Goal: Task Accomplishment & Management: Manage account settings

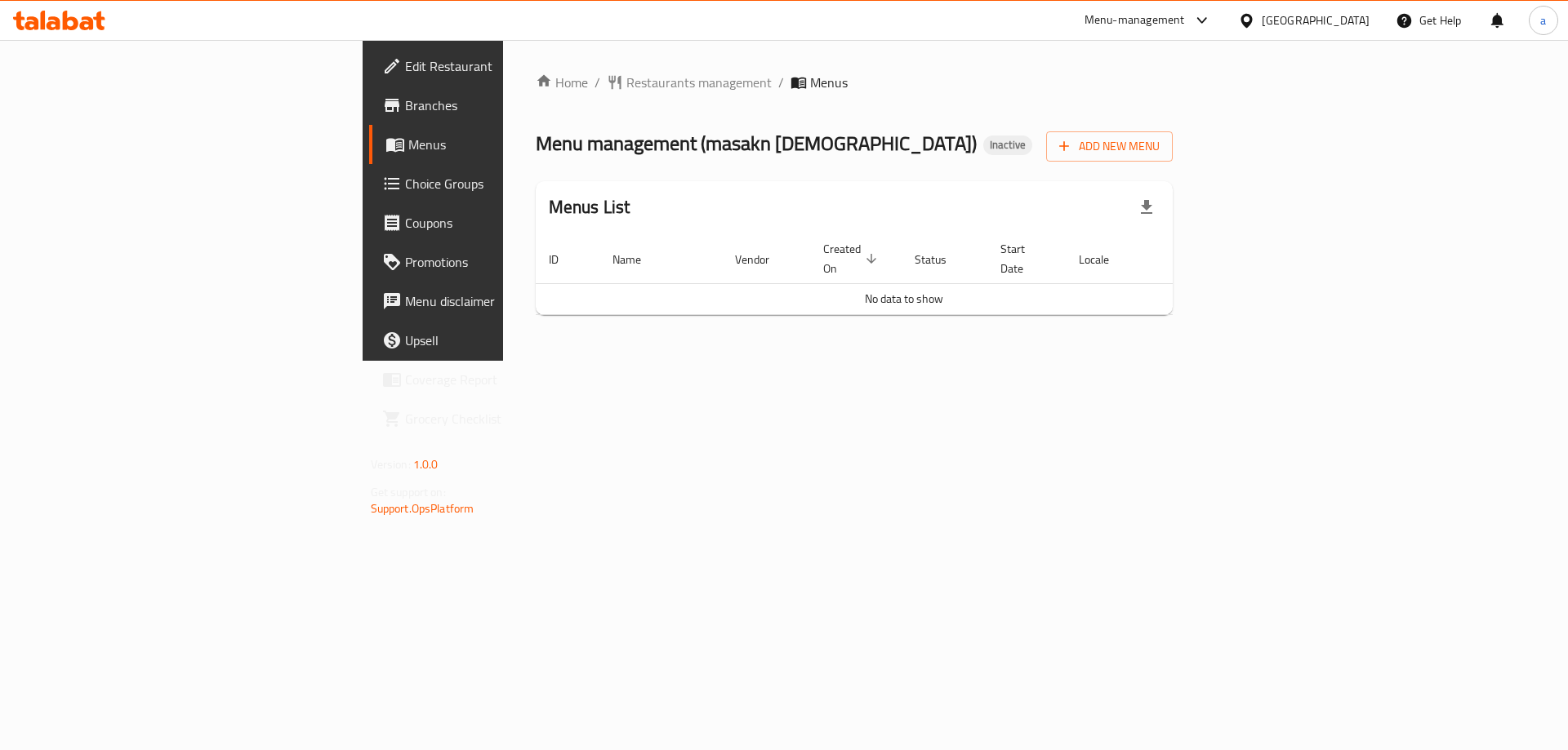
click at [405, 113] on span "Branches" at bounding box center [508, 105] width 207 height 20
click at [1160, 153] on span "Add New Menu" at bounding box center [1109, 146] width 101 height 20
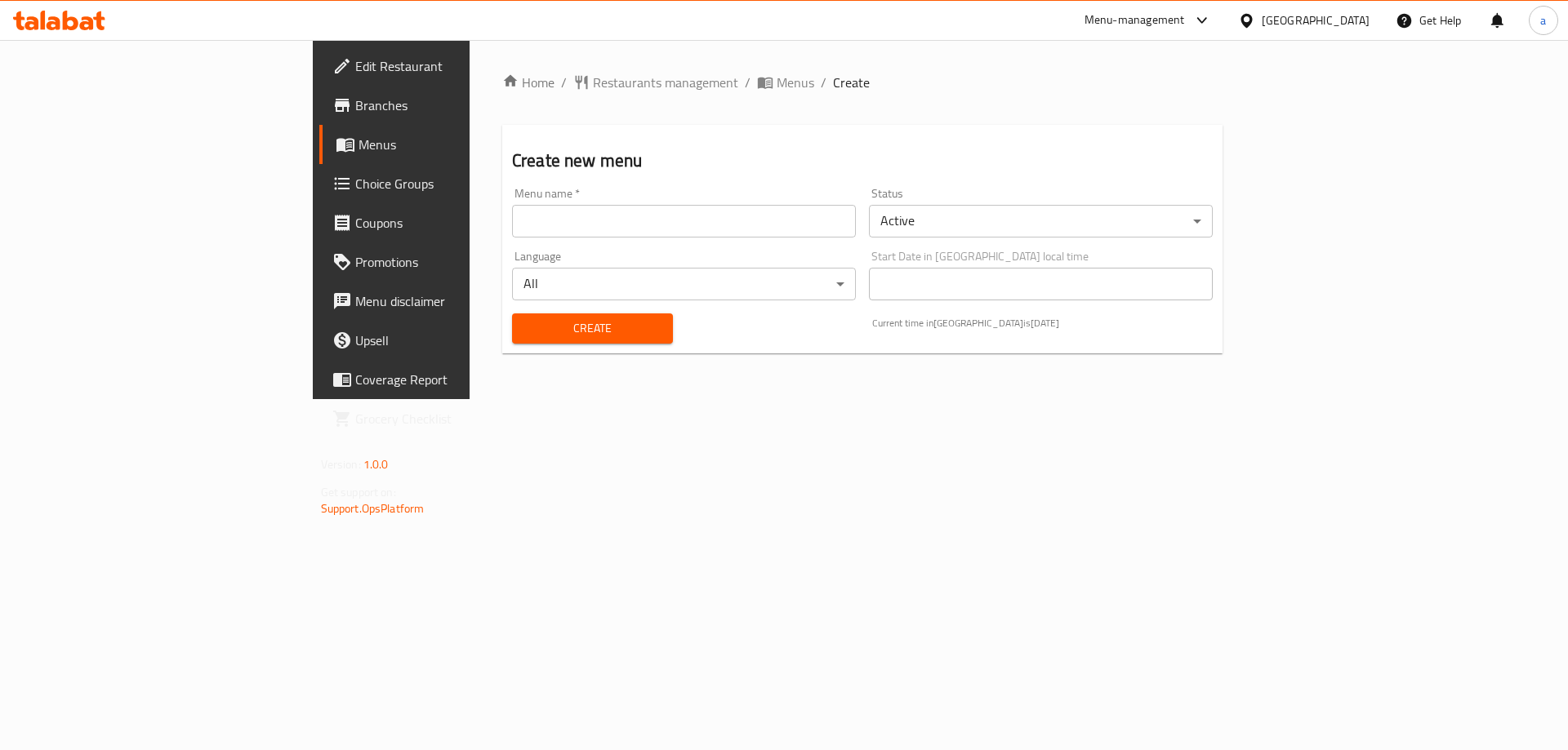
click at [628, 207] on input "text" at bounding box center [684, 220] width 343 height 32
click at [627, 221] on input "text" at bounding box center [684, 220] width 343 height 32
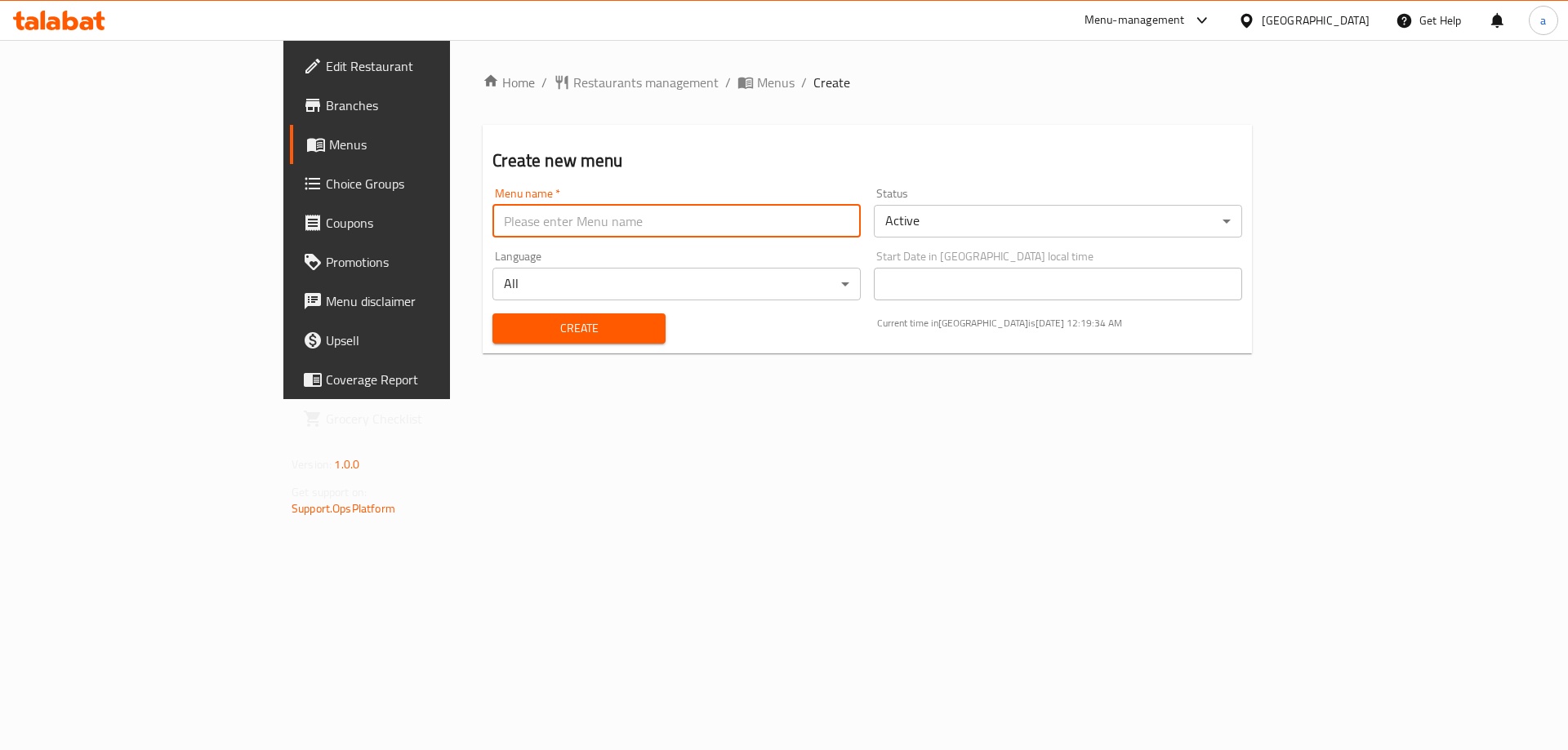
click at [627, 221] on input "text" at bounding box center [676, 220] width 368 height 32
type input "[DATE]"
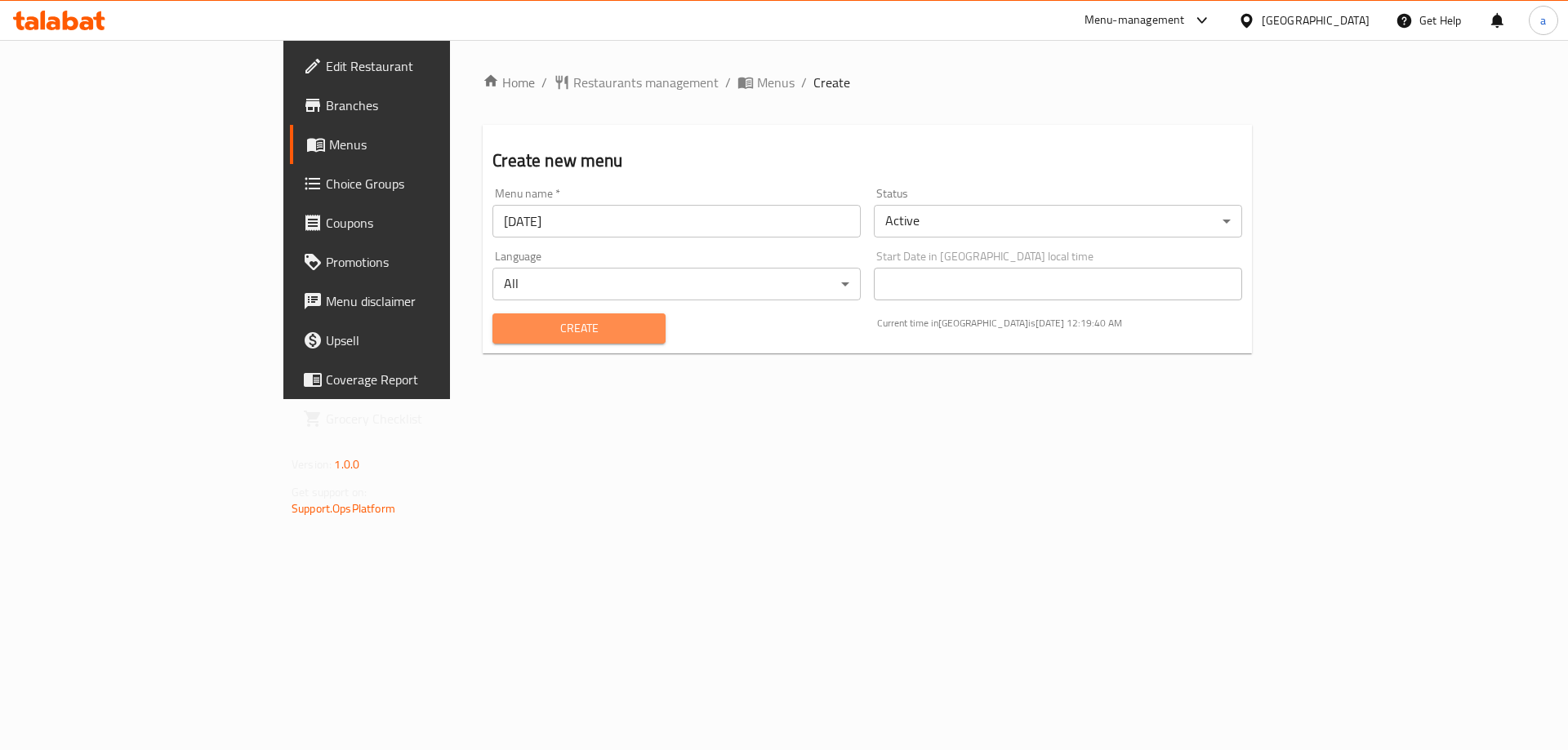
click at [505, 334] on span "Create" at bounding box center [579, 328] width 146 height 20
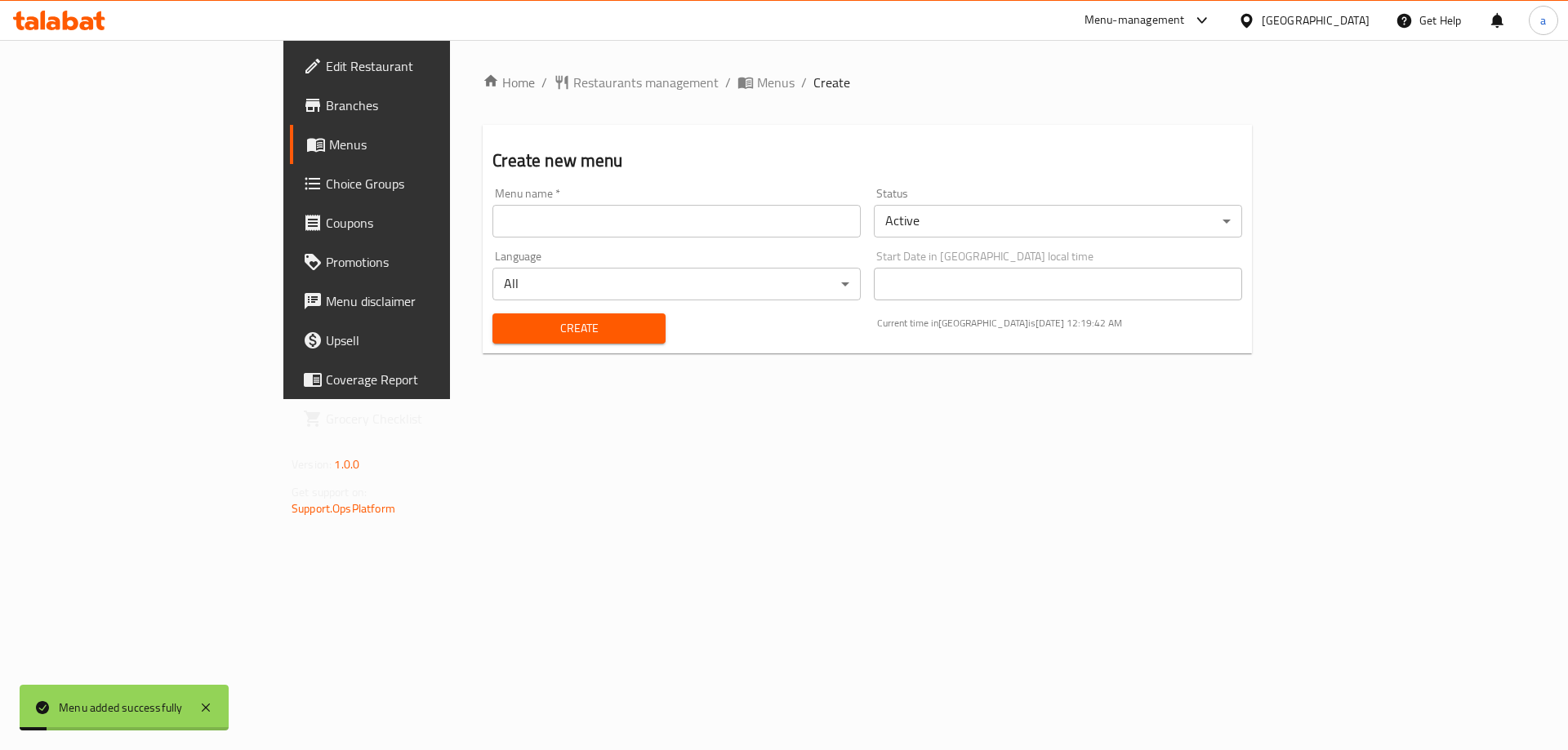
click at [329, 146] on span "Menus" at bounding box center [430, 144] width 203 height 20
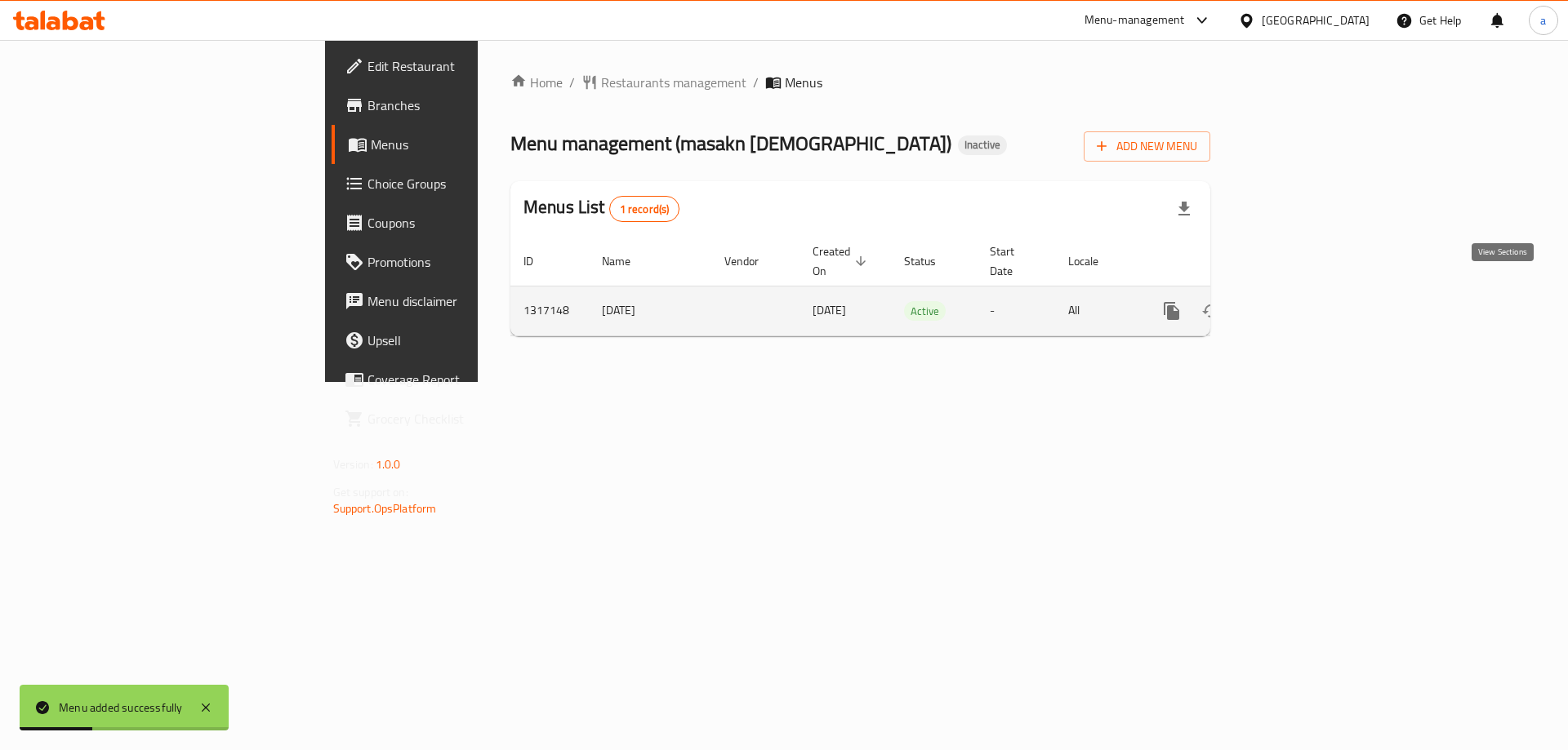
click at [1309, 293] on link "enhanced table" at bounding box center [1290, 311] width 39 height 39
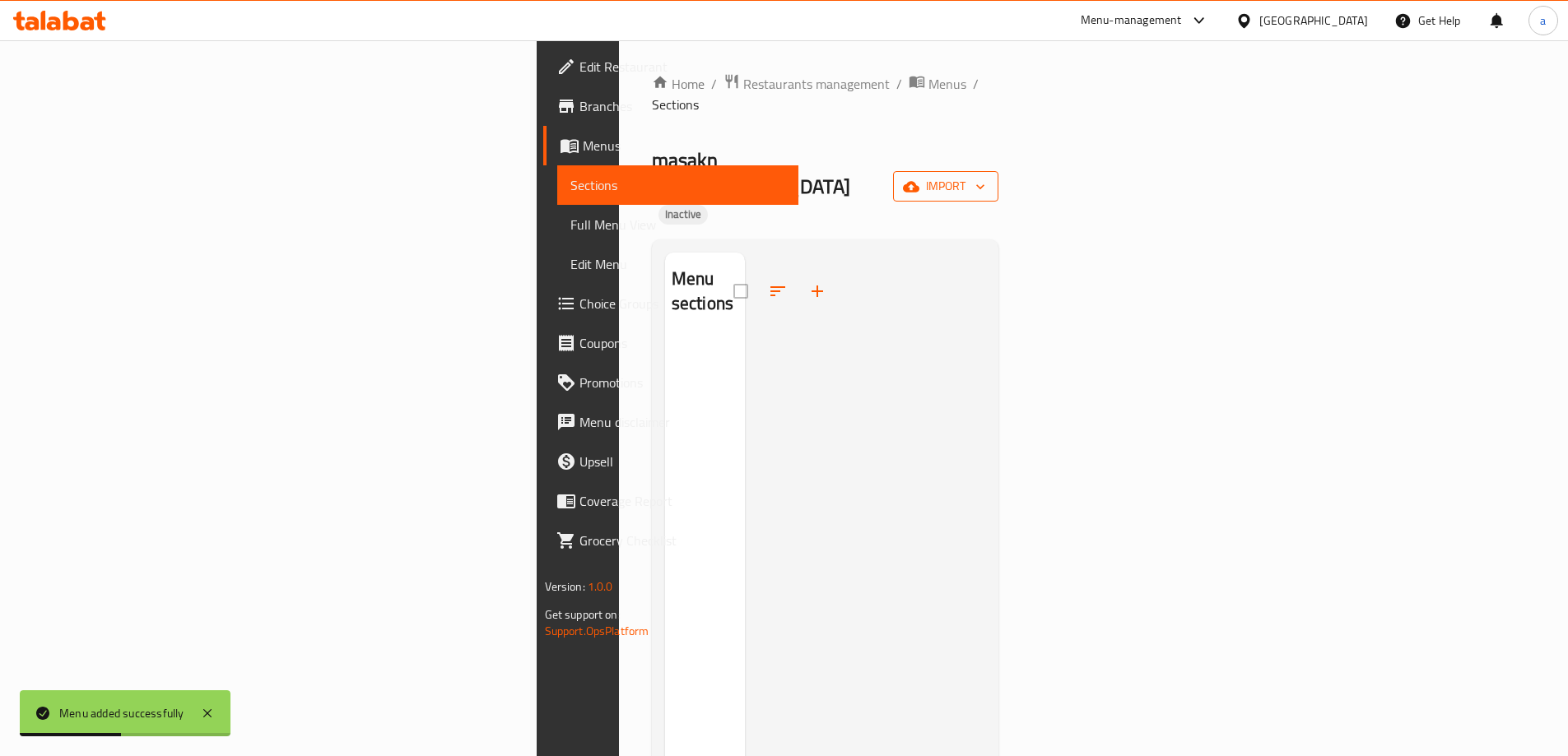
click at [986, 176] on span "import" at bounding box center [946, 186] width 79 height 21
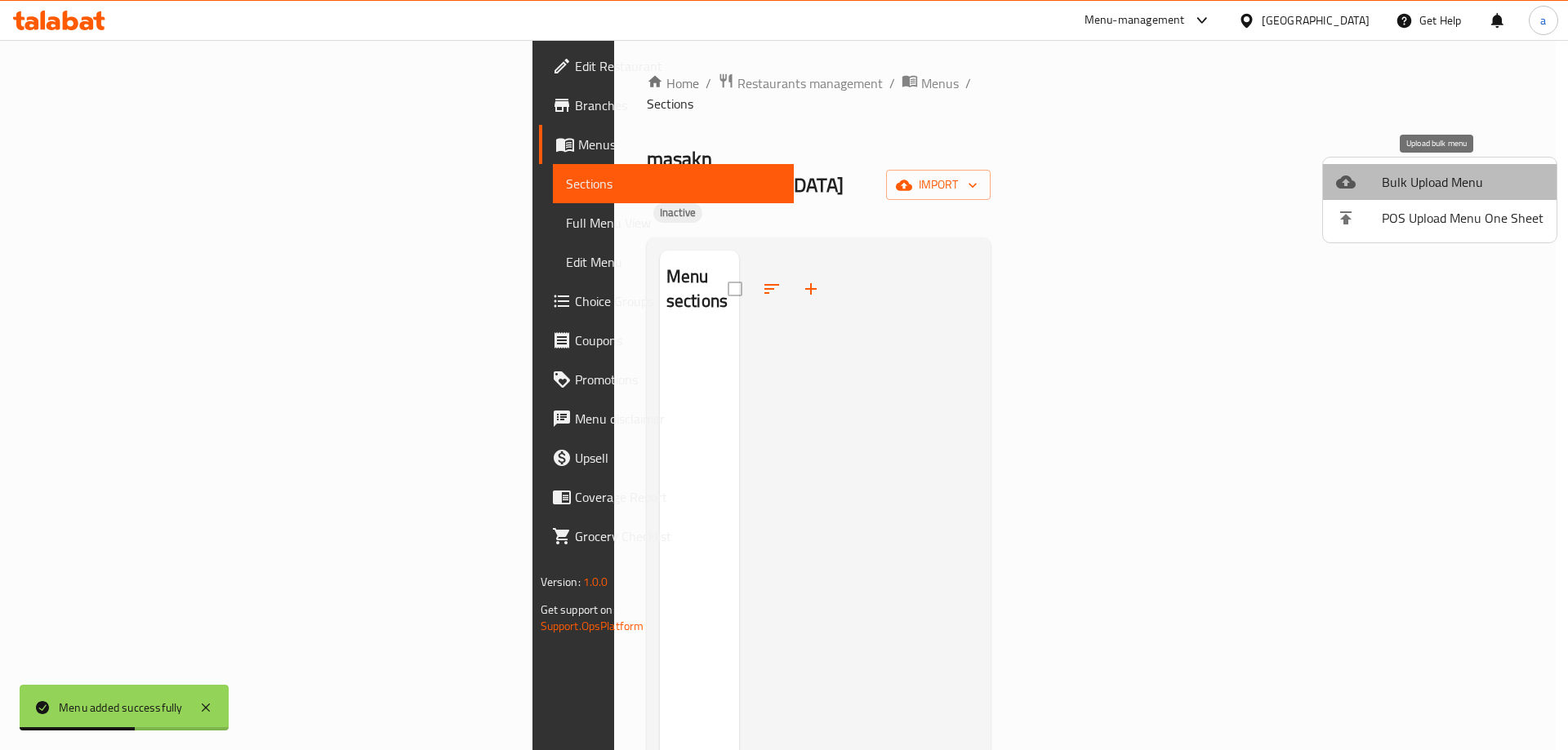
click at [1448, 178] on span "Bulk Upload Menu" at bounding box center [1463, 182] width 162 height 20
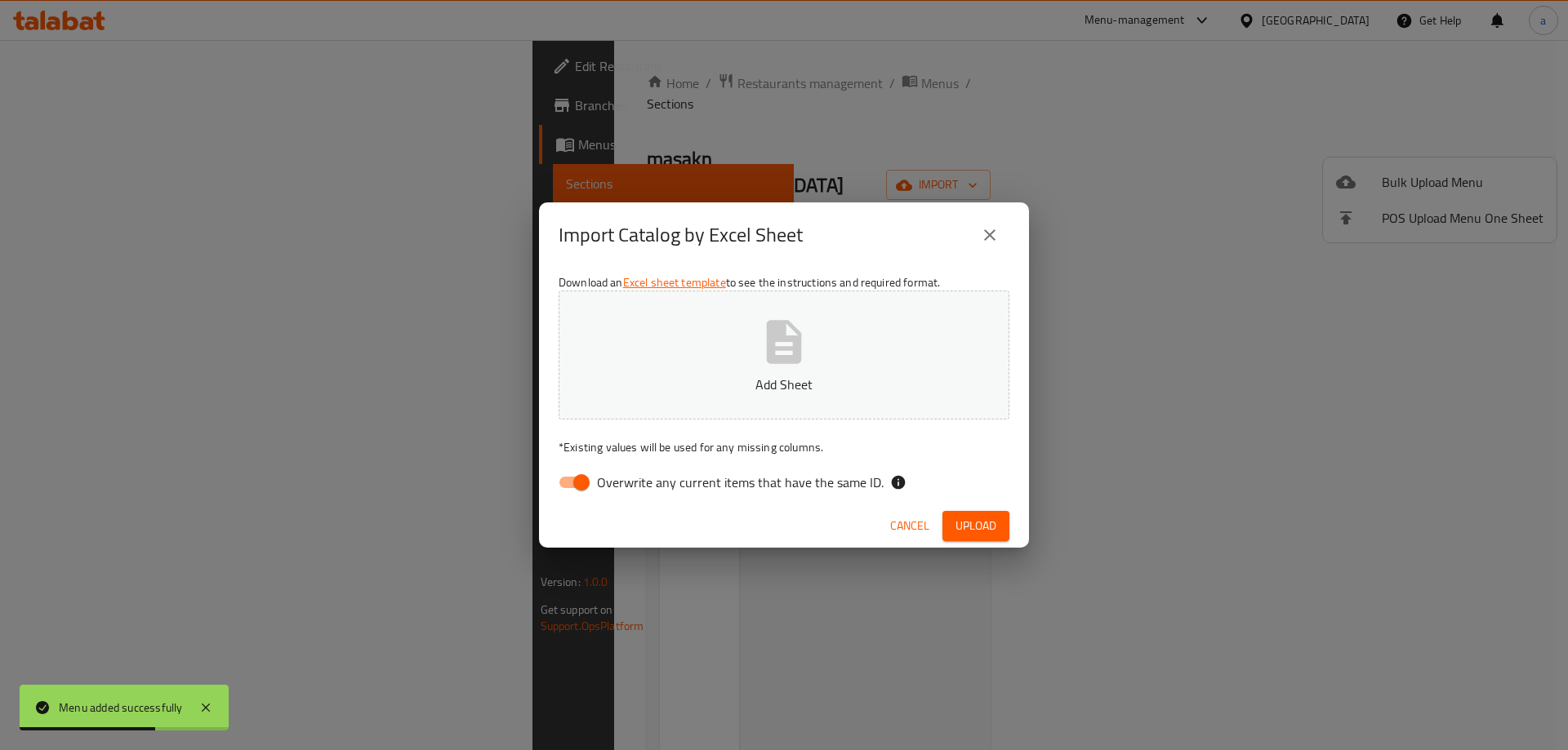
click at [600, 473] on span "Overwrite any current items that have the same ID." at bounding box center [741, 483] width 287 height 20
click at [600, 473] on input "Overwrite any current items that have the same ID." at bounding box center [581, 483] width 93 height 31
checkbox input "false"
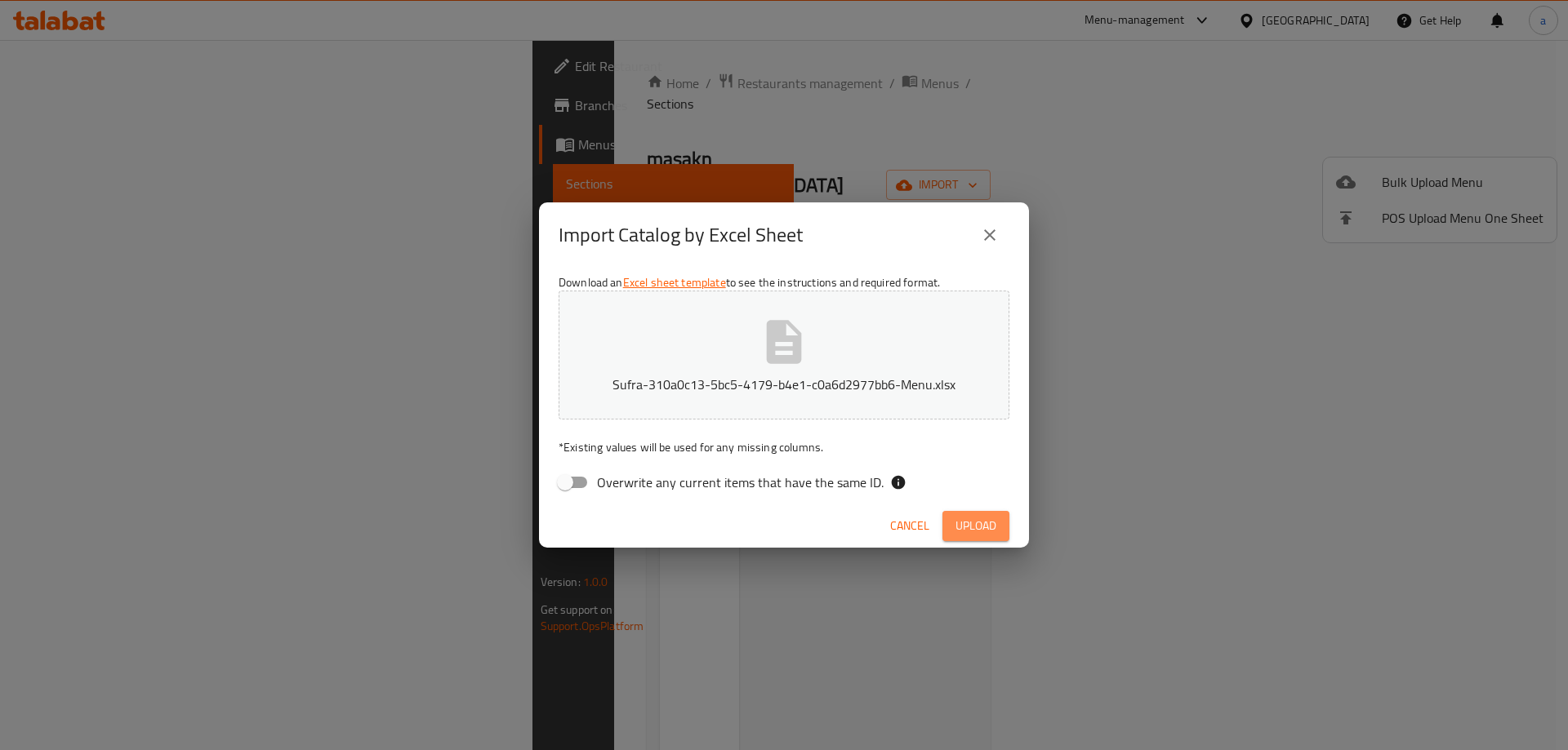
click at [985, 529] on span "Upload" at bounding box center [976, 526] width 41 height 20
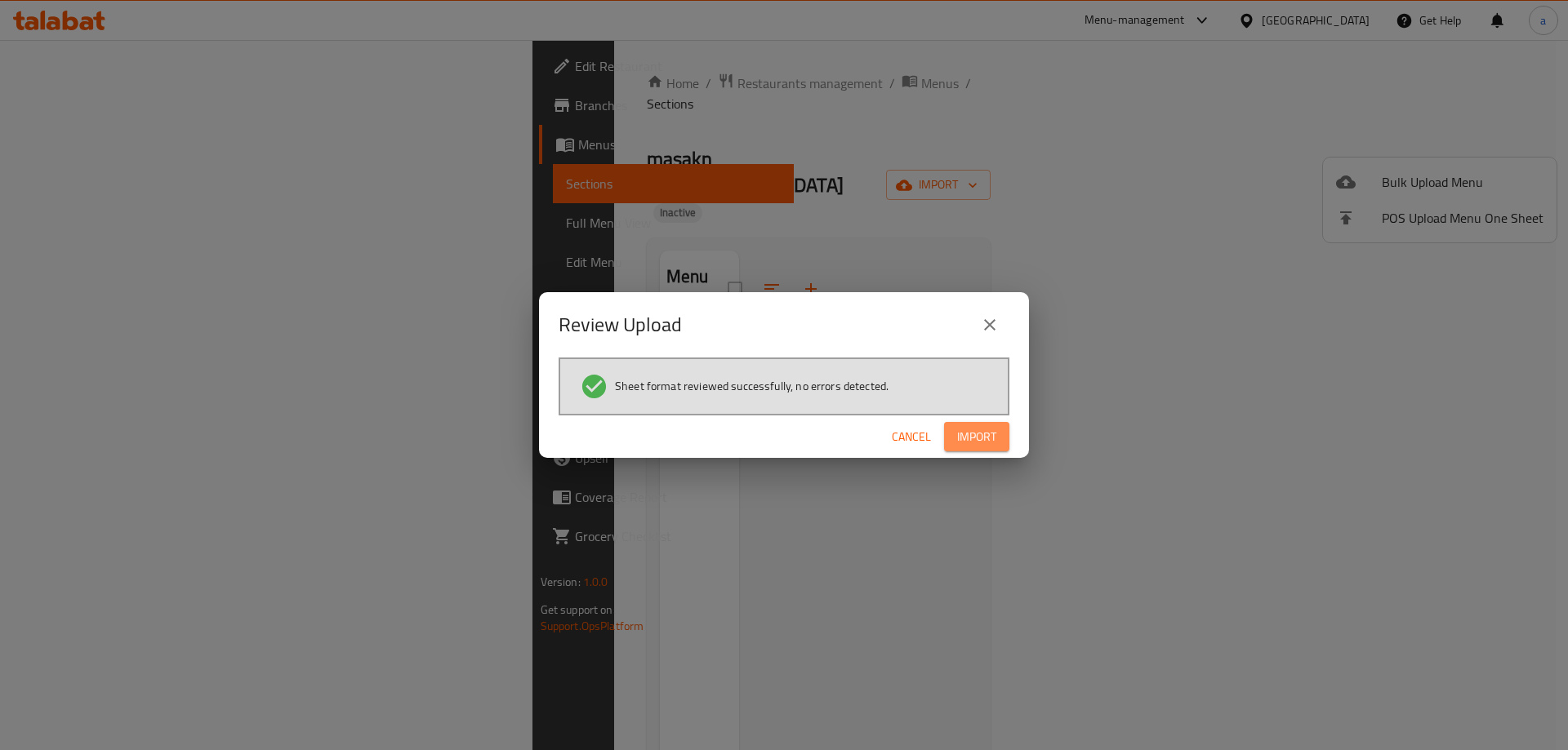
click at [966, 433] on span "Import" at bounding box center [977, 437] width 39 height 20
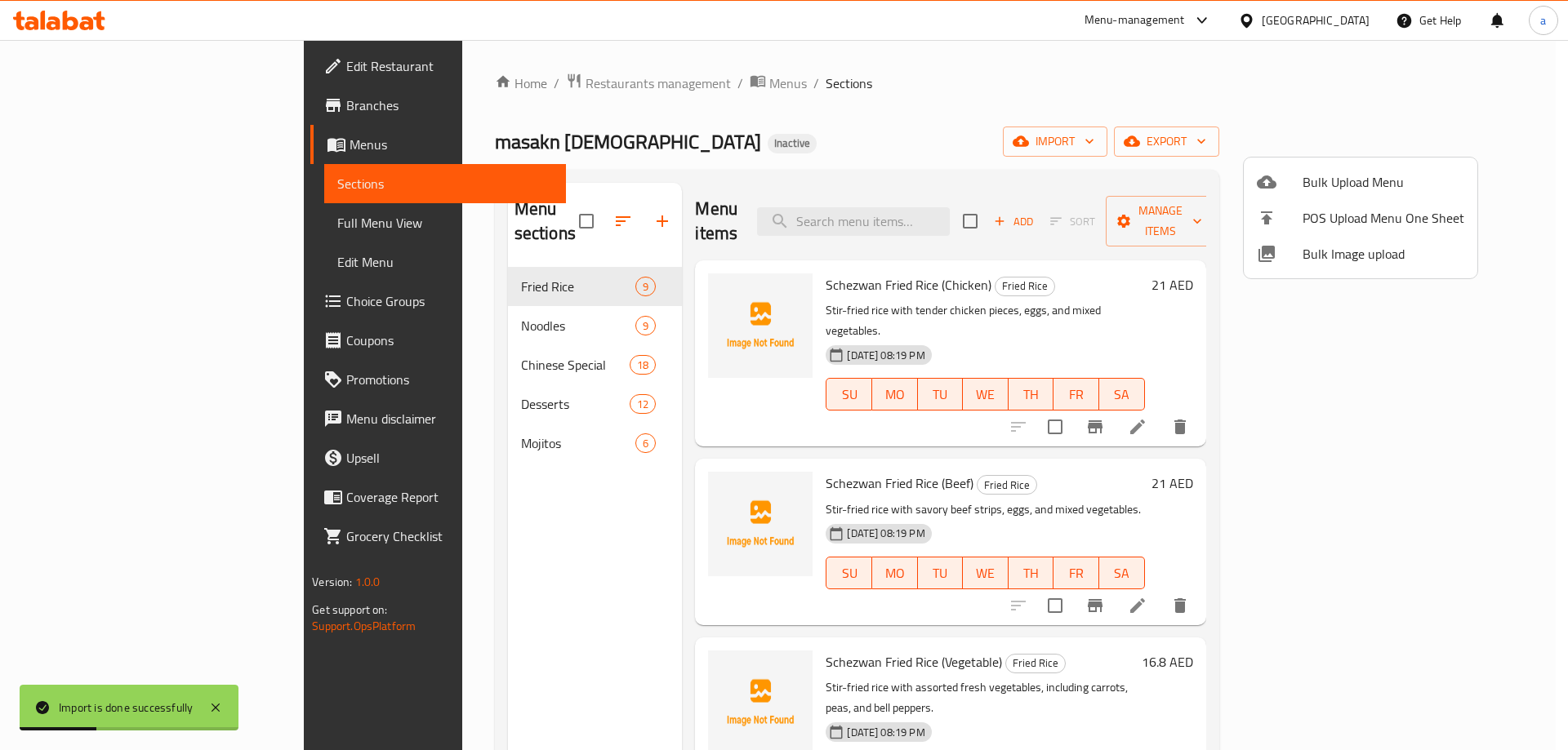
click at [509, 545] on div at bounding box center [784, 375] width 1568 height 750
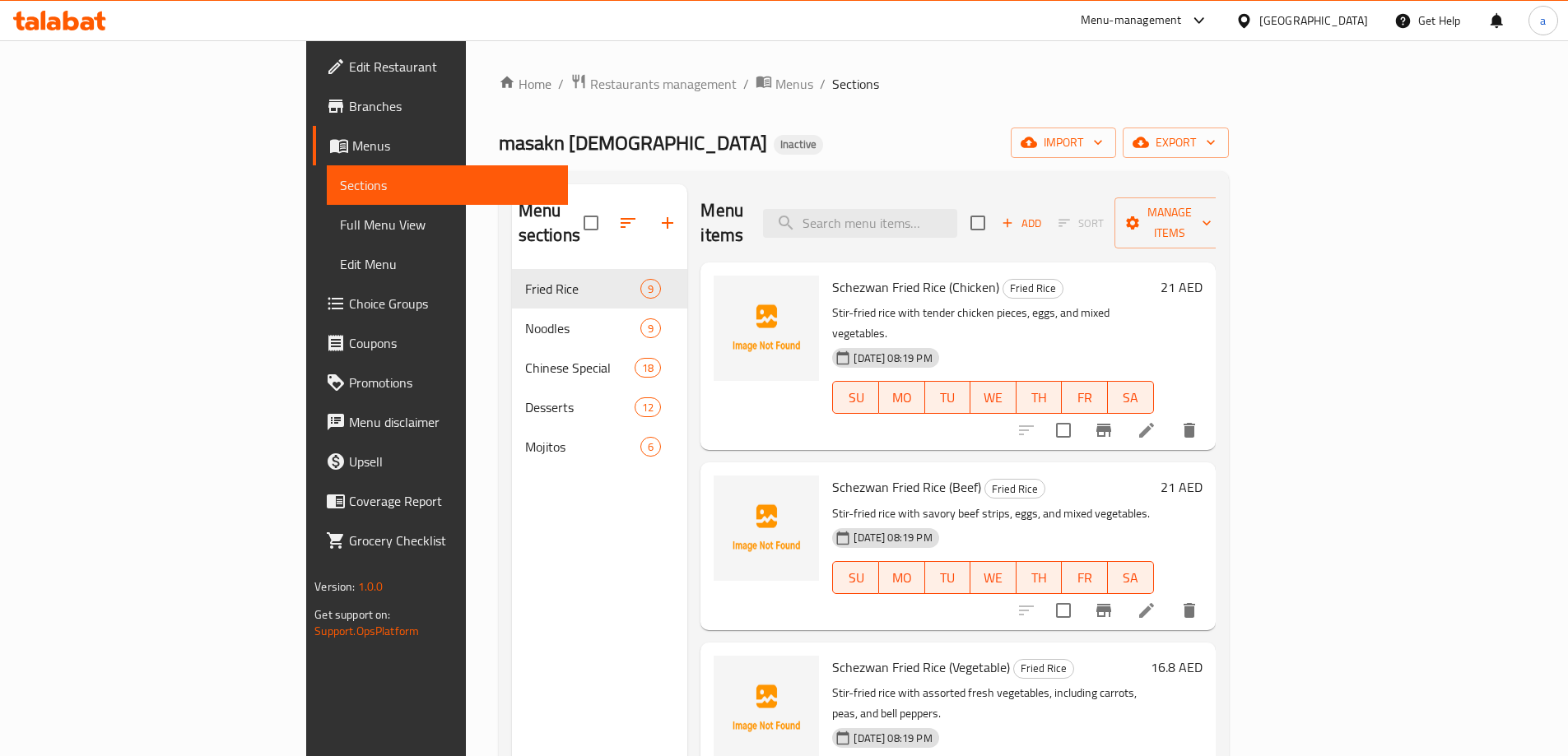
click at [983, 227] on div "Menu items Add Sort Manage items" at bounding box center [957, 223] width 514 height 79
click at [957, 217] on input "search" at bounding box center [861, 223] width 195 height 29
paste input "Schezwan Fried Rice (Chicken)"
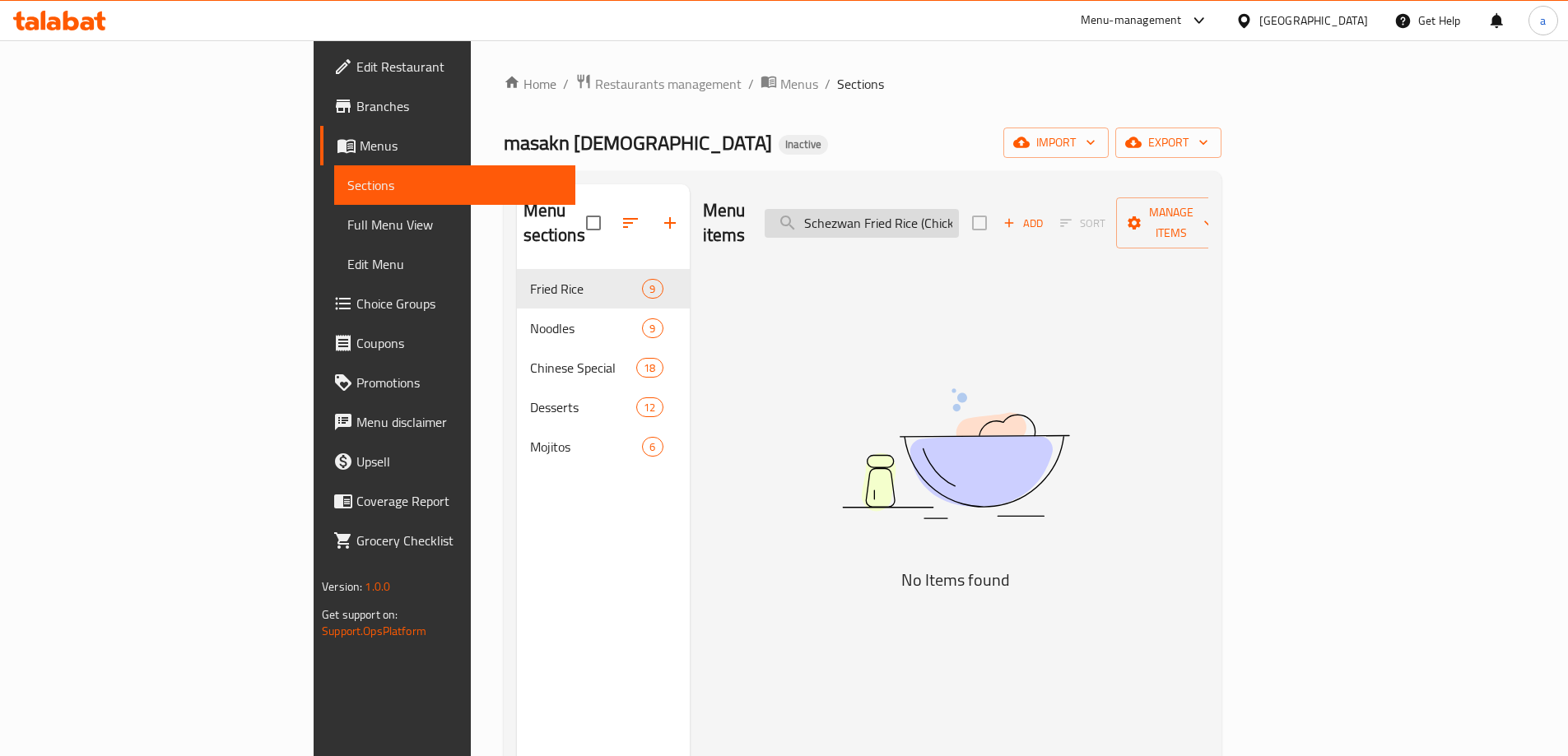
click at [959, 214] on input "Schezwan Fried Rice (Chicken)" at bounding box center [863, 223] width 195 height 29
type input "Schezwan Fried Rice (Chicken)"
click at [1068, 238] on div "Menu items Schezwan Fried Rice (Chicken) Add Sort Manage items No Items found" at bounding box center [948, 561] width 518 height 756
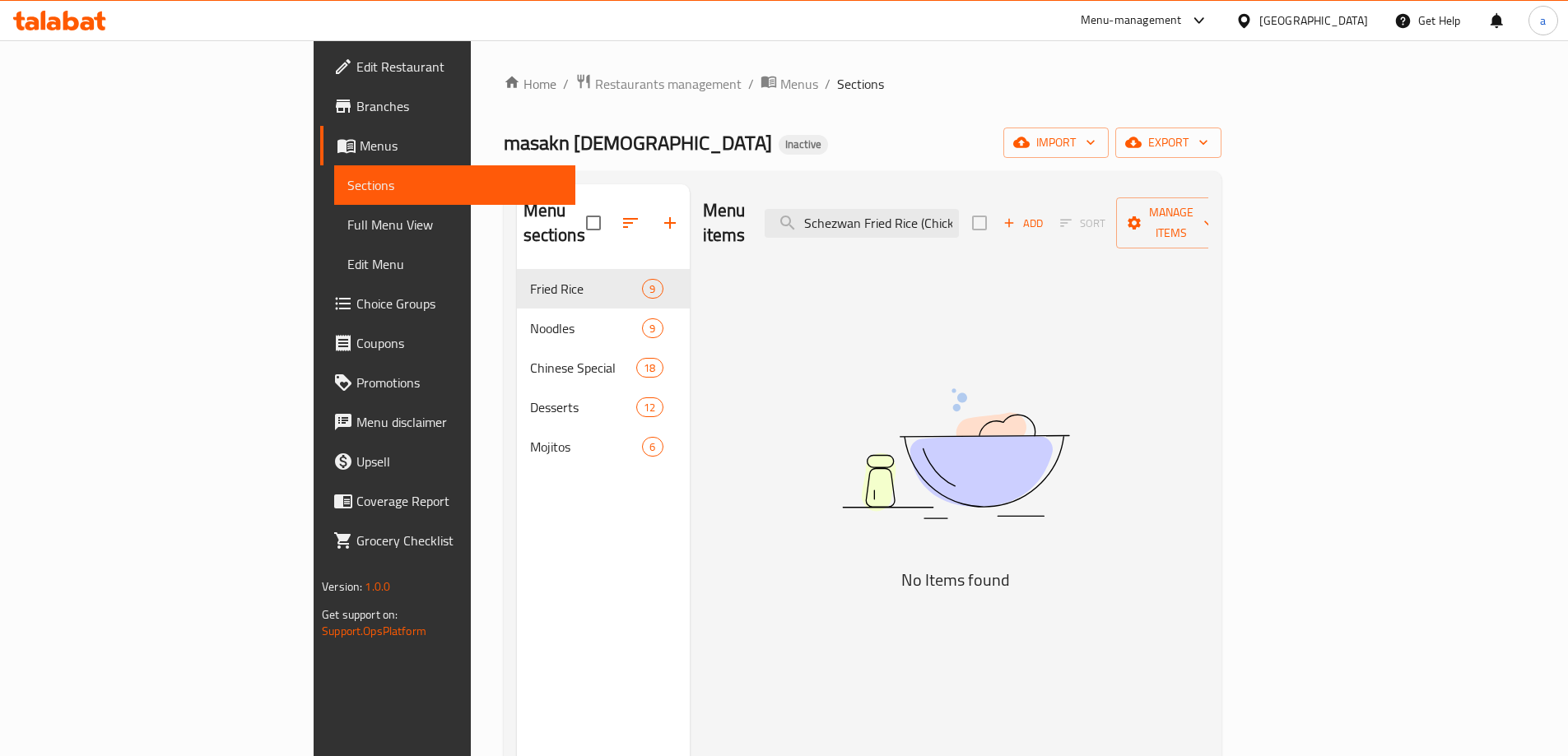
click at [975, 225] on div "Menu items Schezwan Fried Rice (Chicken) Add Sort Manage items" at bounding box center [956, 223] width 506 height 79
click at [959, 212] on input "Schezwan Fried Rice (Chicken)" at bounding box center [863, 223] width 195 height 29
click at [983, 237] on div "Menu items Add Sort Manage items No Items found" at bounding box center [948, 561] width 518 height 756
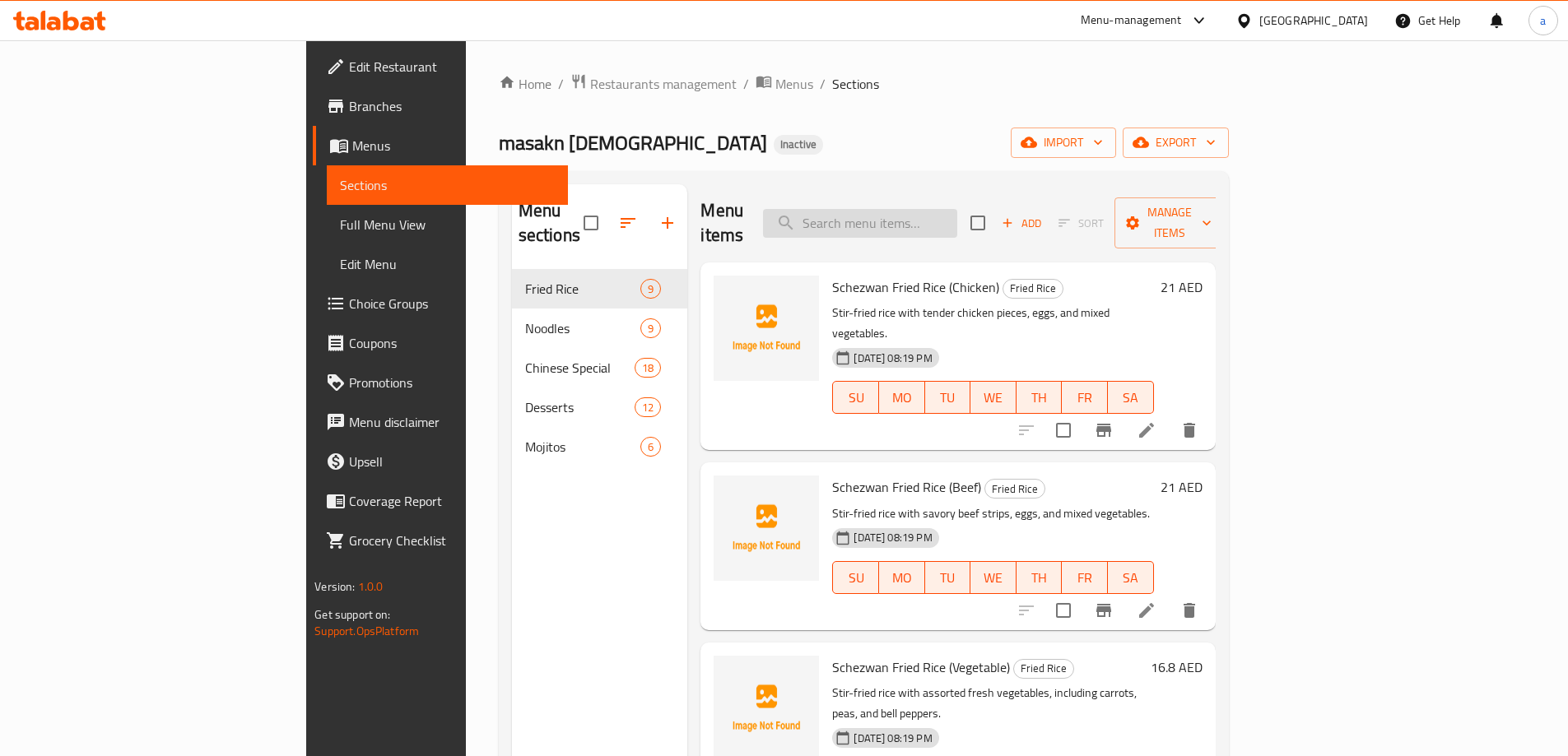
click at [957, 209] on input "search" at bounding box center [861, 223] width 195 height 29
paste input "Schezwan Fried Rice (Chicken)"
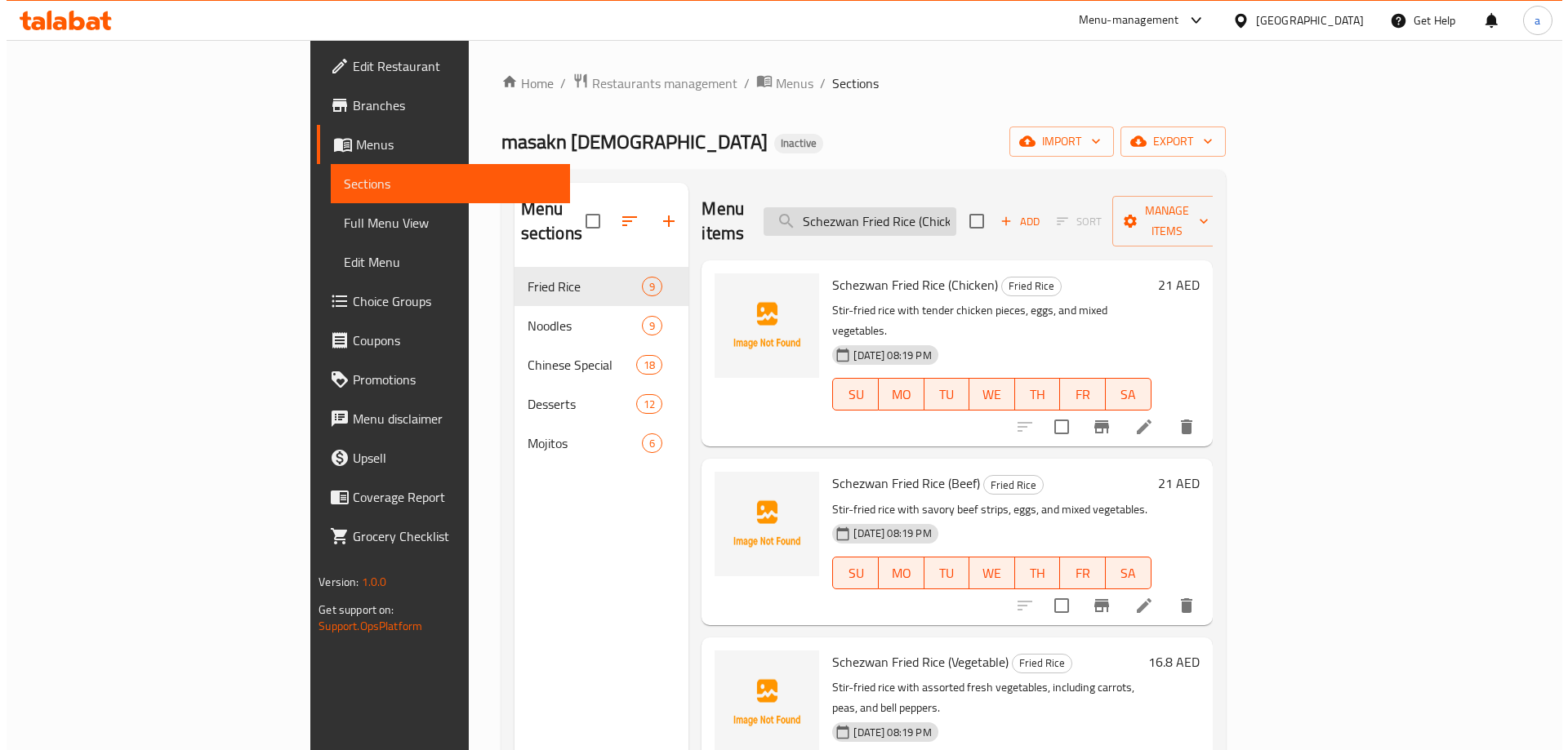
scroll to position [0, 18]
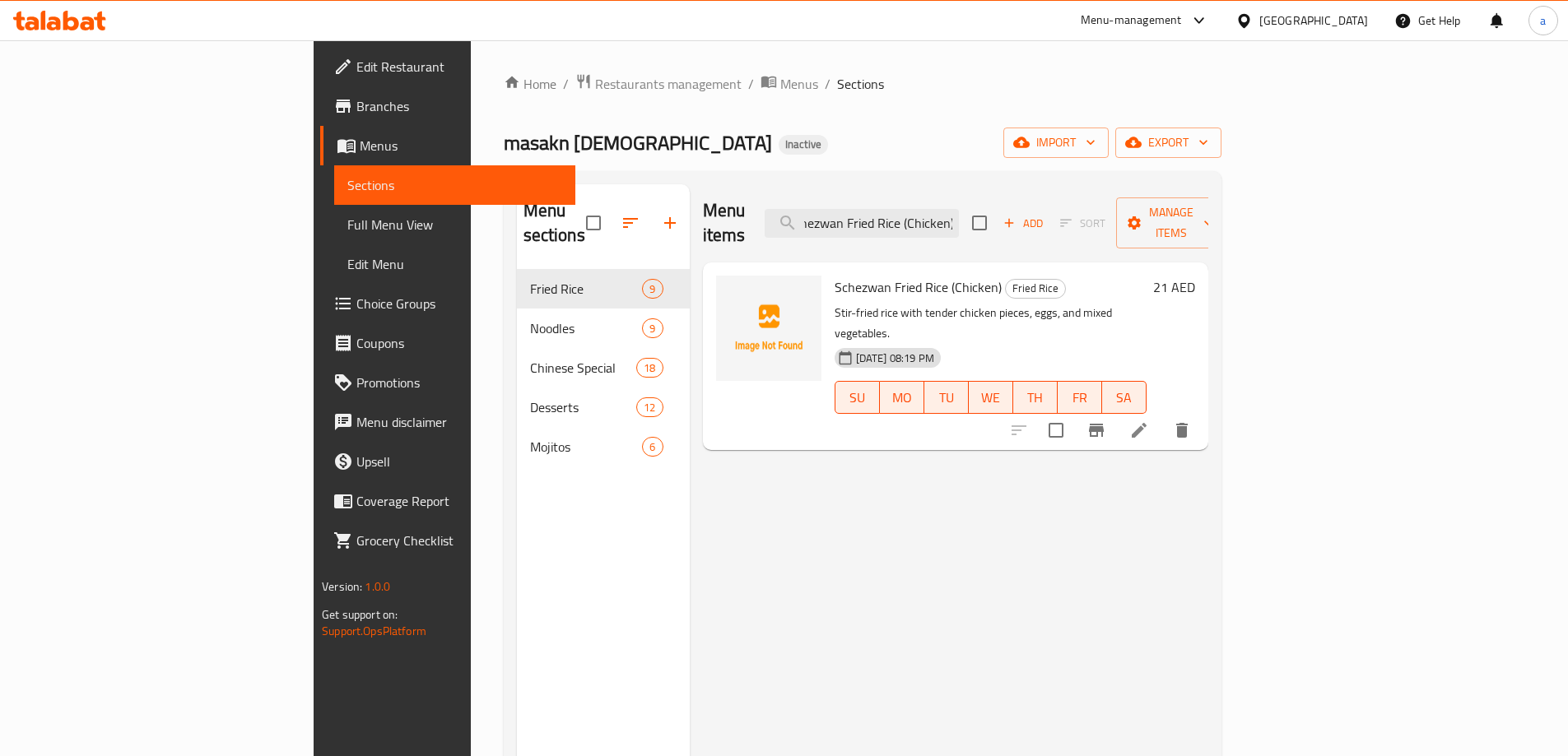
type input "Schezwan Fried Rice (Chicken)"
click at [1163, 416] on li at bounding box center [1139, 431] width 46 height 29
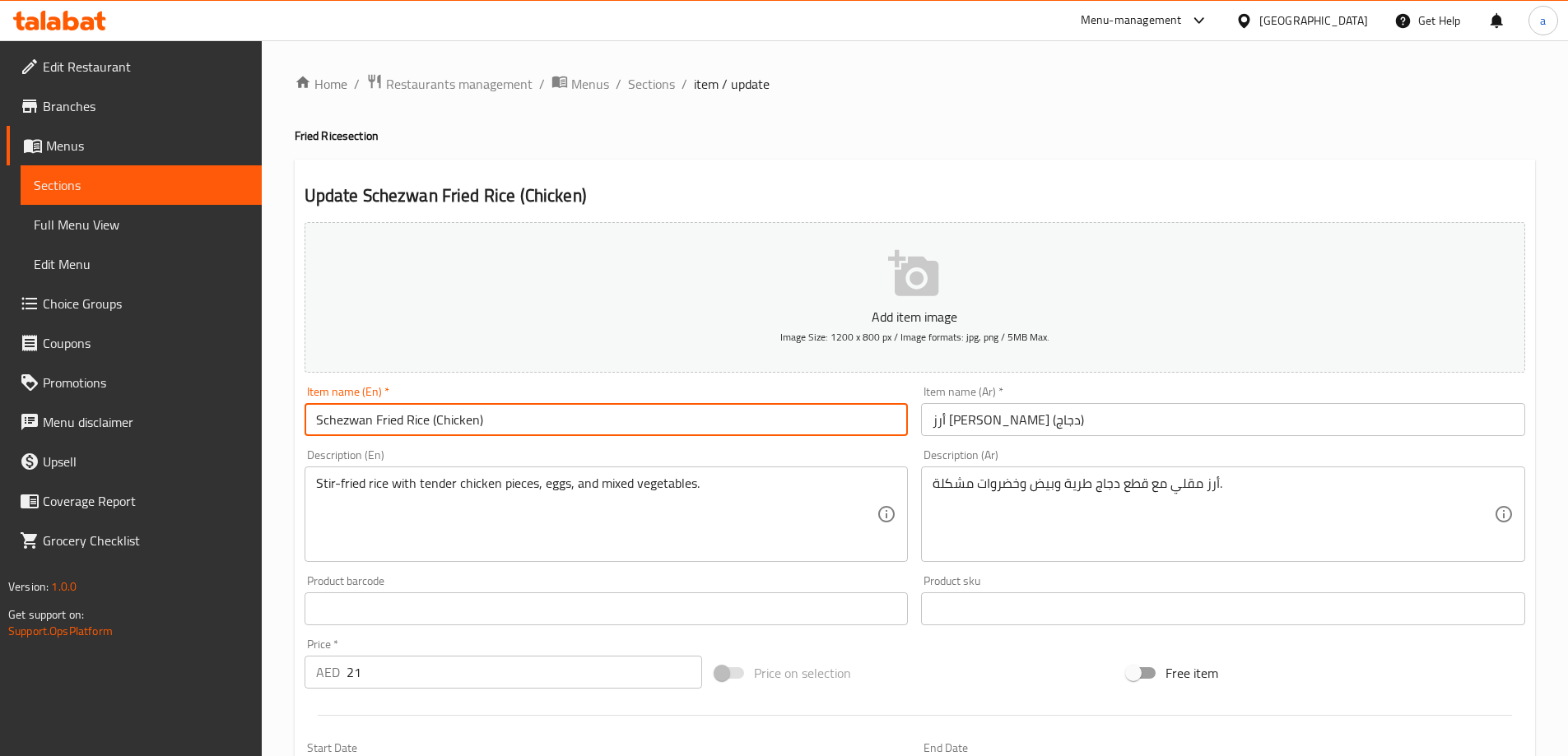
click at [366, 426] on input "Schezwan Fried Rice (Chicken)" at bounding box center [607, 419] width 604 height 32
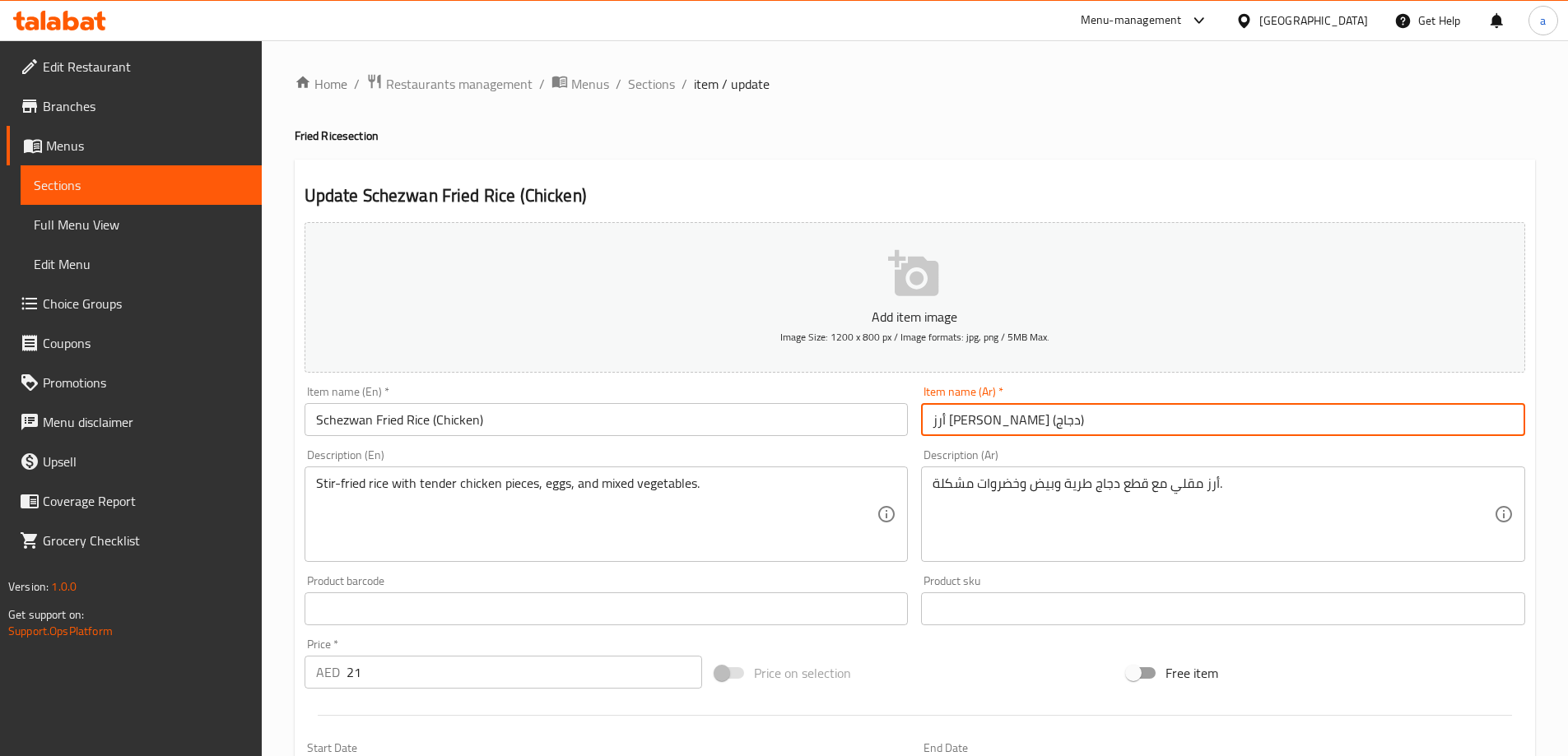
drag, startPoint x: 969, startPoint y: 423, endPoint x: 1067, endPoint y: 427, distance: 98.1
click at [1067, 427] on input "أرز [PERSON_NAME] (دجاج)" at bounding box center [1224, 419] width 604 height 32
paste input "يشوان مقلي"
type input "أرز سيشوان مقلي (دجاج)"
click at [1068, 447] on div "Description (Ar) أرز مقلي مع قطع دجاج طرية وبيض وخضروات مشكلة. Description (Ar)" at bounding box center [1224, 505] width 618 height 126
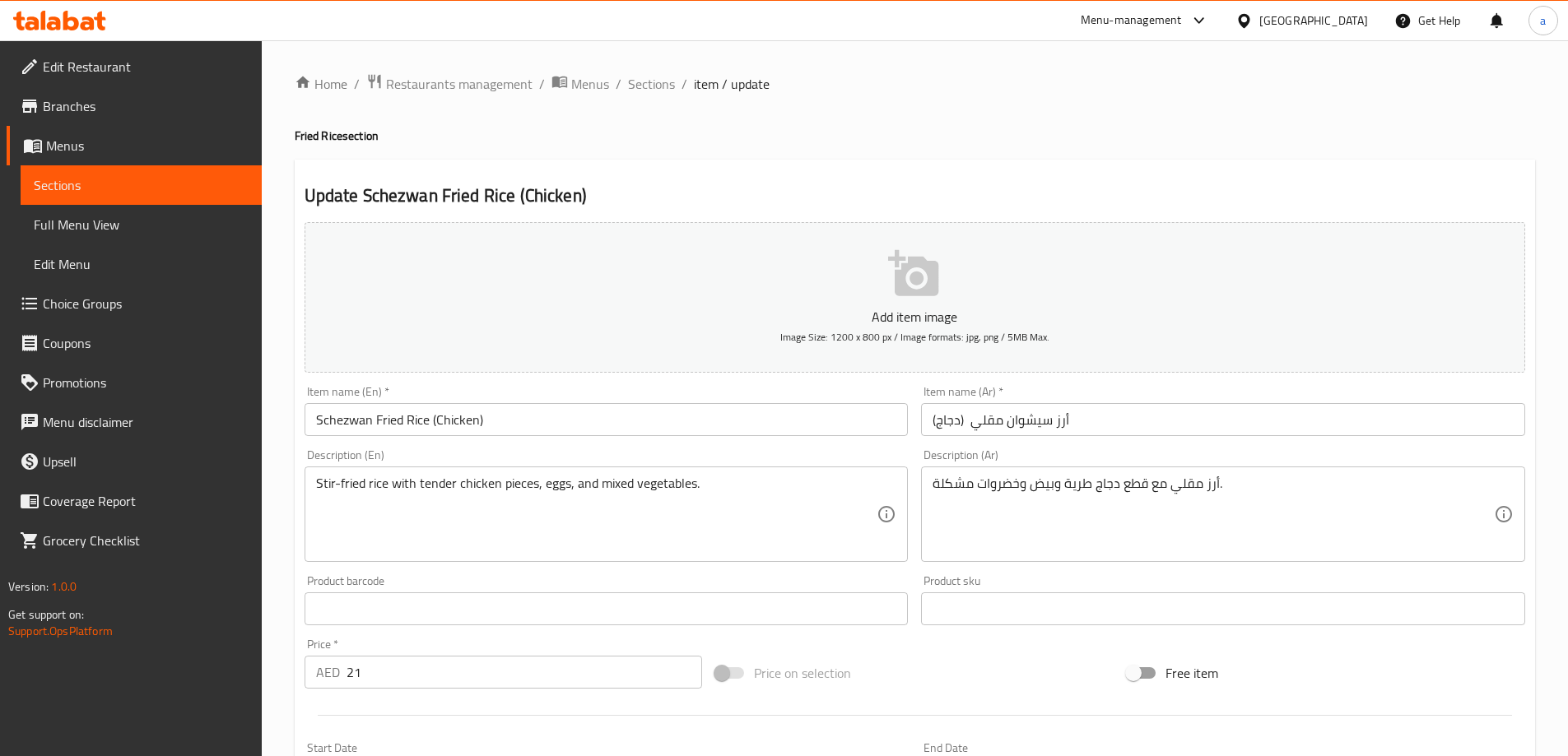
click at [1211, 182] on div "Update Schezwan Fried Rice (Chicken) Add item image Image Size: 1200 x 800 px /…" at bounding box center [915, 638] width 1240 height 958
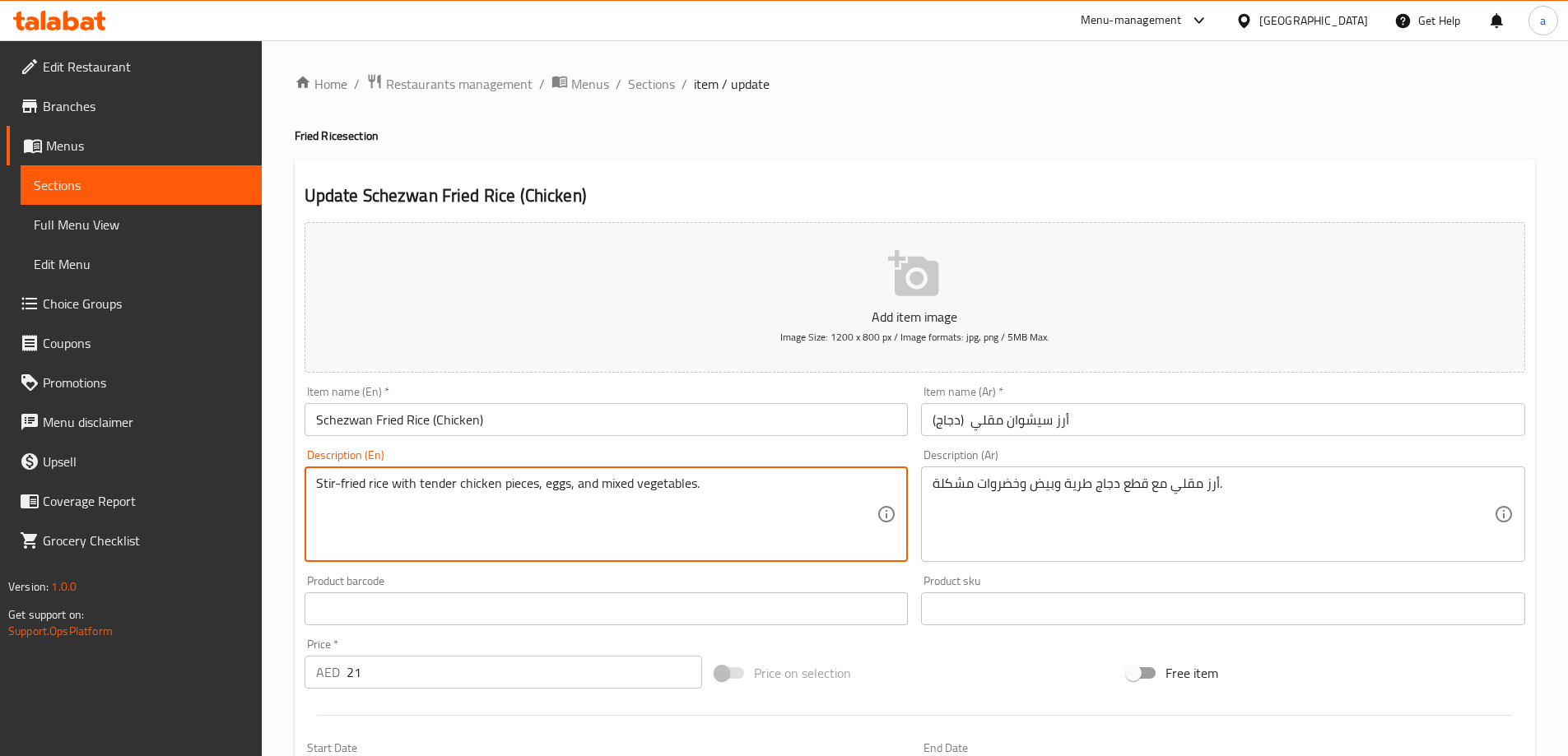
click at [1073, 183] on div "Update Schezwan Fried Rice (Chicken) Add item image Image Size: 1200 x 800 px /…" at bounding box center [915, 638] width 1240 height 958
click at [698, 477] on textarea "Stir-fried rice with tender chicken pieces, eggs, and mixed vegetables." at bounding box center [596, 515] width 562 height 79
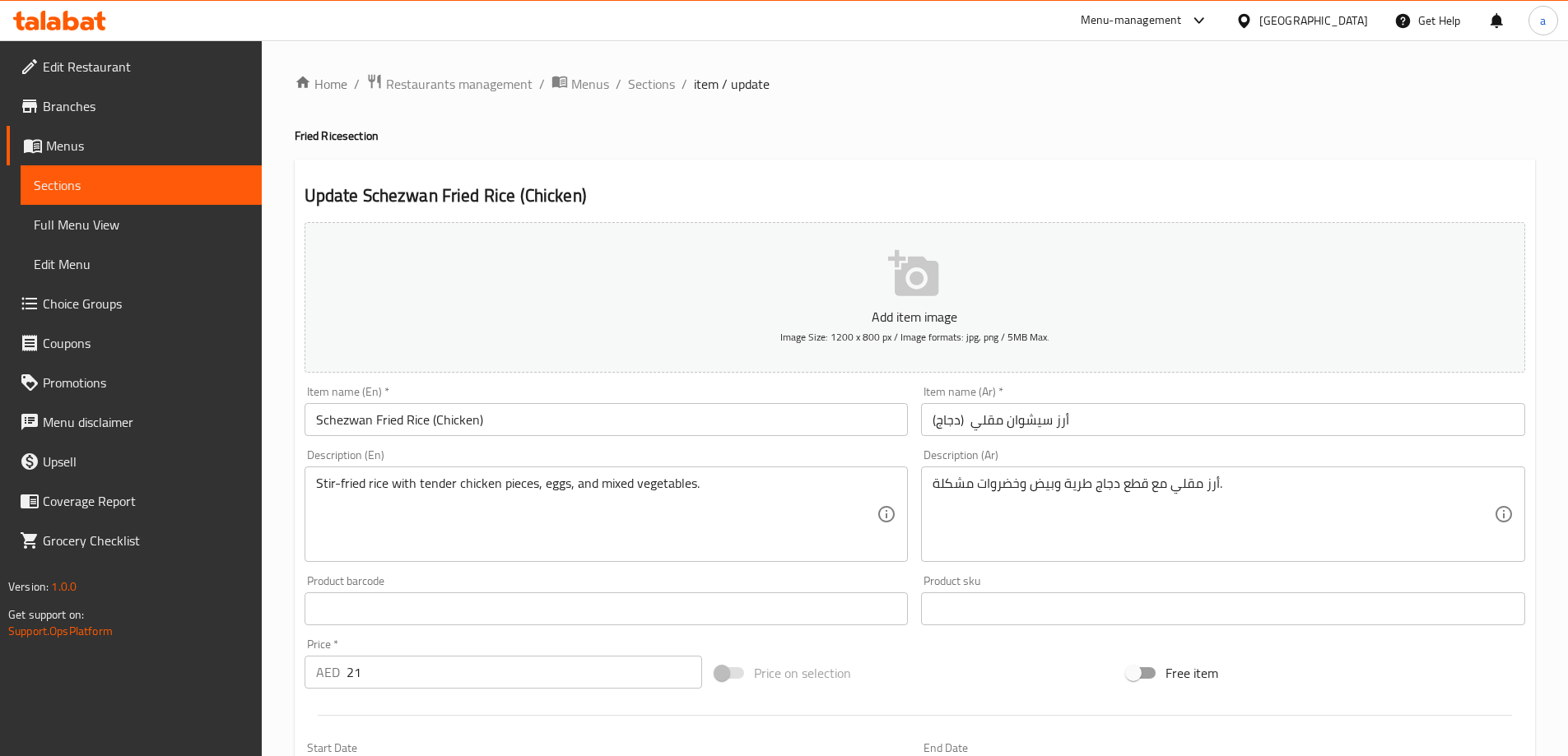
click at [810, 446] on div "Description (En) Stir-fried rice with tender chicken pieces, eggs, and mixed ve…" at bounding box center [607, 505] width 618 height 126
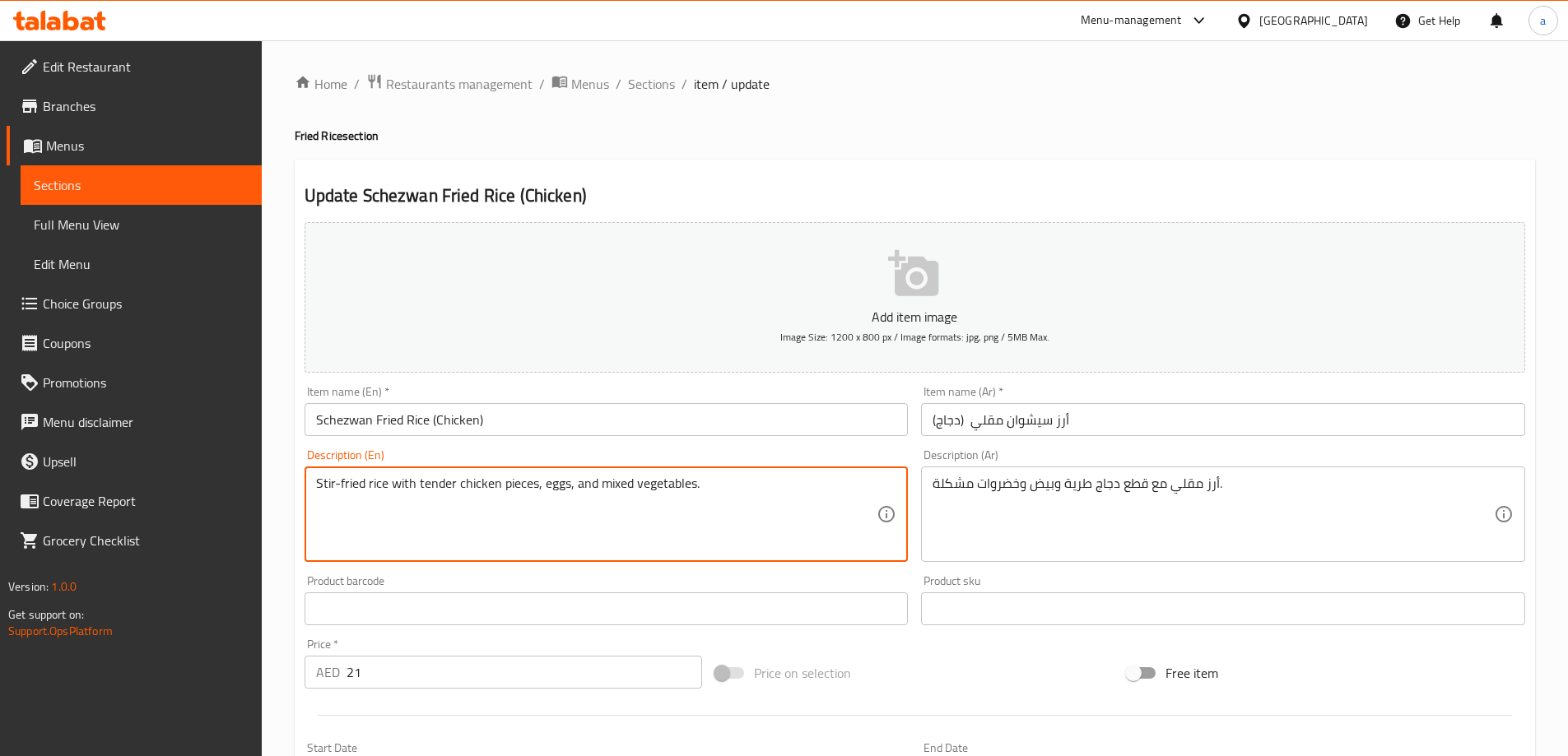
click at [381, 487] on textarea "Stir-fried rice with tender chicken pieces, eggs, and mixed vegetables." at bounding box center [596, 515] width 562 height 79
click at [1131, 197] on h2 "Update Schezwan Fried Rice (Chicken)" at bounding box center [915, 196] width 1221 height 25
click at [433, 487] on textarea "Stir-fried rice with tender chicken pieces, eggs, and mixed vegetables." at bounding box center [596, 515] width 562 height 79
click at [493, 456] on div "Description (En) Stir-fried rice with tender chicken pieces, eggs, and mixed ve…" at bounding box center [607, 505] width 604 height 113
click at [438, 484] on textarea "Stir-fried rice with tender chicken pieces, eggs, and mixed vegetables." at bounding box center [596, 515] width 562 height 79
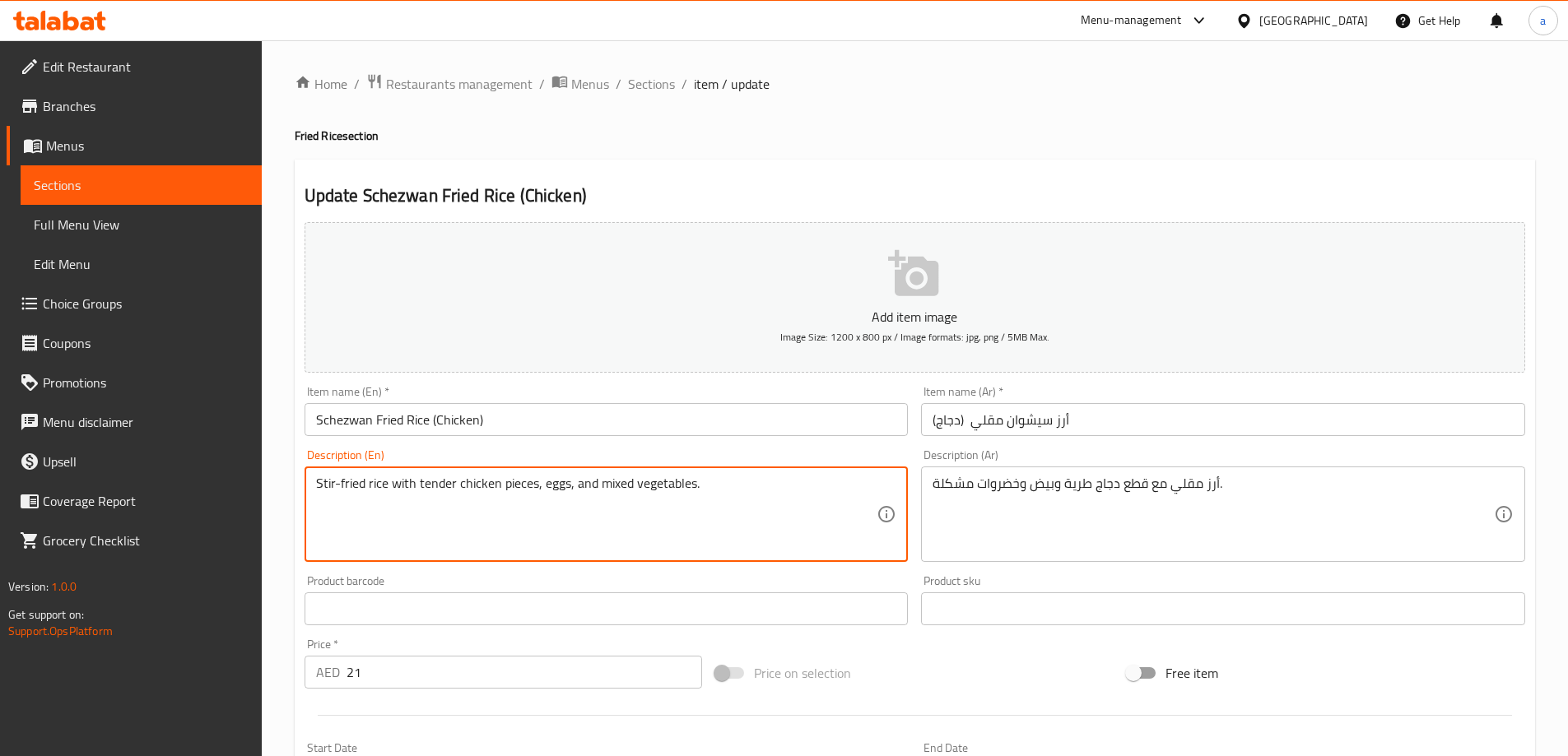
click at [468, 458] on div "Description (En) Stir-fried rice with tender chicken pieces, eggs, and mixed ve…" at bounding box center [607, 505] width 604 height 113
click at [449, 493] on textarea "Stir-fried rice with tender chicken pieces, eggs, and mixed vegetables." at bounding box center [596, 515] width 562 height 79
click at [604, 436] on div "Item name (En)   * Schezwan Fried Rice (Chicken) Item name (En) *" at bounding box center [607, 411] width 618 height 63
click at [514, 489] on textarea "Stir-fried rice with tender chicken pieces, eggs, and mixed vegetables." at bounding box center [596, 515] width 562 height 79
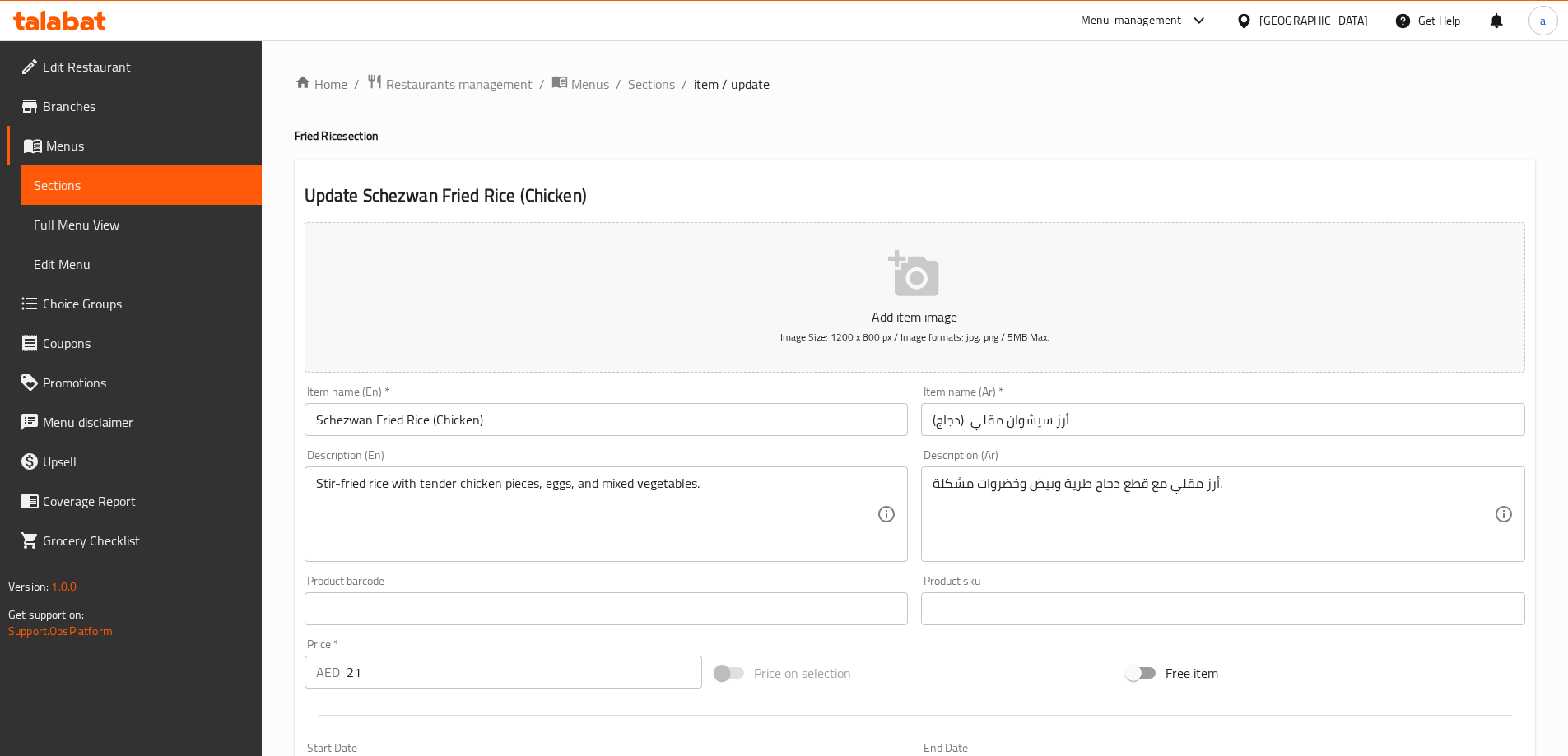
click at [620, 486] on textarea "Stir-fried rice with tender chicken pieces, eggs, and mixed vegetables." at bounding box center [596, 515] width 562 height 79
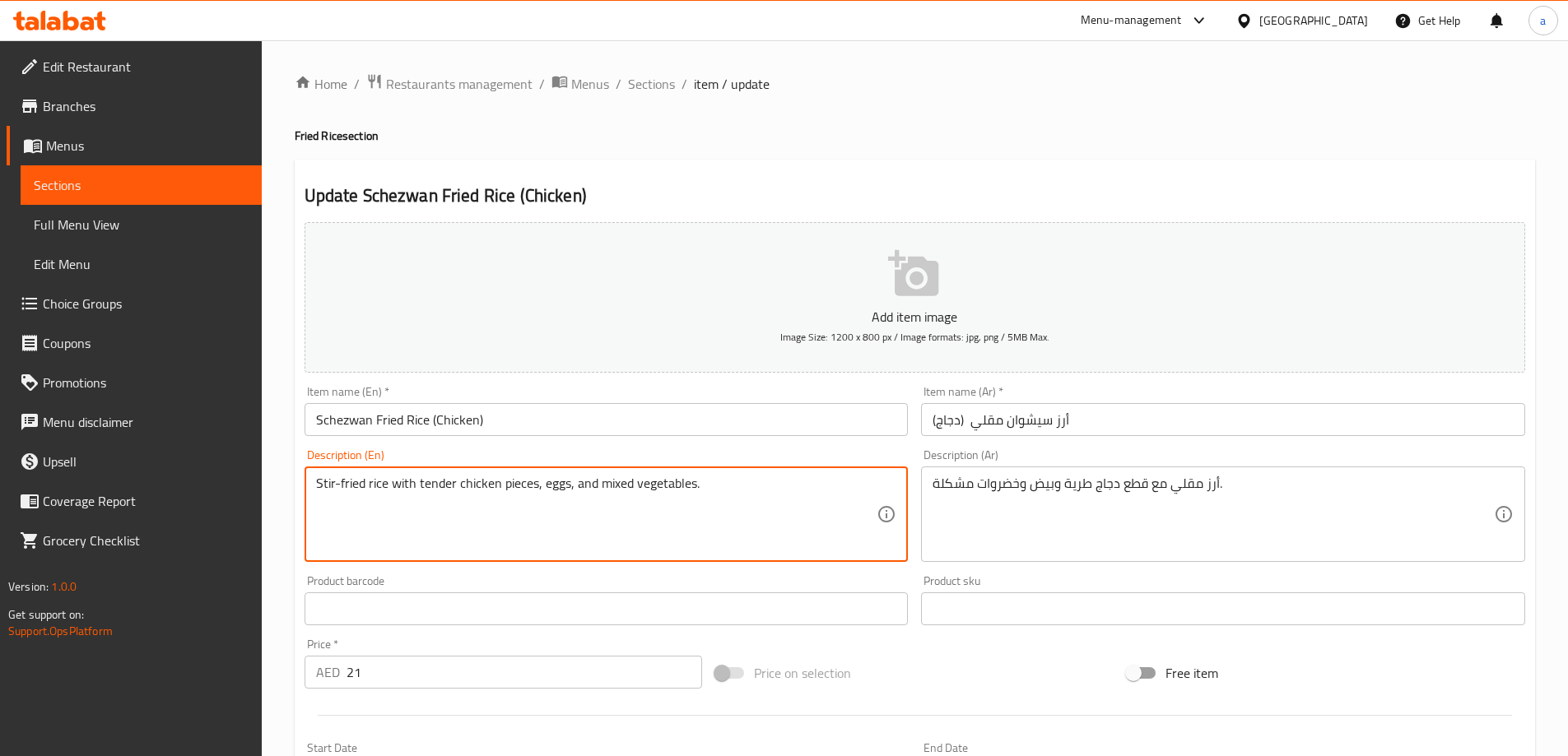
click at [620, 486] on textarea "Stir-fried rice with tender chicken pieces, eggs, and mixed vegetables." at bounding box center [596, 515] width 562 height 79
click at [699, 457] on div "Description (En) Stir-fried rice with tender chicken pieces, eggs, and mixed ve…" at bounding box center [607, 505] width 604 height 113
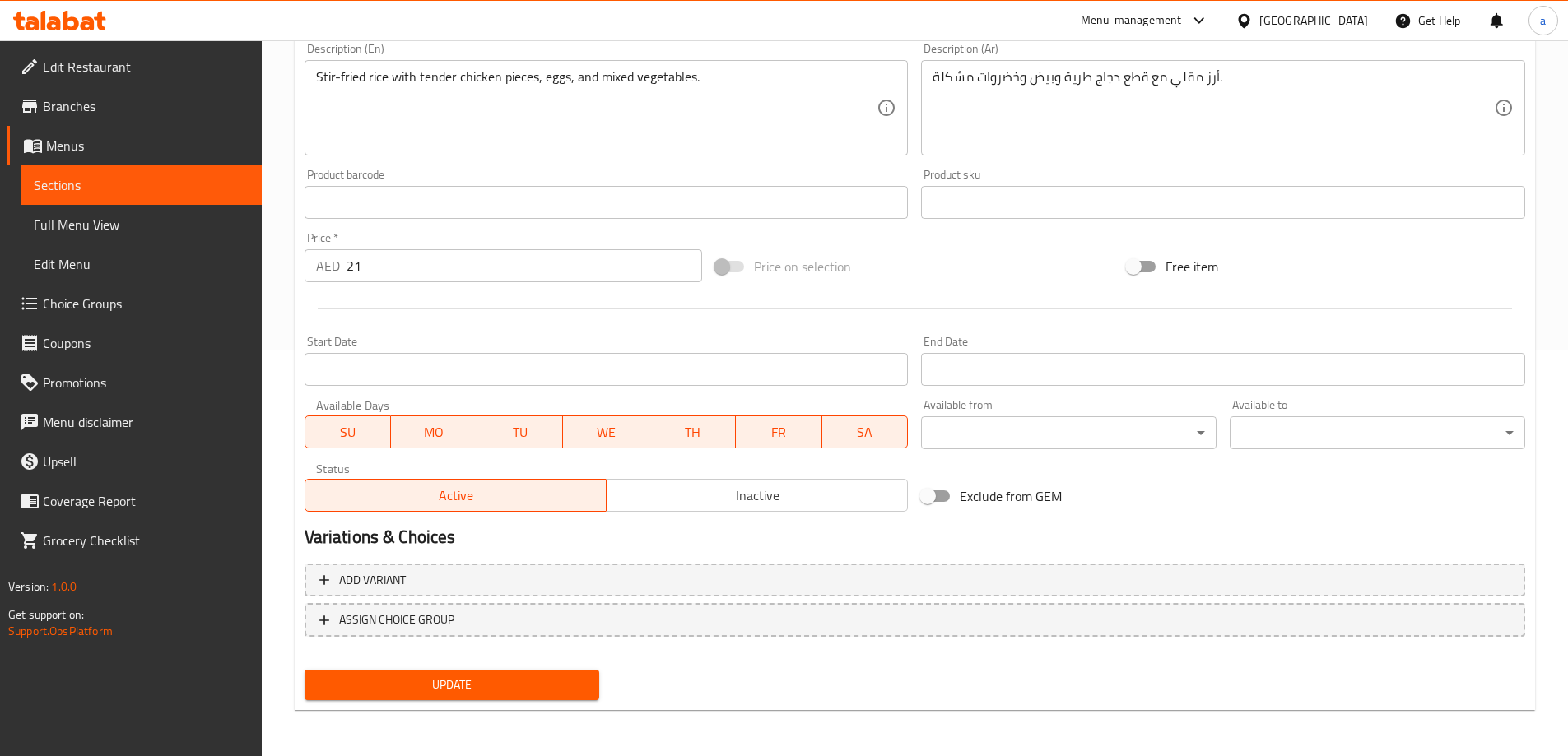
click at [568, 683] on span "Update" at bounding box center [452, 684] width 270 height 21
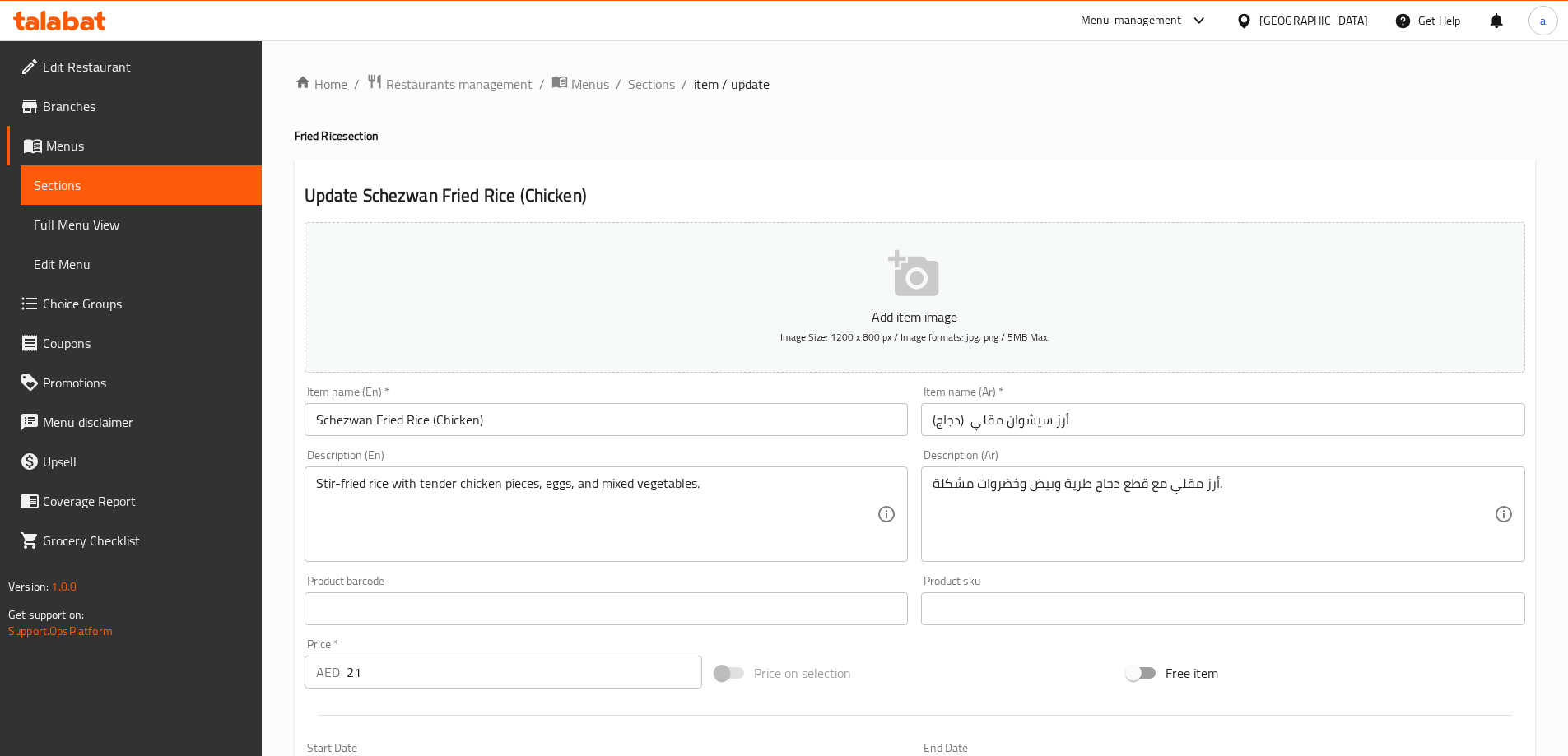
click at [342, 415] on input "Schezwan Fried Rice (Chicken)" at bounding box center [607, 419] width 604 height 32
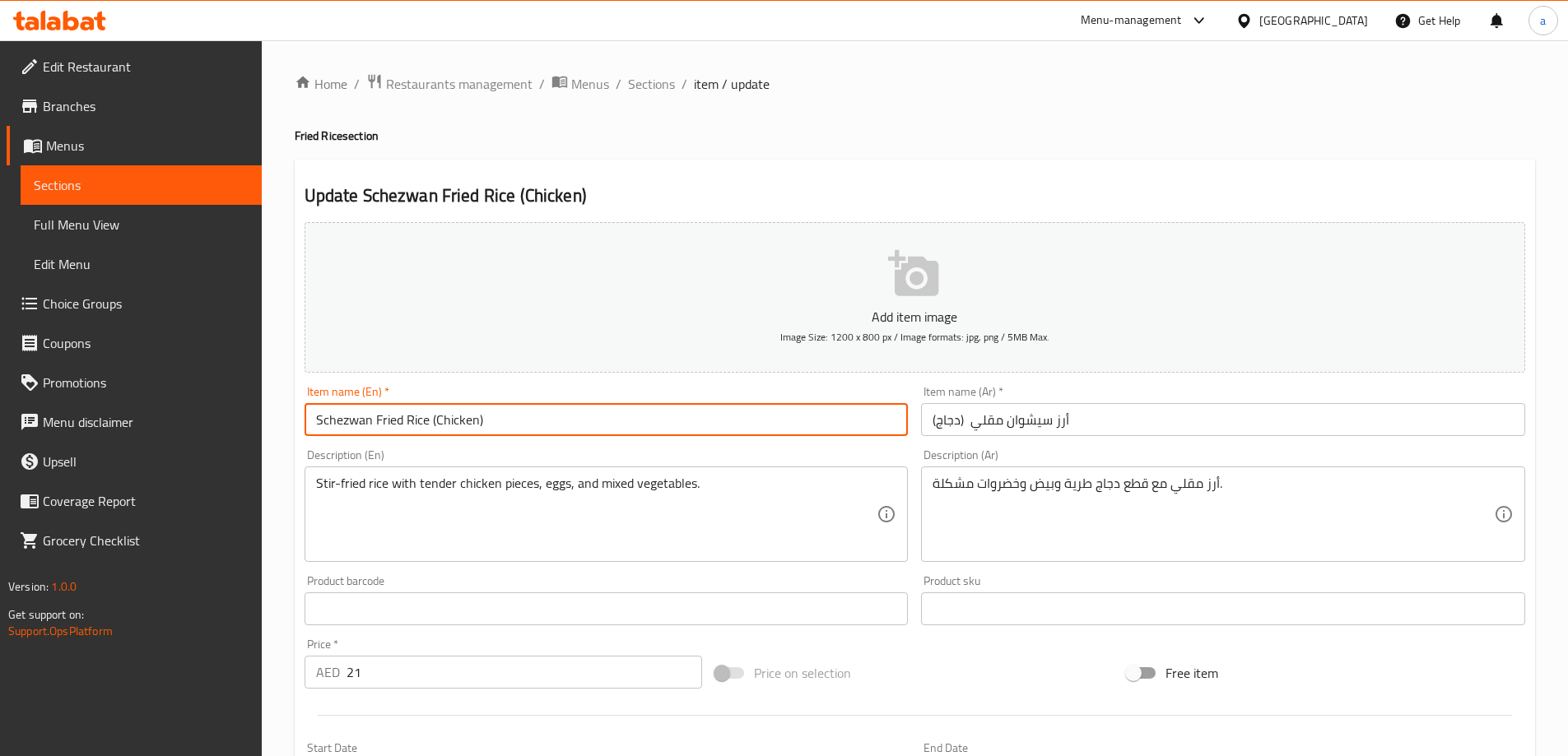
click at [342, 415] on input "Schezwan Fried Rice (Chicken)" at bounding box center [607, 419] width 604 height 32
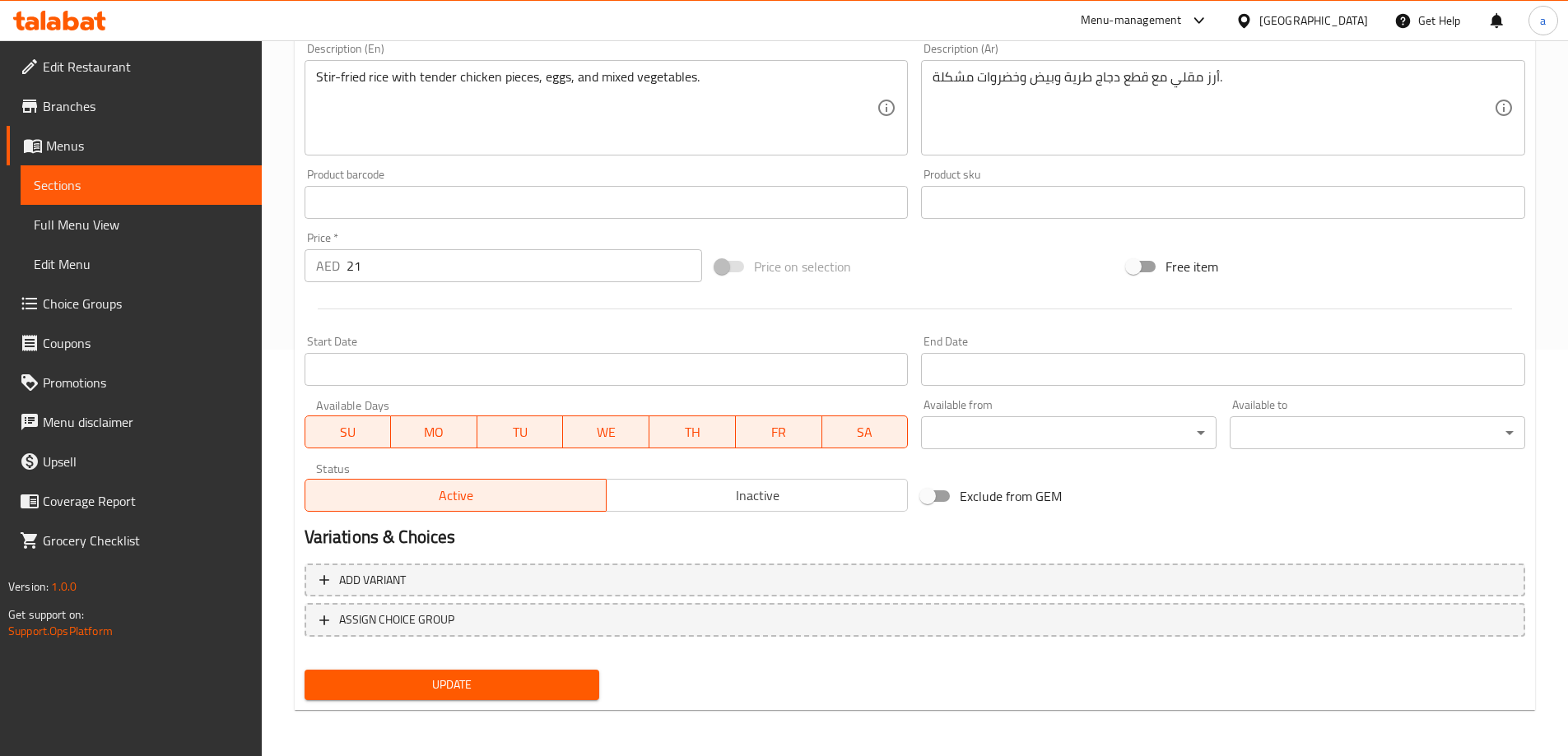
click at [549, 681] on span "Update" at bounding box center [452, 684] width 270 height 21
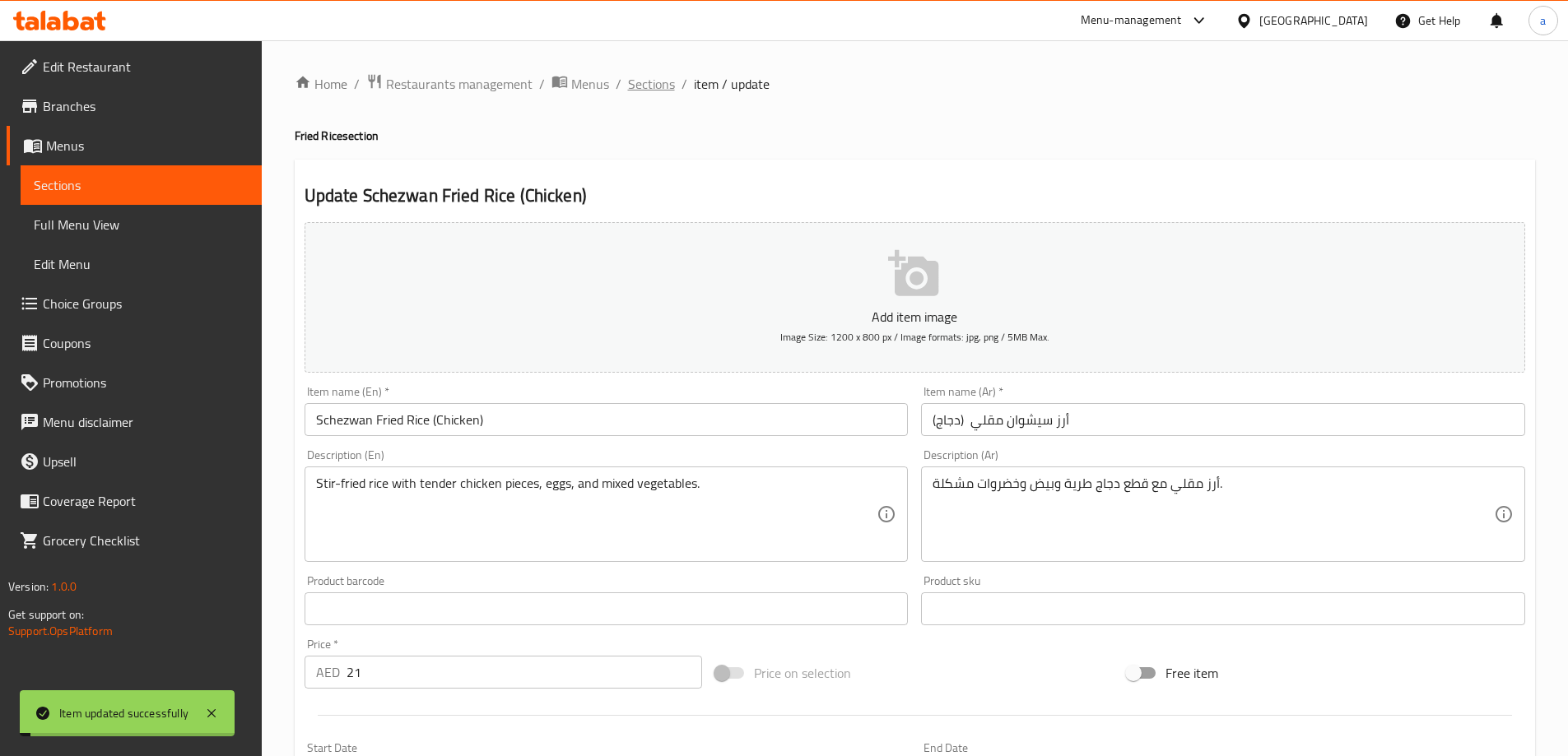
click at [669, 93] on span "Sections" at bounding box center [652, 84] width 47 height 20
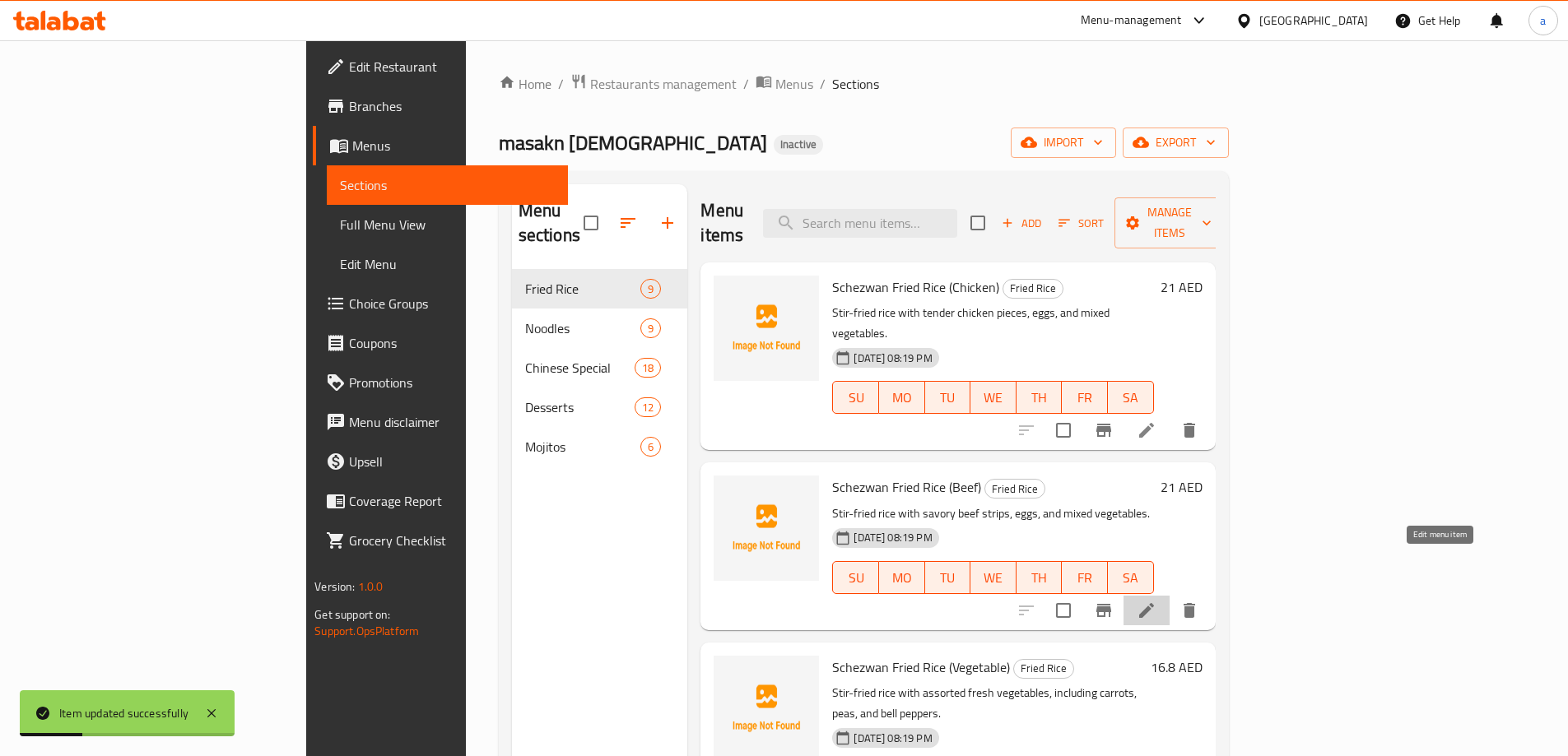
click at [1157, 601] on icon at bounding box center [1147, 611] width 20 height 20
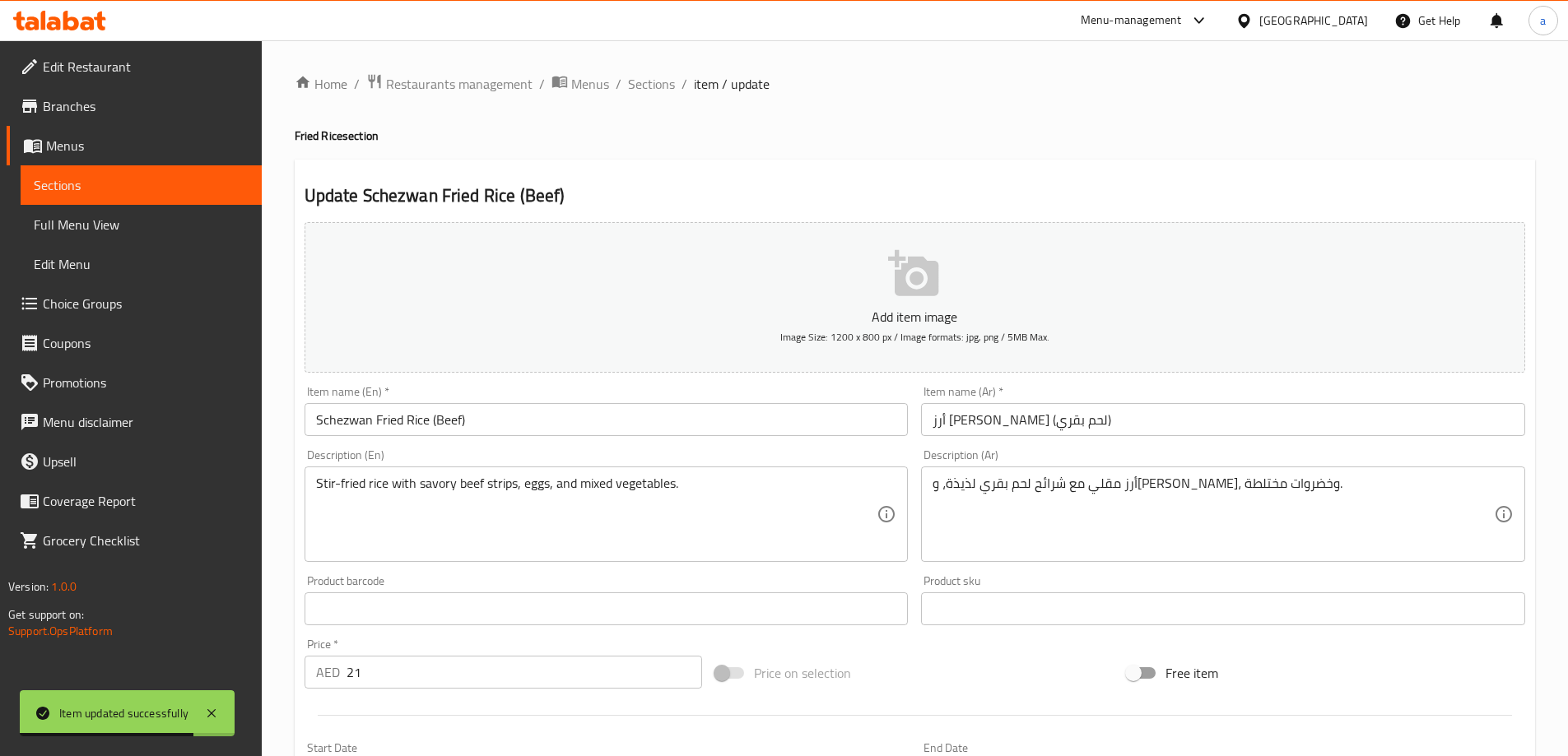
click at [1104, 195] on h2 "Update Schezwan Fried Rice (Beef)" at bounding box center [915, 196] width 1221 height 25
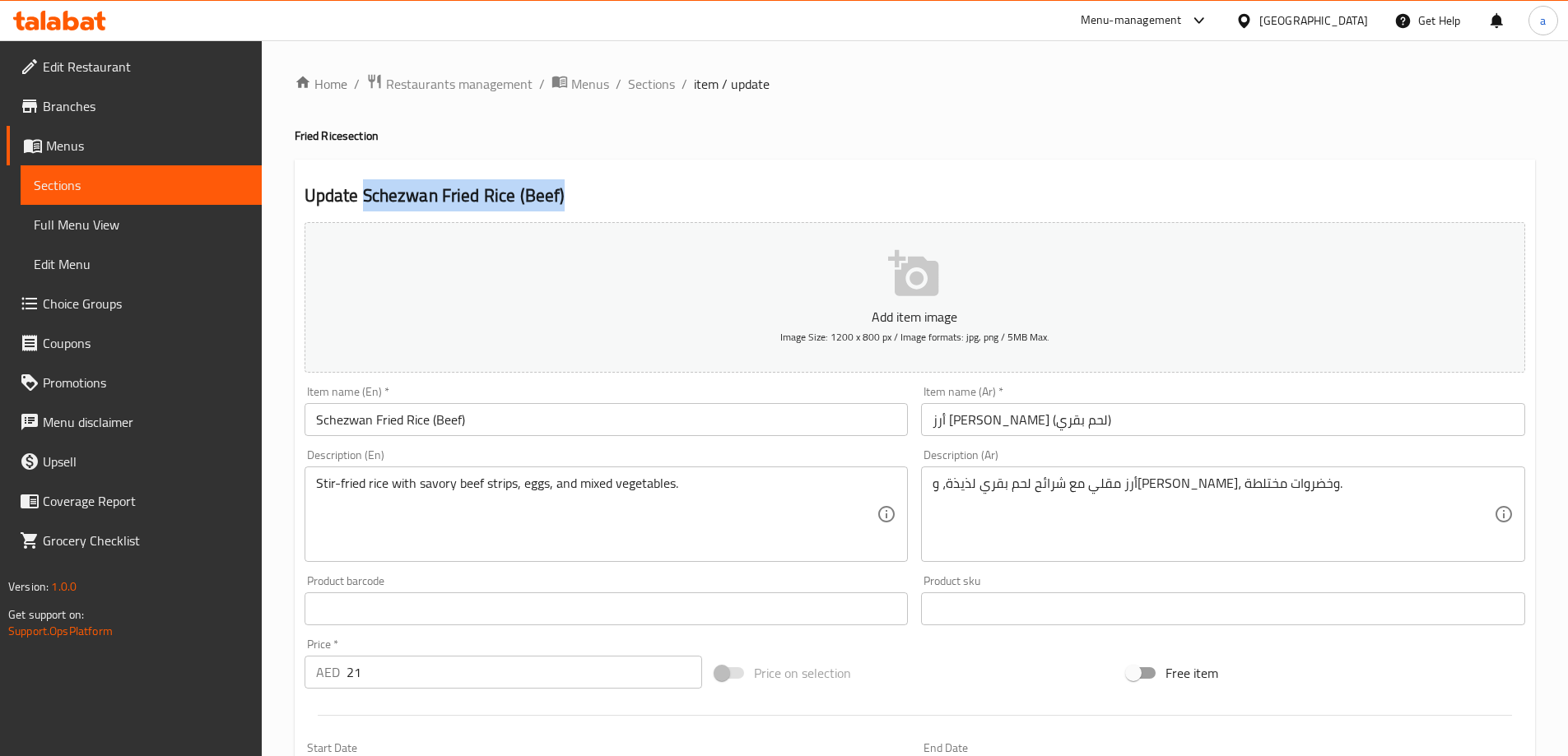
click at [1040, 184] on h2 "Update Schezwan Fried Rice (Beef)" at bounding box center [915, 196] width 1221 height 25
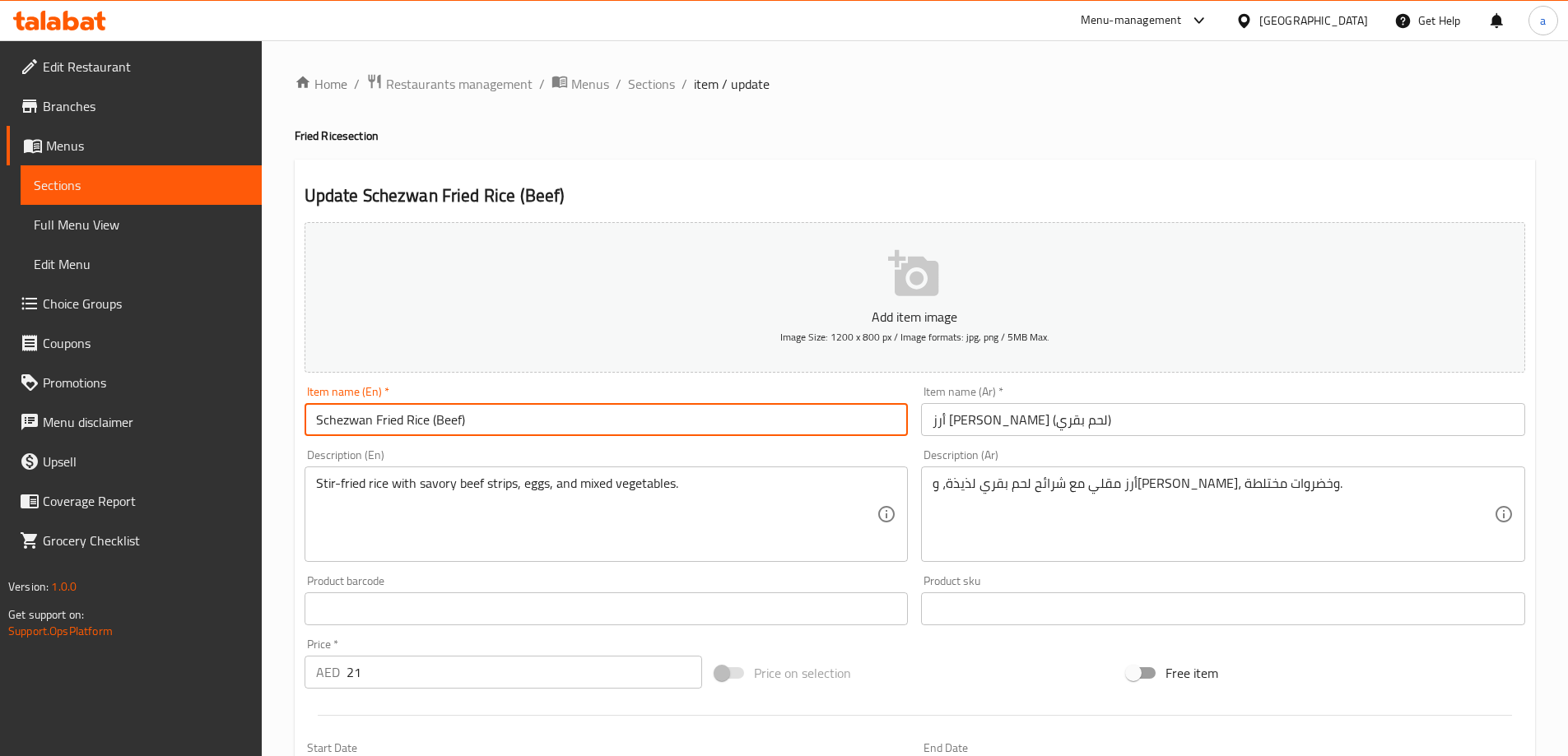
drag, startPoint x: 427, startPoint y: 425, endPoint x: 284, endPoint y: 423, distance: 143.0
click at [284, 423] on div "Home / Restaurants management / Menus / Sections / item / update Fried Rice sec…" at bounding box center [915, 602] width 1306 height 1123
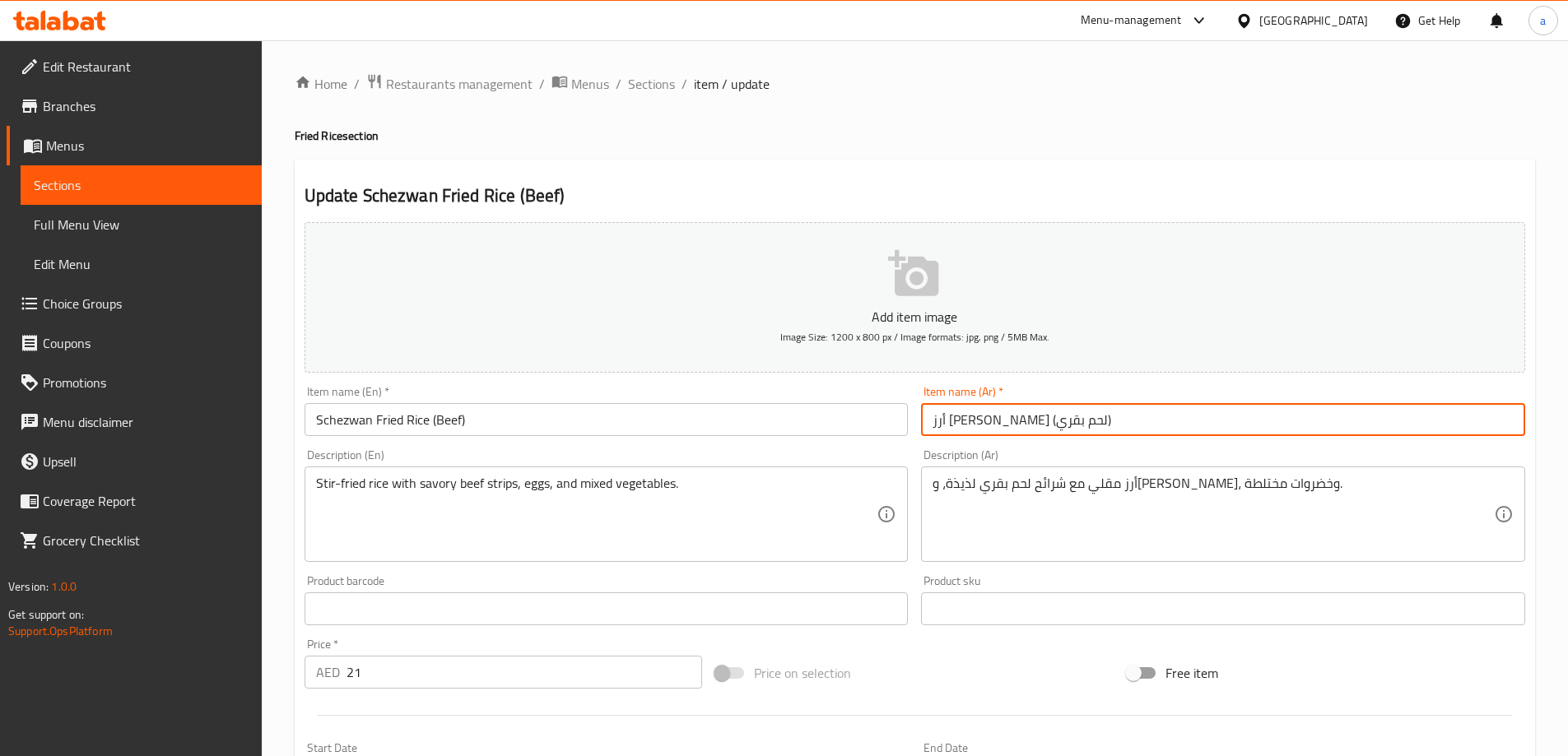
drag, startPoint x: 997, startPoint y: 417, endPoint x: 1096, endPoint y: 437, distance: 101.0
click at [1096, 437] on div "Item name (Ar)   * [PERSON_NAME] (لحم بقري) Item name (Ar) *" at bounding box center [1224, 411] width 618 height 63
paste input "سيشوان مقلي"
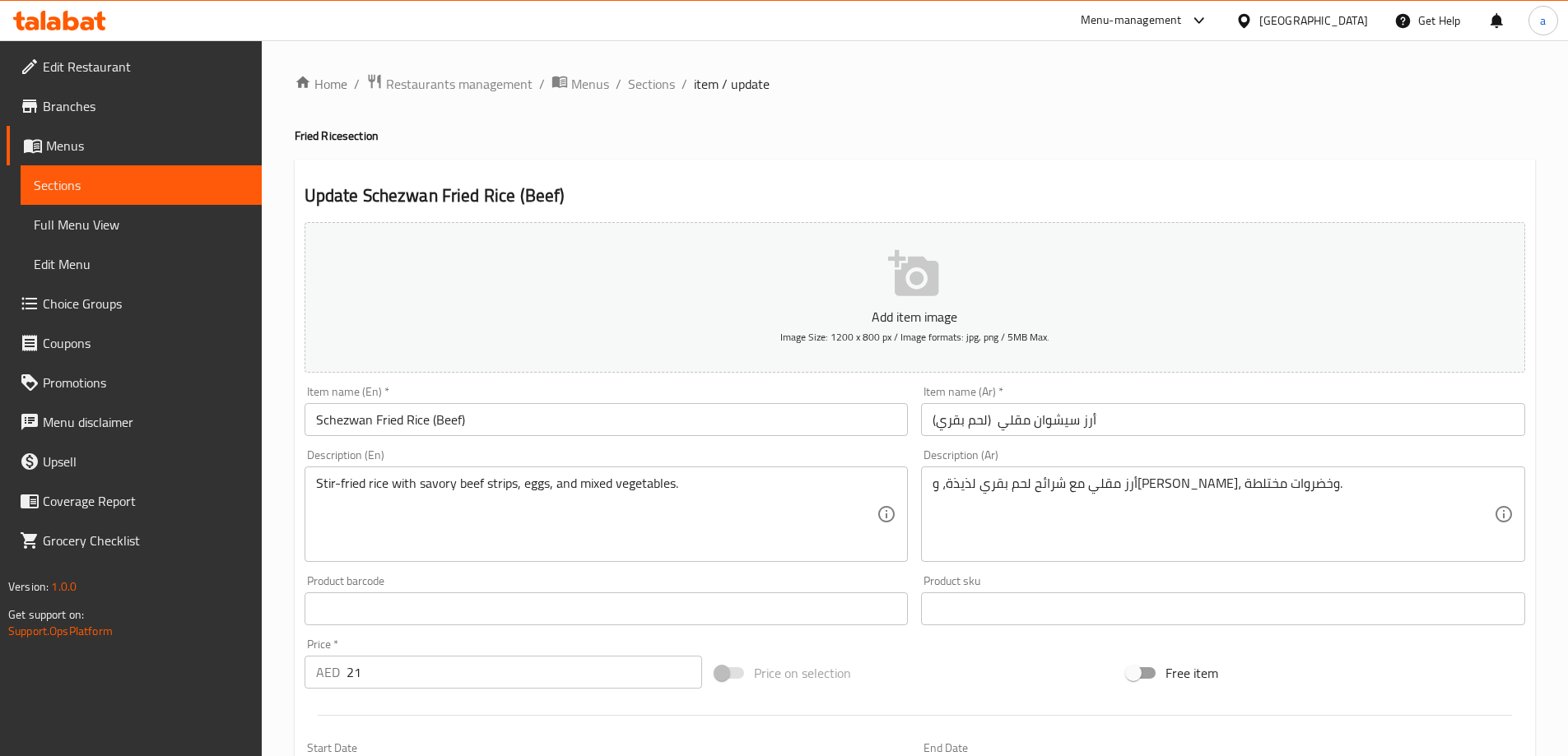
click at [1189, 452] on div "Description (Ar) أرز مقلي مع شرائح لحم بقري لذيذة، وبيض، وخضروات مختلطة. Descri…" at bounding box center [1224, 505] width 604 height 113
click at [995, 425] on input "أرز سيشوان مقلي (لحم بقري)" at bounding box center [1224, 419] width 604 height 32
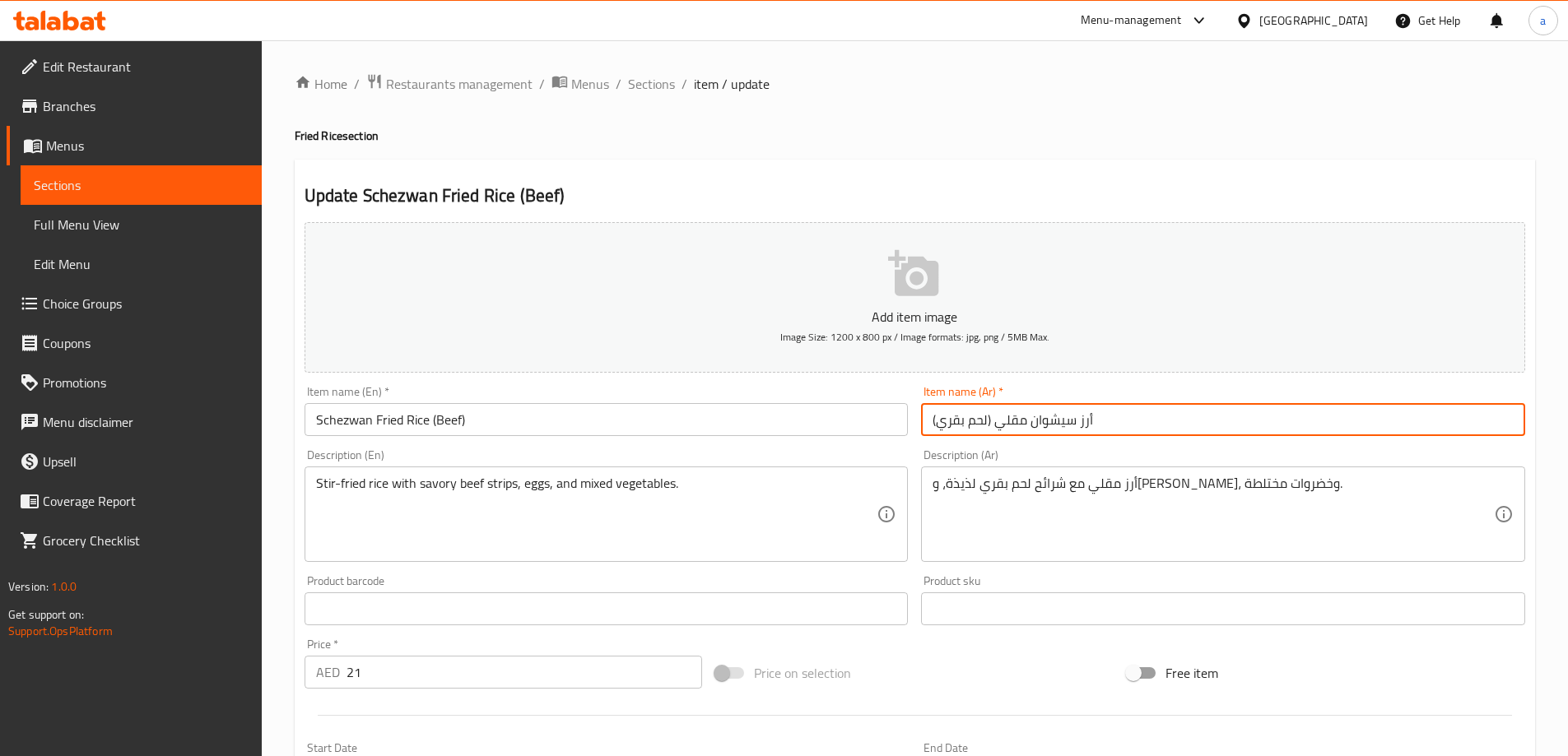
type input "أرز سيشوان مقلي (لحم بقري)"
click at [1006, 449] on div "Description (Ar) أرز مقلي مع شرائح لحم بقري لذيذة، وبيض، وخضروات مختلطة. Descri…" at bounding box center [1224, 505] width 604 height 113
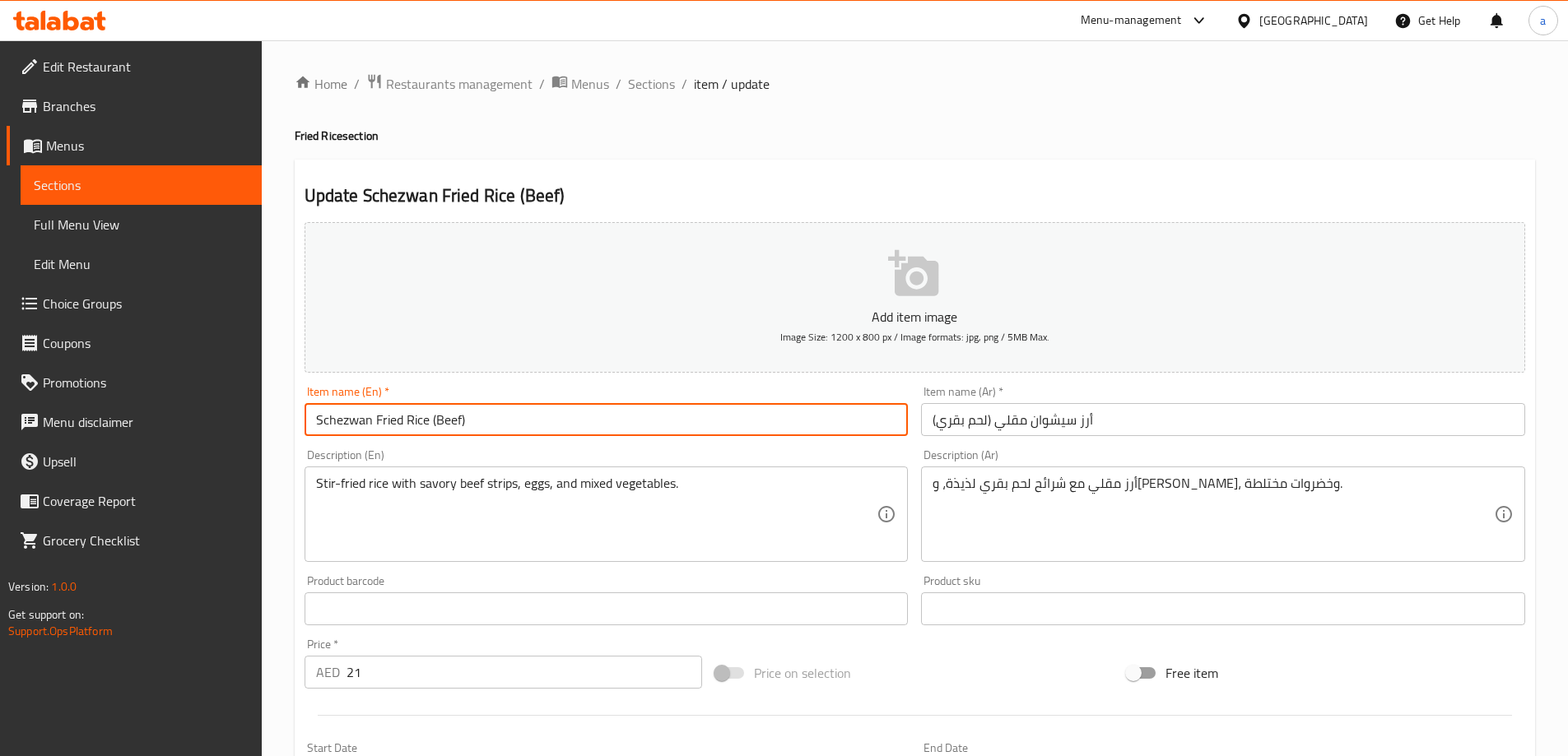
click at [450, 418] on input "Schezwan Fried Rice (Beef)" at bounding box center [607, 419] width 604 height 32
click at [505, 455] on div "Description (En) Stir-fried rice with savory beef strips, eggs, and mixed veget…" at bounding box center [607, 505] width 604 height 113
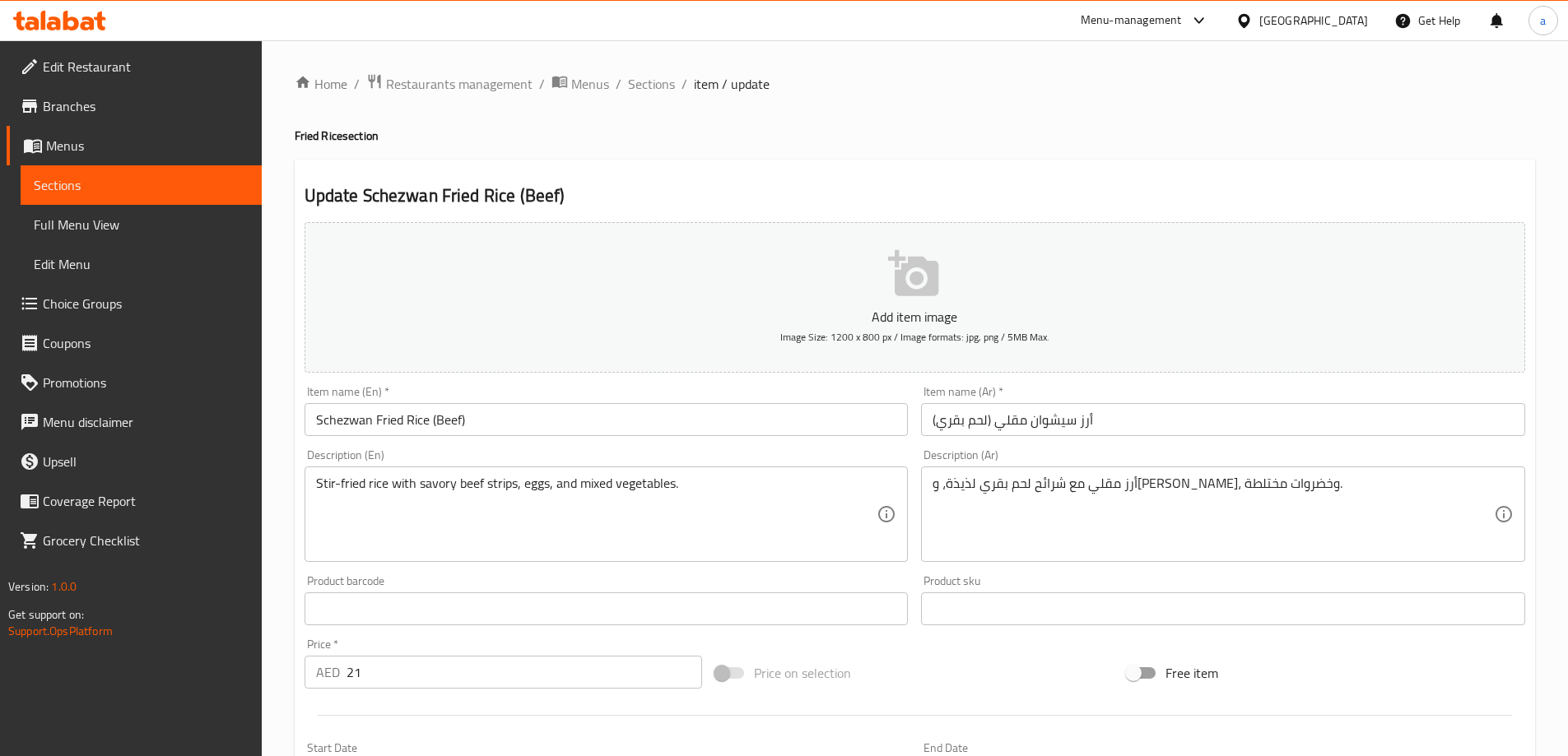
click at [1103, 205] on h2 "Update Schezwan Fried Rice (Beef)" at bounding box center [915, 196] width 1221 height 25
click at [1125, 196] on h2 "Update Schezwan Fried Rice (Beef)" at bounding box center [915, 196] width 1221 height 25
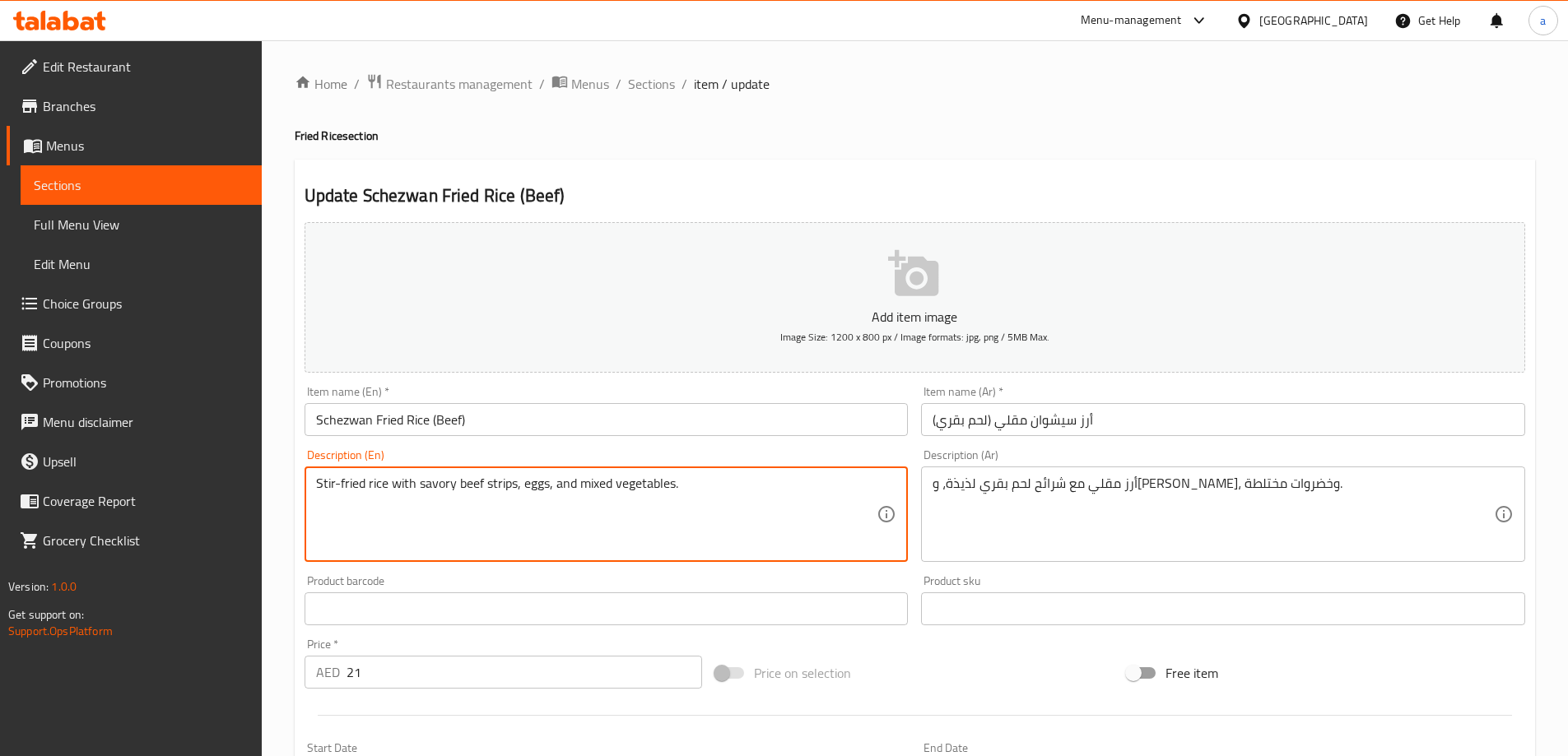
click at [1096, 169] on div "Update Schezwan Fried Rice (Beef) Add item image Image Size: 1200 x 800 px / Im…" at bounding box center [915, 638] width 1240 height 958
click at [427, 489] on textarea "Stir-fried rice with savory beef strips, eggs, and mixed vegetables." at bounding box center [596, 515] width 562 height 79
click at [490, 482] on textarea "Stir-fried rice with savory beef strips, eggs, and mixed vegetables." at bounding box center [596, 515] width 562 height 79
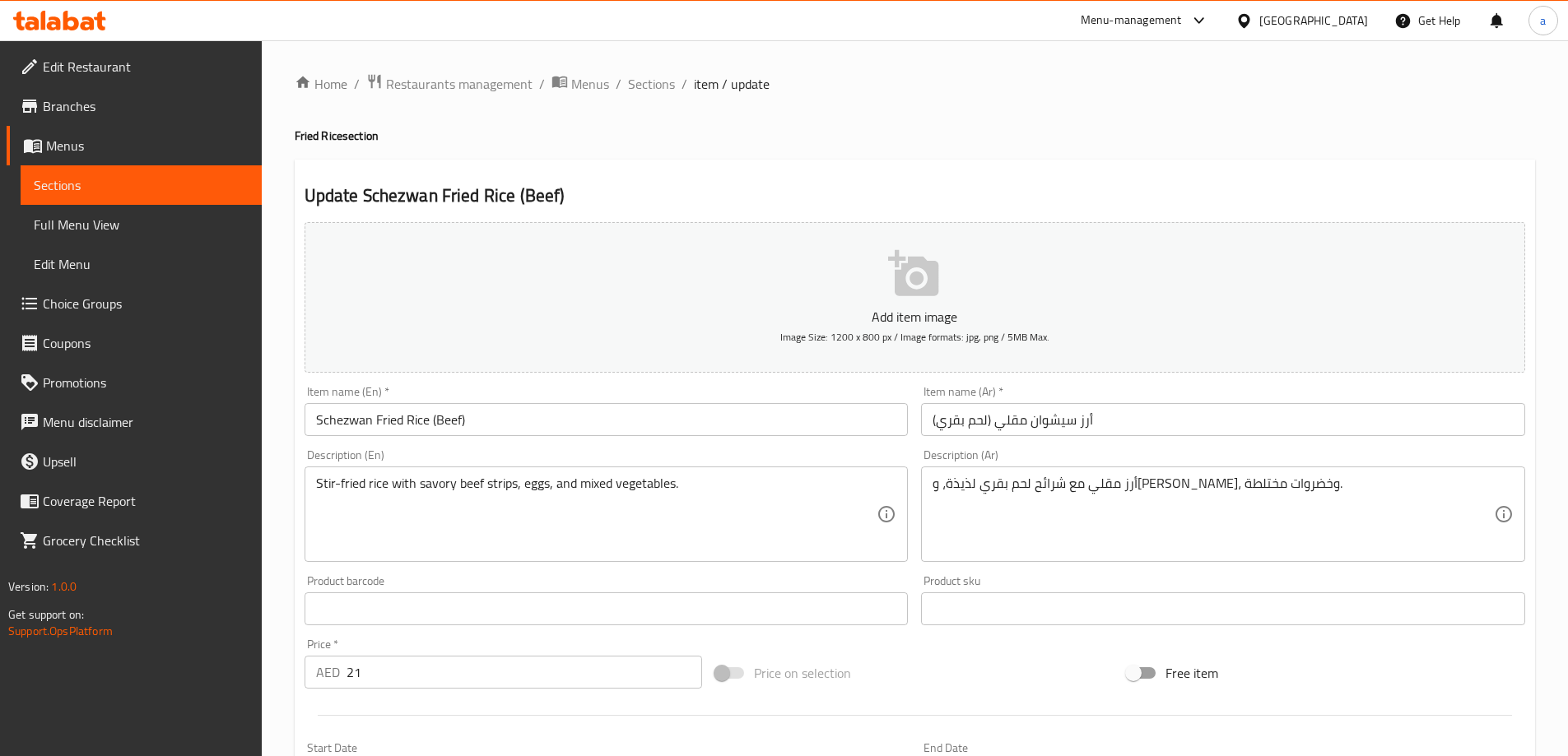
click at [880, 390] on div "Item name (En)   * Schezwan Fried Rice (Beef) Item name (En) *" at bounding box center [607, 411] width 604 height 50
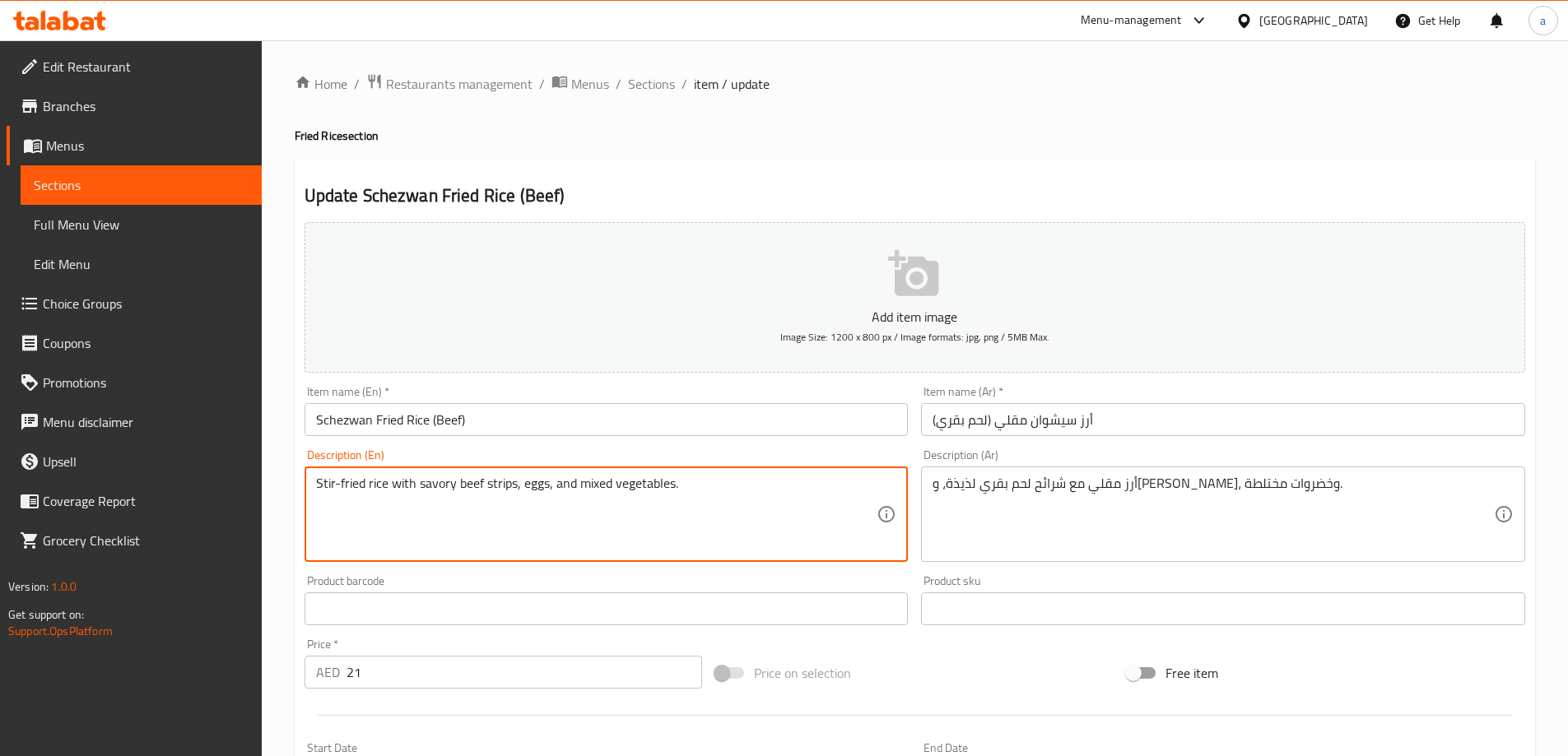
click at [503, 487] on textarea "Stir-fried rice with savory beef strips, eggs, and mixed vegetables." at bounding box center [596, 515] width 562 height 79
click at [554, 459] on div "Description (En) Stir-fried rice with savory beef strips, eggs, and mixed veget…" at bounding box center [607, 505] width 604 height 113
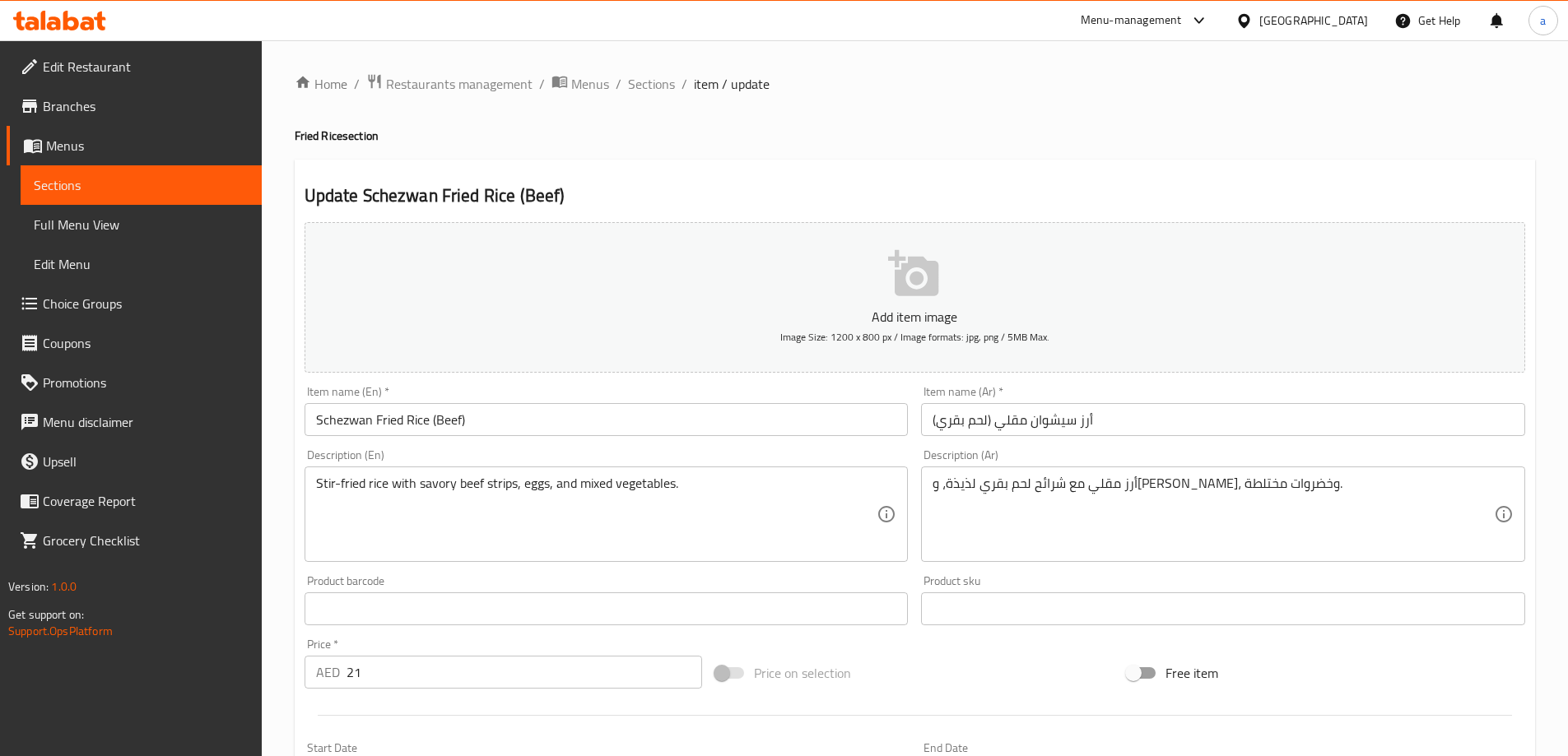
click at [893, 446] on div "Description (En) Stir-fried rice with savory beef strips, eggs, and mixed veget…" at bounding box center [607, 505] width 618 height 126
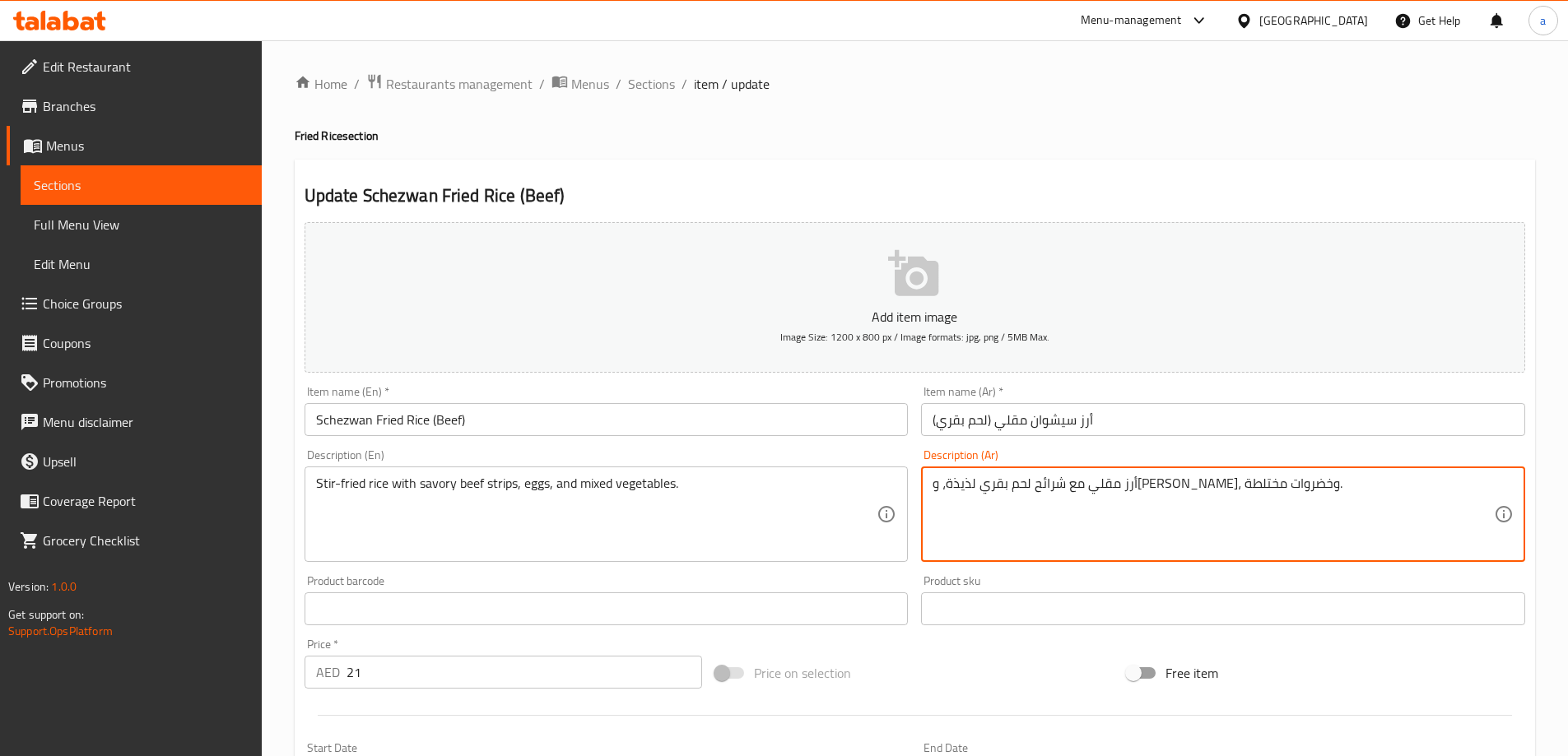
click at [1174, 486] on textarea "أرز مقلي مع شرائح لحم بقري لذيذة، و[PERSON_NAME]، وخضروات مختلطة." at bounding box center [1213, 515] width 562 height 79
click at [1178, 484] on textarea "أرز مقلي مع شرائح لحم بقري لذيذة، و[PERSON_NAME]، وخضروات مختلطة." at bounding box center [1213, 515] width 562 height 79
paste textarea "ستربس"
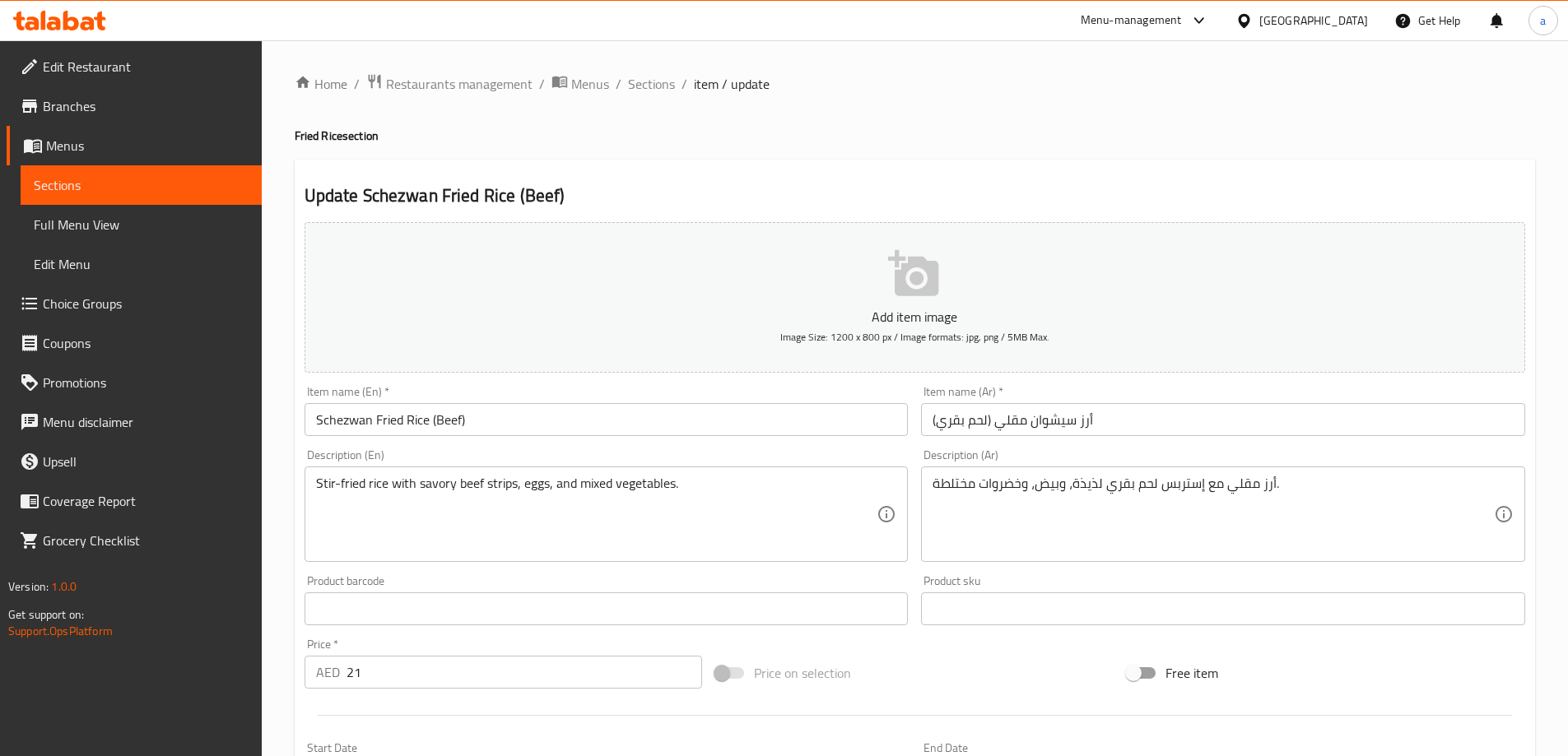
click at [1220, 456] on div "Description (Ar) أرز مقلي مع إستربس لحم بقري لذيذة، وبيض، وخضروات مختلطة. Descr…" at bounding box center [1224, 505] width 604 height 113
click at [1087, 472] on div "أرز مقلي مع إستربس لحم بقري لذيذة، وبيض، وخضروات مختلطة. Description (Ar)" at bounding box center [1224, 514] width 604 height 95
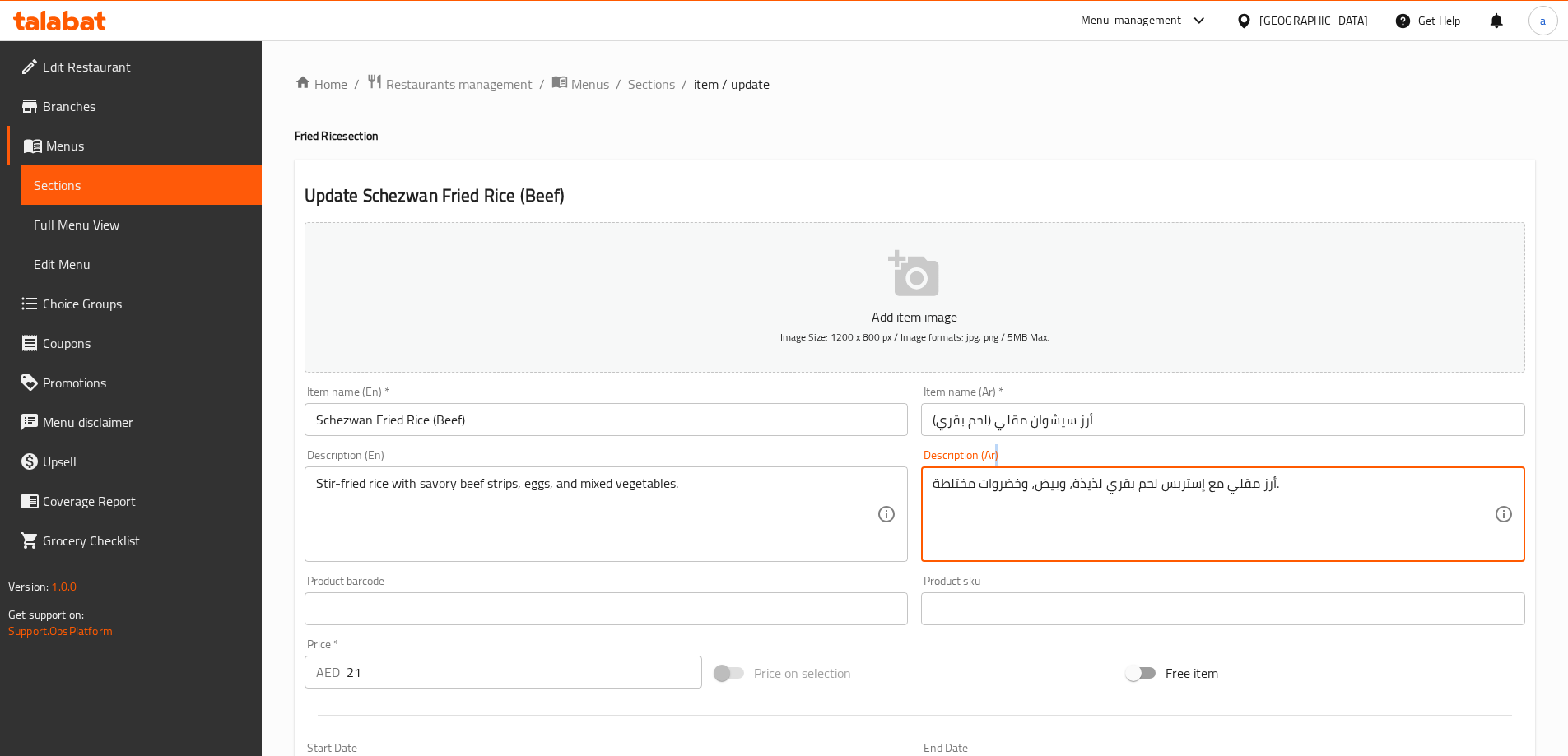
click at [1087, 472] on div "أرز مقلي مع إستربس لحم بقري لذيذة، وبيض، وخضروات مختلطة. Description (Ar)" at bounding box center [1224, 514] width 604 height 95
click at [442, 492] on textarea "Stir-fried rice with savory beef strips, eggs, and mixed vegetables." at bounding box center [596, 515] width 562 height 79
click at [1078, 478] on textarea "أرز مقلي مع إستربس لحم بقري لذيذة، وبيض، وخضروات مختلطة." at bounding box center [1213, 515] width 562 height 79
paste textarea "الح"
click at [1116, 457] on div "Description (Ar) أرز مقلي مع إستربس لحم بقري مالح، وبيض، وخضروات مختلطة. Descri…" at bounding box center [1224, 505] width 604 height 113
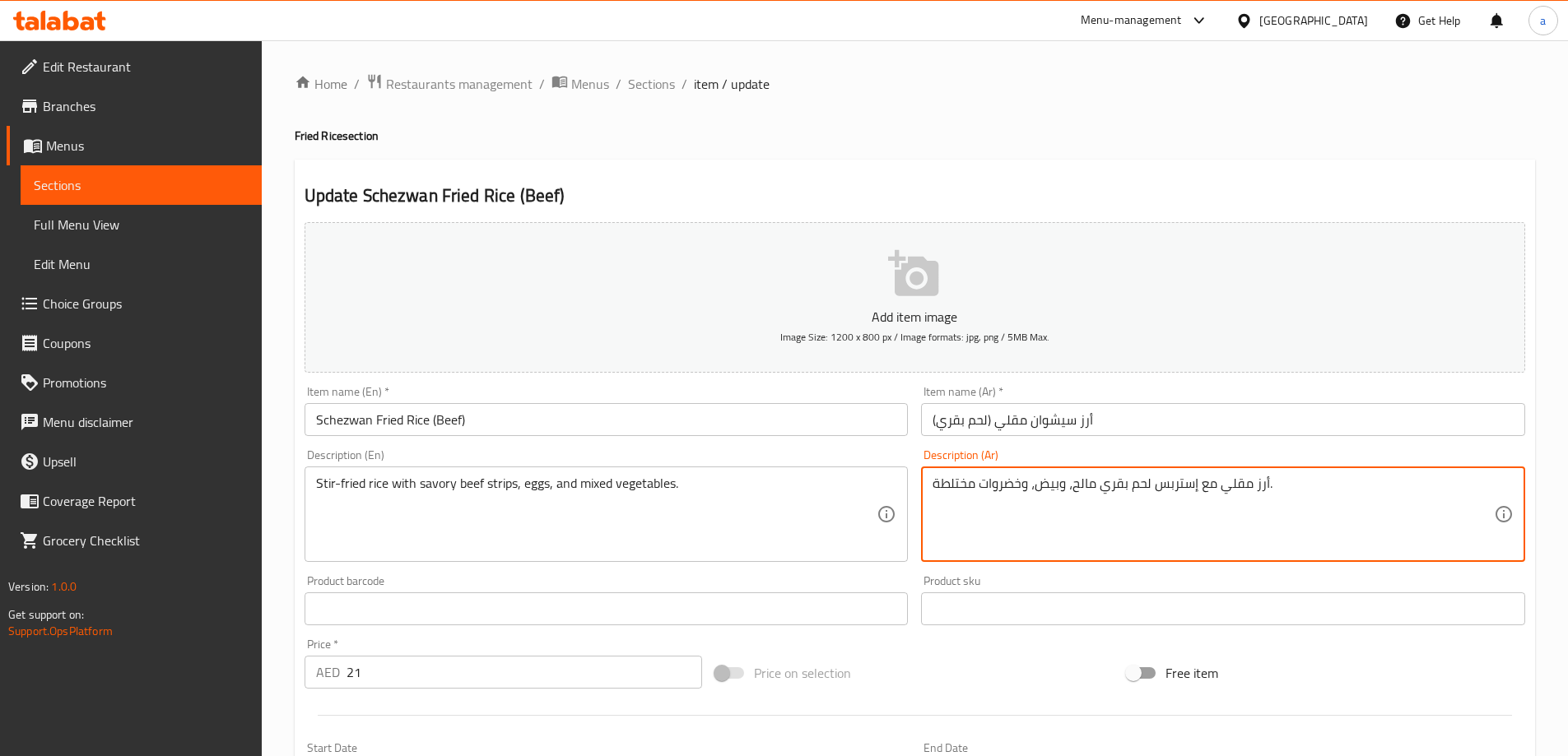
click at [952, 486] on textarea "أرز مقلي مع إستربس لحم بقري مالح، وبيض، وخضروات مختلطة." at bounding box center [1213, 515] width 562 height 79
click at [967, 485] on textarea "أرز مقلي مع إستربس لحم بقري مالح، وبيض، وخضروات مختلطة." at bounding box center [1213, 515] width 562 height 79
drag, startPoint x: 967, startPoint y: 485, endPoint x: 941, endPoint y: 486, distance: 26.0
click at [941, 486] on textarea "أرز مقلي مع إستربس لحم بقري مالح، وبيض، وخضروات مختلطة." at bounding box center [1213, 515] width 562 height 79
type textarea "أرز مقلي مع إستربس لحم بقري مالح، وبيض، وخضروات مشكلة."
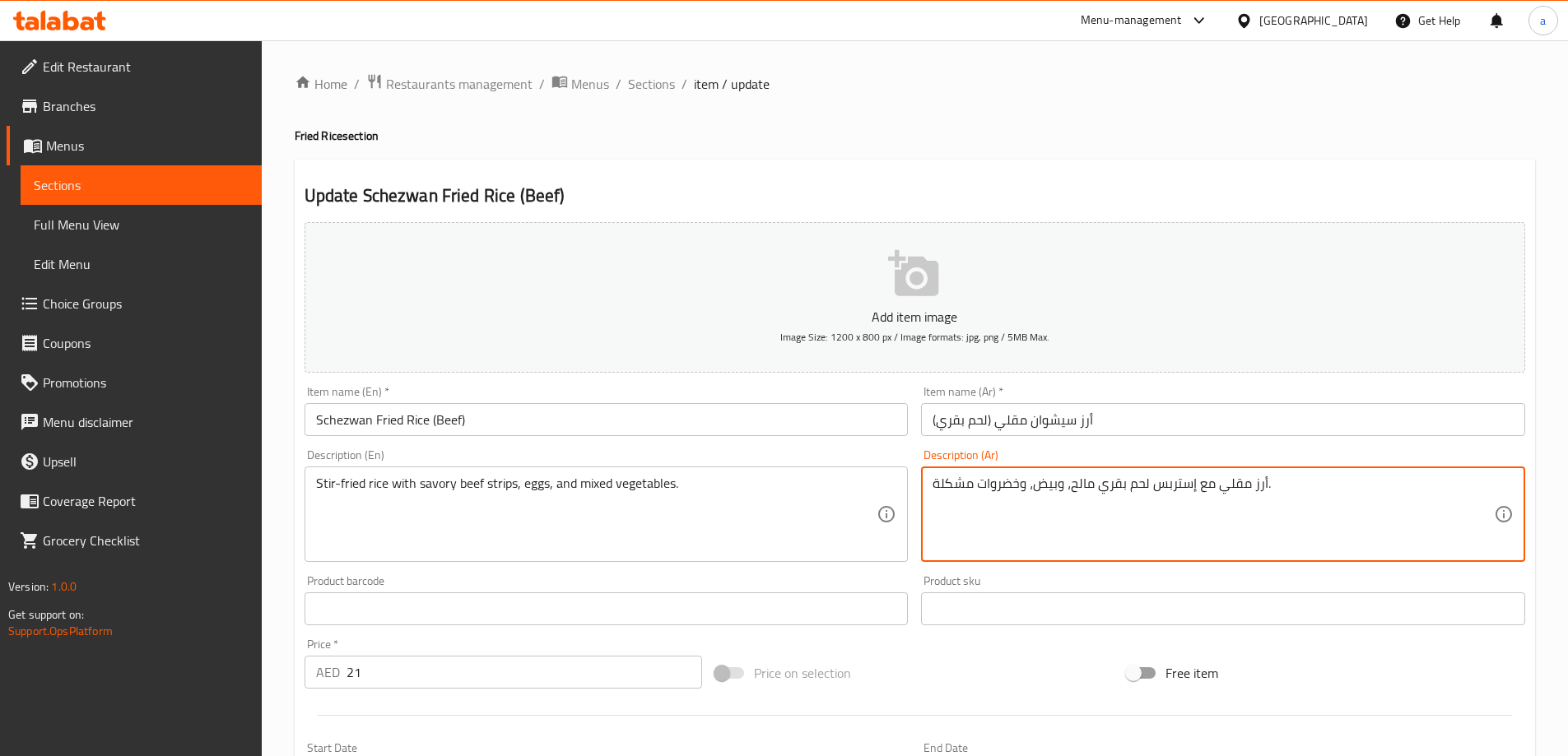
click at [1002, 444] on div "Description (Ar) أرز مقلي مع إستربس لحم بقري مالح، وبيض، وخضروات مشكلة. Descrip…" at bounding box center [1224, 505] width 618 height 126
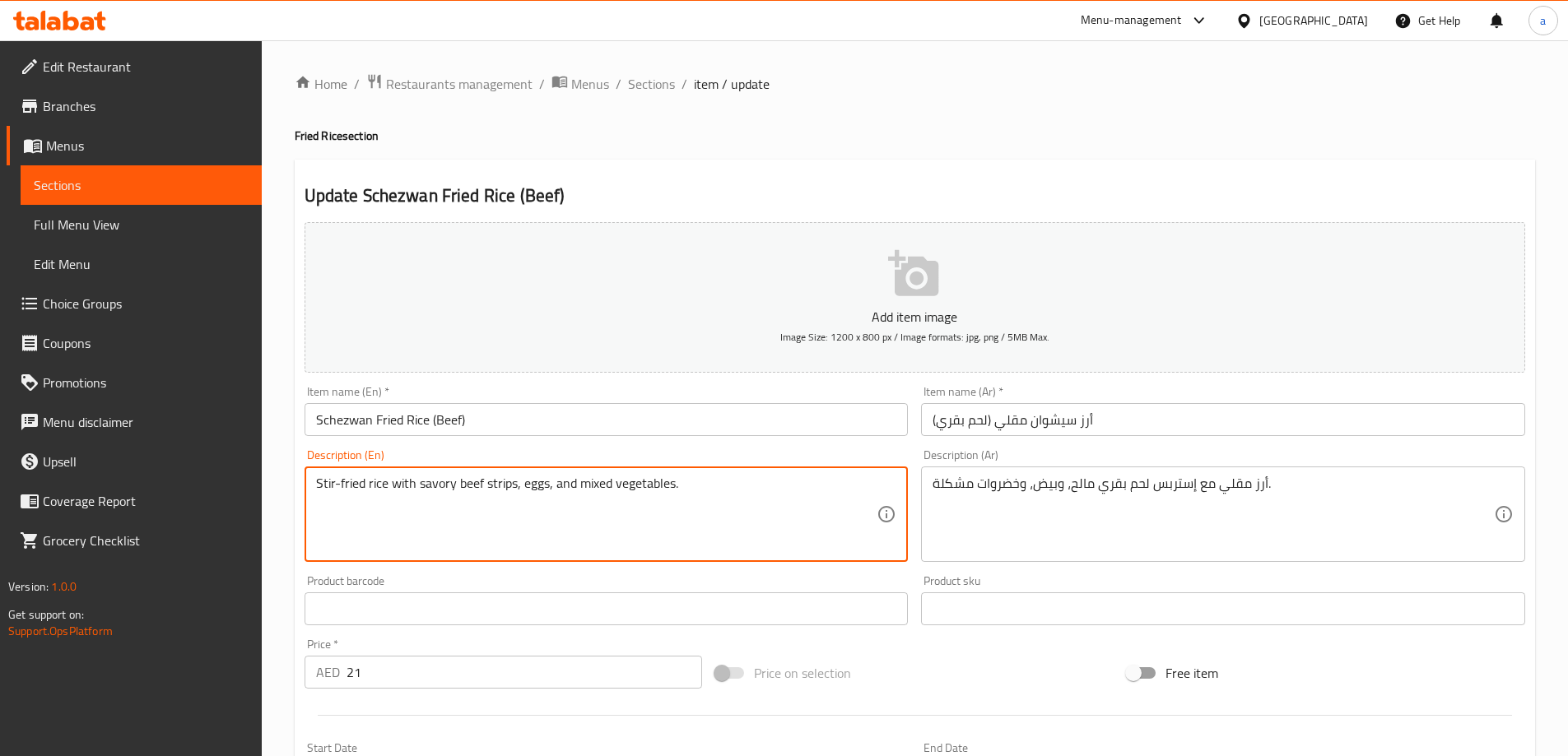
click at [569, 487] on textarea "Stir-fried rice with savory beef strips, eggs, and mixed vegetables." at bounding box center [596, 515] width 562 height 79
click at [831, 457] on div "Description (En) Stir-fried rice with savory beef strips, eggs, and mixed veget…" at bounding box center [607, 505] width 604 height 113
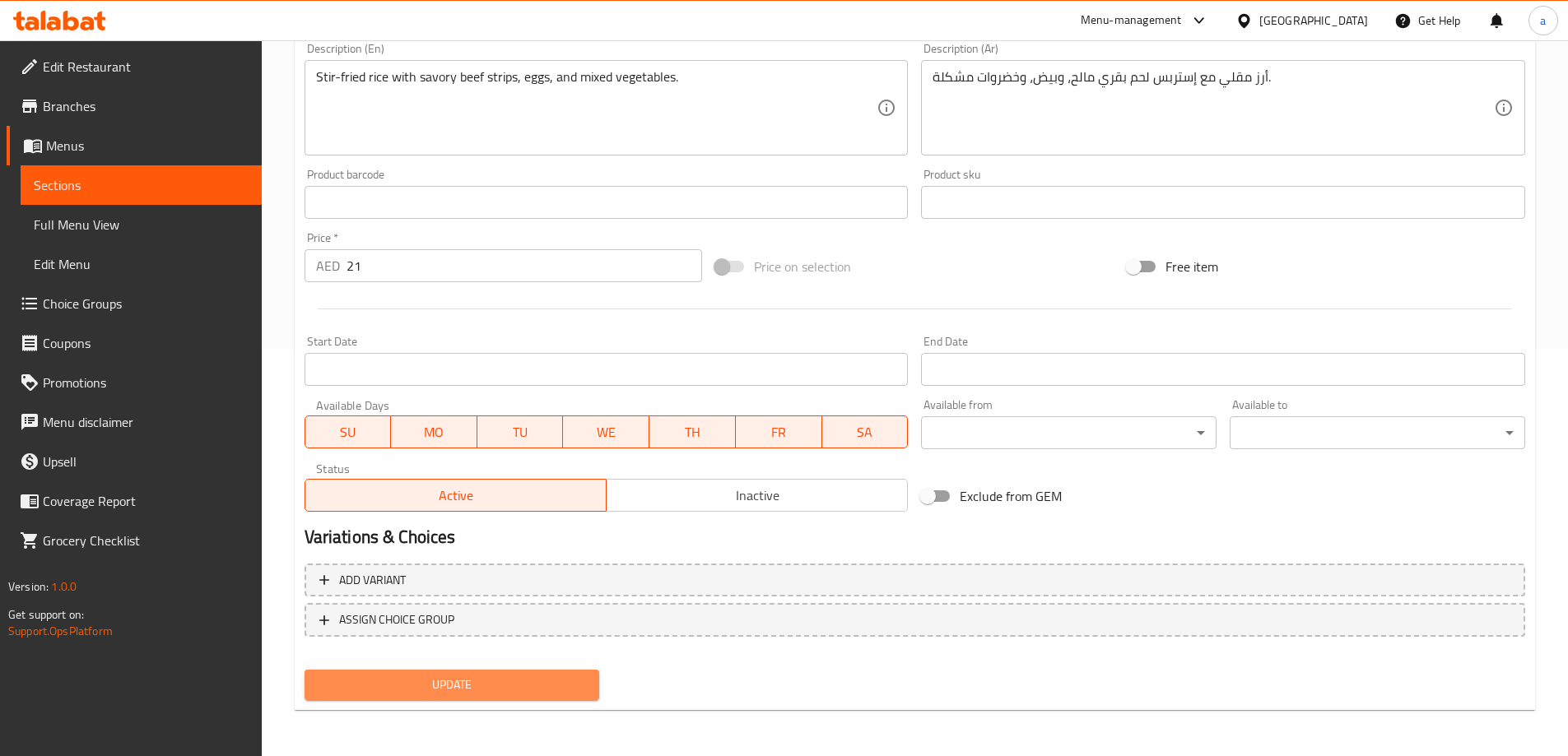
click at [570, 692] on span "Update" at bounding box center [452, 684] width 270 height 21
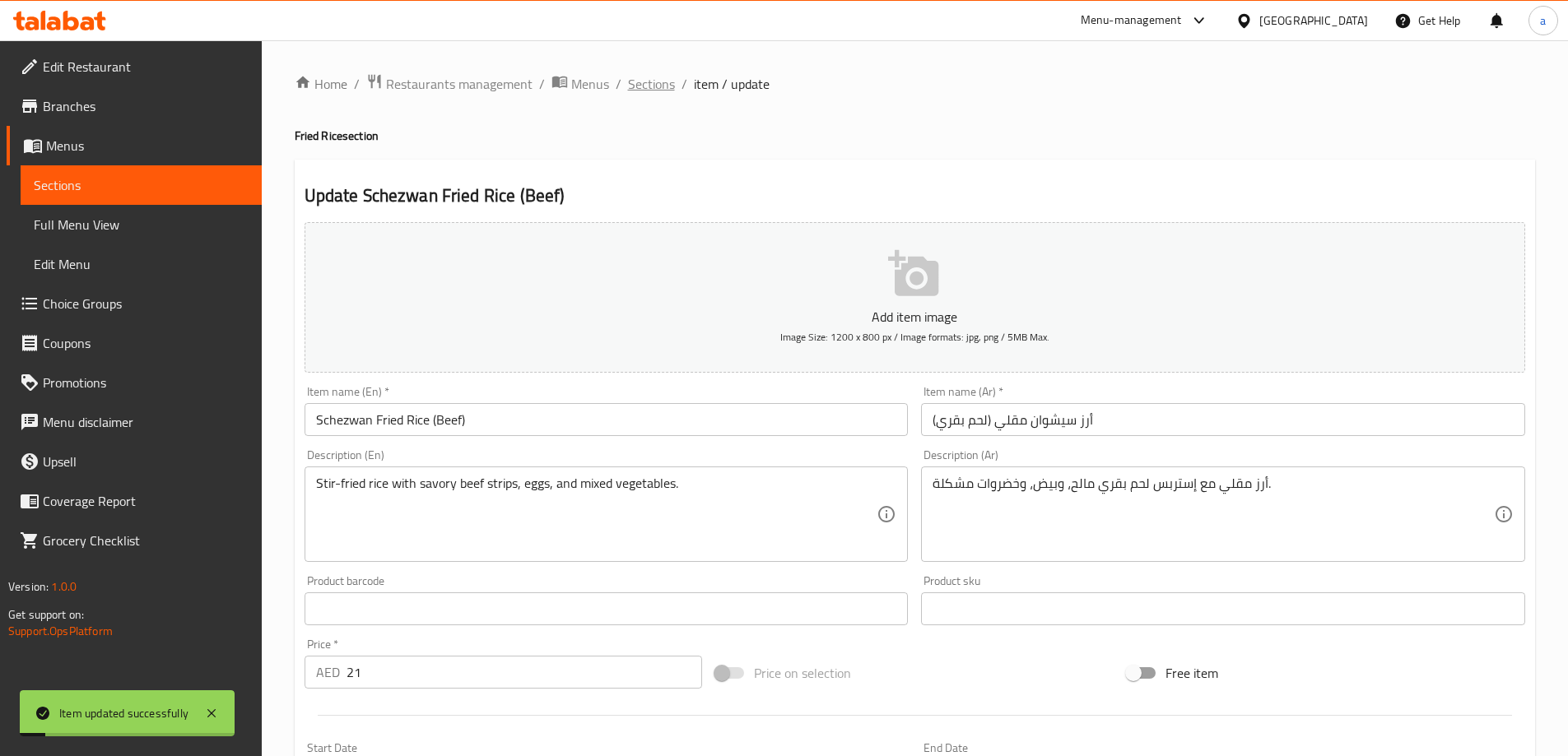
click at [643, 76] on span "Sections" at bounding box center [652, 84] width 47 height 20
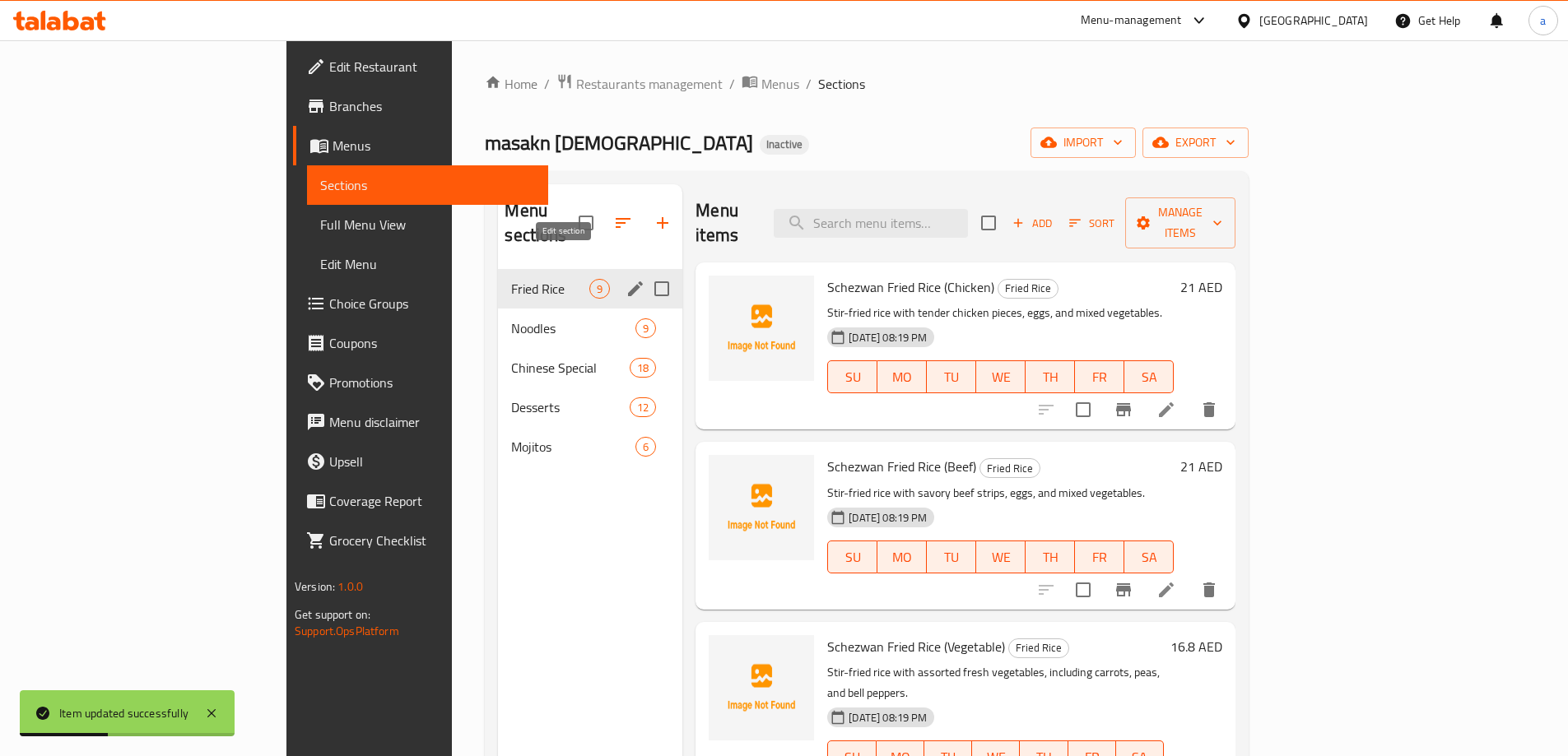
click at [626, 279] on icon "edit" at bounding box center [635, 289] width 20 height 20
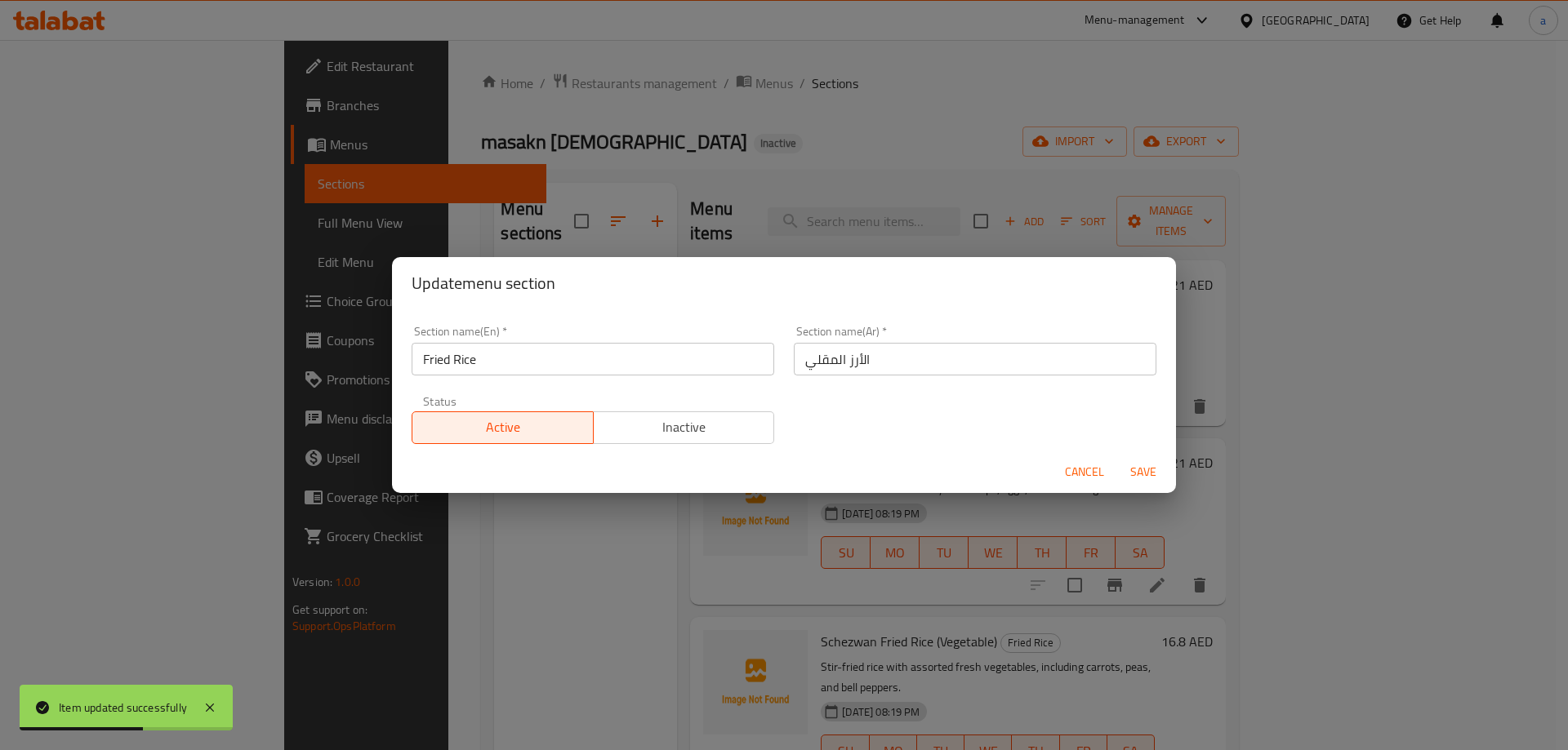
click at [523, 357] on input "Fried Rice" at bounding box center [593, 359] width 363 height 32
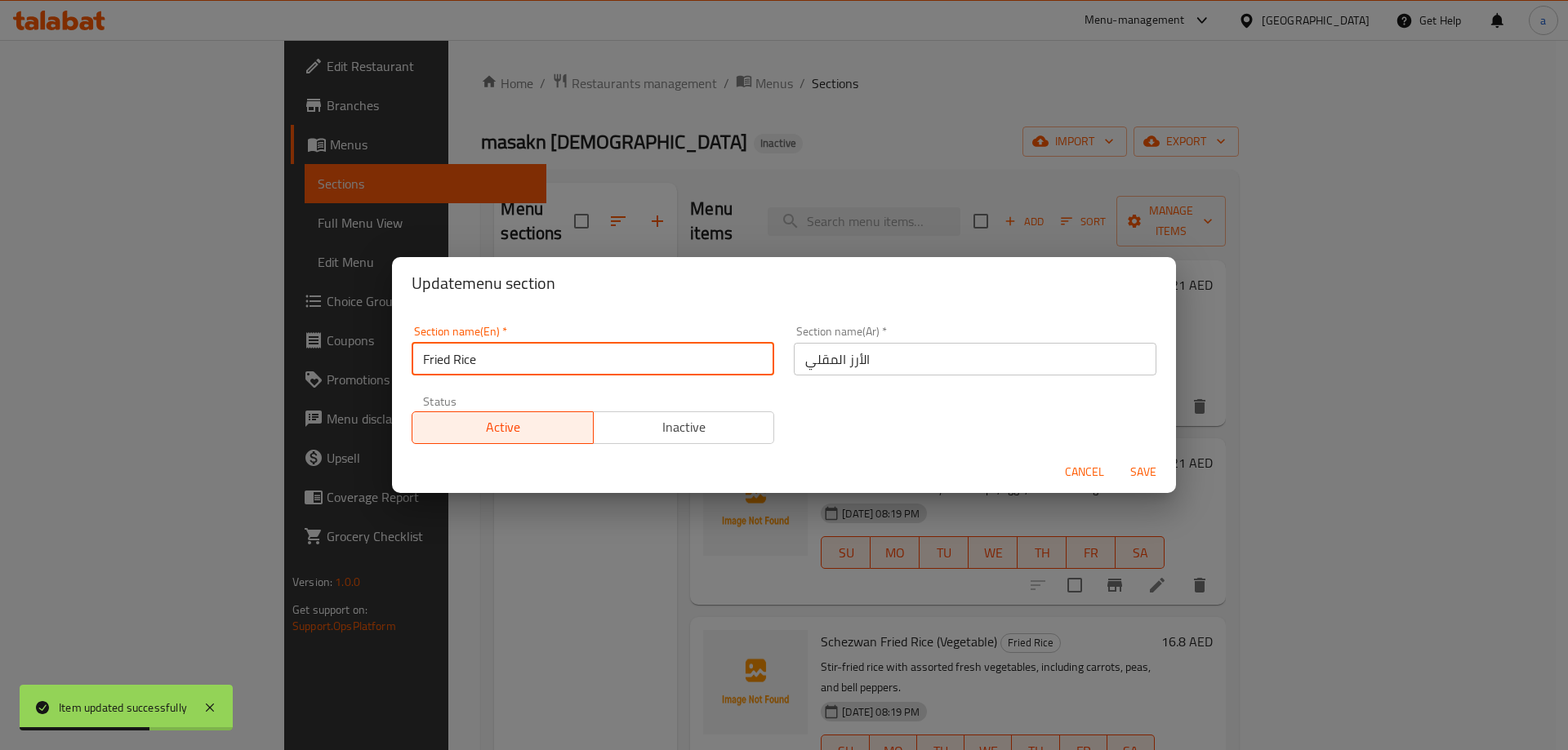
click at [523, 357] on input "Fried Rice" at bounding box center [593, 359] width 363 height 32
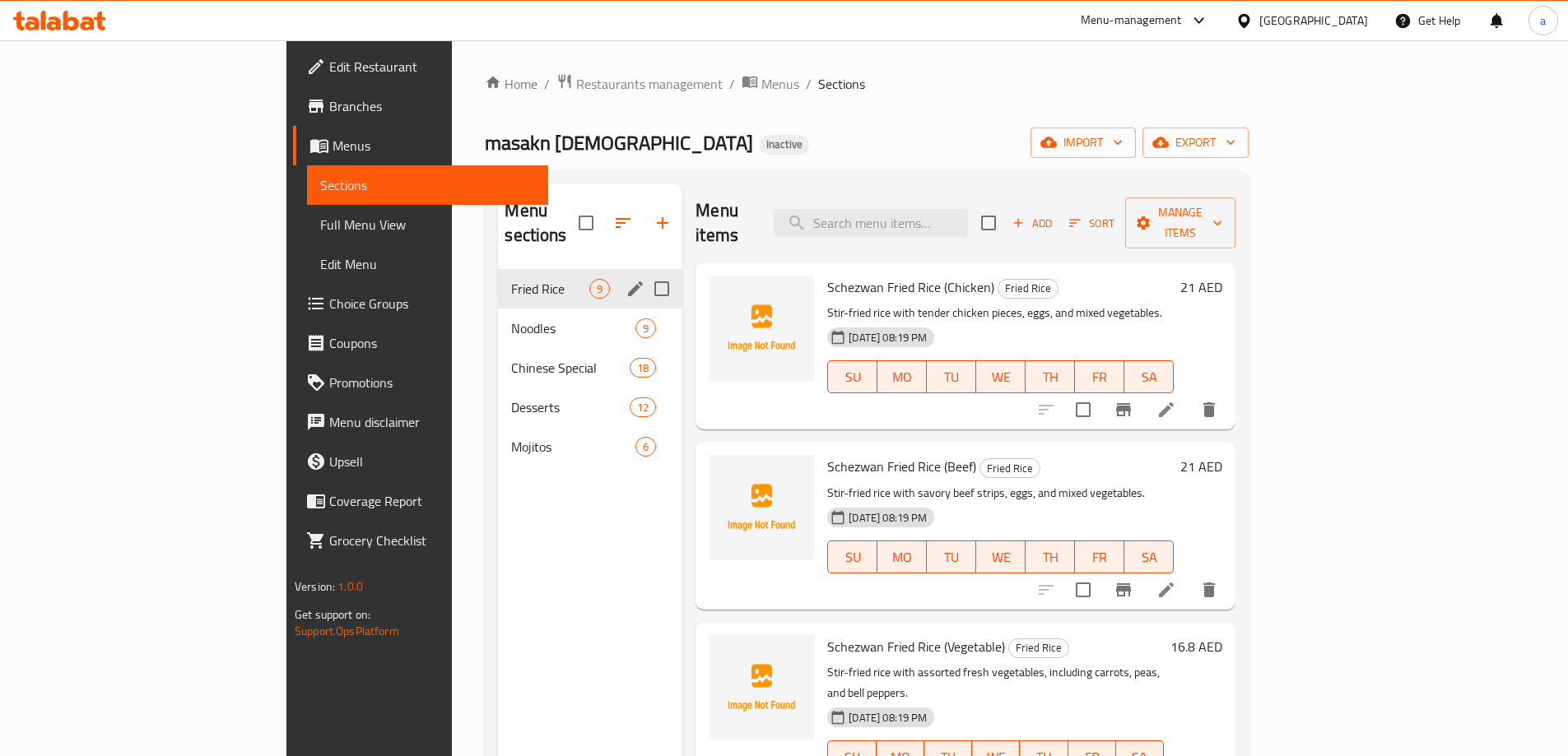
click at [626, 279] on icon "edit" at bounding box center [635, 289] width 20 height 20
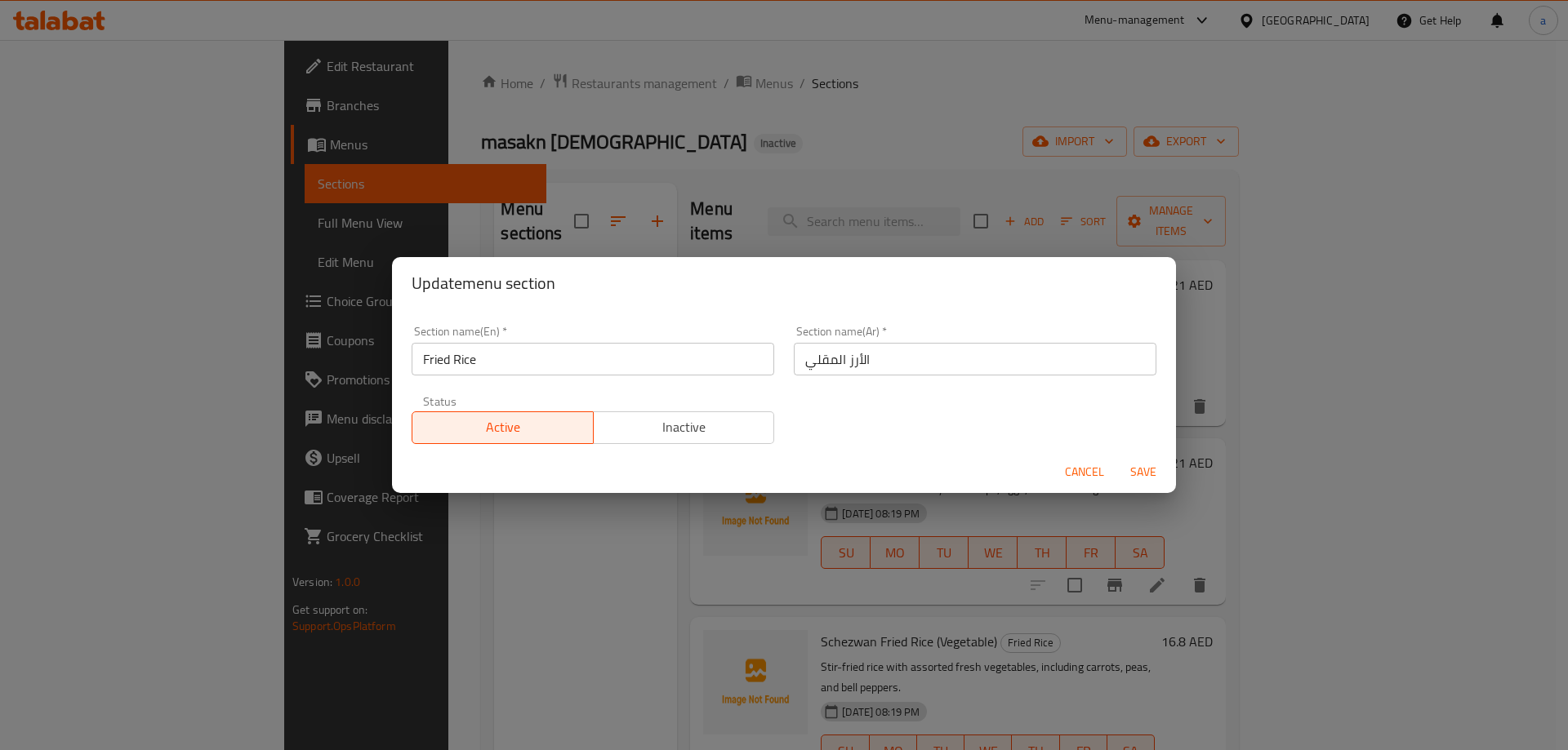
click at [919, 368] on input "الأرز المقلي" at bounding box center [976, 359] width 363 height 32
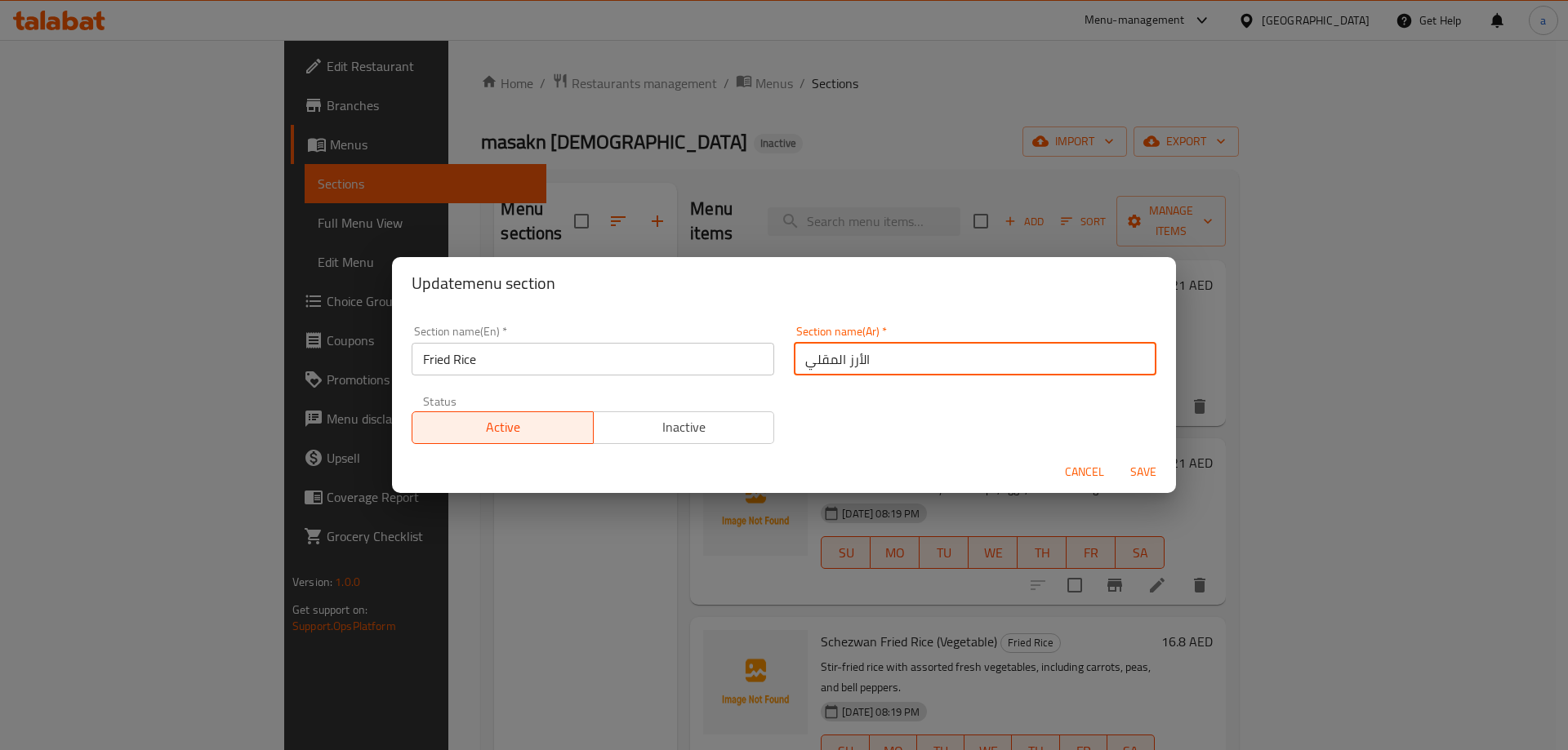
click at [919, 368] on input "الأرز المقلي" at bounding box center [976, 359] width 363 height 32
paste input "رز"
type input "أرز مقلي"
click at [1137, 474] on span "Save" at bounding box center [1144, 472] width 39 height 20
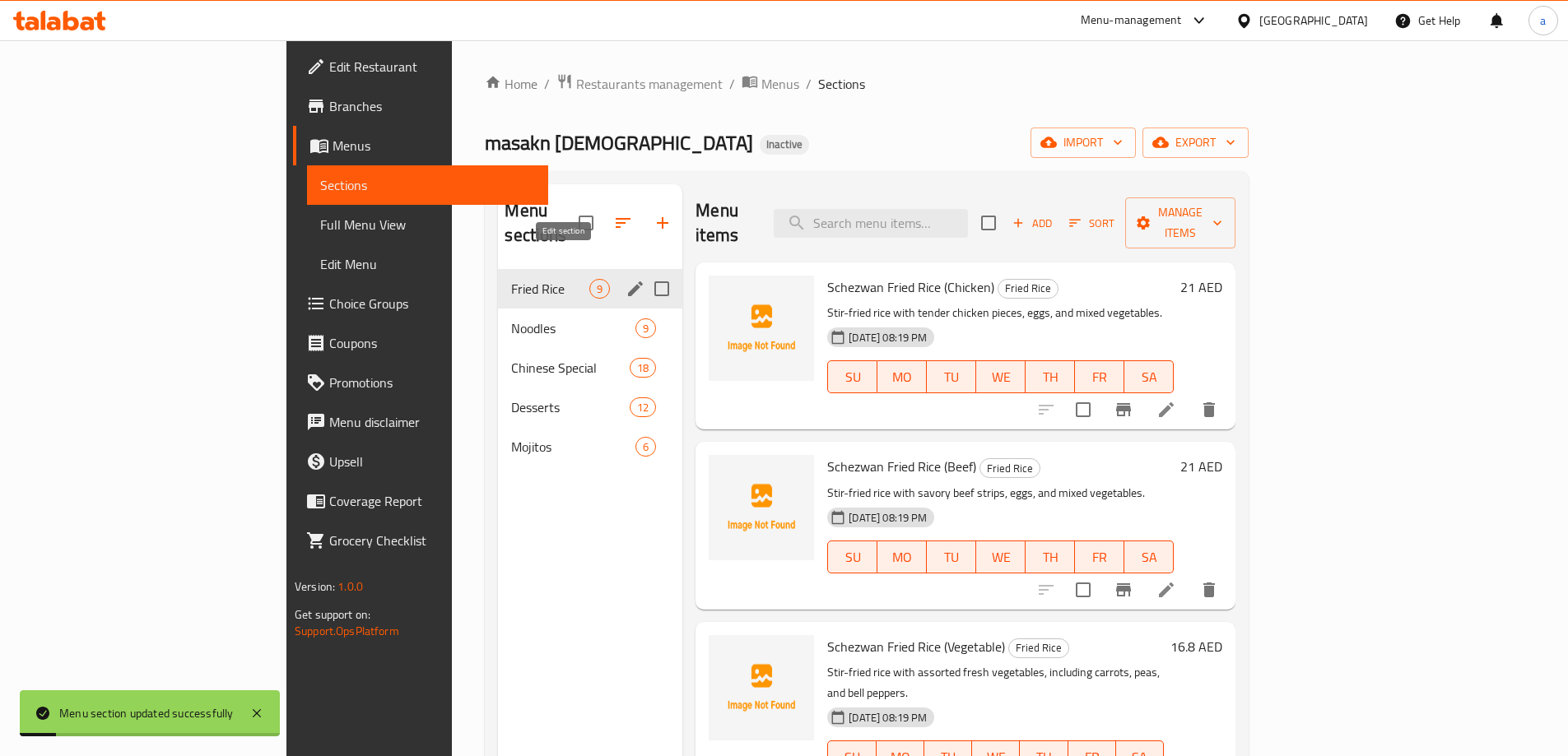
click at [626, 279] on icon "edit" at bounding box center [635, 289] width 20 height 20
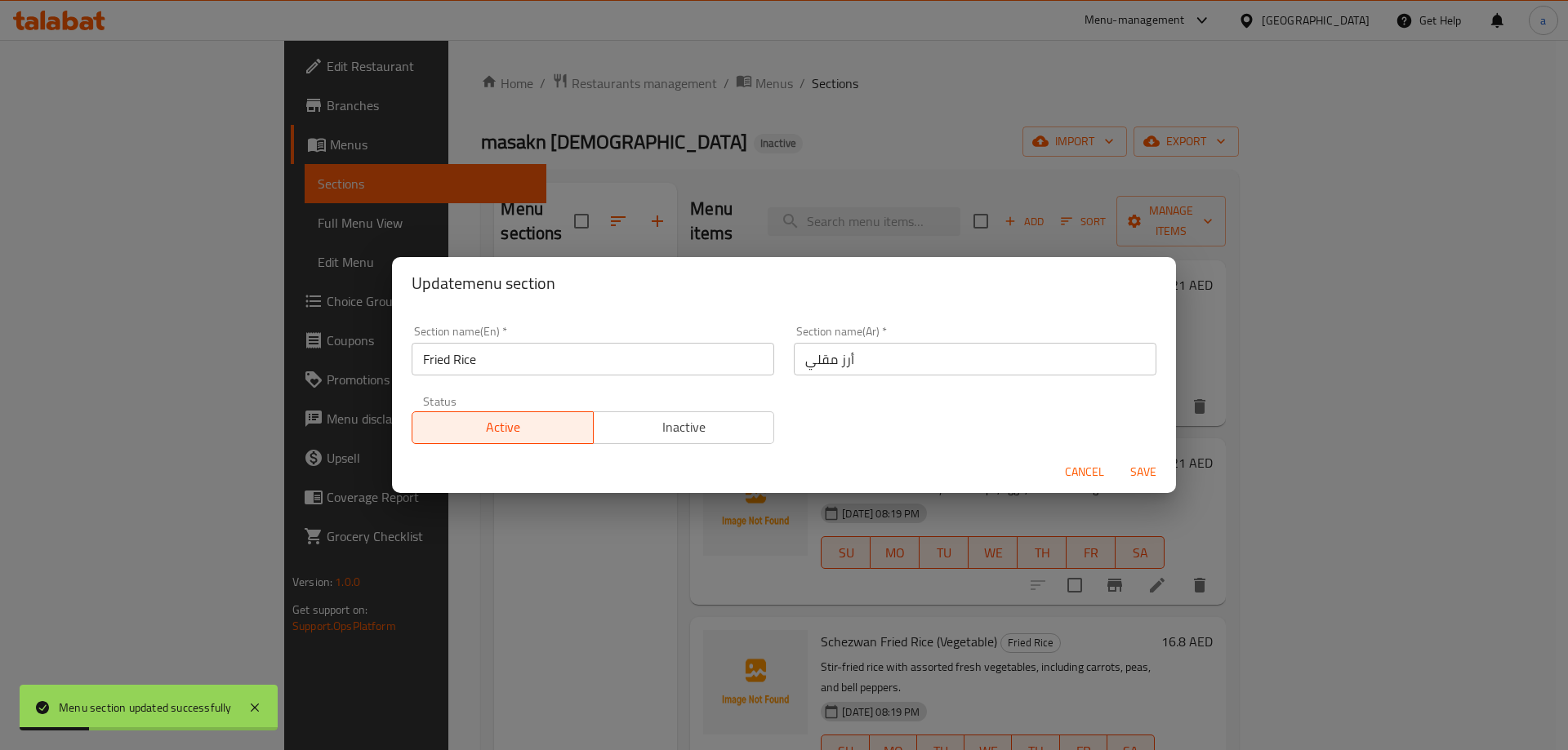
click at [1014, 539] on div "Update menu section Section name(En)   * Fried Rice Section name(En) * Section …" at bounding box center [784, 375] width 1568 height 750
click at [1072, 477] on span "Cancel" at bounding box center [1084, 472] width 39 height 20
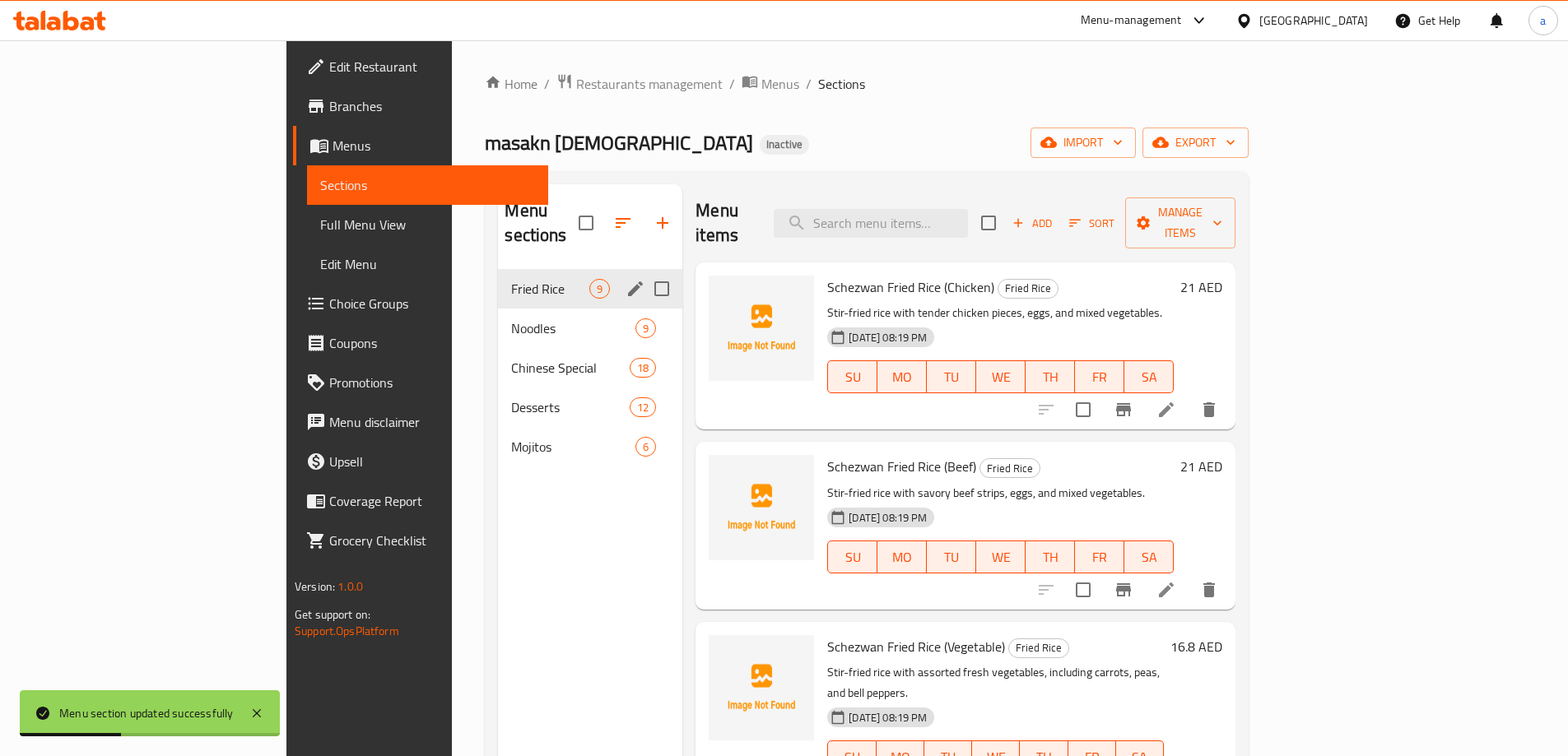
click at [520, 577] on div "Menu sections Fried Rice 9 Noodles 9 Chinese Special 18 Desserts 12 Mojitos 6" at bounding box center [589, 561] width 184 height 756
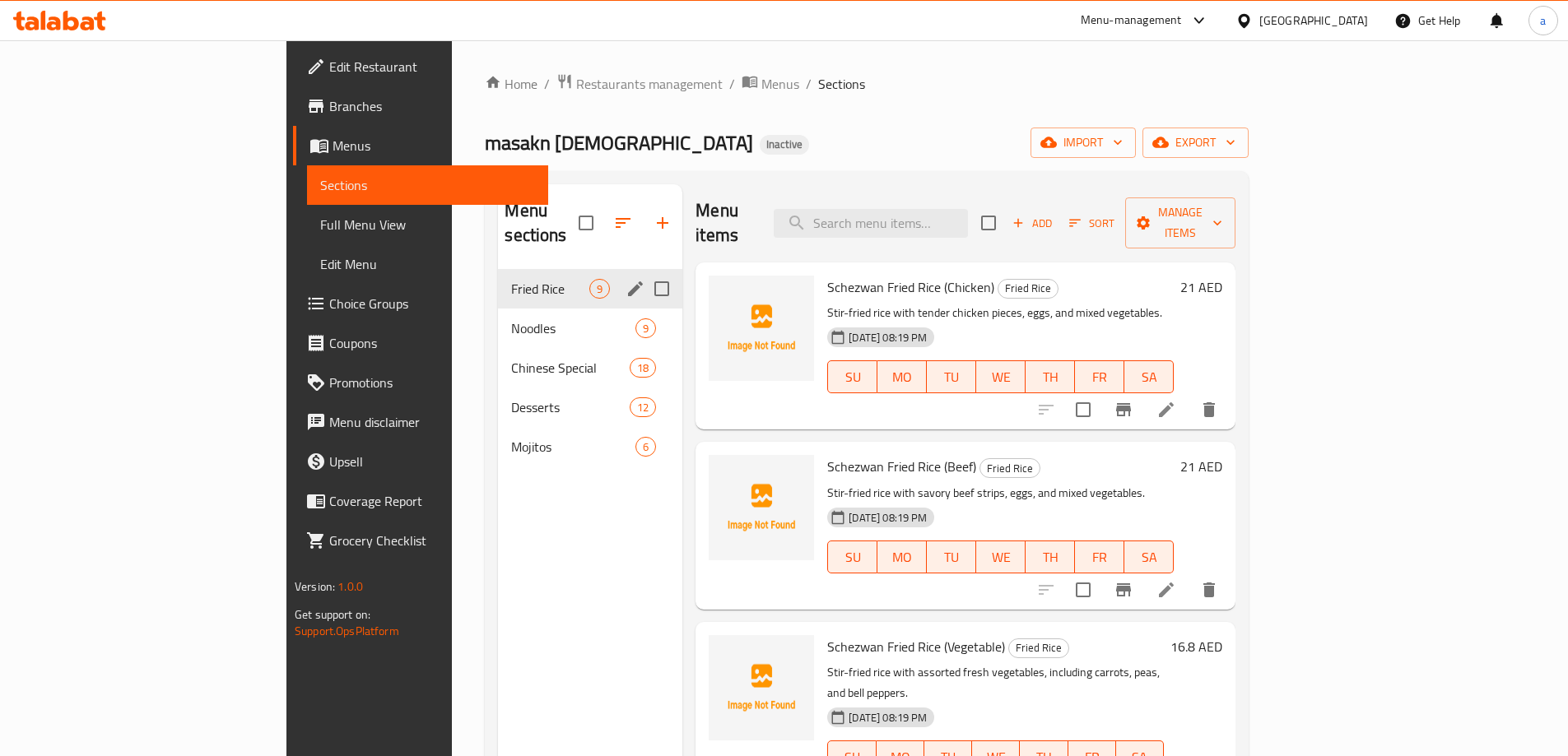
click at [1037, 136] on div "masakn chinese Inactive import export" at bounding box center [867, 143] width 764 height 30
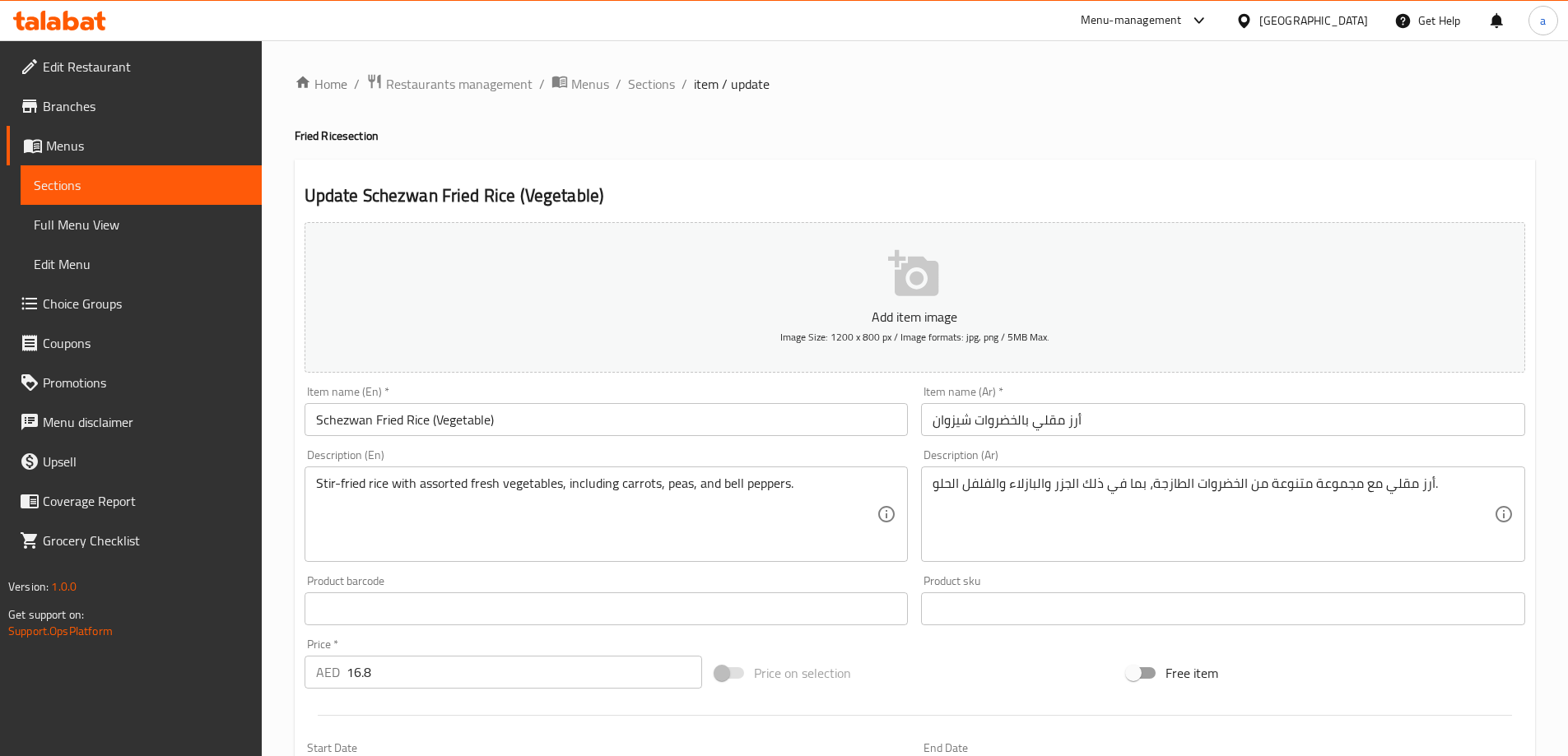
click at [841, 171] on div "Update Schezwan Fried Rice (Vegetable) Add item image Image Size: 1200 x 800 px…" at bounding box center [915, 638] width 1240 height 958
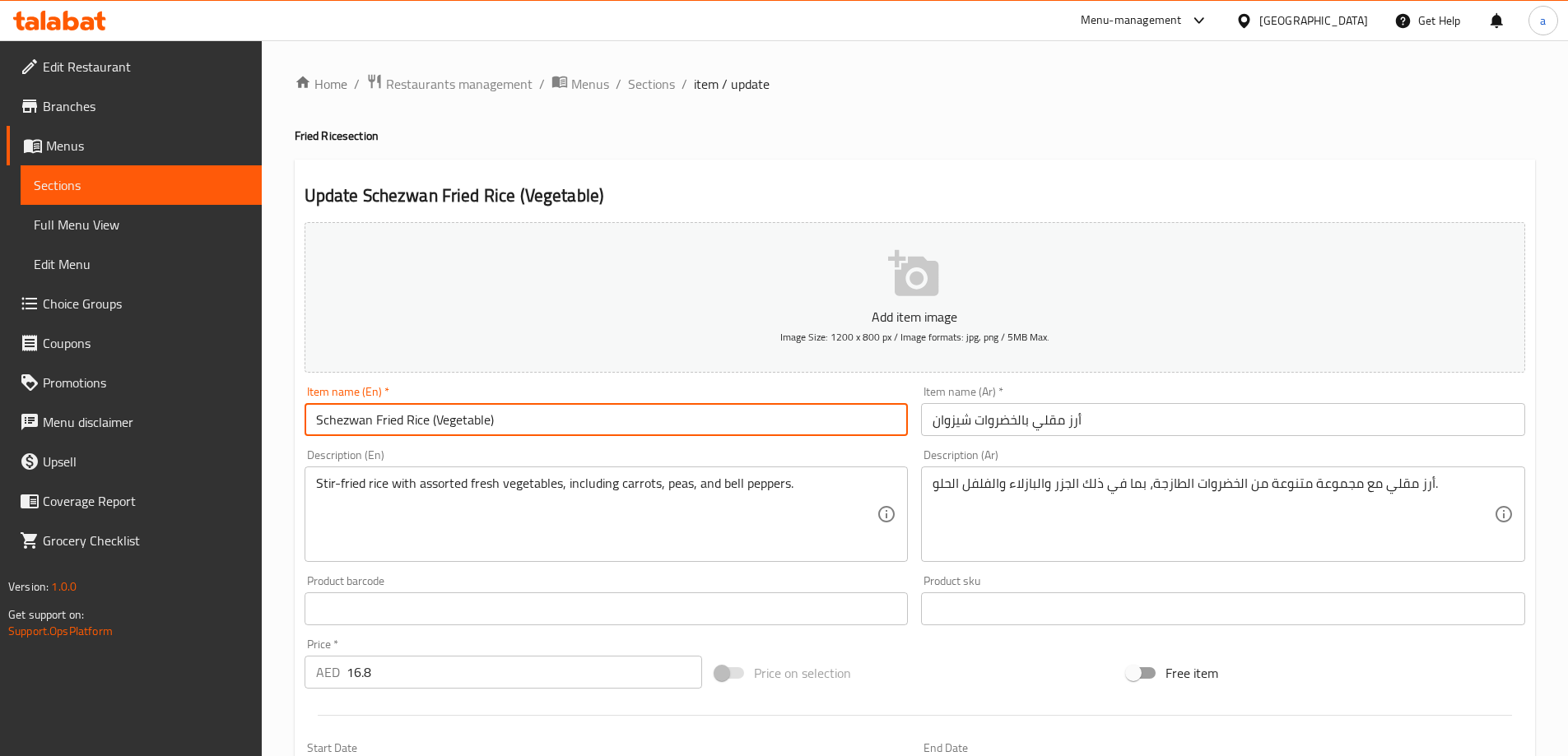
click at [1068, 205] on h2 "Update Schezwan Fried Rice (Vegetable)" at bounding box center [915, 196] width 1221 height 25
drag, startPoint x: 427, startPoint y: 415, endPoint x: 280, endPoint y: 417, distance: 147.0
click at [280, 417] on div "Home / Restaurants management / Menus / Sections / item / update Fried Rice sec…" at bounding box center [915, 602] width 1306 height 1123
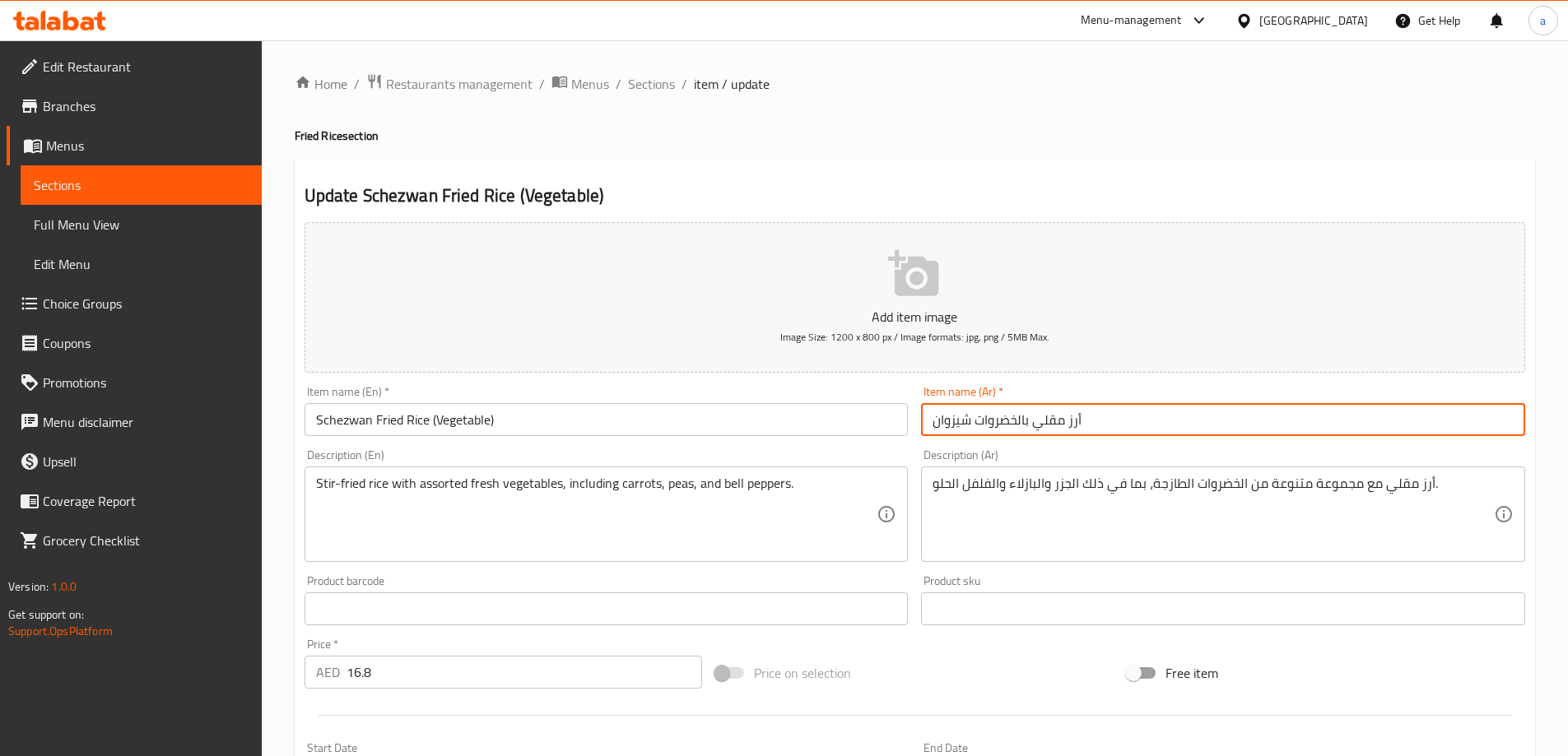
drag, startPoint x: 1112, startPoint y: 426, endPoint x: 881, endPoint y: 444, distance: 231.7
click at [881, 444] on div "Add item image Image Size: 1200 x 800 px / Image formats: jpg, png / 5MB Max. I…" at bounding box center [915, 569] width 1235 height 709
paste input "سيشوان مقلي"
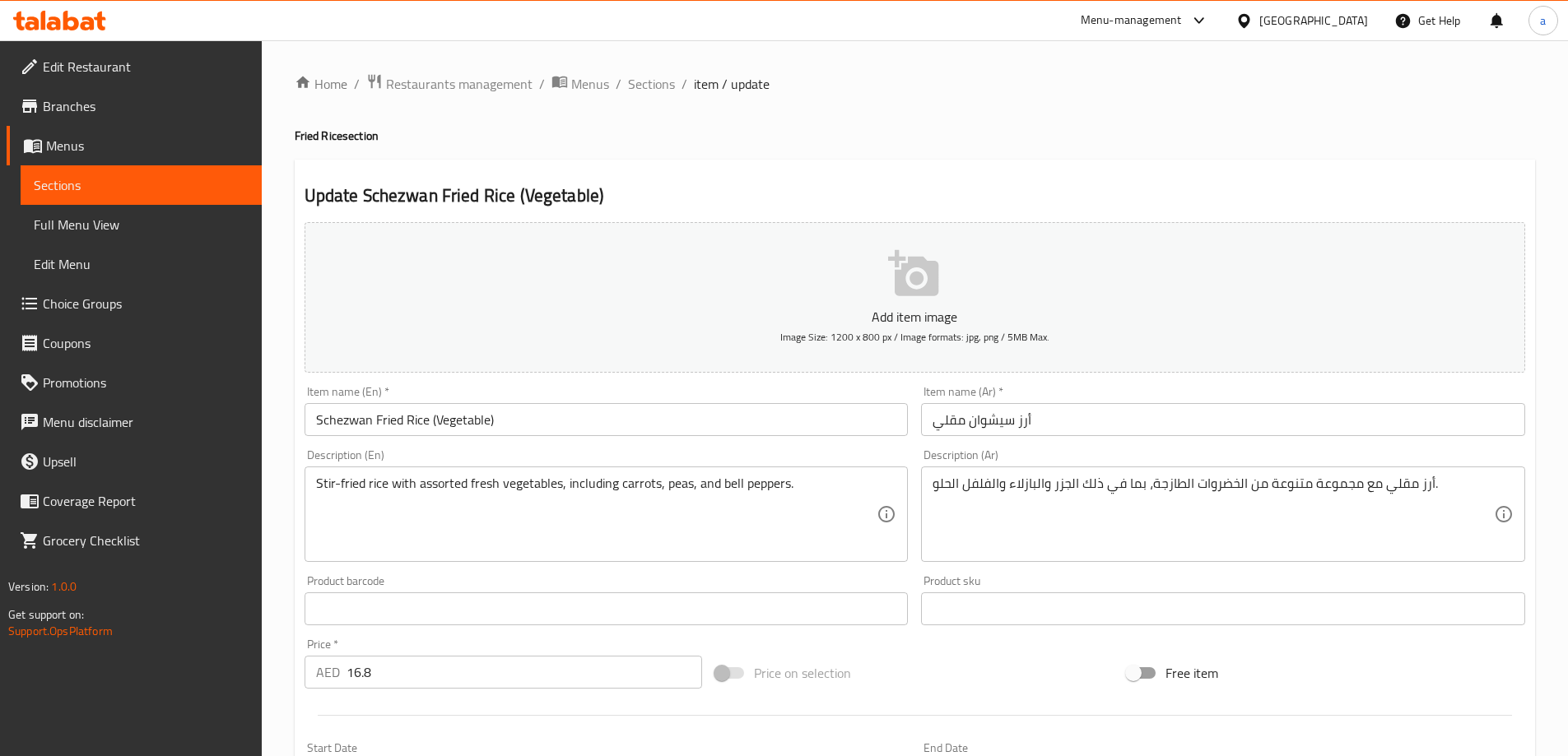
click at [881, 444] on div "Description (En) Stir-fried rice with assorted fresh vegetables, including carr…" at bounding box center [607, 505] width 618 height 126
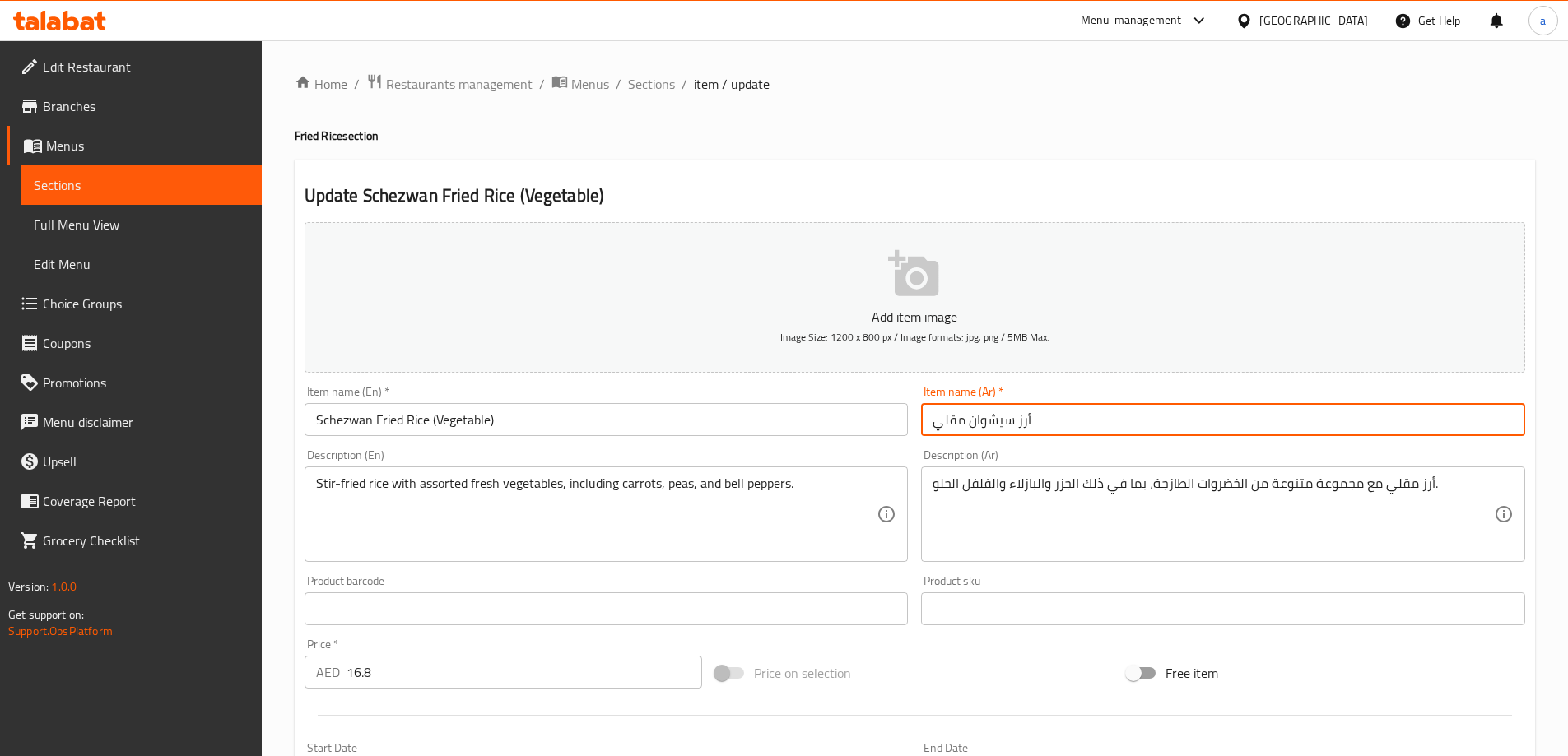
click at [1154, 415] on input "أرز سيشوان مقلي" at bounding box center [1224, 419] width 604 height 32
type input "أرز سيشوان مقلي (خضراوات)"
click at [1163, 445] on div "Description (Ar) أرز مقلي مع مجموعة متنوعة من الخضروات الطازجة، بما في ذلك الجز…" at bounding box center [1224, 505] width 618 height 126
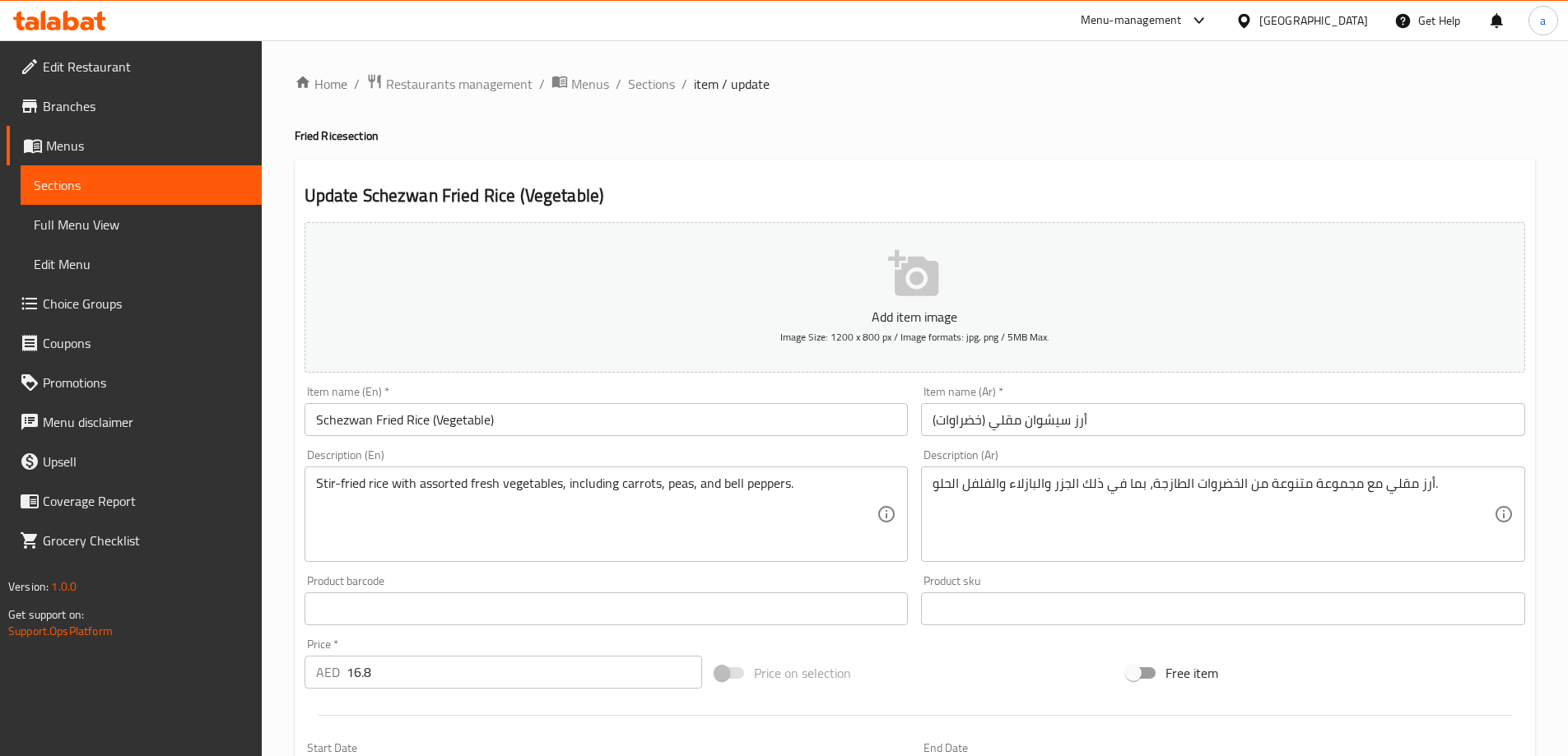
click at [1184, 182] on div "Update Schezwan Fried Rice (Vegetable) Add item image Image Size: 1200 x 800 px…" at bounding box center [915, 638] width 1240 height 958
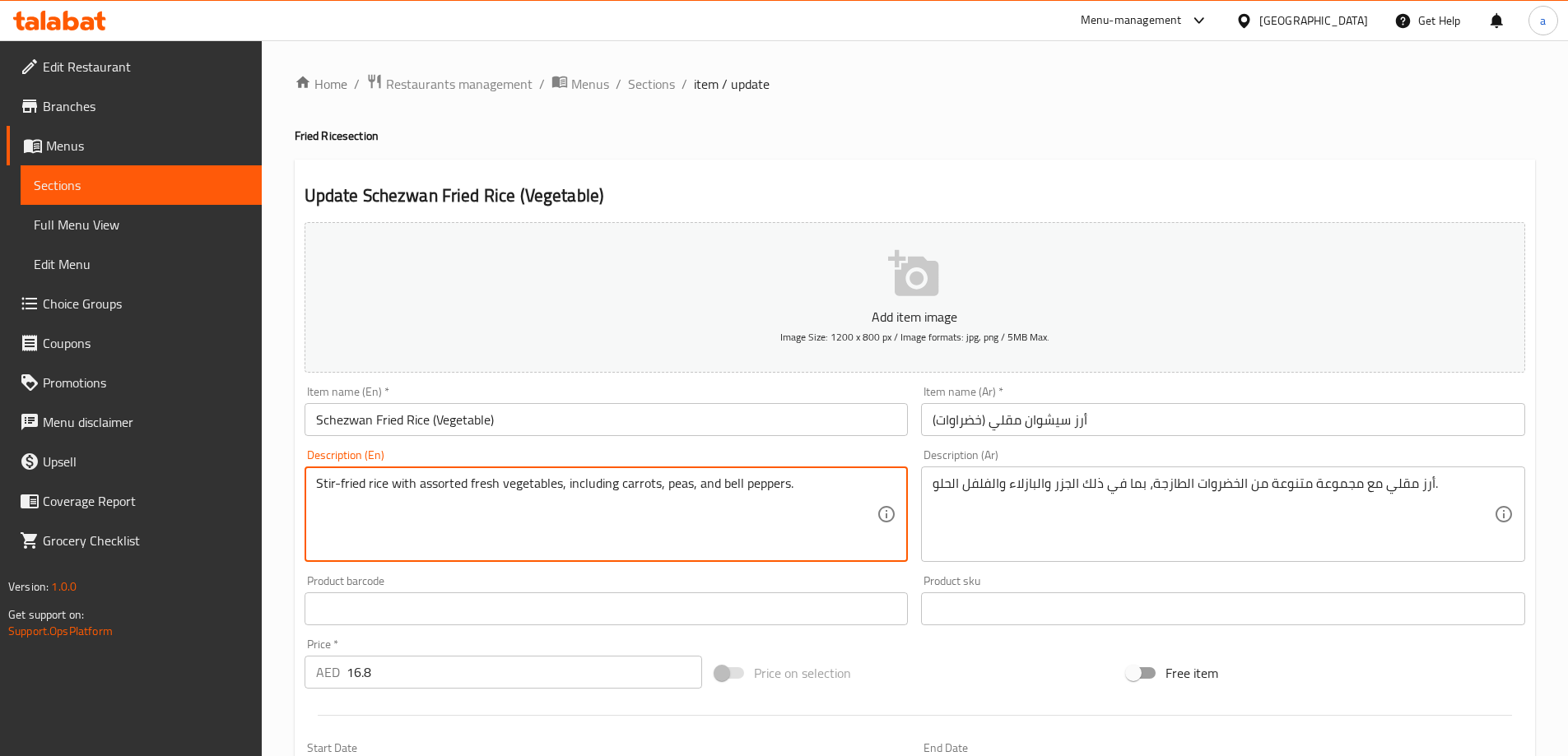
click at [1086, 183] on div "Update Schezwan Fried Rice (Vegetable) Add item image Image Size: 1200 x 800 px…" at bounding box center [915, 638] width 1240 height 958
click at [442, 485] on textarea "Stir-fried rice with assorted fresh vegetables, including carrots, peas, and be…" at bounding box center [596, 515] width 562 height 79
click at [533, 441] on div "Item name (En)   * Schezwan Fried Rice (Vegetable) Item name (En) *" at bounding box center [607, 411] width 618 height 63
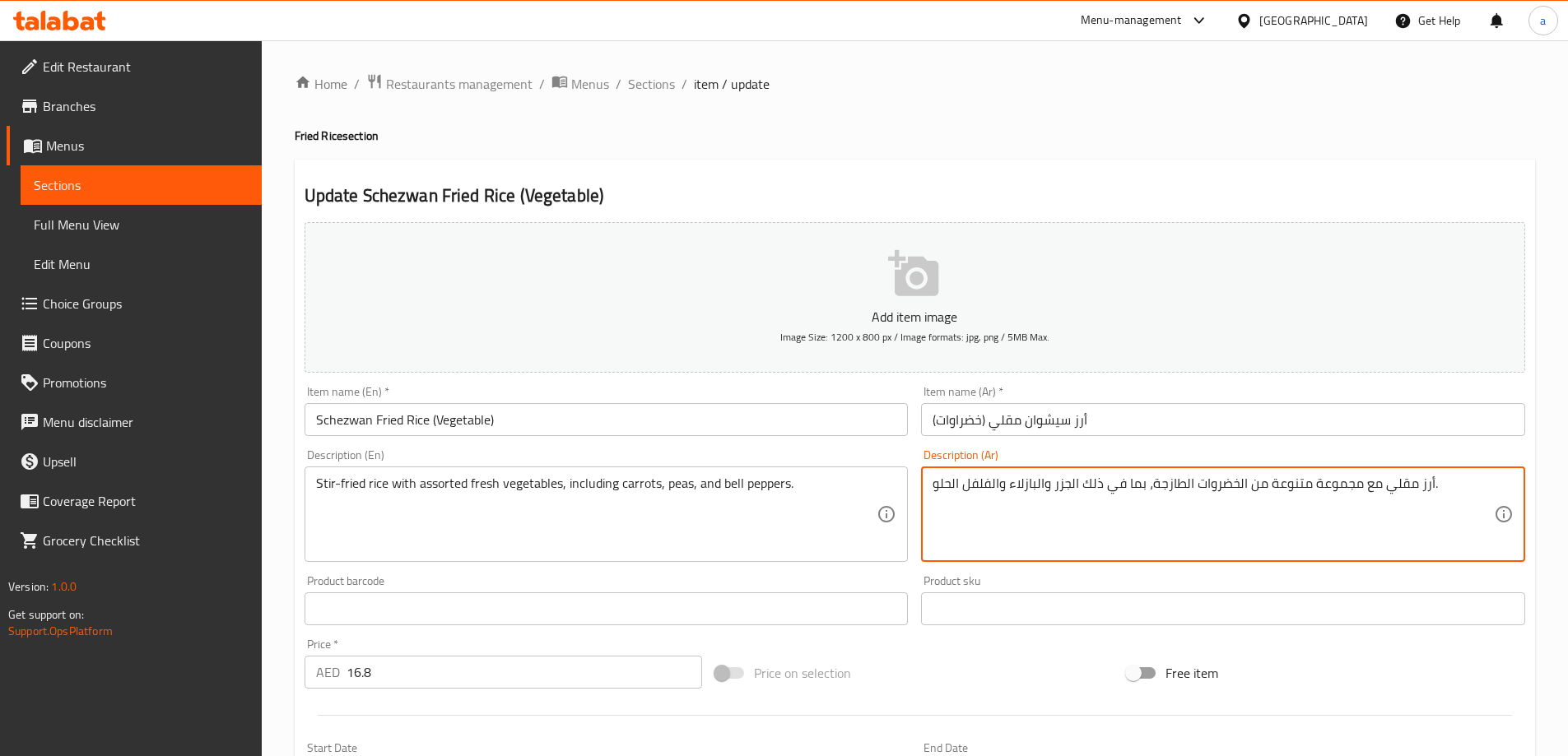
click at [1352, 486] on textarea "أرز مقلي مع مجموعة متنوعة من الخضروات الطازجة، بما في ذلك الجزر والبازلاء والفل…" at bounding box center [1213, 515] width 562 height 79
drag, startPoint x: 1248, startPoint y: 482, endPoint x: 1311, endPoint y: 502, distance: 66.1
click at [1311, 502] on textarea "أرز مقلي مع متنوعة من الخضروات الطازجة، بما في ذلك الجزر والبازلاء والفلفل الحل…" at bounding box center [1213, 515] width 562 height 79
click at [1243, 494] on textarea "أرز مقلي مع الخضروات الطازجة، بما في ذلك الجزر والبازلاء وال[GEOGRAPHIC_DATA]." at bounding box center [1213, 515] width 562 height 79
click at [1238, 485] on textarea "أرز مقلي مع الخضروات الطازجة، بما في ذلك الجزر والبازلاء وال[GEOGRAPHIC_DATA]." at bounding box center [1213, 515] width 562 height 79
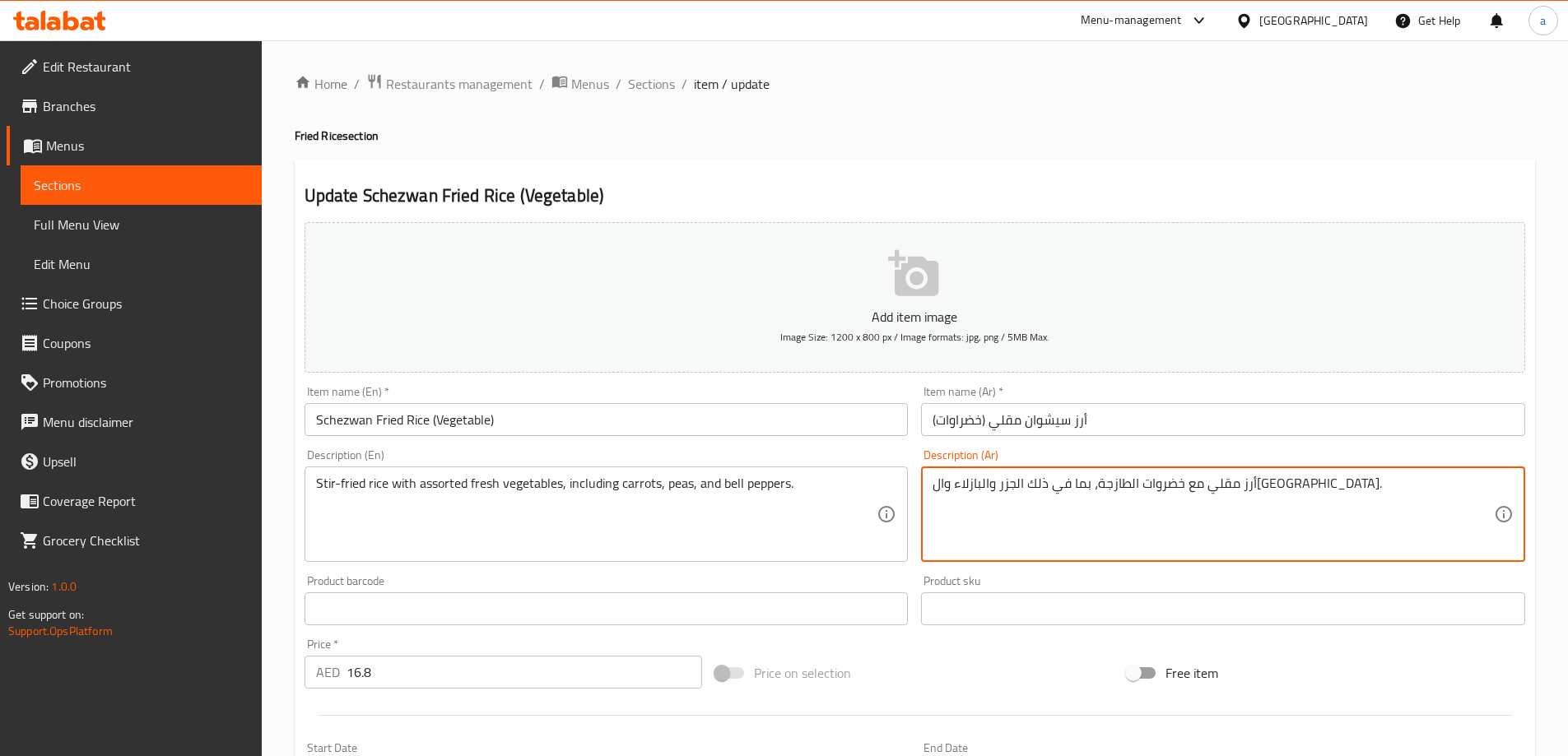
click at [1183, 481] on textarea "أرز مقلي مع خضروات الطازجة، بما في ذلك الجزر والبازلاء وال[GEOGRAPHIC_DATA]." at bounding box center [1213, 515] width 562 height 79
click at [1153, 482] on textarea "أرز مقلي مع خضروات طازجة، بما في ذلك الجزر والبازلاء والفلفل الحلو." at bounding box center [1213, 515] width 562 height 79
type textarea "أرز مقلي مع خضروات طازجة متنوعة، بما في ذلك الجزر والبازلاء وال[GEOGRAPHIC_DATA…"
click at [1204, 458] on div "Description (Ar) أرز مقلي مع خضروات طازجة متنوعة، بما في ذلك الجزر والبازلاء وا…" at bounding box center [1224, 505] width 604 height 113
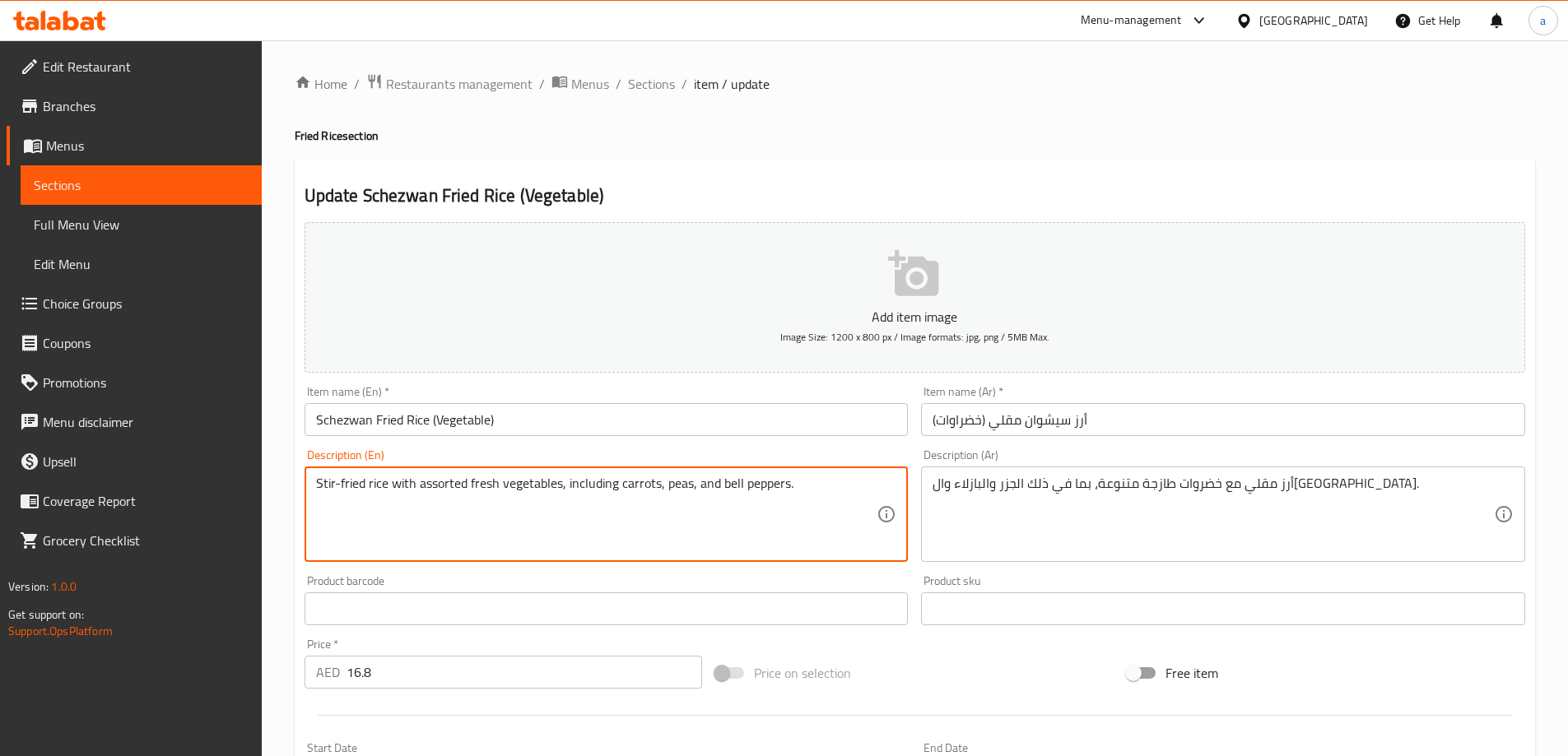
click at [600, 493] on textarea "Stir-fried rice with assorted fresh vegetables, including carrots, peas, and be…" at bounding box center [596, 515] width 562 height 79
click at [779, 447] on div "Description (En) Stir-fried rice with assorted fresh vegetables, including carr…" at bounding box center [607, 505] width 618 height 126
drag, startPoint x: 651, startPoint y: 486, endPoint x: 630, endPoint y: 490, distance: 21.4
click at [630, 490] on textarea "Stir-fried rice with assorted fresh vegetables, including carrots, peas, and be…" at bounding box center [596, 515] width 562 height 79
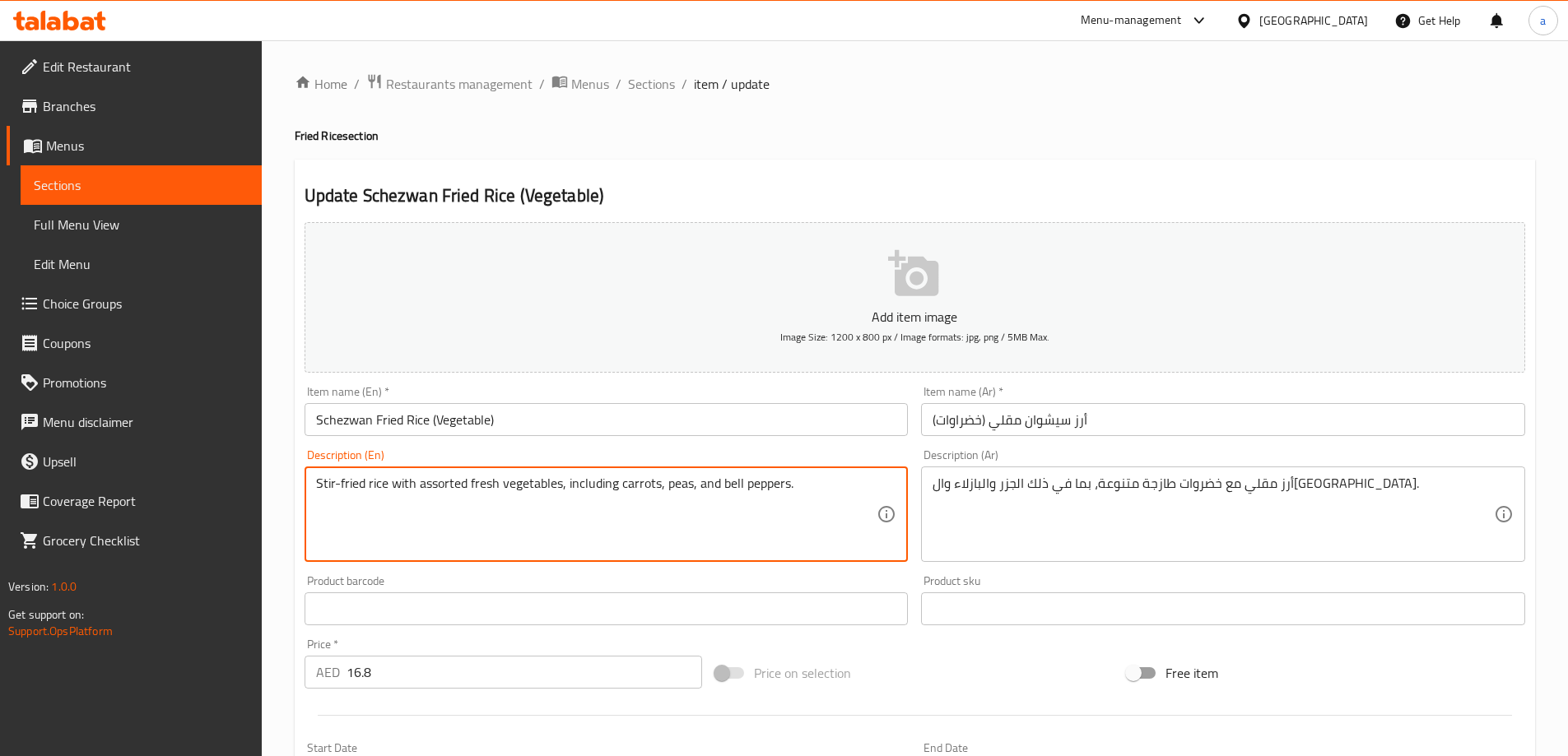
click at [638, 484] on textarea "Stir-fried rice with assorted fresh vegetables, including carrots, peas, and be…" at bounding box center [596, 515] width 562 height 79
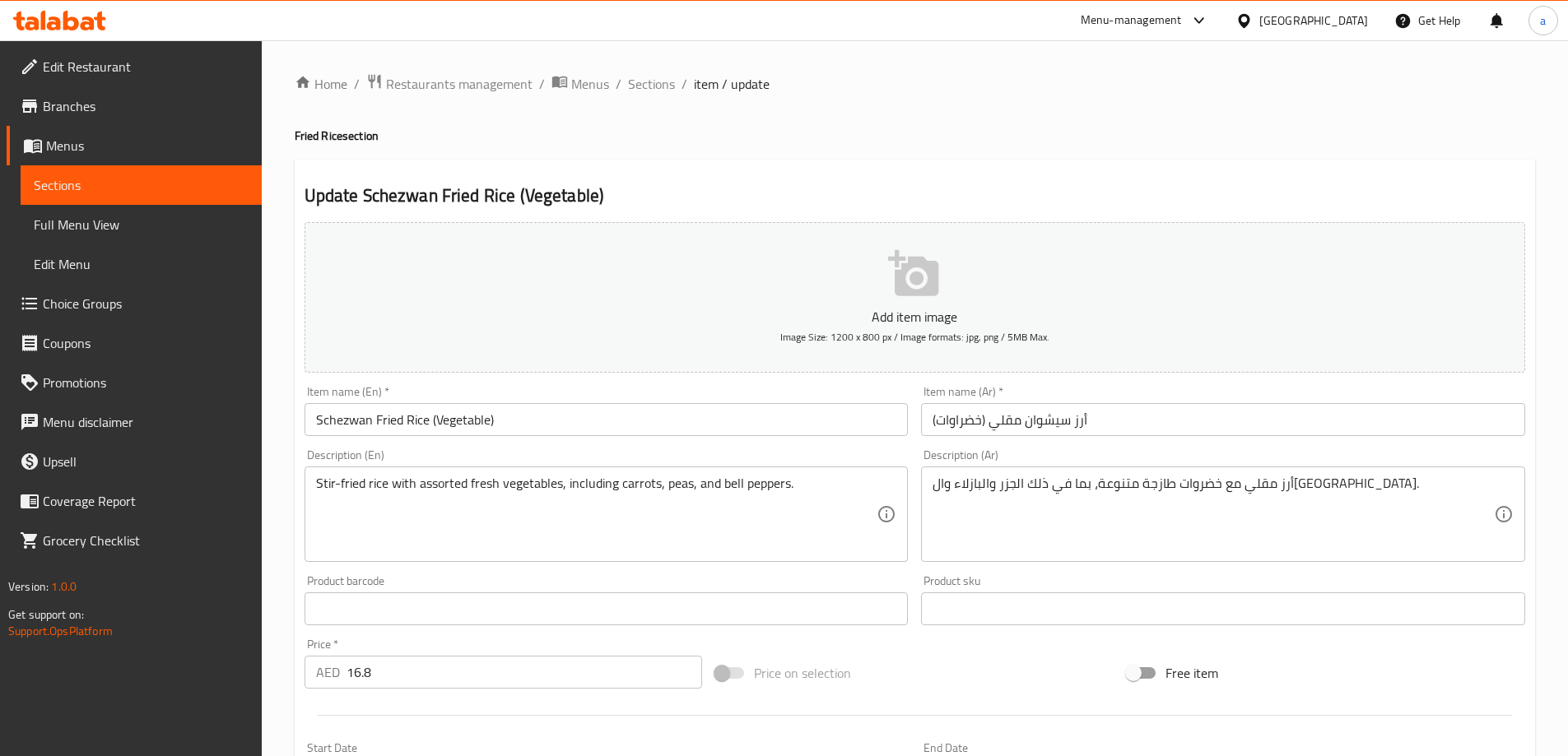
click at [677, 485] on textarea "Stir-fried rice with assorted fresh vegetables, including carrots, peas, and be…" at bounding box center [596, 515] width 562 height 79
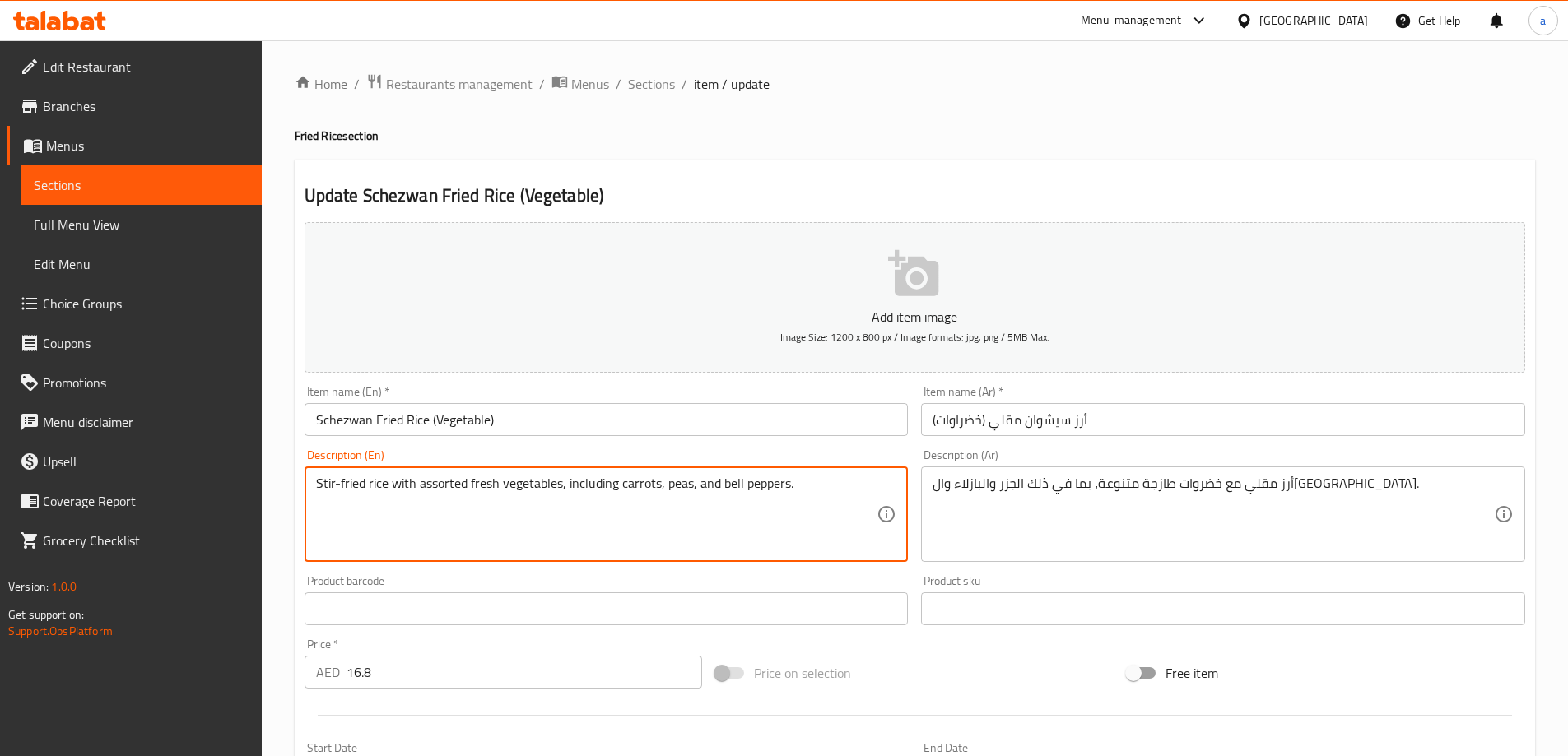
click at [677, 485] on textarea "Stir-fried rice with assorted fresh vegetables, including carrots, peas, and be…" at bounding box center [596, 515] width 562 height 79
drag, startPoint x: 721, startPoint y: 485, endPoint x: 785, endPoint y: 503, distance: 66.5
click at [785, 503] on textarea "Stir-fried rice with assorted fresh vegetables, including carrots, peas, and be…" at bounding box center [596, 515] width 562 height 79
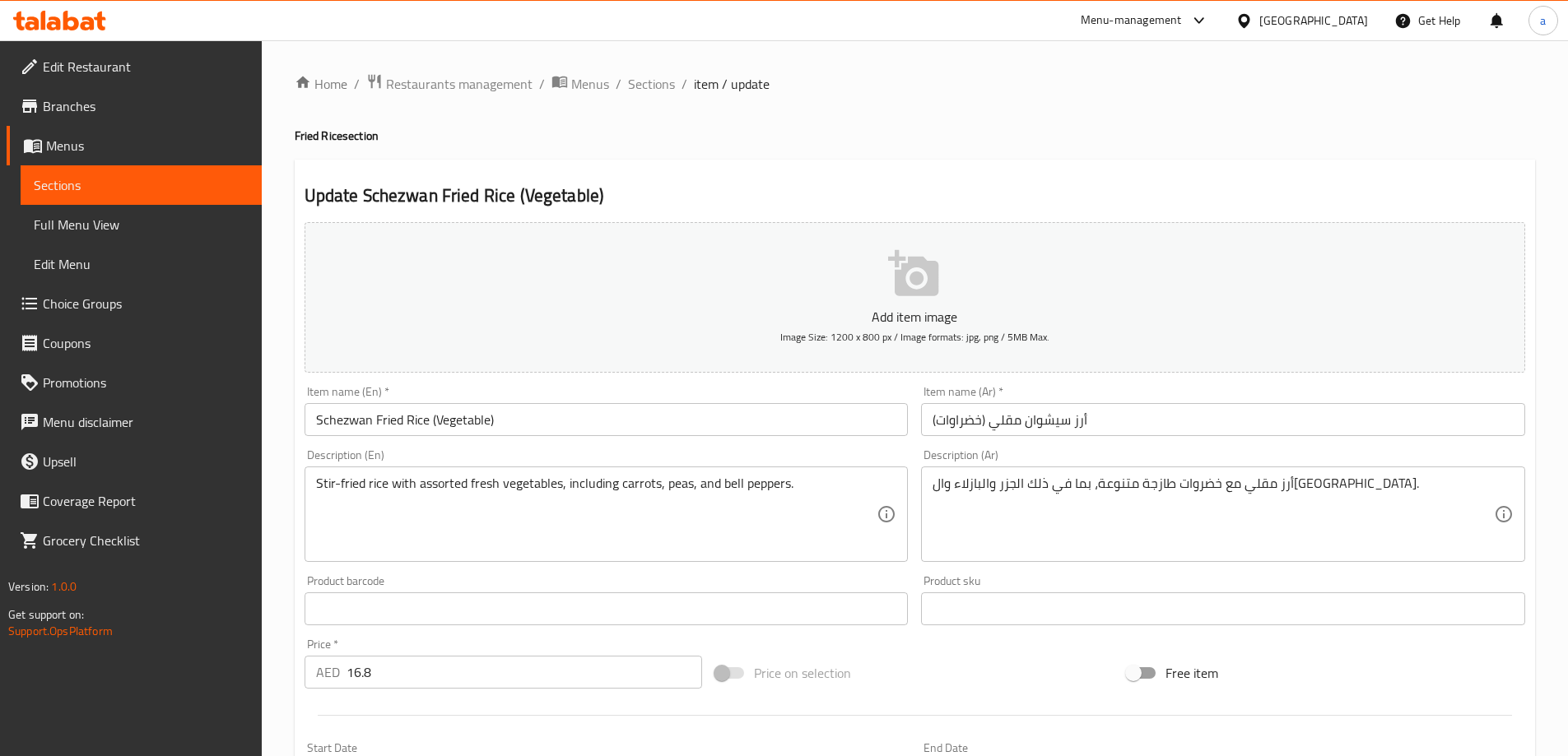
click at [1113, 452] on div "Description (Ar) أرز مقلي مع خضروات طازجة متنوعة، بما في ذلك الجزر والبازلاء وا…" at bounding box center [1224, 505] width 604 height 113
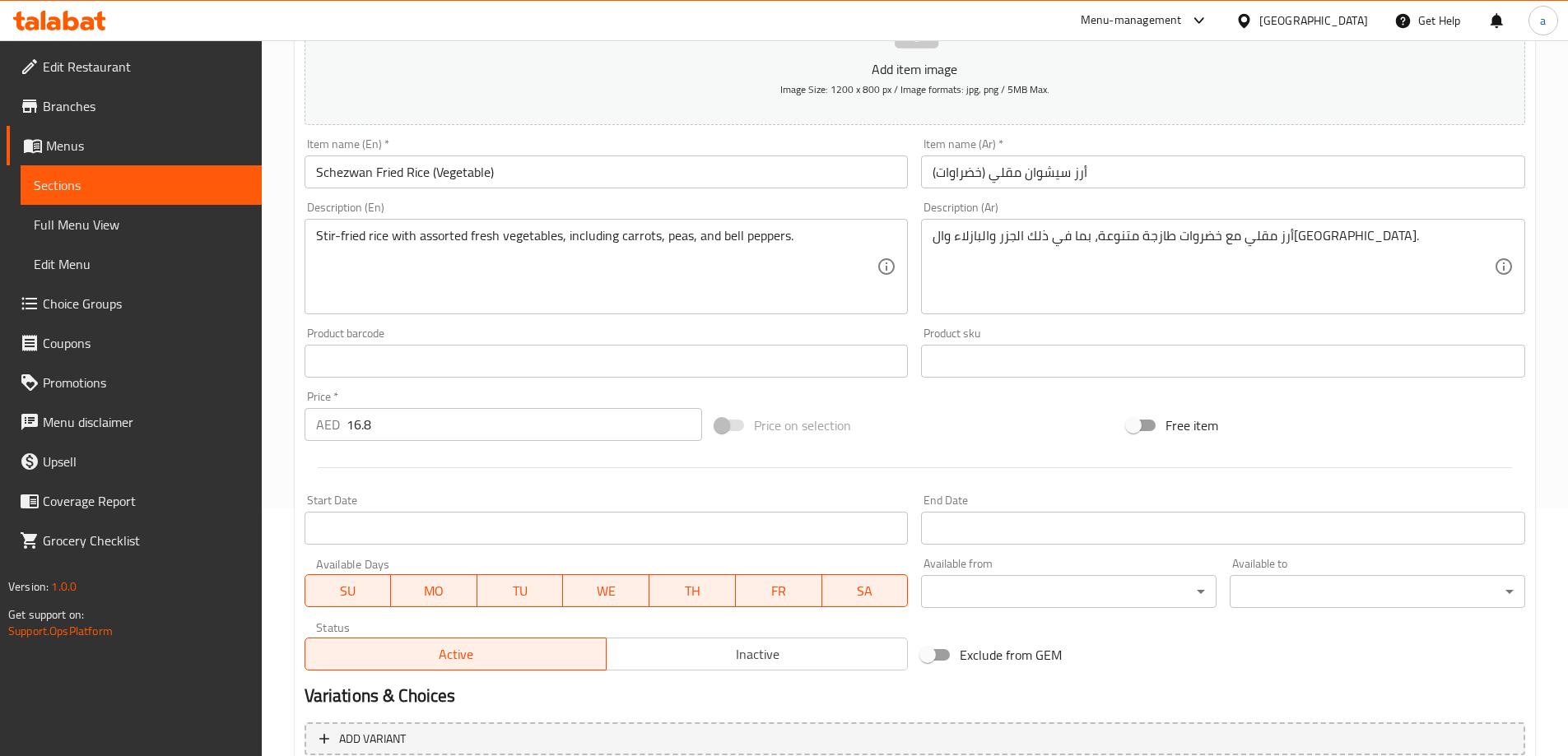
scroll to position [406, 0]
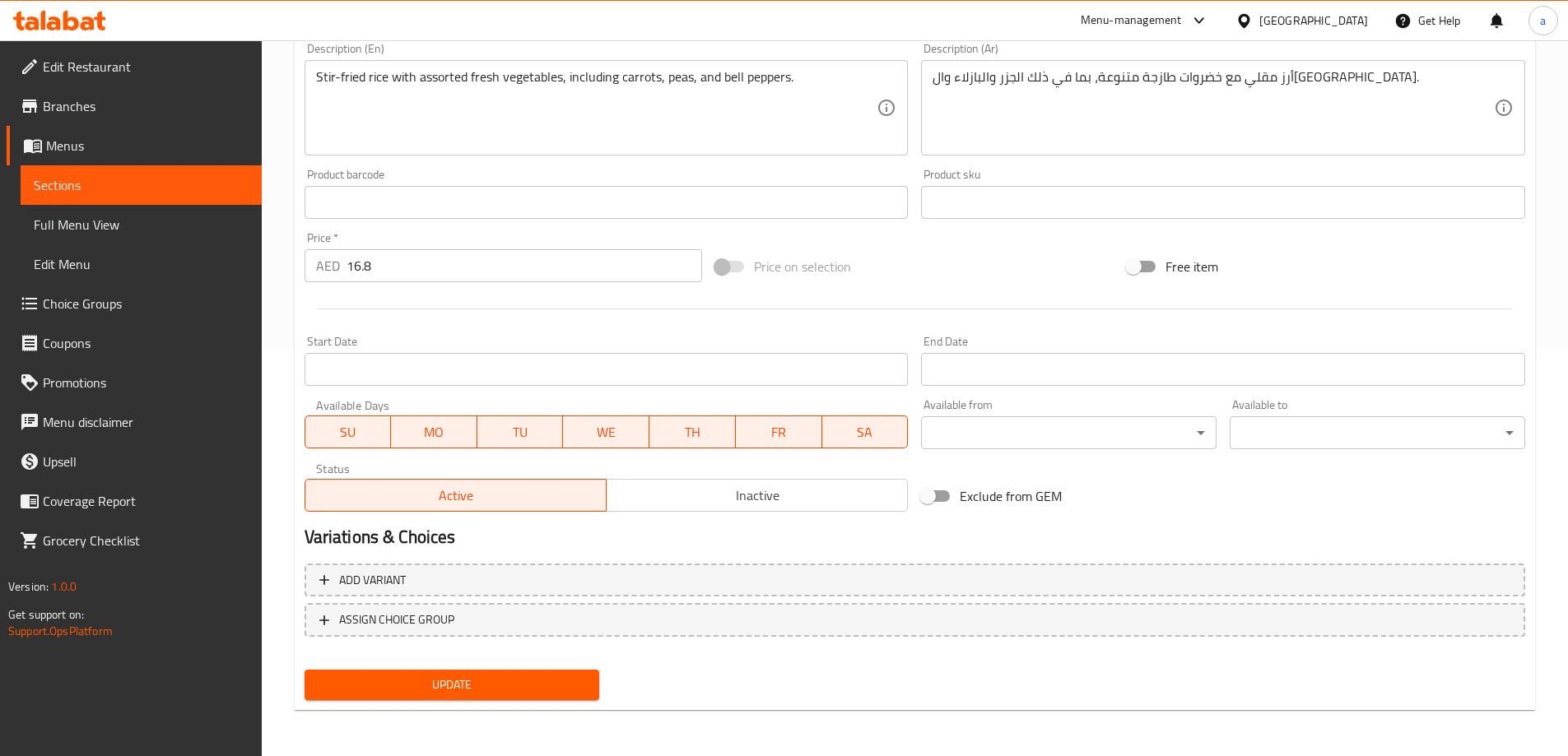
click at [554, 704] on div "Update" at bounding box center [452, 685] width 309 height 43
click at [558, 693] on span "Update" at bounding box center [452, 684] width 270 height 21
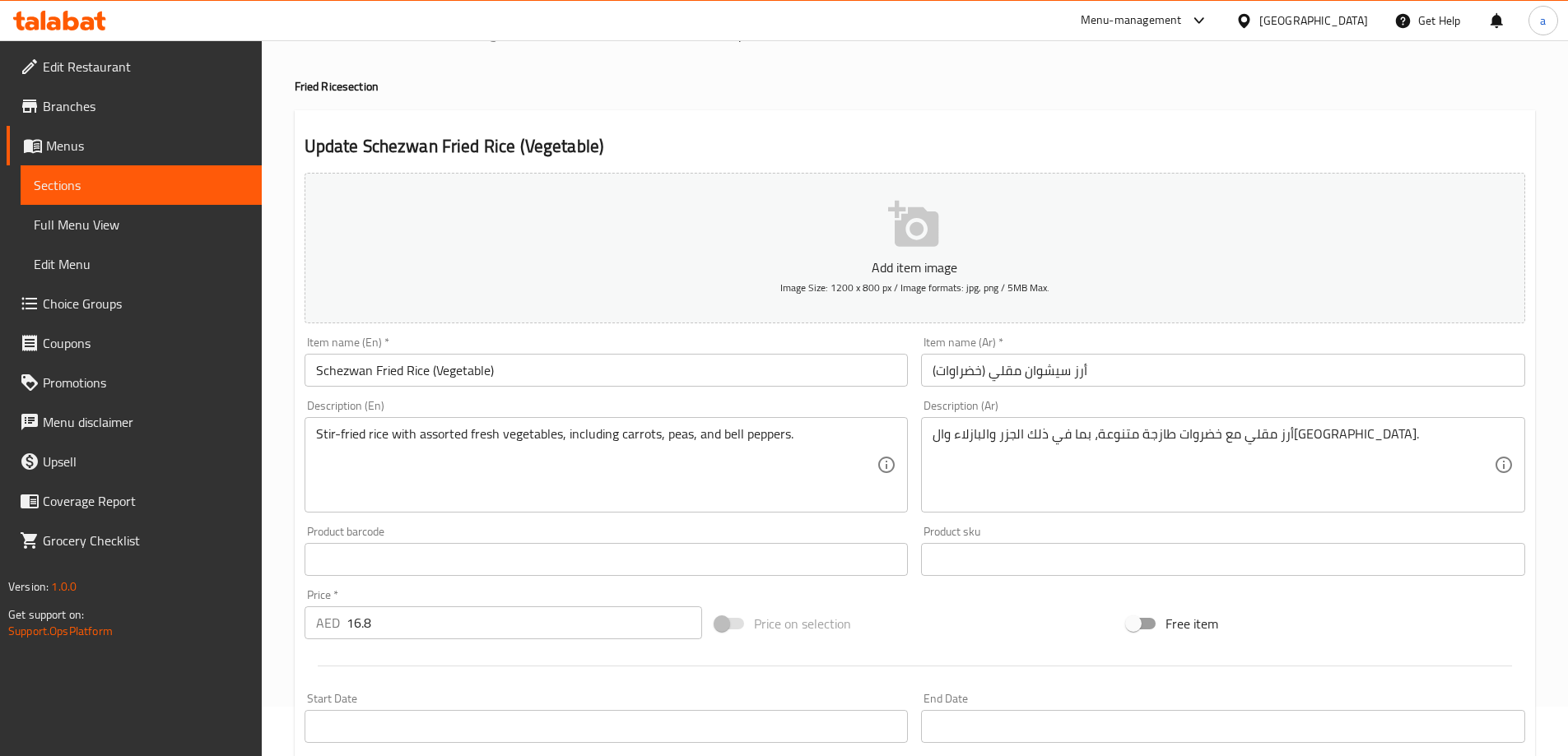
scroll to position [0, 0]
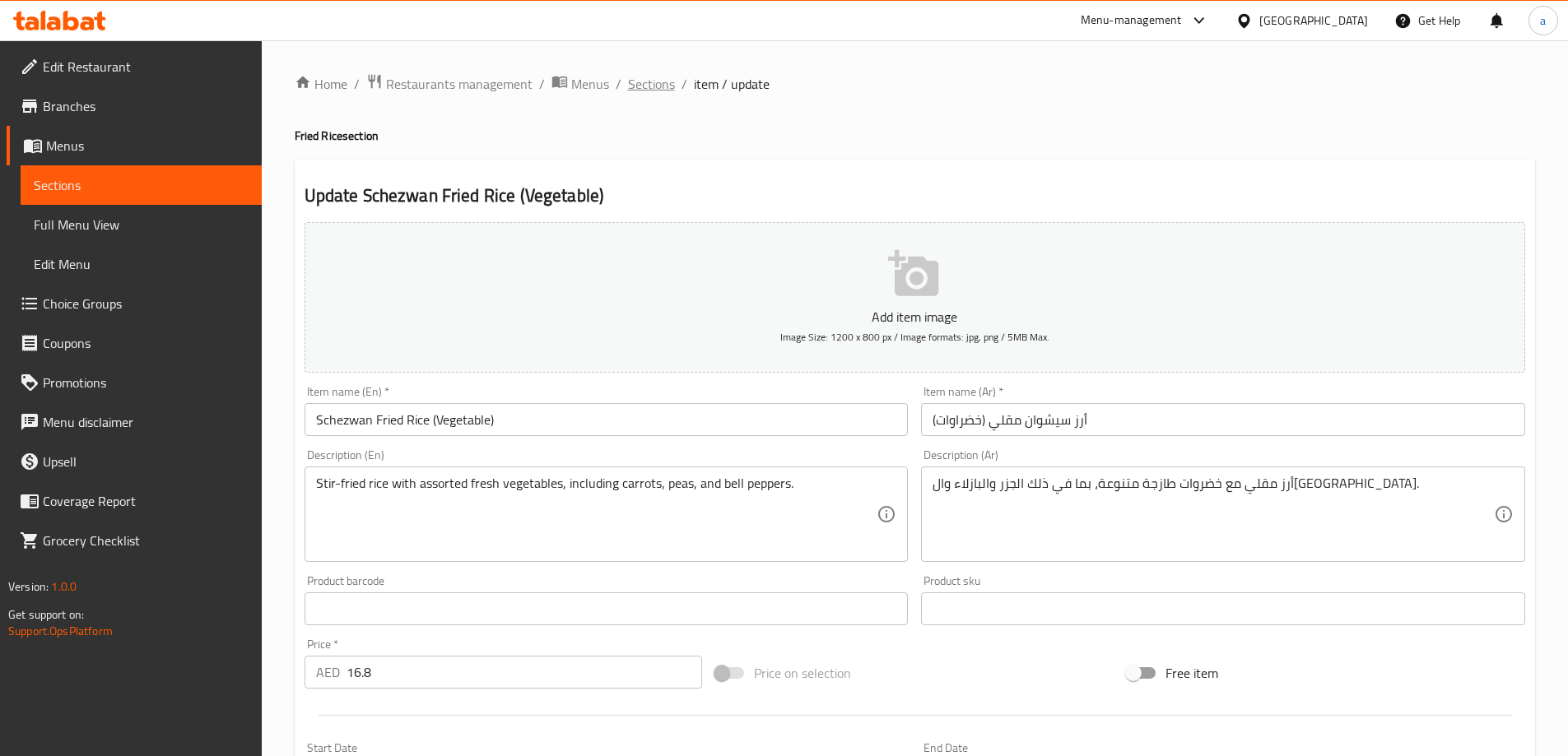
click at [644, 86] on span "Sections" at bounding box center [652, 84] width 47 height 20
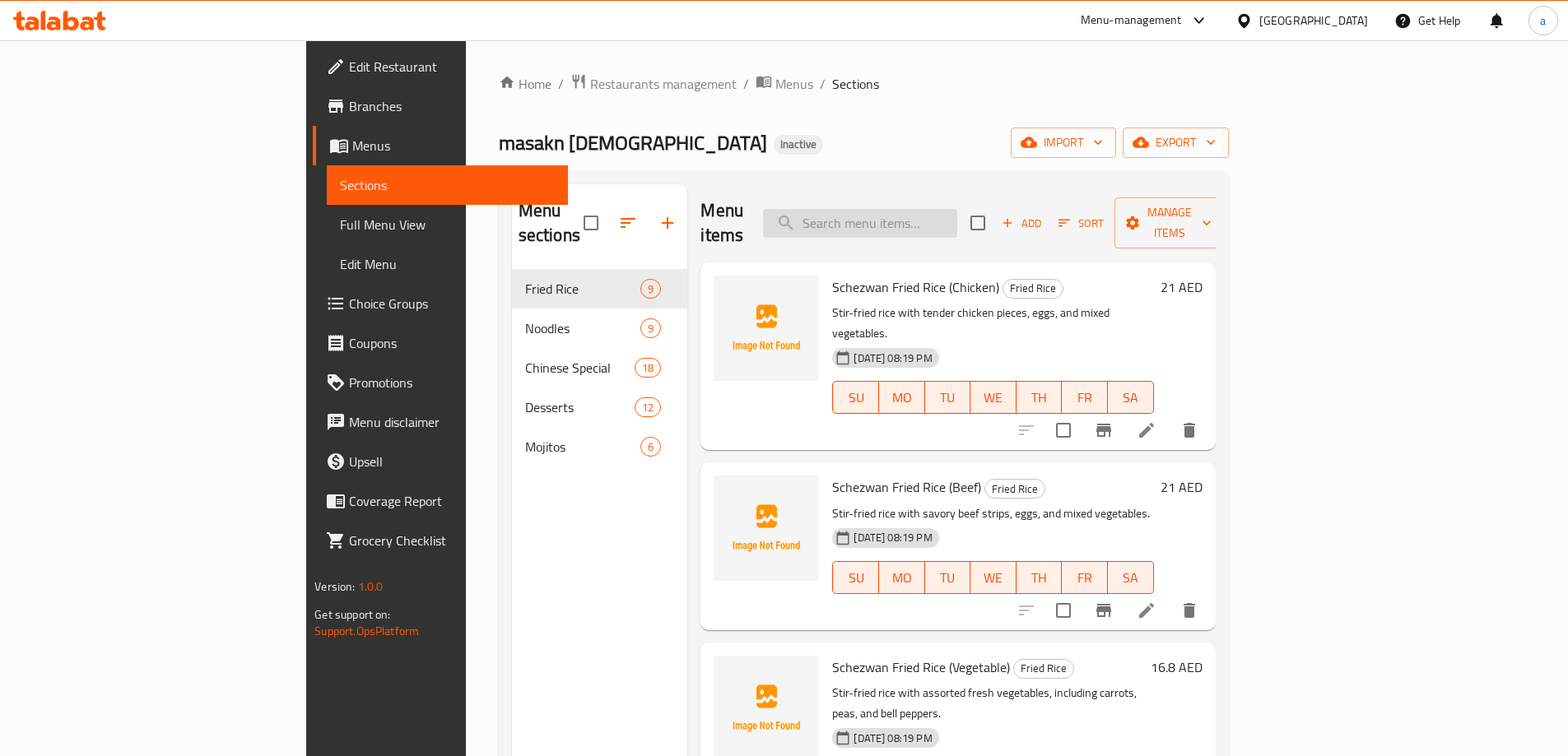
click at [957, 223] on input "search" at bounding box center [861, 223] width 195 height 29
paste input "Schezwan Fried Rice (Egg)"
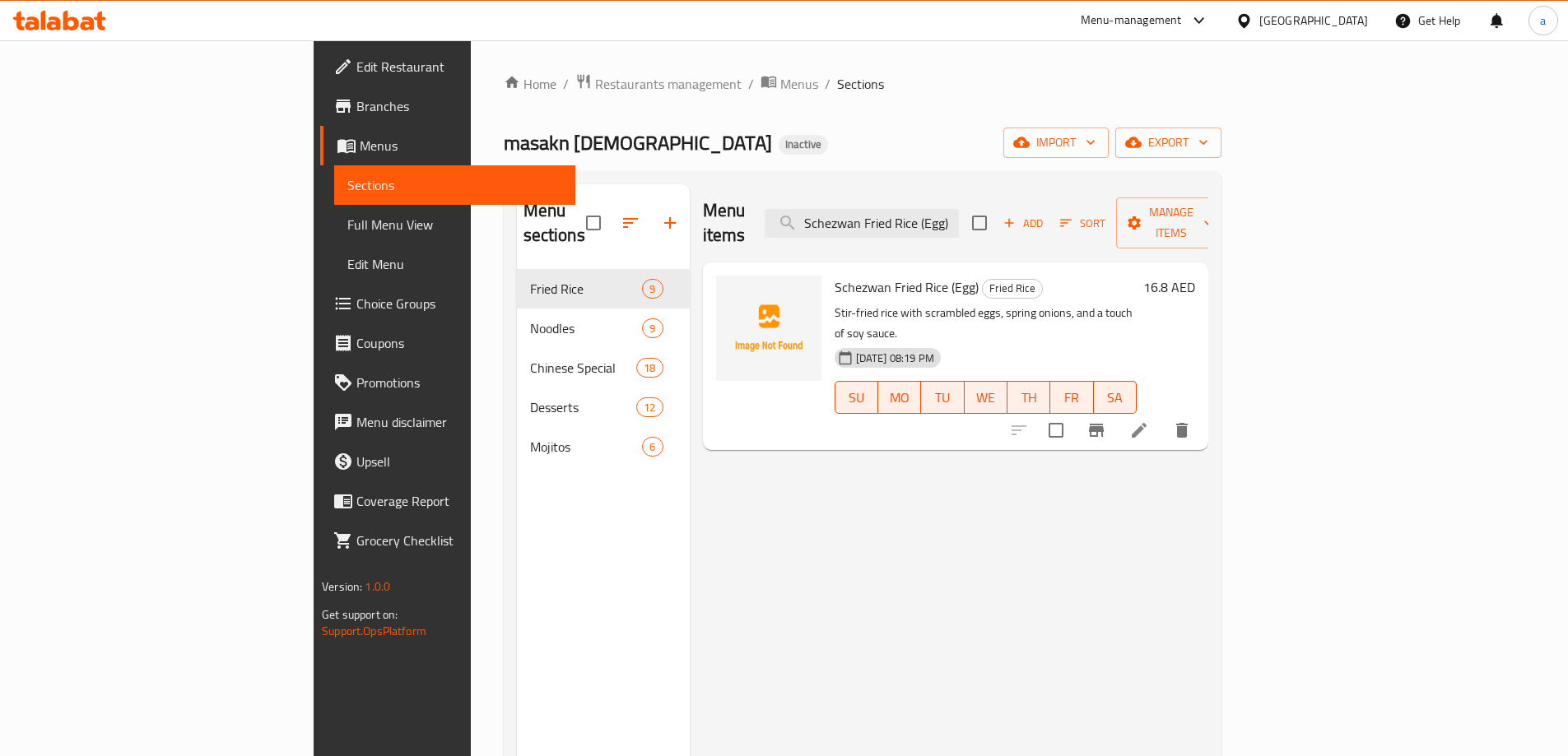
type input "Schezwan Fried Rice (Egg)"
click at [1163, 416] on li at bounding box center [1139, 431] width 46 height 29
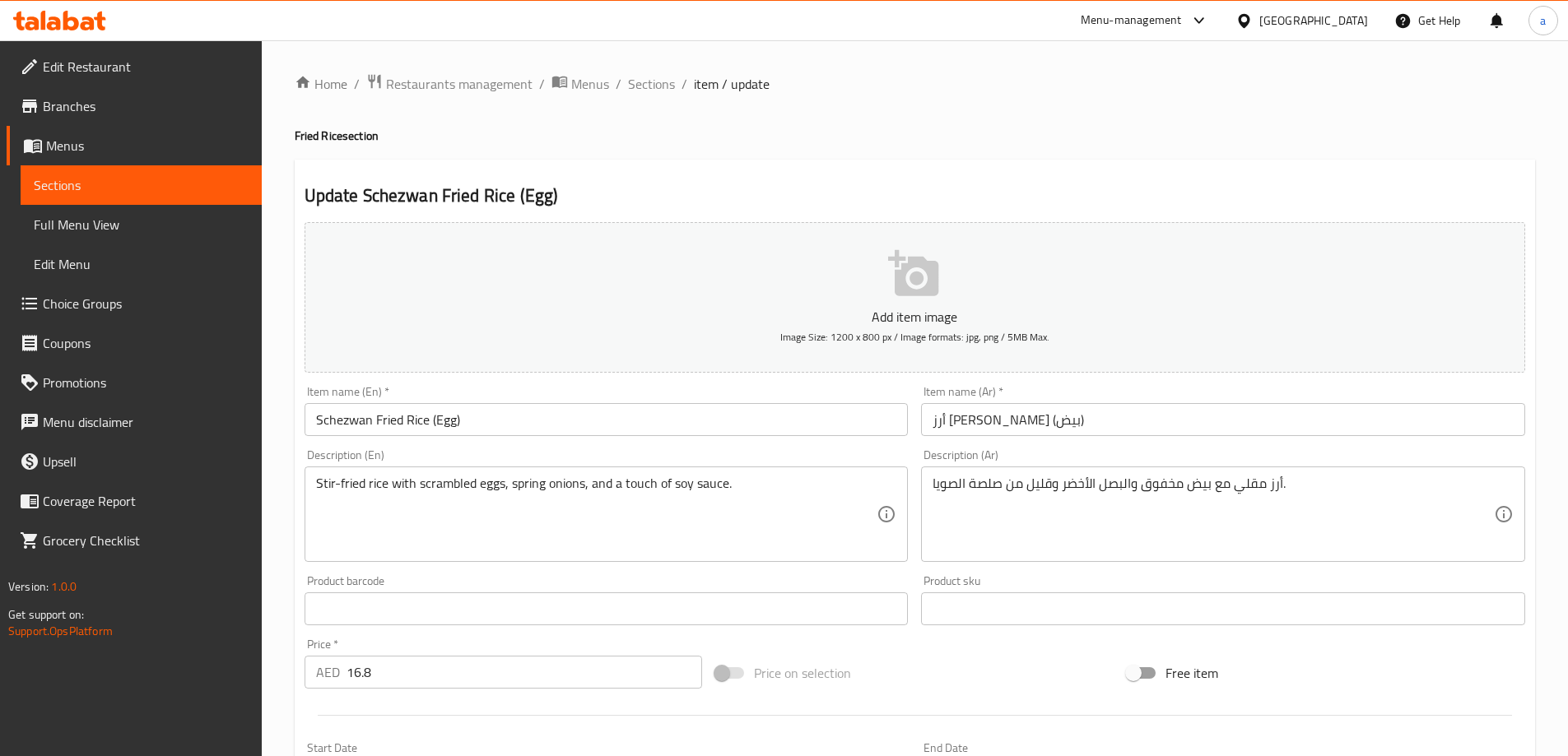
click at [859, 199] on h2 "Update Schezwan Fried Rice (Egg)" at bounding box center [915, 196] width 1221 height 25
drag, startPoint x: 956, startPoint y: 183, endPoint x: 734, endPoint y: 313, distance: 257.3
click at [955, 182] on div "Update Schezwan Fried Rice (Egg) Add item image Image Size: 1200 x 800 px / Ima…" at bounding box center [915, 638] width 1240 height 958
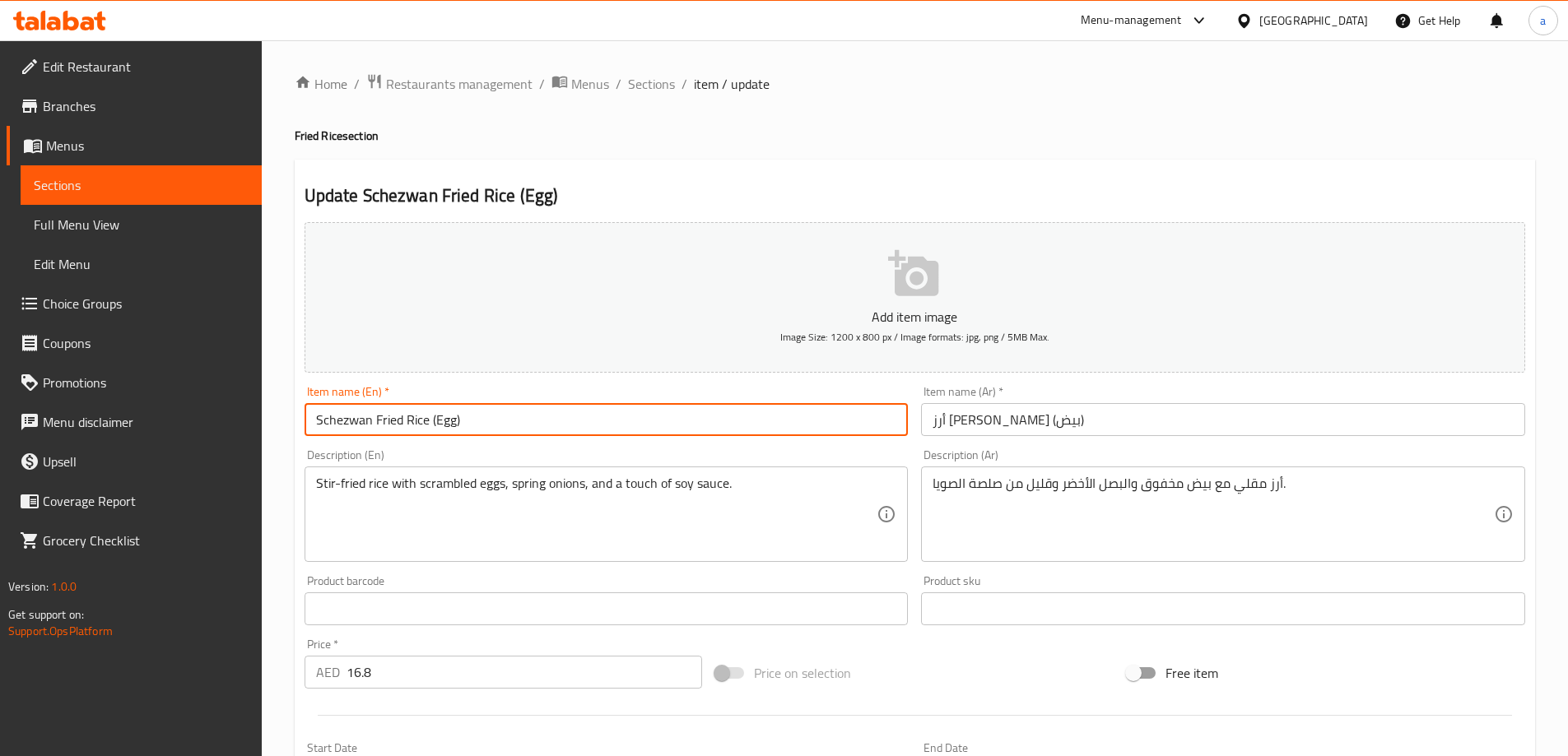
drag, startPoint x: 425, startPoint y: 417, endPoint x: 394, endPoint y: 426, distance: 32.3
click at [392, 425] on input "Schezwan Fried Rice (Egg)" at bounding box center [607, 419] width 604 height 32
drag, startPoint x: 319, startPoint y: 419, endPoint x: 428, endPoint y: 436, distance: 110.3
click at [428, 436] on div "Item name (En)   * [PERSON_NAME] (Egg) Item name (En) *" at bounding box center [607, 411] width 618 height 63
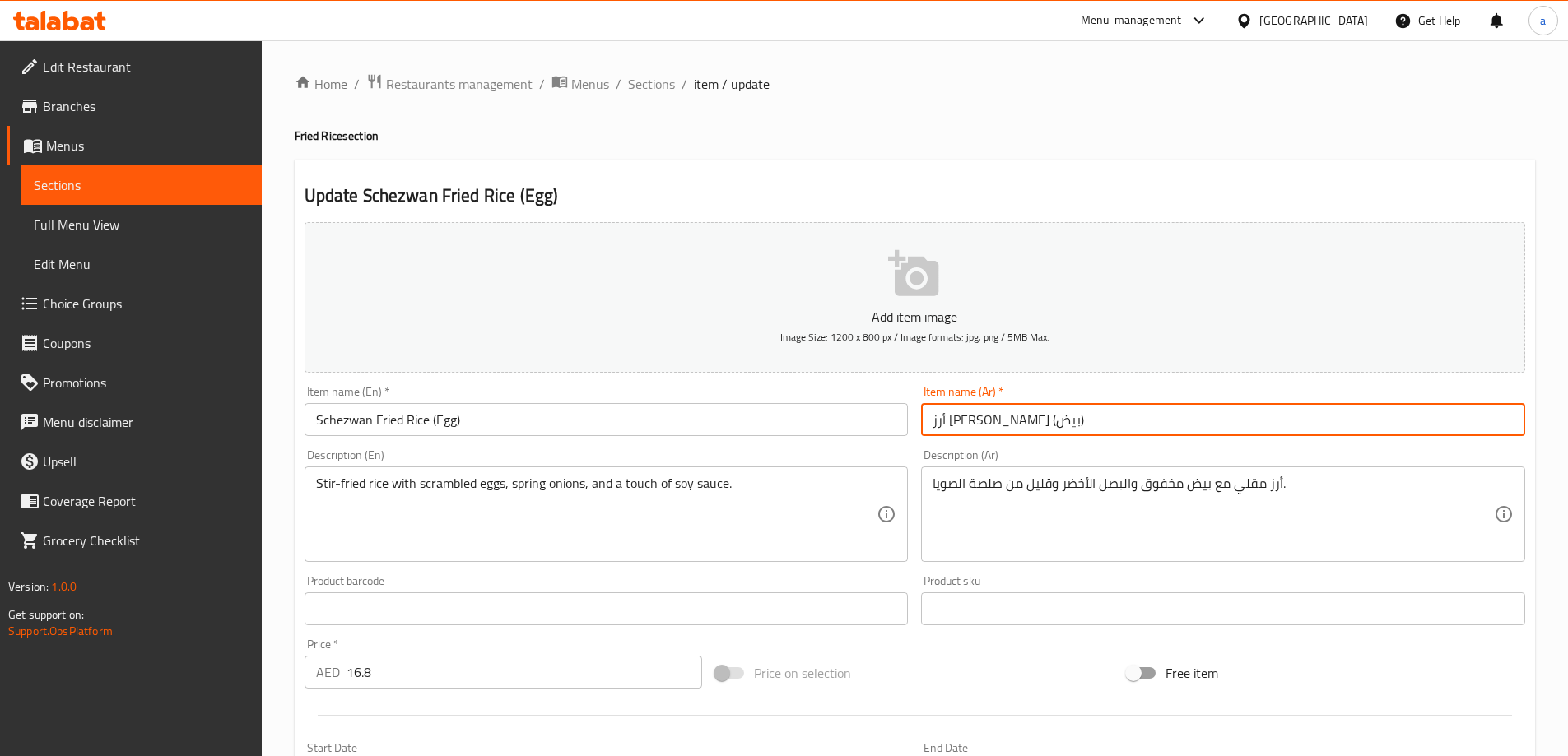
drag, startPoint x: 968, startPoint y: 424, endPoint x: 1060, endPoint y: 434, distance: 92.5
click at [1060, 434] on input "أرز [PERSON_NAME] (بيض)" at bounding box center [1224, 419] width 604 height 32
paste input "يشوان مقلي"
type input "أرز سيشوان مقلي (بيض)"
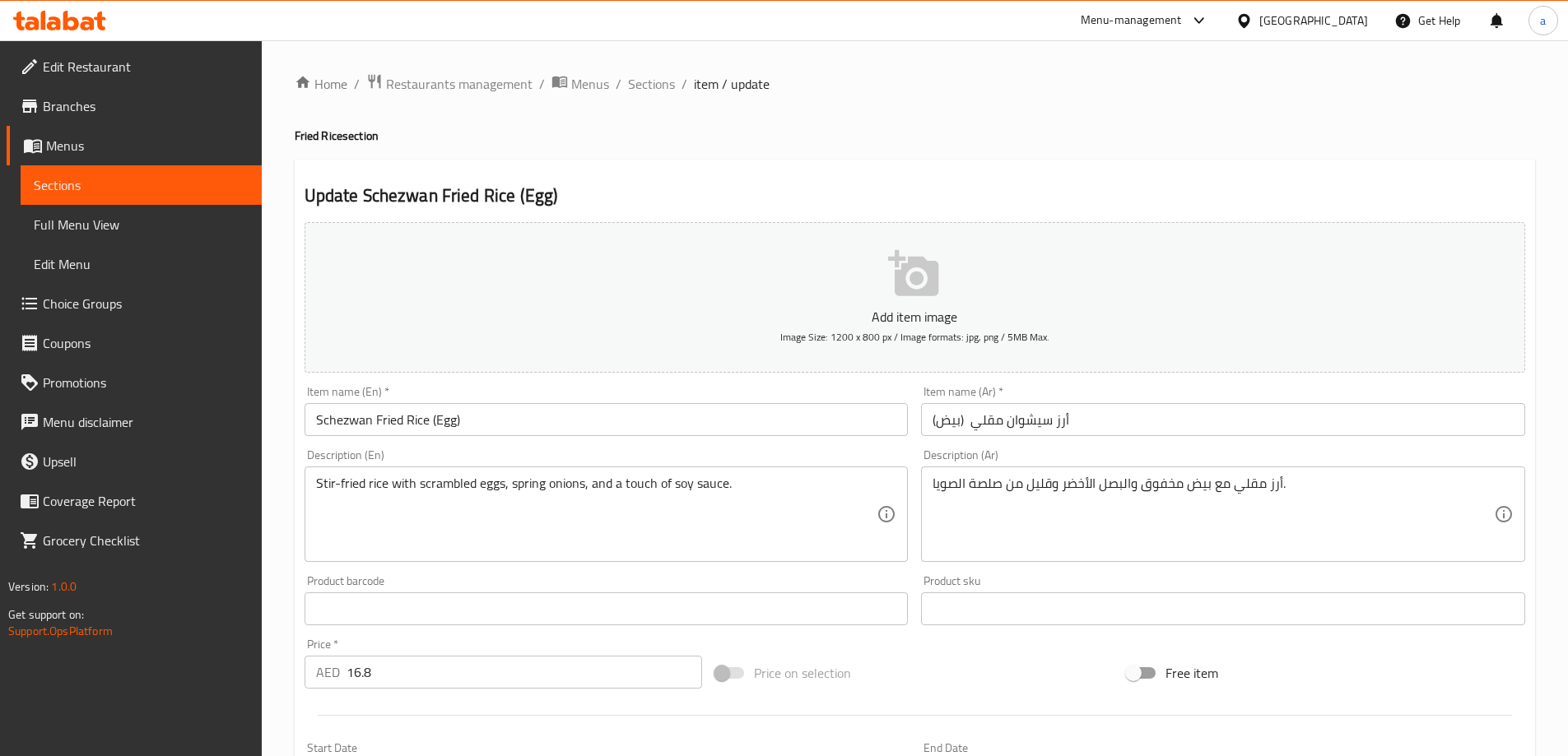
click at [1064, 442] on div "Description (Ar) أرز مقلي مع بيض مخفوق والبصل الأخضر وقليل من صلصة الصويا. Desc…" at bounding box center [1224, 505] width 618 height 126
click at [447, 423] on input "Schezwan Fried Rice (Egg)" at bounding box center [607, 419] width 604 height 32
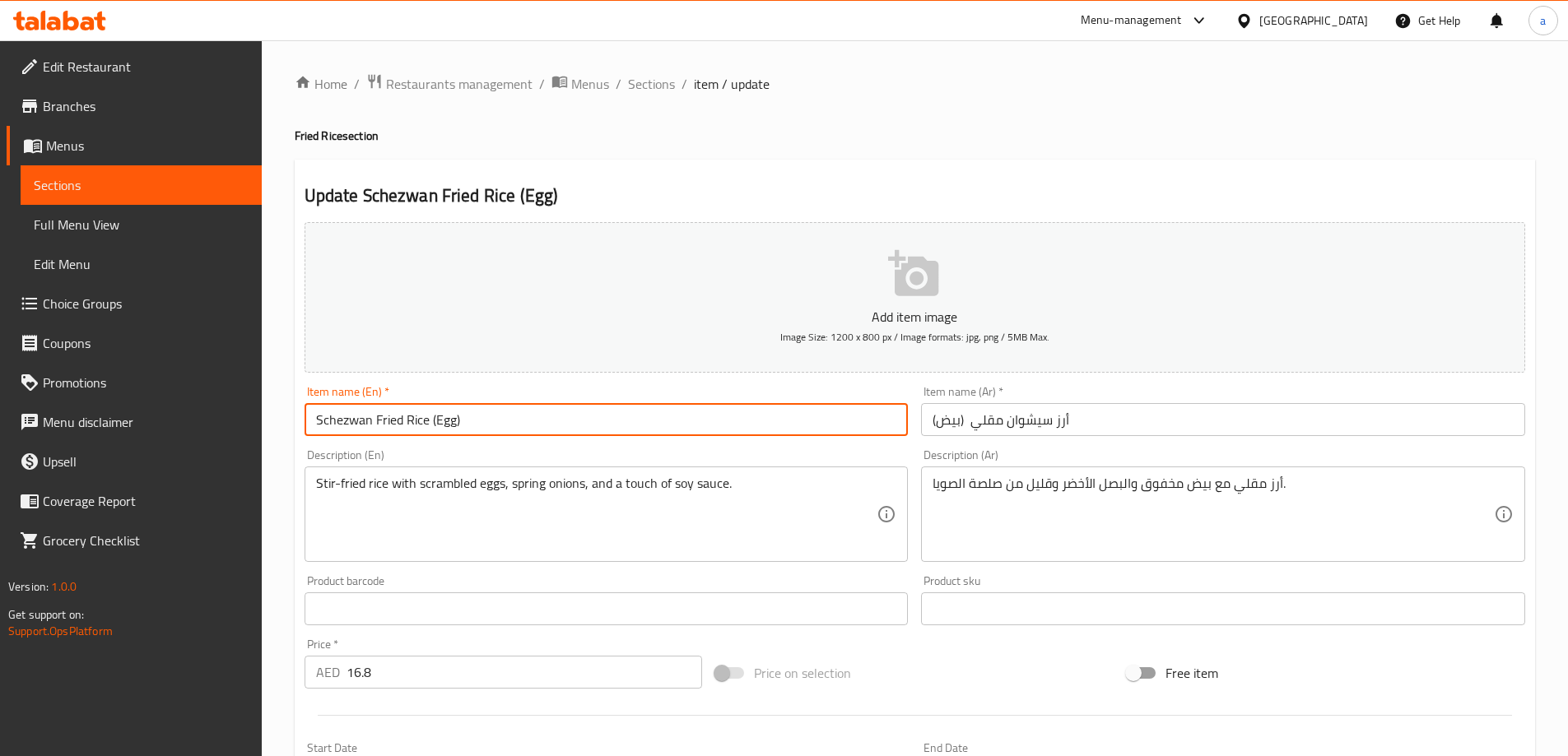
click at [447, 423] on input "Schezwan Fried Rice (Egg)" at bounding box center [607, 419] width 604 height 32
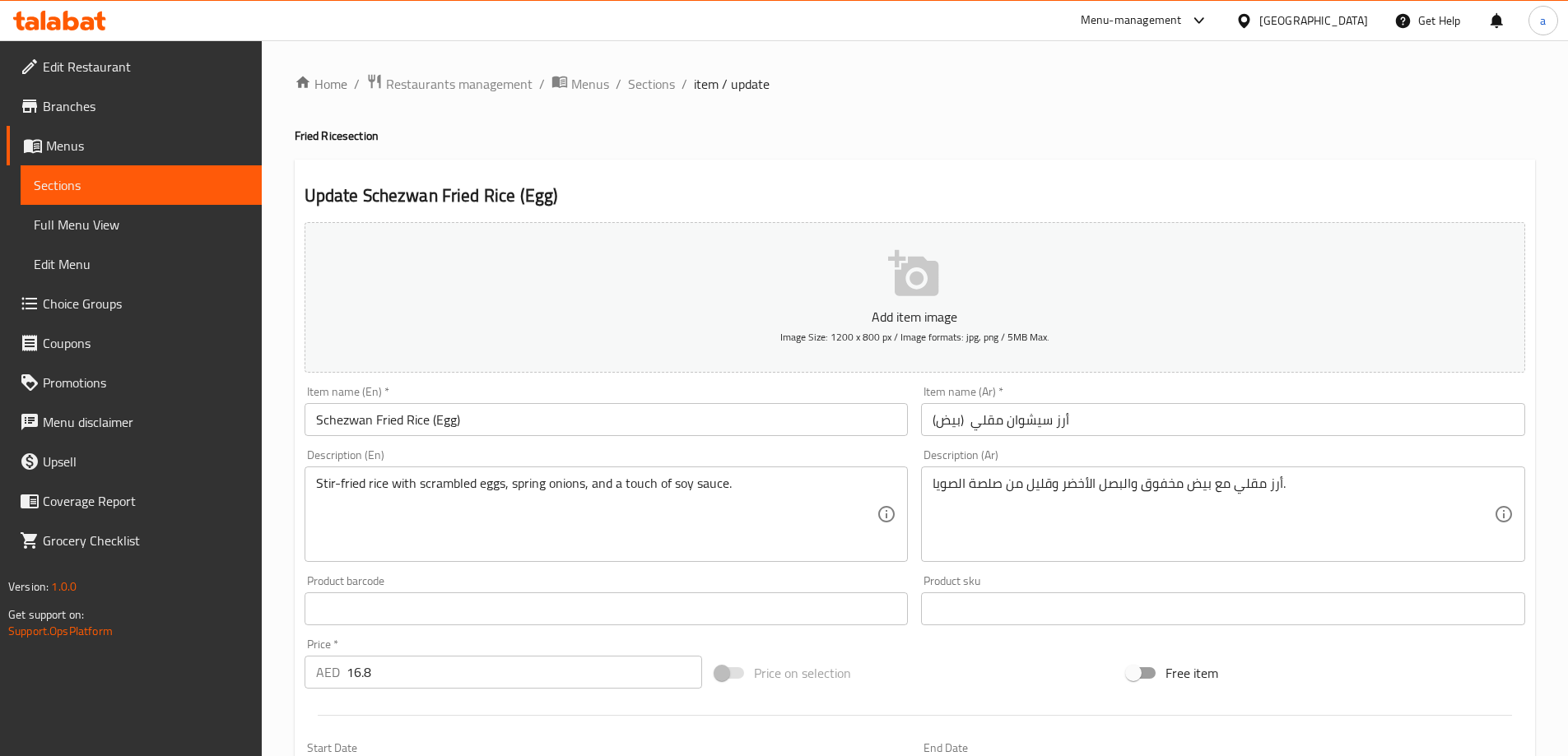
click at [1072, 139] on h4 "Fried Rice section" at bounding box center [915, 136] width 1240 height 17
click at [1067, 171] on div "Update Schezwan Fried Rice (Egg) Add item image Image Size: 1200 x 800 px / Ima…" at bounding box center [915, 638] width 1240 height 958
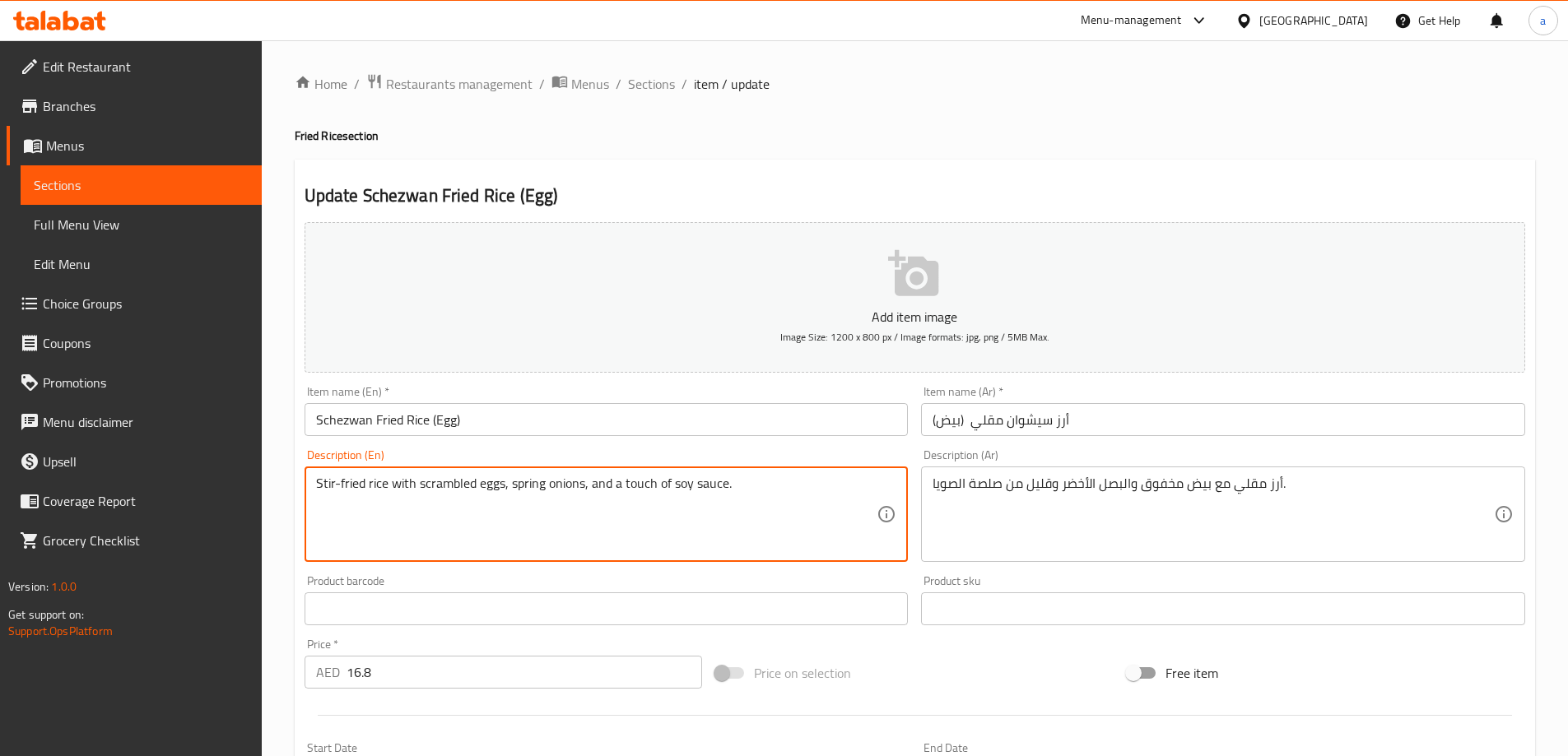
click at [1002, 176] on div "Update Schezwan Fried Rice (Egg) Add item image Image Size: 1200 x 800 px / Ima…" at bounding box center [915, 638] width 1240 height 958
drag, startPoint x: 419, startPoint y: 485, endPoint x: 503, endPoint y: 497, distance: 84.9
drag, startPoint x: 512, startPoint y: 482, endPoint x: 583, endPoint y: 499, distance: 73.0
click at [583, 499] on textarea "Stir-fried rice with scrambled eggs, spring onions, and a touch of soy sauce." at bounding box center [596, 515] width 562 height 79
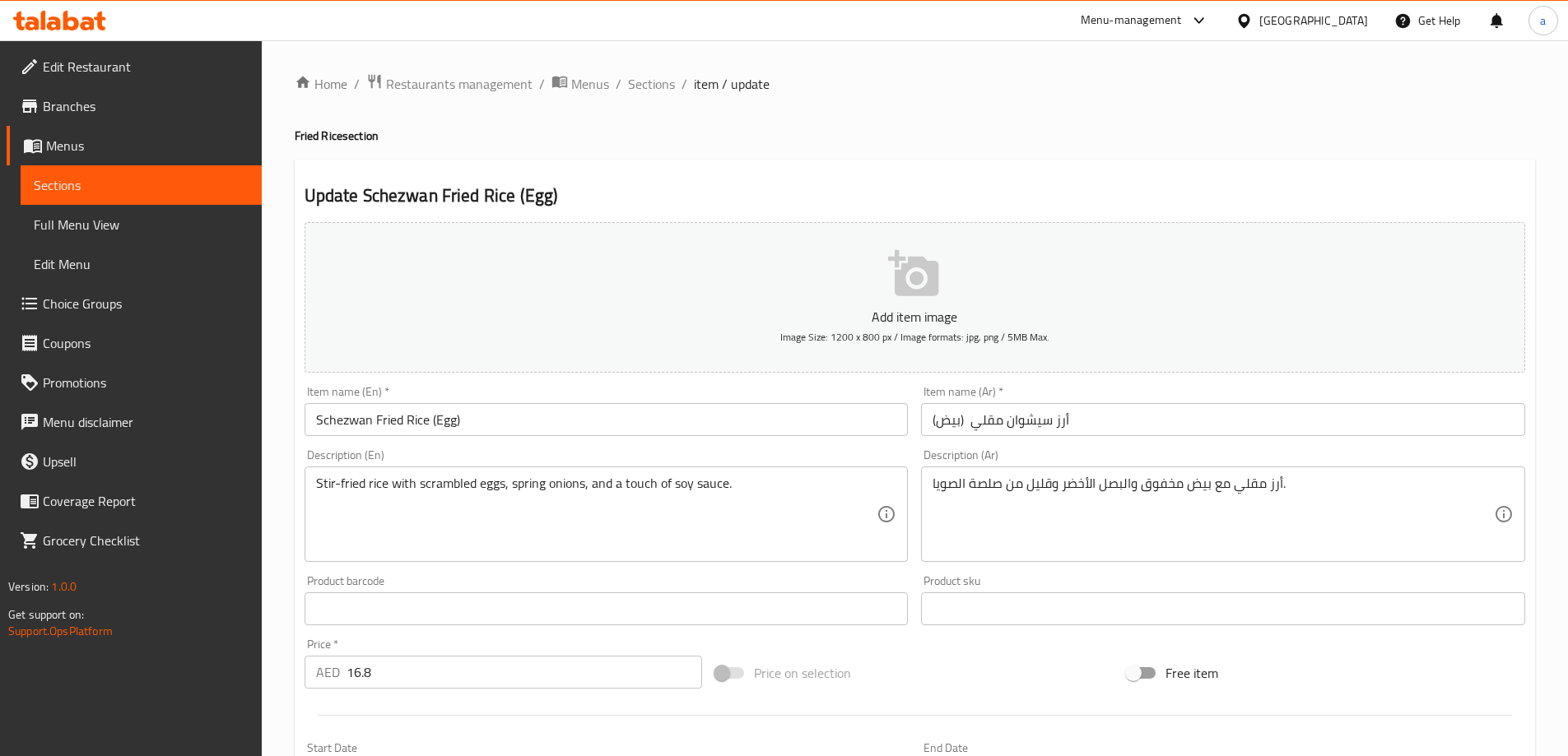
click at [616, 484] on textarea "Stir-fried rice with scrambled eggs, spring onions, and a touch of soy sauce." at bounding box center [596, 515] width 562 height 79
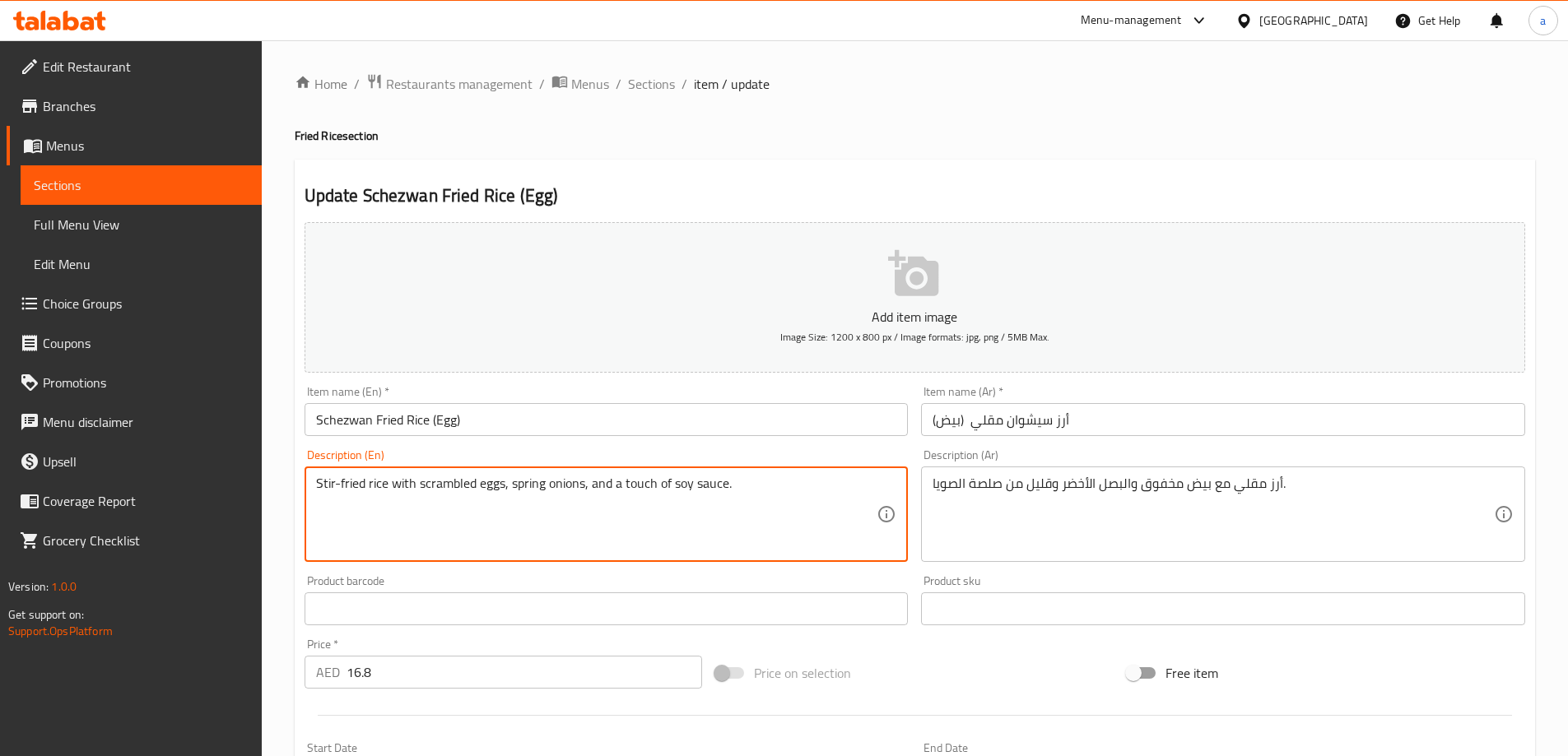
click at [616, 484] on textarea "Stir-fried rice with scrambled eggs, spring onions, and a touch of soy sauce." at bounding box center [596, 515] width 562 height 79
click at [806, 443] on div "Description (En) Stir-fried rice with scrambled eggs, spring onions, and a touc…" at bounding box center [607, 505] width 618 height 126
click at [639, 486] on textarea "Stir-fried rice with scrambled eggs, spring onions, and a touch of soy sauce." at bounding box center [596, 515] width 562 height 79
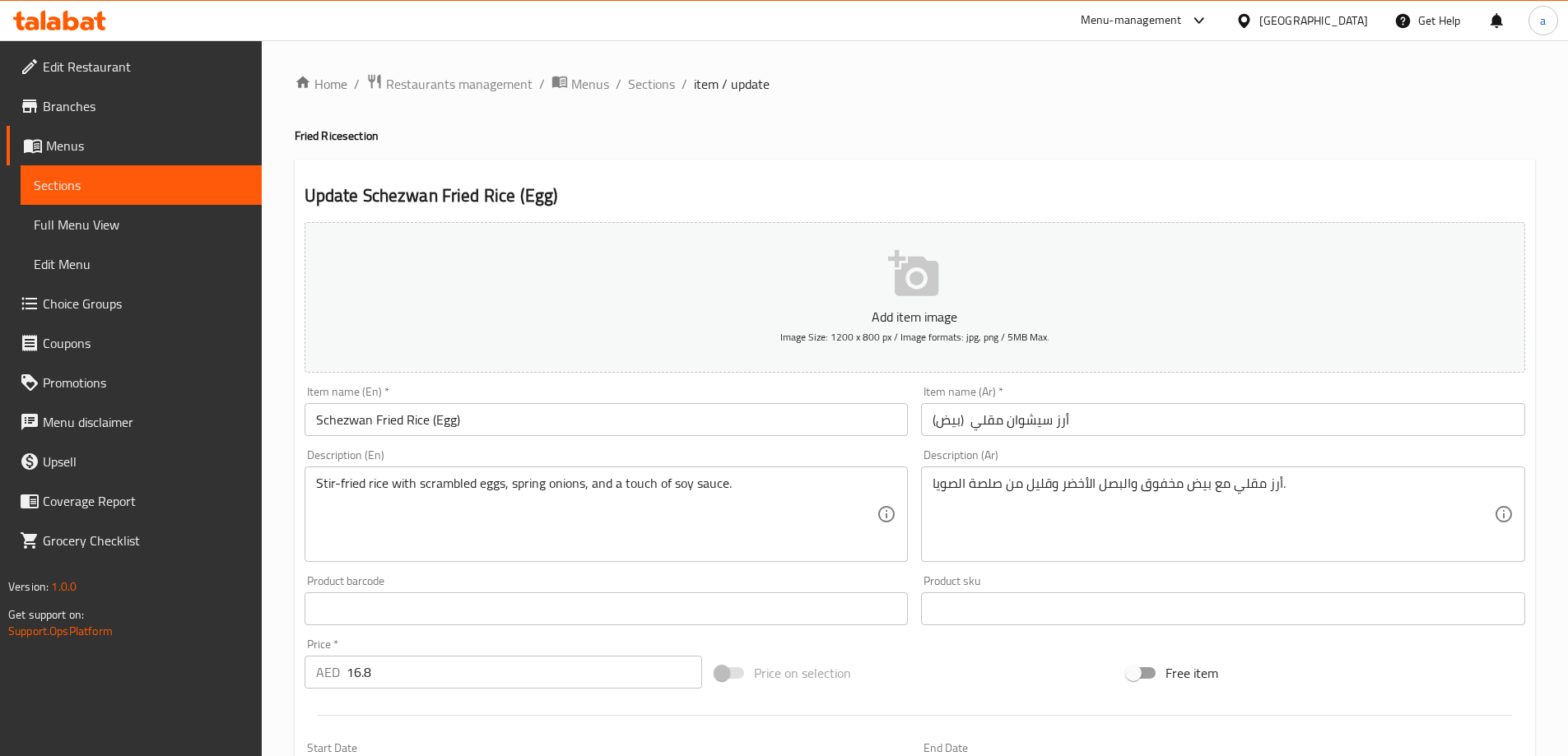
click at [676, 484] on textarea "Stir-fried rice with scrambled eggs, spring onions, and a touch of soy sauce." at bounding box center [596, 515] width 562 height 79
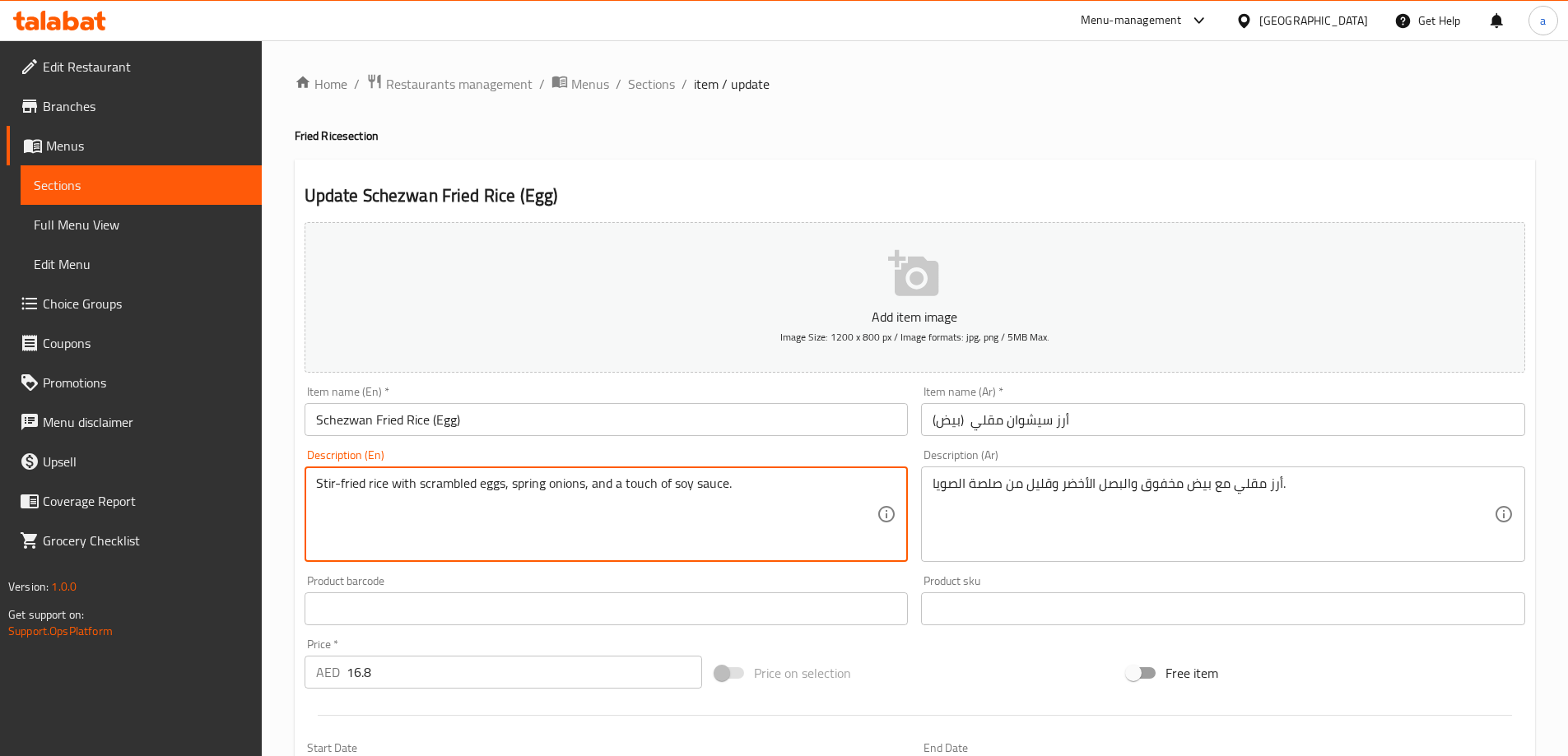
click at [676, 484] on textarea "Stir-fried rice with scrambled eggs, spring onions, and a touch of soy sauce." at bounding box center [596, 515] width 562 height 79
click at [719, 505] on textarea "Stir-fried rice with scrambled eggs, spring onions, and a touch of soy sauce." at bounding box center [596, 515] width 562 height 79
drag, startPoint x: 673, startPoint y: 484, endPoint x: 724, endPoint y: 498, distance: 52.9
click at [724, 498] on textarea "Stir-fried rice with scrambled eggs, spring onions, and a touch of soy sauce." at bounding box center [596, 515] width 562 height 79
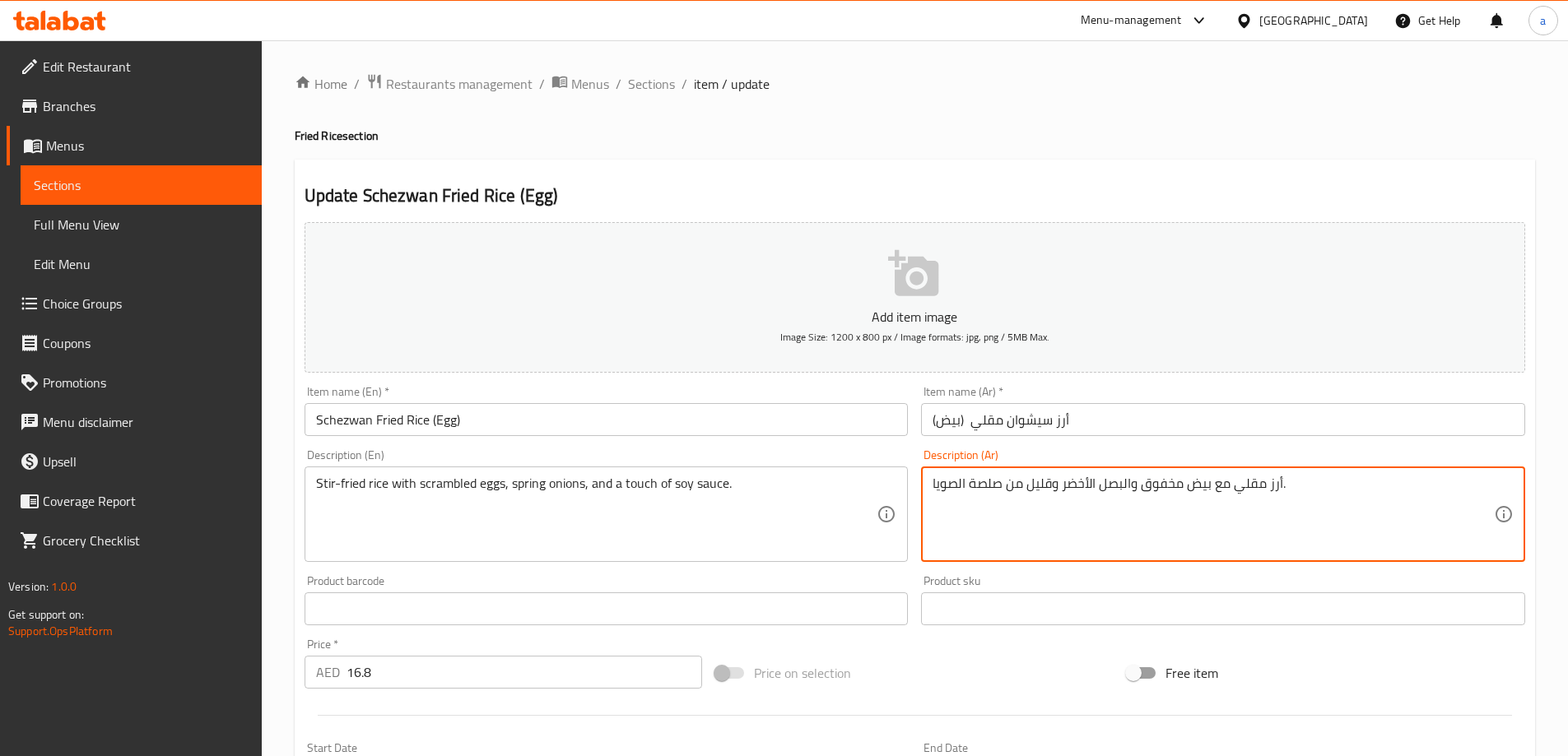
drag, startPoint x: 1001, startPoint y: 482, endPoint x: 935, endPoint y: 491, distance: 66.6
paste textarea "ص"
type textarea "أرز مقلي مع بيض مخفوق والبصل الأخضر وقليل من صوص صويا."
click at [1059, 450] on div "Description (Ar) أرز مقلي مع بيض مخفوق والبصل الأخضر وقليل من صوص صويا. Descrip…" at bounding box center [1224, 505] width 604 height 113
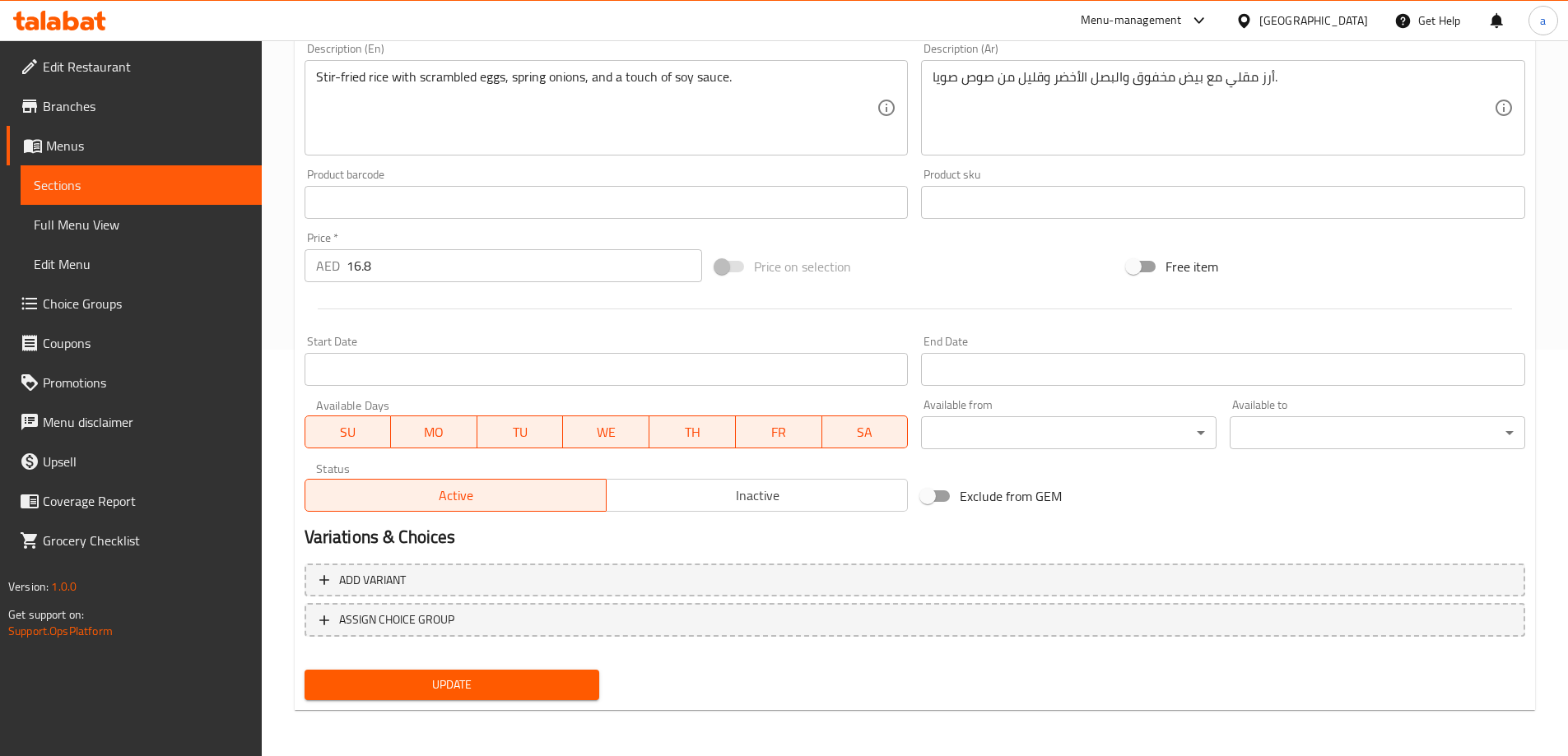
click at [532, 670] on button "Update" at bounding box center [452, 684] width 295 height 30
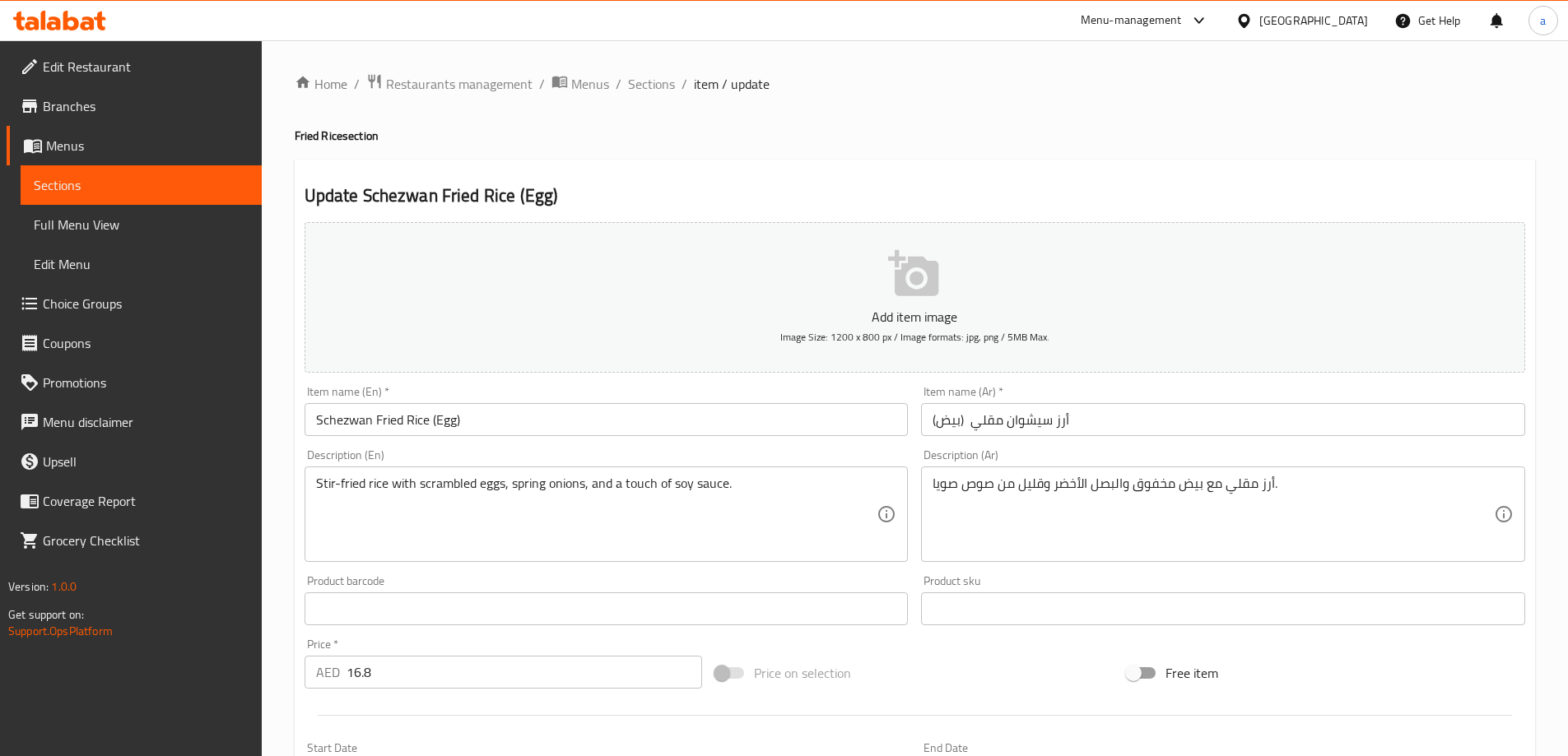
click at [1072, 175] on div "Update Schezwan Fried Rice (Egg) Add item image Image Size: 1200 x 800 px / Ima…" at bounding box center [915, 638] width 1240 height 958
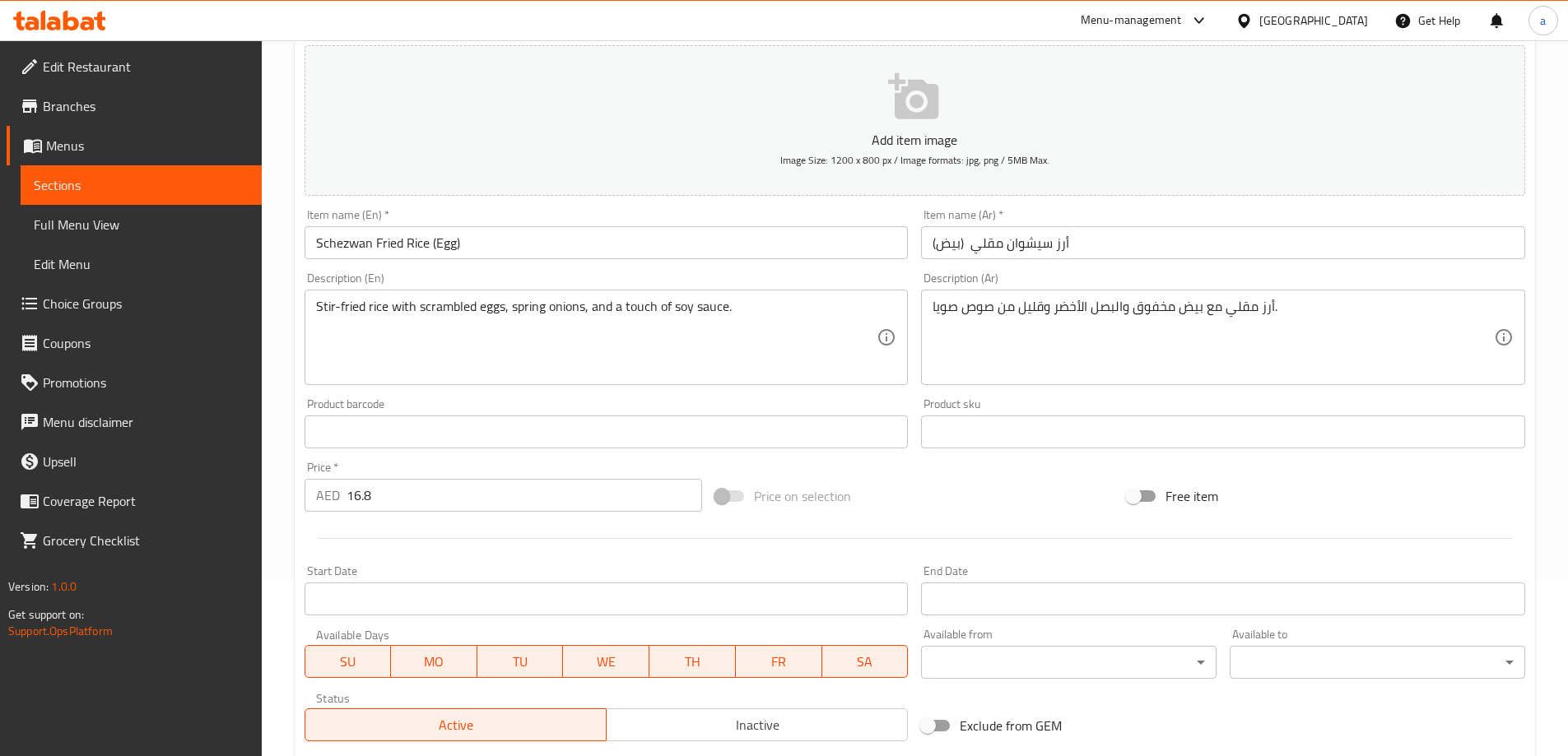
scroll to position [329, 0]
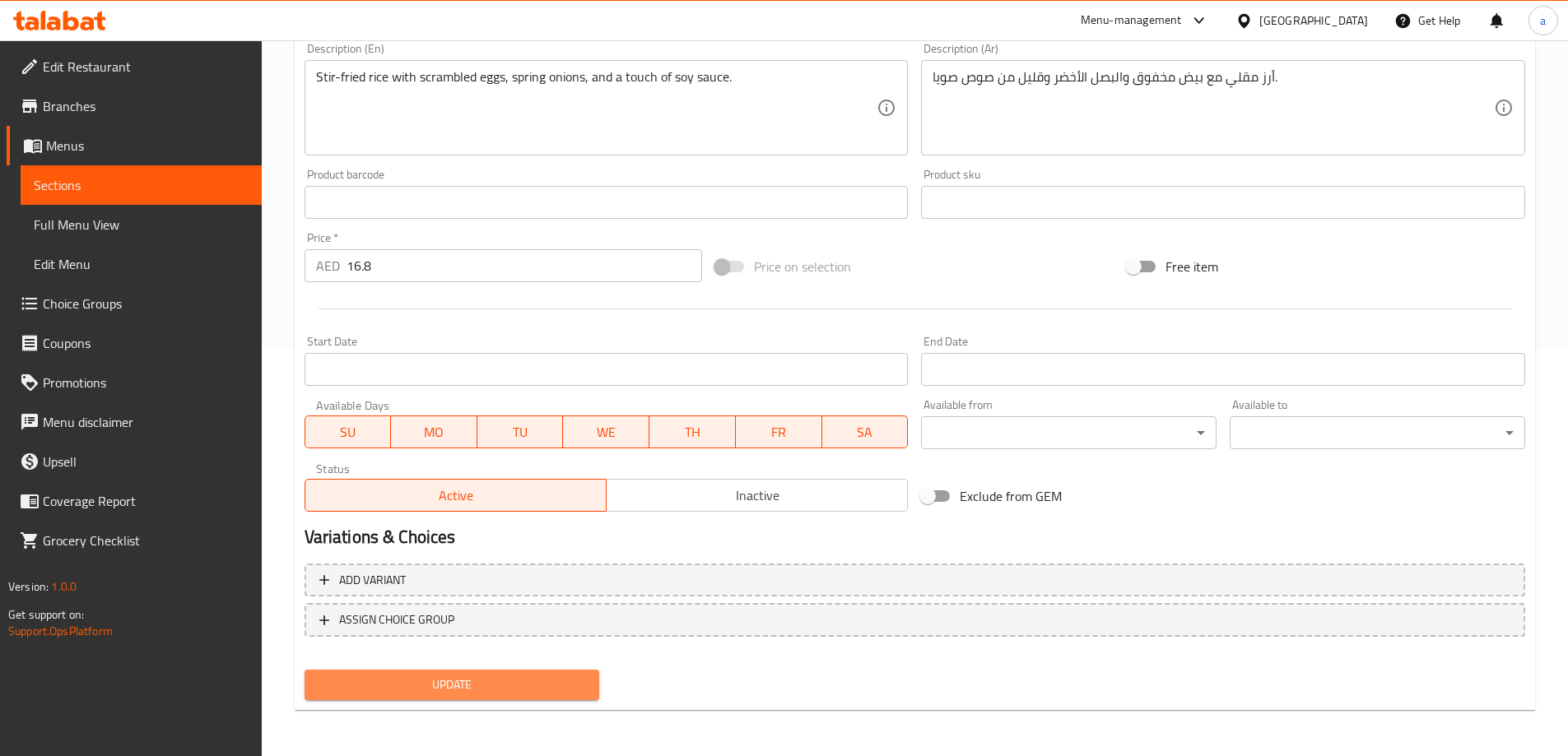
click at [502, 677] on span "Update" at bounding box center [452, 684] width 270 height 21
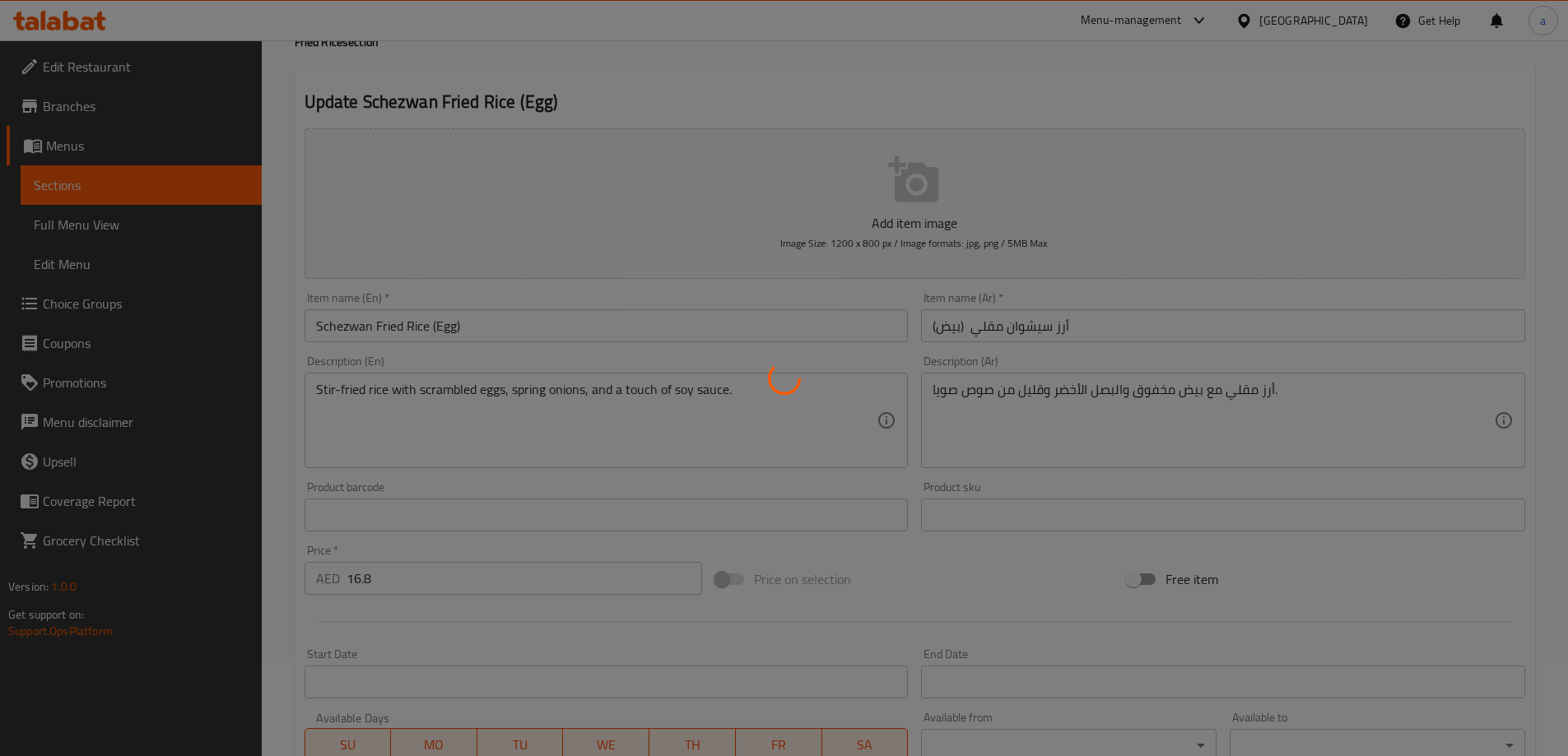
scroll to position [0, 0]
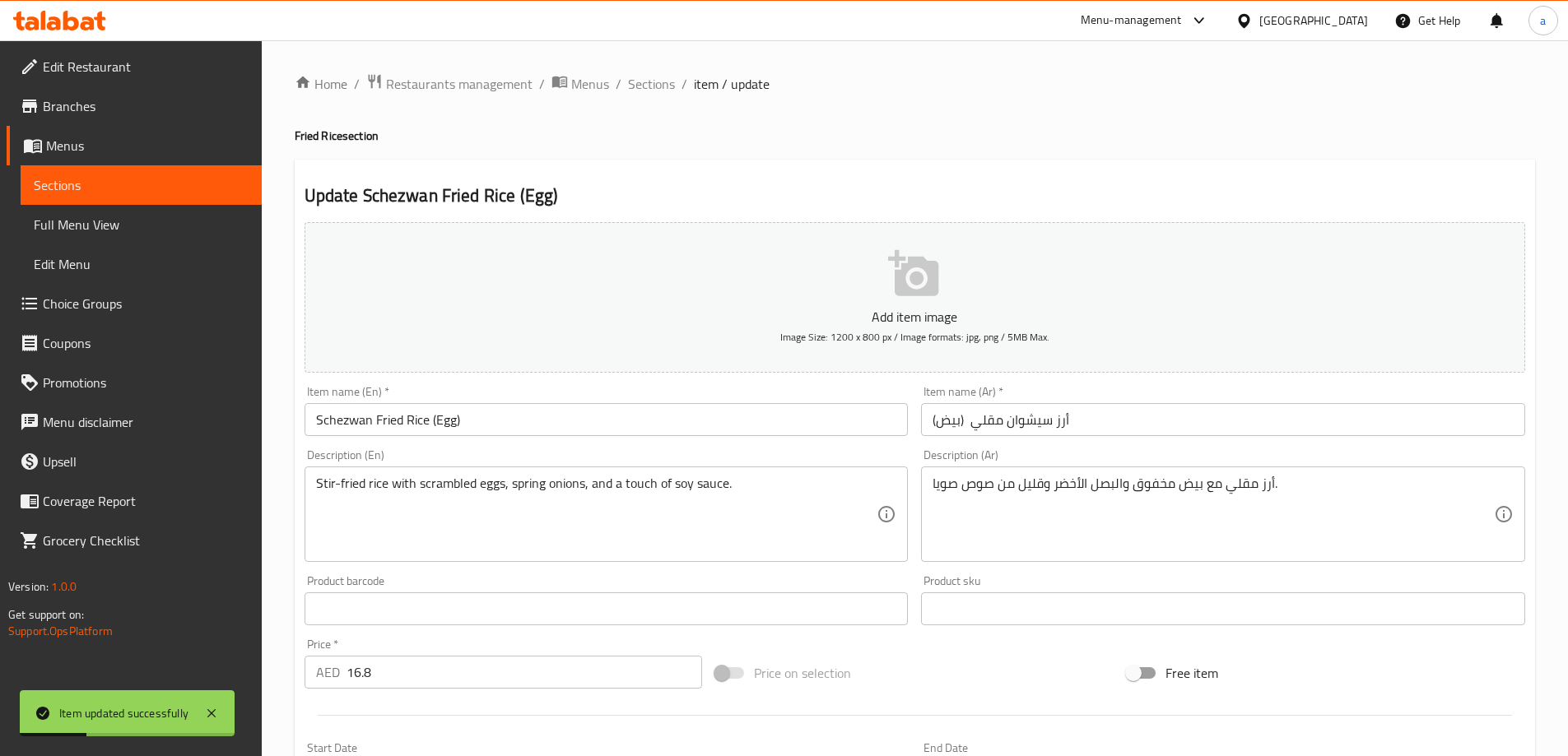
click at [1016, 191] on h2 "Update Schezwan Fried Rice (Egg)" at bounding box center [915, 196] width 1221 height 25
click at [665, 83] on span "Sections" at bounding box center [652, 84] width 47 height 20
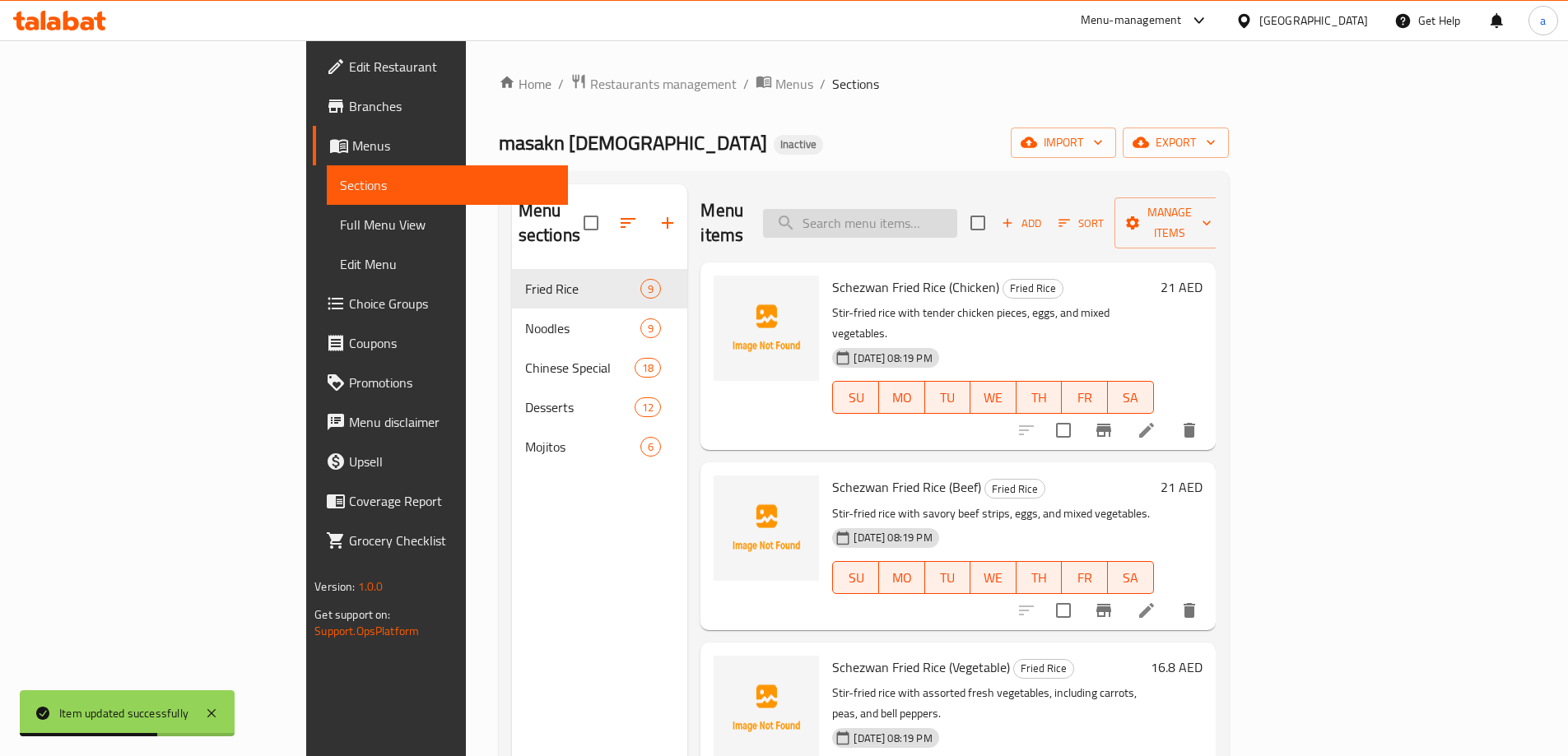
click at [957, 212] on input "search" at bounding box center [861, 223] width 195 height 29
paste input "Schezwan Noodles (Chicken)"
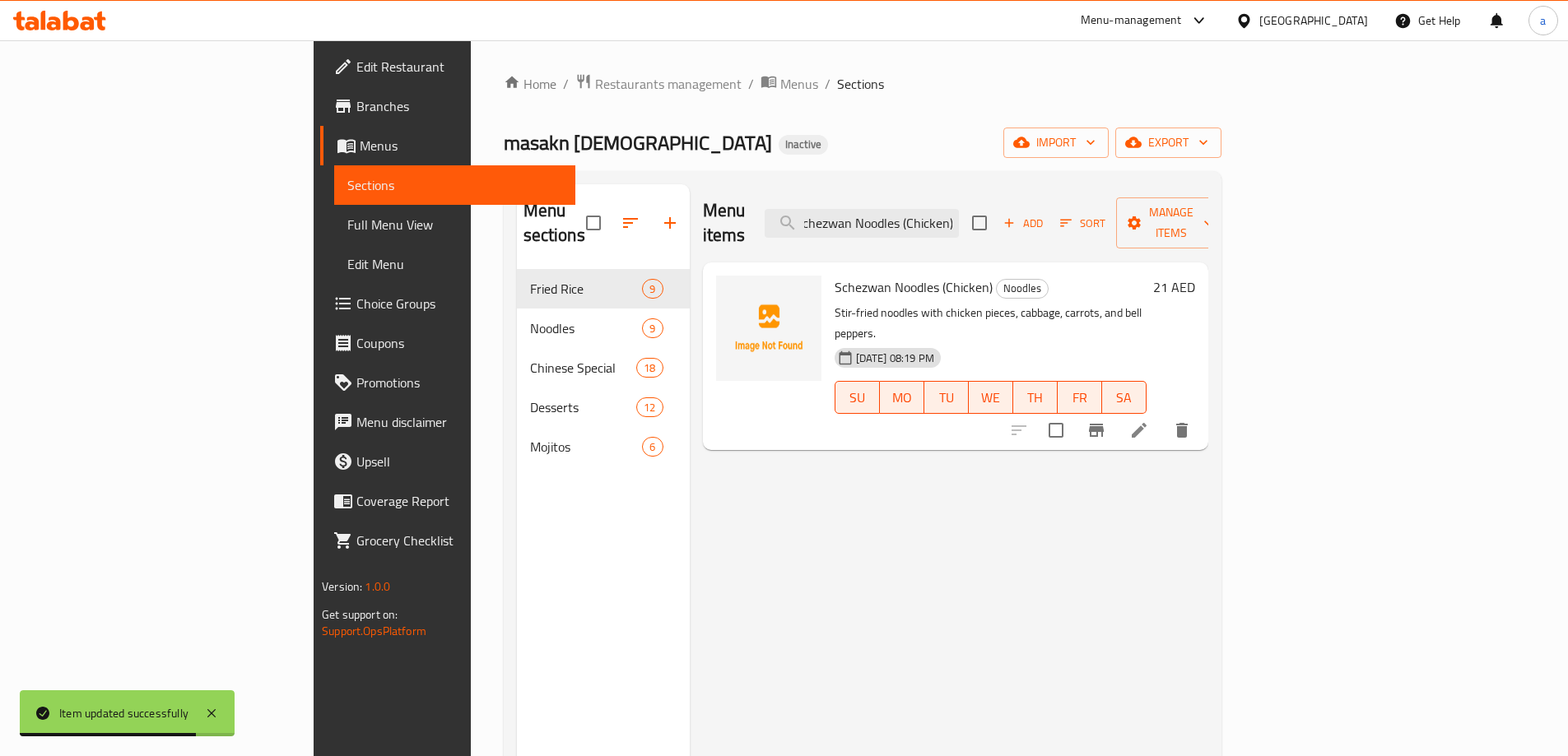
type input "Schezwan Noodles (Chicken)"
click at [1147, 423] on icon at bounding box center [1139, 430] width 15 height 15
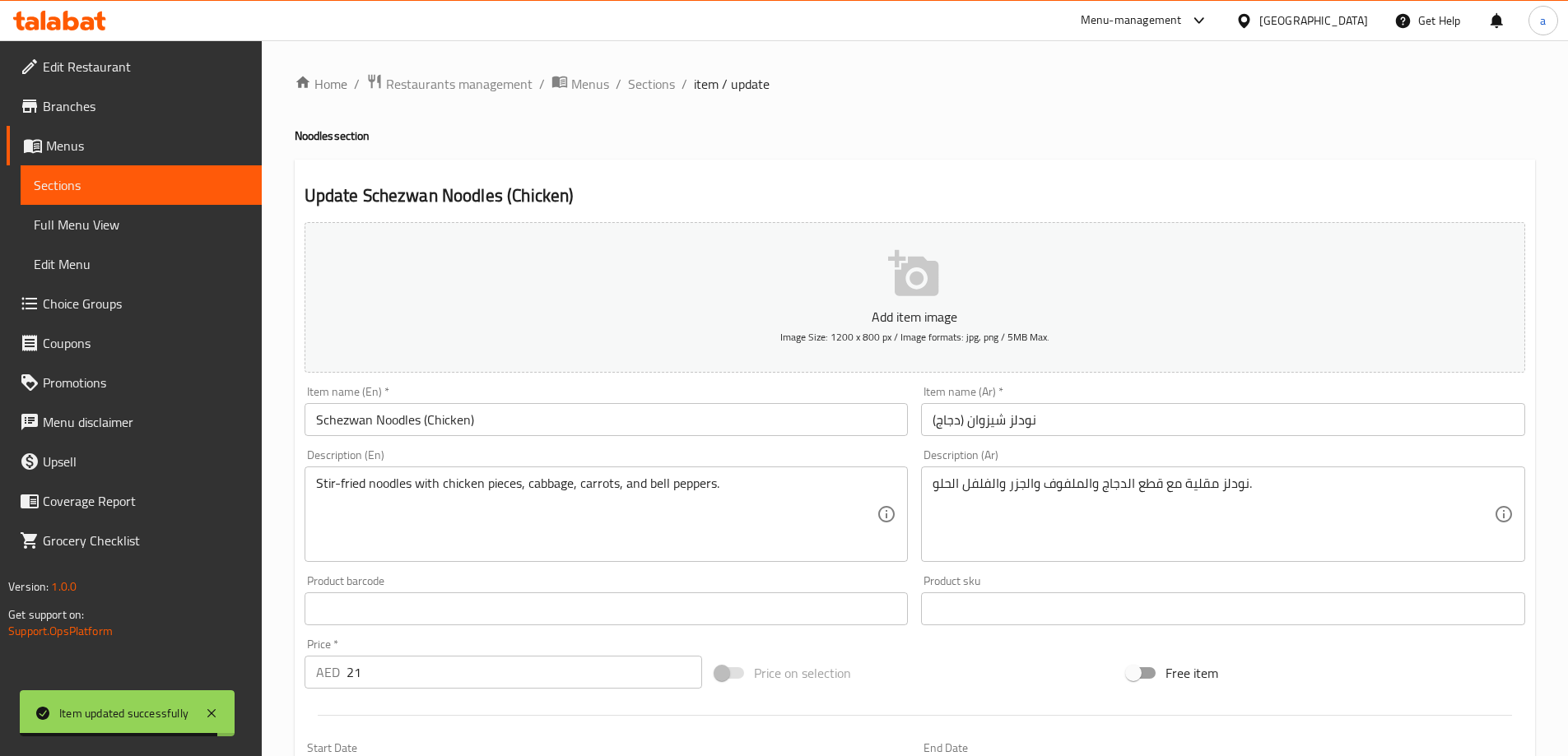
click at [886, 180] on div "Update Schezwan Noodles (Chicken) Add item image Image Size: 1200 x 800 px / Im…" at bounding box center [915, 638] width 1240 height 958
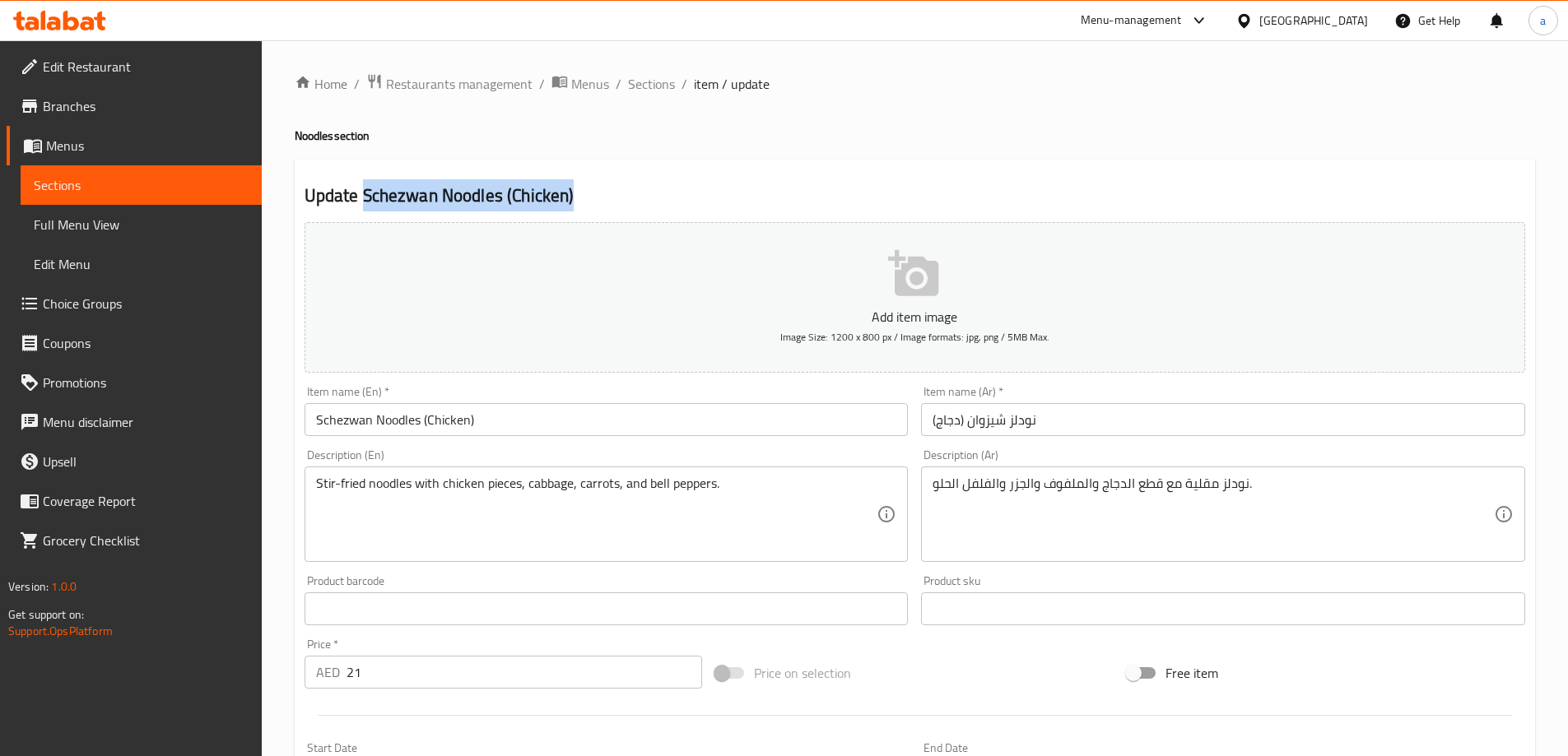
click at [969, 204] on h2 "Update Schezwan Noodles (Chicken)" at bounding box center [915, 196] width 1221 height 25
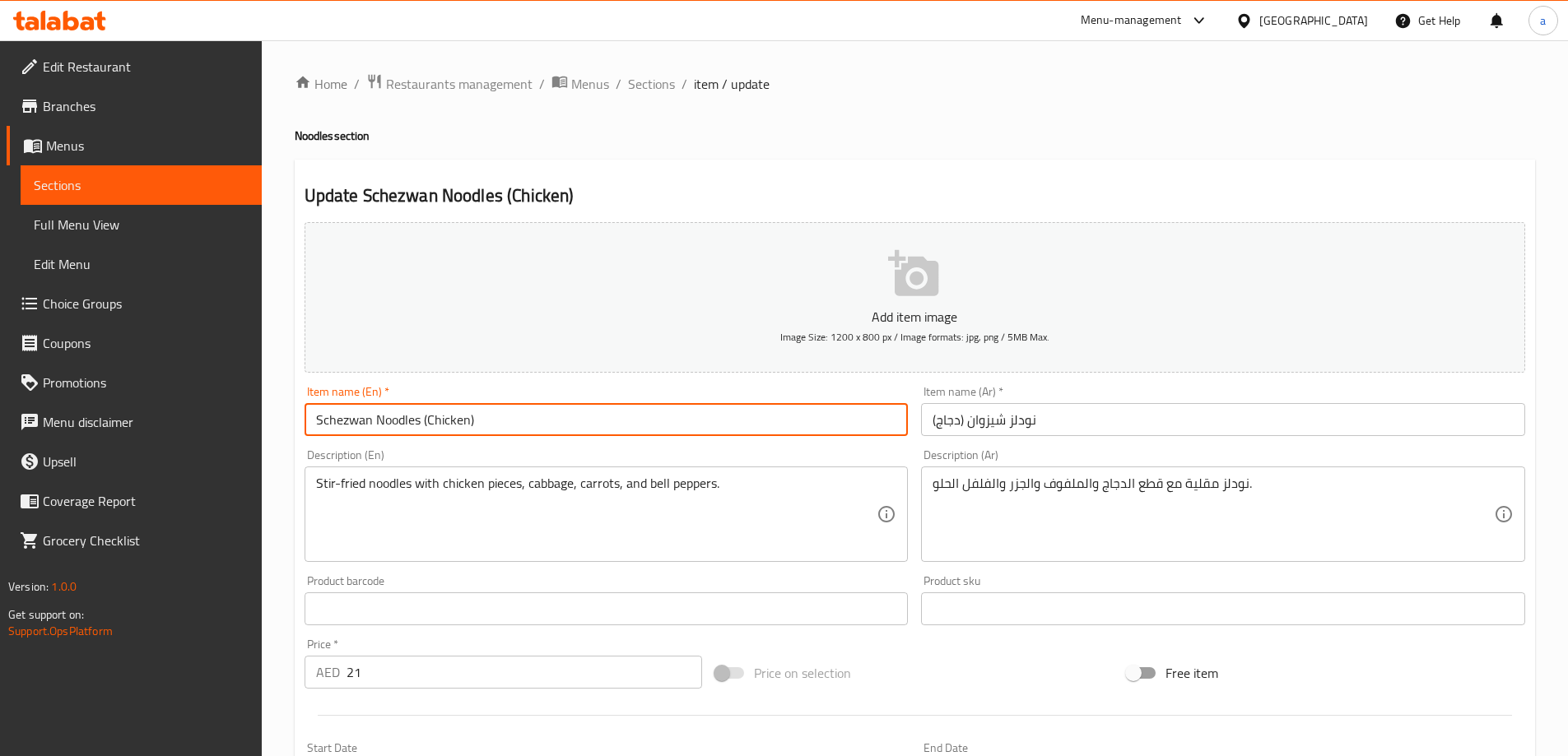
drag, startPoint x: 418, startPoint y: 422, endPoint x: 314, endPoint y: 421, distance: 104.0
click at [314, 421] on input "Schezwan Noodles (Chicken)" at bounding box center [607, 419] width 604 height 32
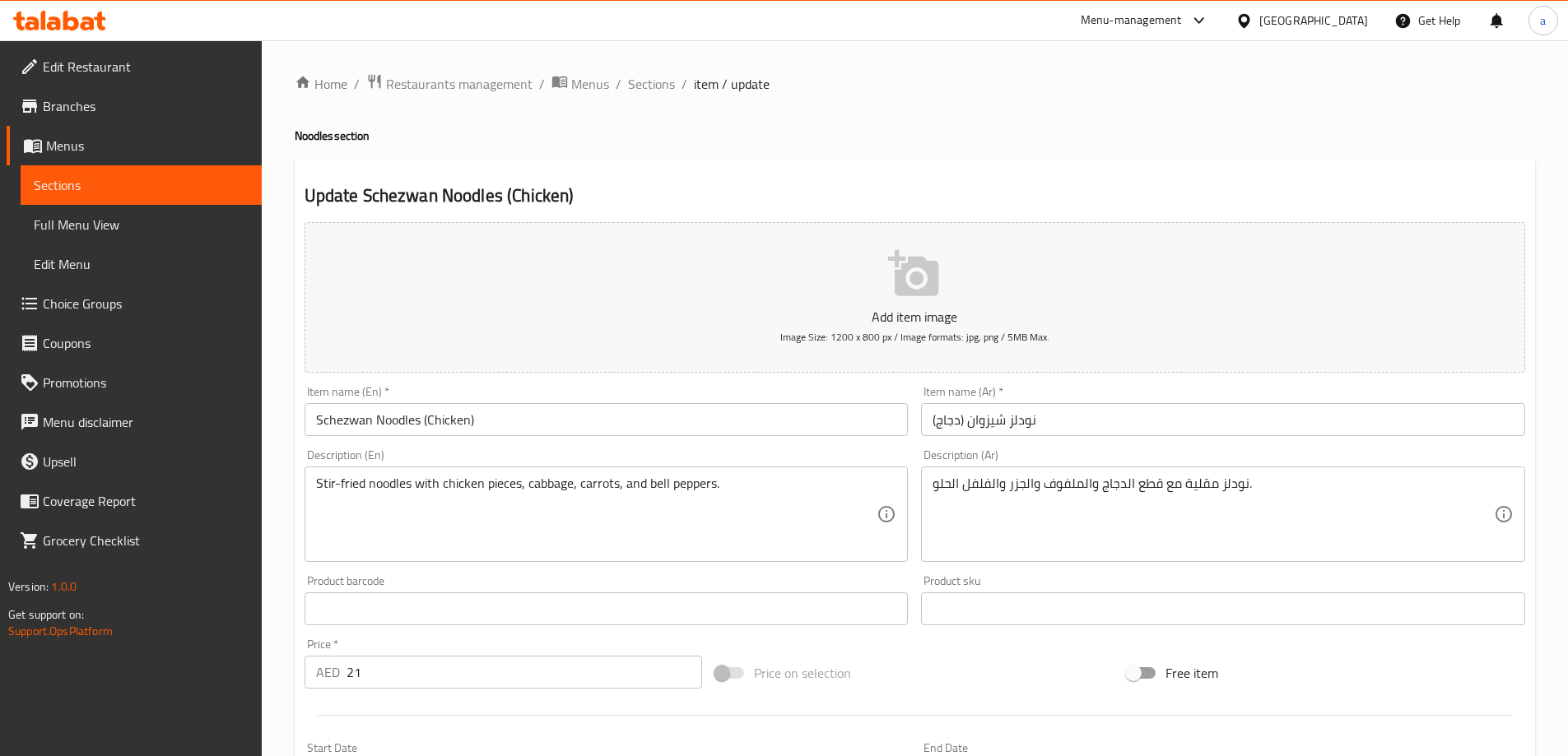
click at [993, 419] on input "نودلز شيزوان (دجاج)" at bounding box center [1224, 419] width 604 height 32
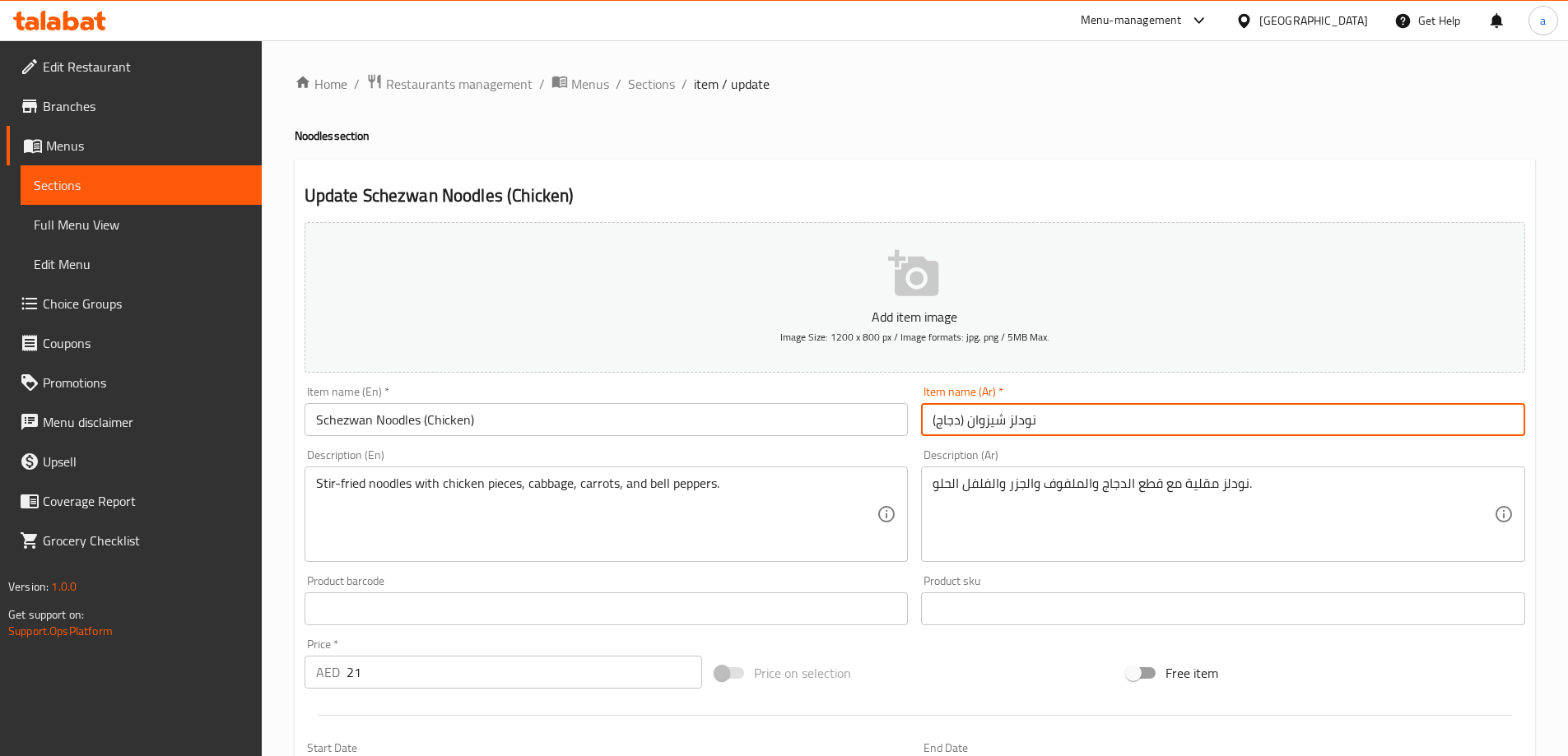
click at [993, 419] on input "نودلز شيزوان (دجاج)" at bounding box center [1224, 419] width 604 height 32
paste input "يشوان"
click at [1063, 447] on div "Description (Ar) نودلز مقلية مع قطع الدجاج والملفوف والجزر والفلفل الحلو. Descr…" at bounding box center [1224, 505] width 618 height 126
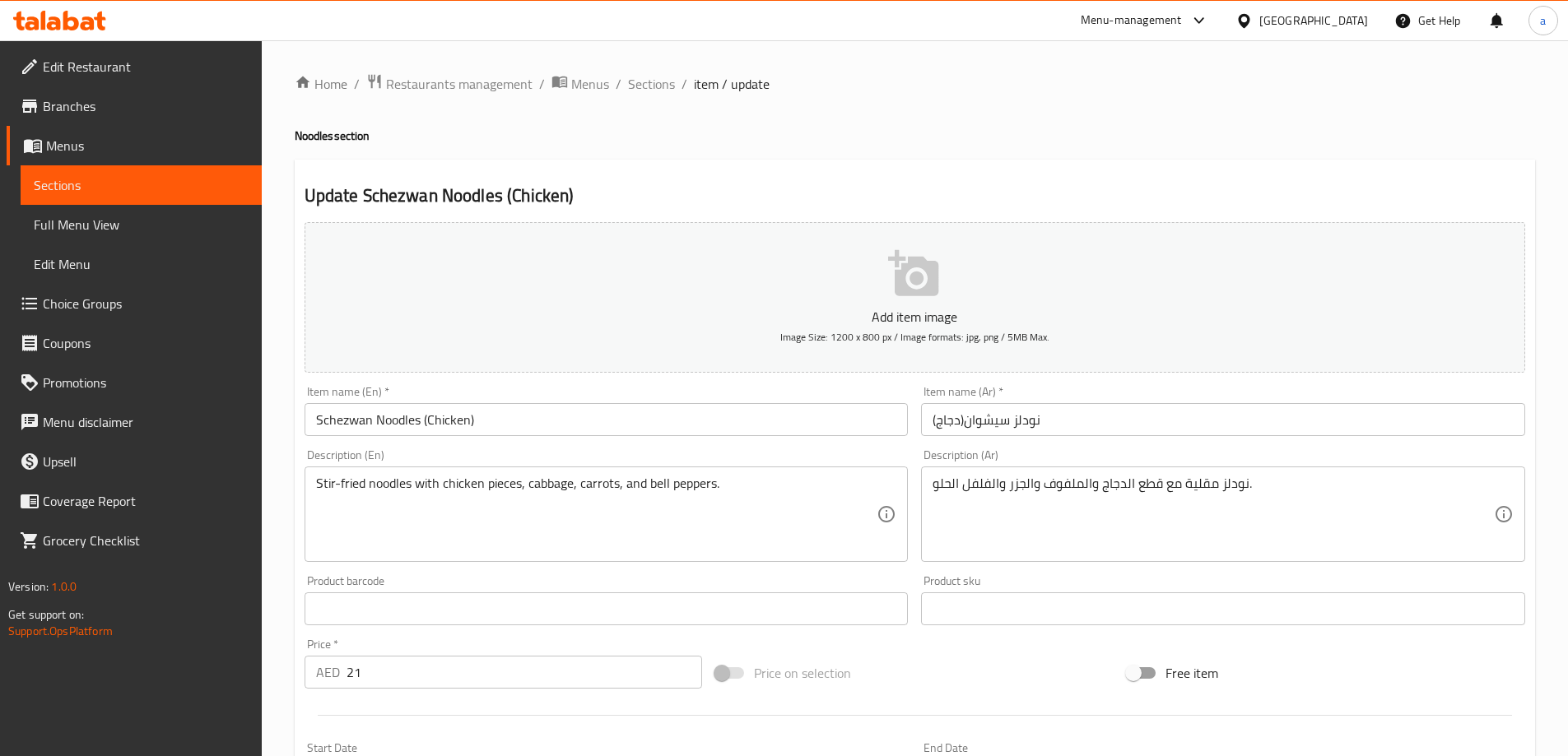
click at [967, 422] on input "نودلز سيشوان(دجاج)" at bounding box center [1224, 419] width 604 height 32
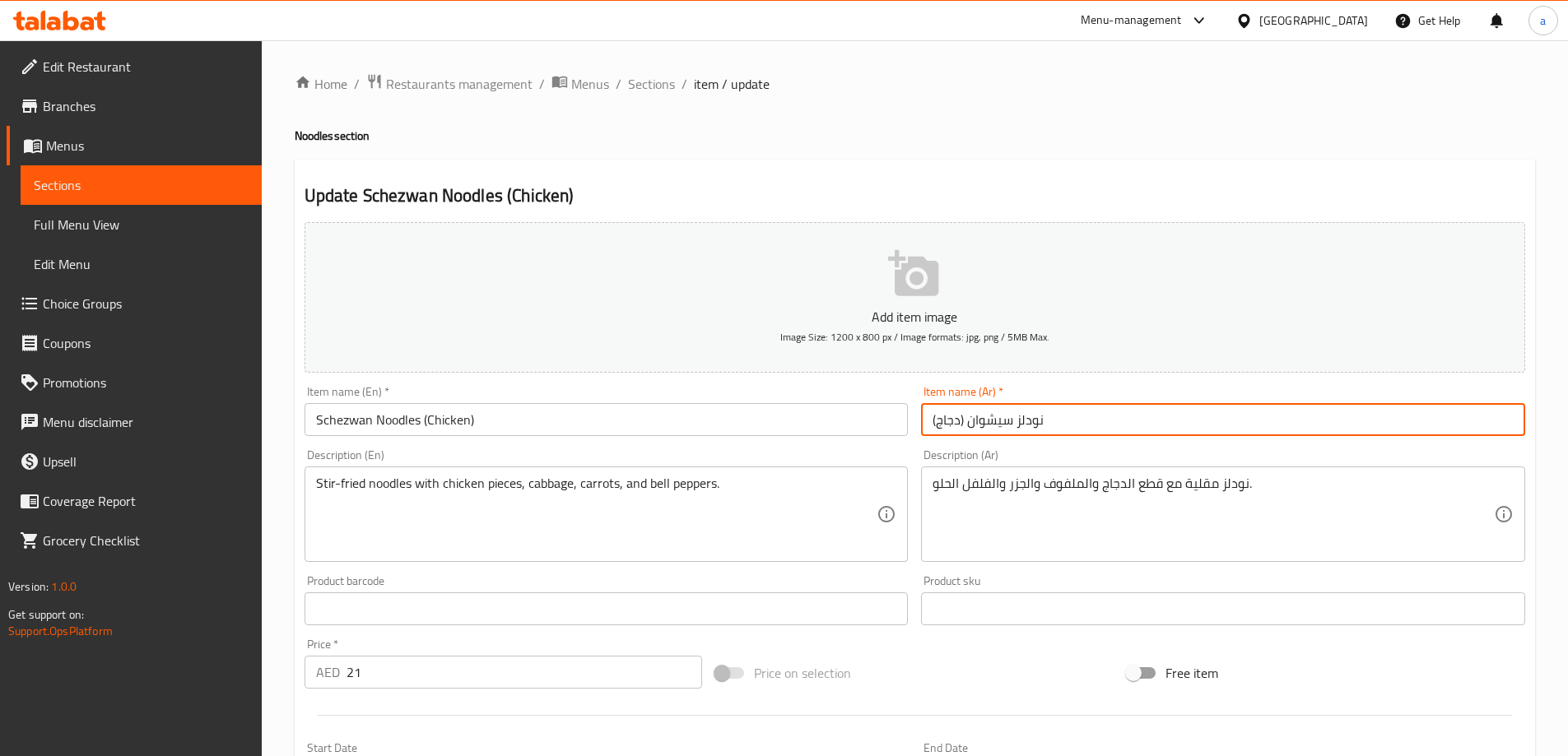
click at [401, 426] on input "Schezwan Noodles (Chicken)" at bounding box center [607, 419] width 604 height 32
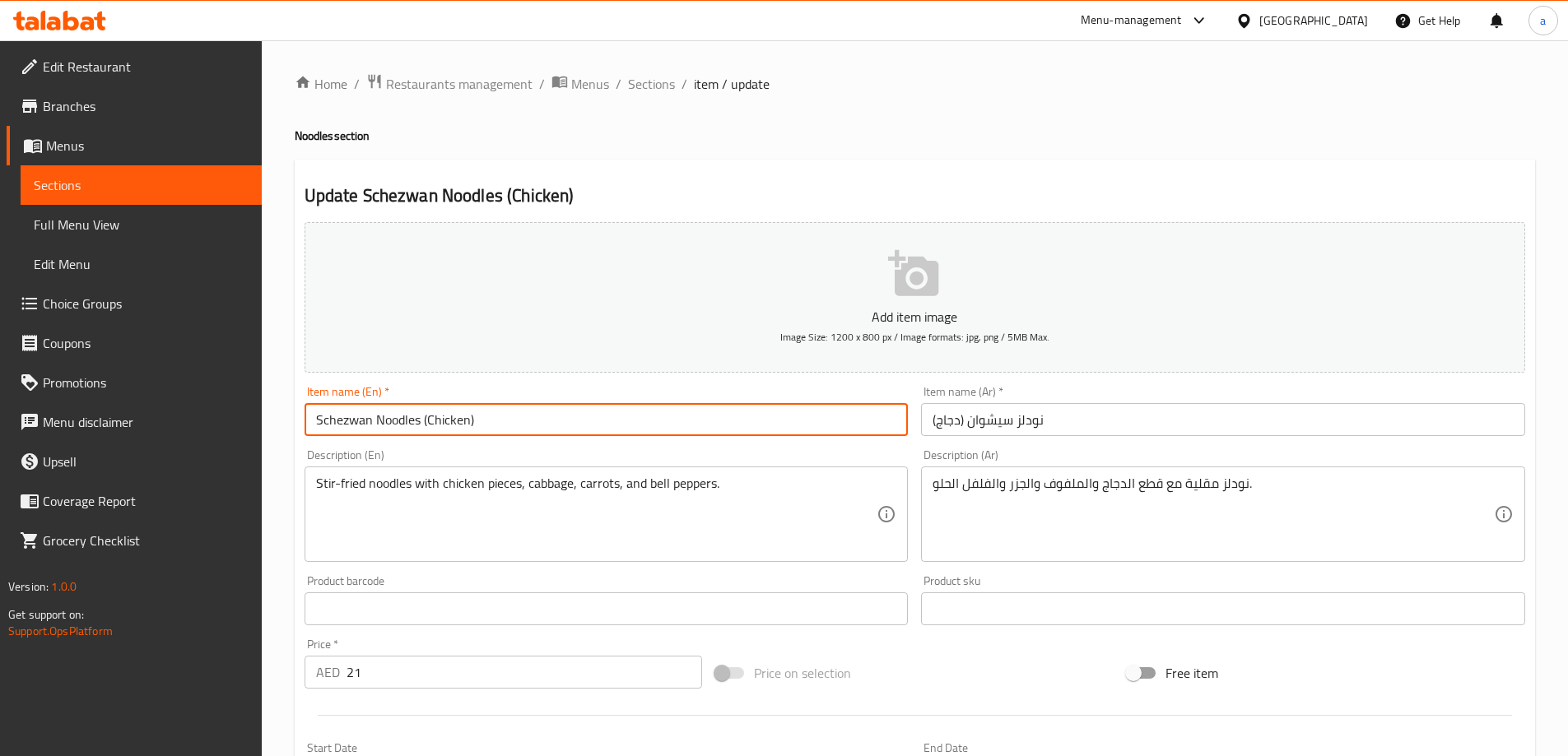
click at [401, 426] on input "Schezwan Noodles (Chicken)" at bounding box center [607, 419] width 604 height 32
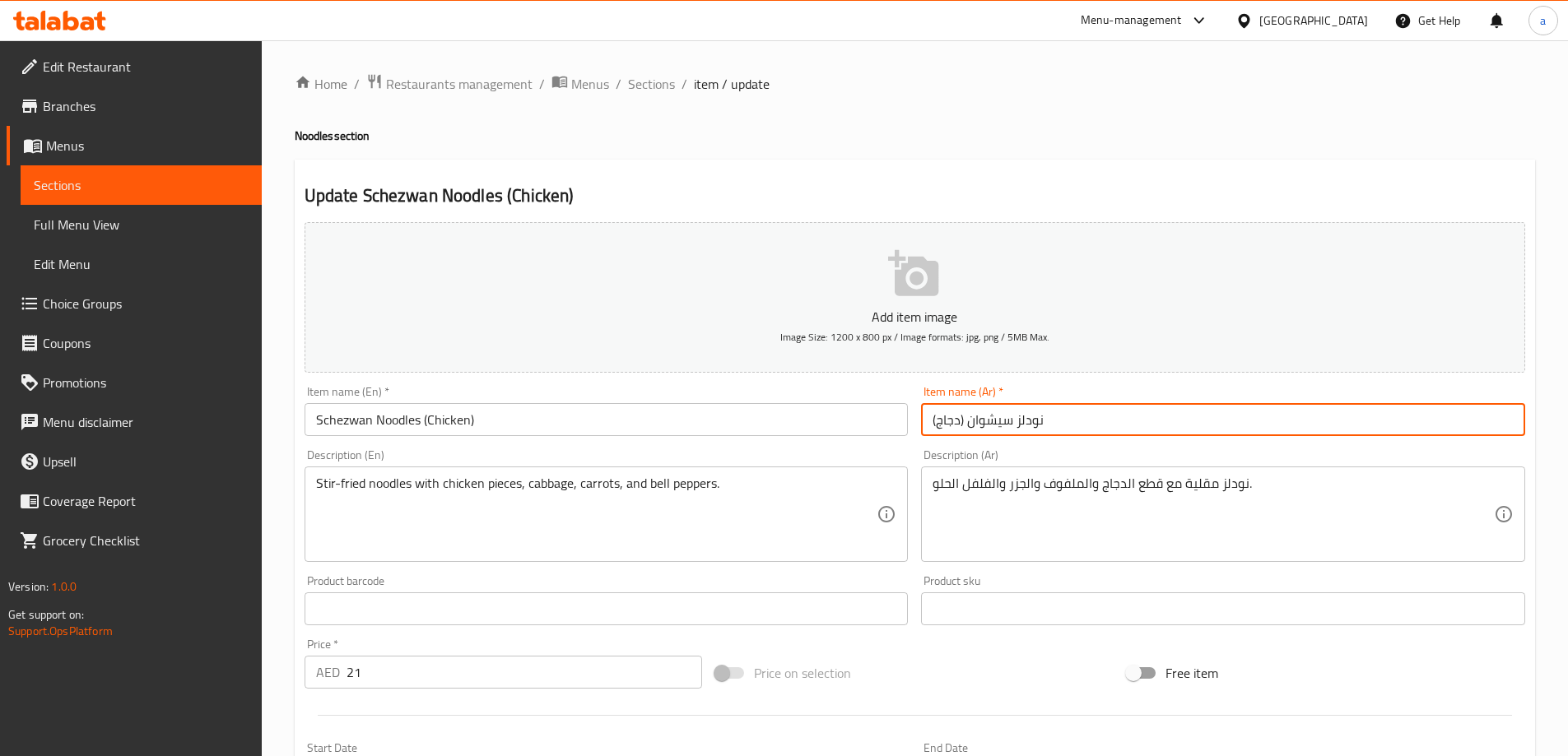
click at [1038, 418] on input "نودلز سيشوان (دجاج)" at bounding box center [1224, 419] width 604 height 32
click at [964, 420] on input "سيشوان (دجاج)" at bounding box center [1224, 419] width 604 height 32
click at [969, 422] on input "سيشوان (دجاج)" at bounding box center [1224, 419] width 604 height 32
paste input "نودلز"
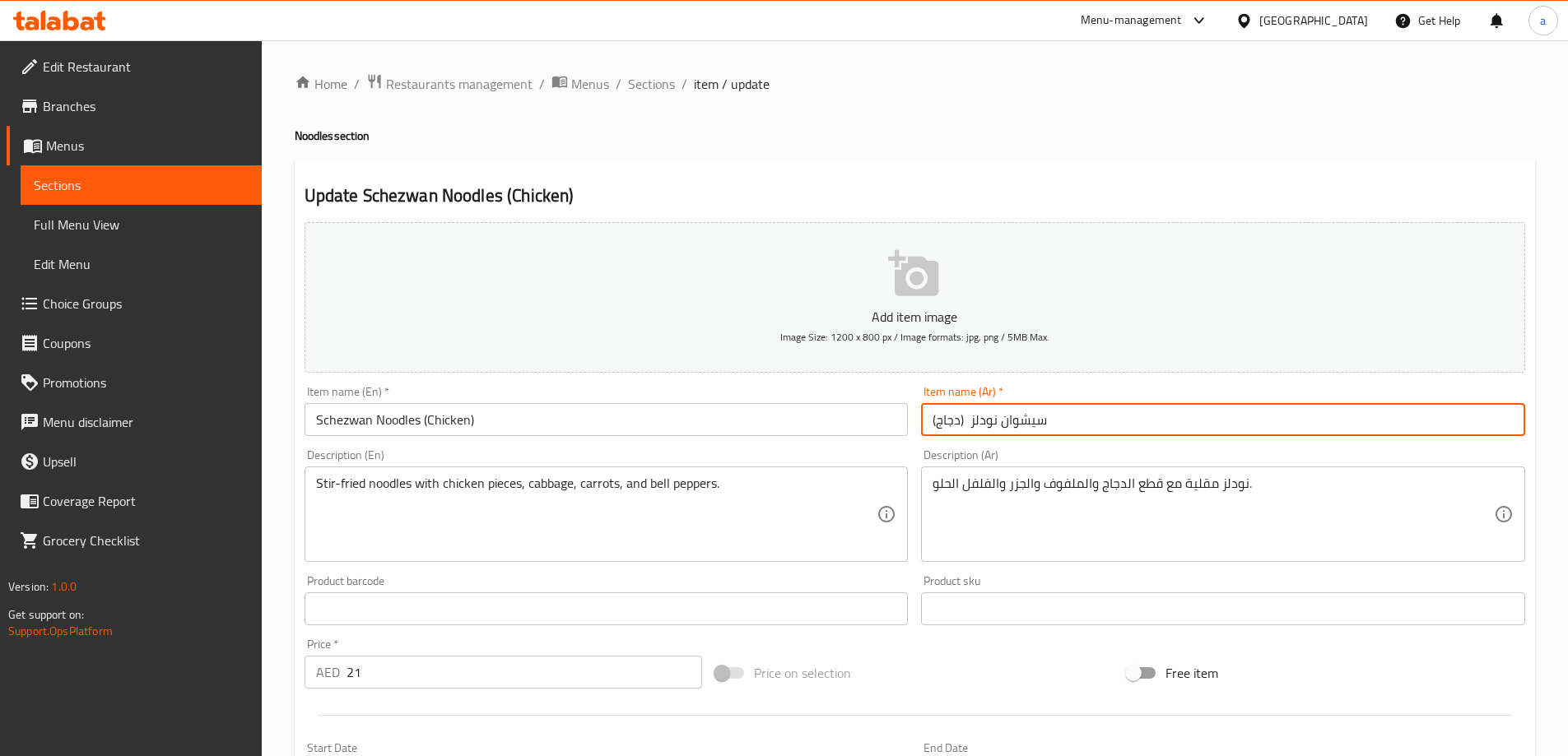
click at [1118, 418] on input "سيشوان نودلز (دجاج)" at bounding box center [1224, 419] width 604 height 32
click at [935, 427] on input "سيشوان نودلز (دجاج)" at bounding box center [1224, 419] width 604 height 32
click at [930, 424] on input "سيشوان نودلز (دجاج)" at bounding box center [1224, 419] width 604 height 32
click at [930, 425] on input "سيشوان نودلز (دجاج)" at bounding box center [1224, 419] width 604 height 32
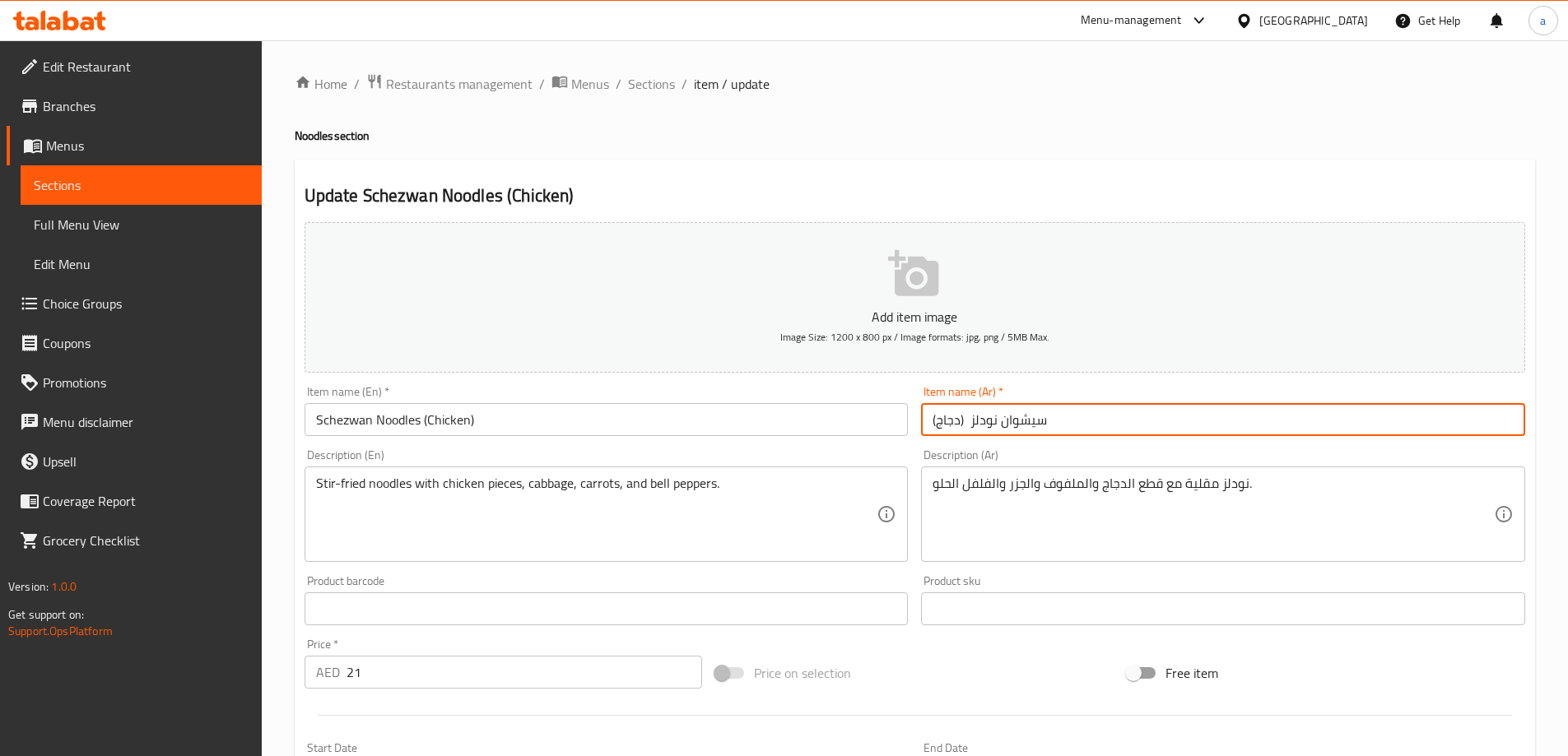
click at [940, 418] on input "سيشوان نودلز (دجاج)" at bounding box center [1224, 419] width 604 height 32
click at [931, 422] on input "سيشوان نودلز (دجاج)" at bounding box center [1224, 419] width 604 height 32
click at [1068, 421] on input "سيشوان نودلز (دجاج)" at bounding box center [1224, 419] width 604 height 32
type input "سيشوان نودلز (دجاج)"
click at [1009, 446] on div "Description (Ar) نودلز مقلية مع قطع الدجاج والملفوف والجزر والفلفل الحلو. Descr…" at bounding box center [1224, 505] width 618 height 126
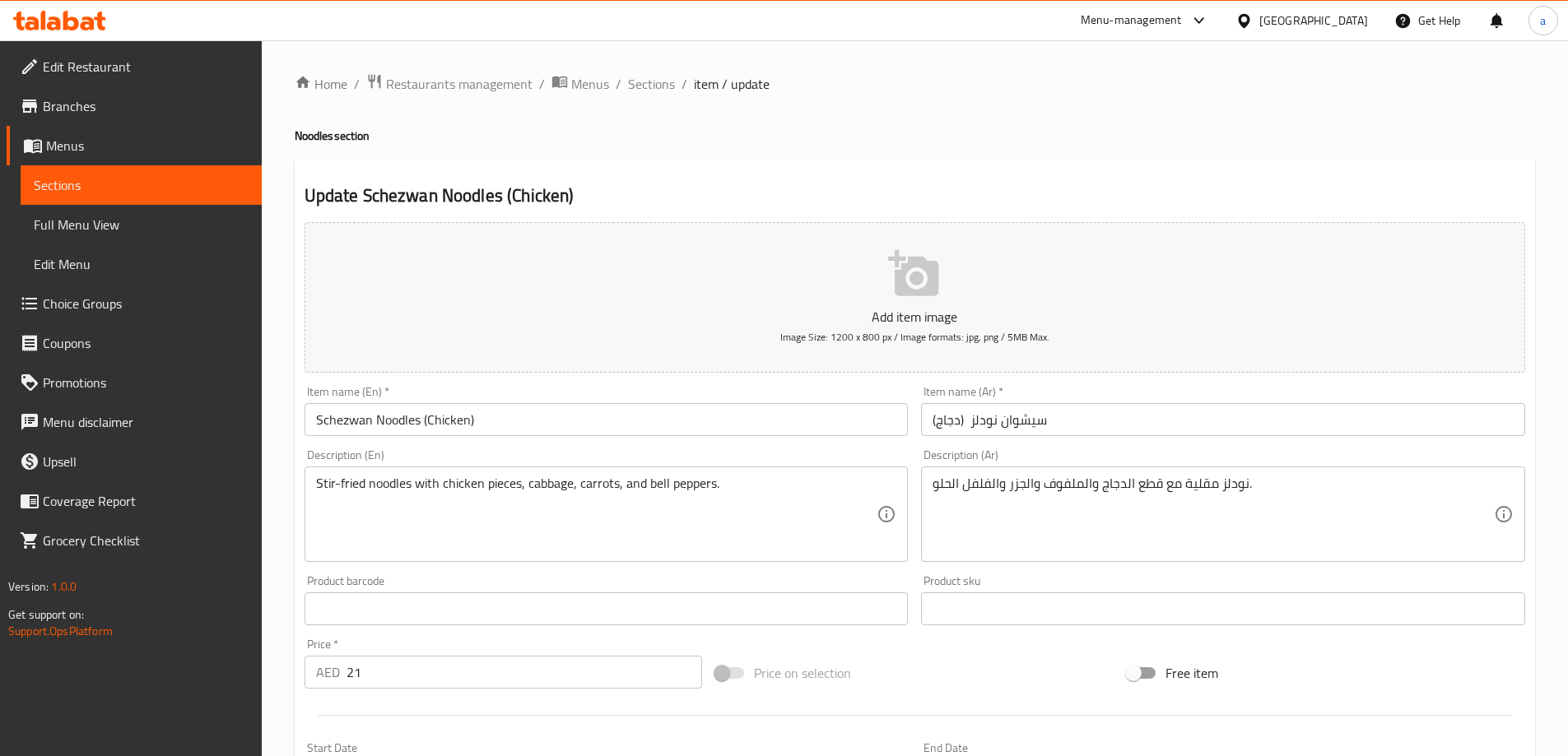
click at [1145, 180] on div "Update Schezwan Noodles (Chicken) Add item image Image Size: 1200 x 800 px / Im…" at bounding box center [915, 638] width 1240 height 958
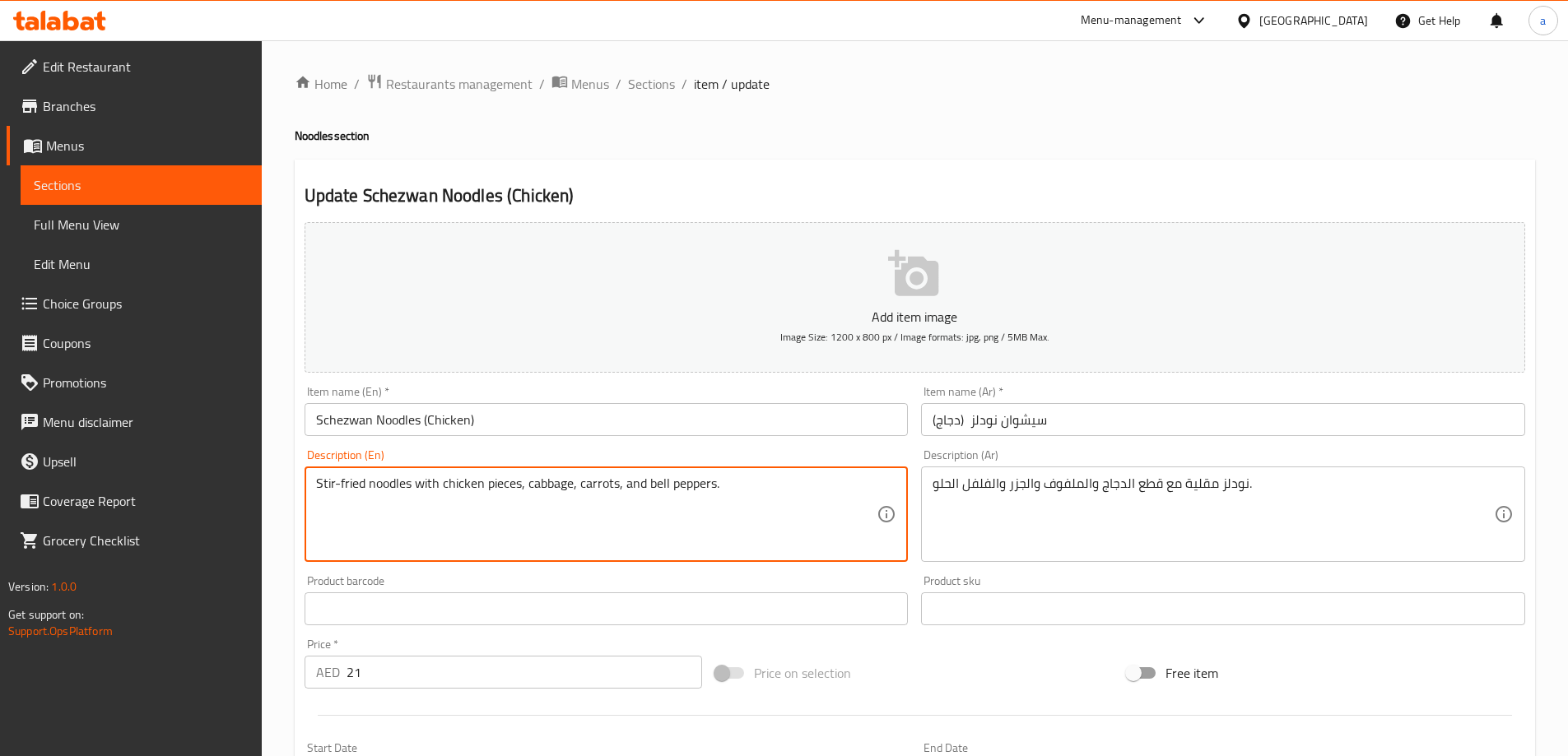
click at [1060, 164] on div "Update Schezwan Noodles (Chicken) Add item image Image Size: 1200 x 800 px / Im…" at bounding box center [915, 638] width 1240 height 958
click at [553, 491] on textarea "Stir-fried noodles with chicken pieces, cabbage, carrots, and bell peppers." at bounding box center [596, 515] width 562 height 79
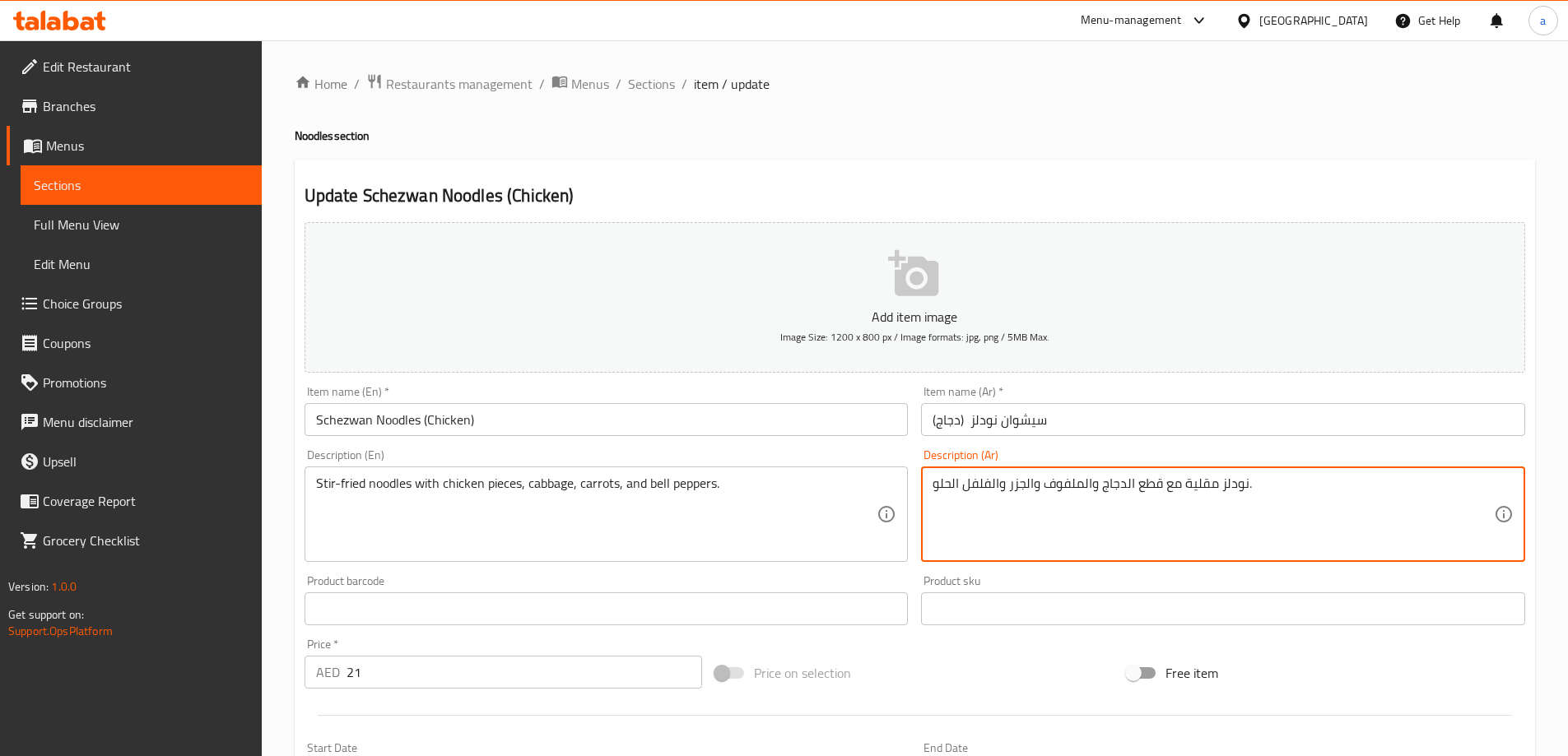
drag, startPoint x: 1084, startPoint y: 487, endPoint x: 1043, endPoint y: 498, distance: 42.4
paste textarea "رنب"
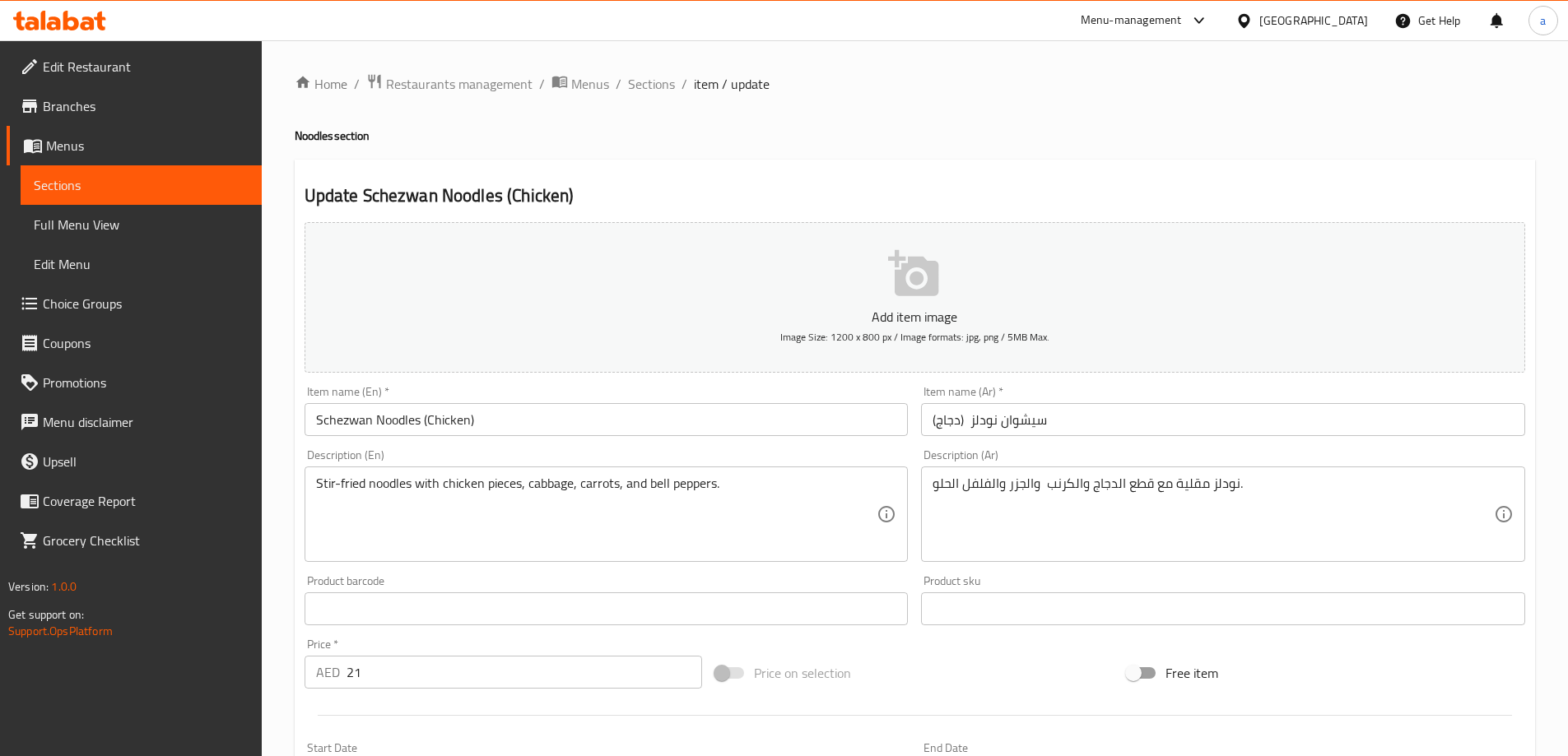
click at [1103, 457] on div "Description (Ar) نودلز مقلية مع قطع الدجاج والكرنب والجزر والفلفل الحلو. Descri…" at bounding box center [1224, 505] width 604 height 113
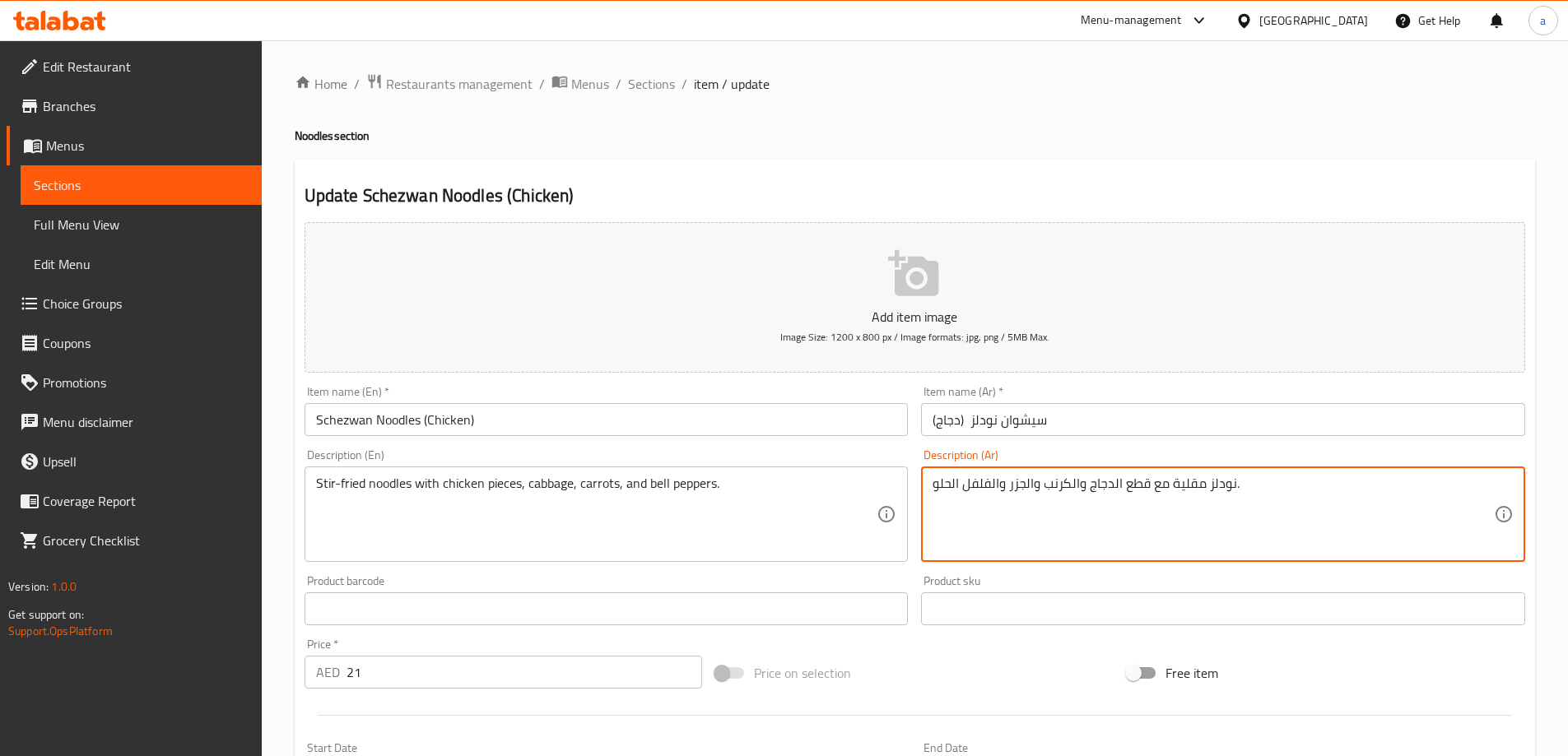
type textarea "نودلز مقلية مع قطع الدجاج والكرنب والجزر والفلفل الحلو."
click at [1131, 447] on div "Description (Ar) نودلز مقلية مع قطع الدجاج والكرنب والجزر والفلفل الحلو. Descri…" at bounding box center [1224, 505] width 618 height 126
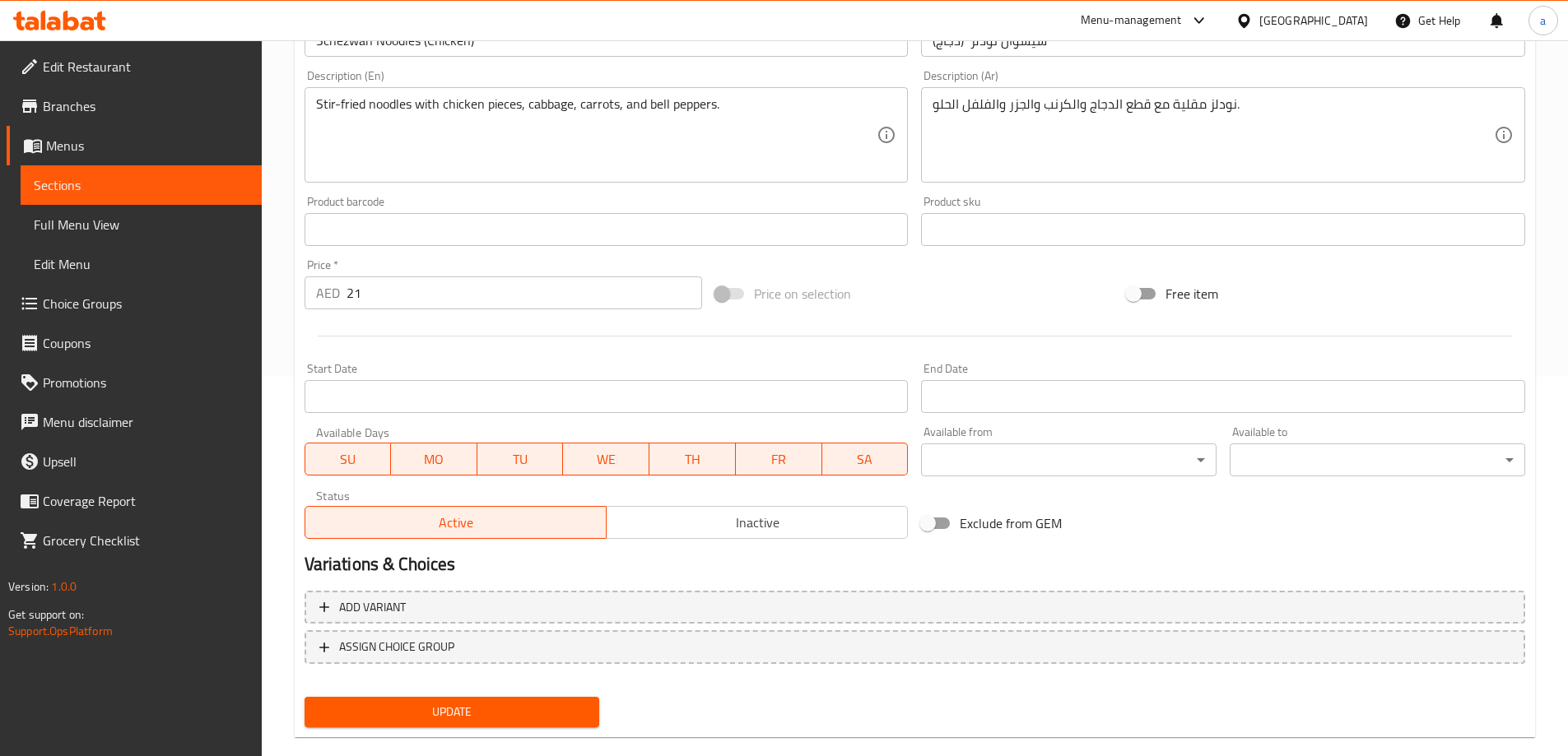
scroll to position [406, 0]
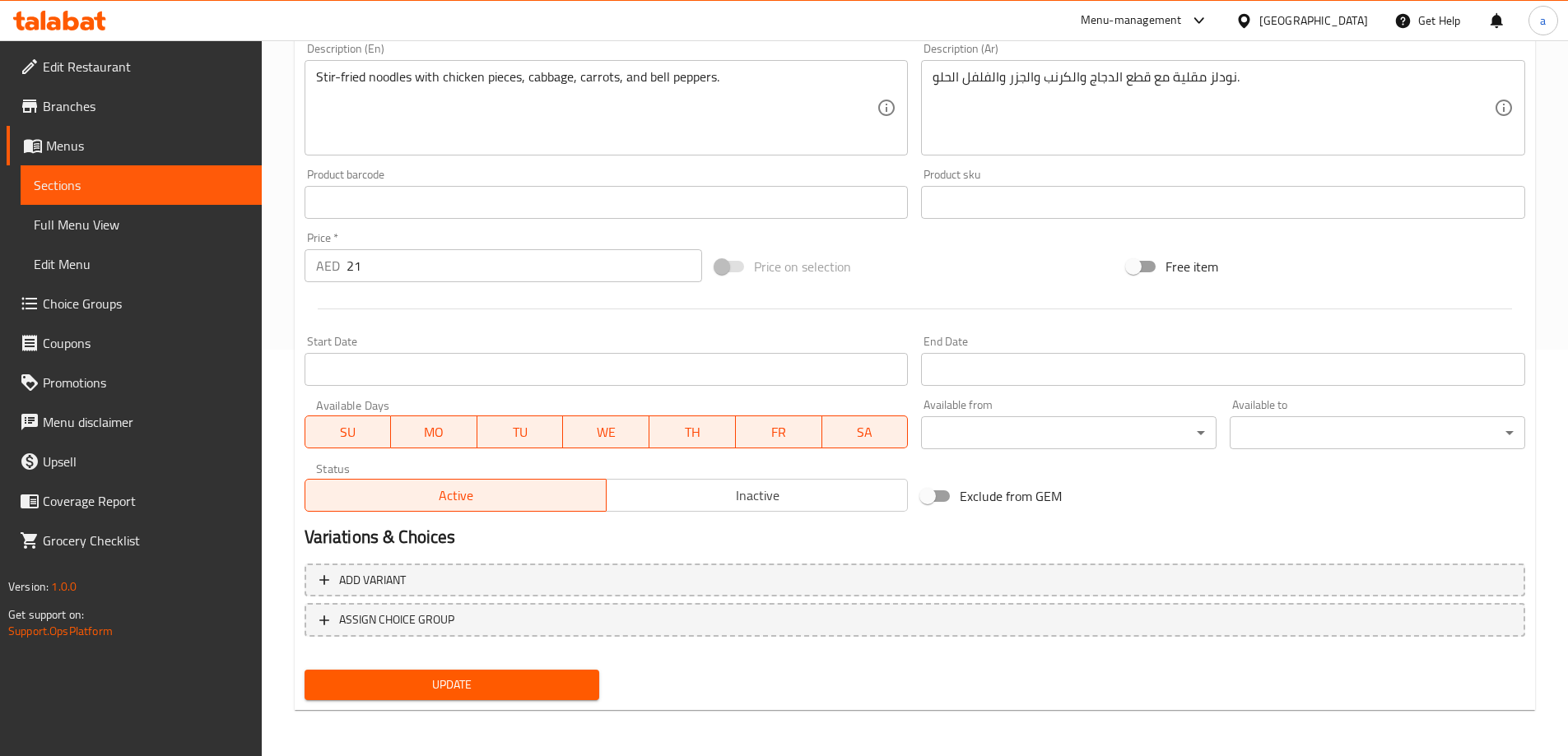
click at [513, 704] on div "Update" at bounding box center [452, 685] width 309 height 43
click at [516, 696] on button "Update" at bounding box center [452, 684] width 295 height 30
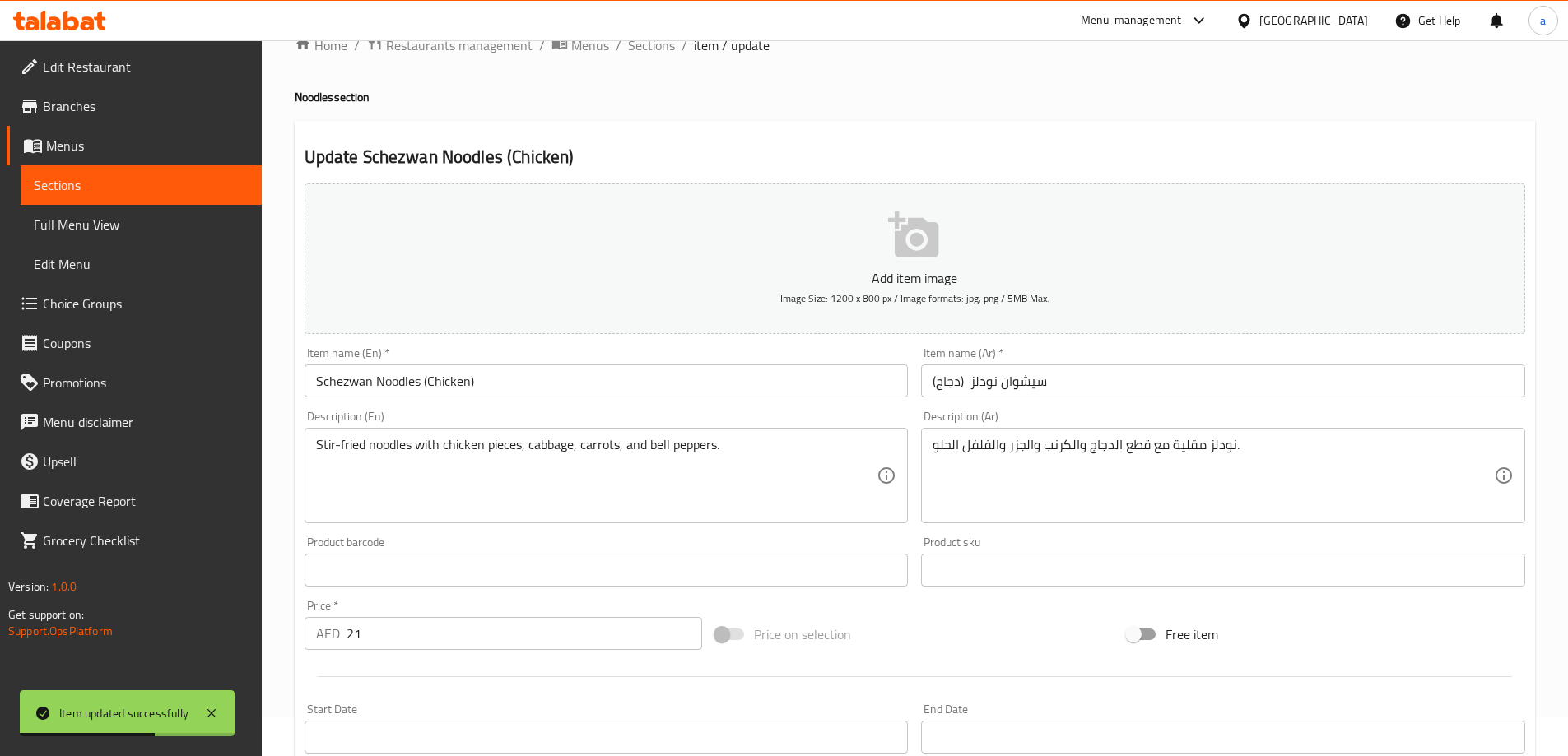
scroll to position [0, 0]
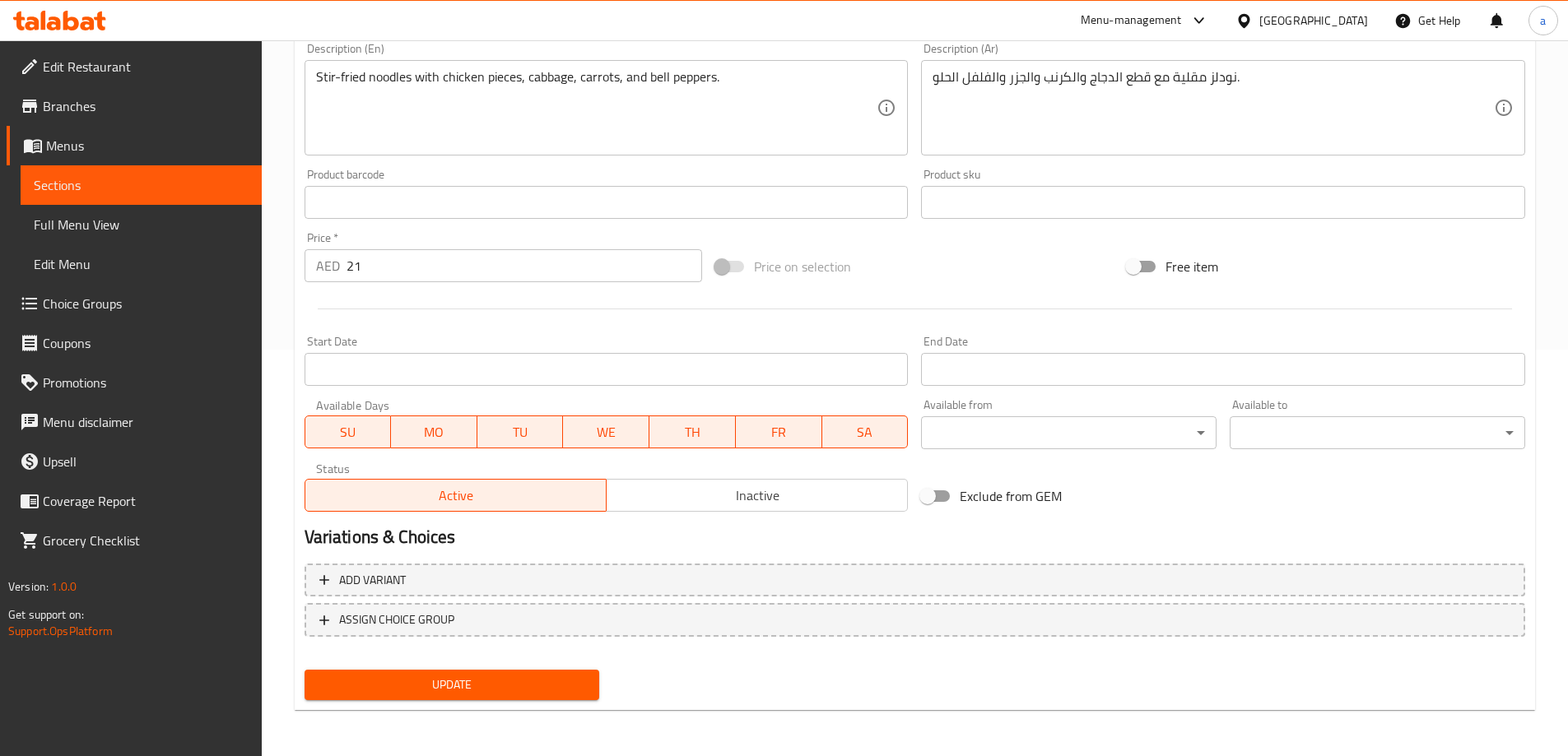
drag, startPoint x: 553, startPoint y: 672, endPoint x: 558, endPoint y: 649, distance: 23.5
click at [553, 672] on button "Update" at bounding box center [452, 684] width 295 height 30
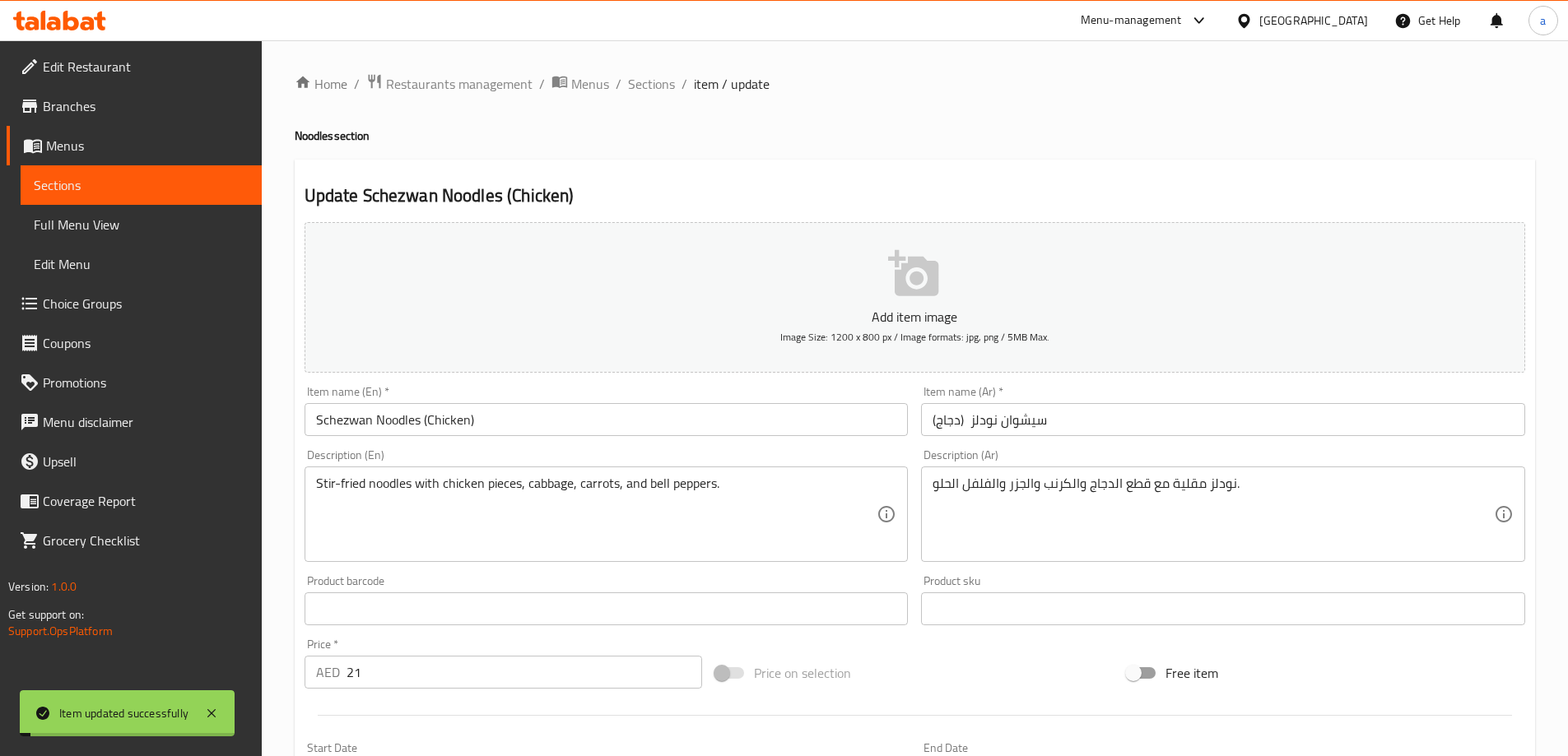
click at [649, 84] on span "Sections" at bounding box center [652, 84] width 47 height 20
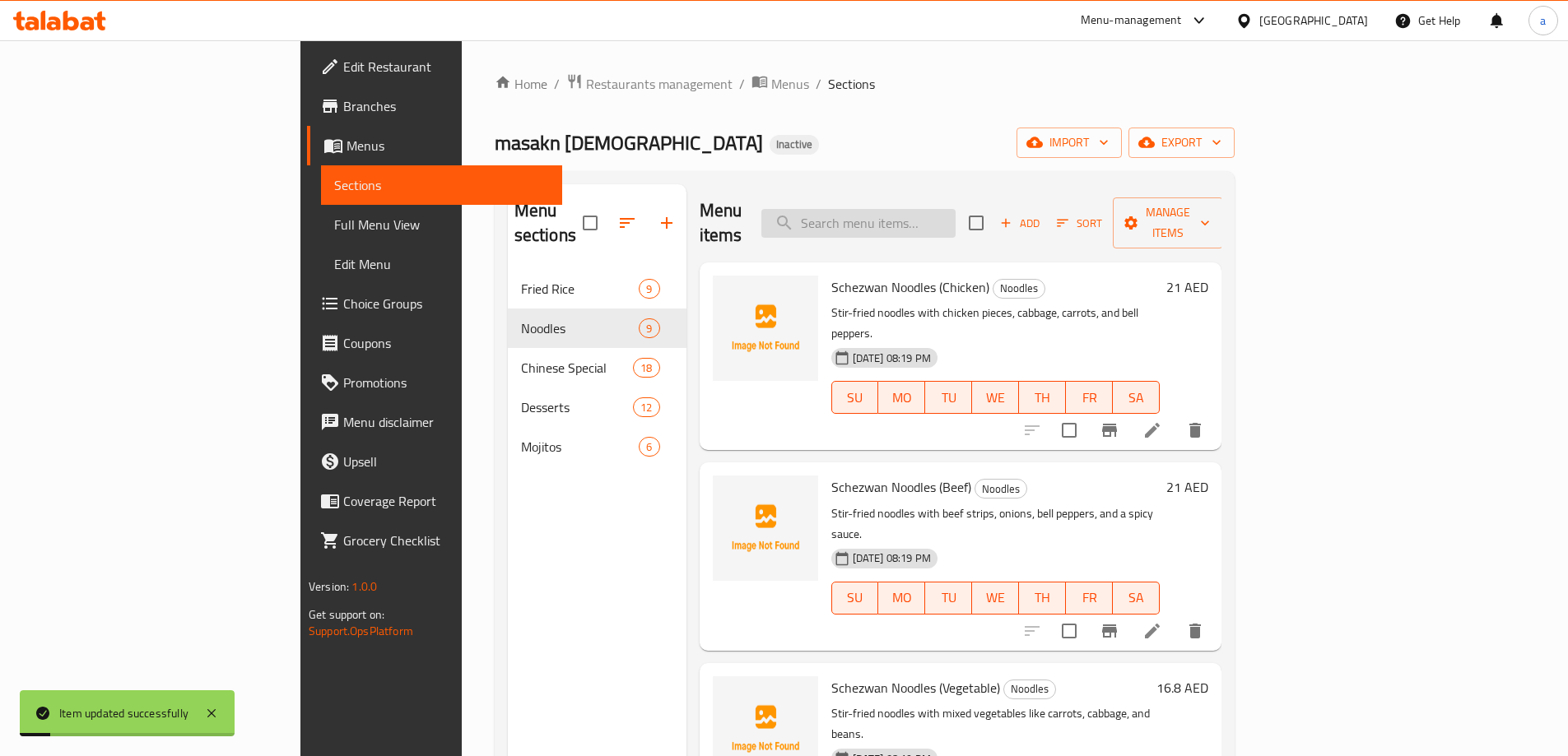
click at [956, 209] on input "search" at bounding box center [859, 223] width 195 height 29
paste input "Schezwan Noodles (Beef)"
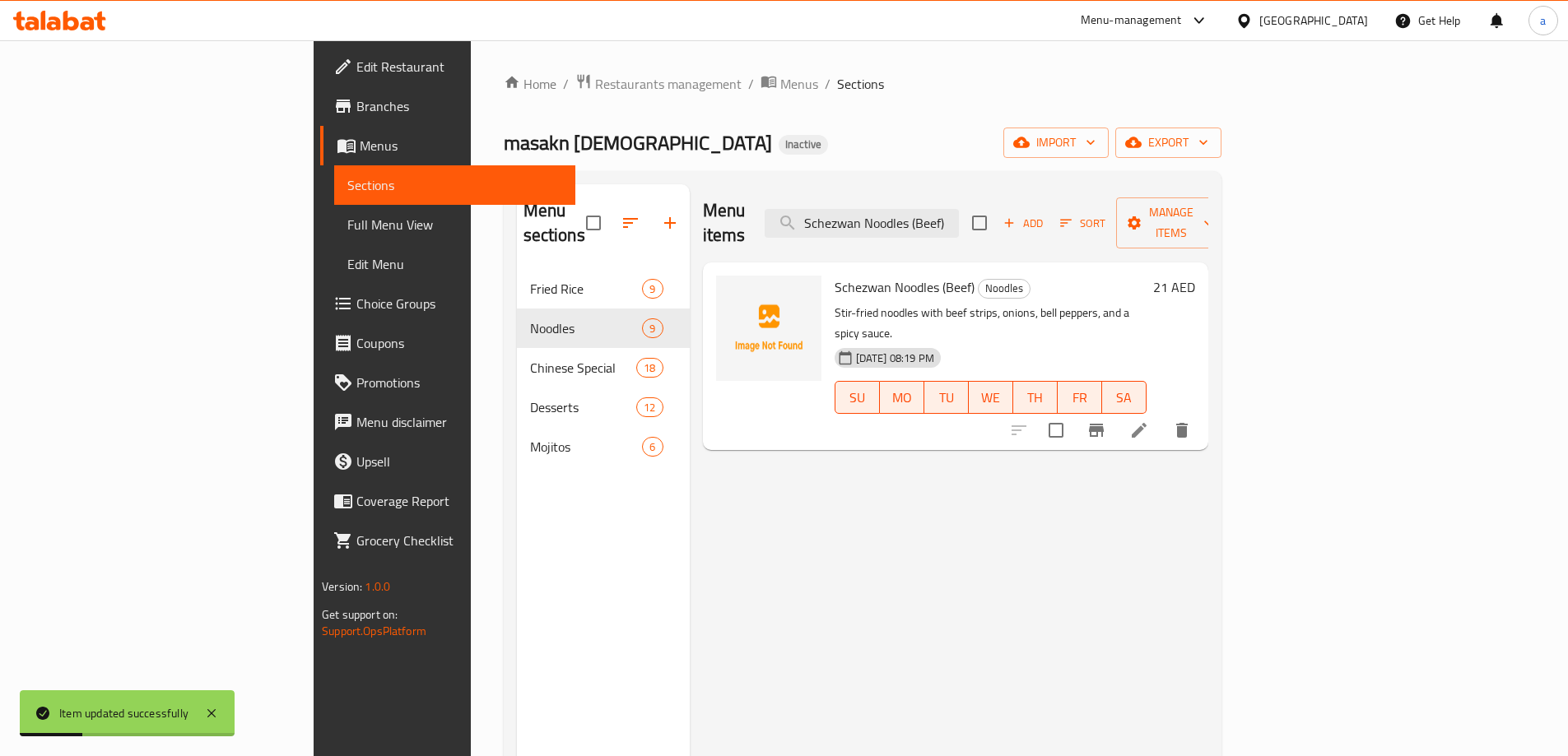
type input "Schezwan Noodles (Beef)"
click at [1163, 416] on li at bounding box center [1139, 431] width 46 height 29
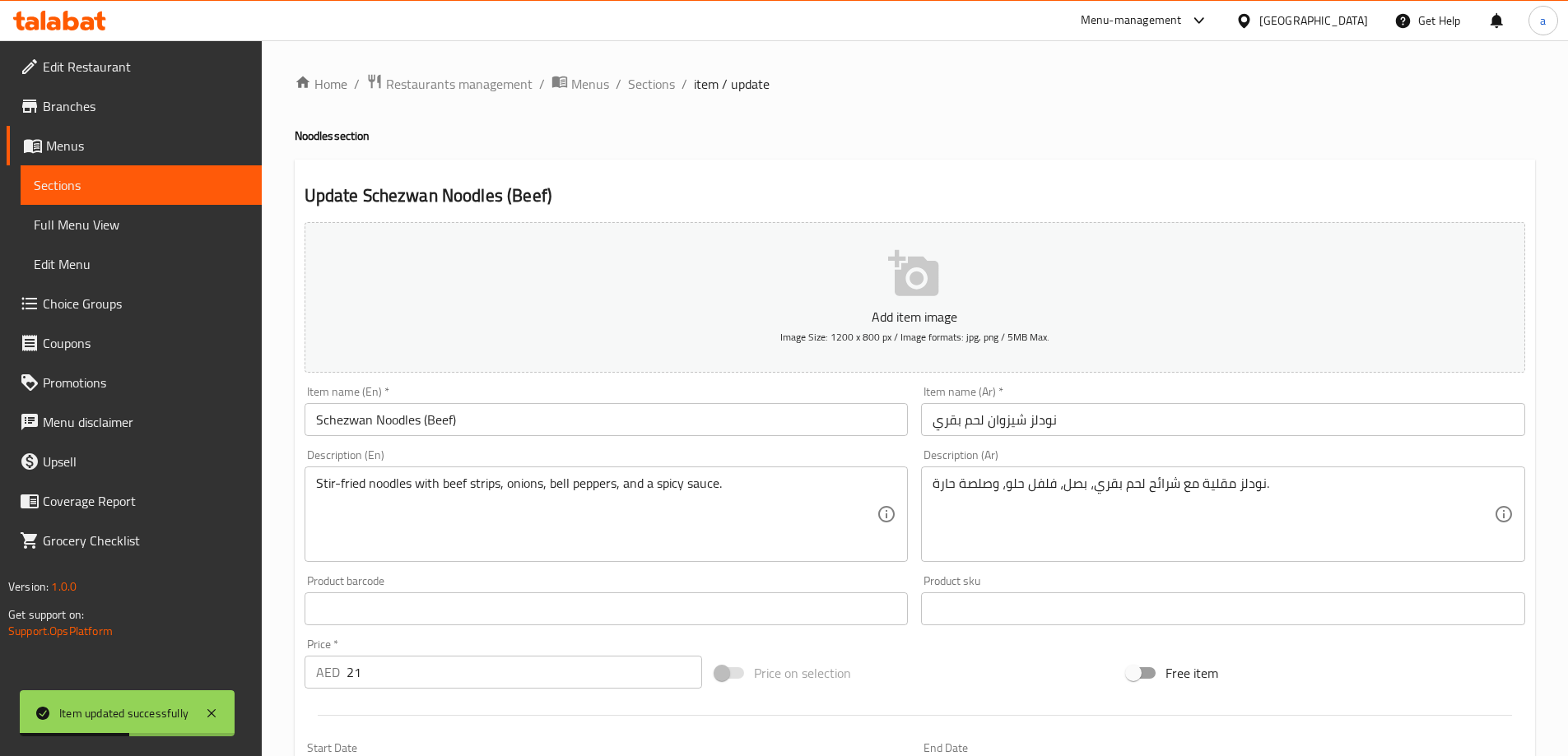
click at [345, 422] on input "Schezwan Noodles (Beef)" at bounding box center [607, 419] width 604 height 32
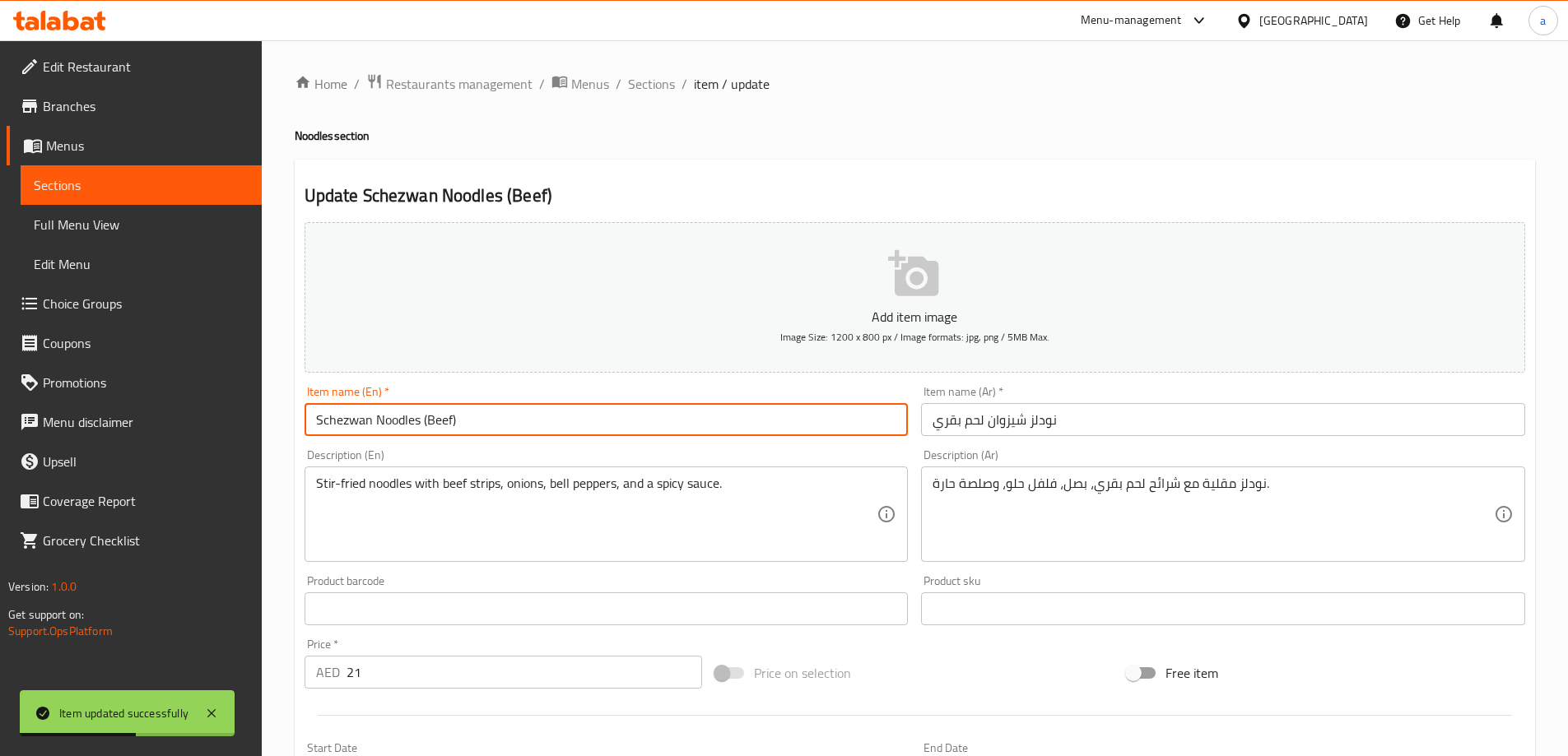
click at [345, 422] on input "Schezwan Noodles (Beef)" at bounding box center [607, 419] width 604 height 32
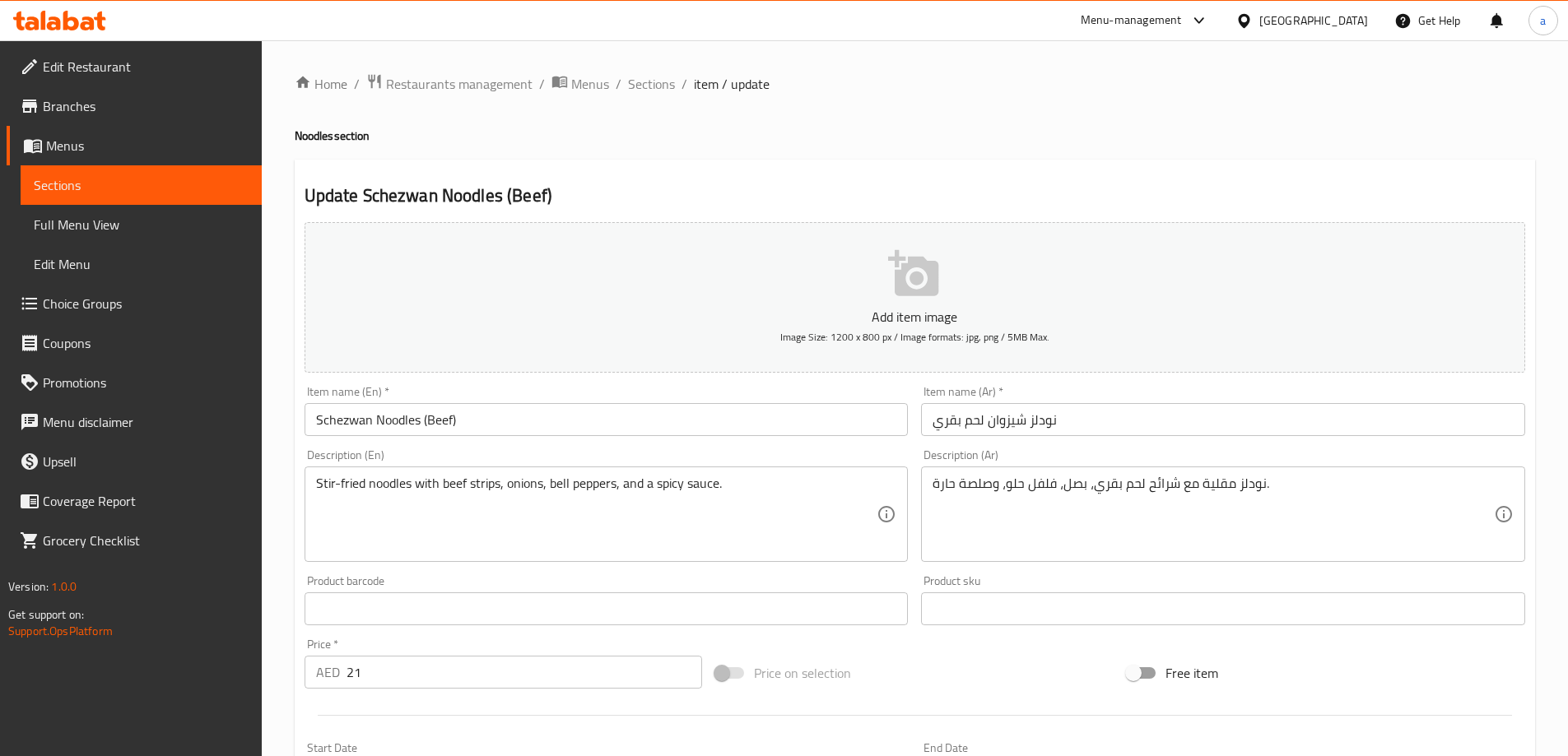
click at [1013, 406] on input "نودلز شيزوان لحم بقري" at bounding box center [1224, 419] width 604 height 32
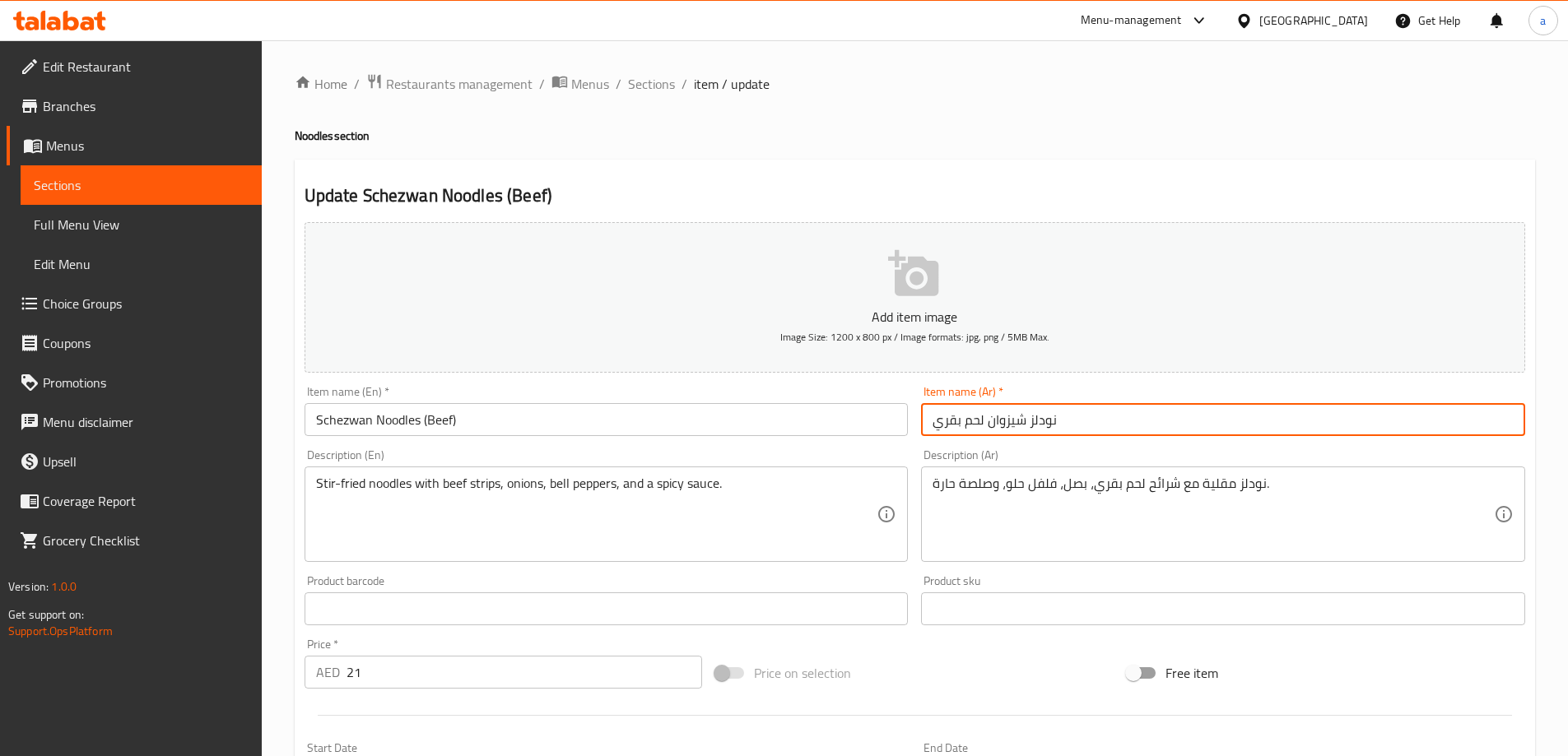
click at [1013, 406] on input "نودلز شيزوان لحم بقري" at bounding box center [1224, 419] width 604 height 32
paste input "يشوان"
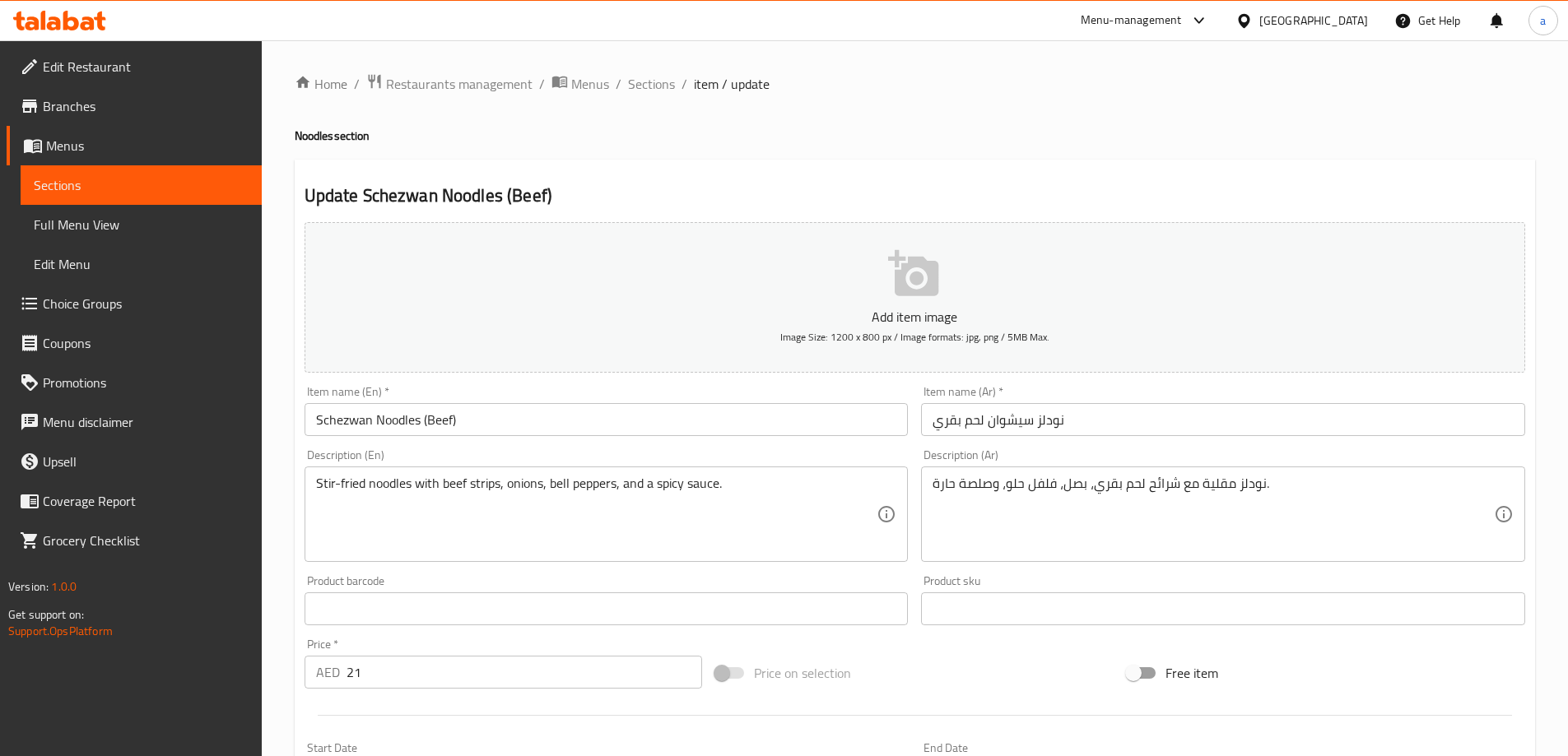
click at [1033, 450] on div "Description (Ar) نودلز مقلية مع شرائح لحم بقري، بصل، فلفل حلو، وصلصة حارة. Desc…" at bounding box center [1224, 505] width 604 height 113
click at [983, 421] on input "نودلز سيشوان لحم بقري" at bounding box center [1224, 419] width 604 height 32
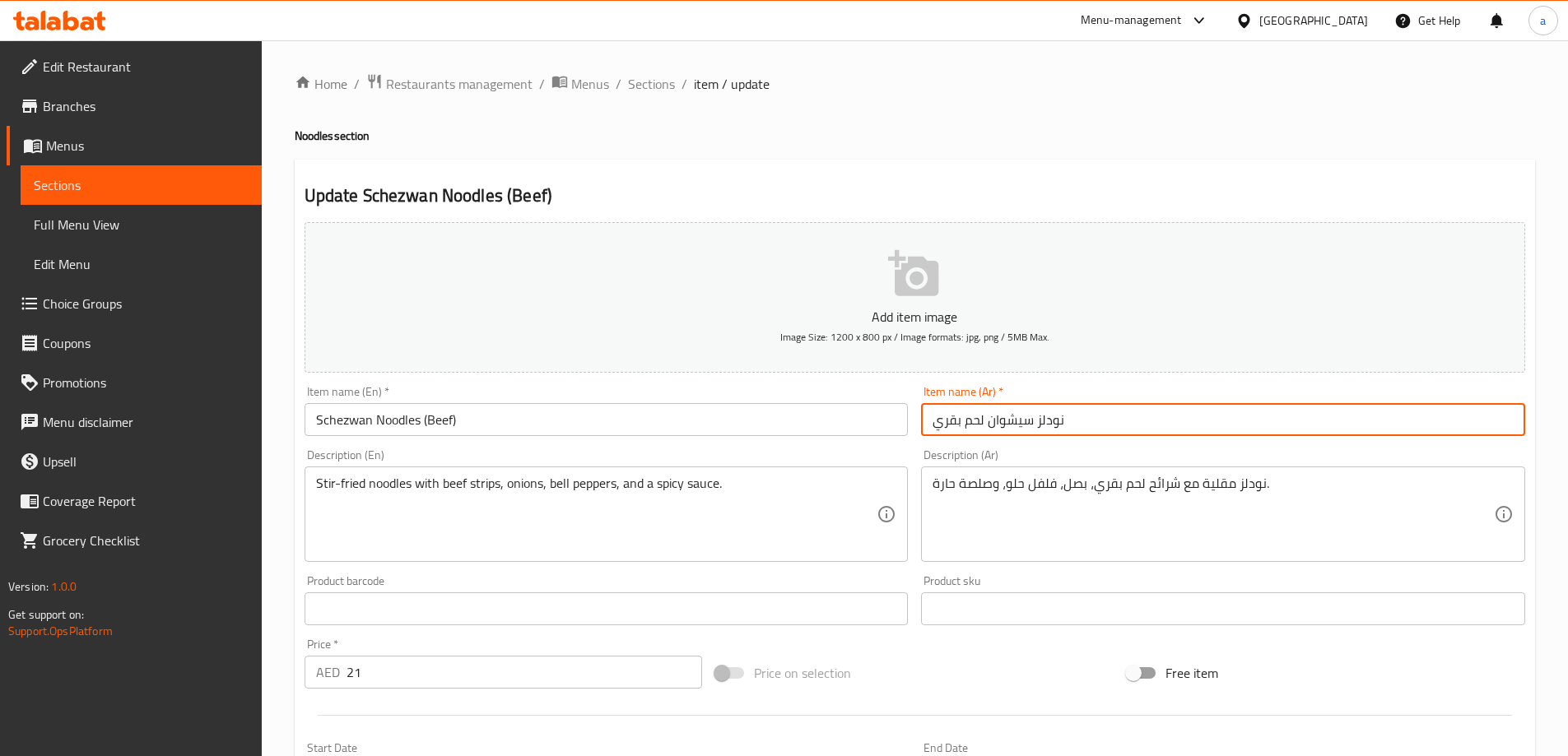
click at [983, 422] on input "نودلز سيشوان لحم بقري" at bounding box center [1224, 419] width 604 height 32
click at [933, 417] on input "نودلز [PERSON_NAME] (لحم بقري" at bounding box center [1224, 419] width 604 height 32
type input "(نودلز سيشوان (لحم بقري"
click at [1011, 461] on div "Description (Ar) نودلز مقلية مع شرائح لحم بقري، بصل، فلفل حلو، وصلصة حارة. Desc…" at bounding box center [1224, 505] width 604 height 113
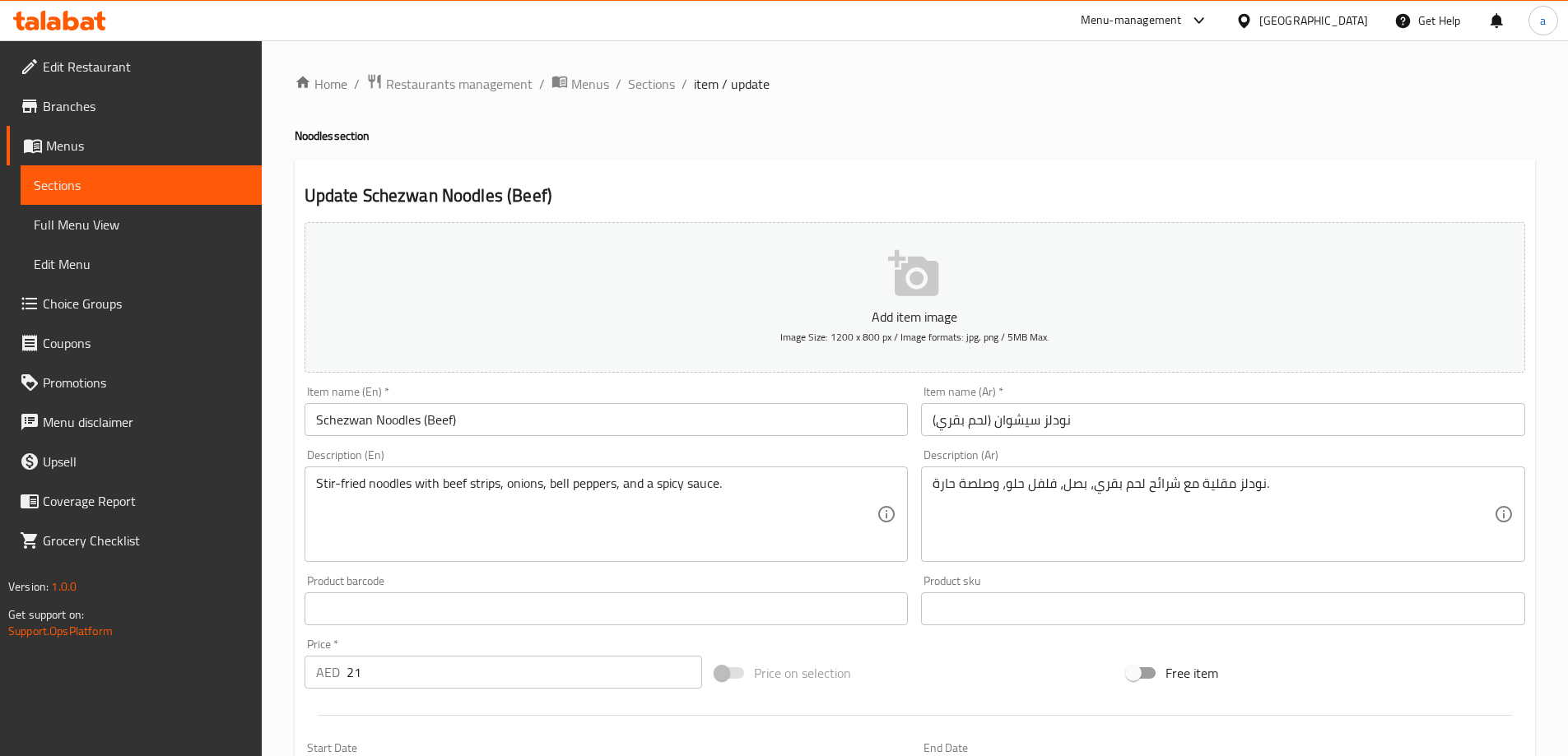
click at [1179, 191] on h2 "Update Schezwan Noodles (Beef)" at bounding box center [915, 196] width 1221 height 25
click at [1182, 196] on h2 "Update Schezwan Noodles (Beef)" at bounding box center [915, 196] width 1221 height 25
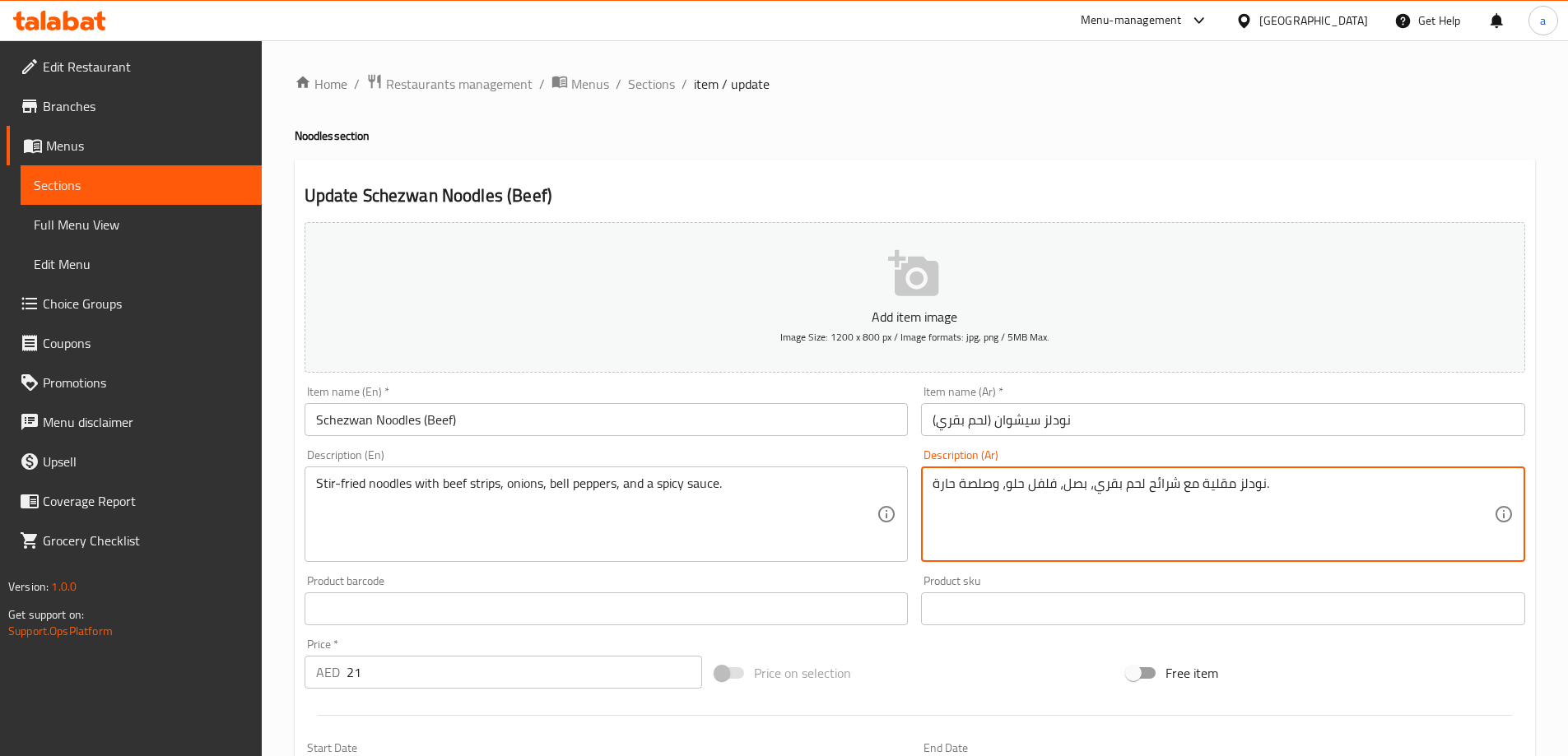
click at [1165, 486] on textarea "نودلز مقلية مع شرائح لحم بقري، بصل، فلفل حلو، وصلصة حارة." at bounding box center [1213, 515] width 562 height 79
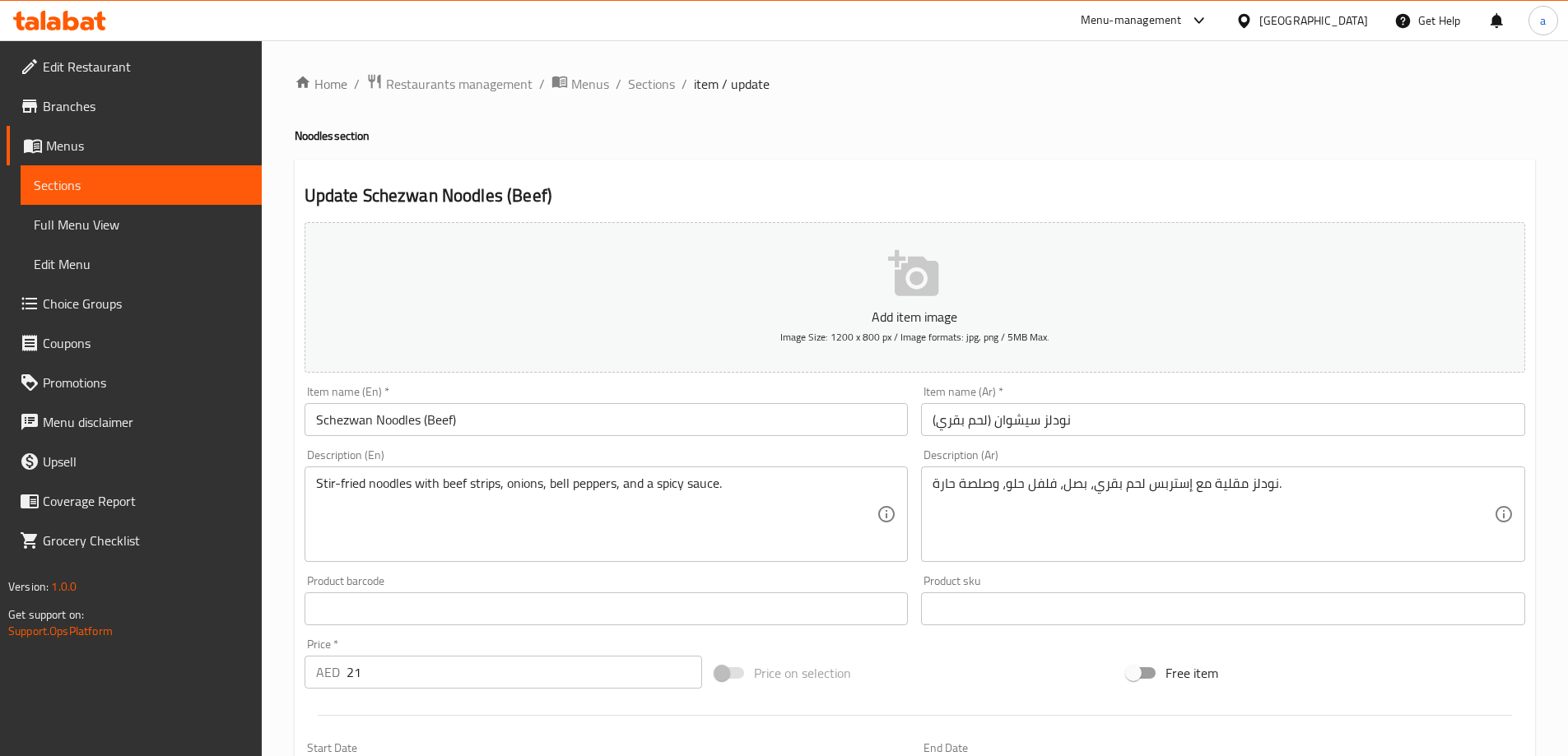
click at [1178, 460] on div "Description (Ar) نودلز مقلية مع إستربس لحم بقري، بصل، فلفل حلو، وصلصة حارة. Des…" at bounding box center [1224, 505] width 604 height 113
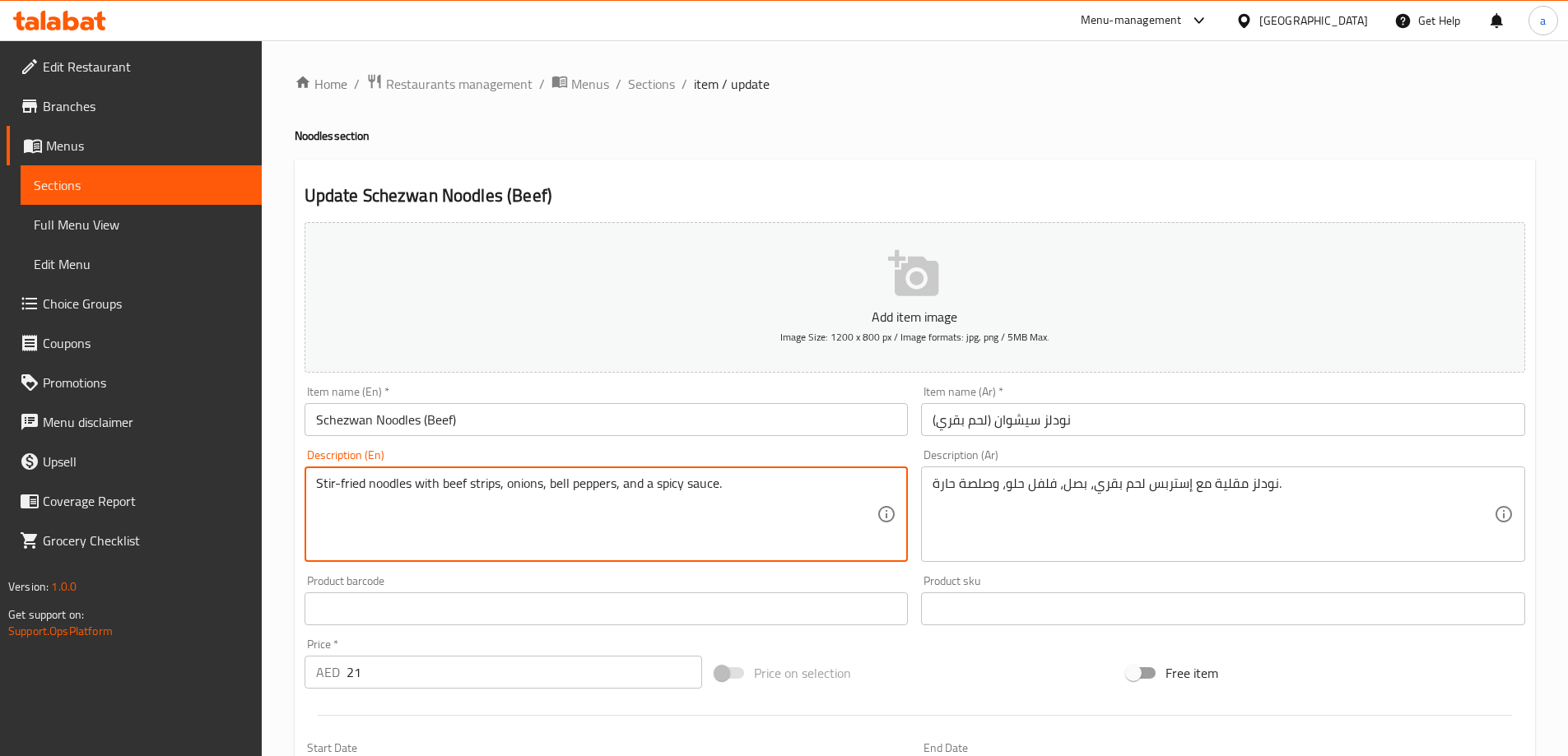
drag, startPoint x: 656, startPoint y: 482, endPoint x: 717, endPoint y: 487, distance: 61.2
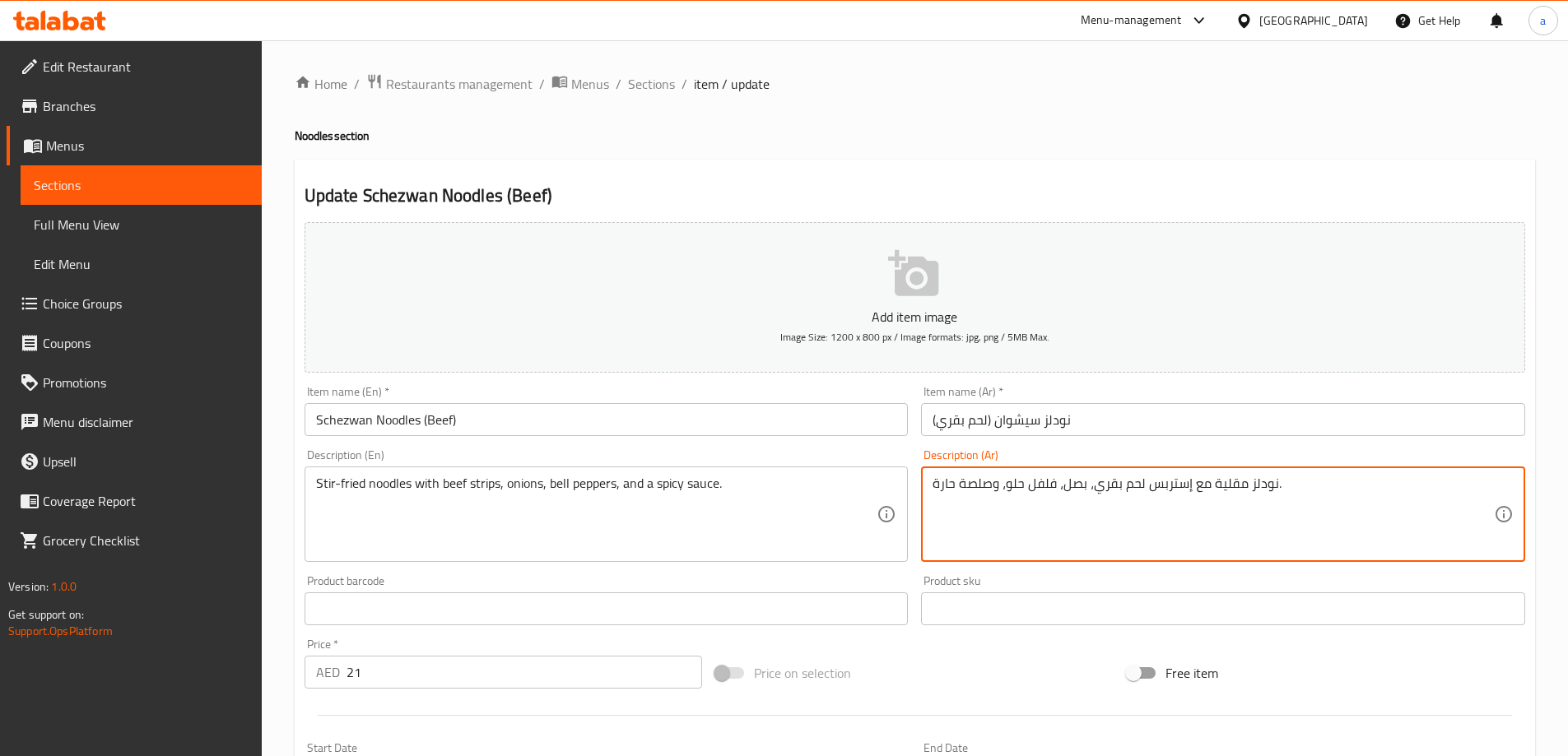
drag, startPoint x: 992, startPoint y: 486, endPoint x: 928, endPoint y: 495, distance: 64.6
paste textarea "ص حار"
click at [1066, 457] on div "Description (Ar) نودلز مقلية مع إستربس لحم بقري، بصل، فلفل حلو، وصوص حار. Descr…" at bounding box center [1224, 505] width 604 height 113
type textarea "نودلز مقلية مع إستربس لحم بقري، بصل، فلفل حلو، و صوص حار."
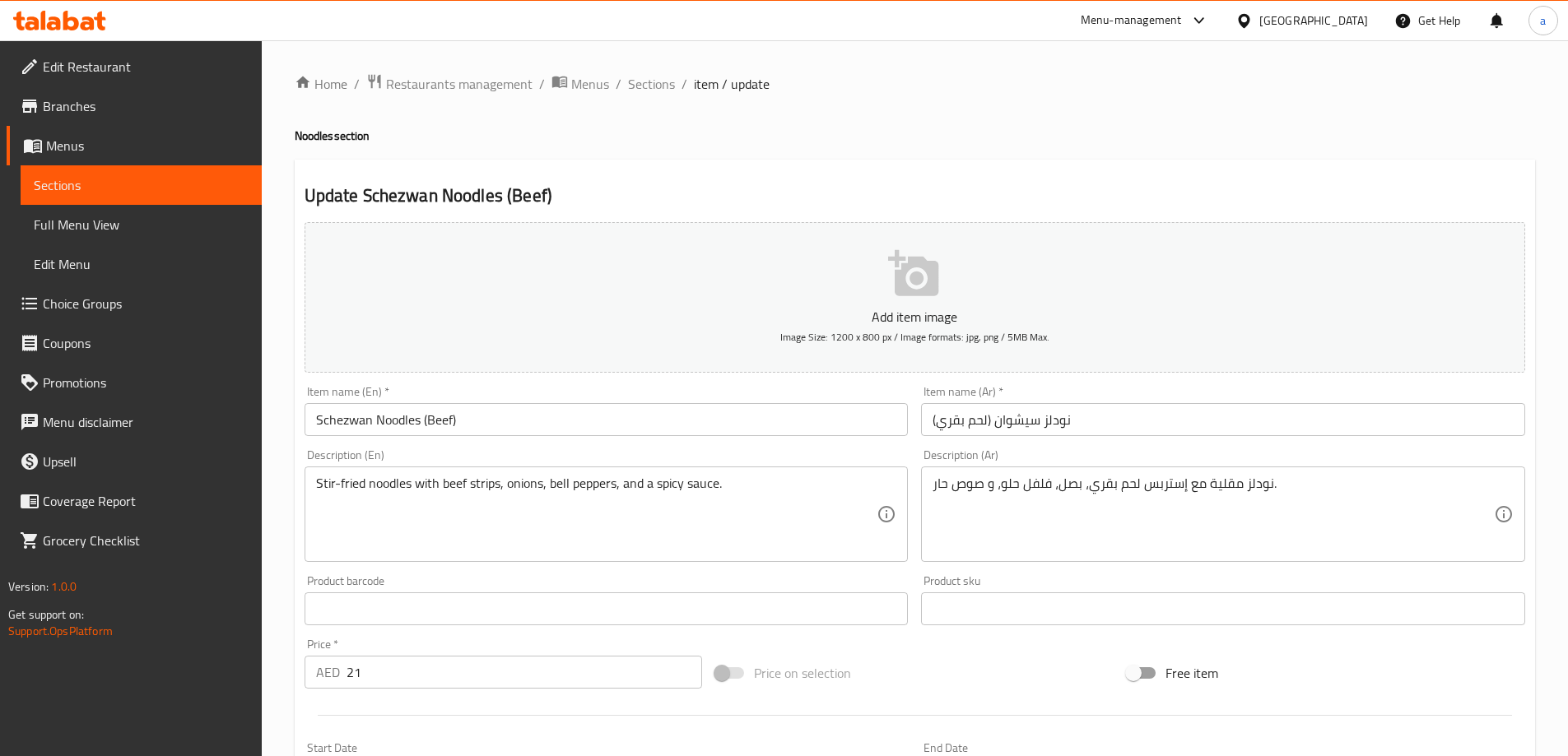
click at [1029, 454] on div "Description (Ar) نودلز مقلية مع إستربس لحم بقري، بصل، فلفل حلو، و صوص حار. Desc…" at bounding box center [1224, 505] width 604 height 113
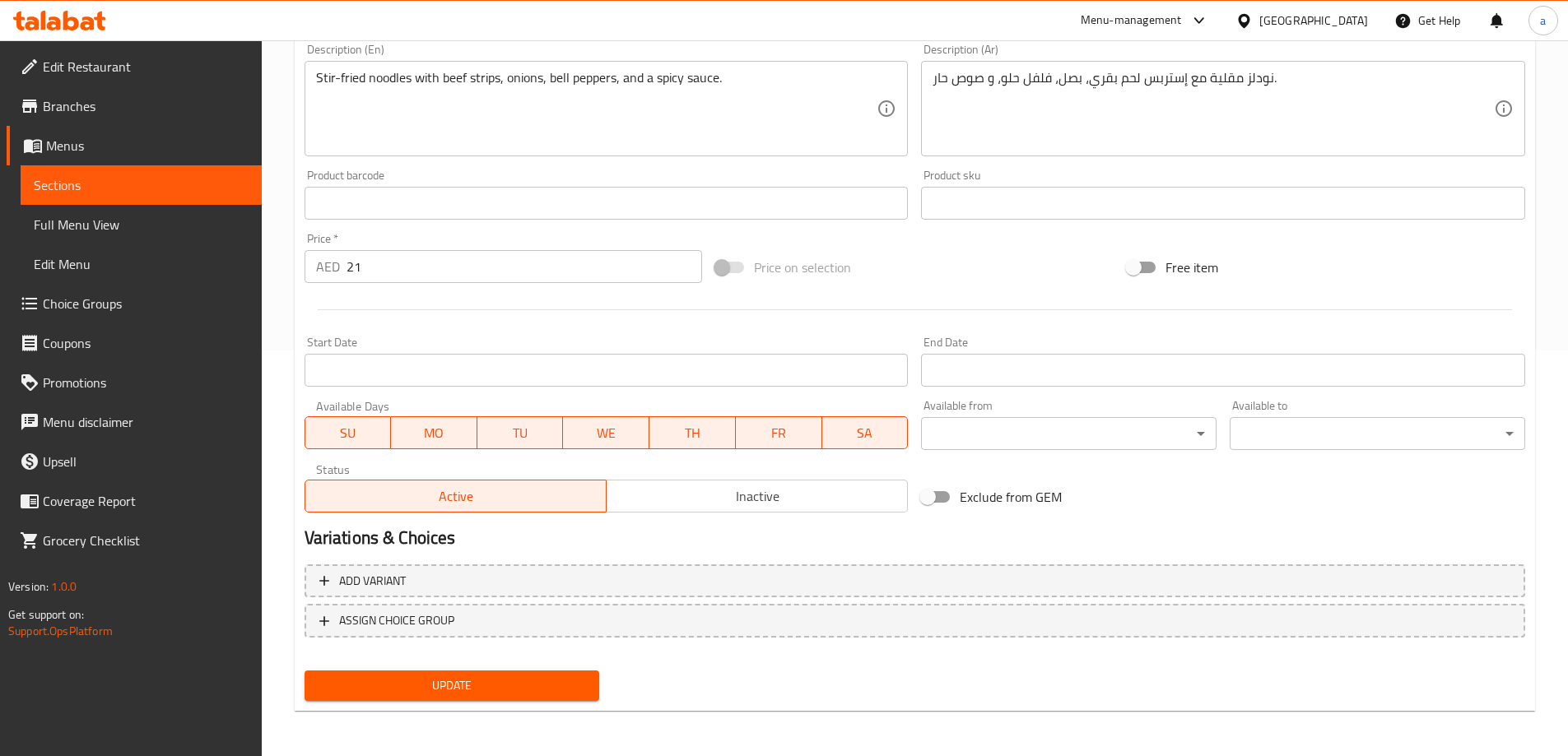
scroll to position [406, 0]
click at [493, 675] on span "Update" at bounding box center [452, 684] width 270 height 21
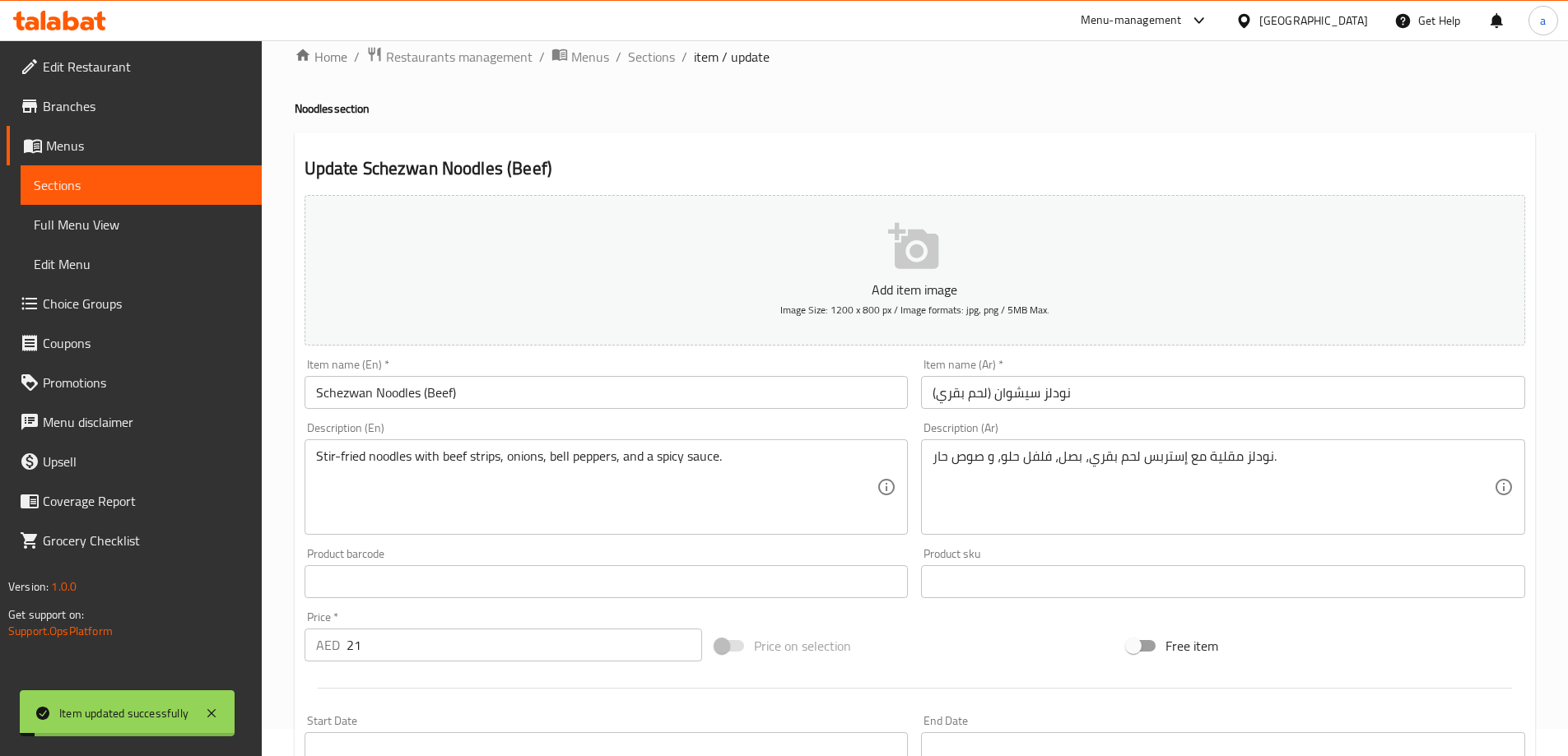
scroll to position [0, 0]
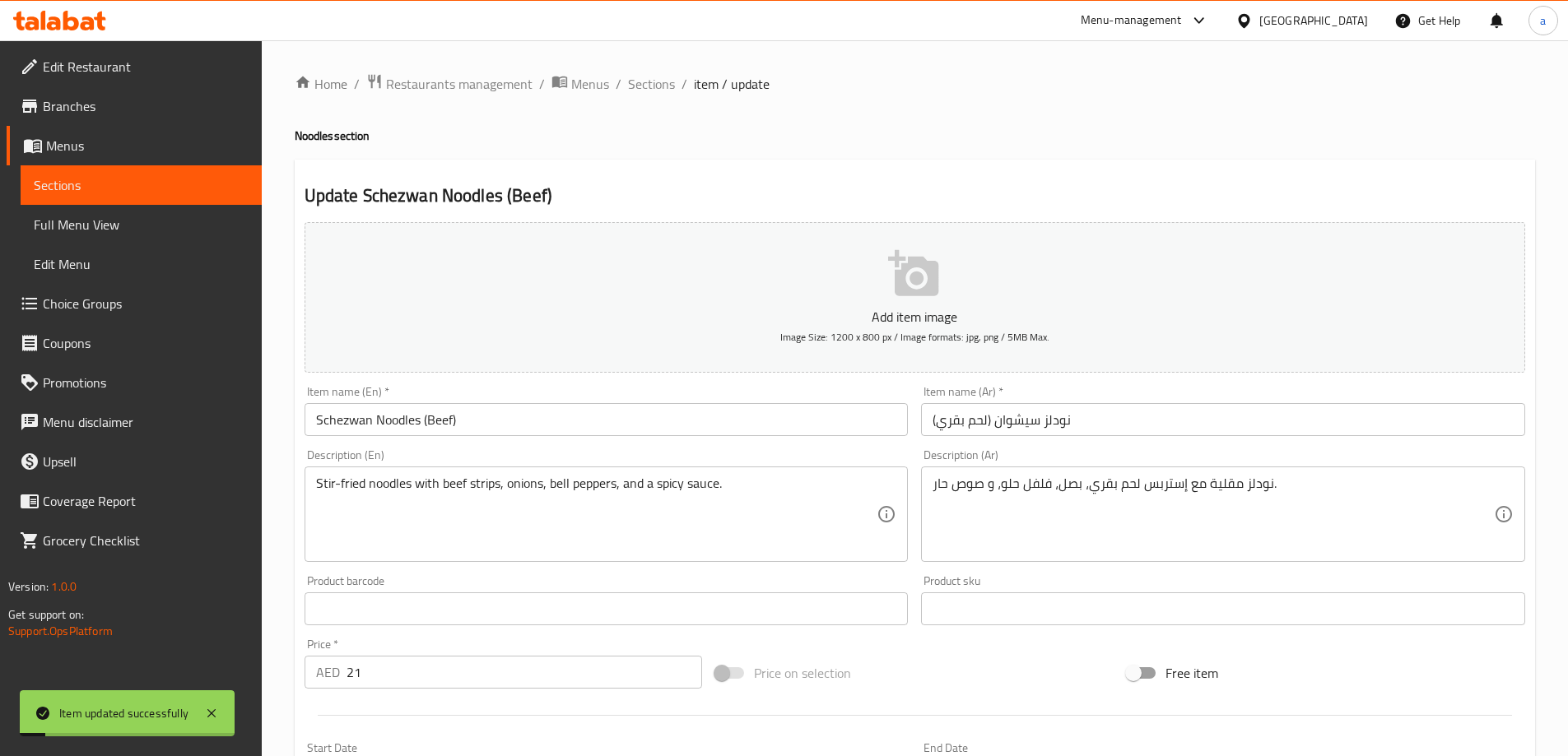
click at [651, 84] on span "Sections" at bounding box center [652, 84] width 47 height 20
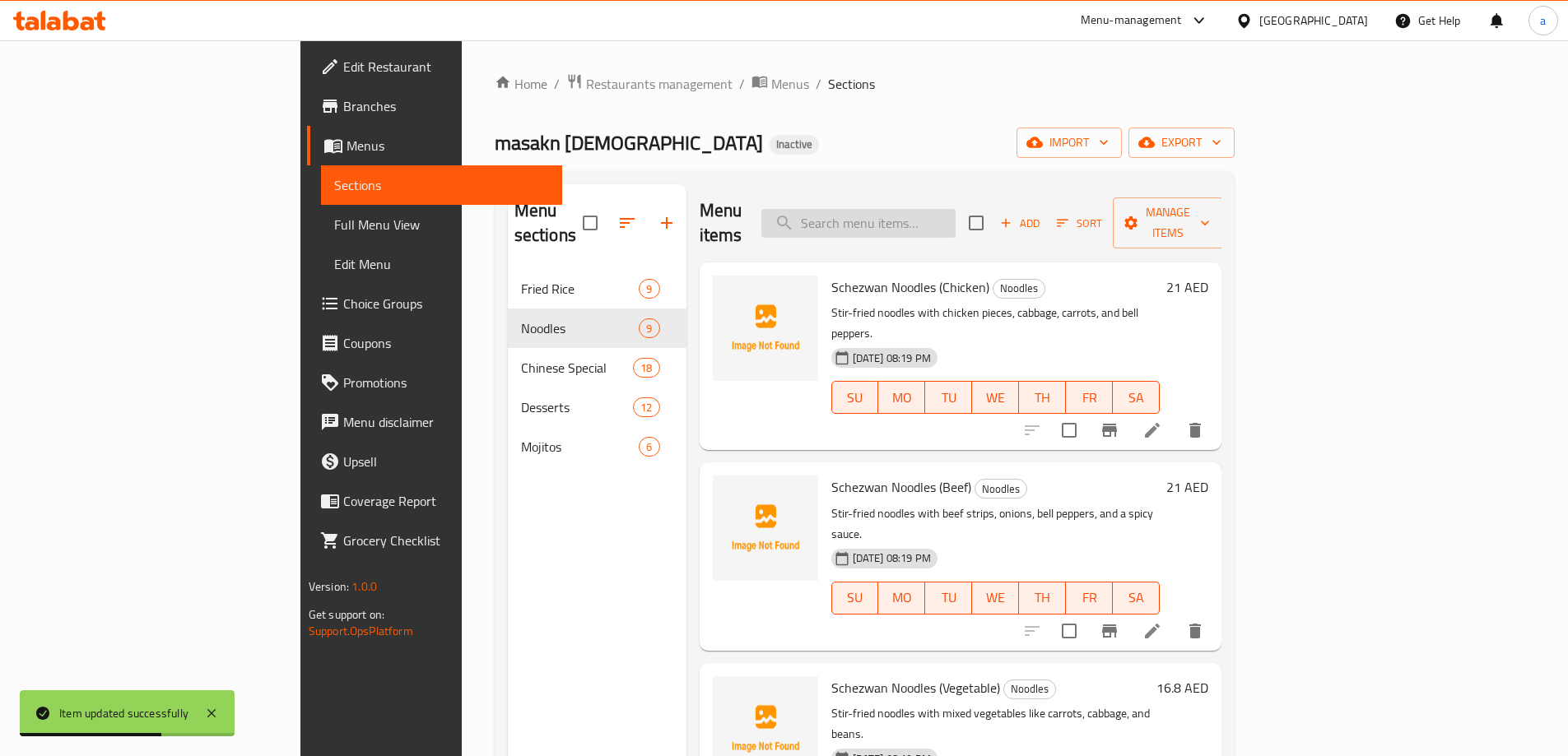
click at [956, 214] on input "search" at bounding box center [859, 223] width 195 height 29
paste input "Schezwan Noodles (Vegetable)"
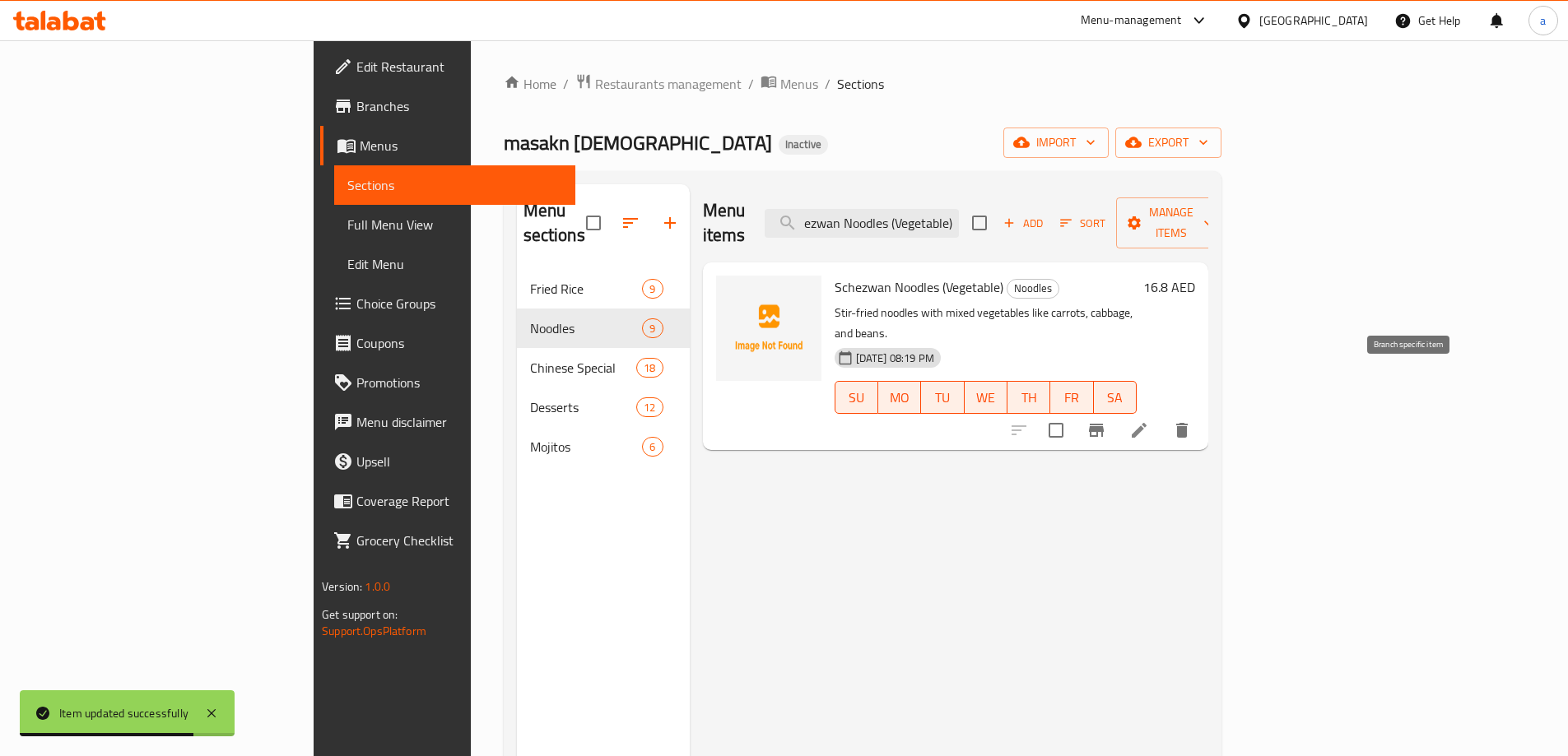
type input "Schezwan Noodles (Vegetable)"
click at [1163, 416] on li at bounding box center [1139, 431] width 46 height 29
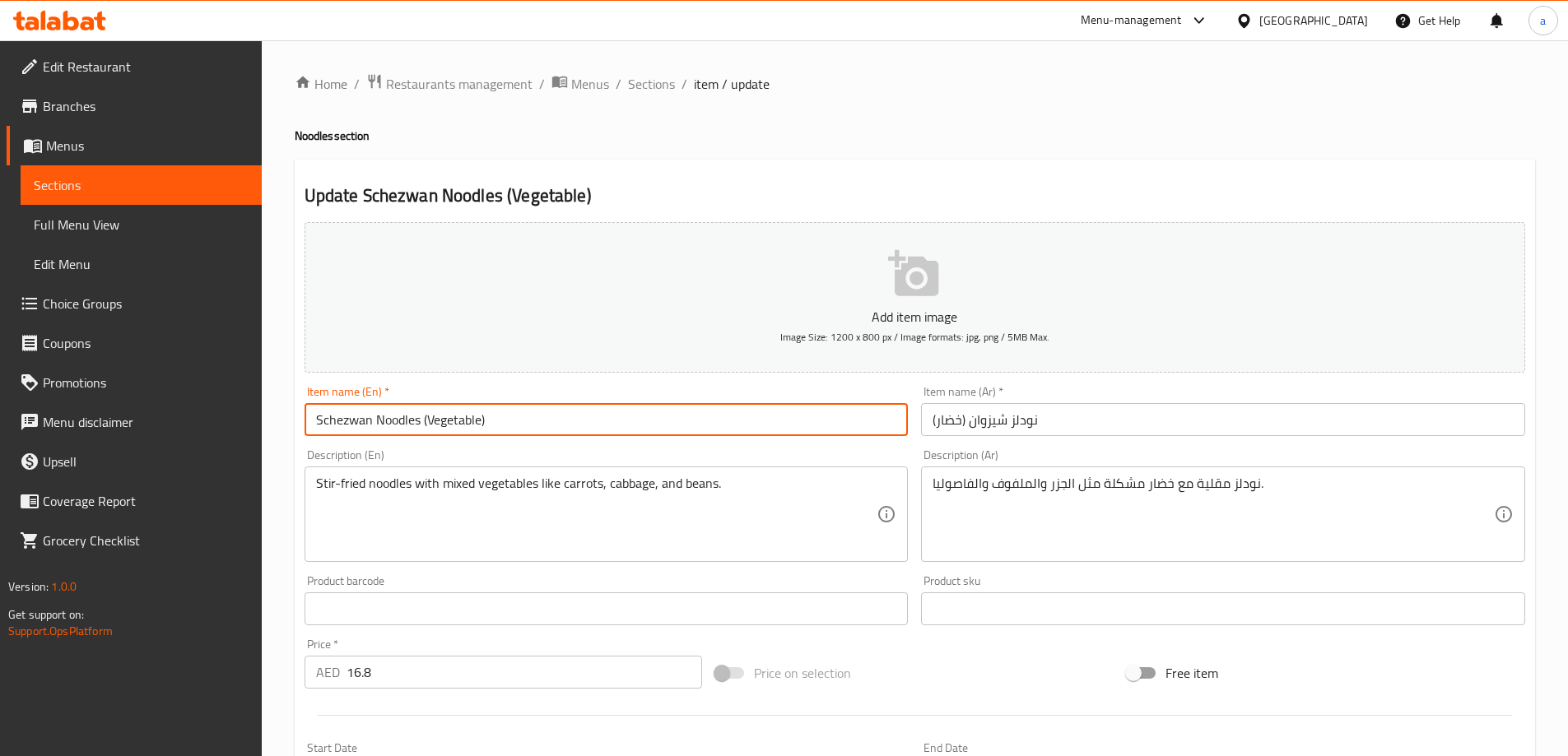
click at [335, 417] on input "Schezwan Noodles (Vegetable)" at bounding box center [607, 419] width 604 height 32
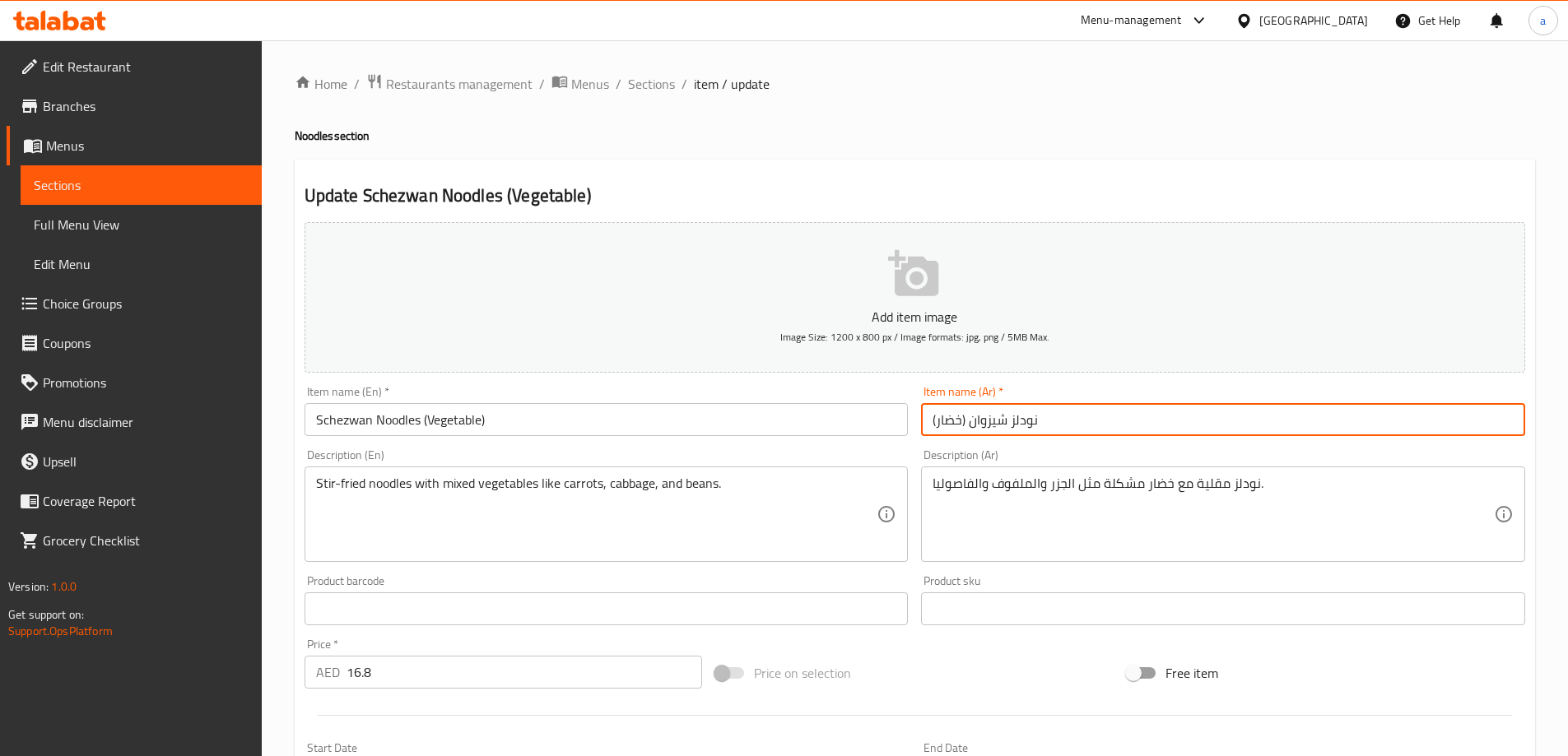
click at [1000, 430] on input "نودلز شيزوان (خضار)" at bounding box center [1224, 419] width 604 height 32
paste input "يشوان"
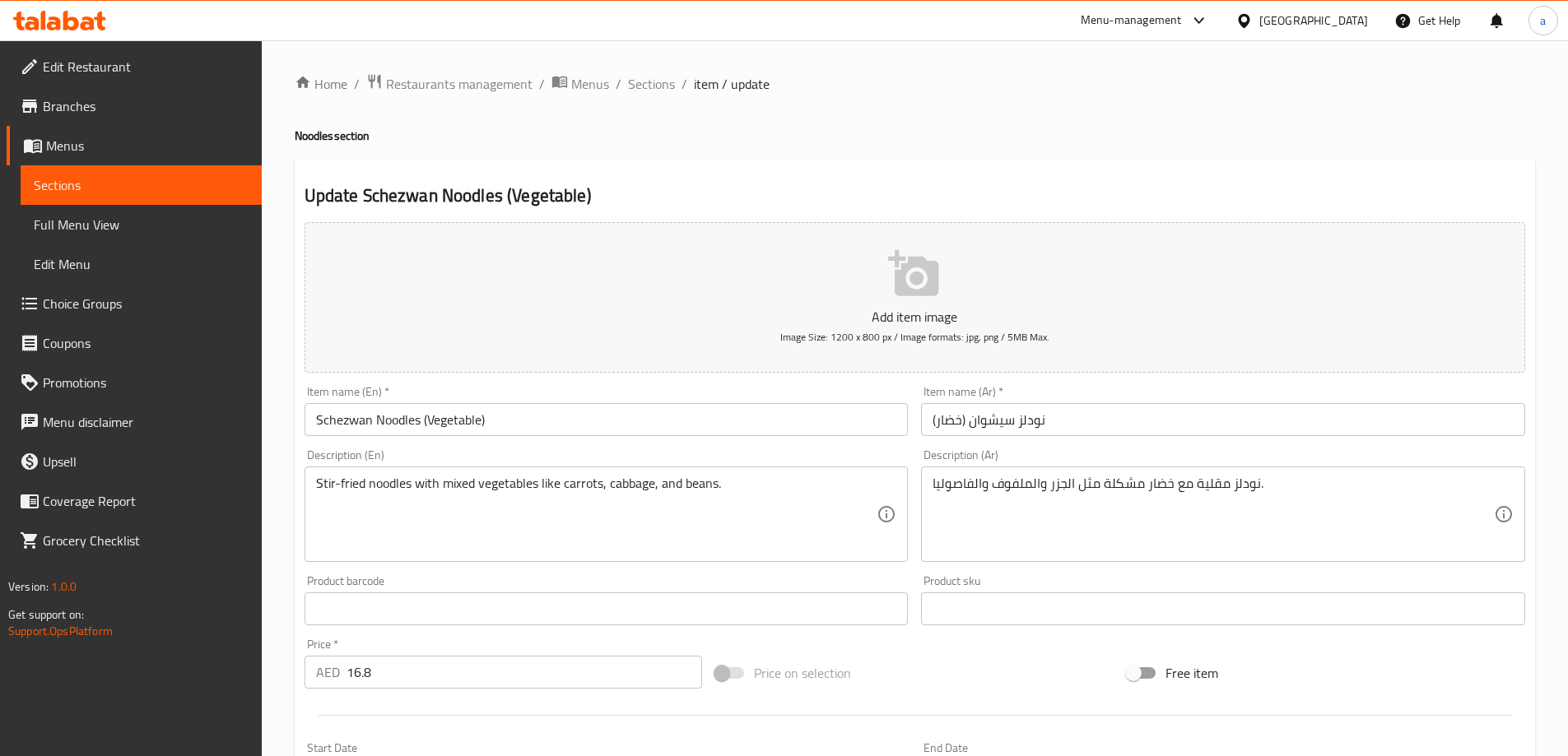
click at [1050, 388] on div "Item name (Ar)   * نودلز سيشوان (خضار) Item name (Ar) *" at bounding box center [1224, 411] width 604 height 50
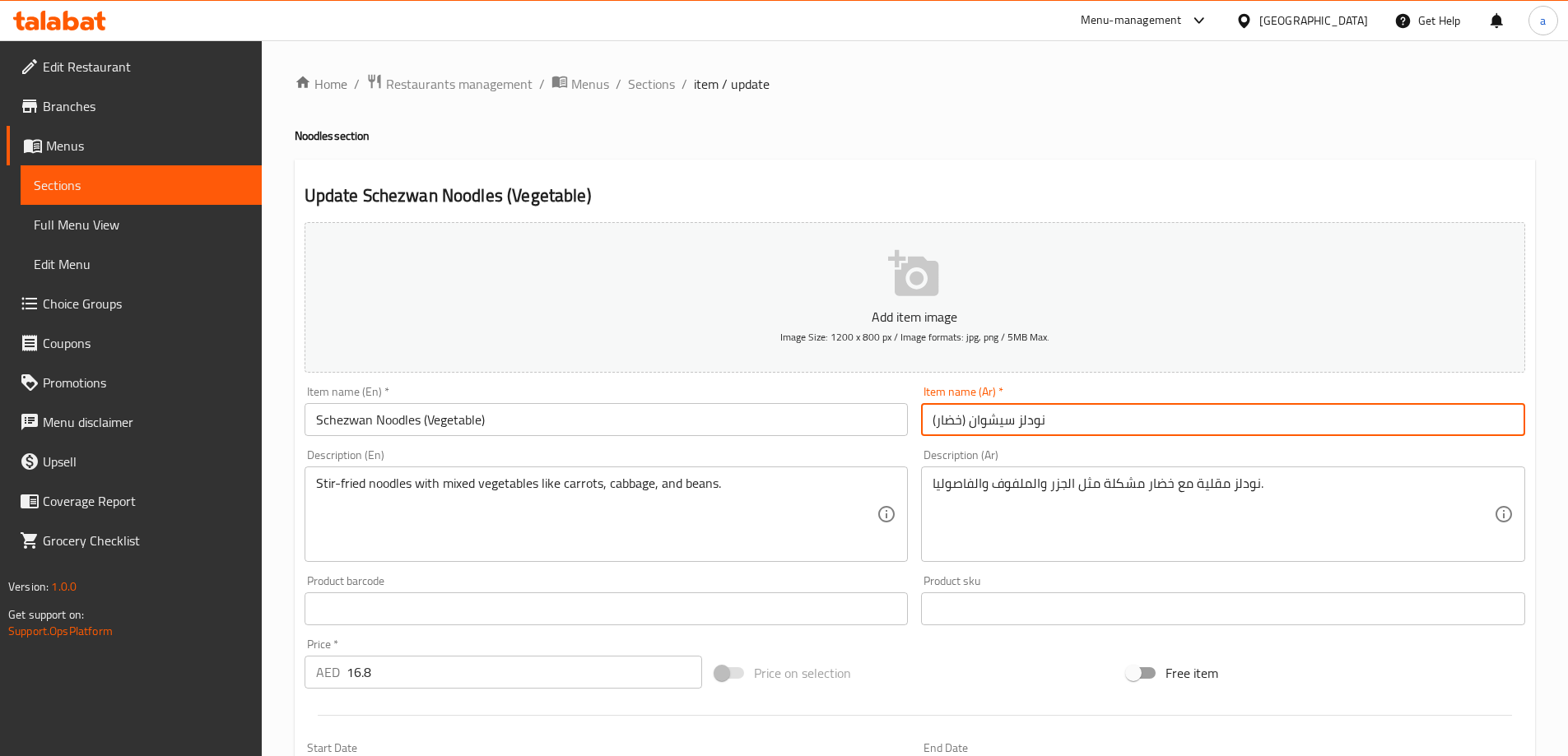
click at [1035, 423] on input "نودلز سيشوان (خضار)" at bounding box center [1224, 419] width 604 height 32
click at [969, 425] on input "سيشوان (خضار)" at bounding box center [1224, 419] width 604 height 32
paste input "نودلز"
click at [1028, 440] on div "Item name (Ar)   * سيشوان نودلز (خضار) Item name (Ar) *" at bounding box center [1224, 411] width 618 height 63
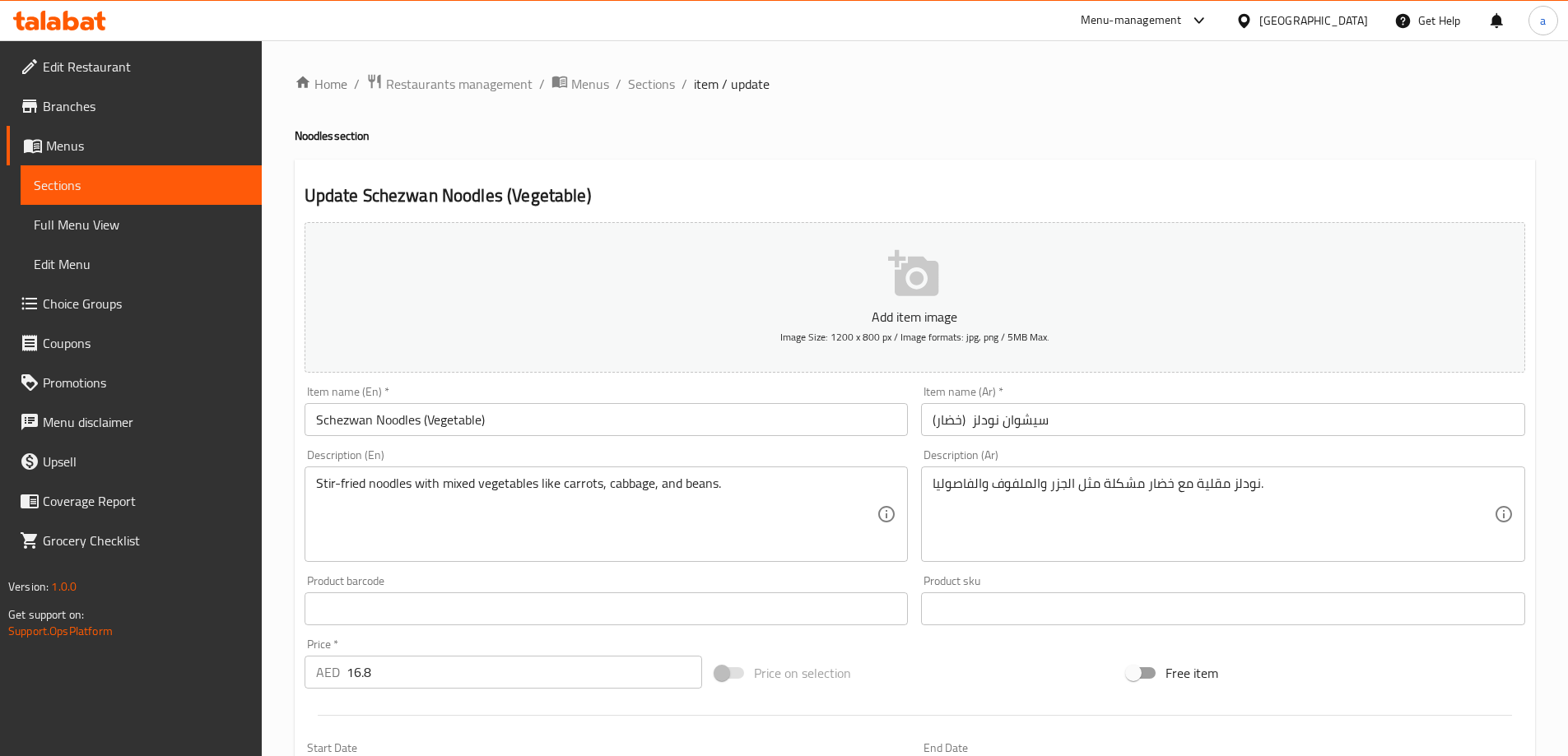
click at [966, 423] on input "سيشوان نودلز (خضار)" at bounding box center [1224, 419] width 604 height 32
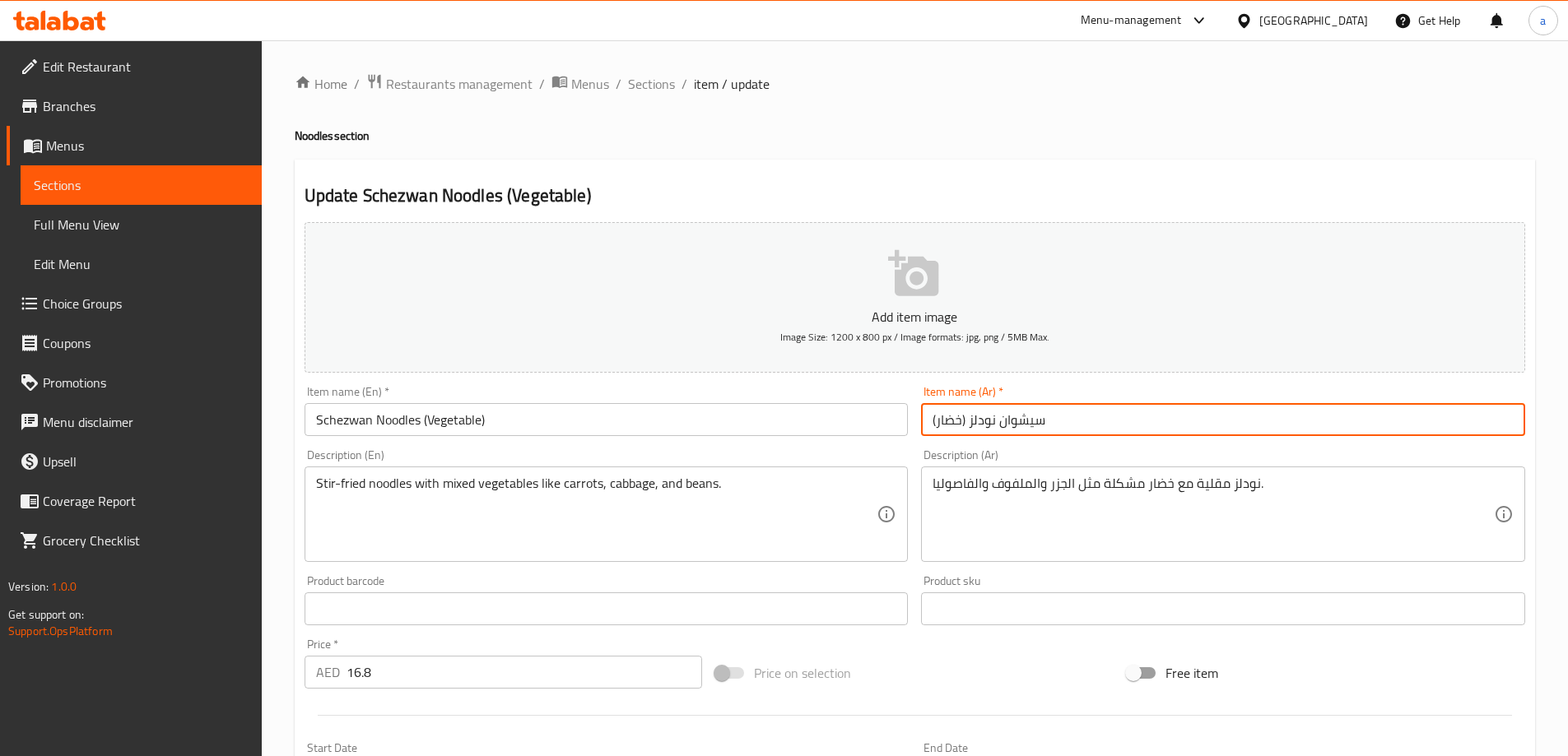
click at [1017, 445] on div "Description (Ar) نودلز مقلية مع خضار مشكلة مثل الجزر والملفوف والفاصوليا. Descr…" at bounding box center [1224, 505] width 618 height 126
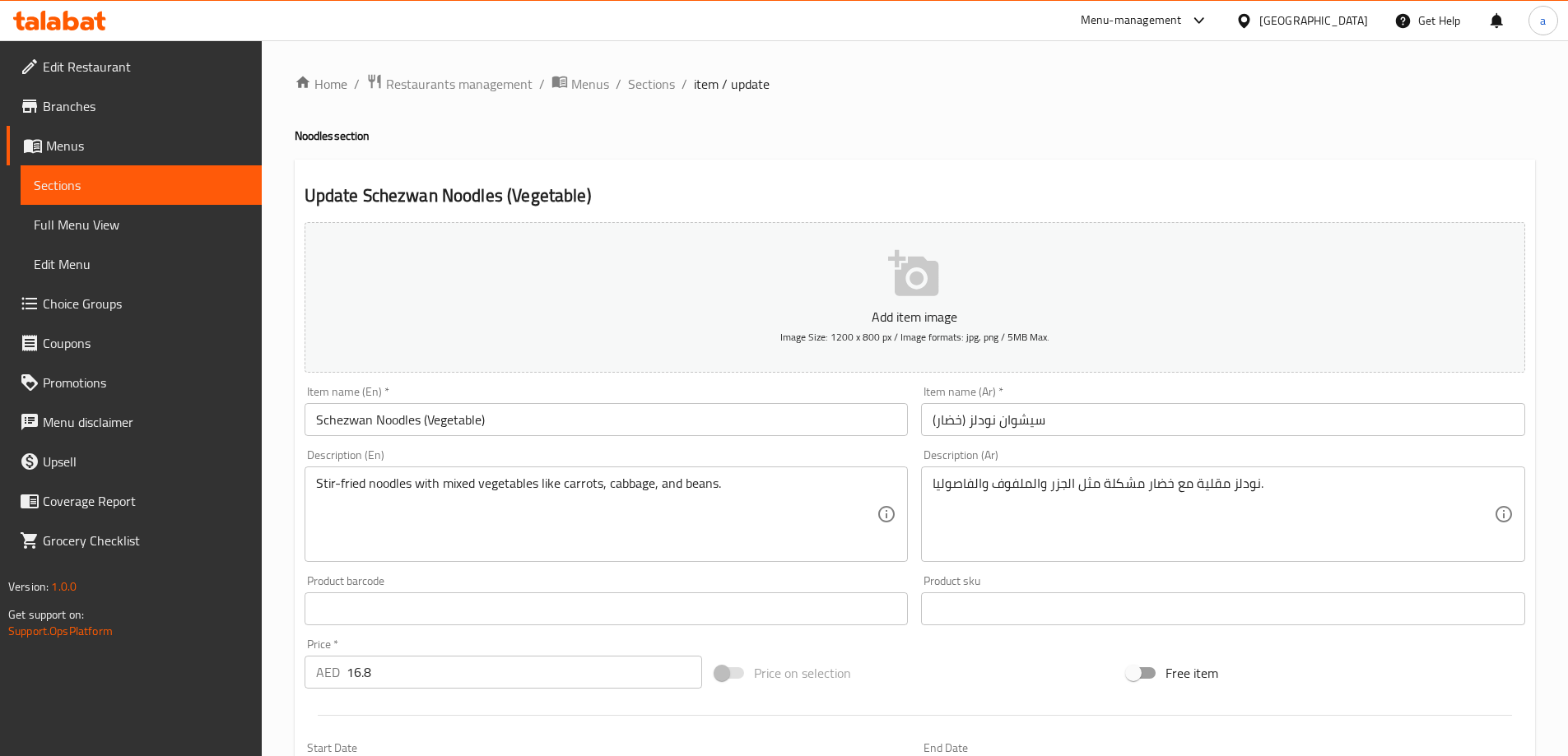
click at [997, 452] on div "Description (Ar) نودلز مقلية مع خضار مشكلة مثل الجزر والملفوف والفاصوليا. Descr…" at bounding box center [1224, 505] width 604 height 113
click at [942, 422] on input "سيشوان نودلز (خضار)" at bounding box center [1224, 419] width 604 height 32
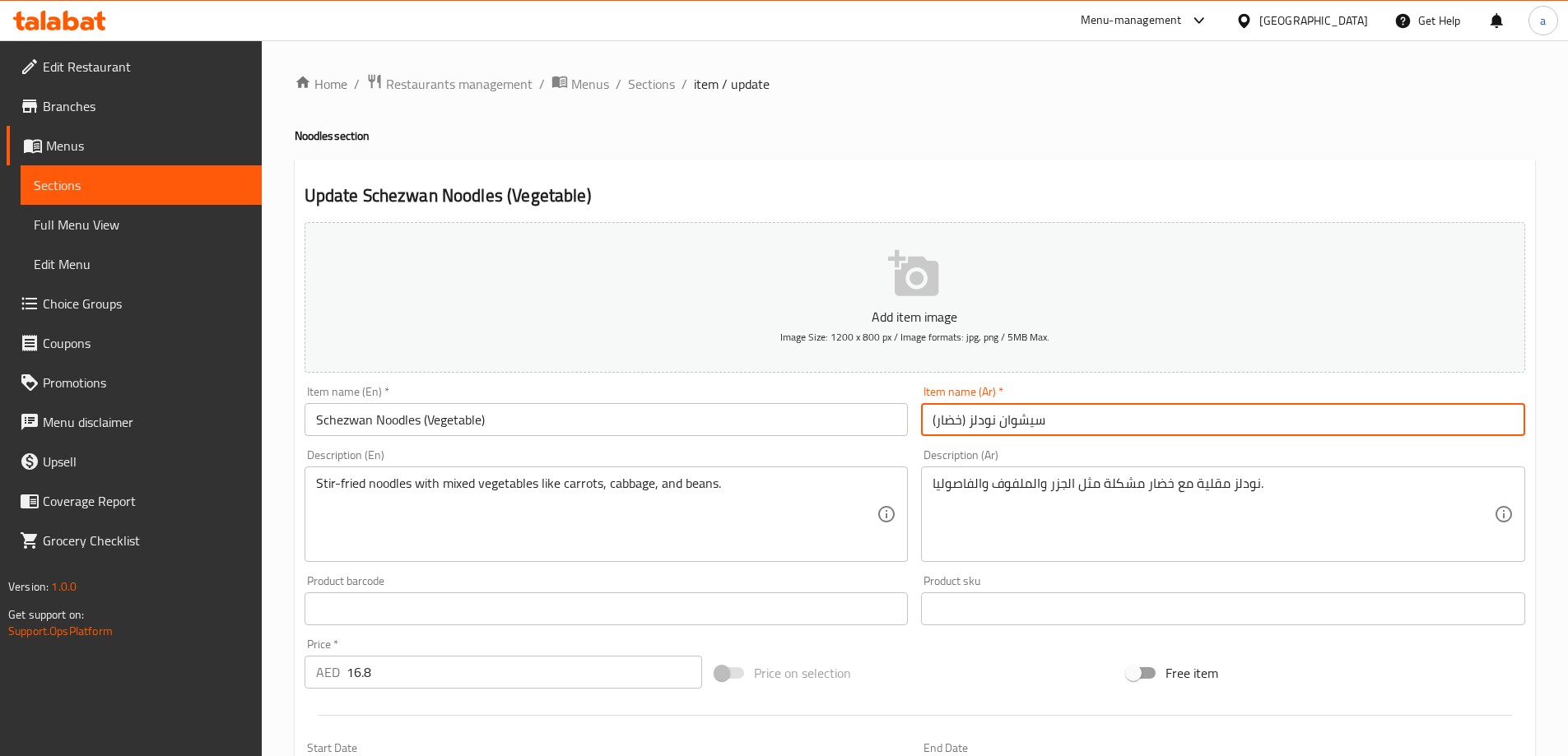
click at [942, 422] on input "سيشوان نودلز (خضار)" at bounding box center [1224, 419] width 604 height 32
type input "سيشوان نودلز (خضراوات)"
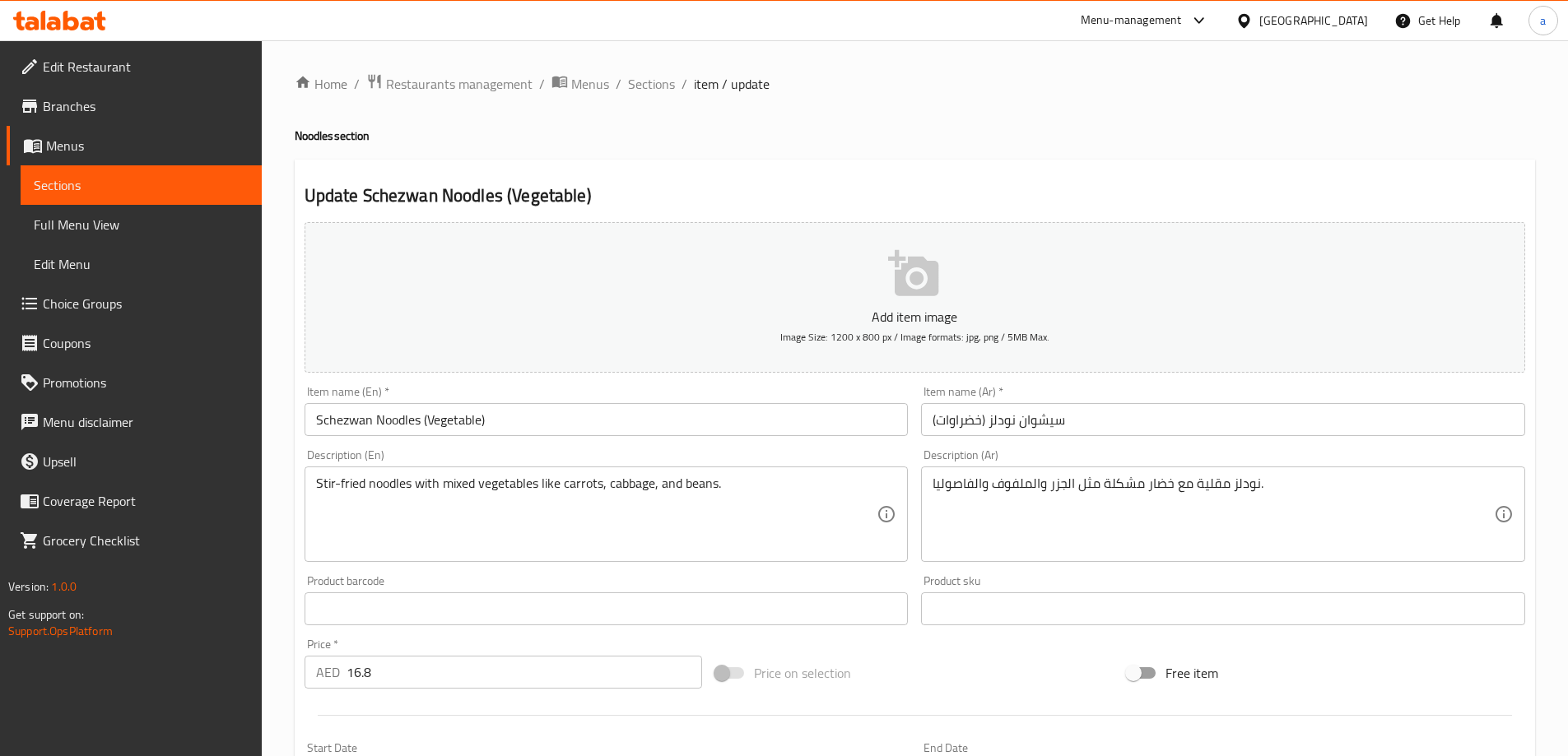
click at [927, 447] on div "Description (Ar) نودلز مقلية مع خضار مشكلة مثل الجزر والملفوف والفاصوليا. Descr…" at bounding box center [1224, 505] width 618 height 126
click at [1009, 179] on div "Update Schezwan Noodles (Vegetable) Add item image Image Size: 1200 x 800 px / …" at bounding box center [915, 638] width 1240 height 958
click at [1184, 155] on div "Home / Restaurants management / Menus / Sections / item / update Noodles sectio…" at bounding box center [915, 601] width 1240 height 1057
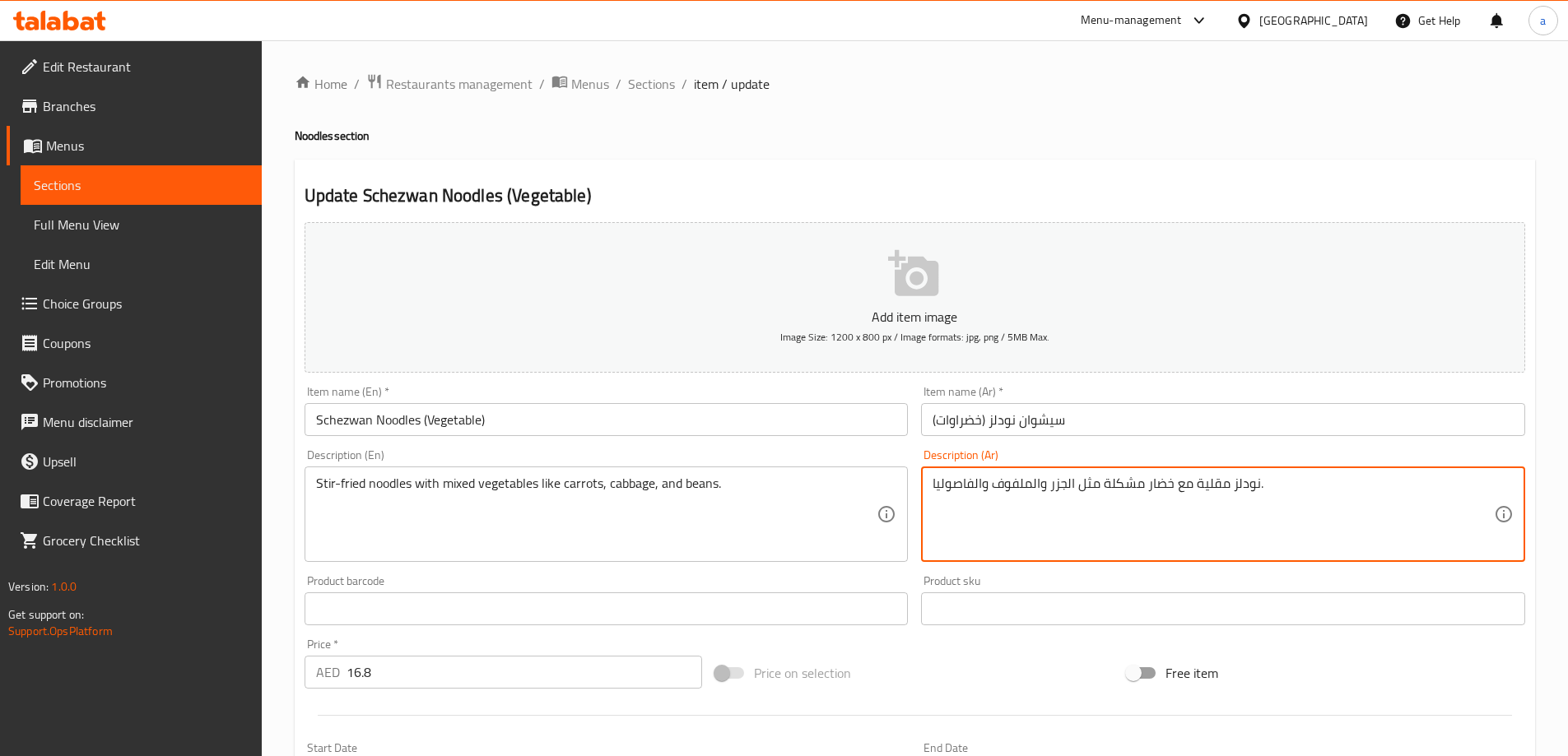
click at [1159, 491] on textarea "نودلز مقلية مع خضار مشكلة مثل الجزر والملفوف والفاصوليا." at bounding box center [1213, 515] width 562 height 79
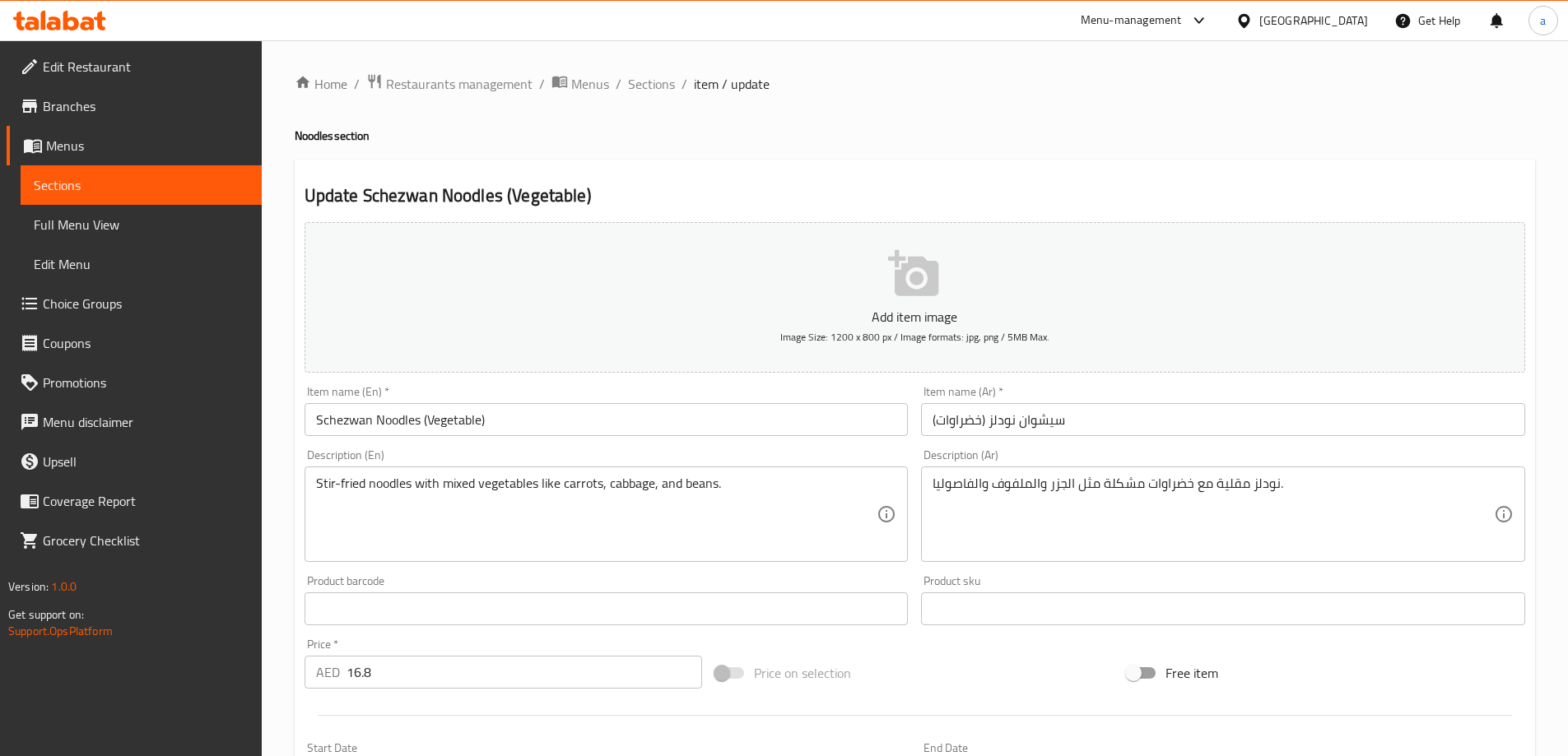
click at [1174, 457] on div "Description (Ar) نودلز مقلية مع خضراوات مشكلة مثل الجزر والملفوف والفاصوليا. De…" at bounding box center [1224, 505] width 604 height 113
click at [1092, 446] on div "Description (Ar) نودلز مقلية مع خضراوات مشكلة مثل الجزر والملفوف والفاصوليا. De…" at bounding box center [1224, 505] width 618 height 126
click at [1134, 457] on div "Description (Ar) نودلز مقلية مع خضراوات مشكلة مثل الجزر والملفوف والفاصوليا. De…" at bounding box center [1224, 505] width 604 height 113
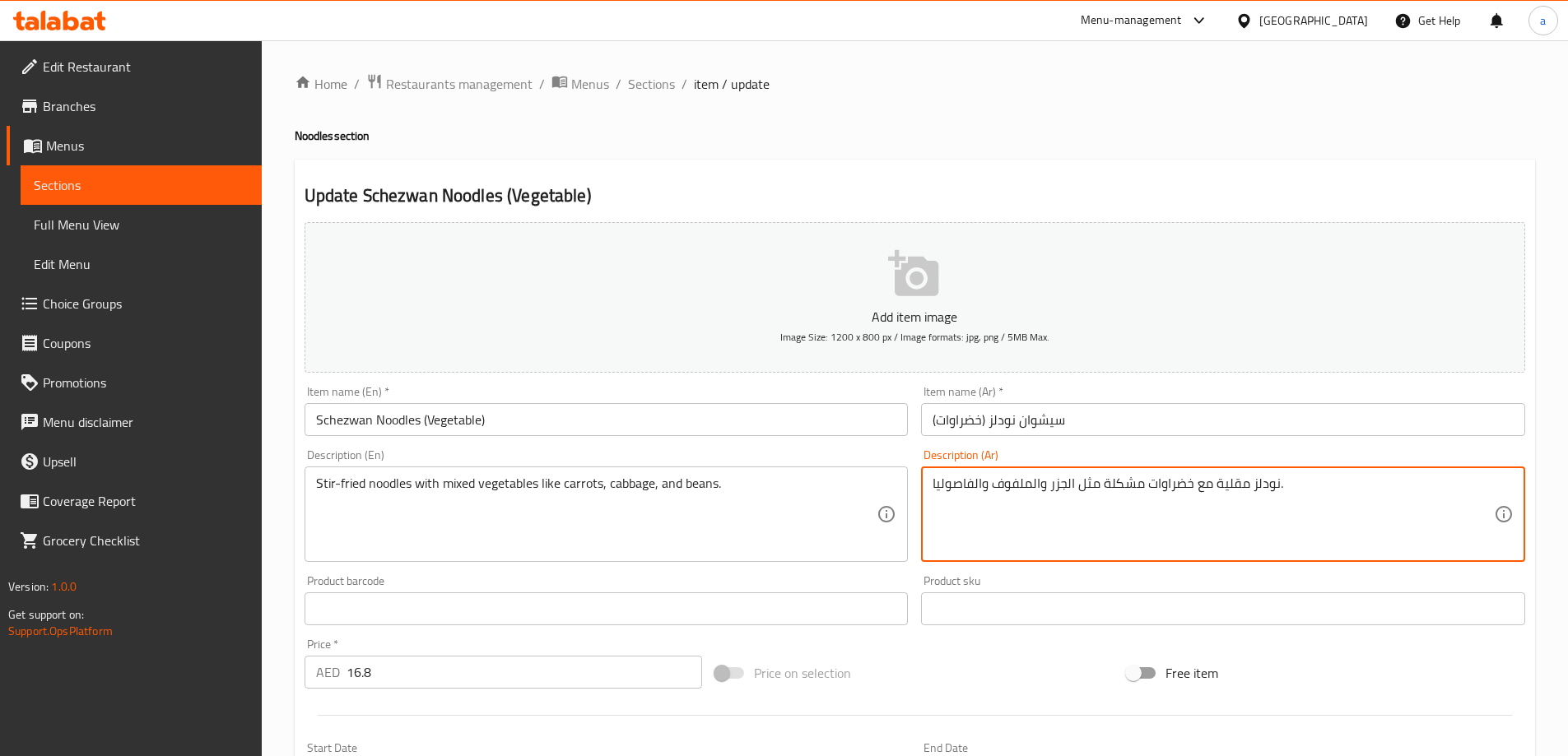
drag, startPoint x: 1032, startPoint y: 487, endPoint x: 995, endPoint y: 493, distance: 37.5
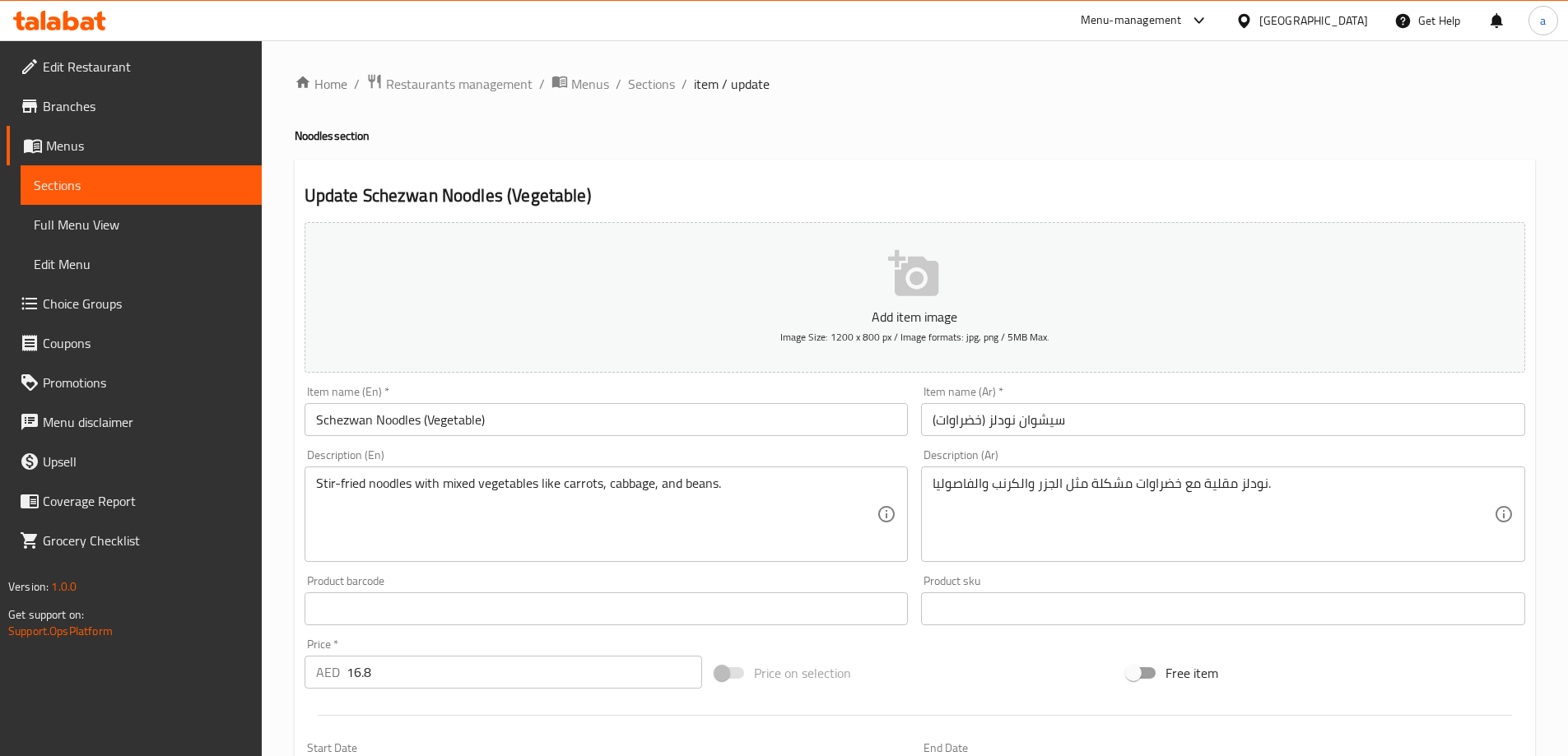
click at [1043, 460] on div "Description (Ar) نودلز مقلية مع خضراوات مشكلة مثل الجزر والكرنب والفاصوليا. Des…" at bounding box center [1224, 505] width 604 height 113
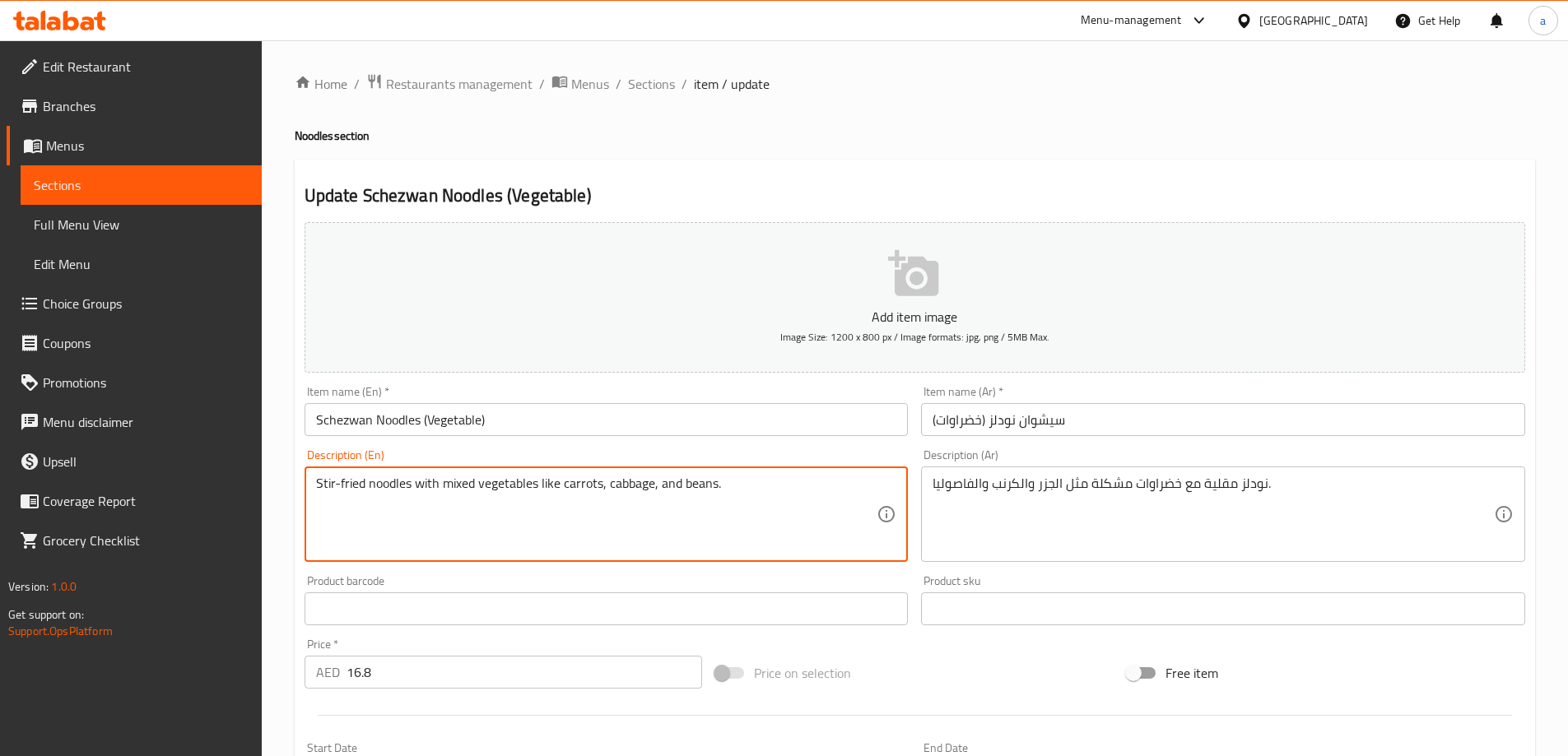
click at [700, 480] on textarea "Stir-fried noodles with mixed vegetables like carrots, cabbage, and beans." at bounding box center [596, 515] width 562 height 79
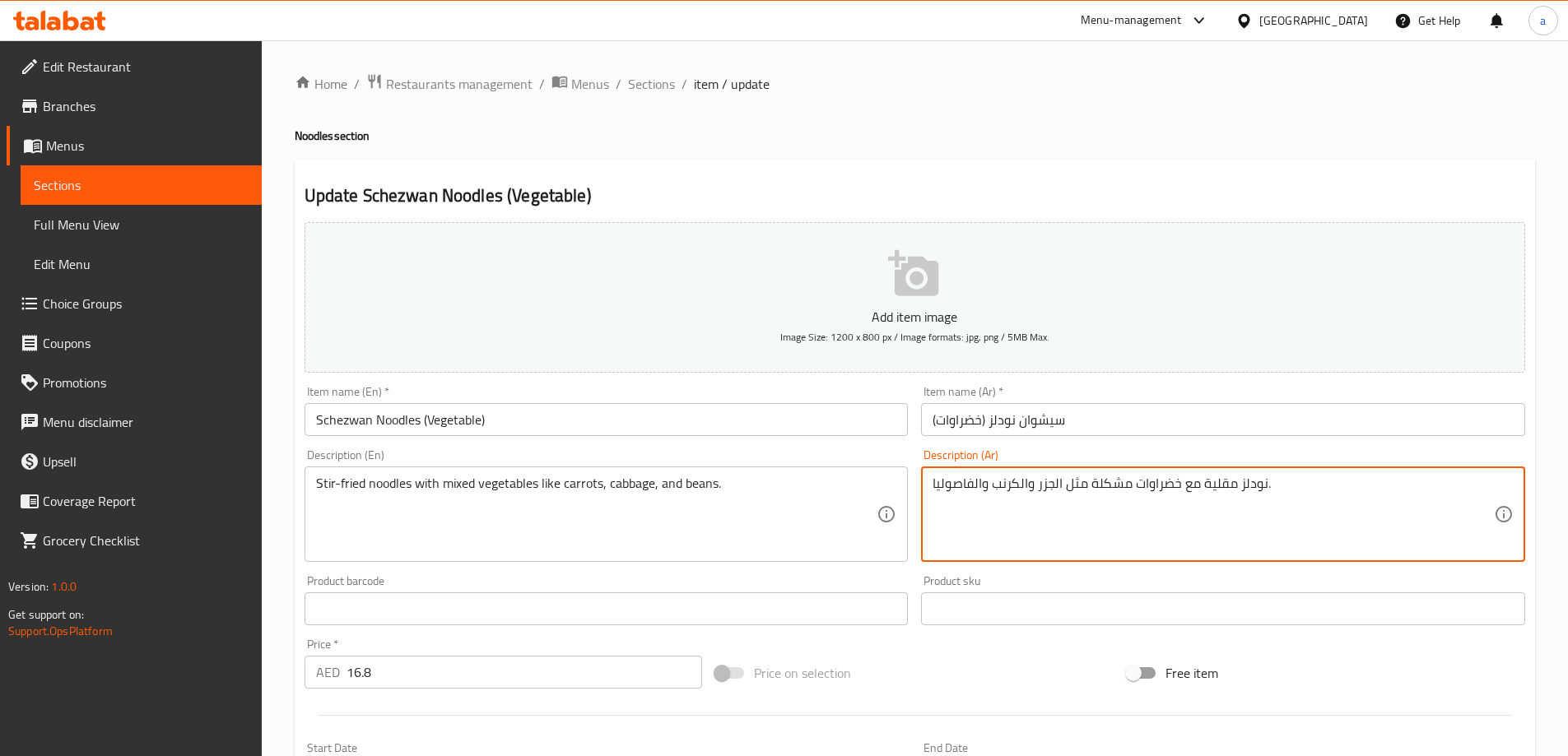
drag, startPoint x: 975, startPoint y: 482, endPoint x: 927, endPoint y: 487, distance: 48.3
paste textarea "ء"
type textarea "نودلز مقلية مع خضراوات مشكلة مثل الجزر والكرنب والفاصولياء."
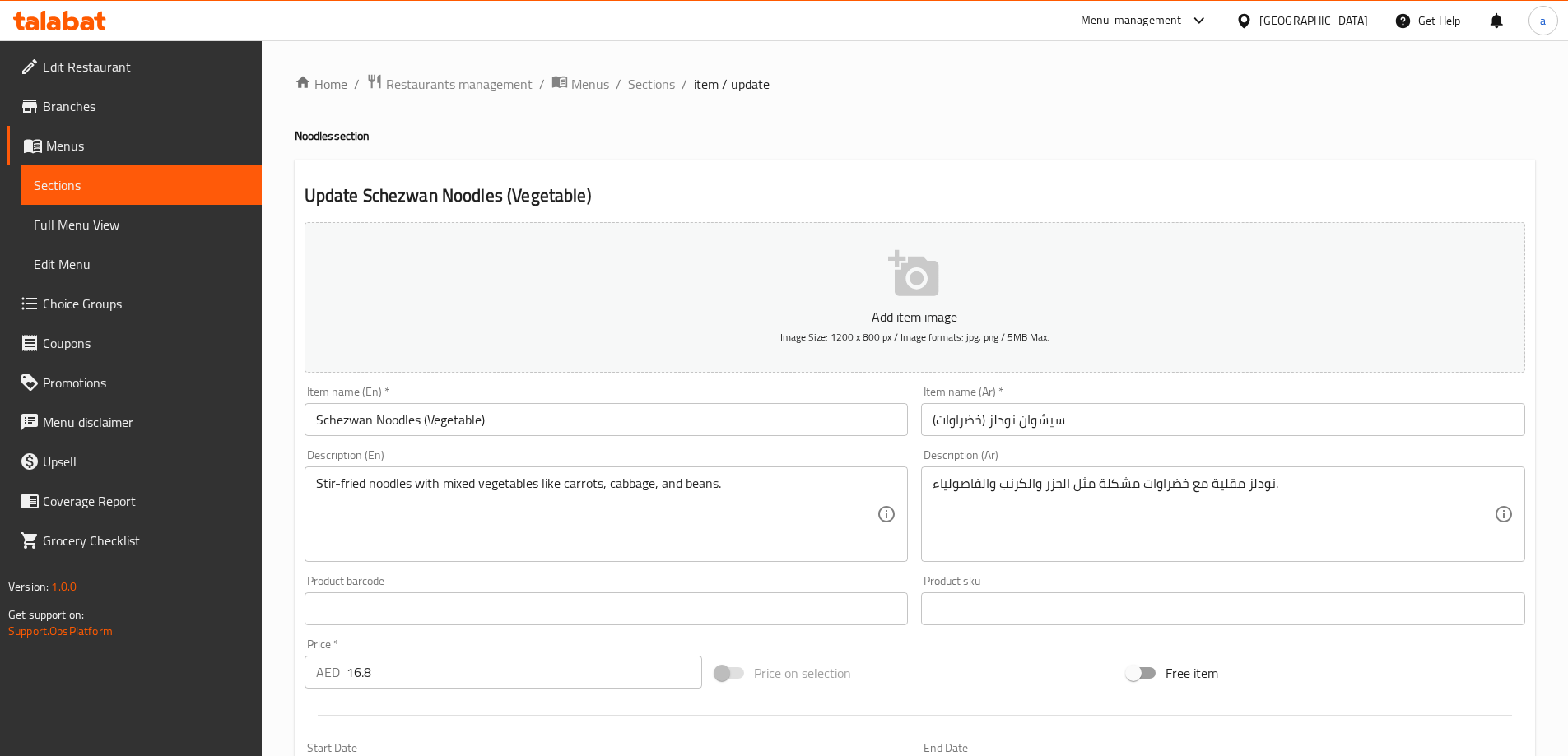
click at [1038, 451] on div "Description (Ar) نودلز مقلية مع خضراوات مشكلة مثل الجزر والكرنب والفاصولياء. De…" at bounding box center [1224, 505] width 604 height 113
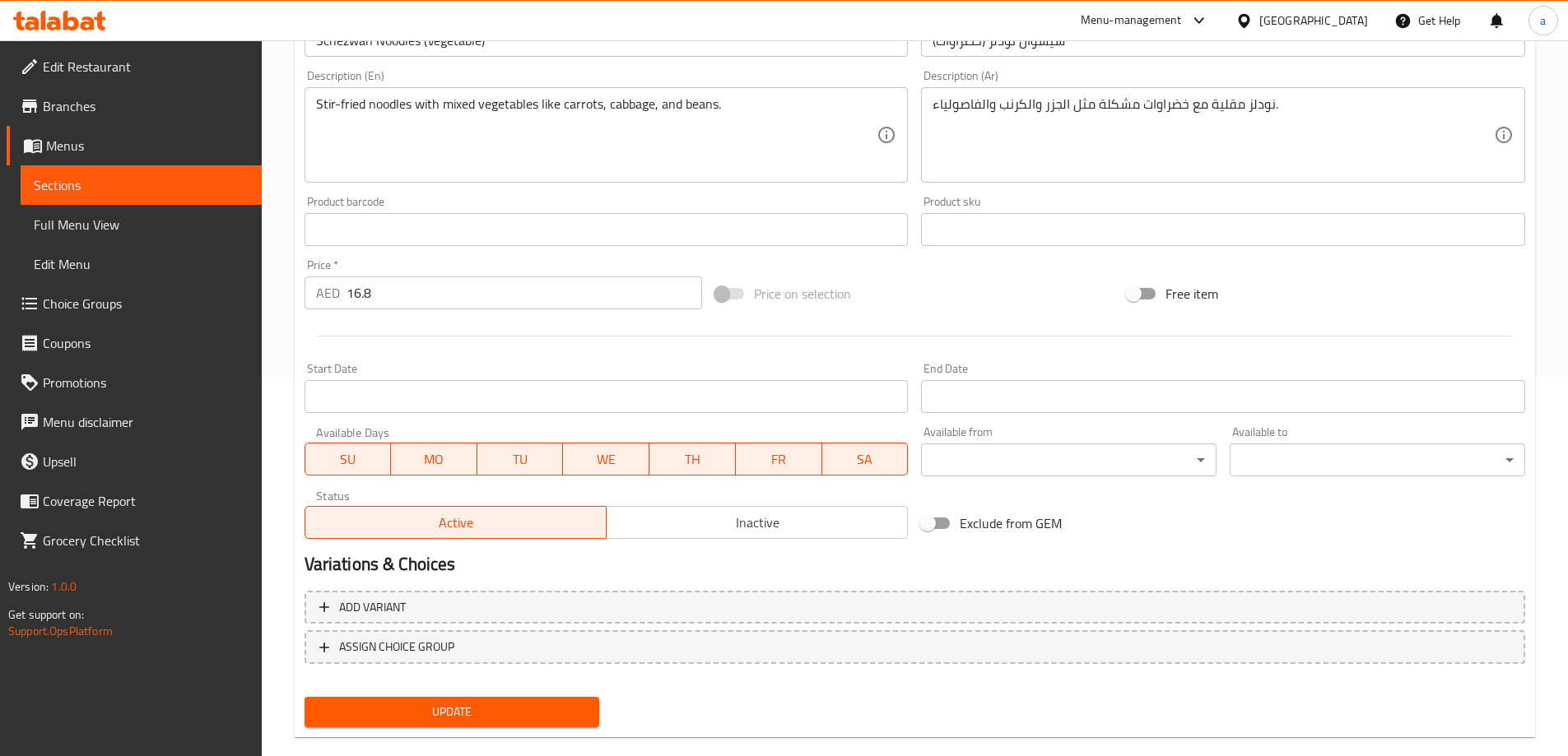
scroll to position [406, 0]
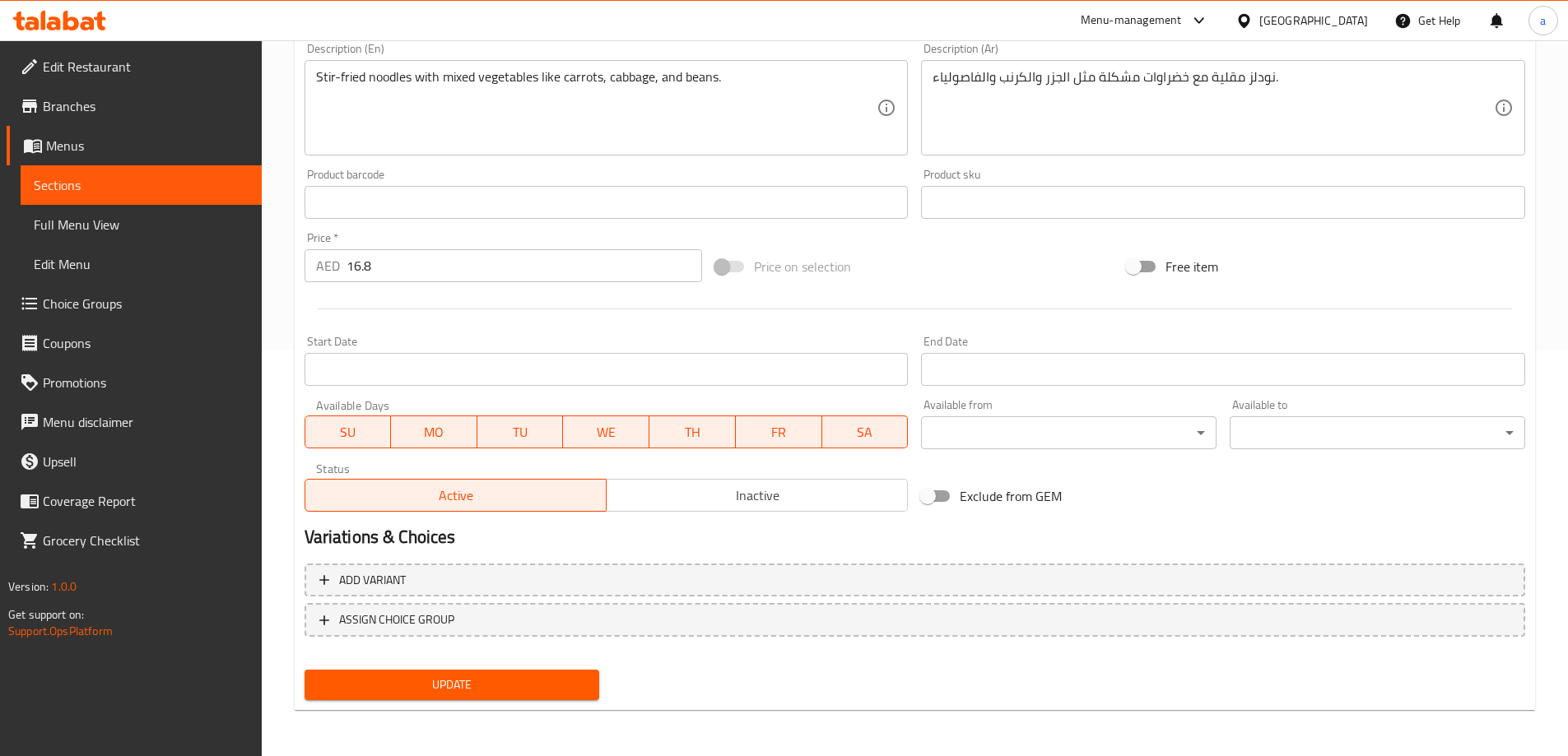
click at [486, 666] on div "Update" at bounding box center [452, 685] width 309 height 43
click at [487, 669] on button "Update" at bounding box center [452, 684] width 295 height 30
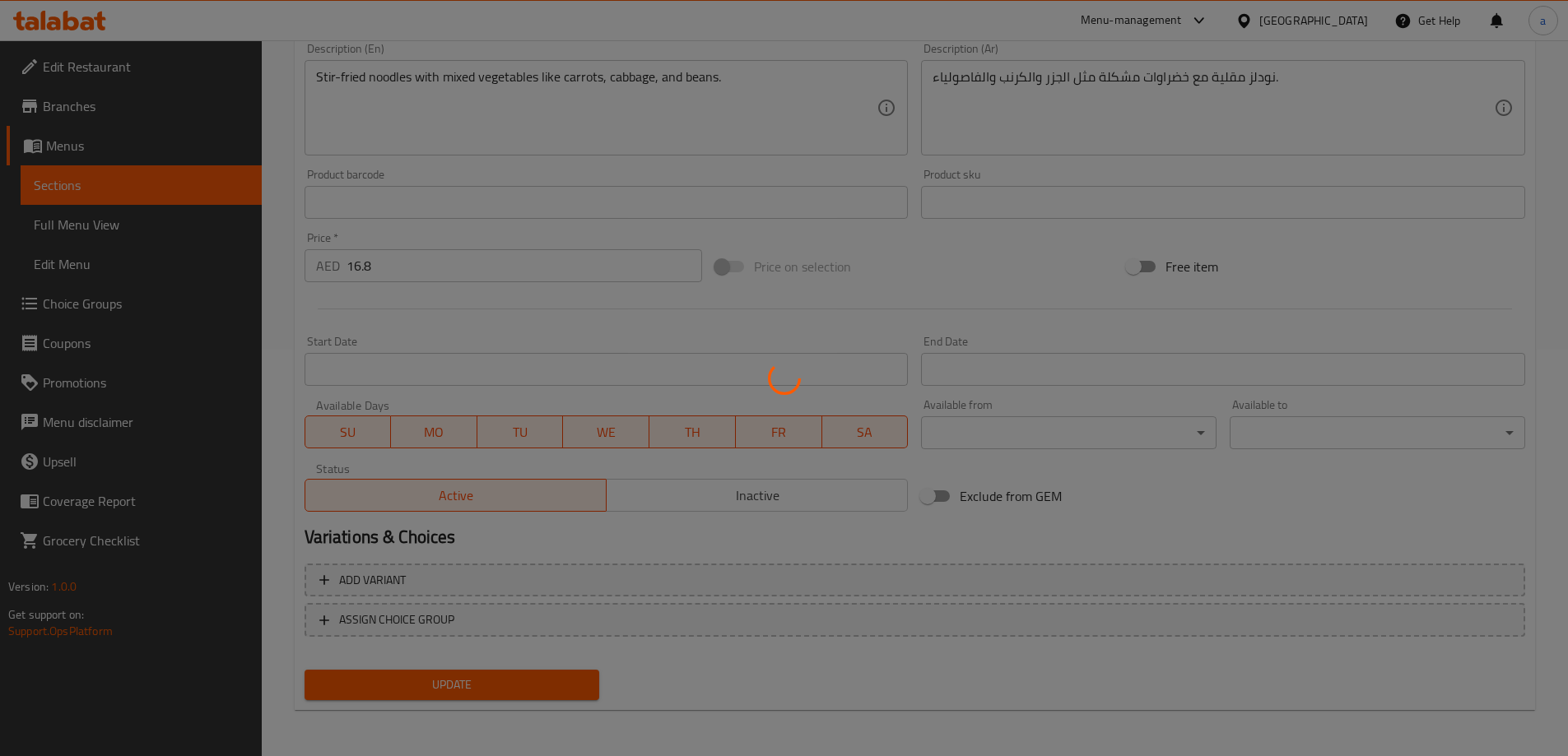
click at [491, 681] on div at bounding box center [784, 378] width 1568 height 756
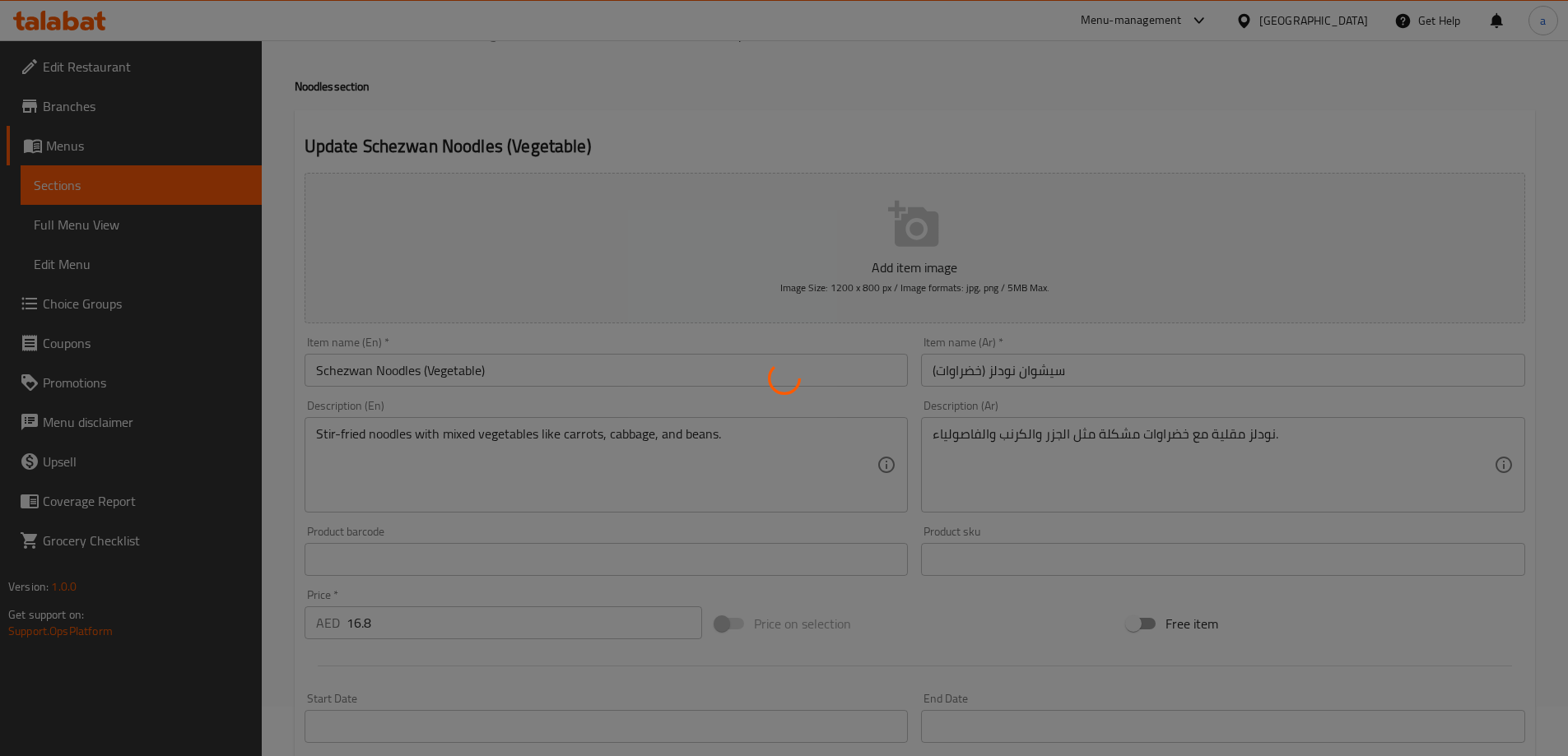
scroll to position [0, 0]
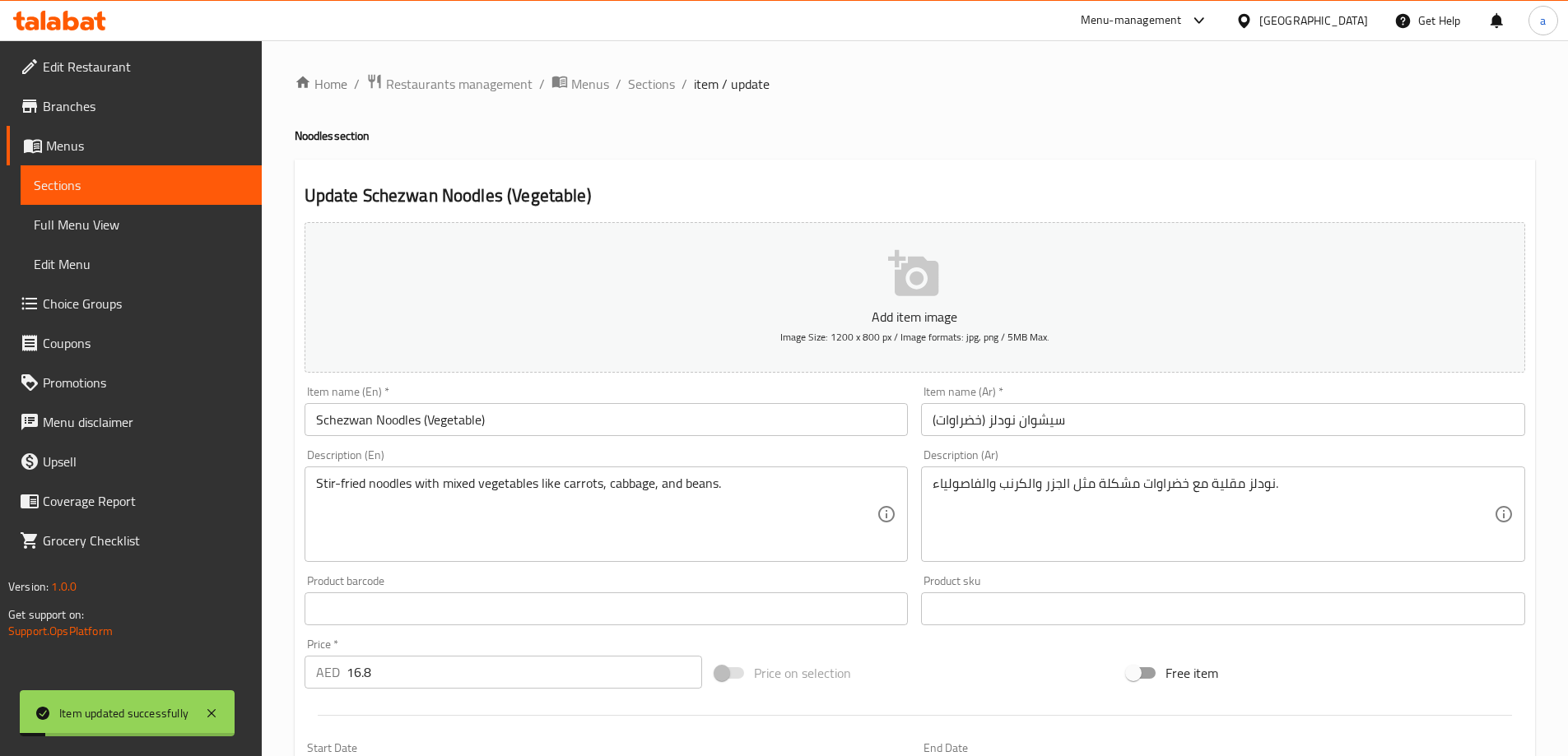
click at [655, 84] on span "Sections" at bounding box center [652, 84] width 47 height 20
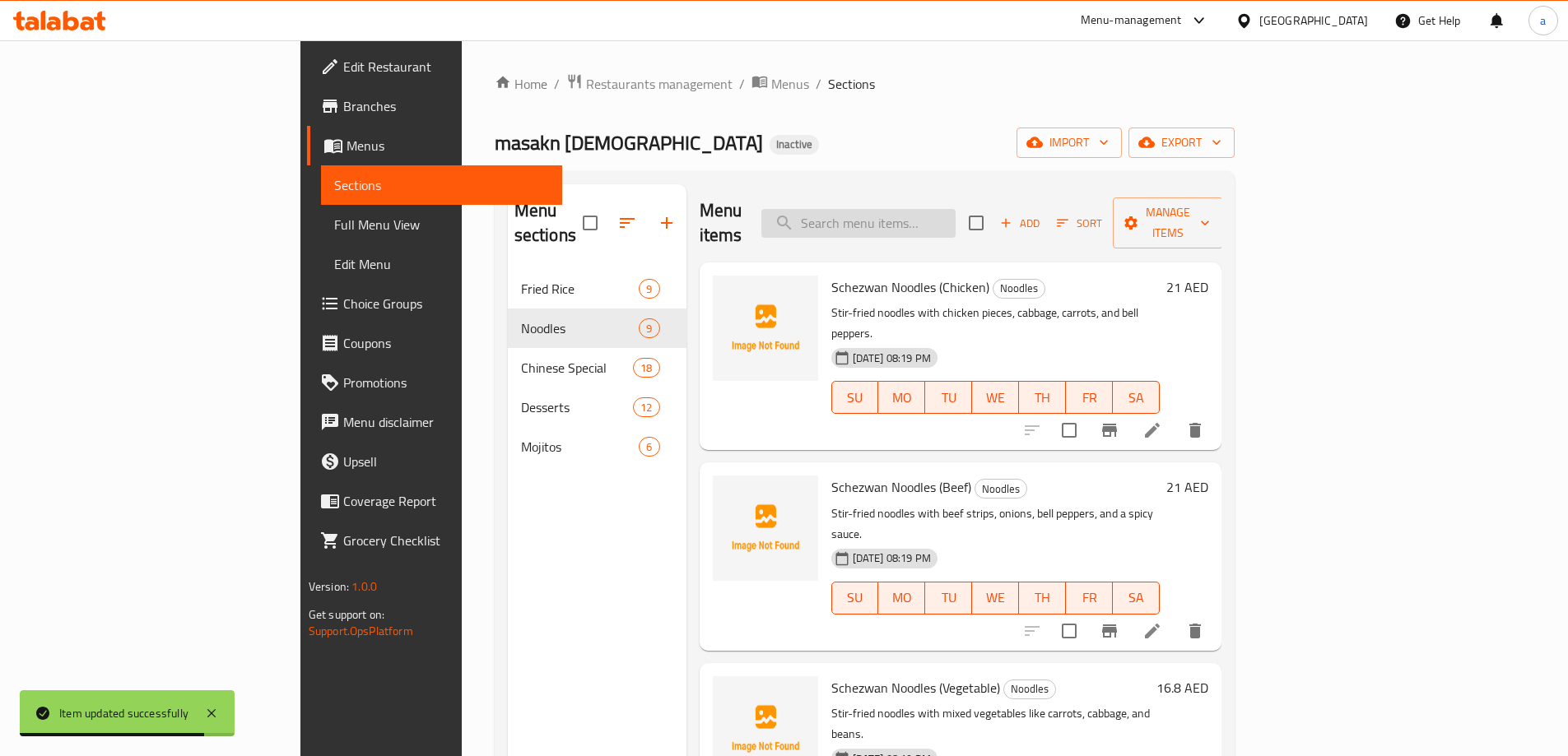
click at [956, 209] on input "search" at bounding box center [859, 223] width 195 height 29
paste input "Schezwan Noodles (Egg)"
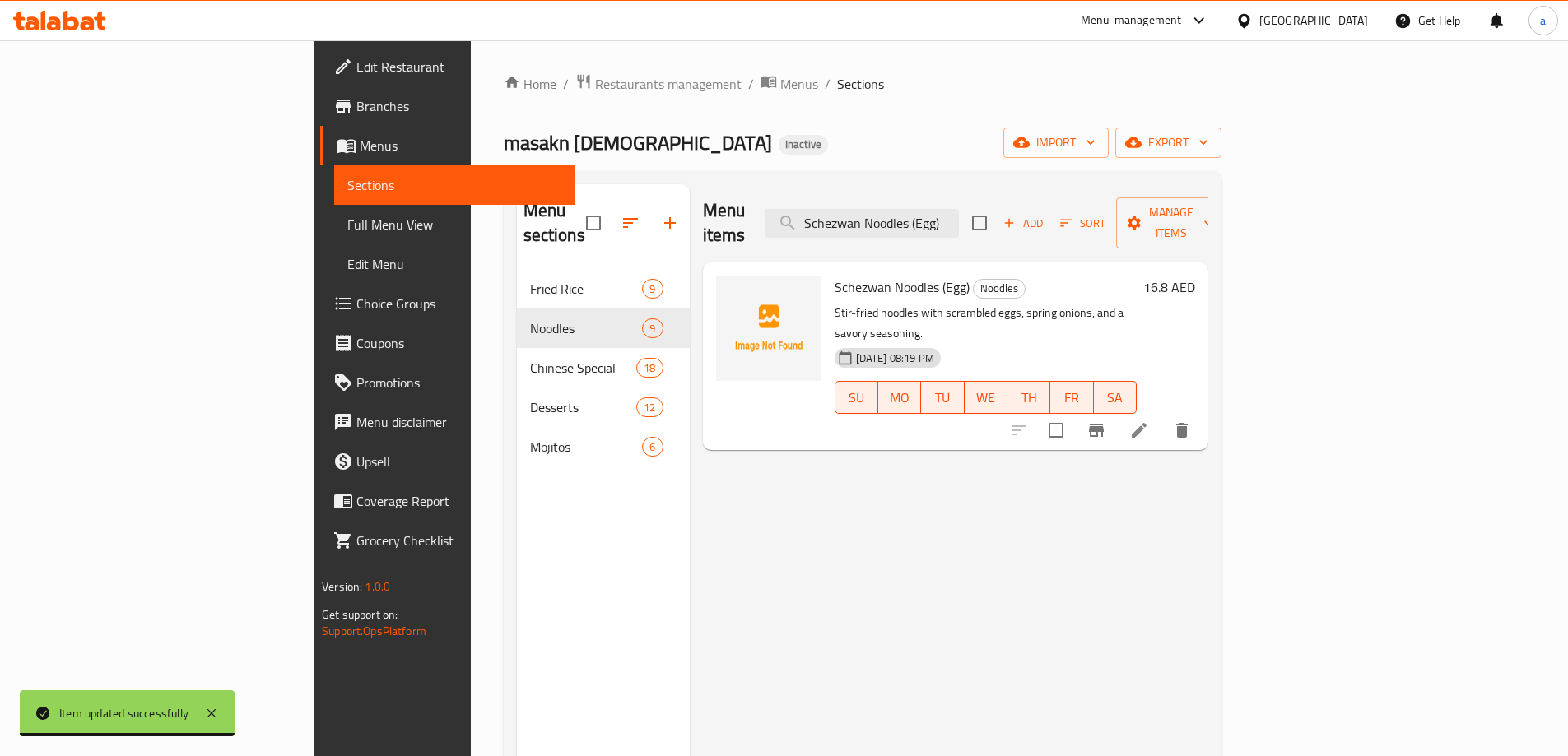
type input "Schezwan Noodles (Egg)"
click at [1163, 416] on li at bounding box center [1139, 431] width 46 height 29
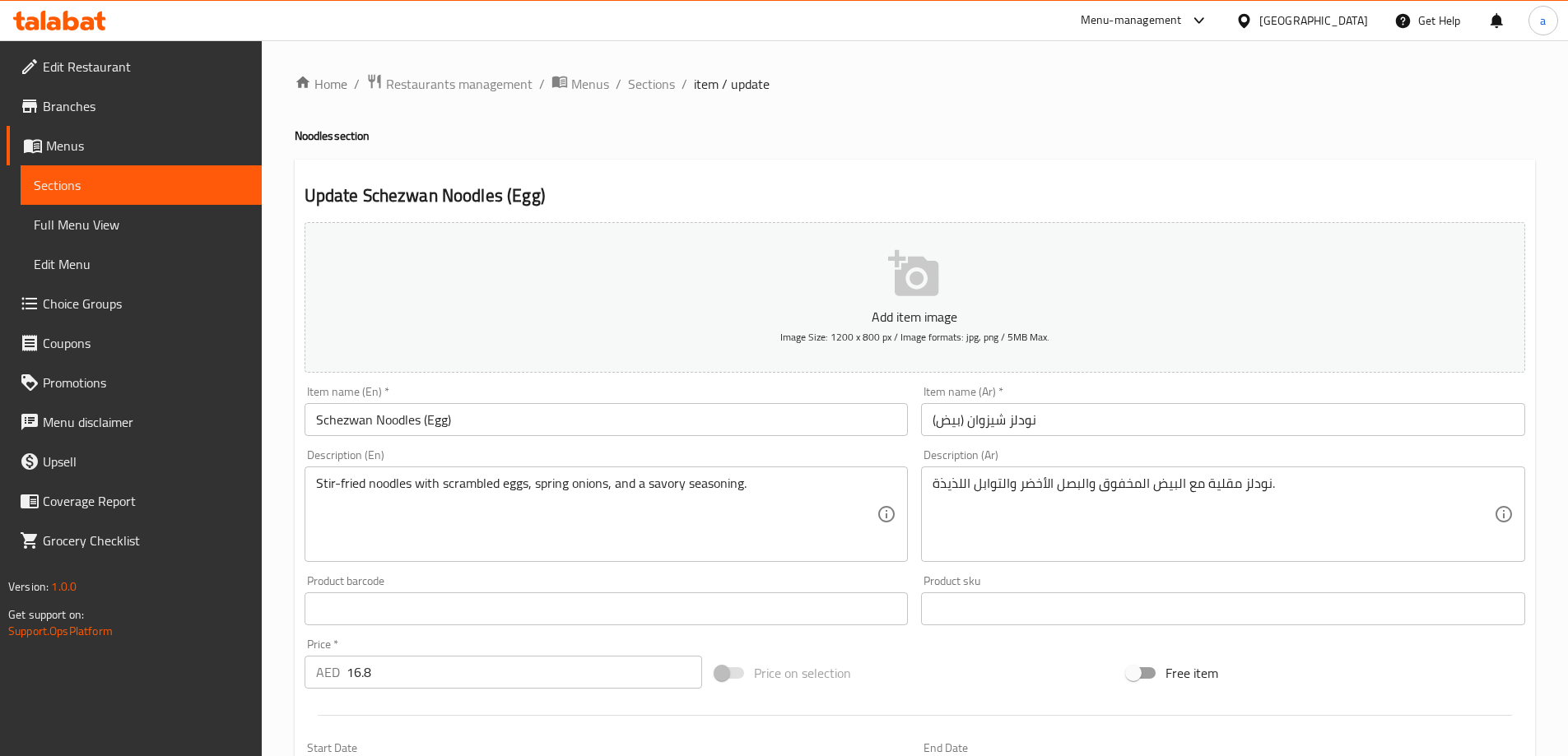
click at [349, 420] on input "Schezwan Noodles (Egg)" at bounding box center [607, 419] width 604 height 32
click at [993, 421] on input "نودلز شيزوان (بيض)" at bounding box center [1224, 419] width 604 height 32
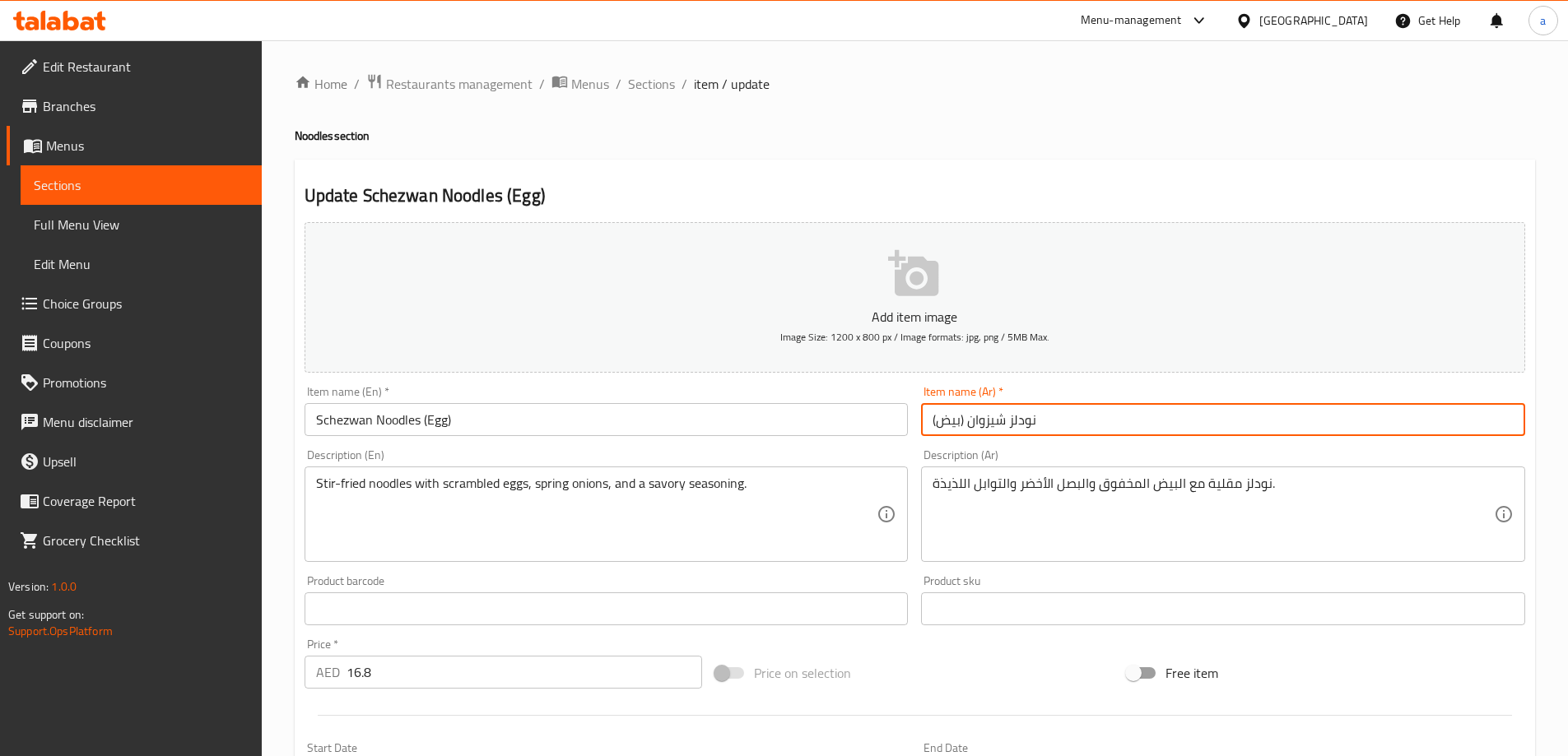
click at [993, 421] on input "نودلز شيزوان (بيض)" at bounding box center [1224, 419] width 604 height 32
paste input "يشوان"
click at [1016, 421] on input "نودلز [PERSON_NAME] (بيض)" at bounding box center [1224, 419] width 604 height 32
click at [1021, 420] on input "نودلز [PERSON_NAME] (بيض)" at bounding box center [1224, 419] width 604 height 32
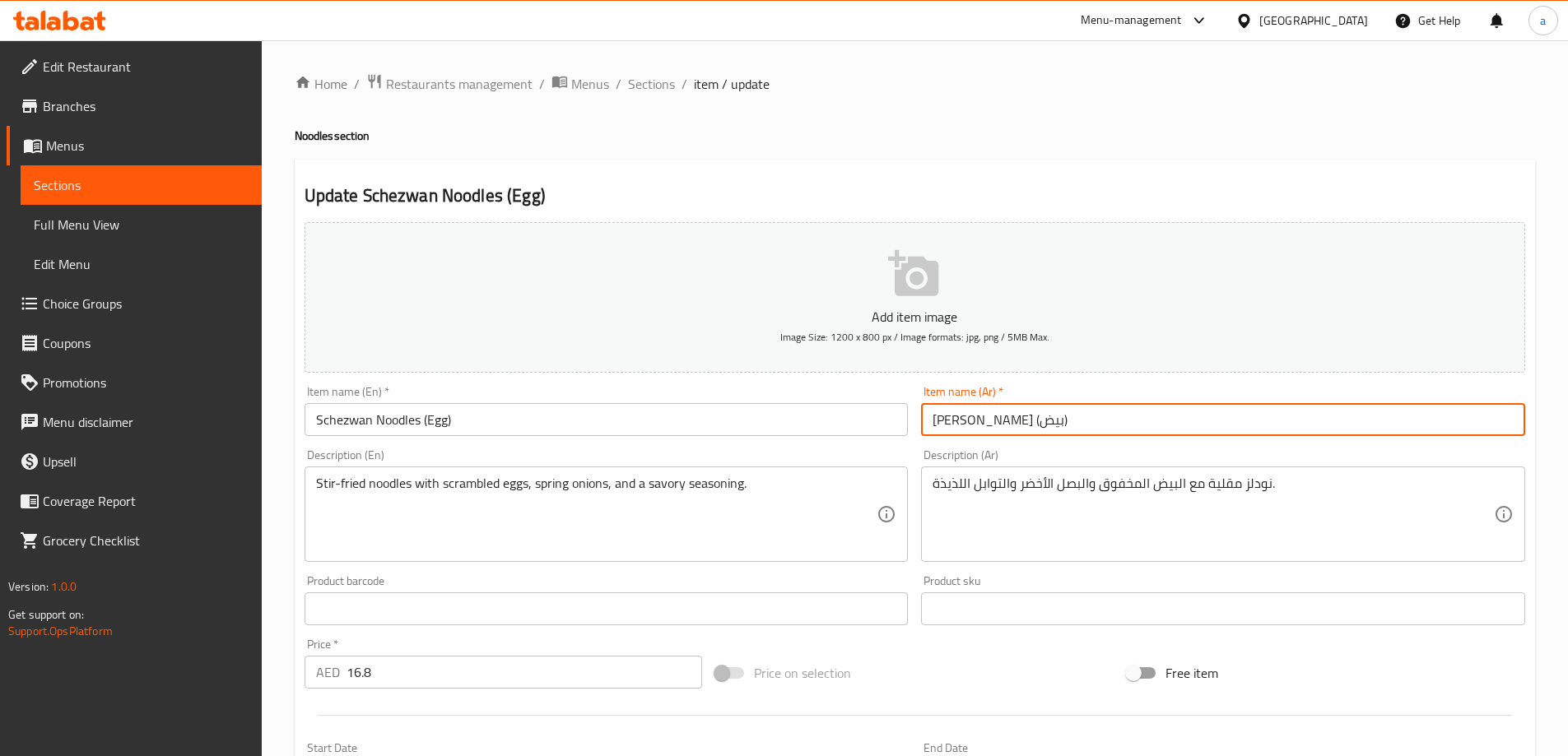
click at [969, 425] on input "[PERSON_NAME] (بيض)" at bounding box center [1224, 419] width 604 height 32
paste input "نودلز"
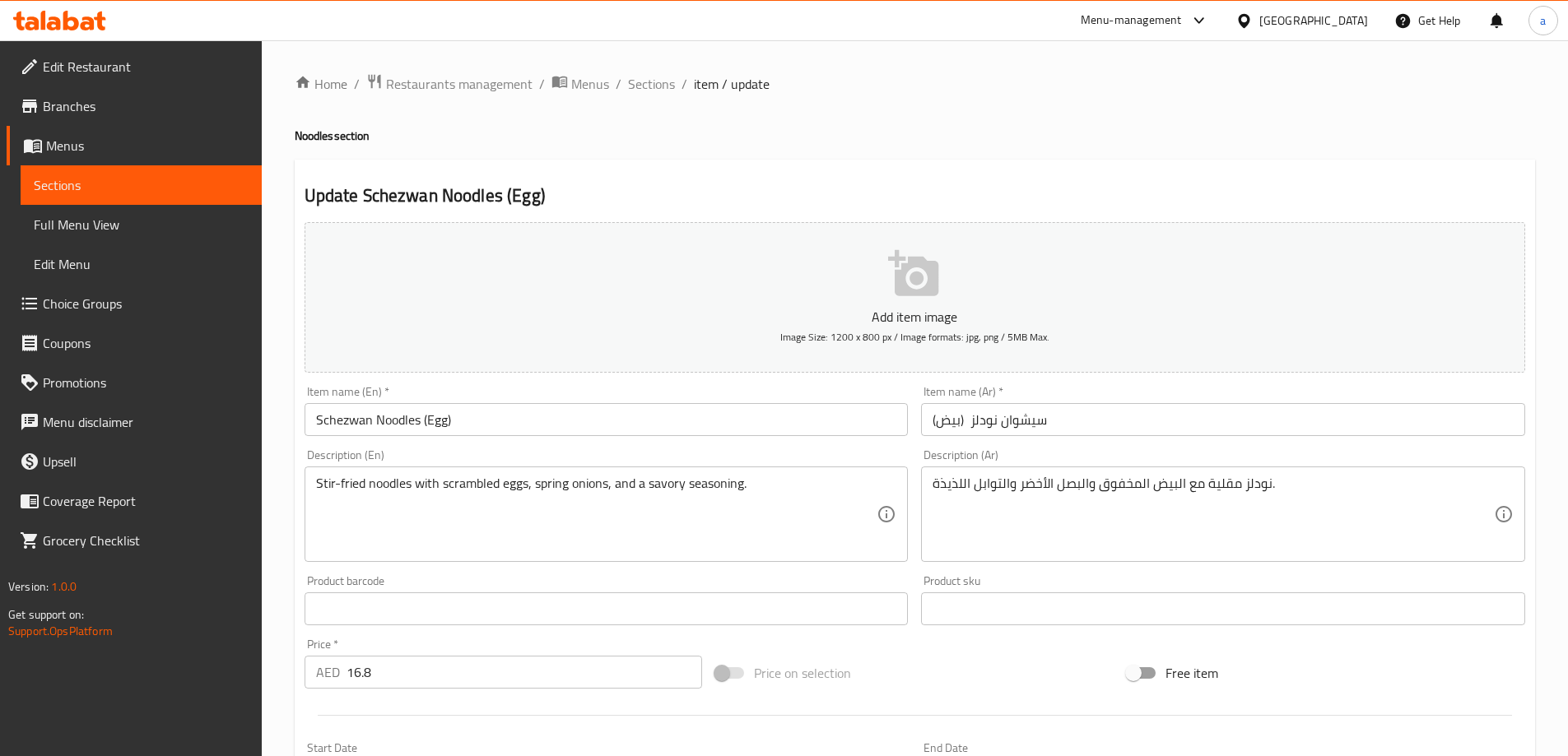
click at [1054, 452] on div "Description (Ar) نودلز مقلية مع البيض المخفوق والبصل الأخضر والتوابل اللذيذة. D…" at bounding box center [1224, 505] width 604 height 113
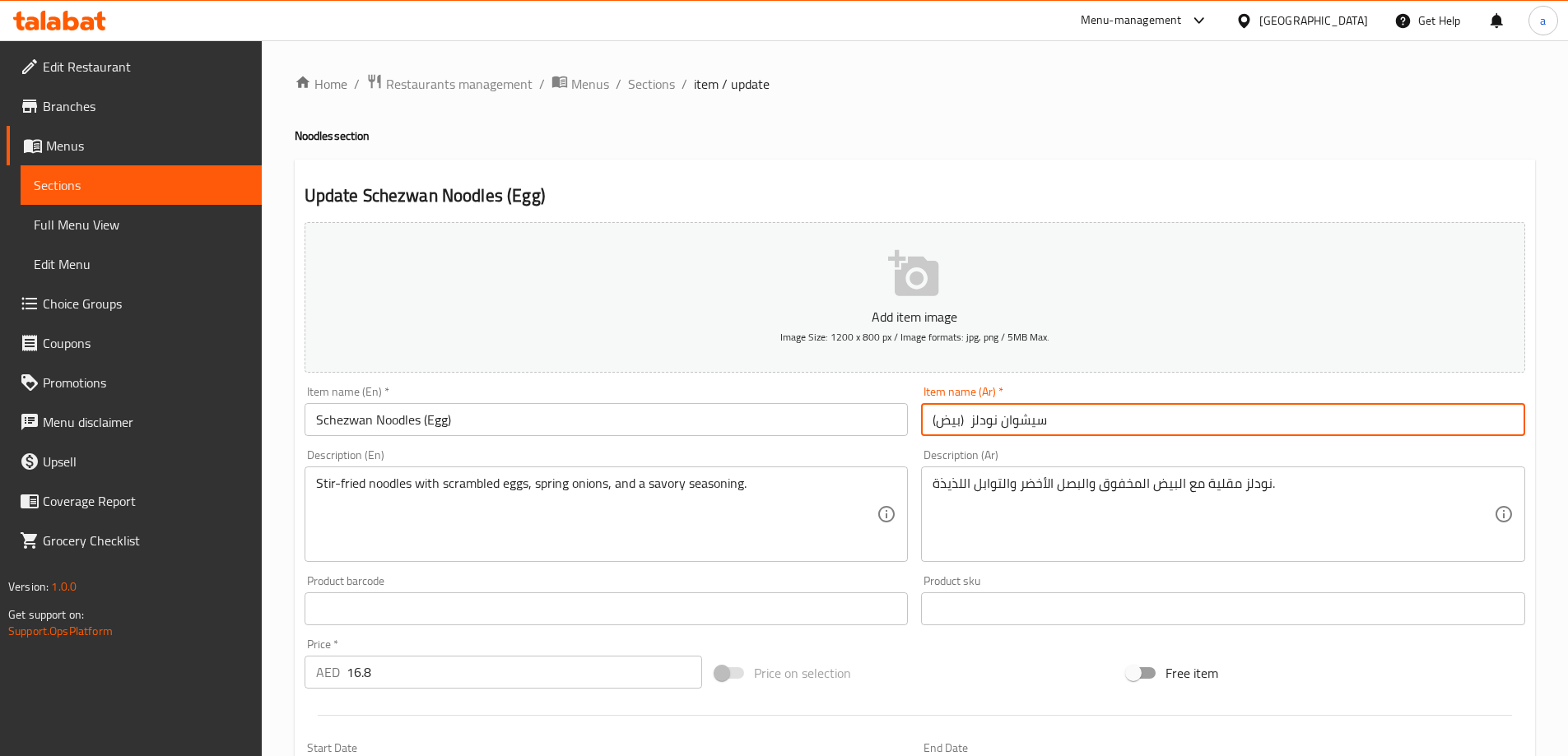
click at [965, 422] on input "سيشوان نودلز (بيض)" at bounding box center [1224, 419] width 604 height 32
type input "سيشوان نودلز (بيض)"
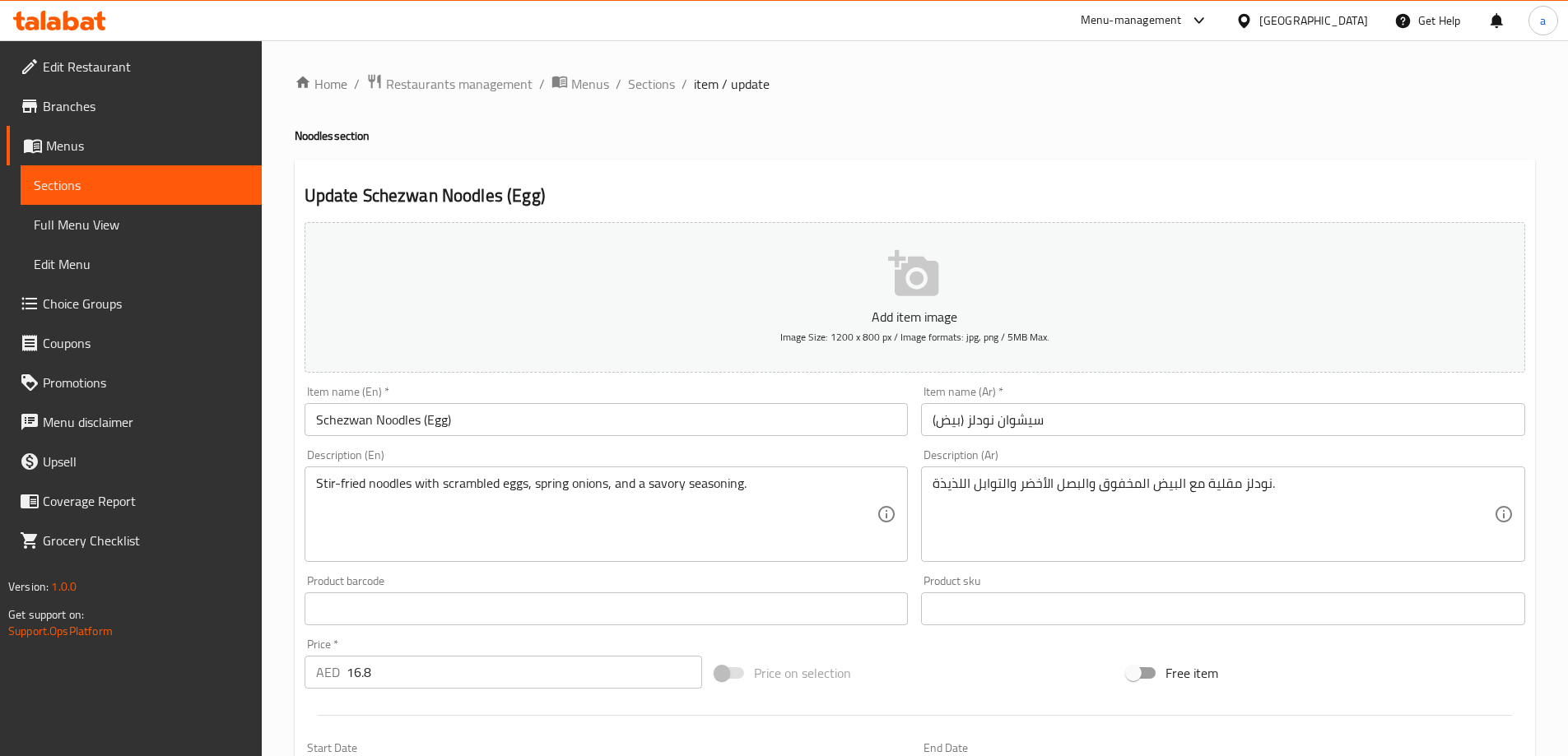
click at [1017, 441] on div "Item name (Ar)   * سيشوان نودلز (بيض) Item name (Ar) *" at bounding box center [1224, 411] width 618 height 63
click at [1134, 451] on div "Description (Ar) نودلز مقلية مع البيض المخفوق والبصل الأخضر والتوابل اللذيذة. D…" at bounding box center [1224, 505] width 604 height 113
click at [1176, 196] on h2 "Update Schezwan Noodles (Egg)" at bounding box center [915, 196] width 1221 height 25
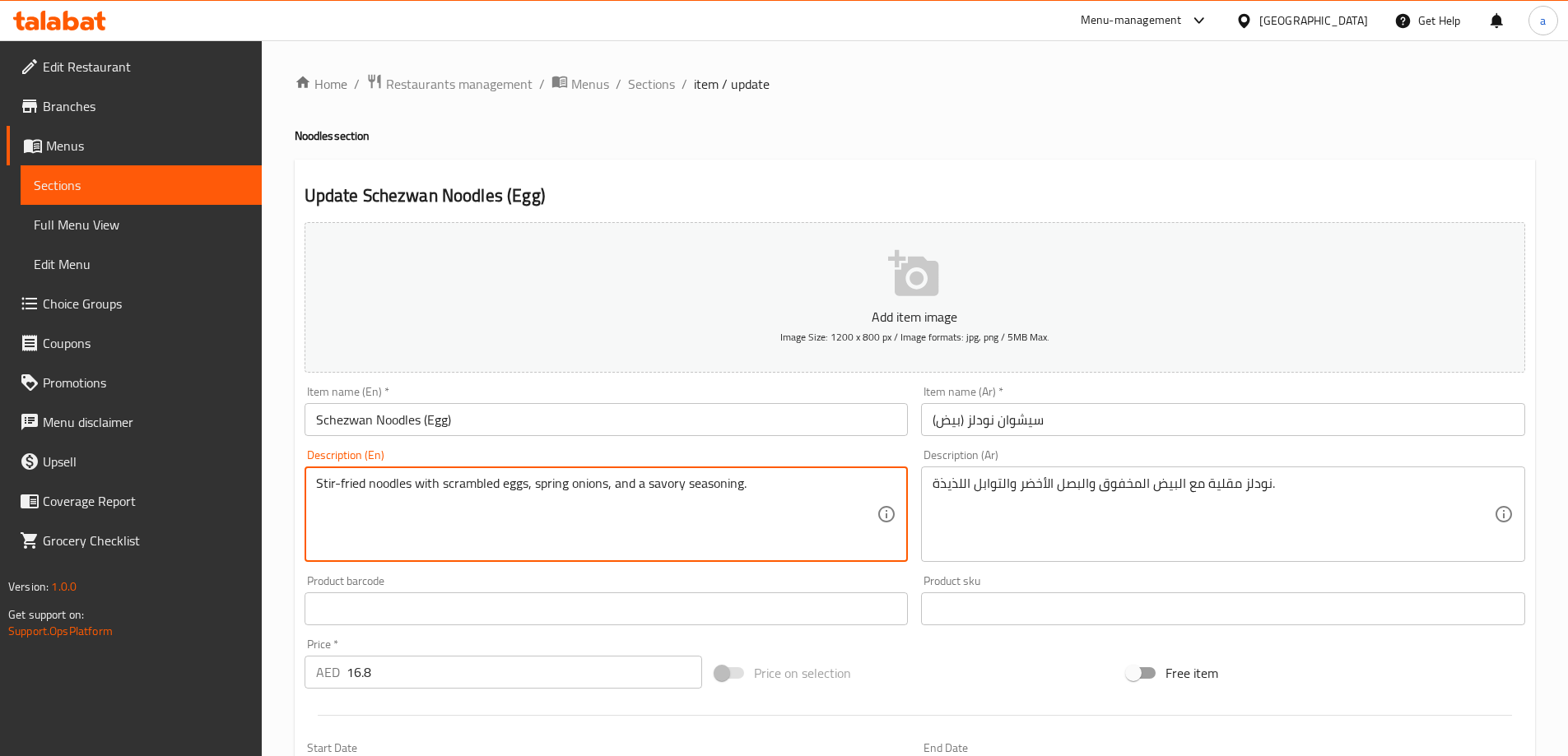
click at [1076, 190] on h2 "Update Schezwan Noodles (Egg)" at bounding box center [915, 196] width 1221 height 25
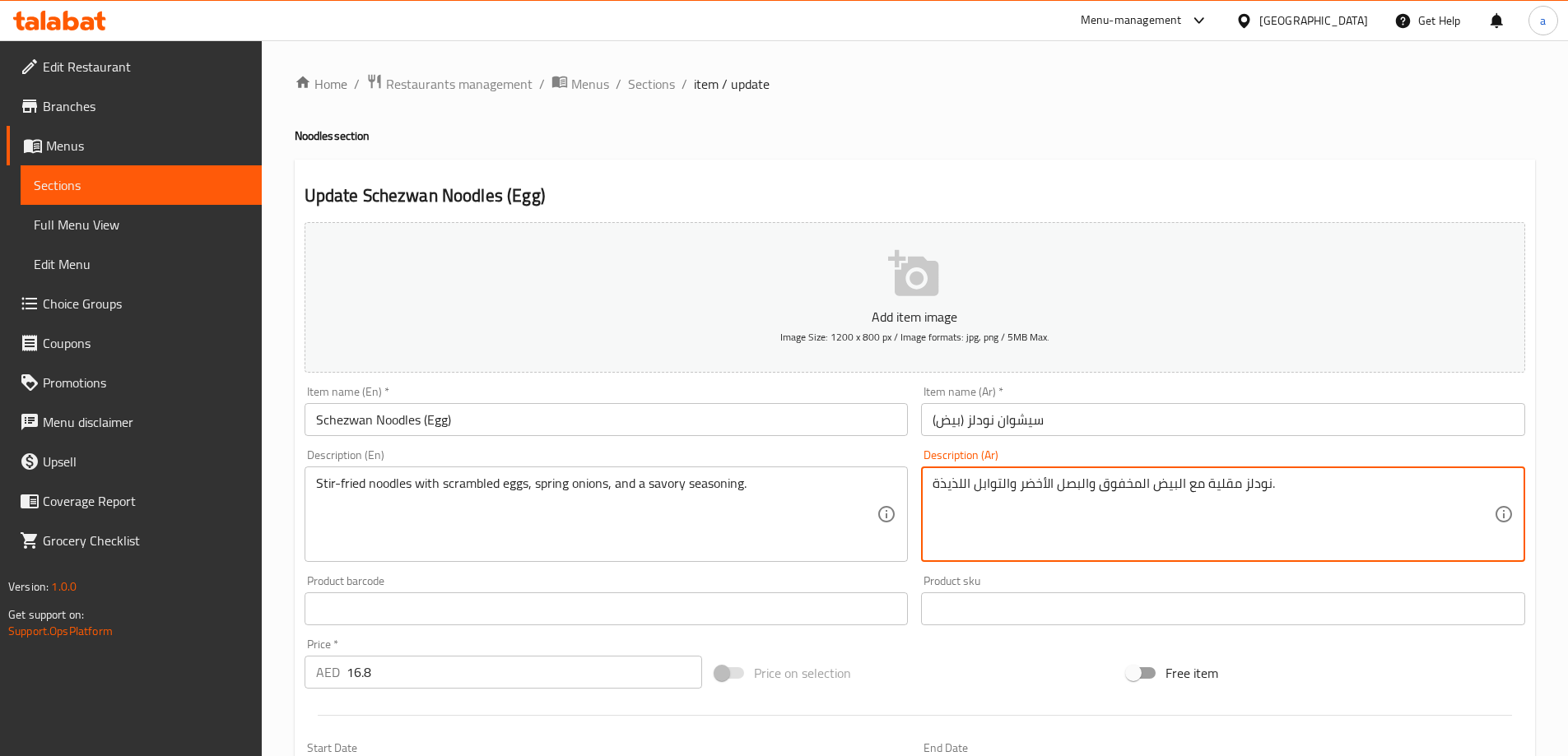
drag, startPoint x: 962, startPoint y: 487, endPoint x: 936, endPoint y: 497, distance: 27.9
type textarea "نودلز مقلية مع البيض المخفوق والبصل الأخضر والتوابل المالحة."
click at [710, 489] on textarea "Stir-fried noodles with scrambled eggs, spring onions, and a savory seasoning." at bounding box center [596, 515] width 562 height 79
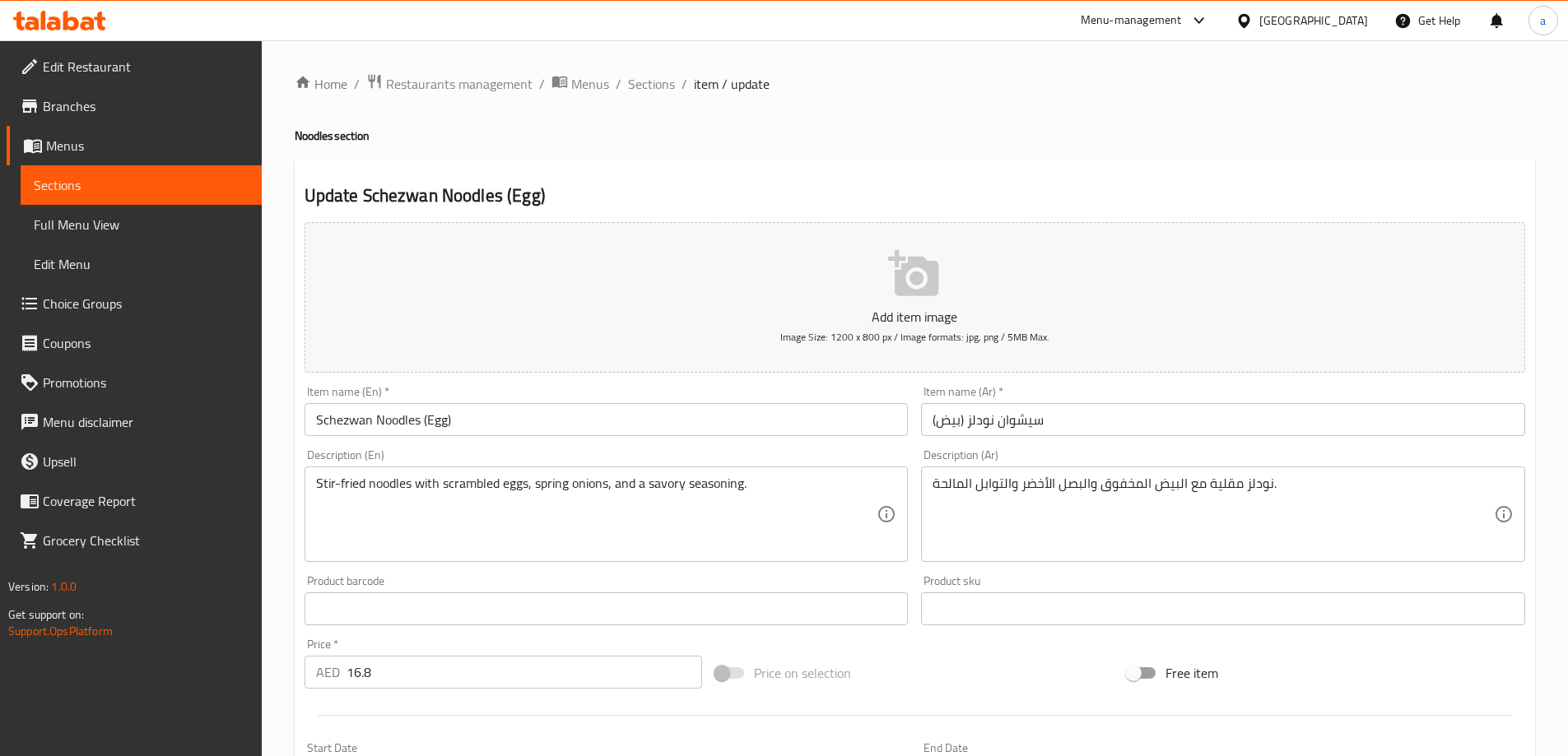
click at [694, 494] on textarea "Stir-fried noodles with scrambled eggs, spring onions, and a savory seasoning." at bounding box center [596, 515] width 562 height 79
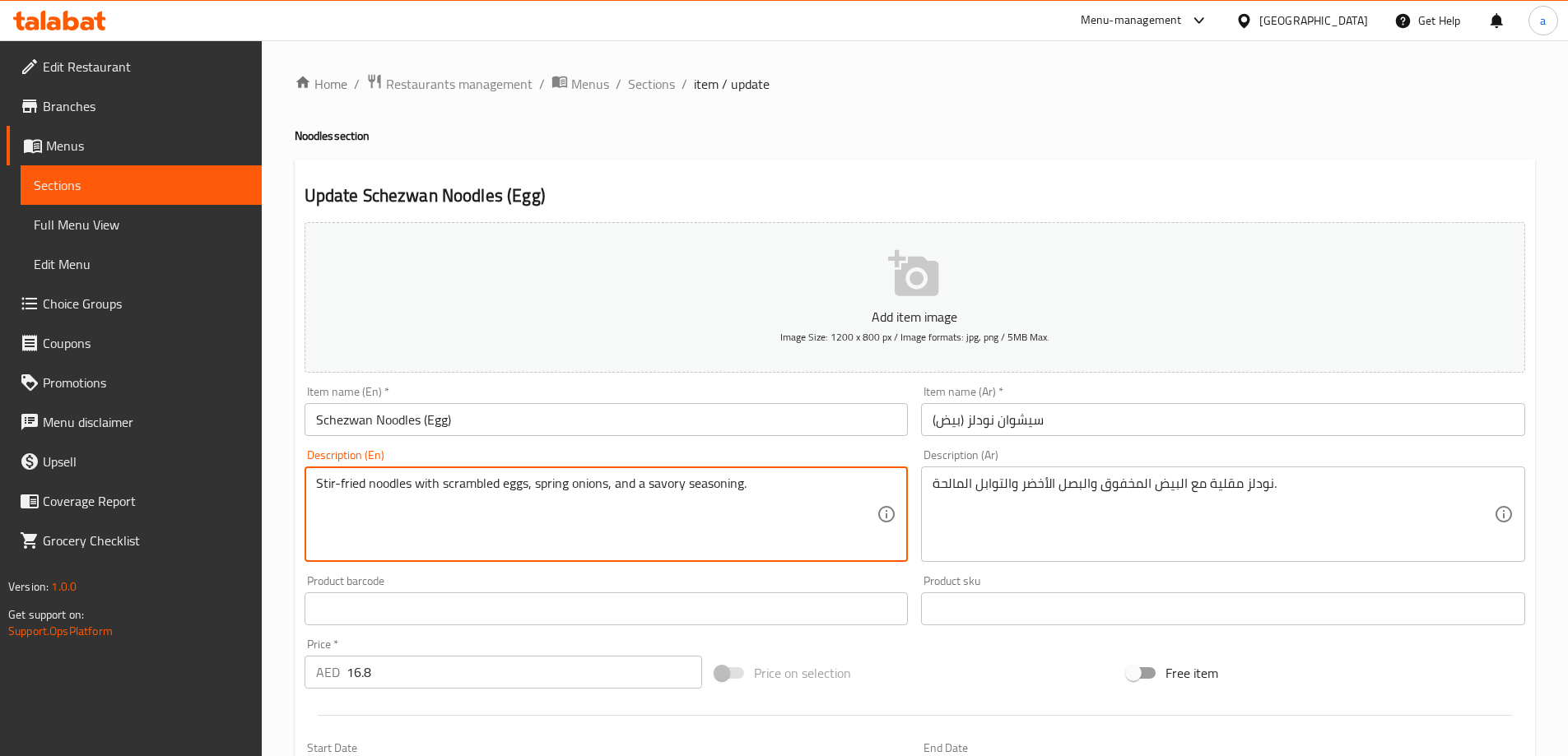
click at [694, 494] on textarea "Stir-fried noodles with scrambled eggs, spring onions, and a savory seasoning." at bounding box center [596, 515] width 562 height 79
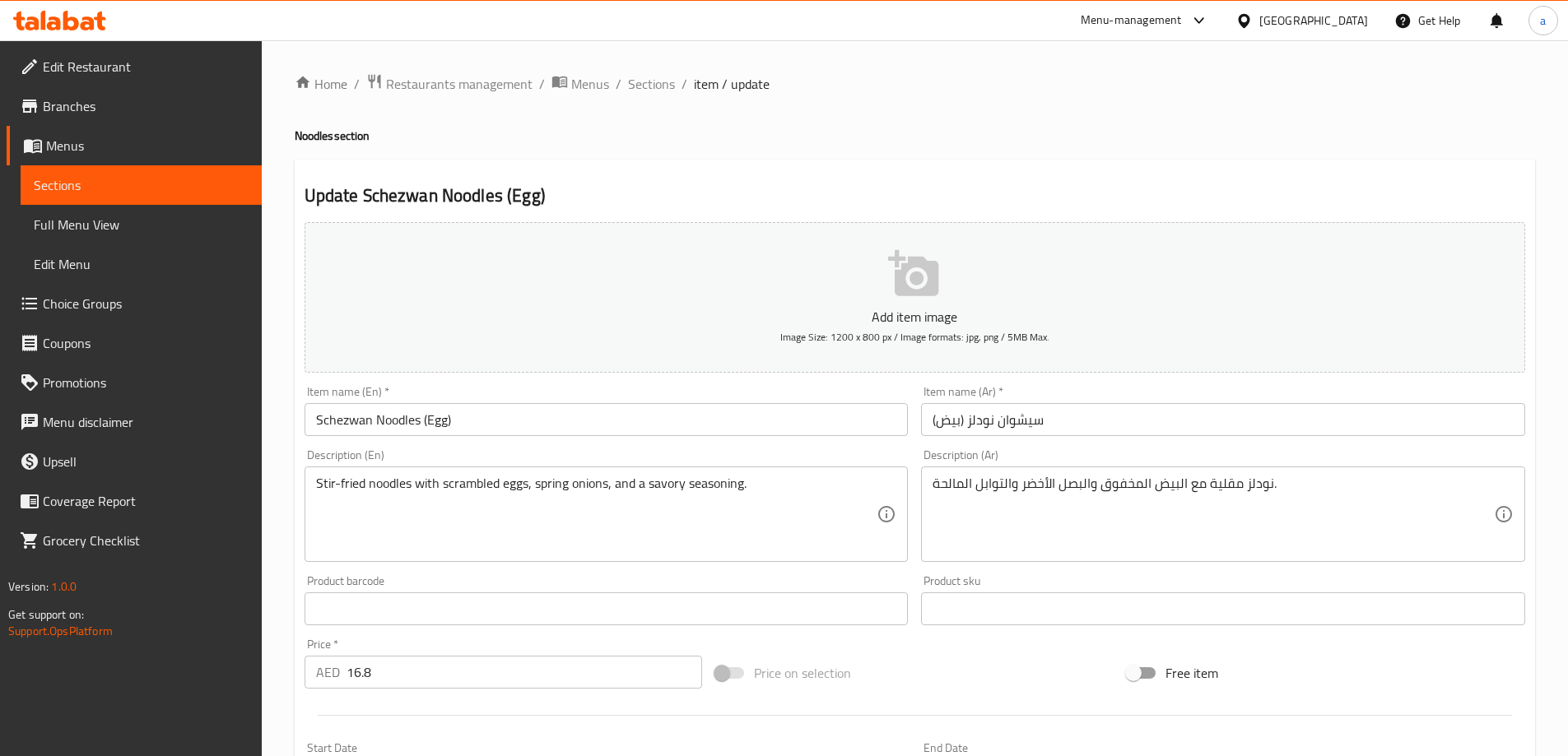
click at [769, 452] on div "Description (En) Stir-fried noodles with scrambled eggs, spring onions, and a s…" at bounding box center [607, 505] width 604 height 113
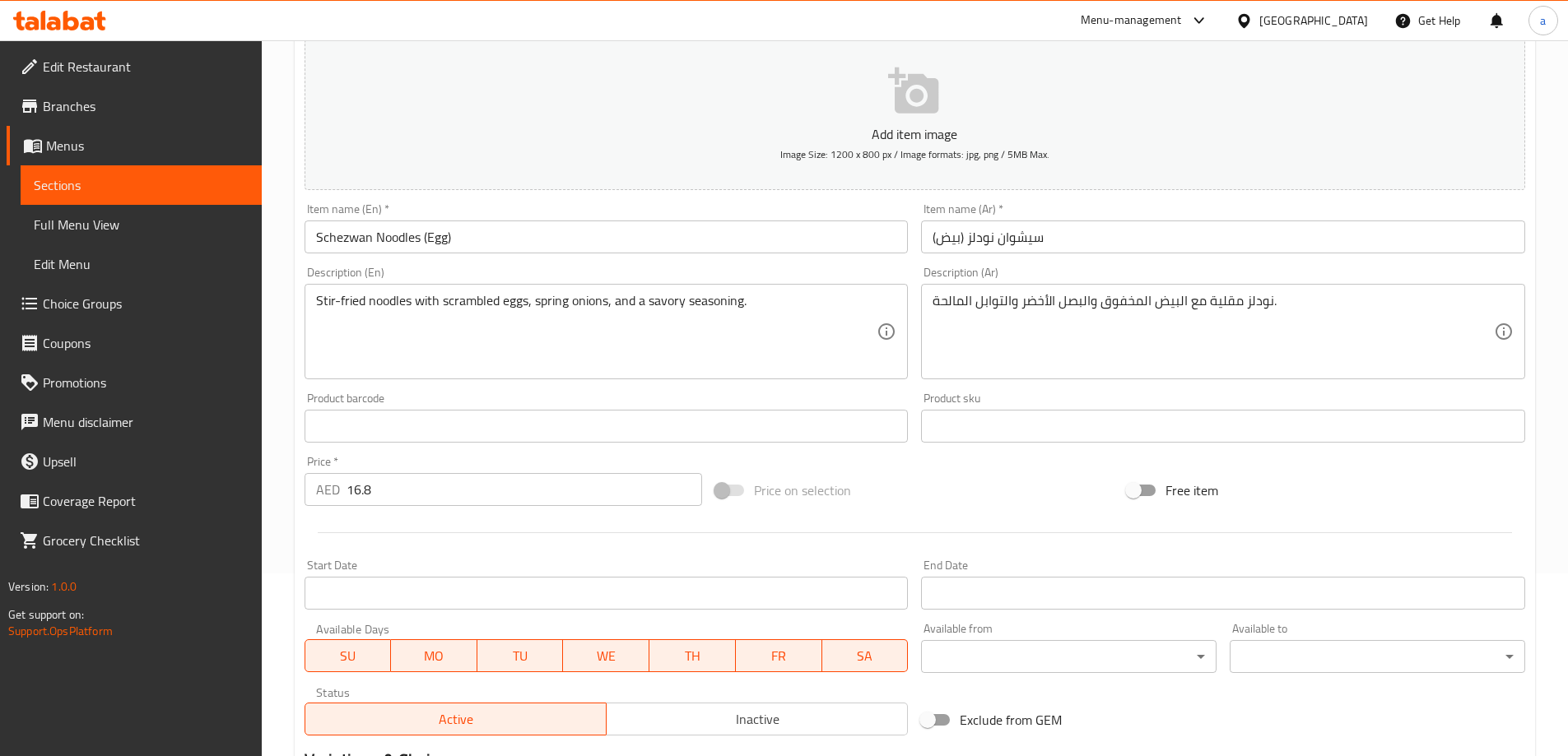
scroll to position [406, 0]
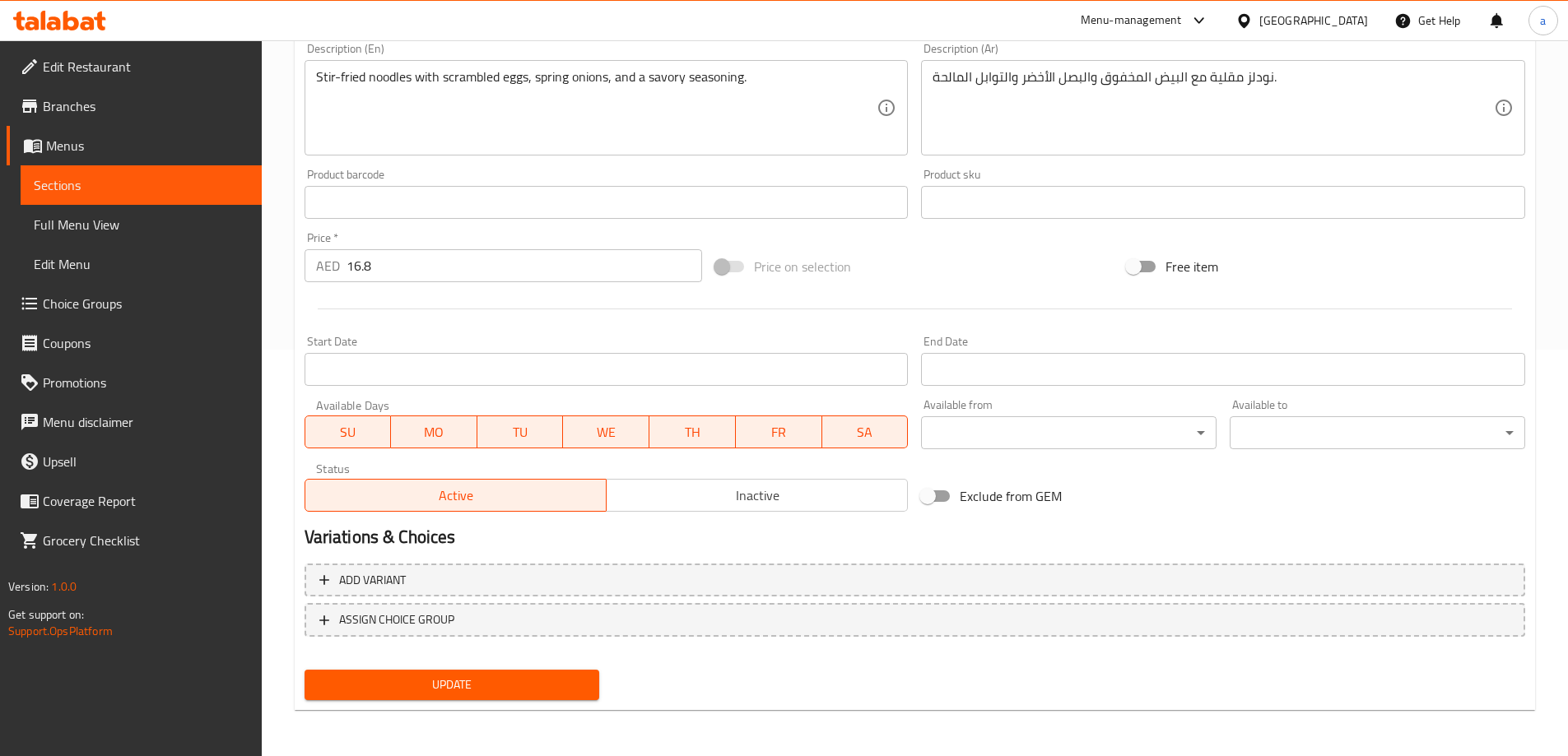
click at [522, 704] on div "Update" at bounding box center [452, 685] width 309 height 43
click at [530, 688] on span "Update" at bounding box center [452, 684] width 270 height 21
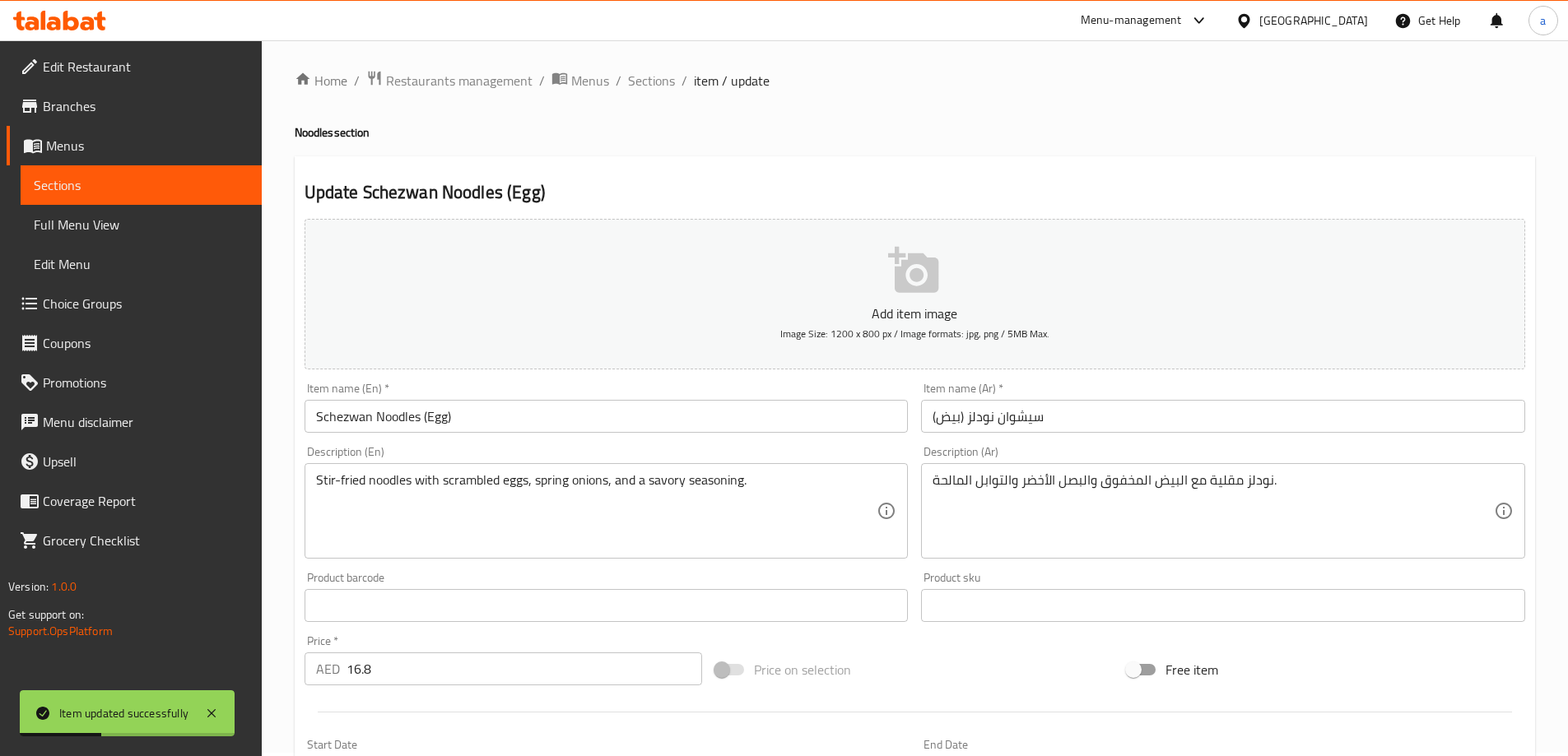
scroll to position [0, 0]
click at [664, 87] on span "Sections" at bounding box center [652, 84] width 47 height 20
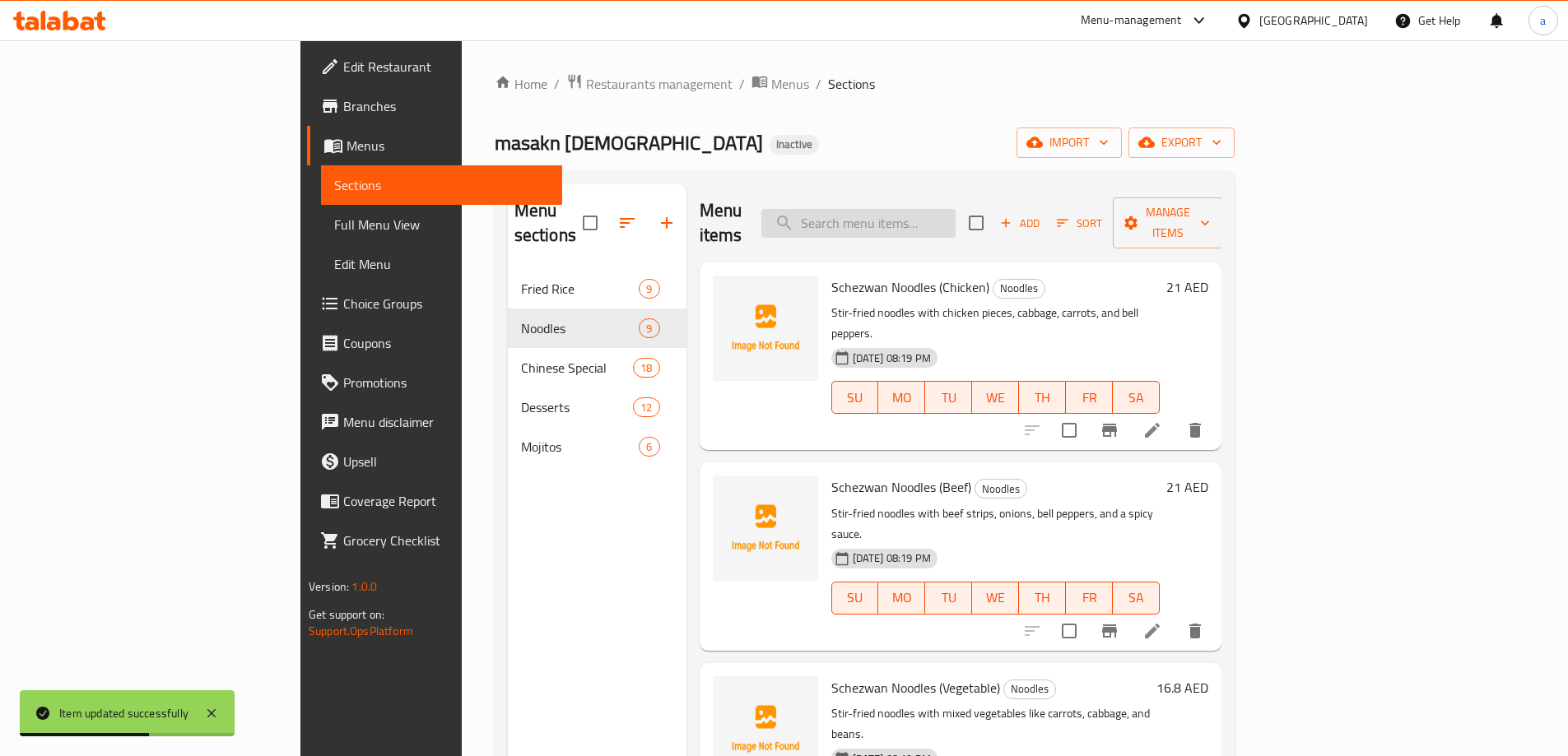
click at [956, 209] on input "search" at bounding box center [859, 223] width 195 height 29
paste input "Chicken Noodles"
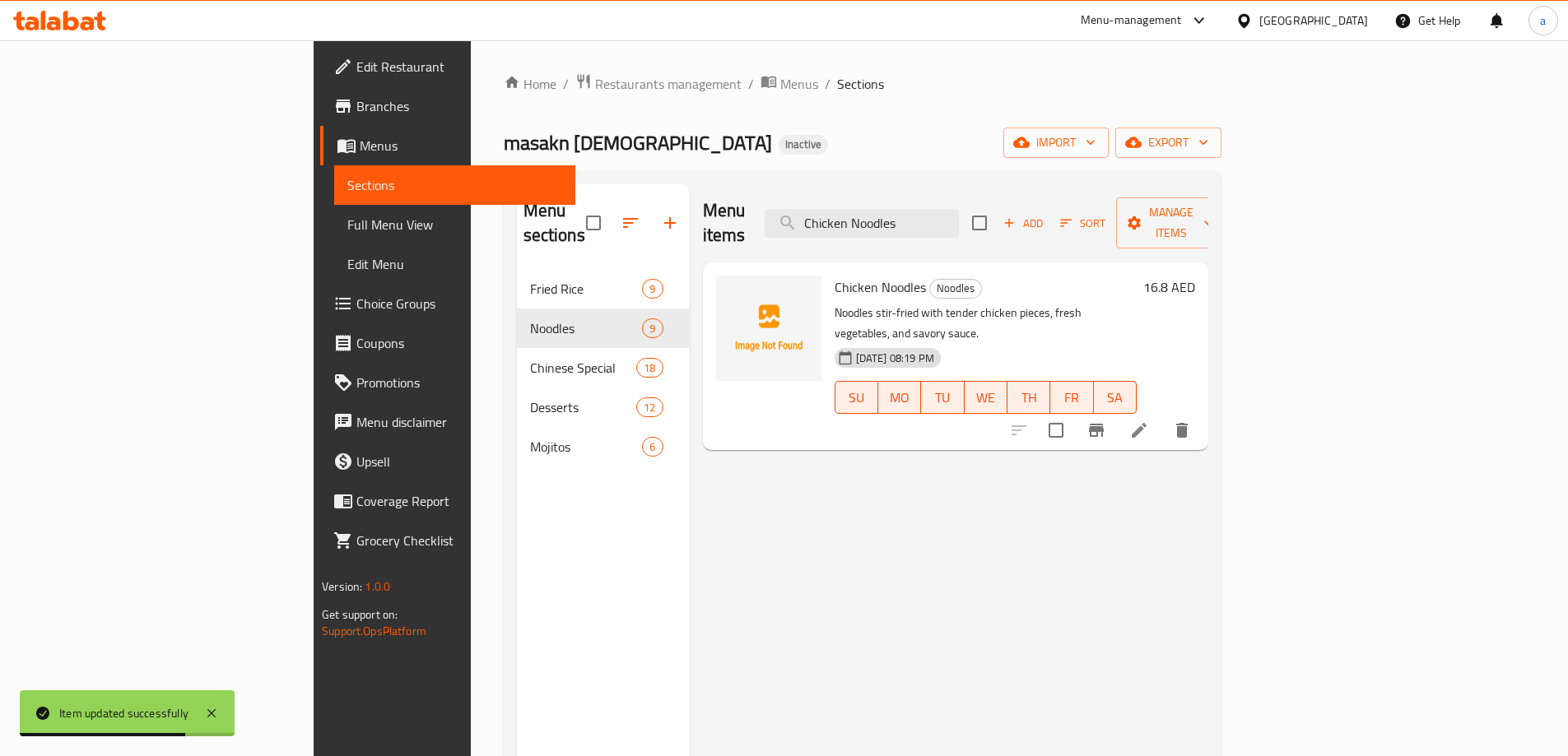
type input "Chicken Noodles"
click at [1163, 416] on li at bounding box center [1139, 431] width 46 height 29
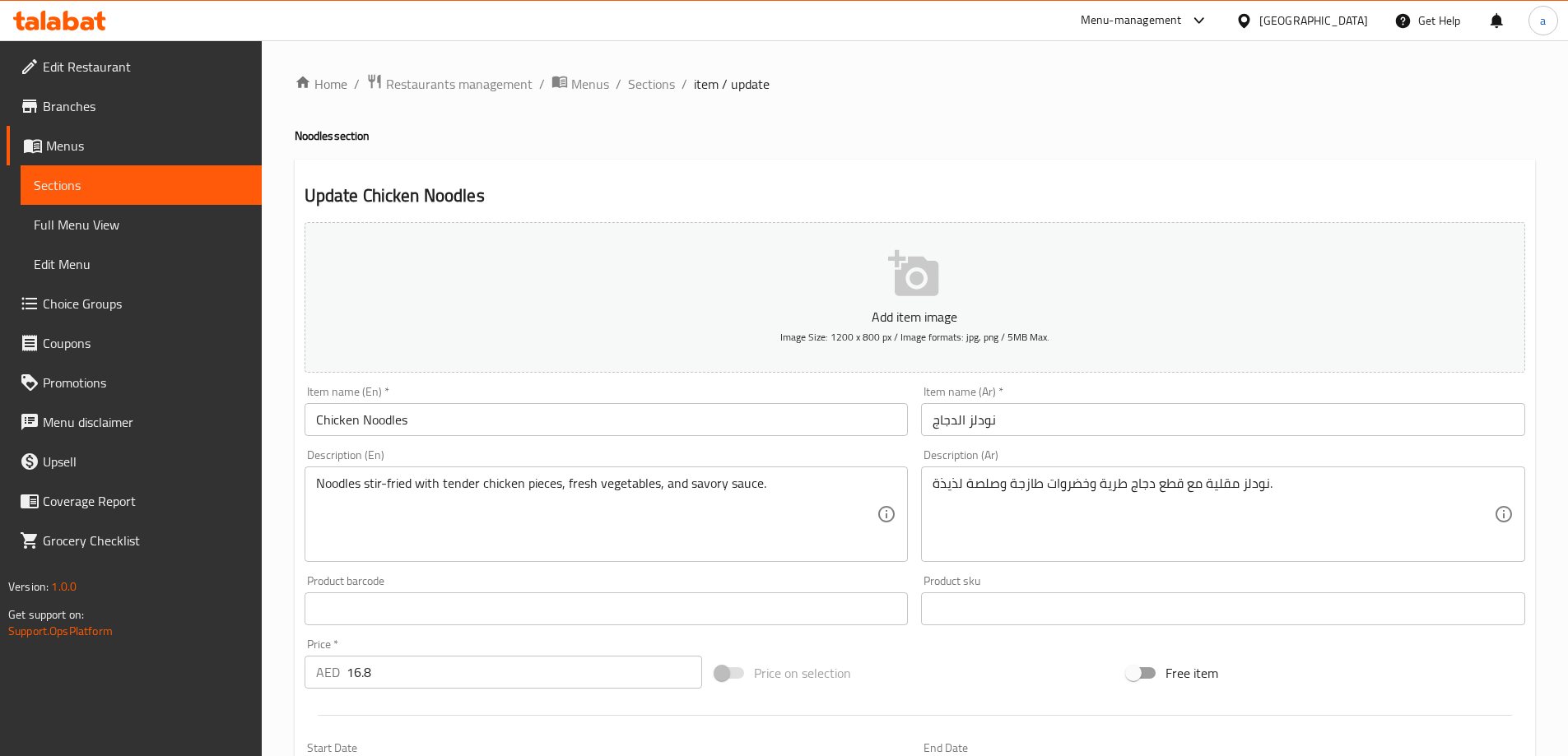
click at [877, 195] on h2 "Update Chicken Noodles" at bounding box center [915, 196] width 1221 height 25
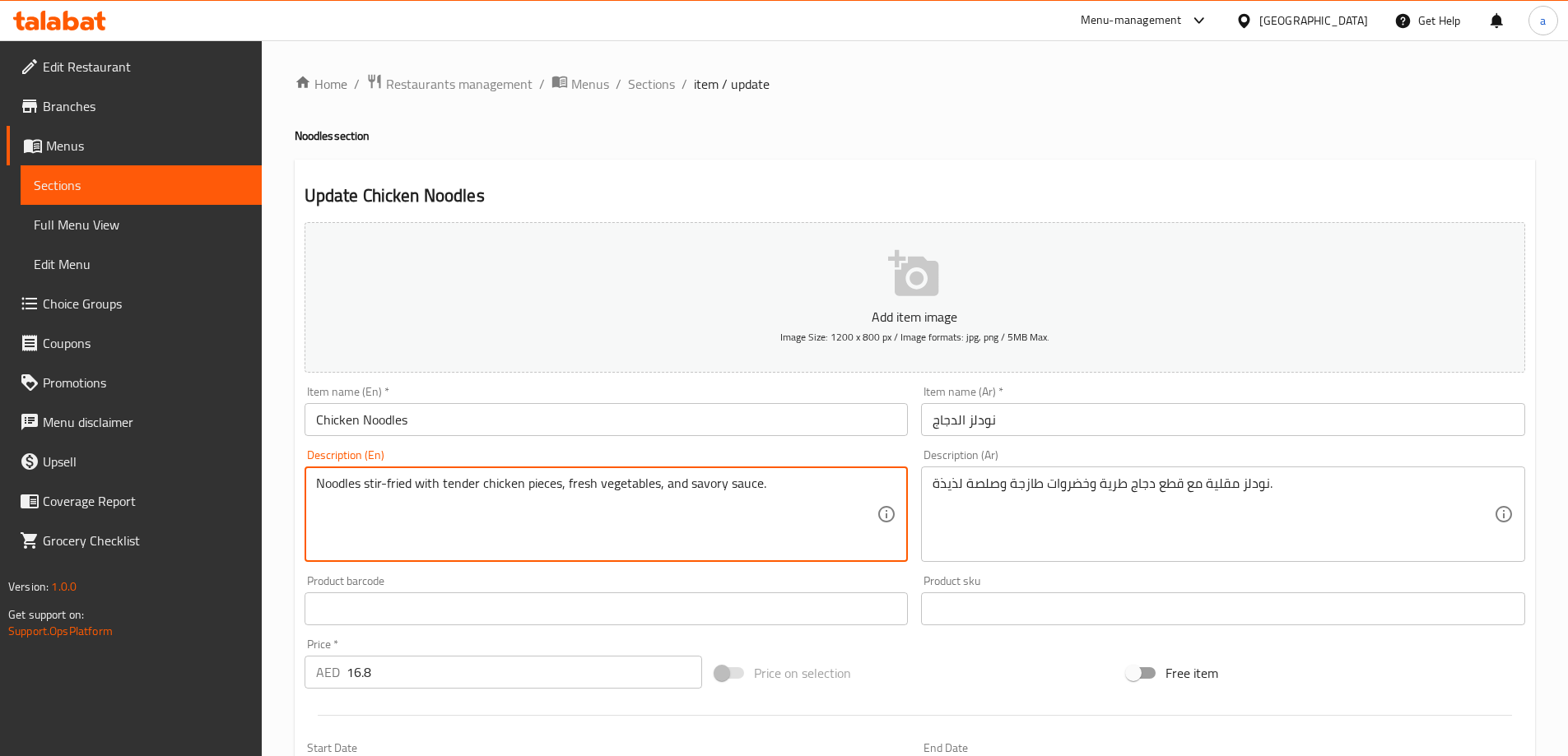
click at [1015, 196] on h2 "Update Chicken Noodles" at bounding box center [915, 196] width 1221 height 25
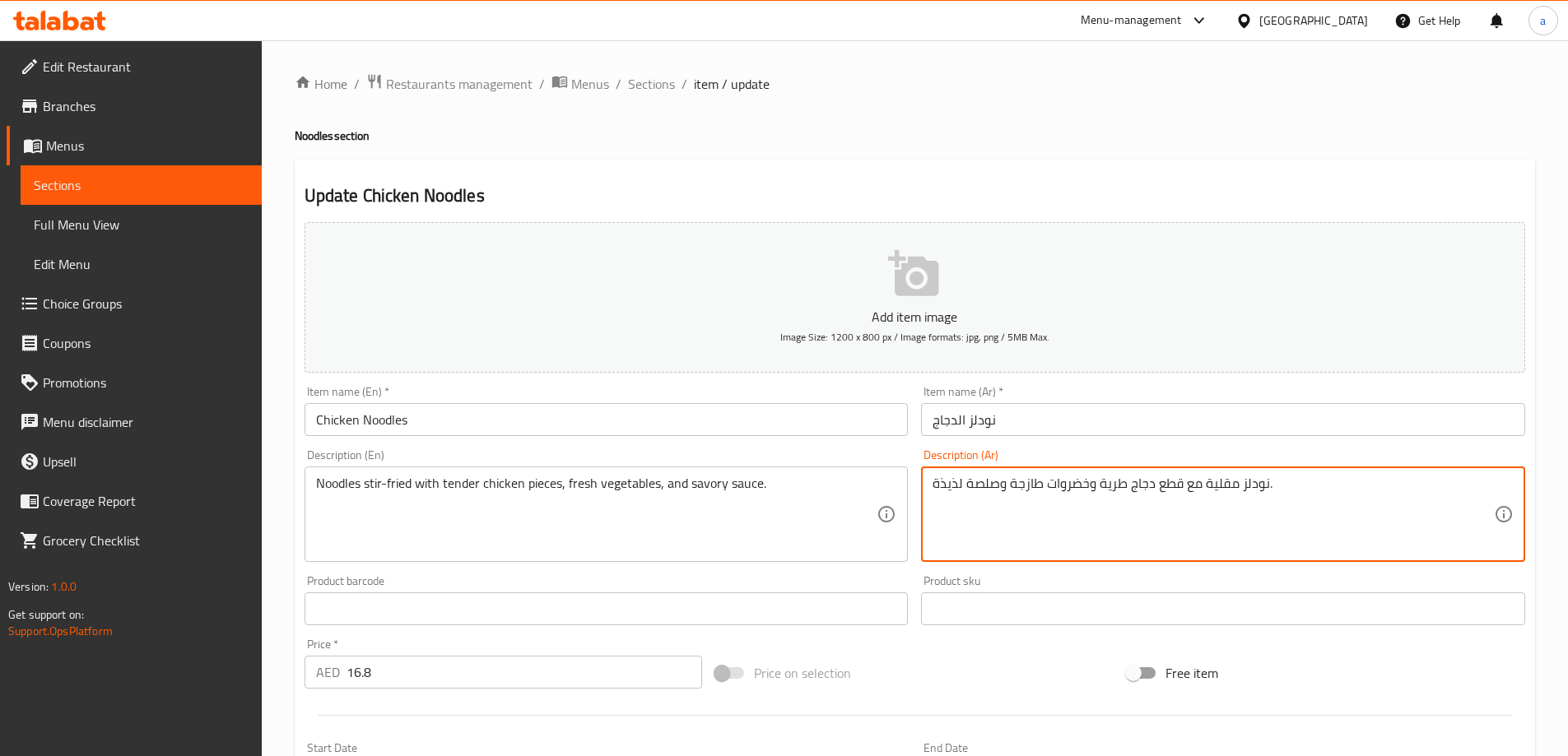
drag, startPoint x: 989, startPoint y: 487, endPoint x: 970, endPoint y: 490, distance: 19.2
click at [970, 490] on textarea "نودلز مقلية مع قطع دجاج طرية وخضروات طازجة وصلصة لذيذة." at bounding box center [1213, 515] width 562 height 79
drag, startPoint x: 965, startPoint y: 487, endPoint x: 988, endPoint y: 492, distance: 23.5
click at [988, 492] on textarea "نودلز مقلية مع قطع دجاج طرية وخضروات طازجة وصلصة لذيذة." at bounding box center [1213, 515] width 562 height 79
click at [966, 483] on textarea "نودلز مقلية مع قطع دجاج طرية وخضروات طازجة وصوص لذيذة." at bounding box center [1213, 515] width 562 height 79
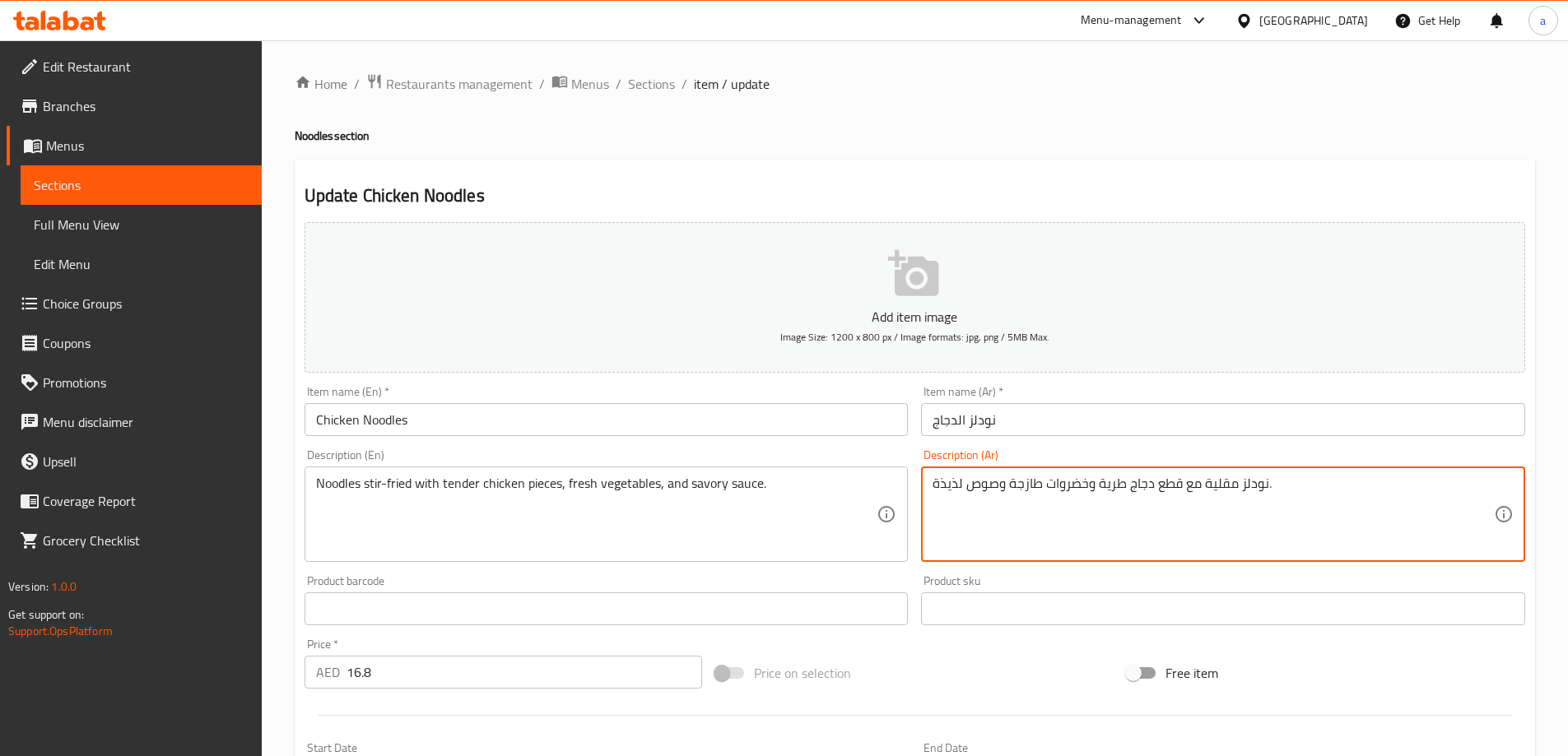
drag, startPoint x: 936, startPoint y: 487, endPoint x: 962, endPoint y: 494, distance: 26.9
click at [962, 494] on textarea "نودلز مقلية مع قطع دجاج طرية وخضروات طازجة وصوص لذيذة." at bounding box center [1213, 515] width 562 height 79
type textarea "نودلز مقلية مع قطع دجاج طرية وخضروات طازجة وصوص مالح."
click at [1029, 456] on div "Description (Ar) نودلز مقلية مع قطع دجاج طرية وخضروات طازجة وصوص مالح. Descript…" at bounding box center [1224, 505] width 604 height 113
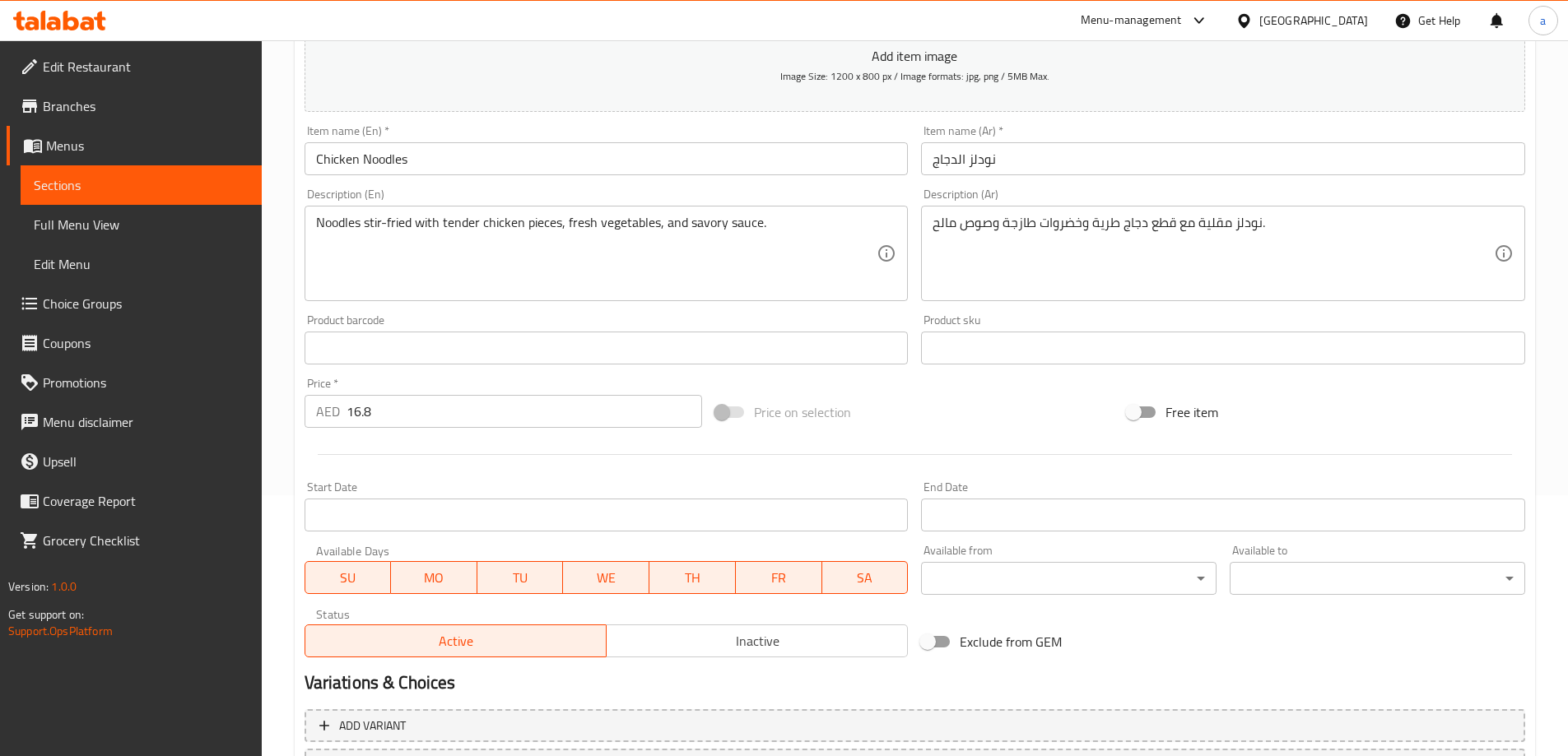
scroll to position [329, 0]
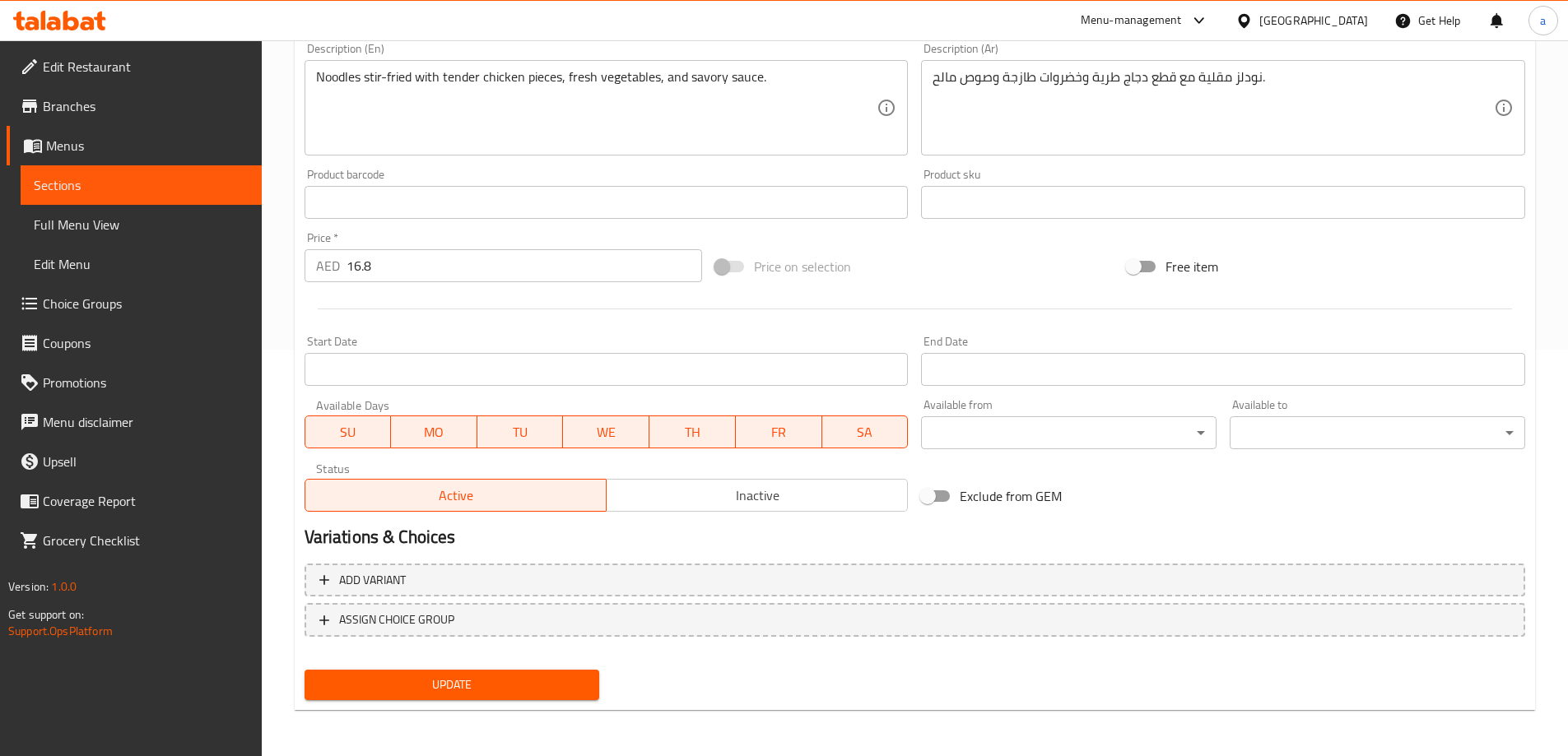
click at [444, 682] on span "Update" at bounding box center [452, 684] width 270 height 21
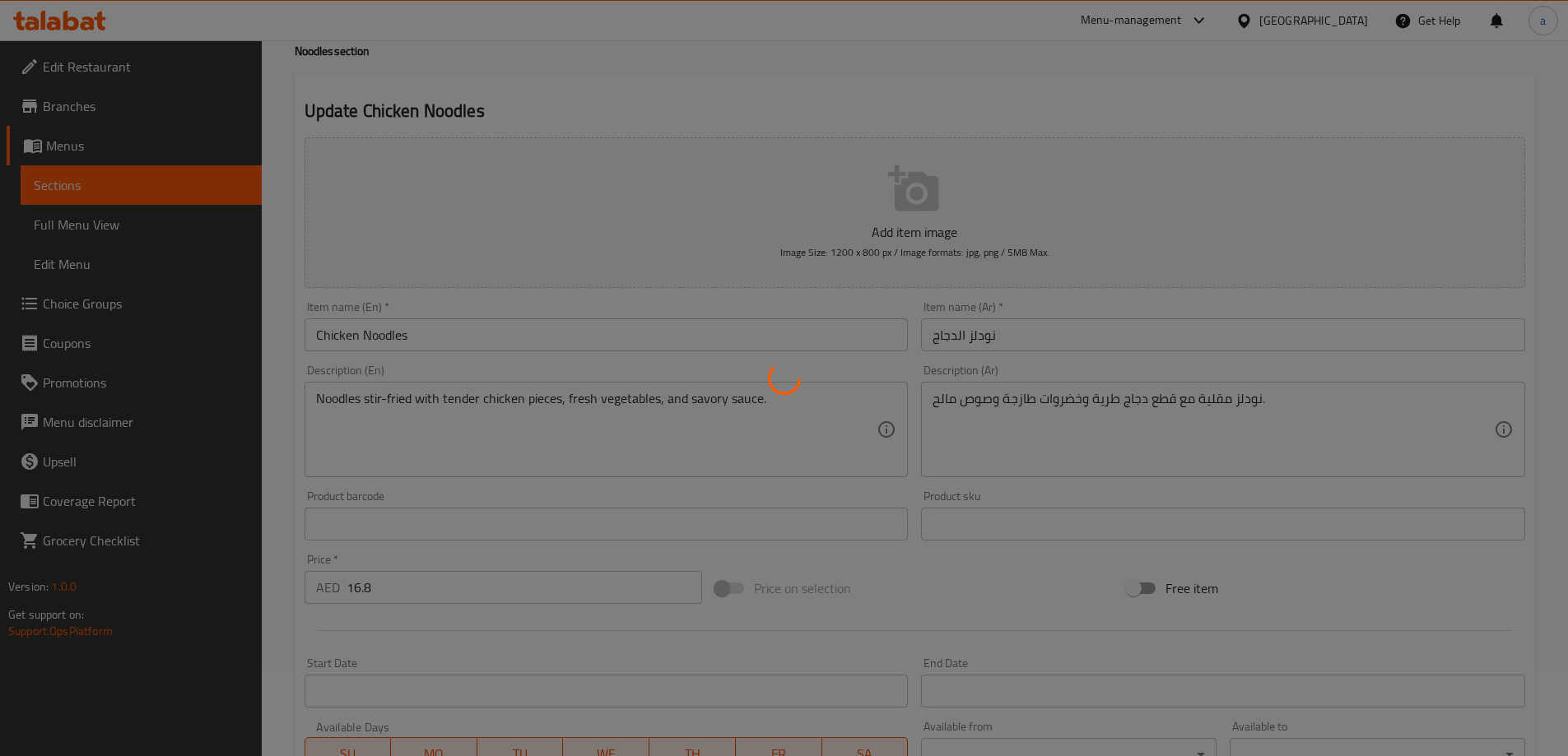
scroll to position [0, 0]
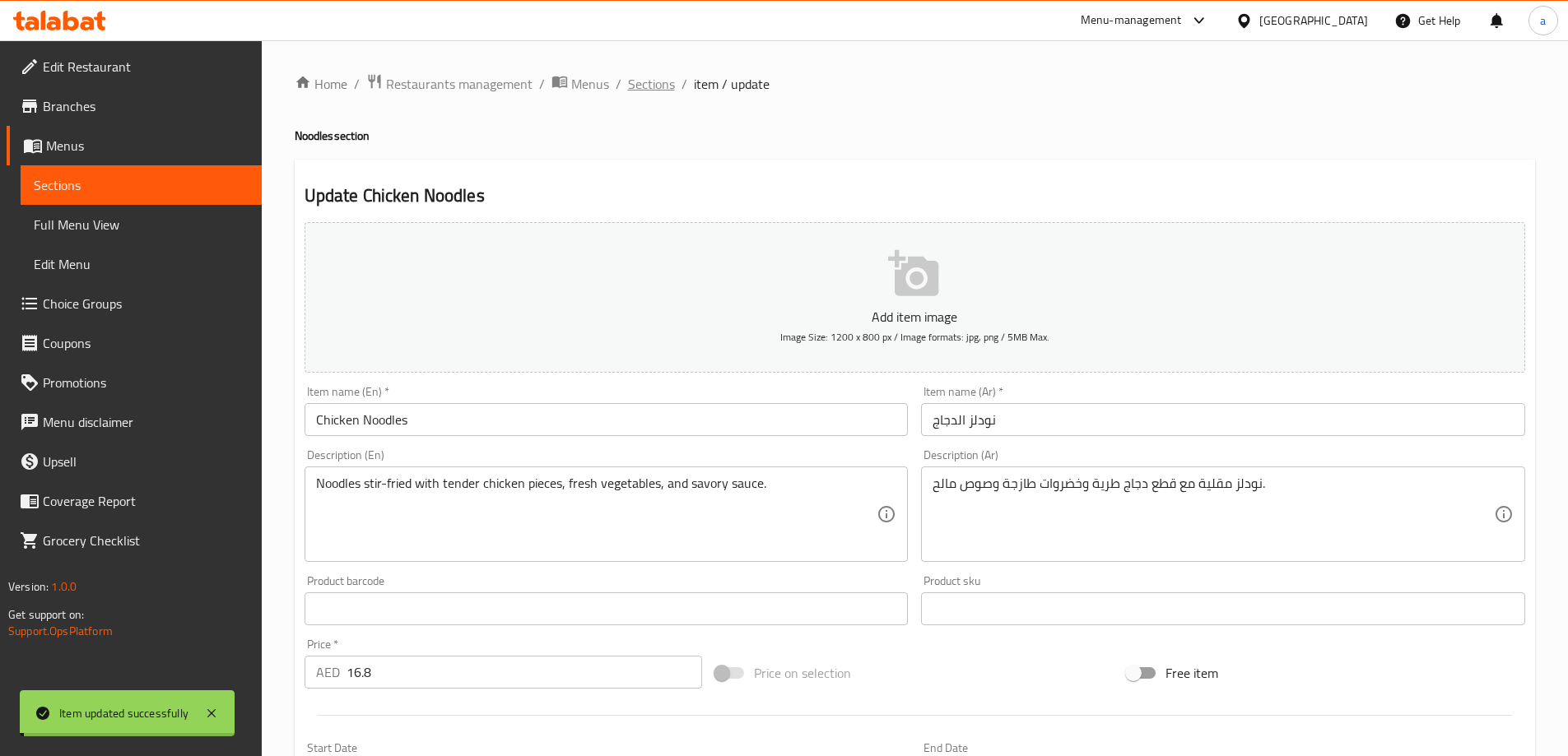
click at [644, 87] on span "Sections" at bounding box center [652, 84] width 47 height 20
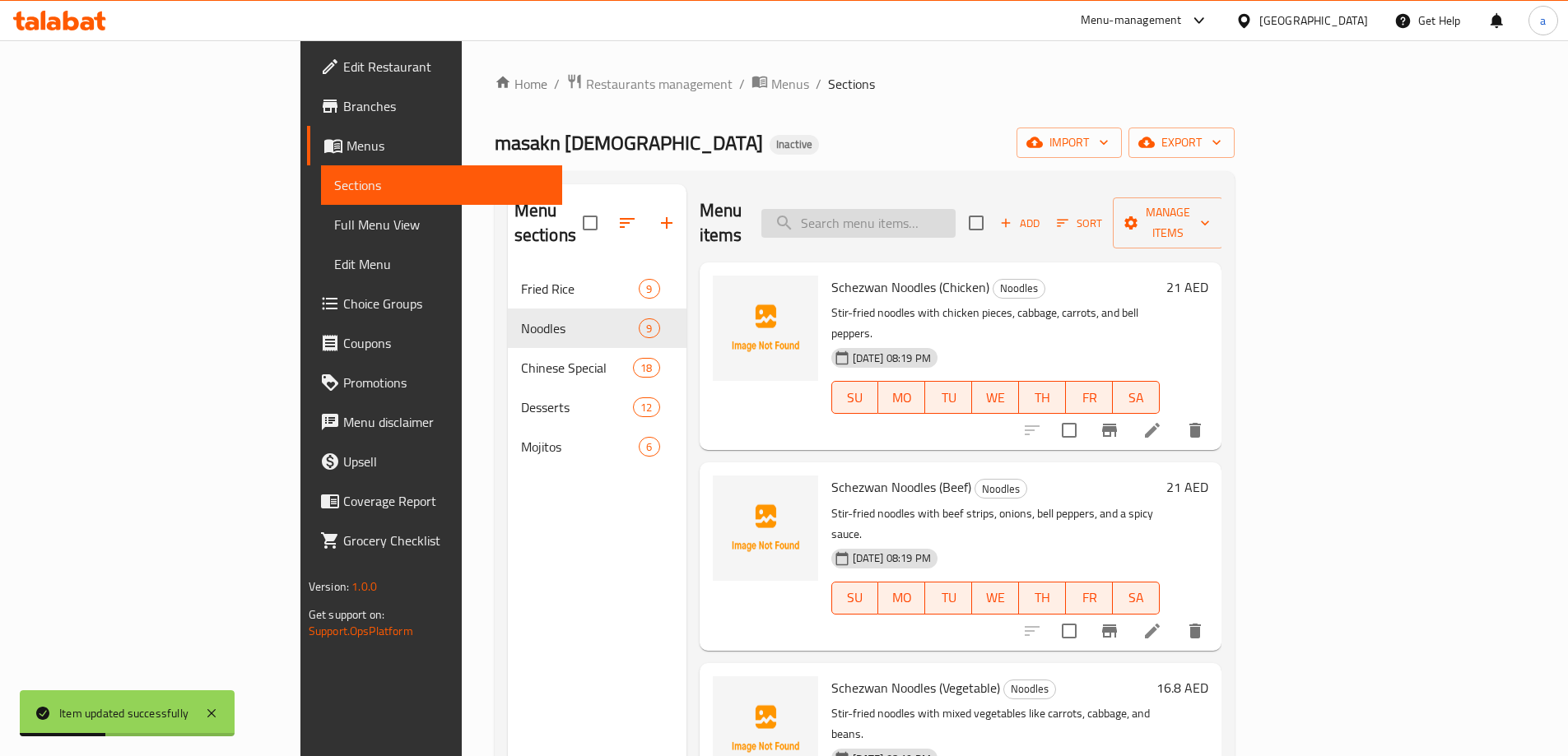
click at [956, 209] on input "search" at bounding box center [859, 223] width 195 height 29
paste input "Mix Noodles"
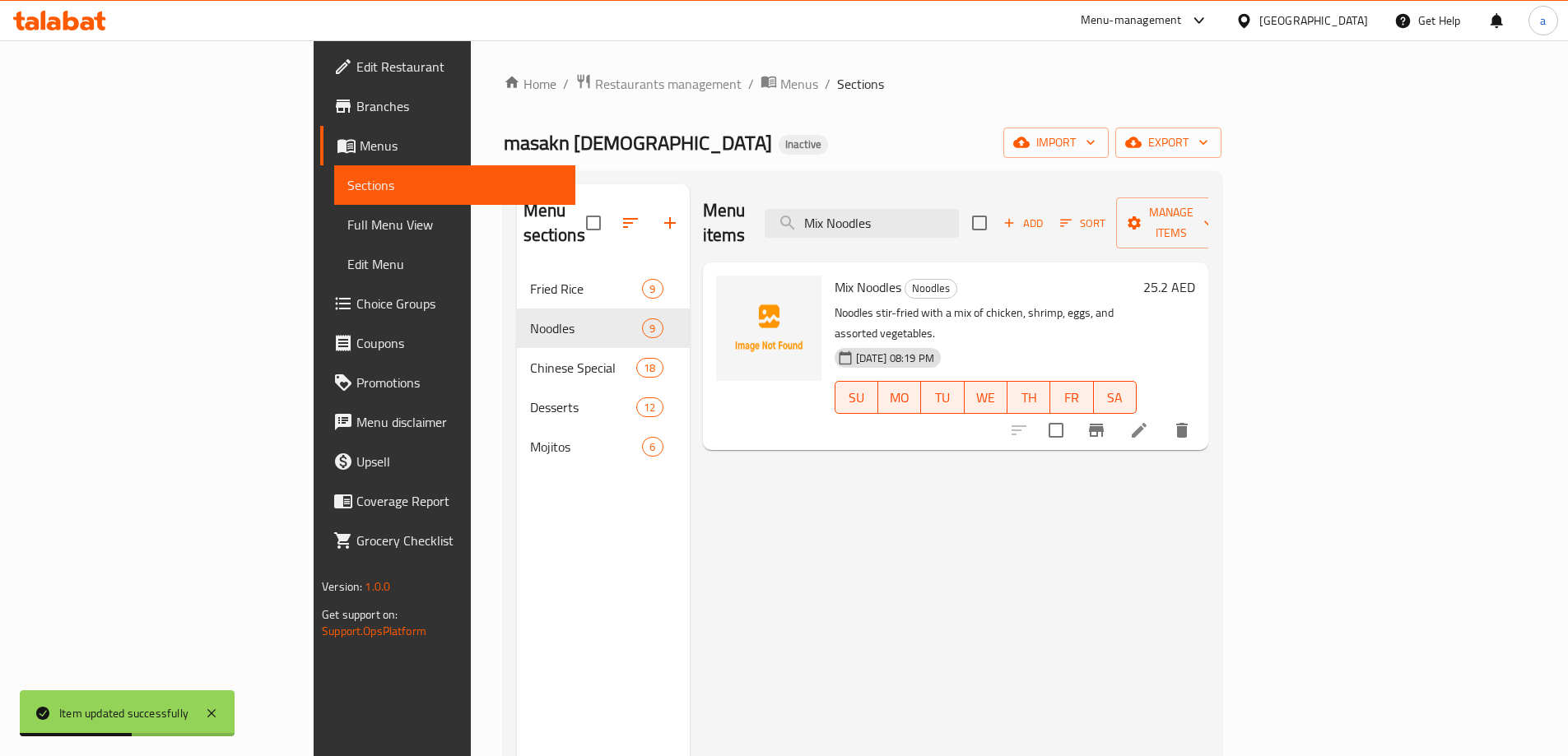
type input "Mix Noodles"
click at [1163, 416] on li at bounding box center [1139, 431] width 46 height 29
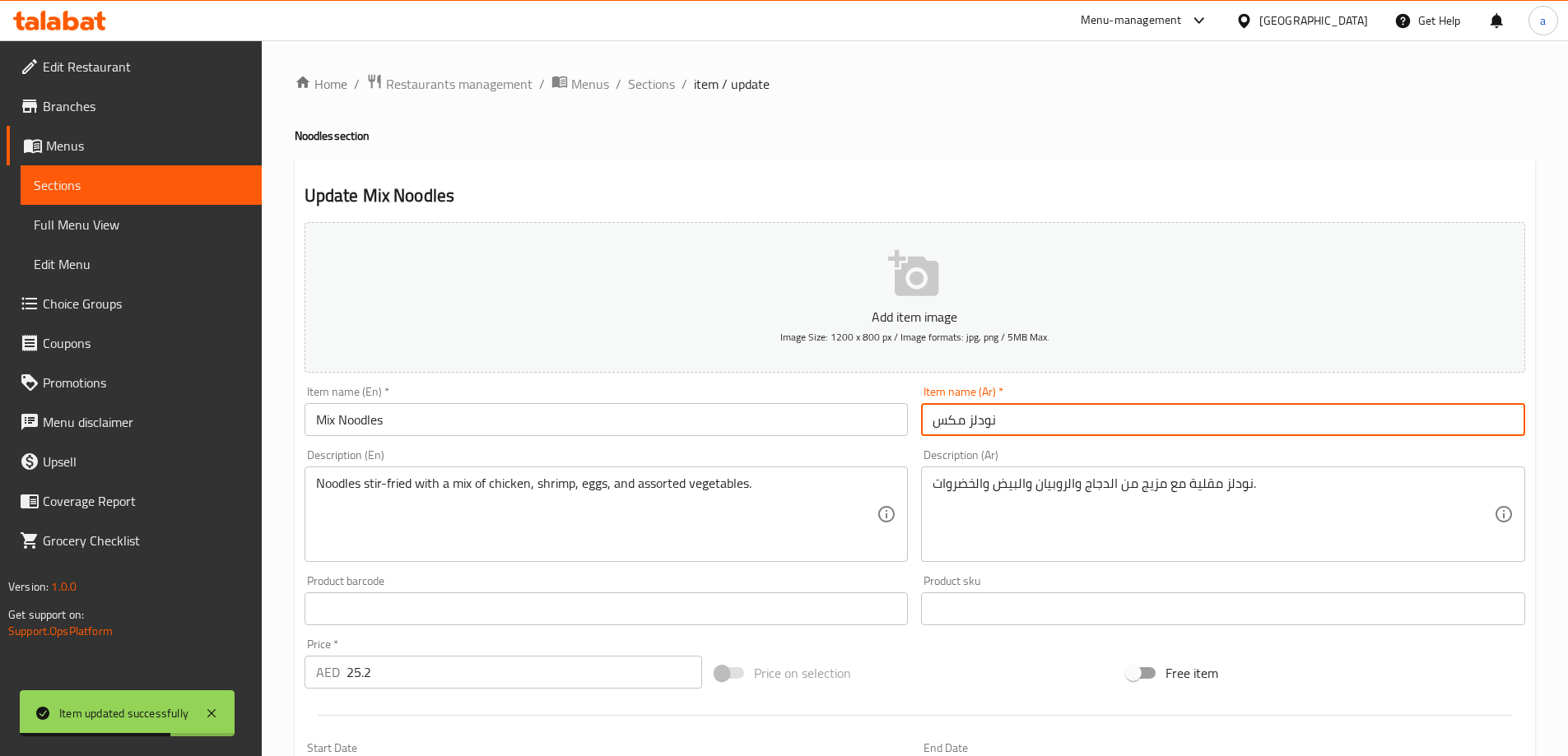
click at [957, 430] on input "نودلز مكس" at bounding box center [1224, 419] width 604 height 32
click at [332, 426] on input "Mix Noodles" at bounding box center [607, 419] width 604 height 32
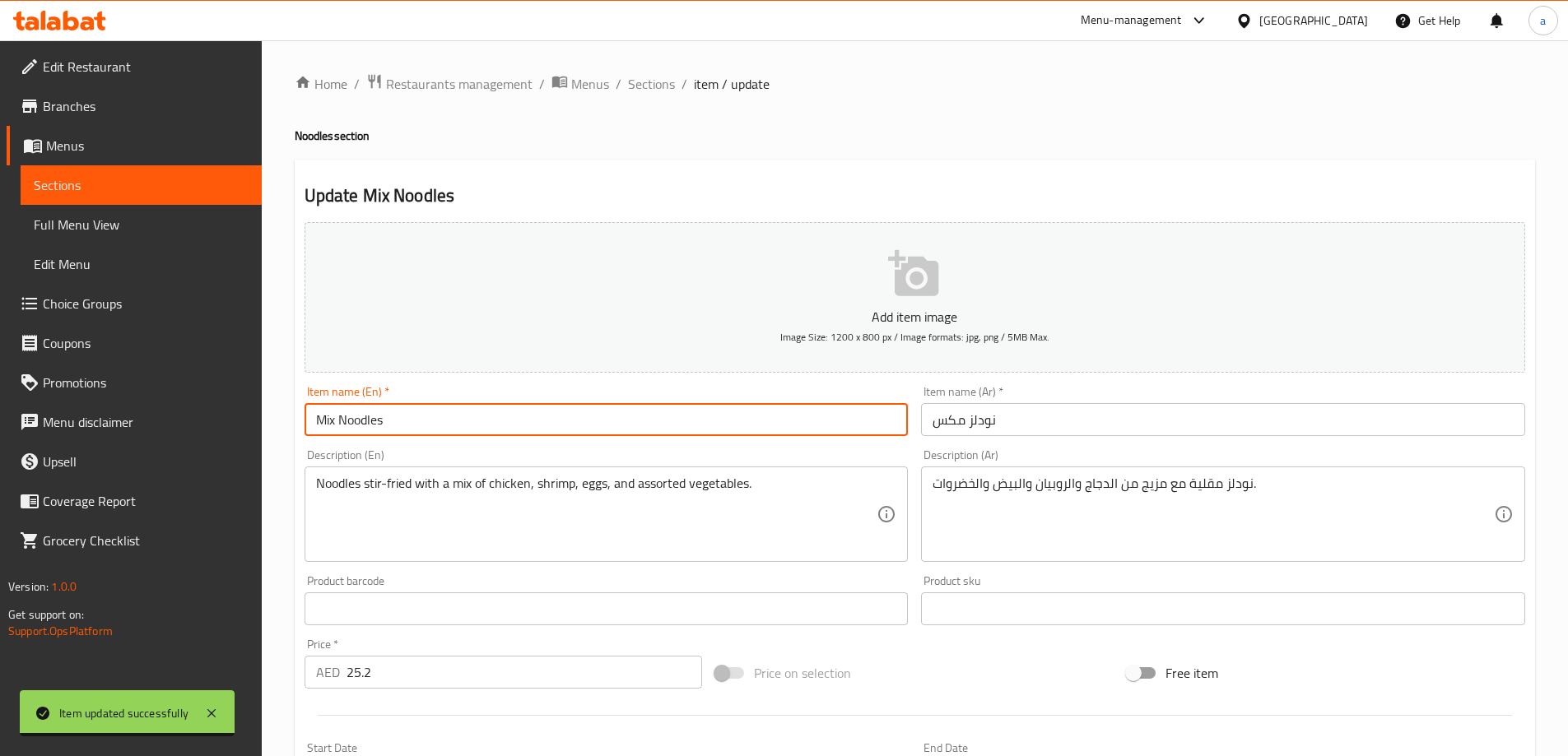
click at [332, 426] on input "Mix Noodles" at bounding box center [607, 419] width 604 height 32
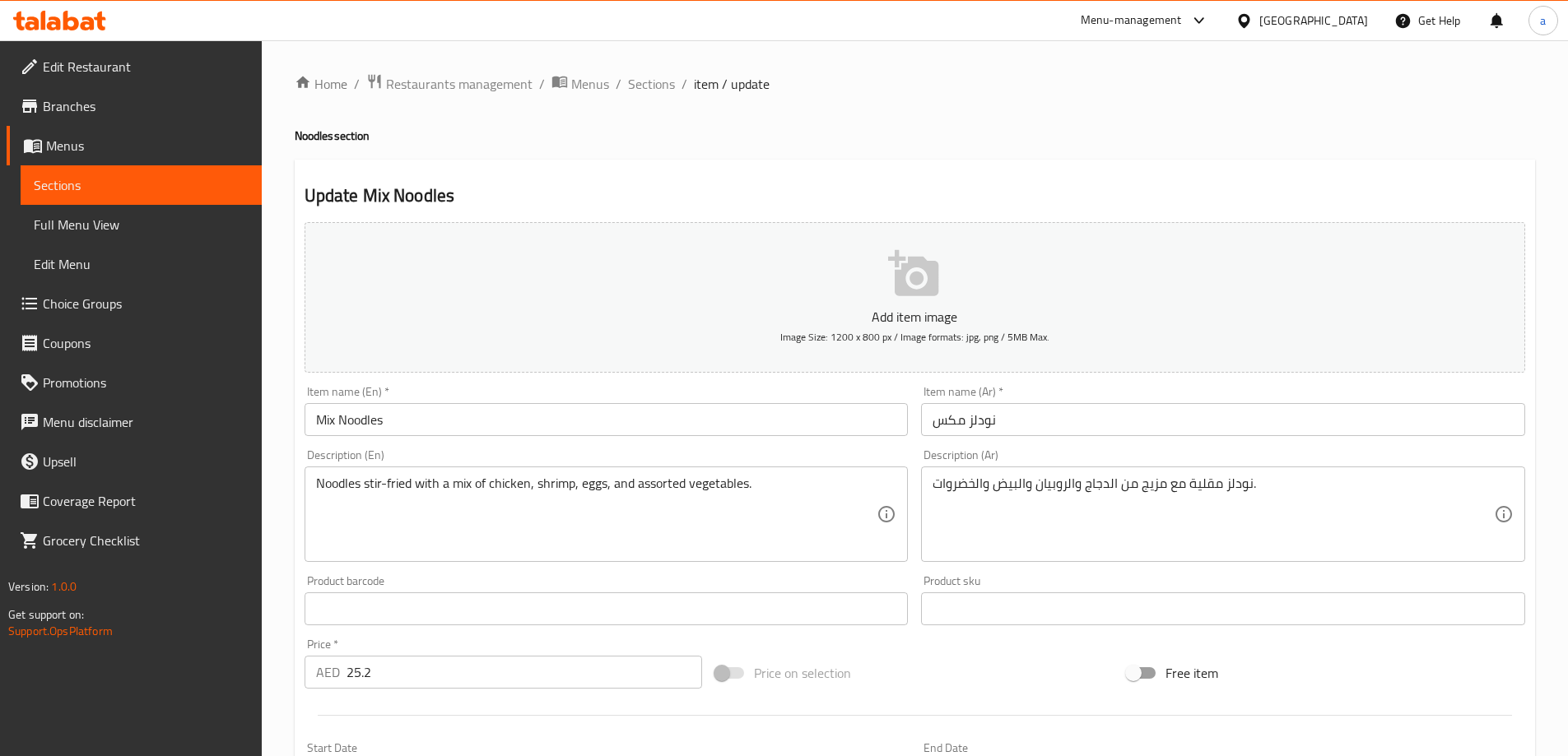
click at [953, 417] on input "نودلز مكس" at bounding box center [1224, 419] width 604 height 32
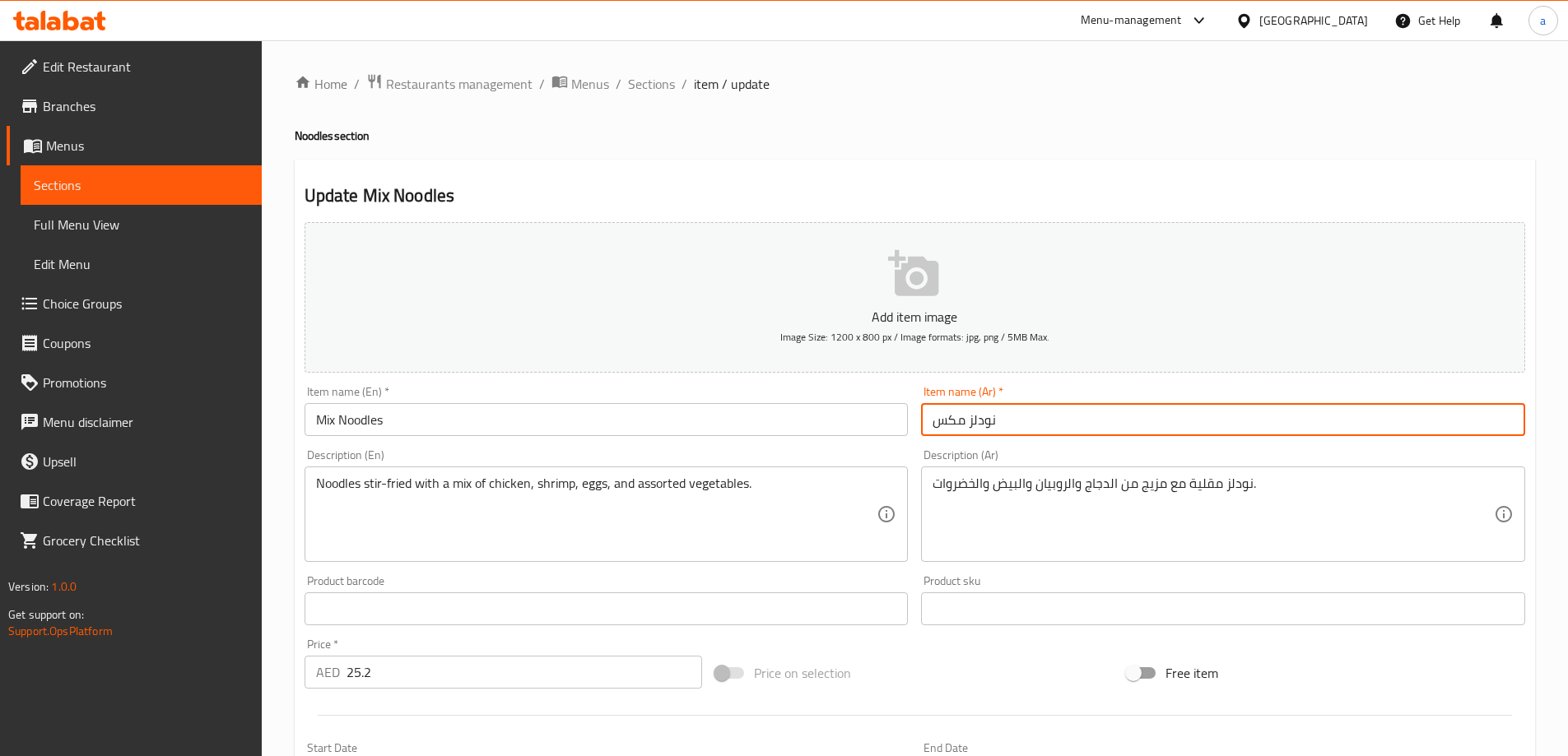
click at [953, 417] on input "نودلز مكس" at bounding box center [1224, 419] width 604 height 32
type input "نودلز مشكل"
click at [1230, 400] on div "Item name (Ar)   * نودلز مشكل Item name (Ar) *" at bounding box center [1224, 411] width 604 height 50
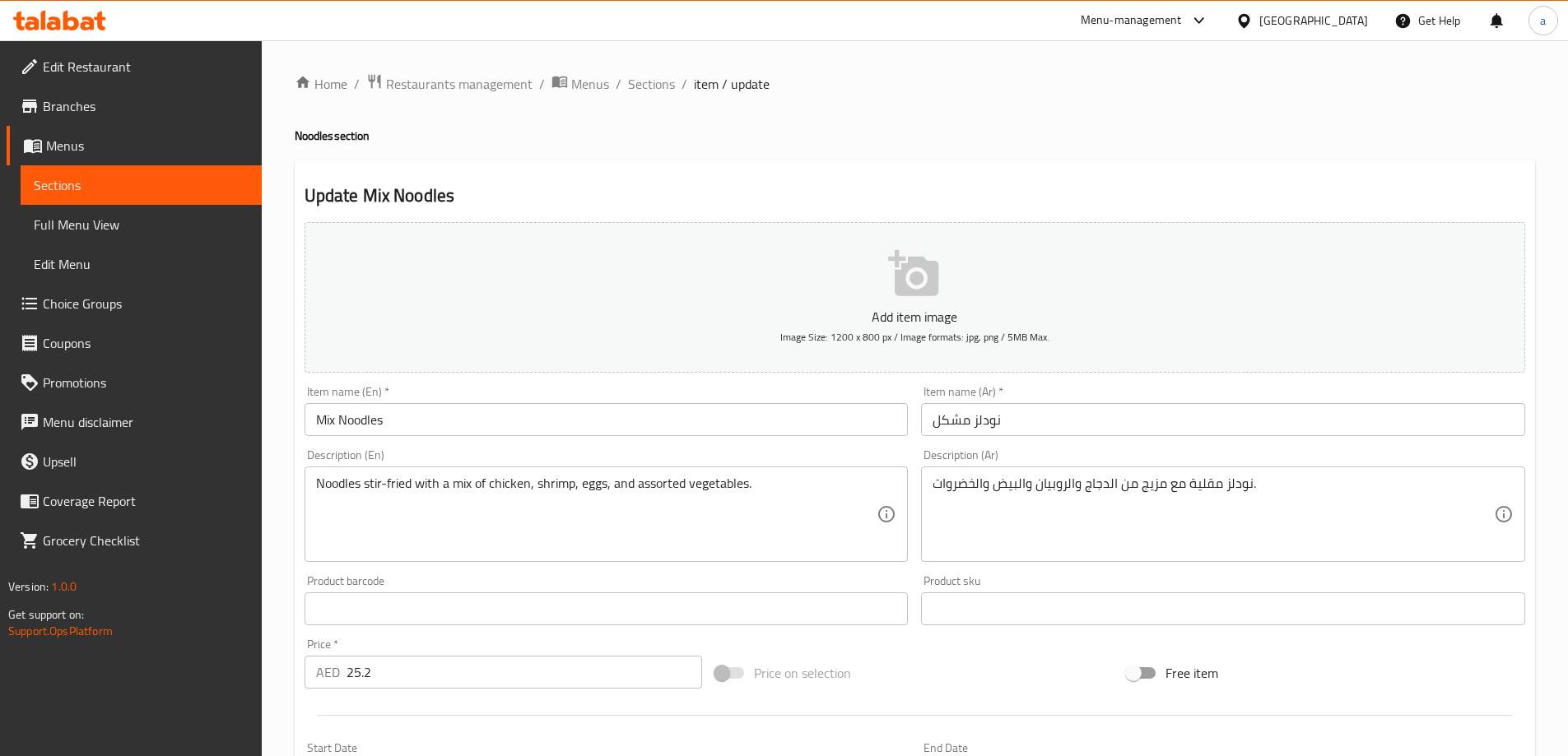
click at [1179, 194] on h2 "Update Mix Noodles" at bounding box center [915, 196] width 1221 height 25
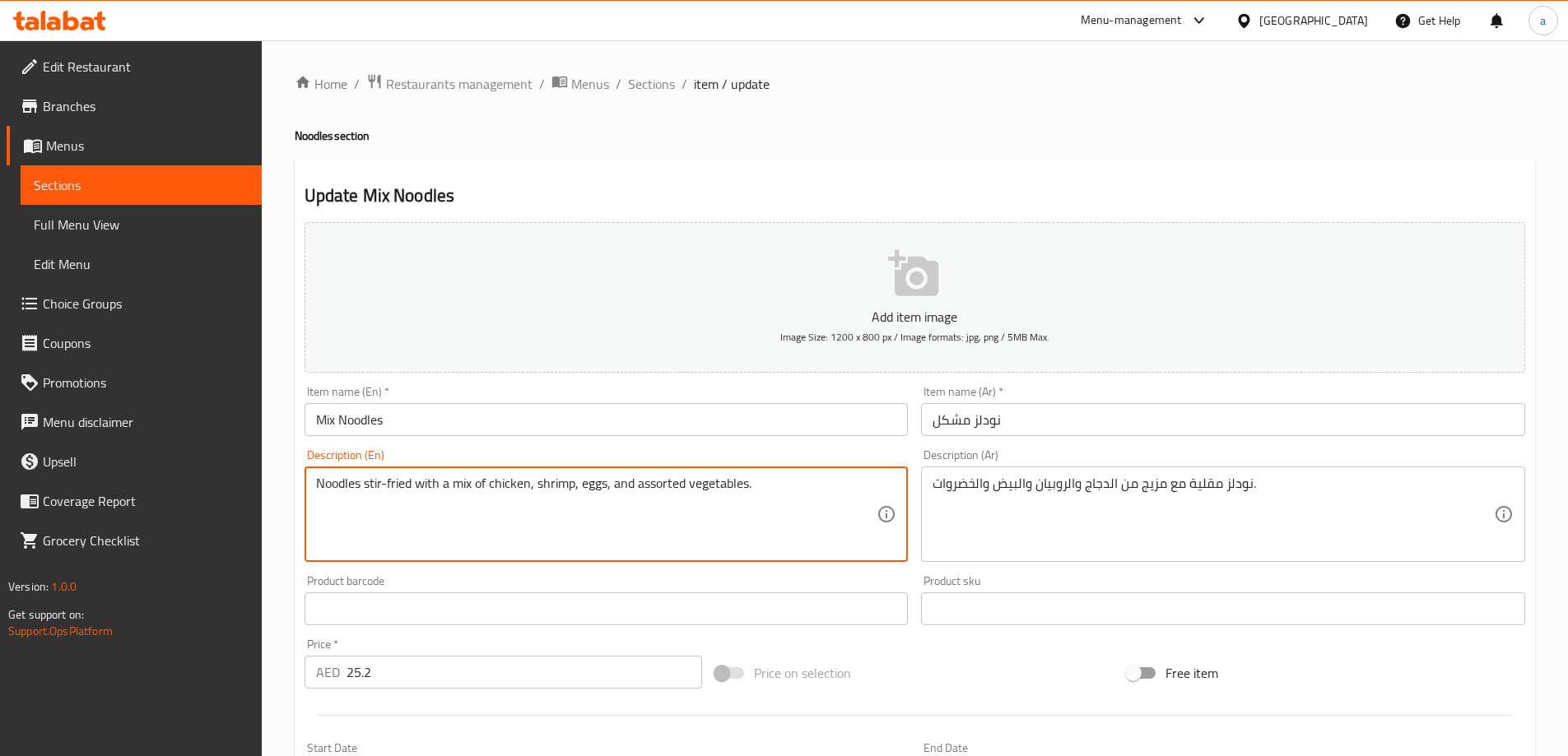
click at [1065, 188] on h2 "Update Mix Noodles" at bounding box center [915, 196] width 1221 height 25
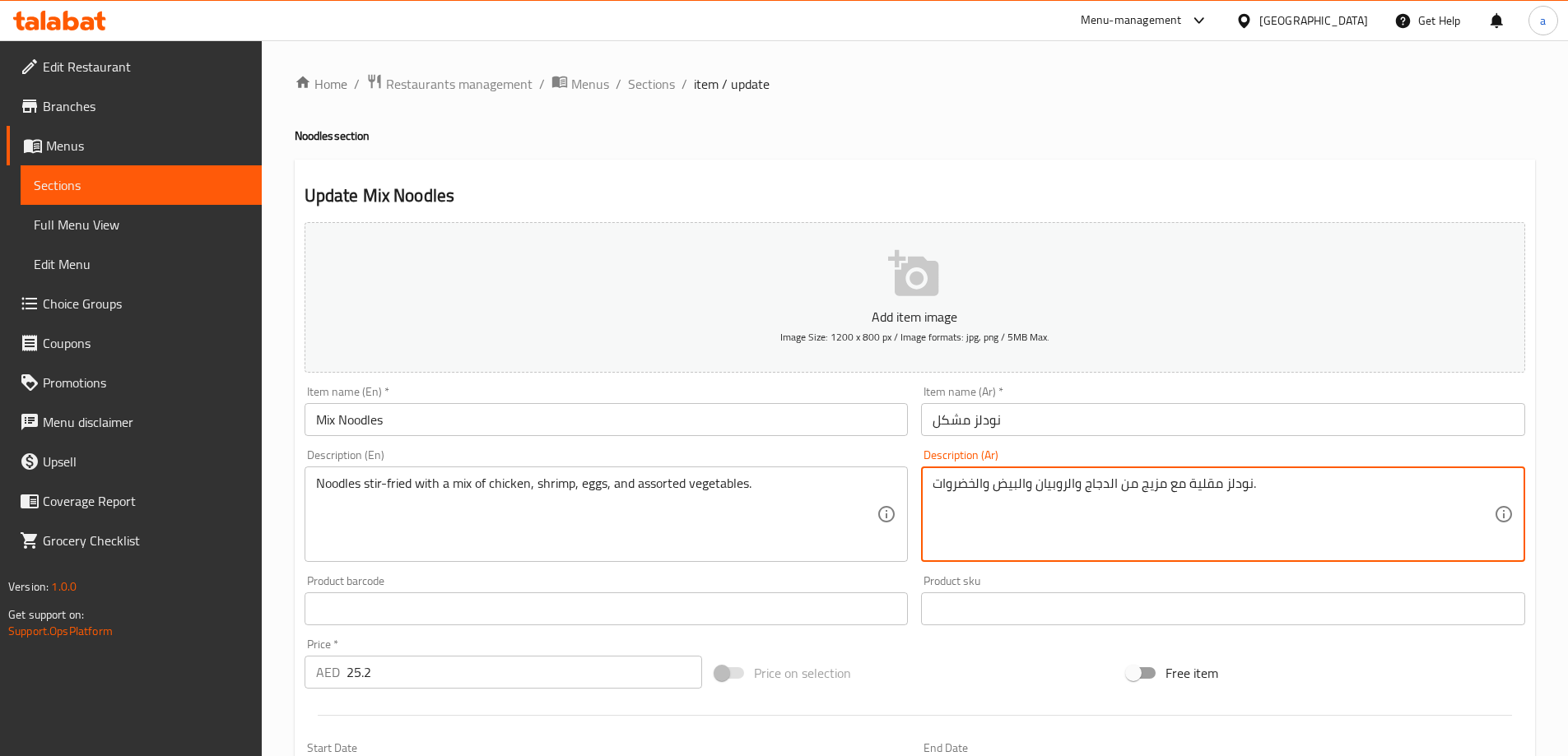
click at [1150, 487] on textarea "نودلز مقلية مع مزيج من الدجاج والروبيان والبيض والخضروات." at bounding box center [1213, 515] width 562 height 79
click at [1225, 459] on div "Description (Ar) نودلز مقلية مع مشكل من الدجاج والروبيان والبيض والخضروات. Desc…" at bounding box center [1224, 505] width 604 height 113
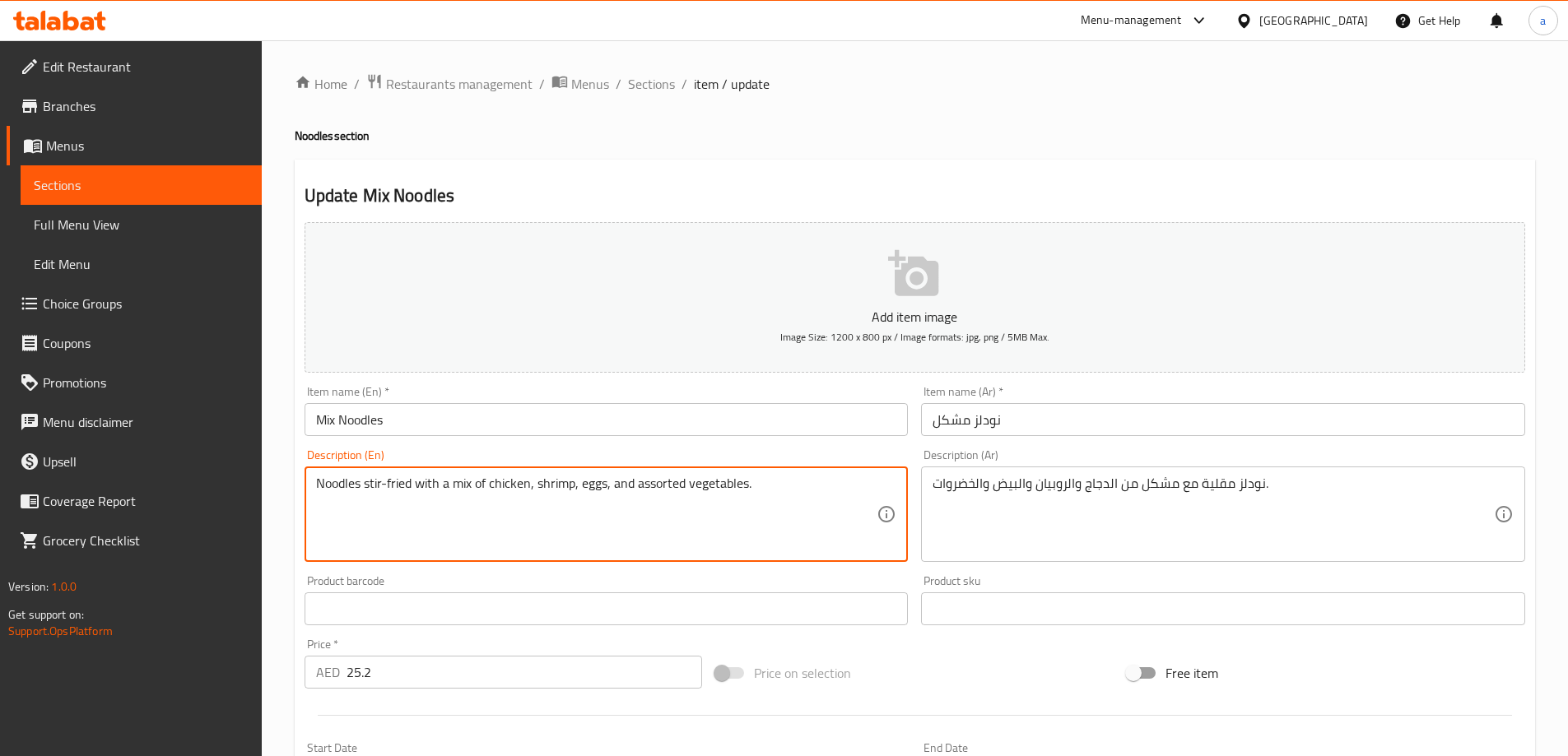
click at [554, 482] on textarea "Noodles stir-fried with a mix of chicken, shrimp, eggs, and assorted vegetables." at bounding box center [596, 515] width 562 height 79
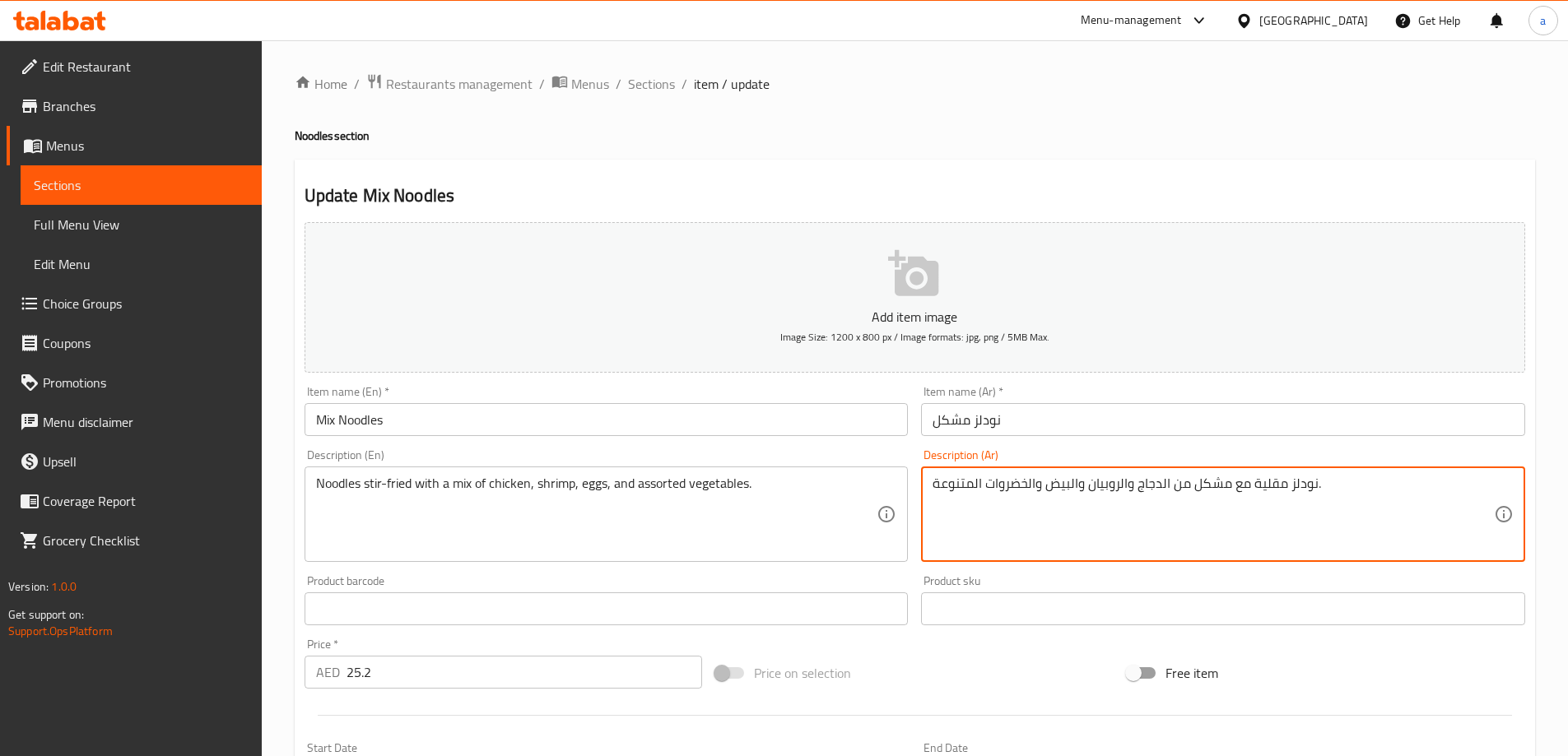
type textarea "نودلز مقلية مع مشكل من الدجاج والروبيان والبيض والخضروات المتنوعة."
click at [1326, 450] on div "Description (Ar) نودلز مقلية مع مشكل من الدجاج والروبيان والبيض والخضروات المتن…" at bounding box center [1224, 505] width 604 height 113
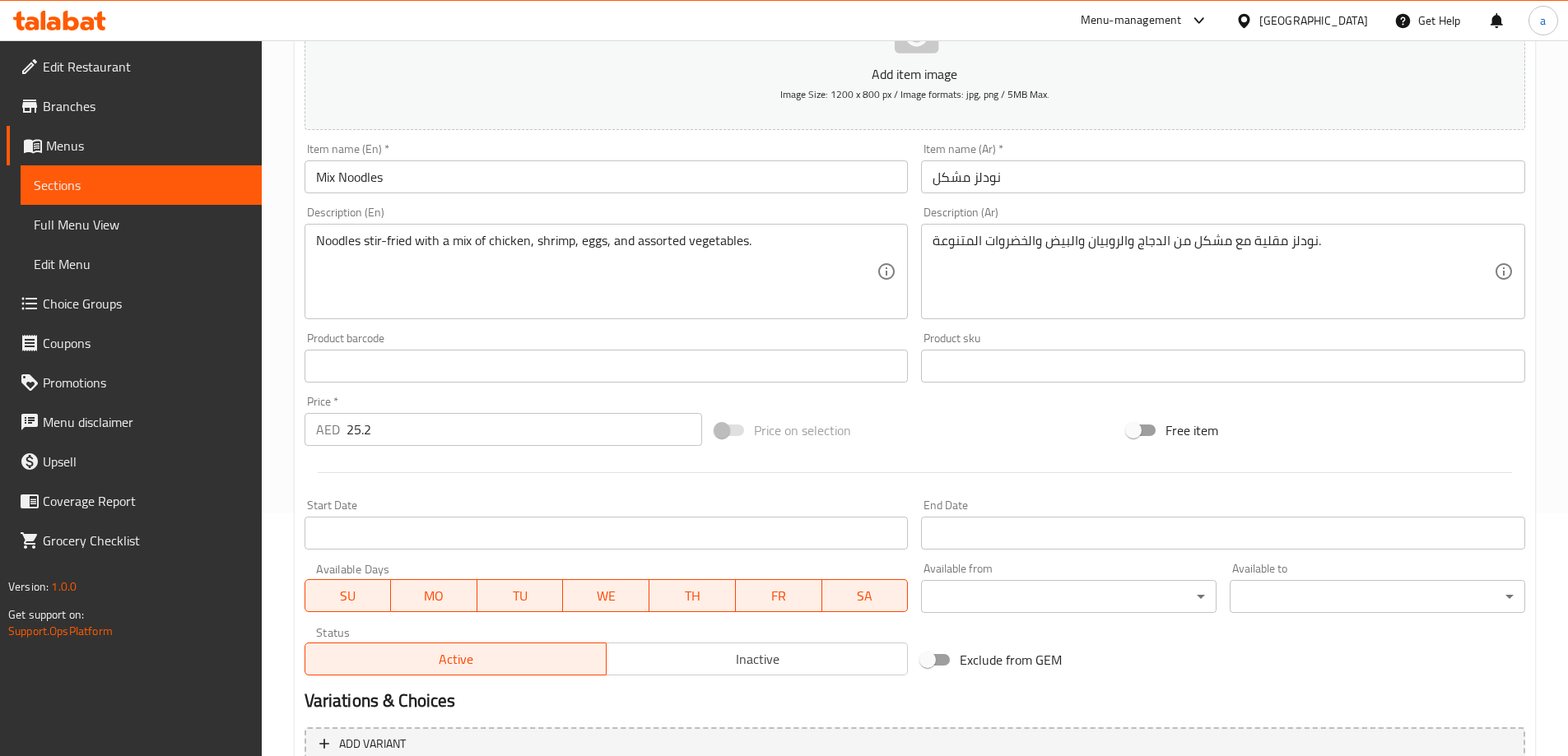
scroll to position [406, 0]
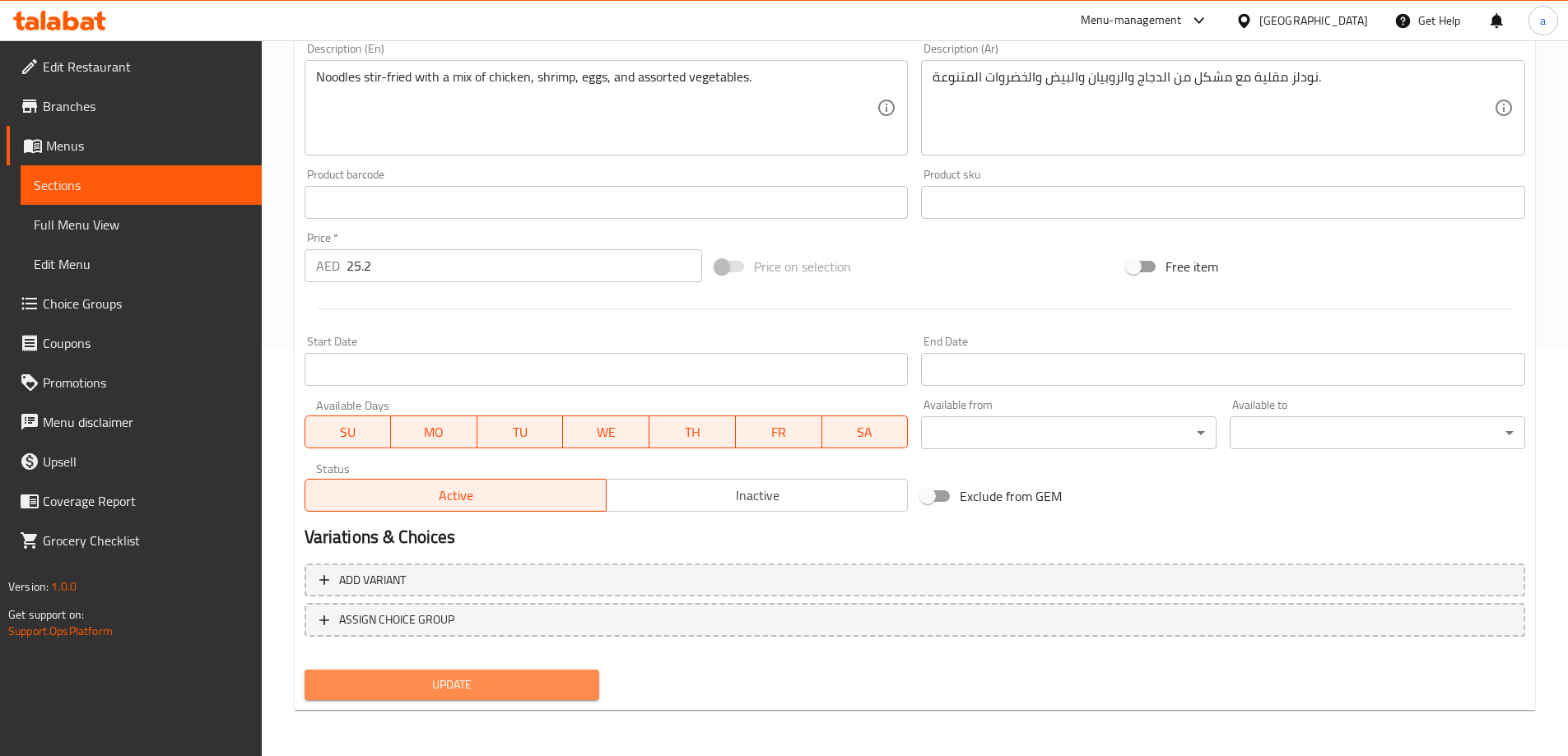
click at [529, 694] on span "Update" at bounding box center [452, 684] width 270 height 21
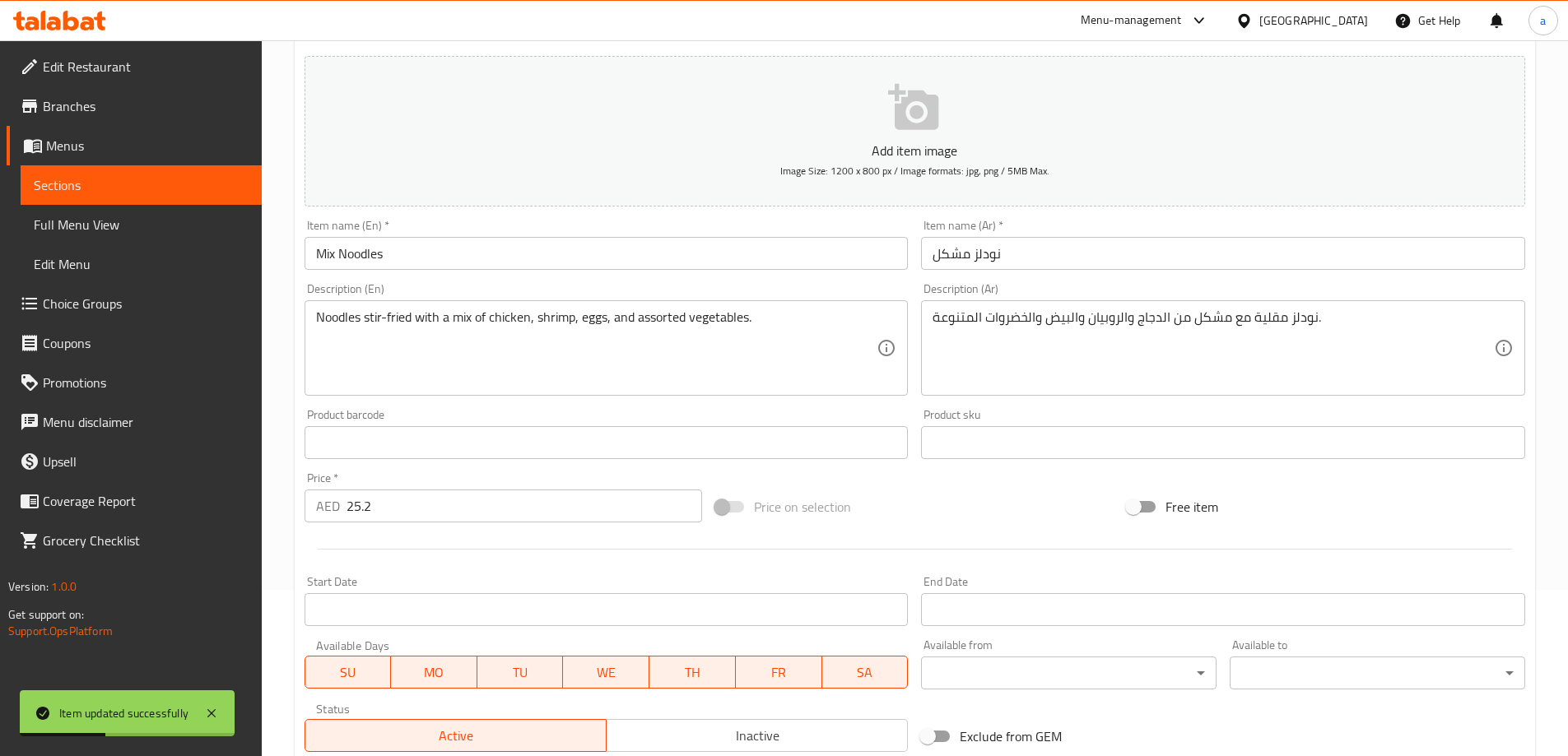
scroll to position [0, 0]
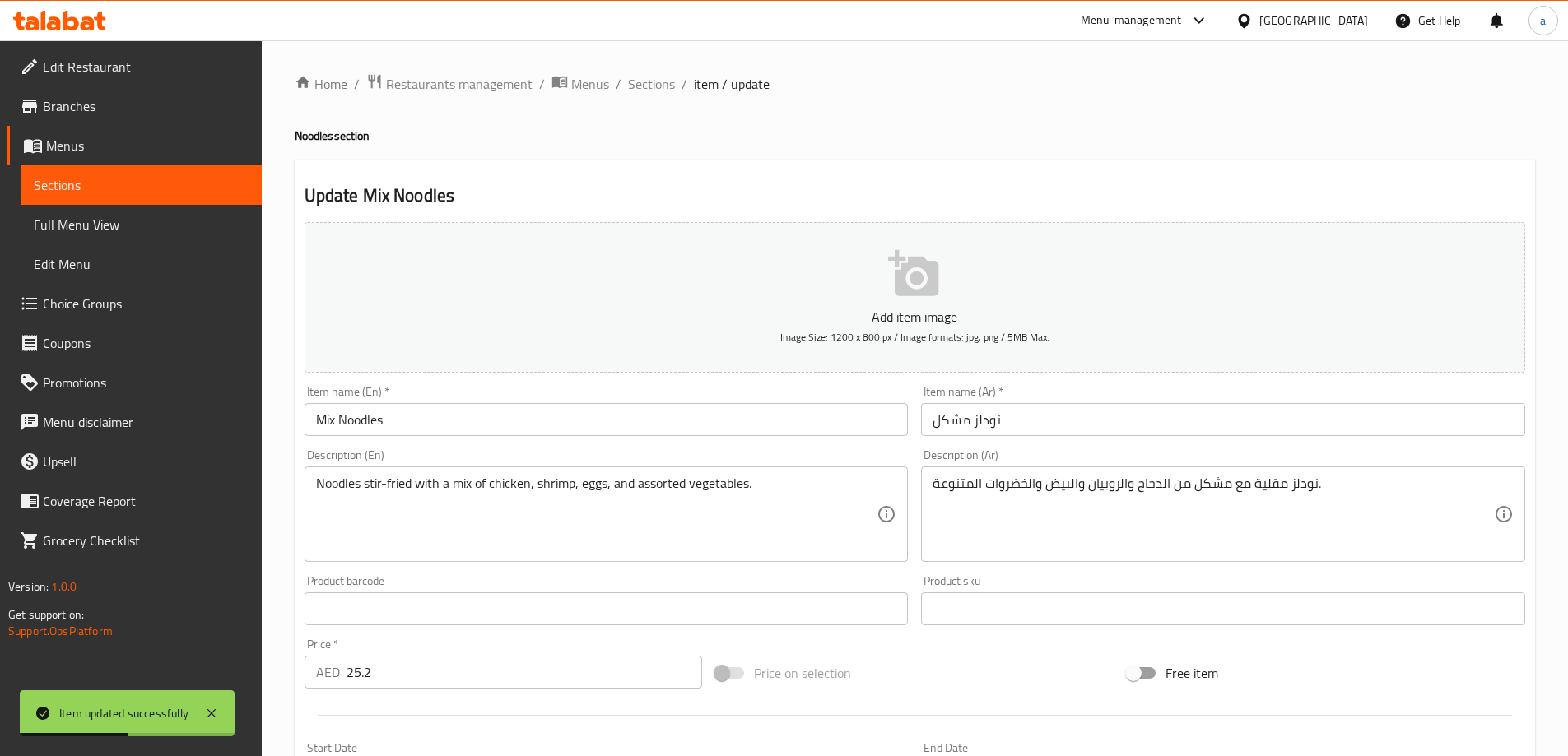
click at [649, 90] on span "Sections" at bounding box center [652, 84] width 47 height 20
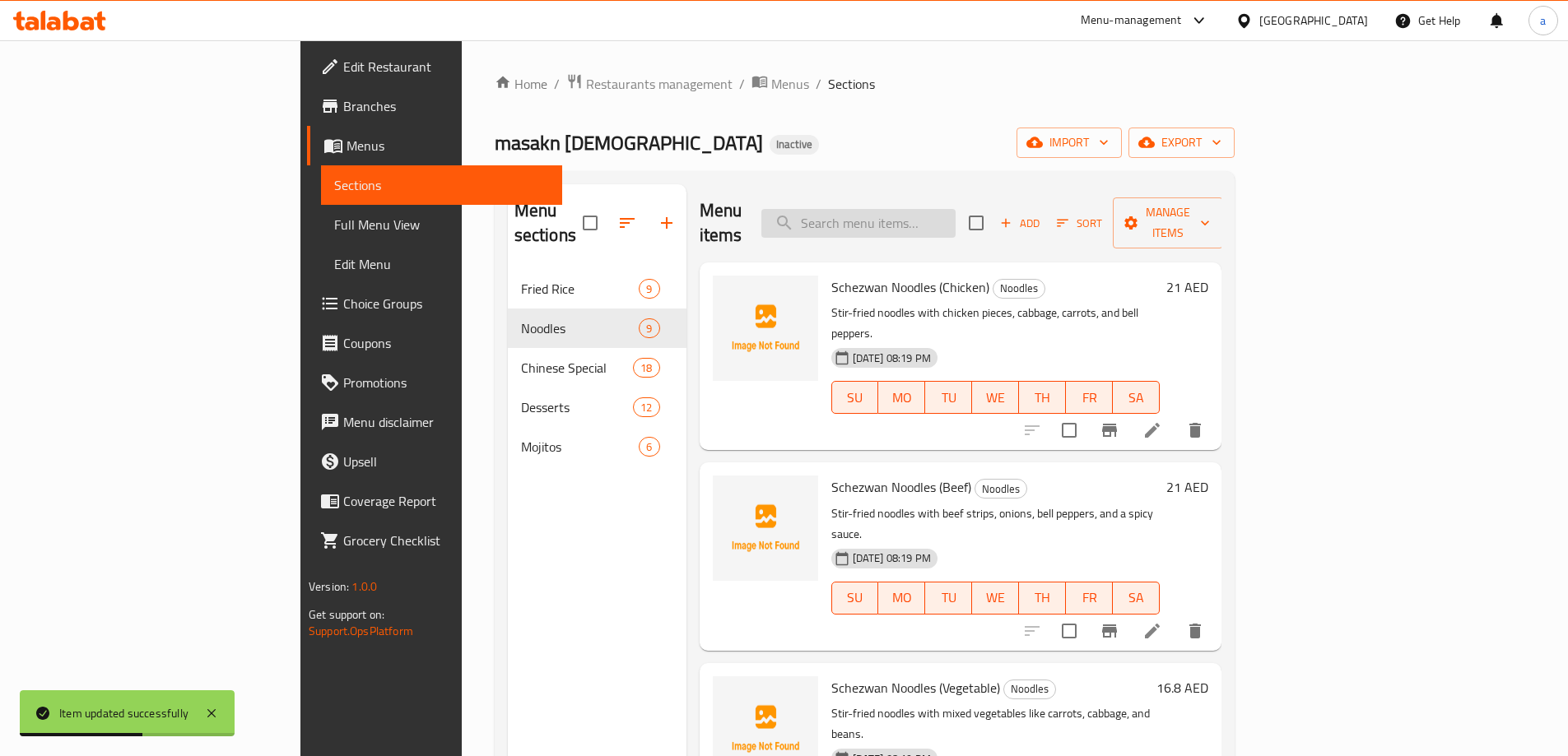
click at [956, 213] on input "search" at bounding box center [859, 223] width 195 height 29
paste input "Noodles (Egg/Vegetable)"
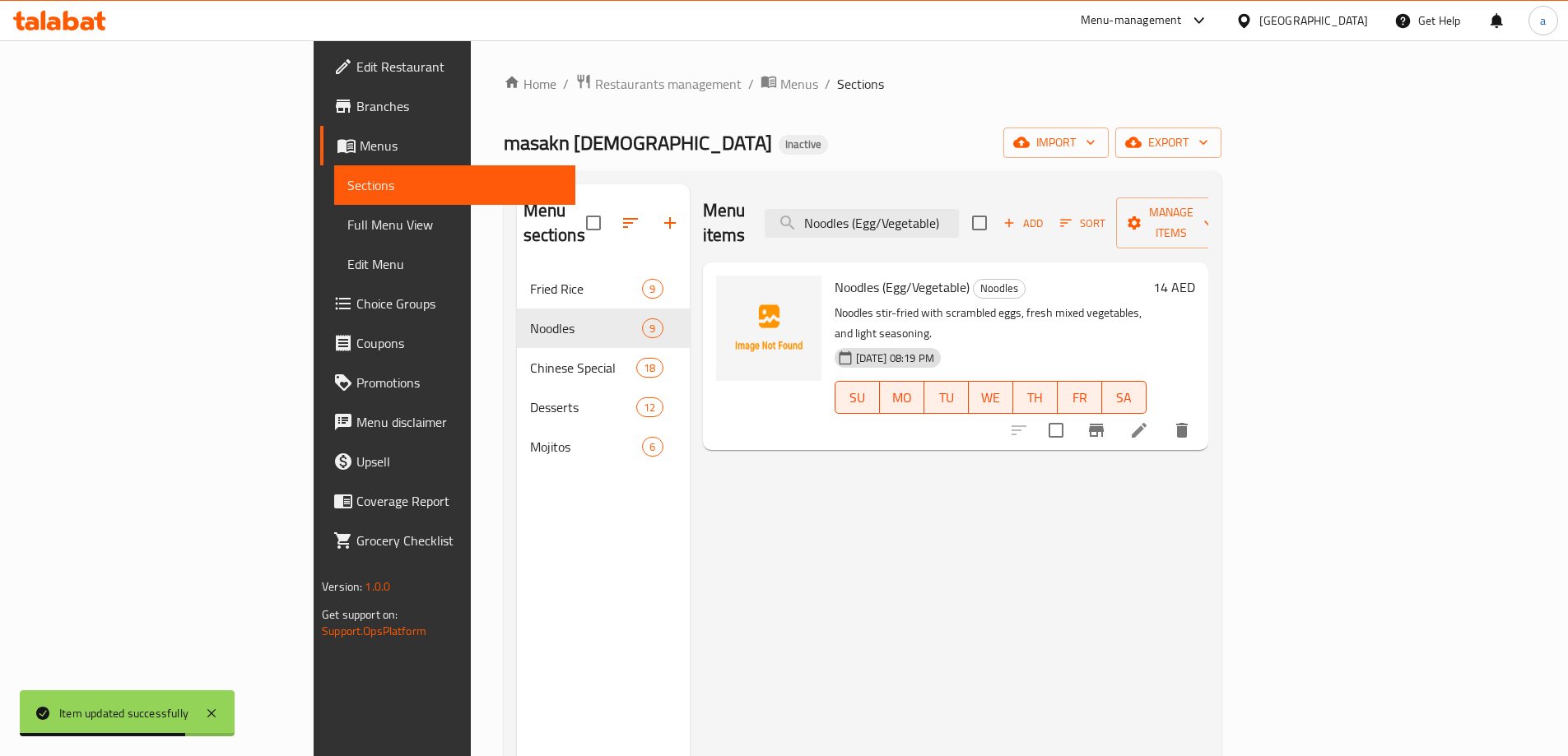
type input "Noodles (Egg/Vegetable)"
click at [1149, 421] on icon at bounding box center [1139, 431] width 20 height 20
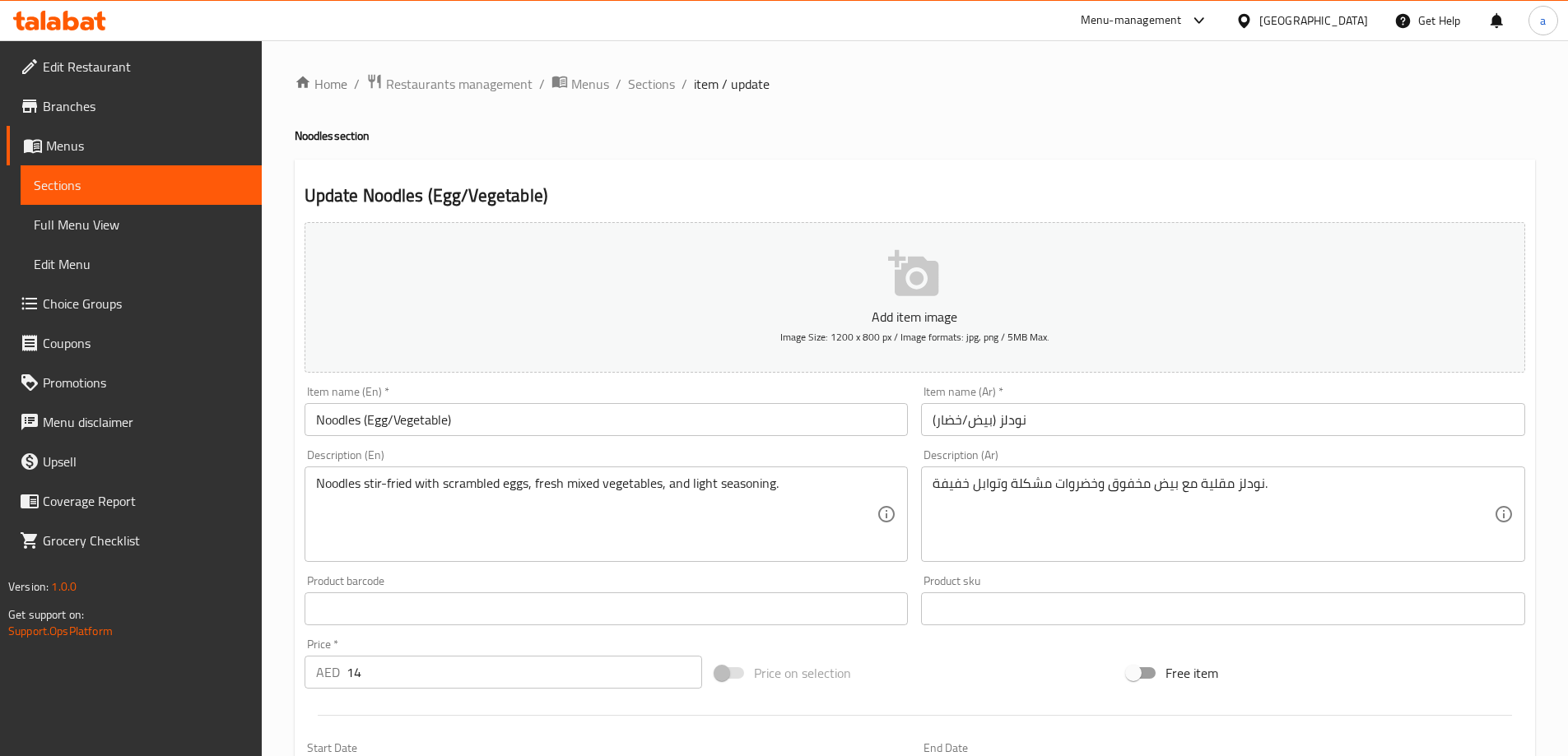
click at [638, 461] on div "Description (En) Noodles stir-fried with scrambled eggs, fresh mixed vegetables…" at bounding box center [607, 505] width 604 height 113
click at [775, 448] on div "Description (En) Noodles stir-fried with scrambled eggs, fresh mixed vegetables…" at bounding box center [607, 505] width 618 height 126
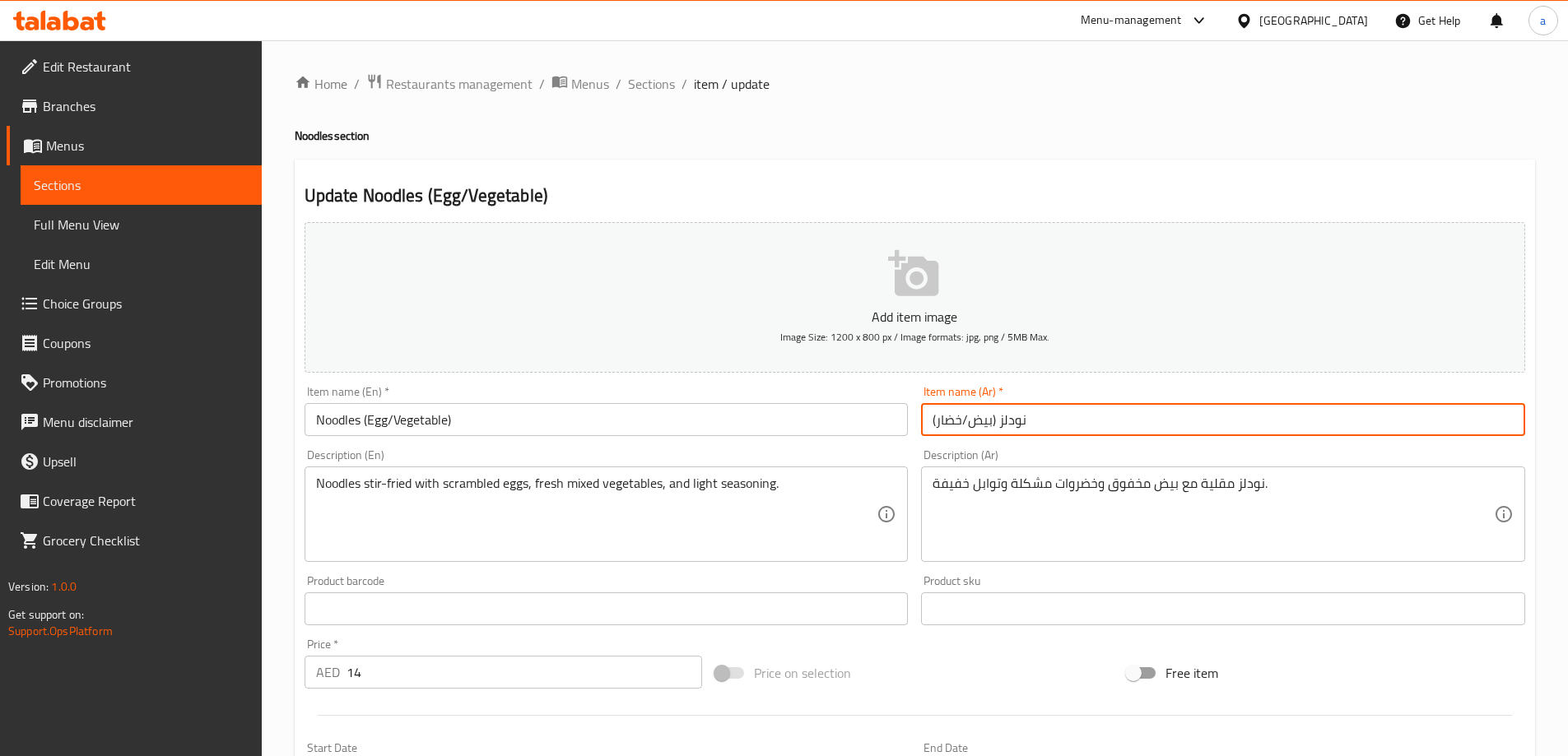
click at [944, 423] on input "نودلز (بيض/خضار)" at bounding box center [1224, 419] width 604 height 32
type input "نودلز (بيض/خضراوات)"
click at [1118, 447] on div "Description (Ar) نودلز مقلية مع بيض مخفوق وخضروات مشكلة وتوابل خفيفة. Descripti…" at bounding box center [1224, 505] width 618 height 126
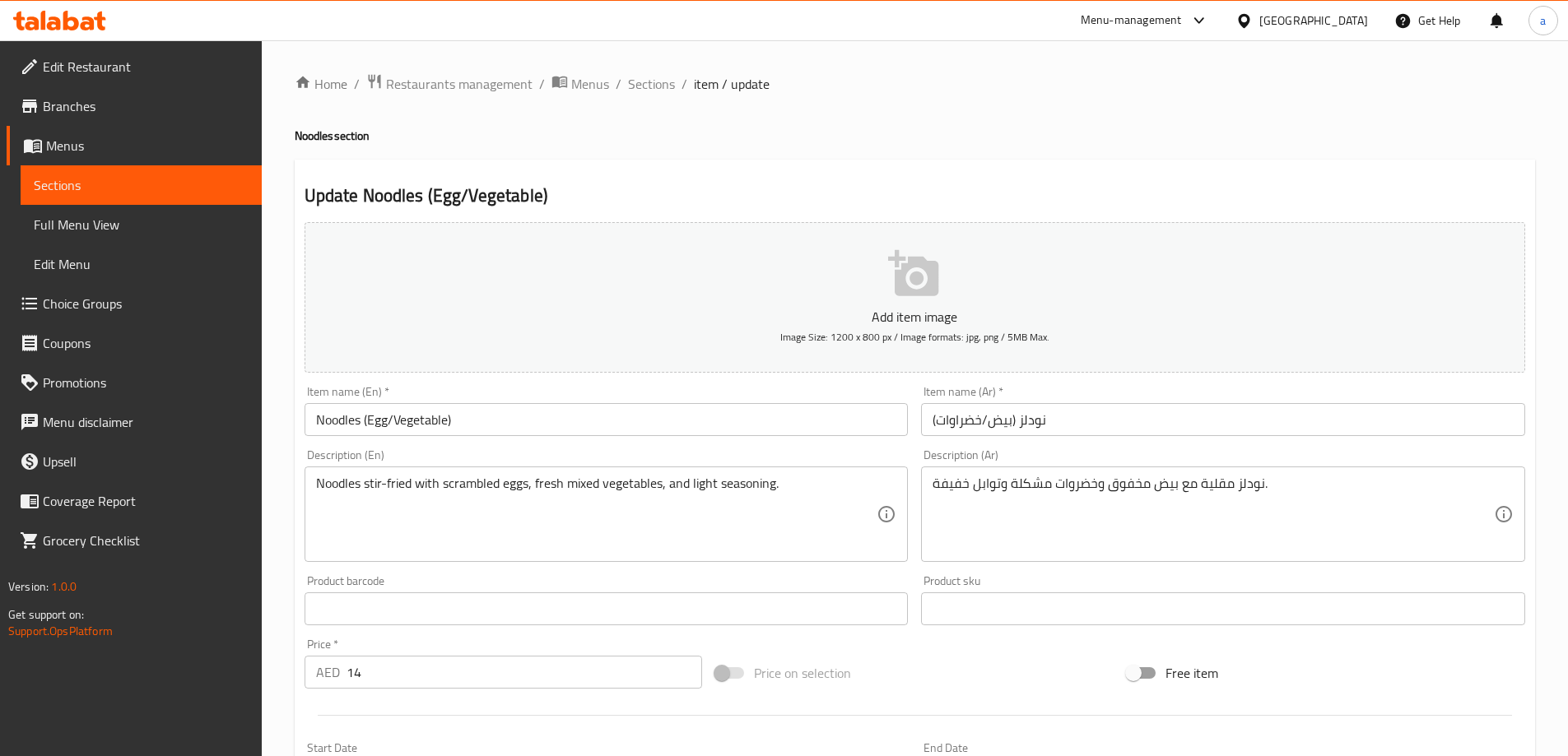
click at [1291, 184] on h2 "Update Noodles (Egg/Vegetable)" at bounding box center [915, 196] width 1221 height 25
click at [1150, 186] on h2 "Update Noodles (Egg/Vegetable)" at bounding box center [915, 196] width 1221 height 25
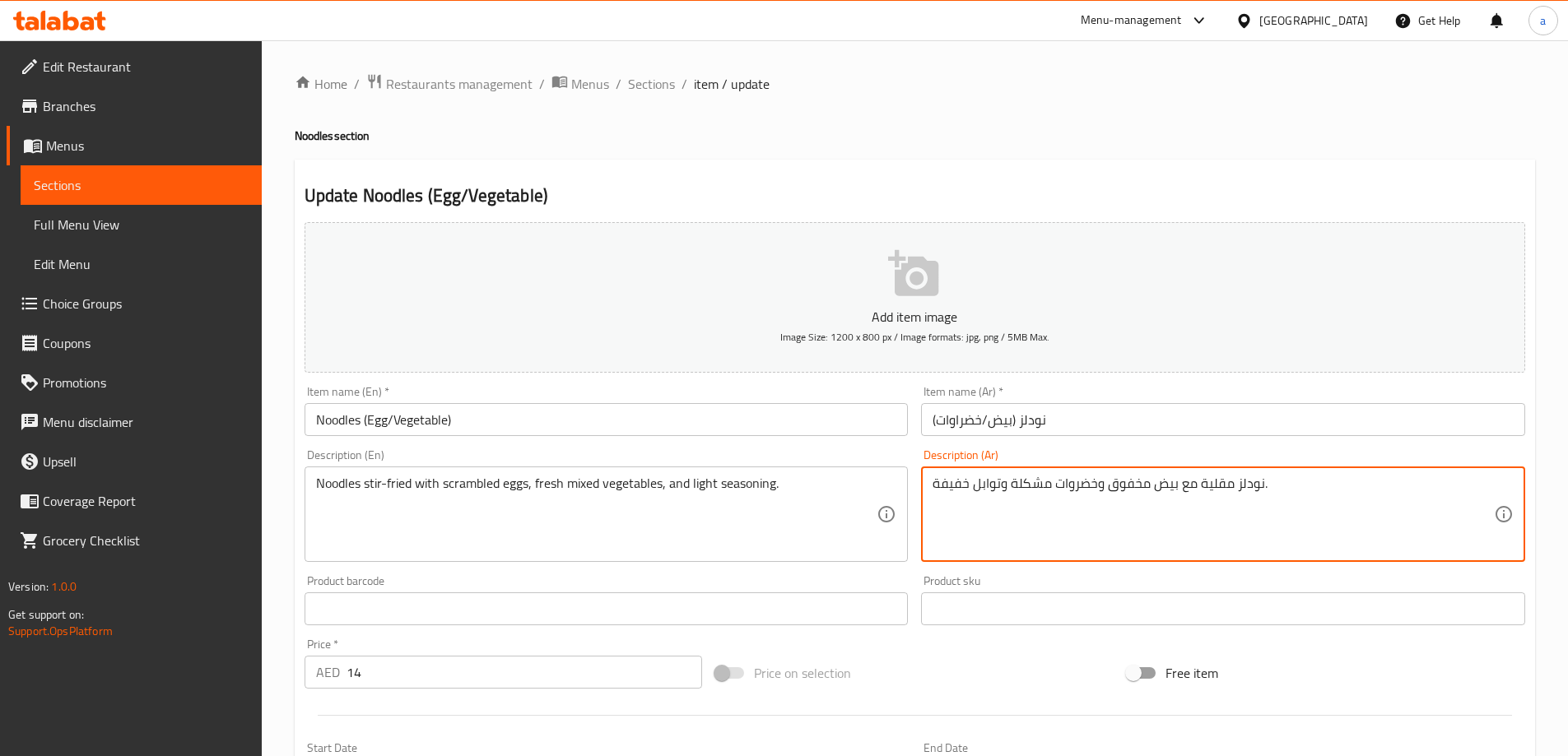
click at [1014, 483] on textarea "نودلز مقلية مع بيض مخفوق وخضروات مشكلة وتوابل خفيفة." at bounding box center [1213, 515] width 562 height 79
click at [1002, 483] on textarea "نودلز مقلية مع بيض مخفوق وخضروات مشكلة وتوابل خفيفة." at bounding box center [1213, 515] width 562 height 79
click at [1009, 486] on textarea "نودلز مقلية مع بيض مخفوق وخضروات مشكلة وتوابل خفيفة." at bounding box center [1213, 515] width 562 height 79
click at [1055, 487] on textarea "نودلز مقلية مع بيض مخفوق وخضروات مشكلة وتوابل خفيفة." at bounding box center [1213, 515] width 562 height 79
type textarea "نودلز مقلية مع بيض مخفوق وخضروات طازجة مشكلة وتوابل خفيفة."
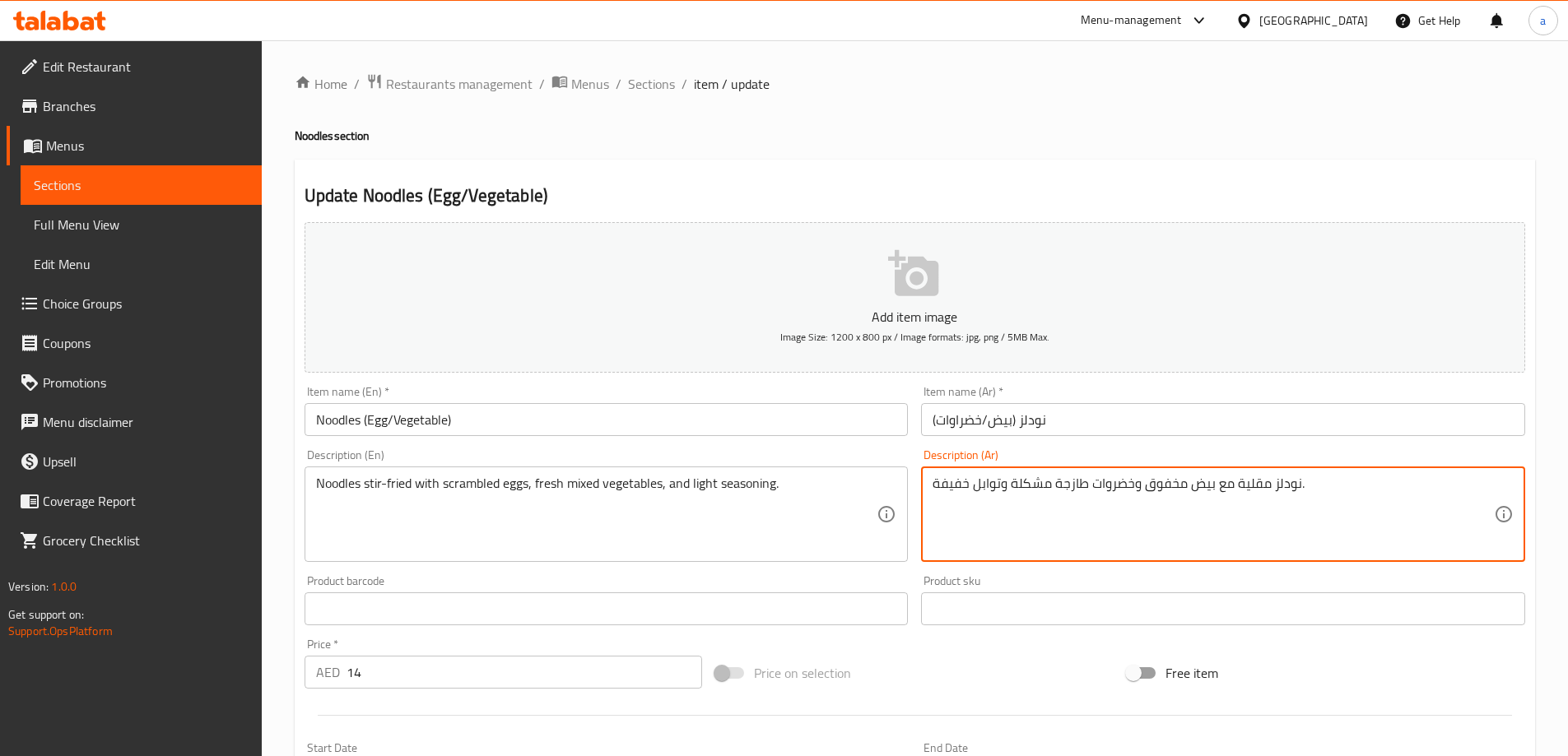
click at [1102, 455] on div "Description (Ar) نودلز مقلية مع بيض مخفوق وخضروات طازجة مشكلة وتوابل خفيفة. Des…" at bounding box center [1224, 505] width 604 height 113
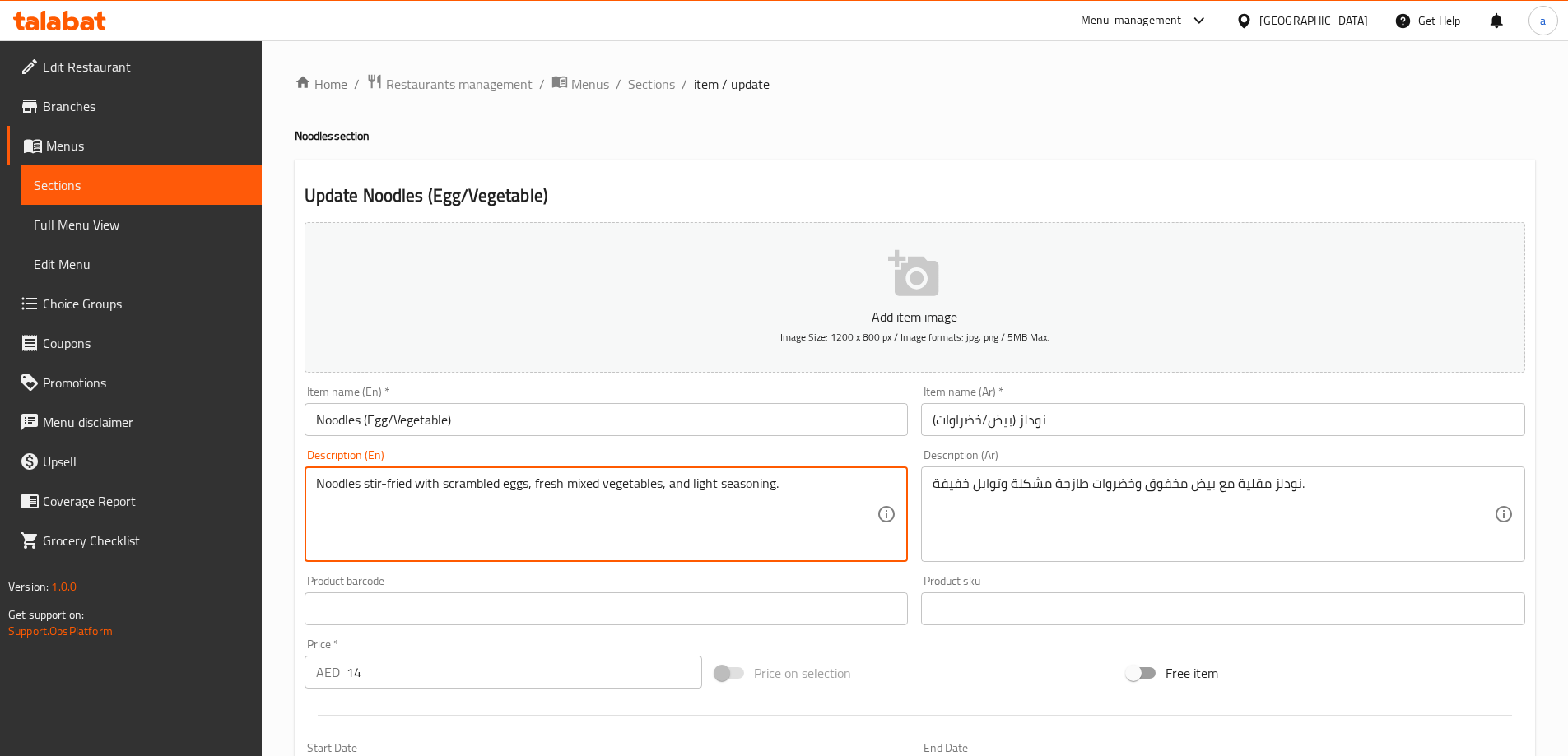
click at [735, 487] on textarea "Noodles stir-fried with scrambled eggs, fresh mixed vegetables, and light seaso…" at bounding box center [596, 515] width 562 height 79
click at [851, 446] on div "Description (En) Noodles stir-fried with scrambled eggs, fresh mixed vegetables…" at bounding box center [607, 505] width 618 height 126
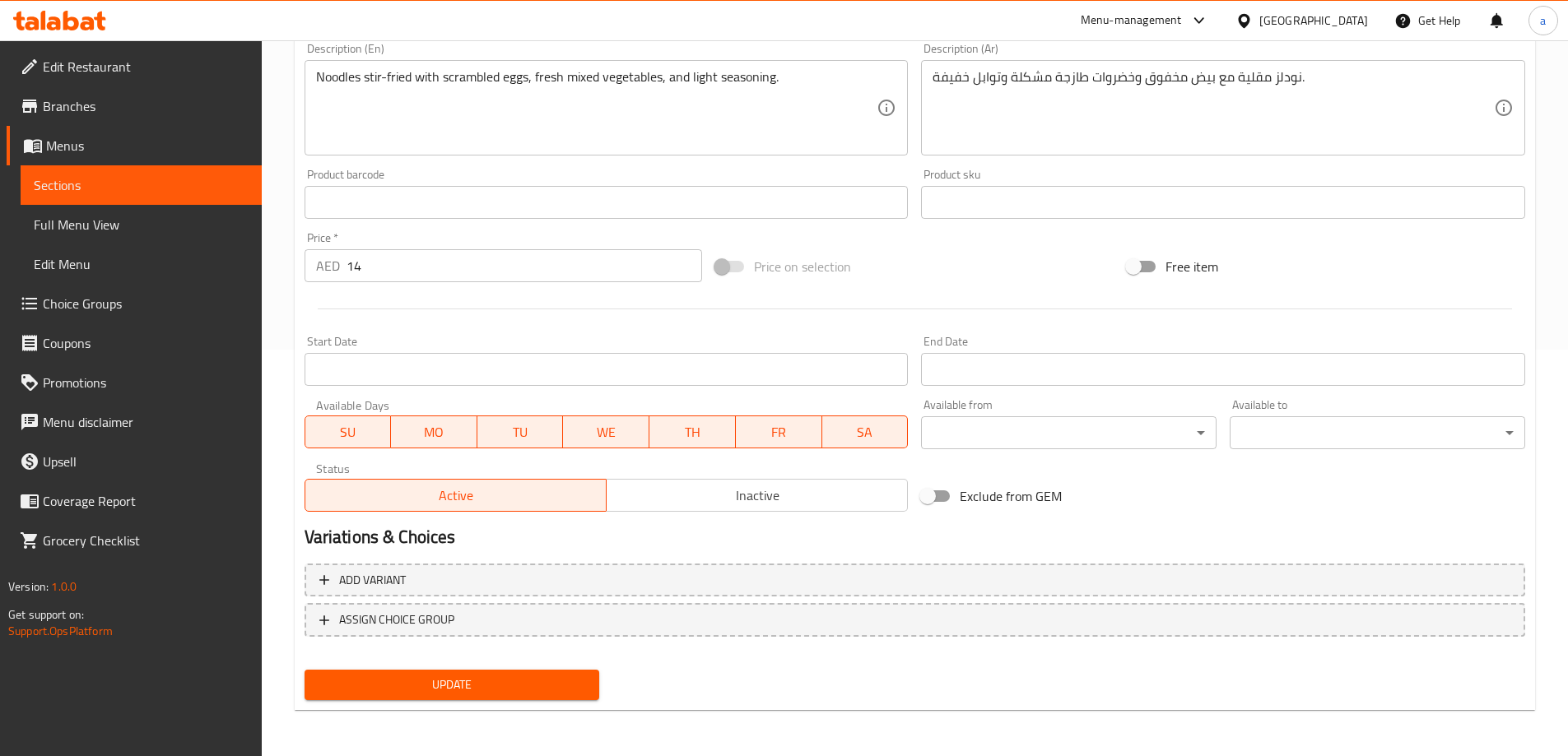
click at [544, 682] on span "Update" at bounding box center [452, 684] width 270 height 21
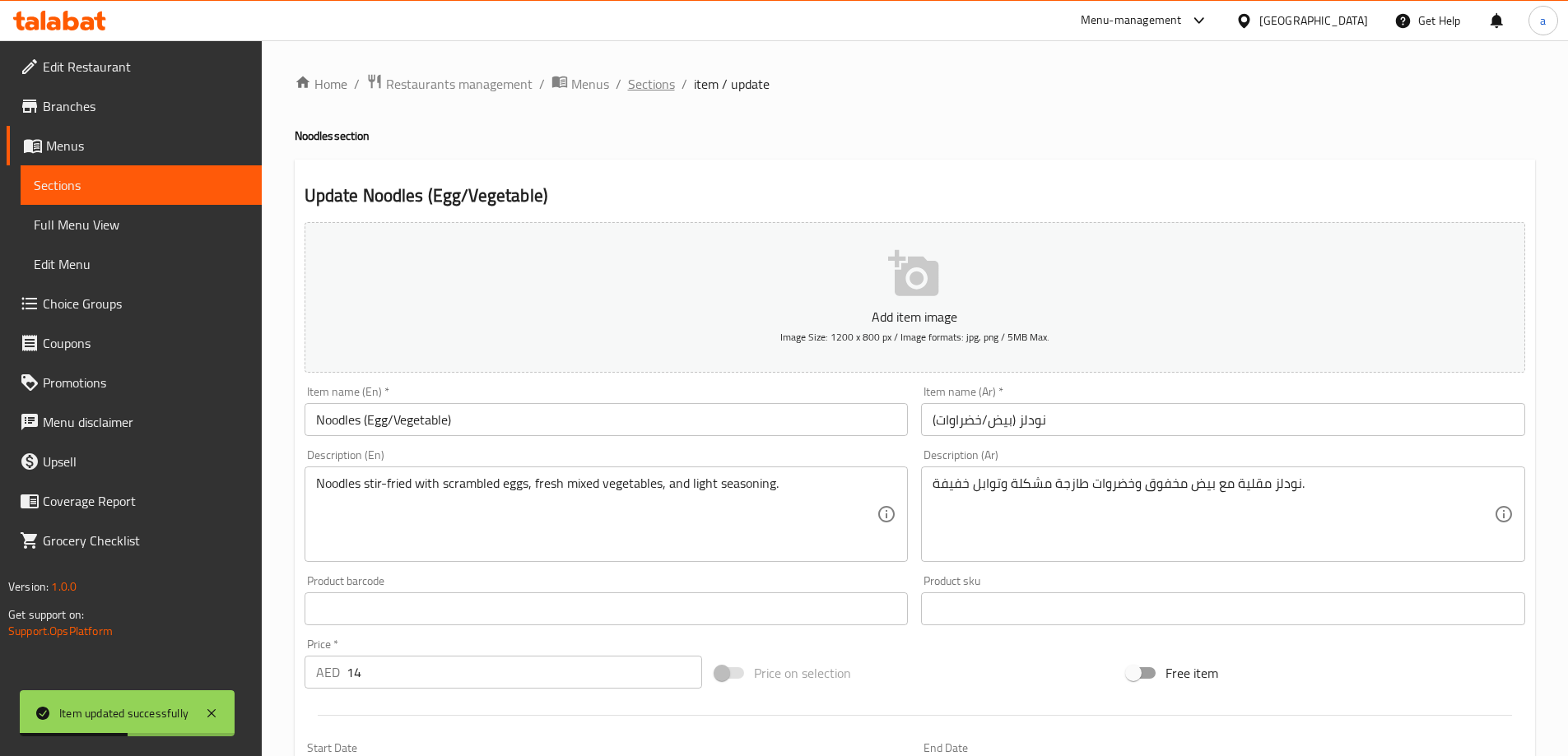
click at [668, 92] on span "Sections" at bounding box center [652, 84] width 47 height 20
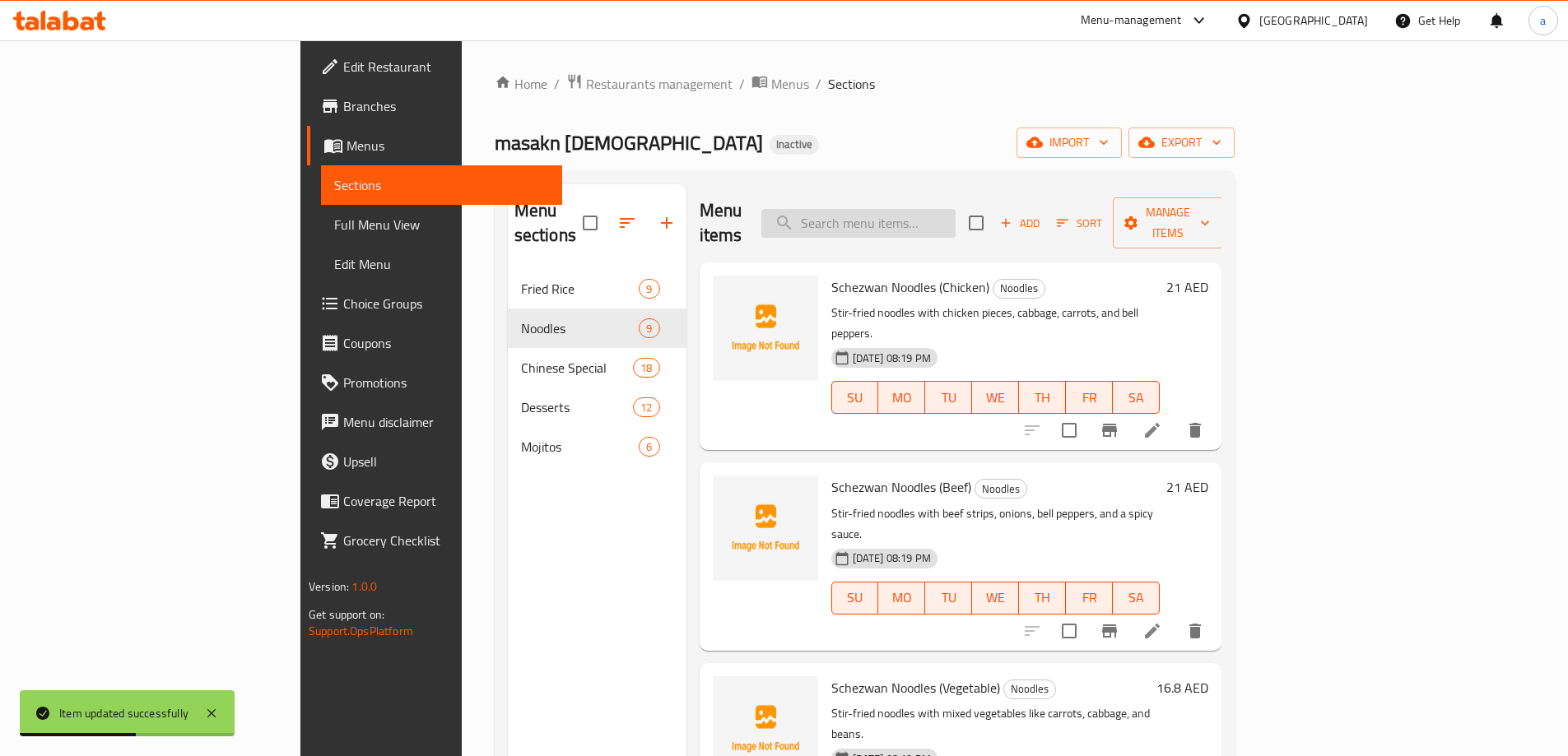
click at [956, 209] on input "search" at bounding box center [859, 223] width 195 height 29
paste input "Beef Noodles"
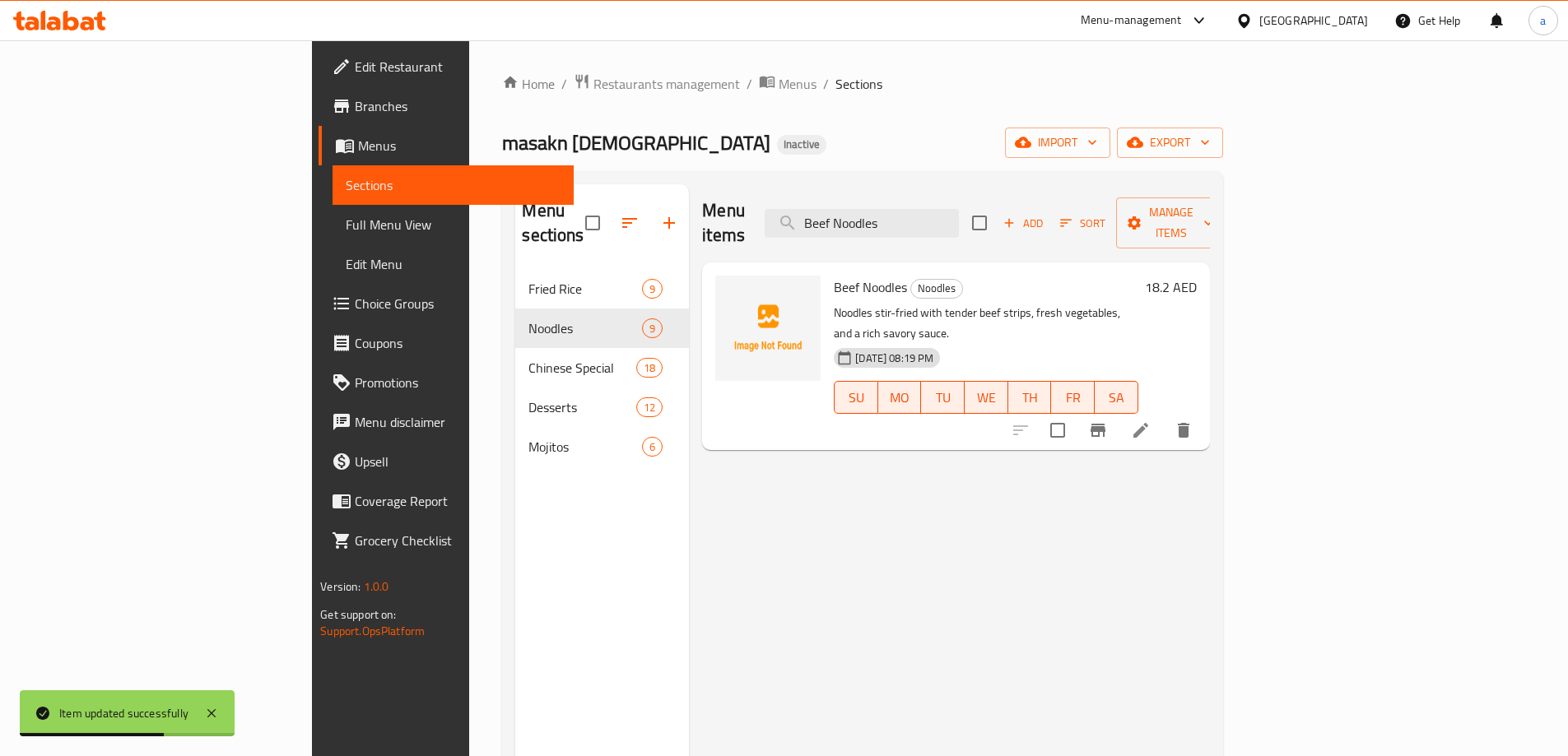
type input "Beef Noodles"
click at [1151, 421] on icon at bounding box center [1141, 431] width 20 height 20
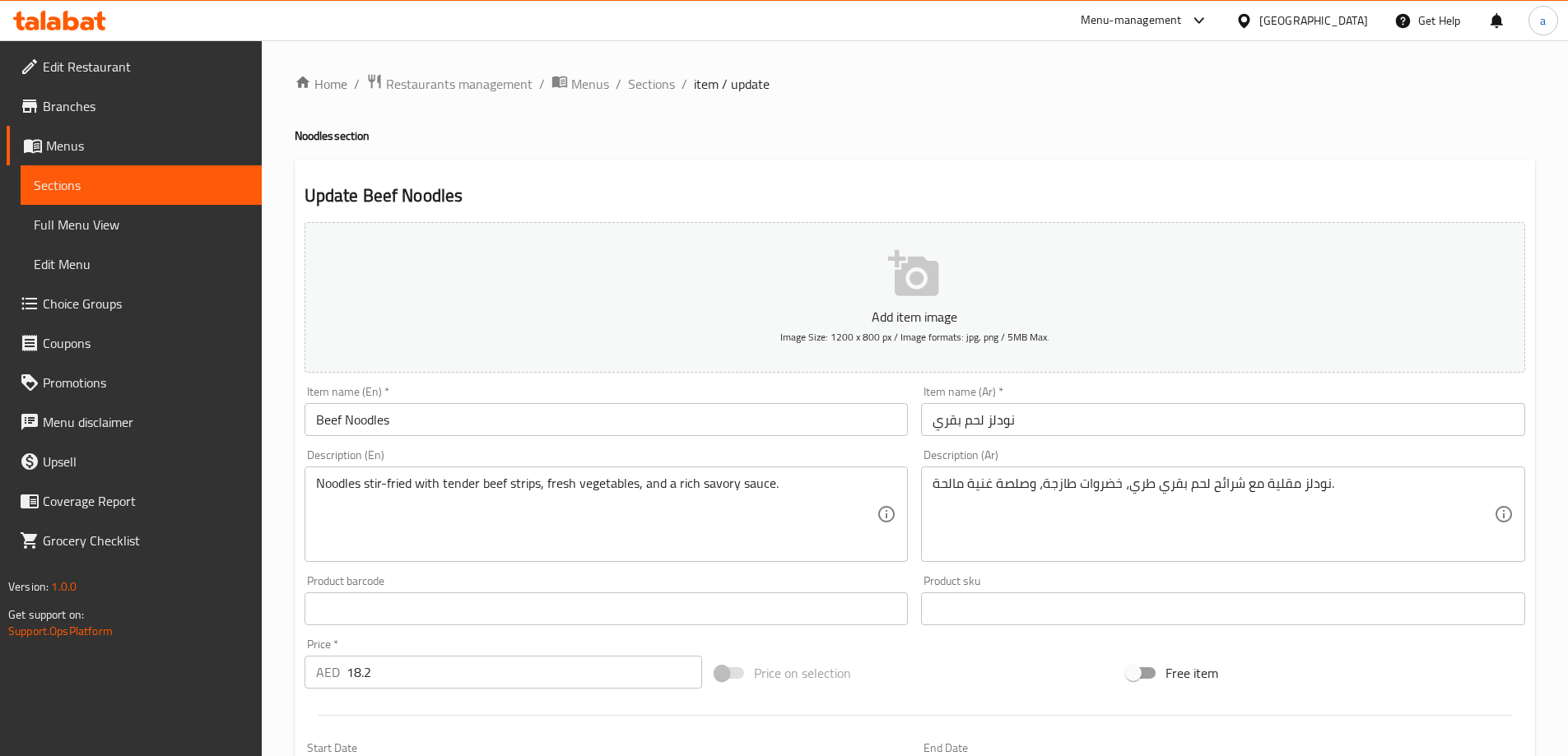
click at [1120, 204] on h2 "Update Beef Noodles" at bounding box center [915, 196] width 1221 height 25
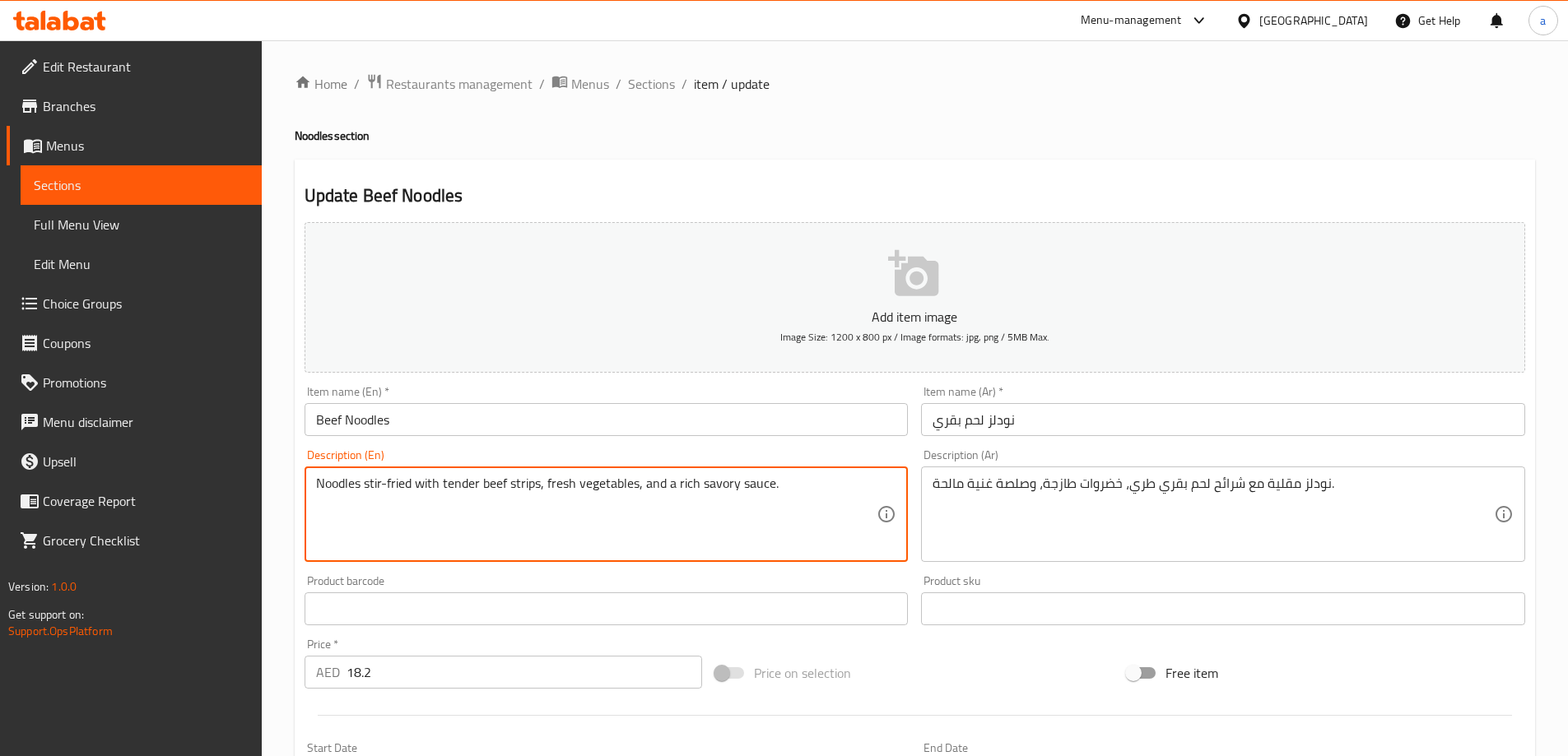
click at [1155, 204] on h2 "Update Beef Noodles" at bounding box center [915, 196] width 1221 height 25
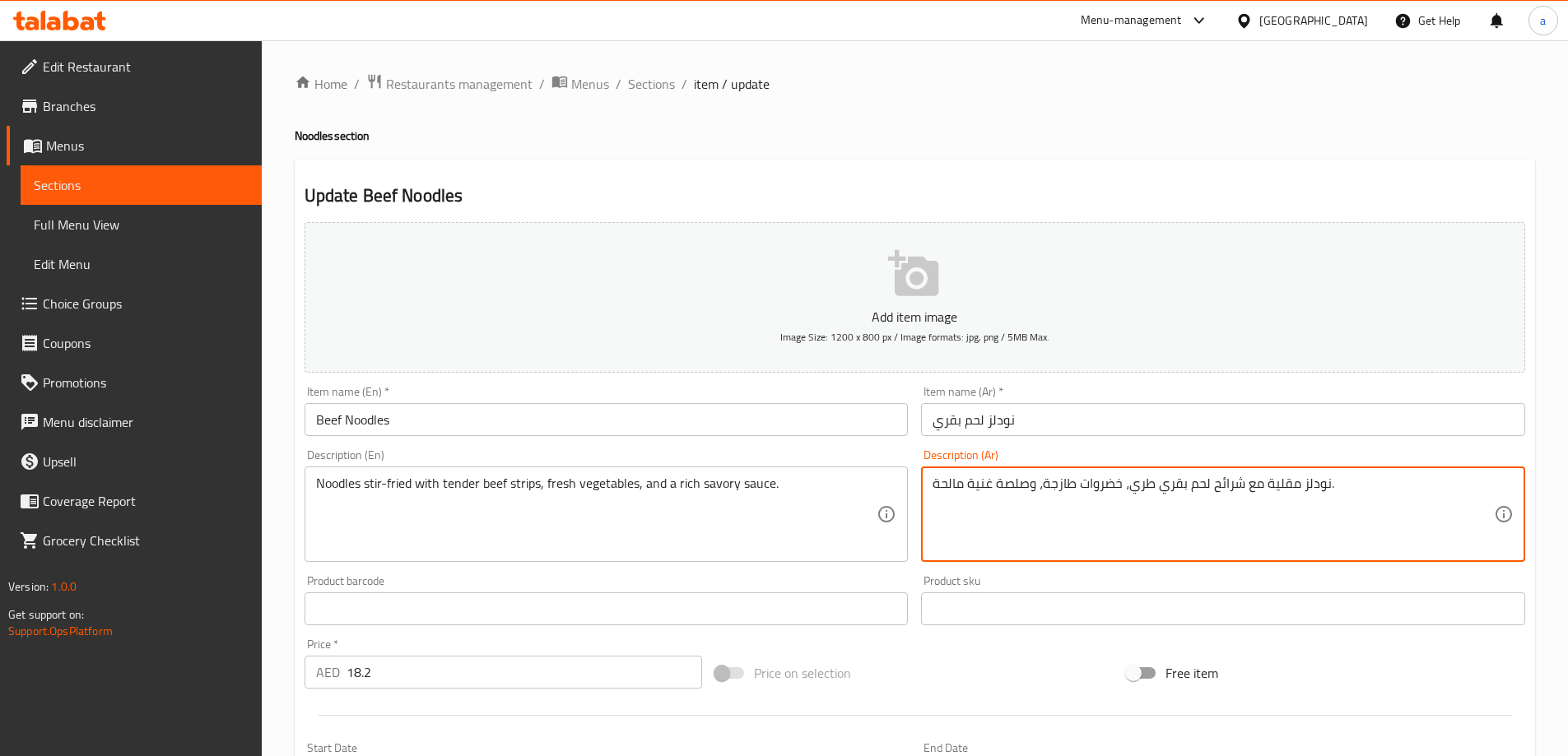
click at [1229, 487] on textarea "نودلز مقلية مع شرائح لحم بقري طري، خضروات طازجة، وصلصة غنية مالحة." at bounding box center [1213, 515] width 562 height 79
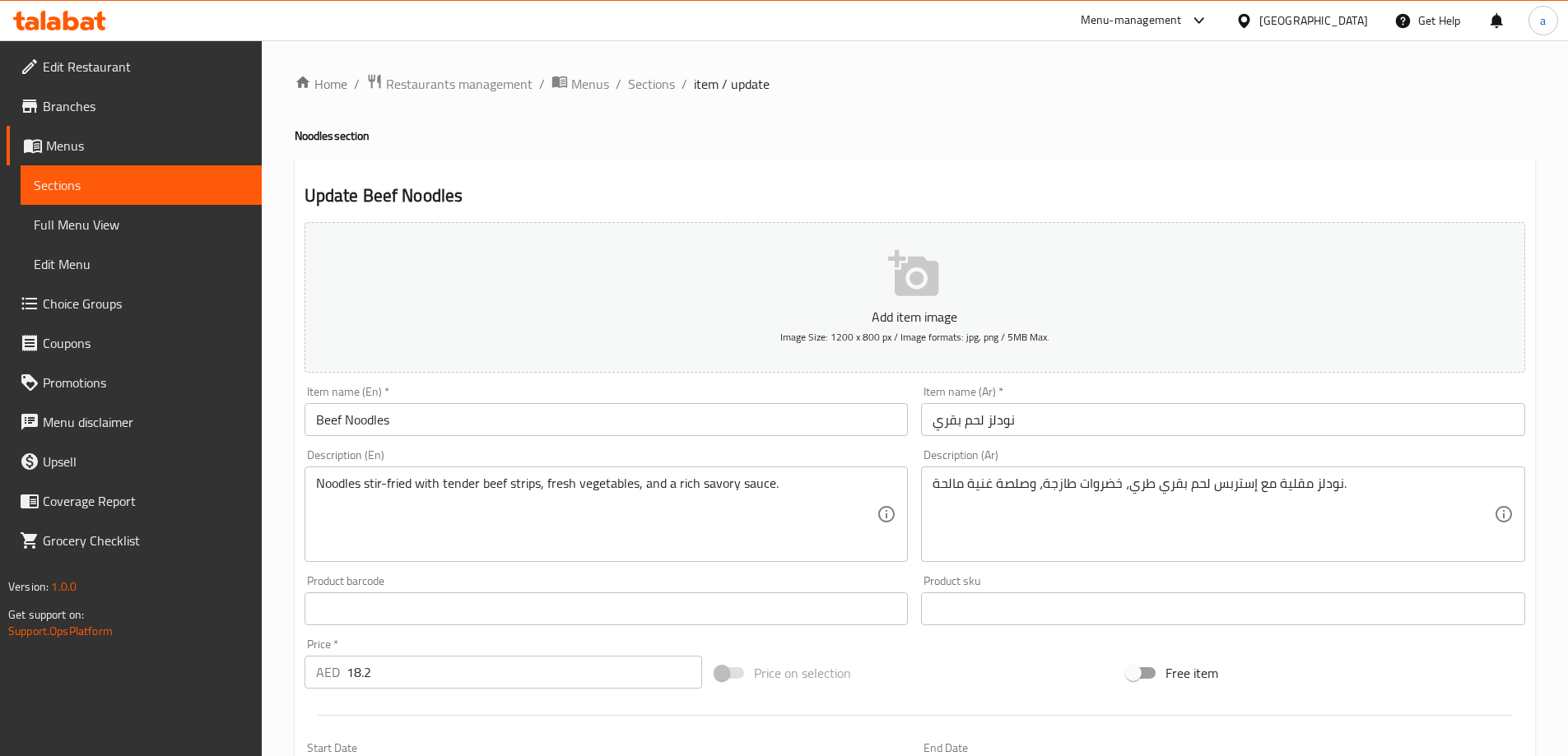
click at [1232, 462] on div "Description (Ar) نودلز مقلية مع إستربس لحم بقري طري، خضروات طازجة، وصلصة غنية م…" at bounding box center [1224, 505] width 604 height 113
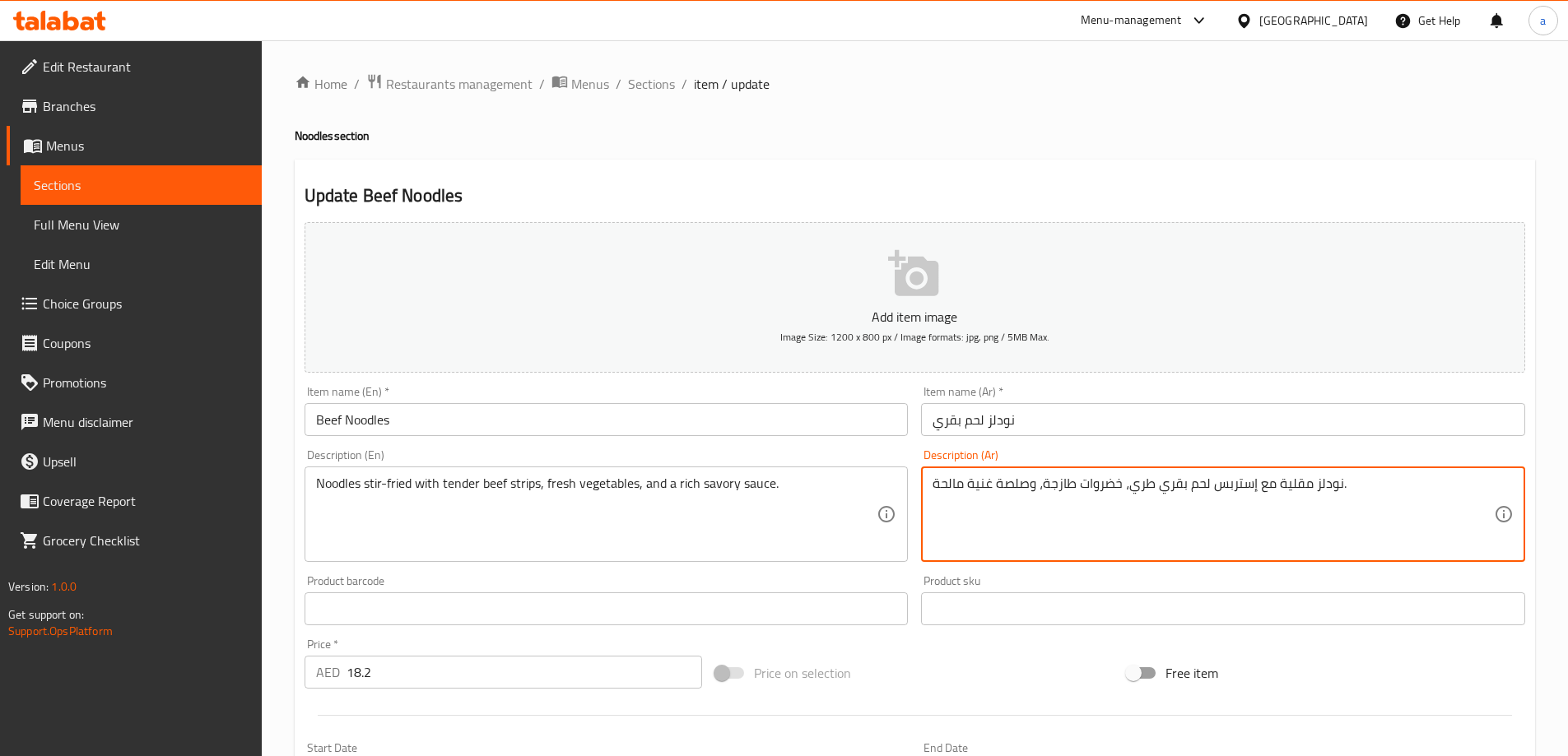
drag, startPoint x: 996, startPoint y: 487, endPoint x: 1023, endPoint y: 502, distance: 30.9
click at [971, 482] on textarea "نودلز مقلية مع إستربس لحم بقري طري، خضروات طازجة، وصوص غنية مالحة." at bounding box center [1213, 515] width 562 height 79
click at [935, 483] on textarea "نودلز مقلية مع إستربس لحم بقري طري، خضروات طازجة، وصوص غني مالحة." at bounding box center [1213, 515] width 562 height 79
drag, startPoint x: 939, startPoint y: 489, endPoint x: 930, endPoint y: 490, distance: 9.1
click at [930, 490] on div "نودلز مقلية مع إستربس لحم بقري طري، خضروات طازجة، وصوص غني مالحة. Description (…" at bounding box center [1224, 514] width 604 height 95
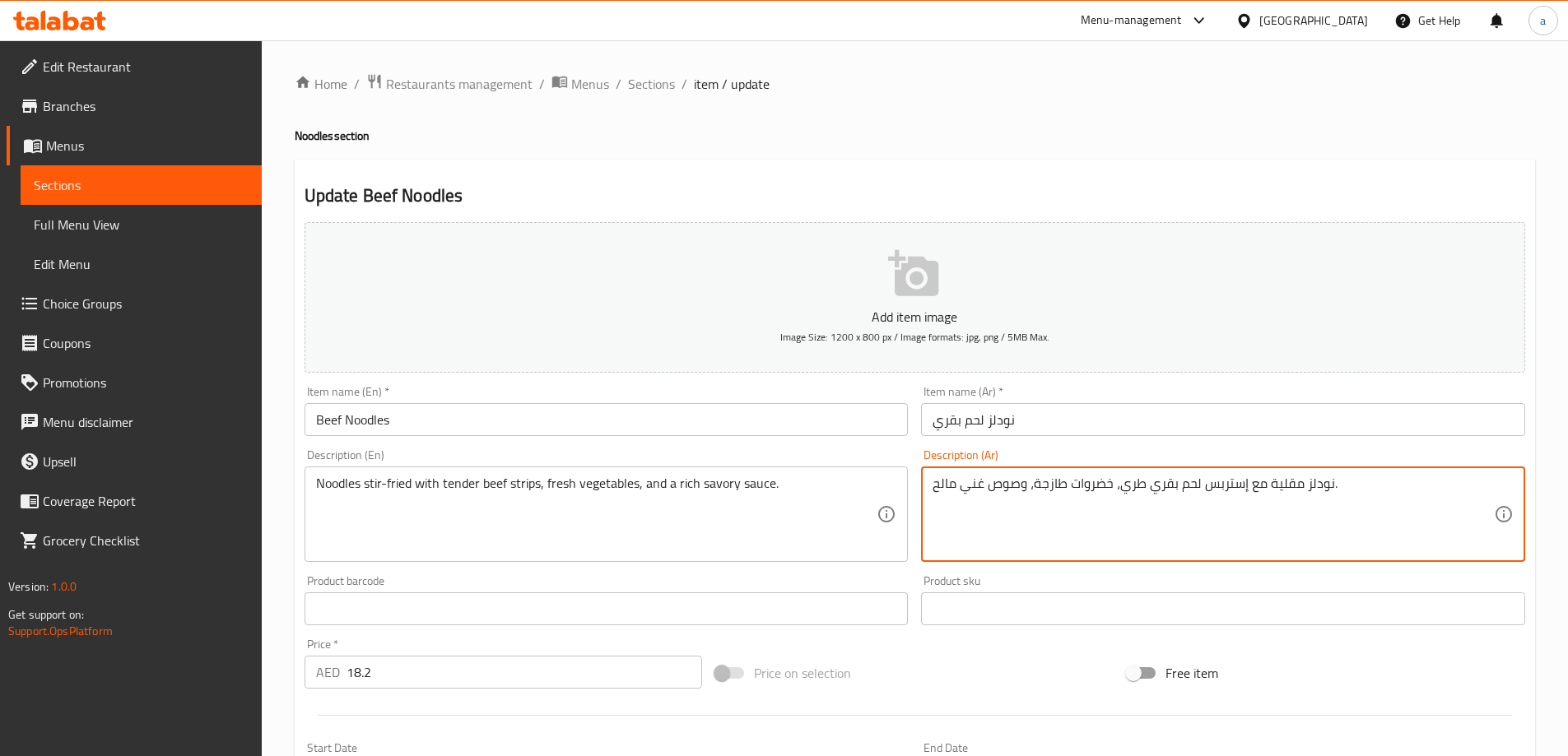
click at [940, 490] on textarea "نودلز مقلية مع إستربس لحم بقري طري، خضروات طازجة، وصوص غني مالح." at bounding box center [1213, 515] width 562 height 79
click at [960, 488] on textarea "نودلز مقلية مع إستربس لحم بقري طري، خضروات طازجة، وصوص غني ." at bounding box center [1213, 515] width 562 height 79
paste textarea "مالح"
type textarea "نودلز مقلية مع إستربس لحم بقري طري، خضروات طازجة، وصوص مالح غني ."
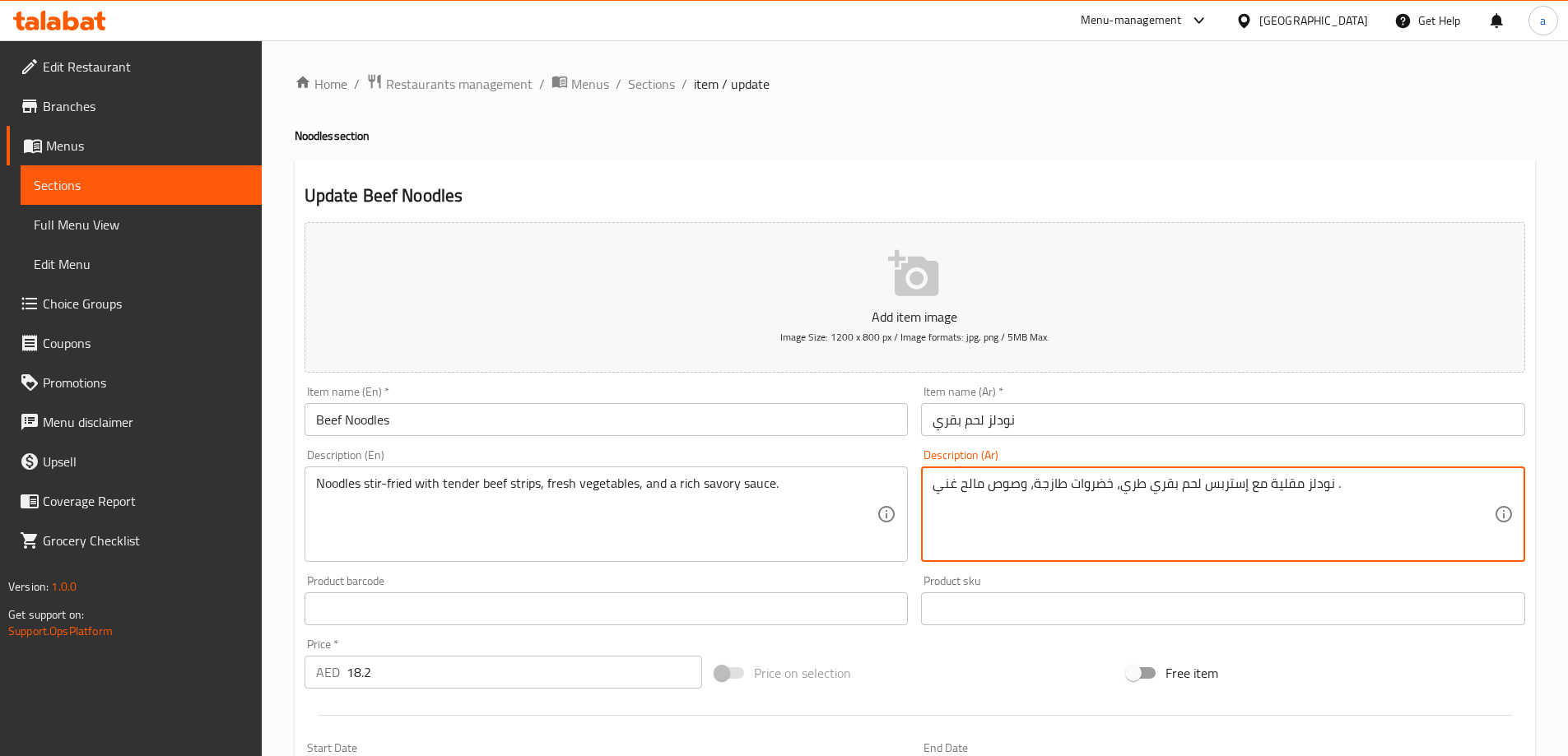
click at [1042, 467] on div "نودلز مقلية مع إستربس لحم بقري طري، خضروات طازجة، وصوص مالح غني . Description (…" at bounding box center [1224, 514] width 604 height 95
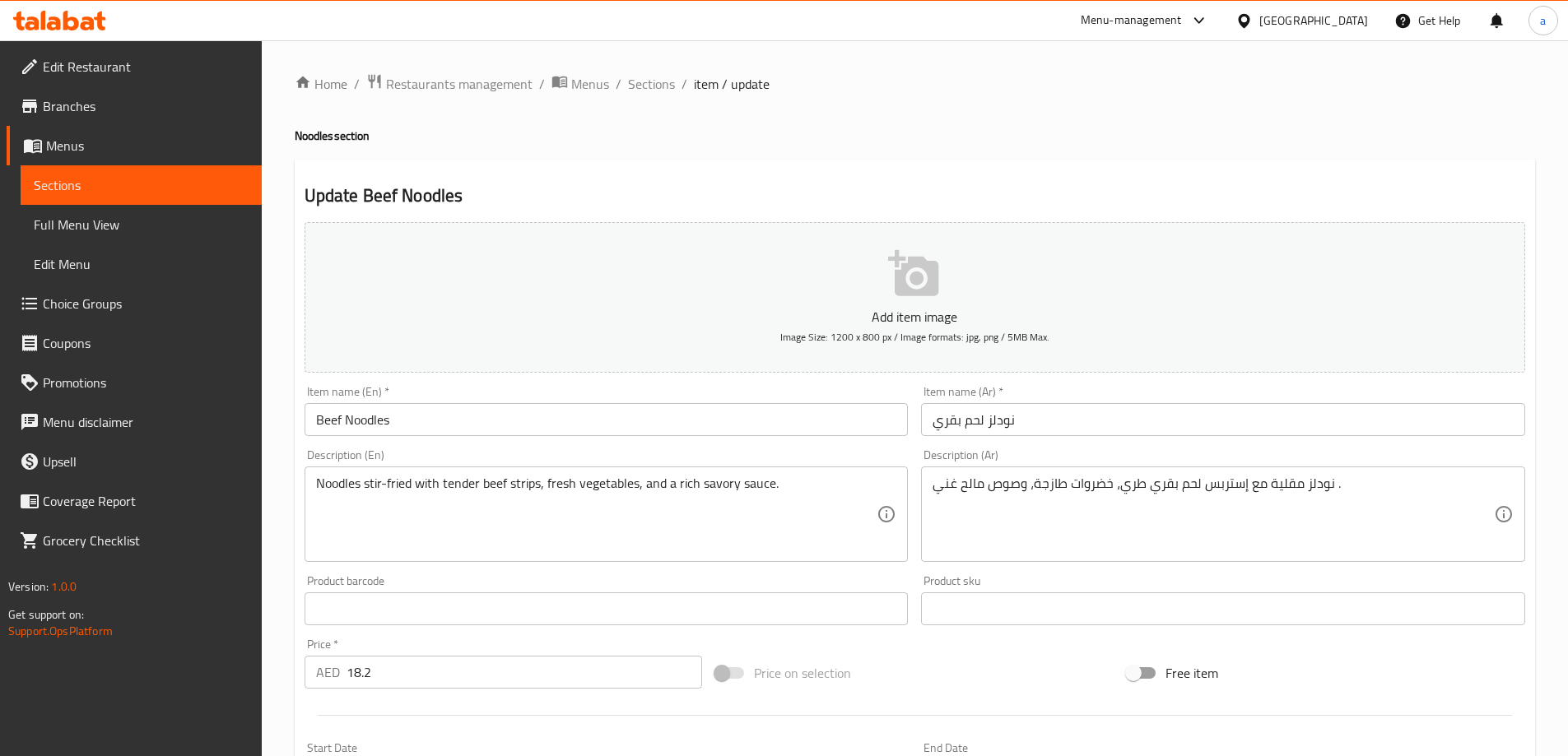
click at [1042, 466] on div "Description (Ar) نودلز مقلية مع إستربس لحم بقري طري، خضروات طازجة، وصوص مالح غن…" at bounding box center [1224, 505] width 604 height 113
click at [1047, 456] on div "Description (Ar) نودلز مقلية مع إستربس لحم بقري طري، خضروات طازجة، وصوص مالح غن…" at bounding box center [1224, 505] width 604 height 113
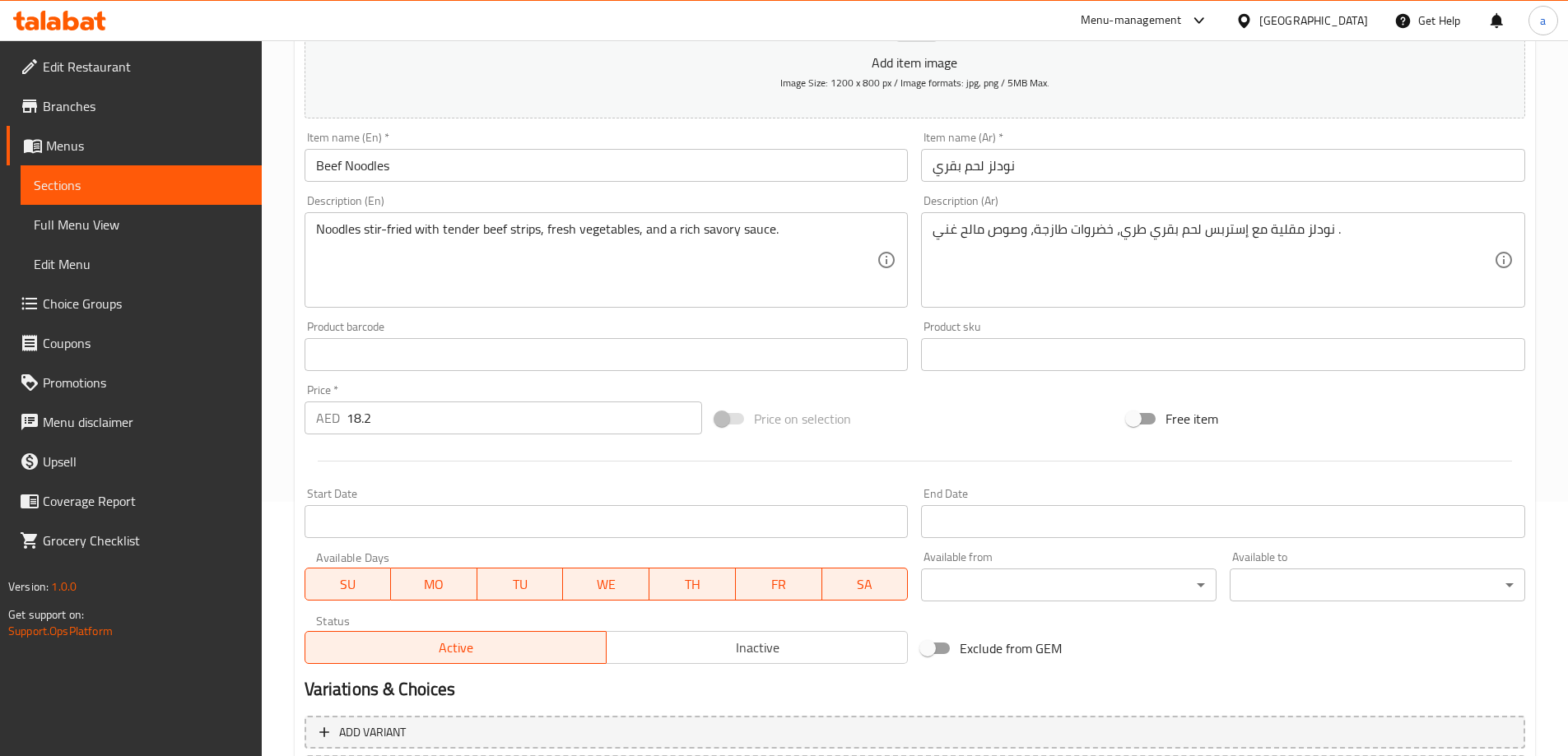
scroll to position [406, 0]
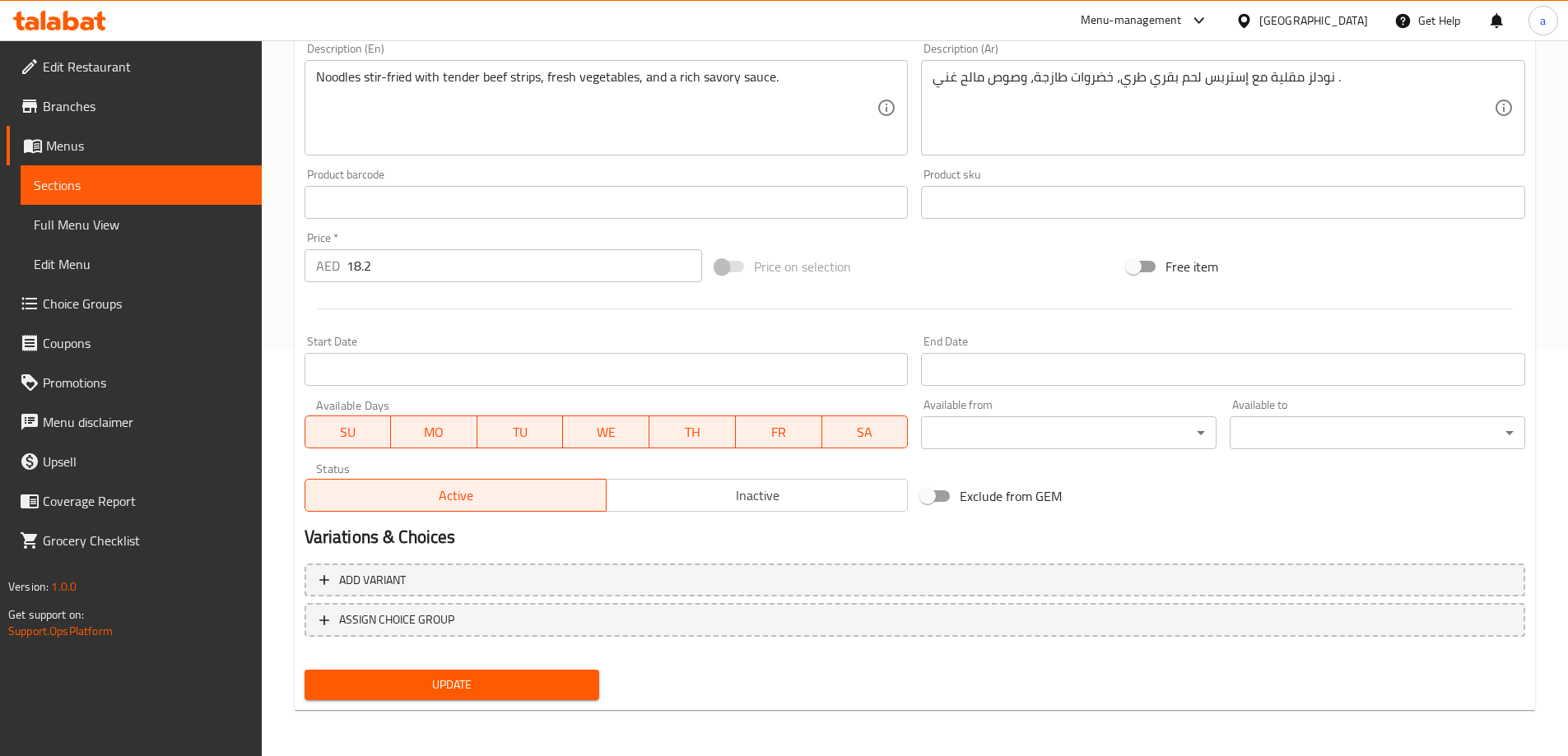
click at [589, 691] on button "Update" at bounding box center [452, 684] width 295 height 30
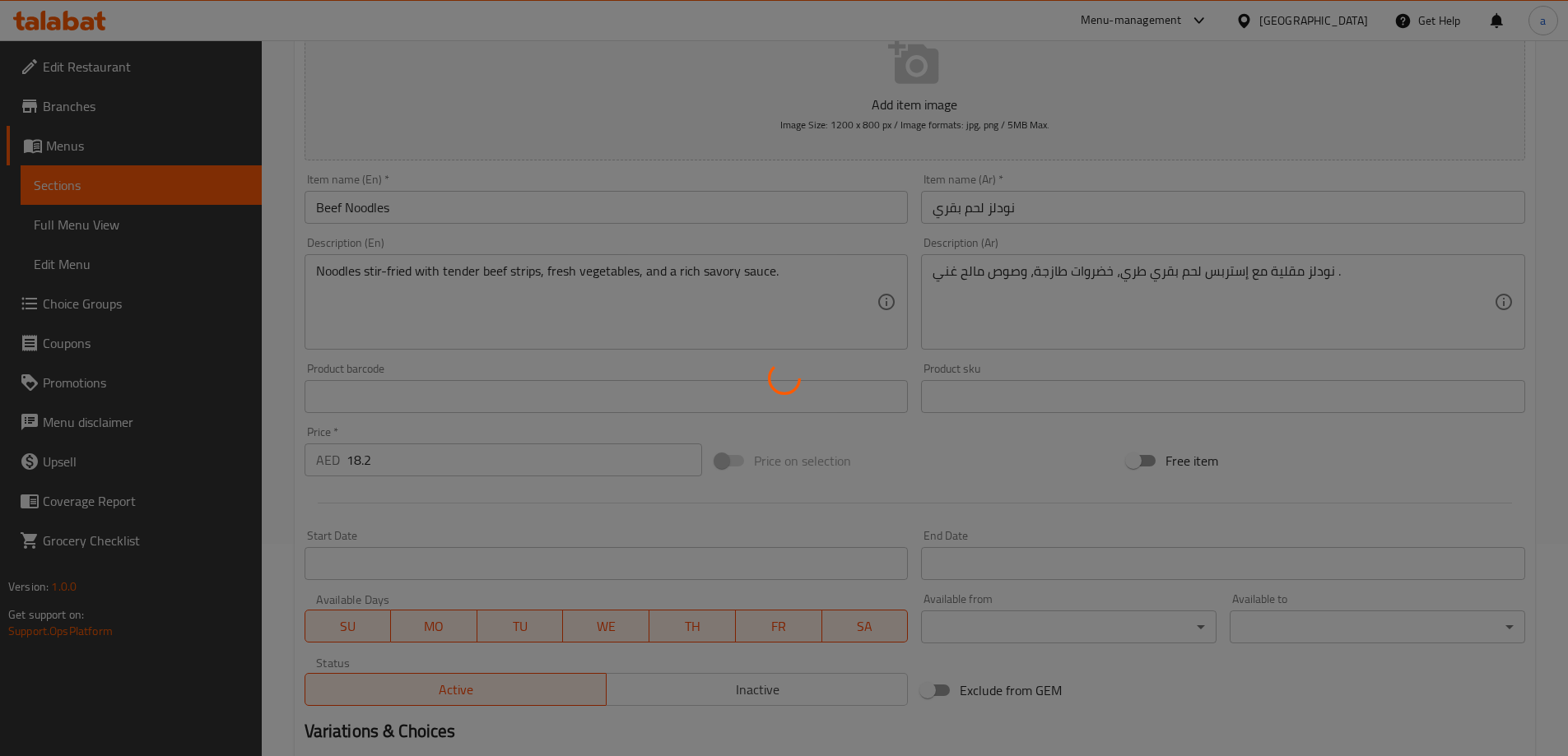
scroll to position [0, 0]
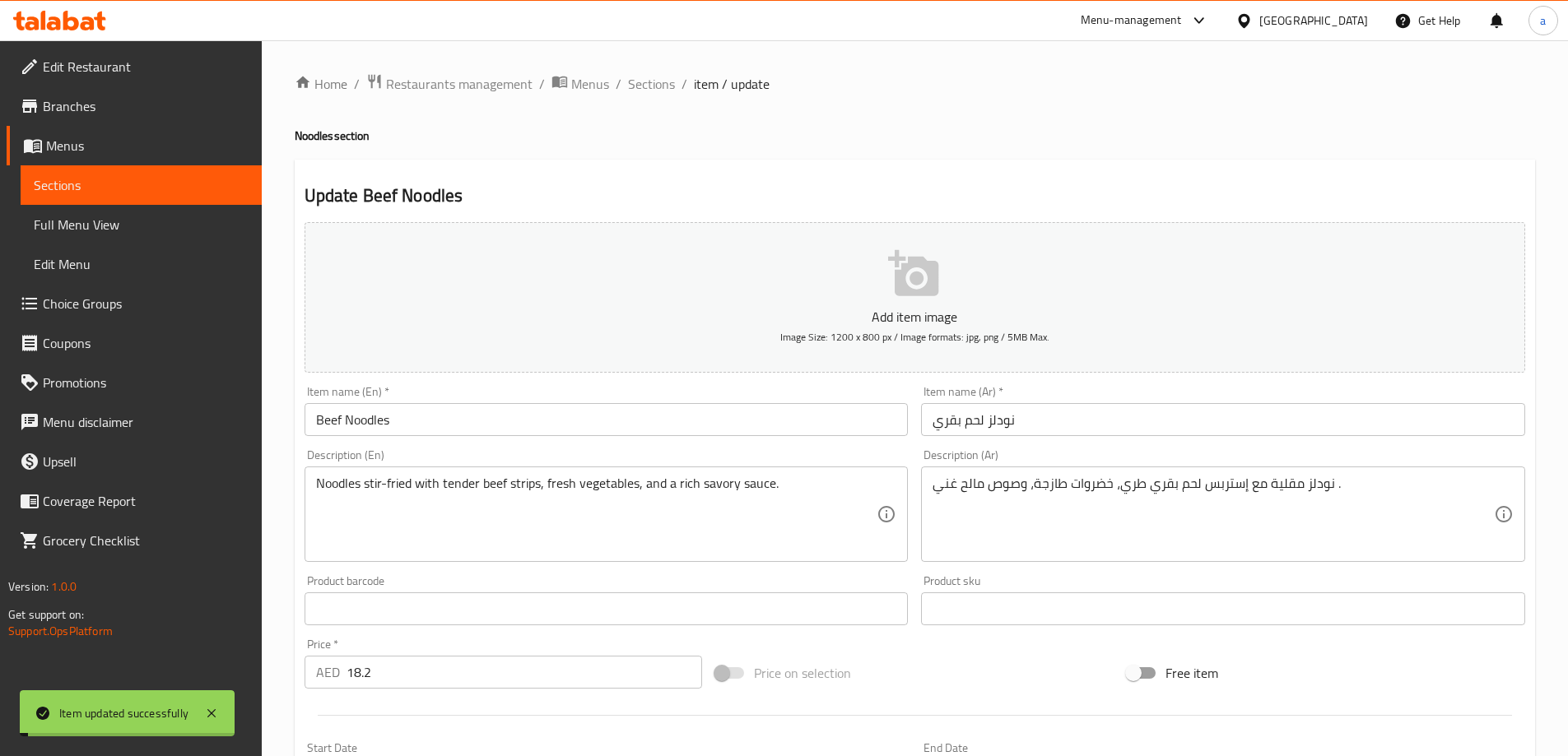
click at [658, 80] on span "Sections" at bounding box center [652, 84] width 47 height 20
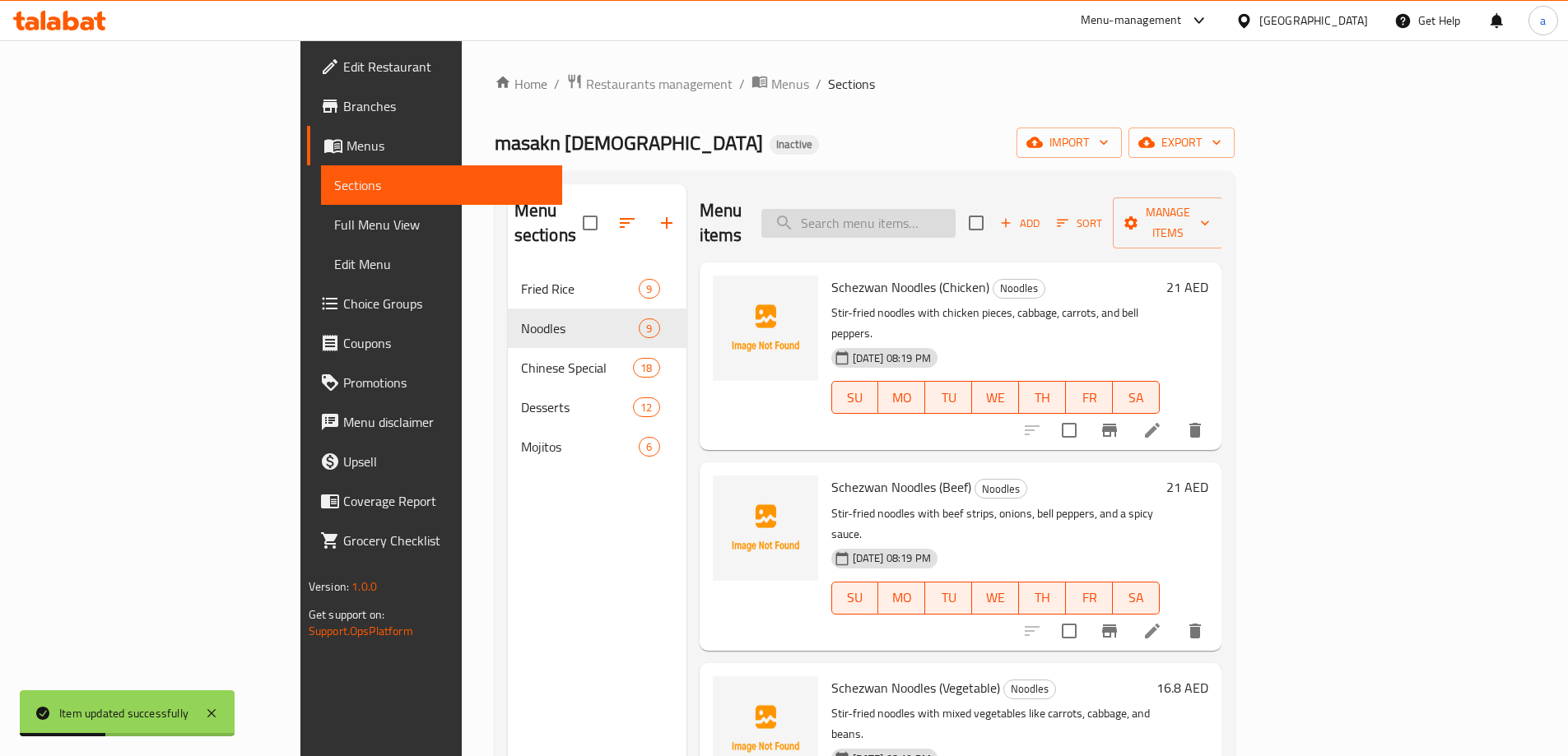
click at [956, 219] on input "search" at bounding box center [859, 223] width 195 height 29
paste input "Prawns Noodles"
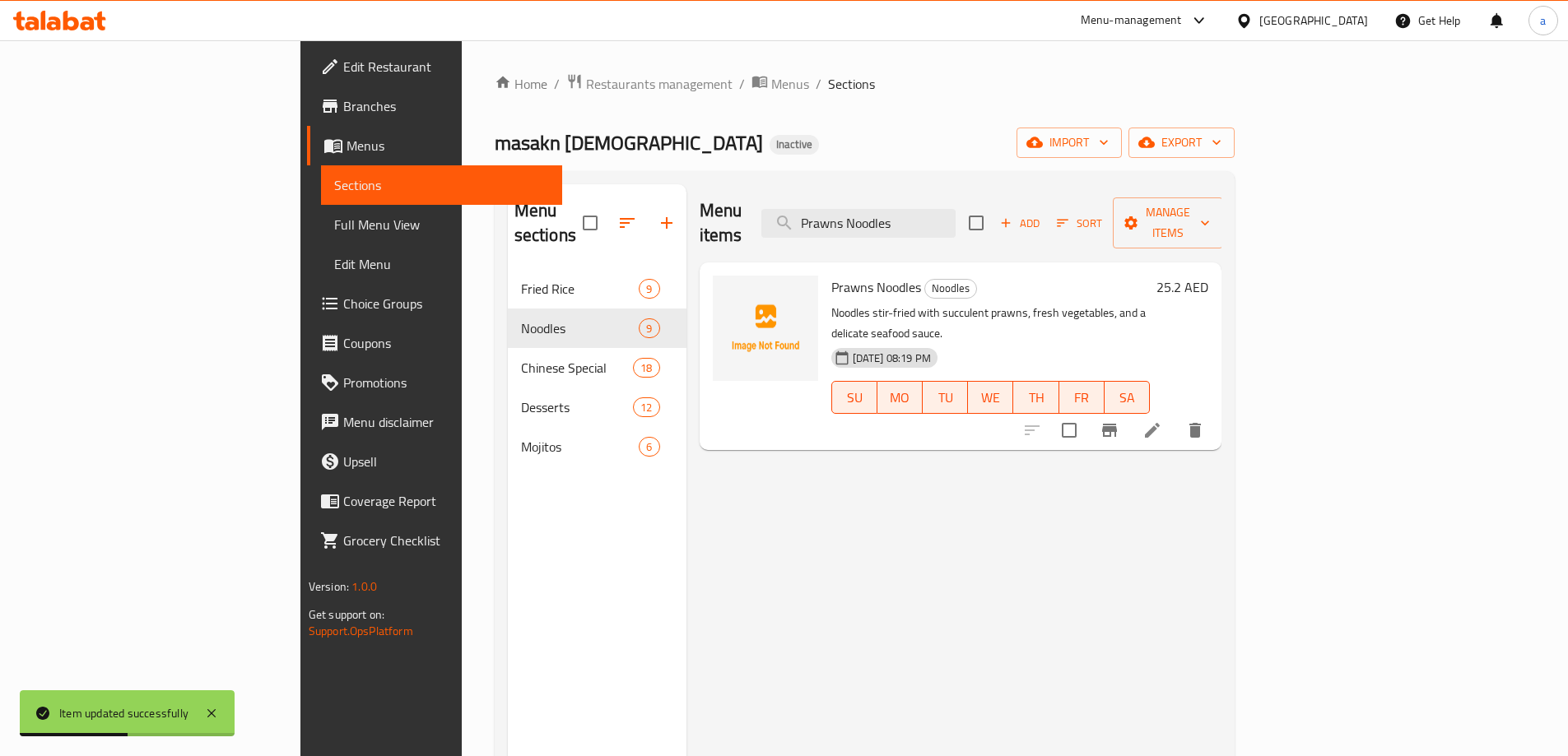
type input "Prawns Noodles"
click at [1163, 421] on icon at bounding box center [1153, 431] width 20 height 20
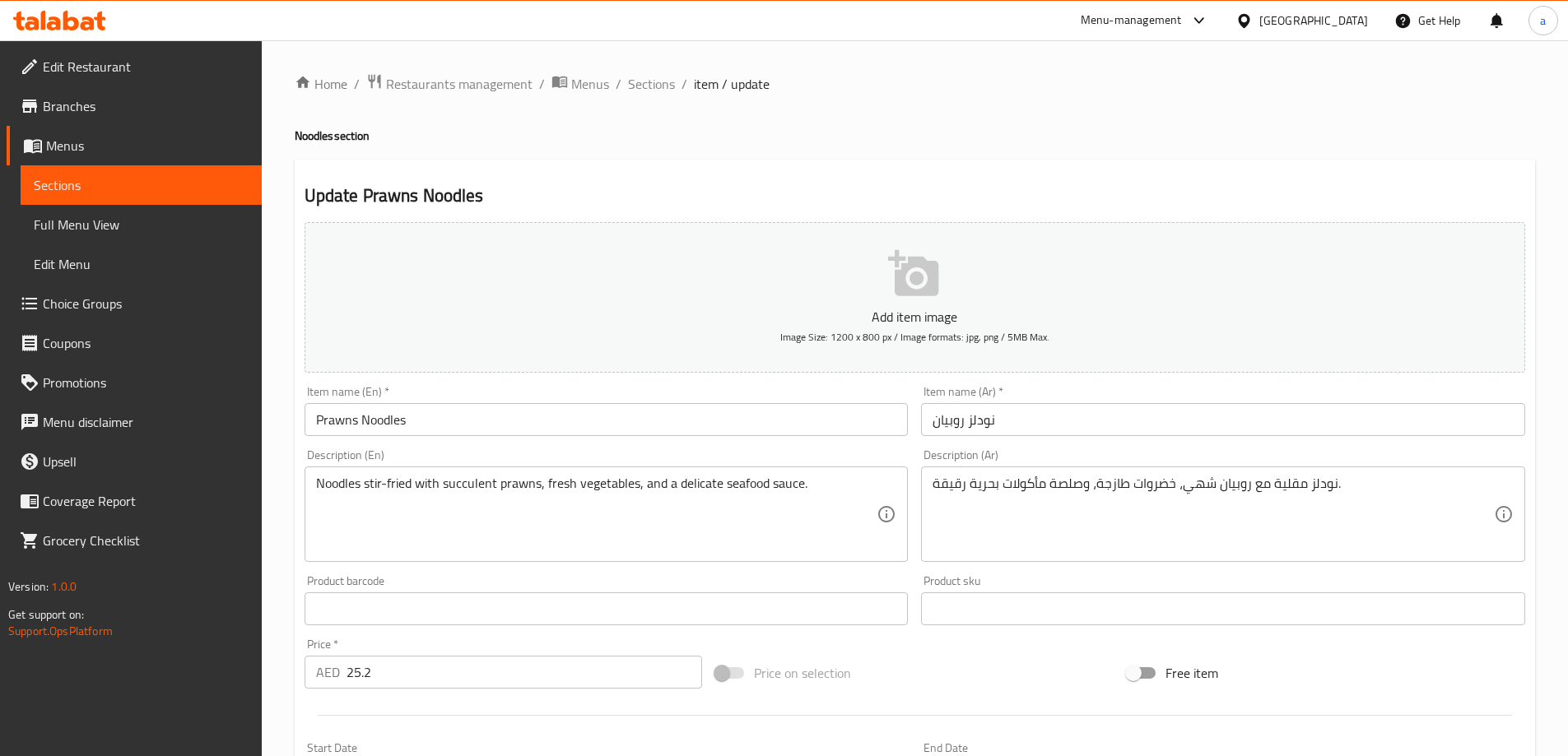
click at [1124, 174] on div "Update Prawns Noodles Add item image Image Size: 1200 x 800 px / Image formats:…" at bounding box center [915, 638] width 1240 height 958
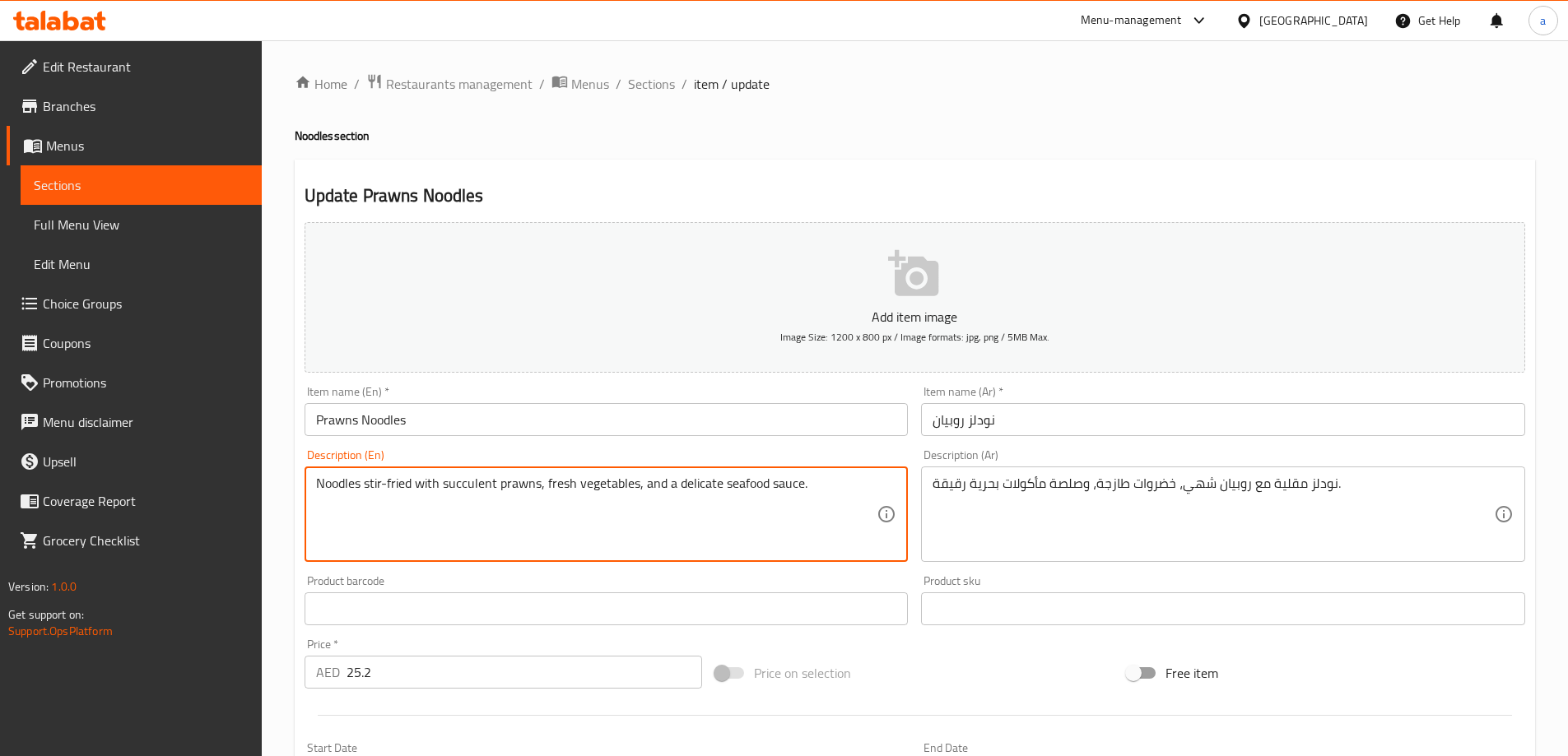
click at [1173, 197] on h2 "Update Prawns Noodles" at bounding box center [915, 196] width 1221 height 25
click at [472, 486] on textarea "Noodles stir-fried with succulent prawns, fresh vegetables, and a delicate seaf…" at bounding box center [596, 515] width 562 height 79
click at [477, 483] on textarea "Noodles stir-fried with succulent prawns, fresh vegetables, and a delicate seaf…" at bounding box center [596, 515] width 562 height 79
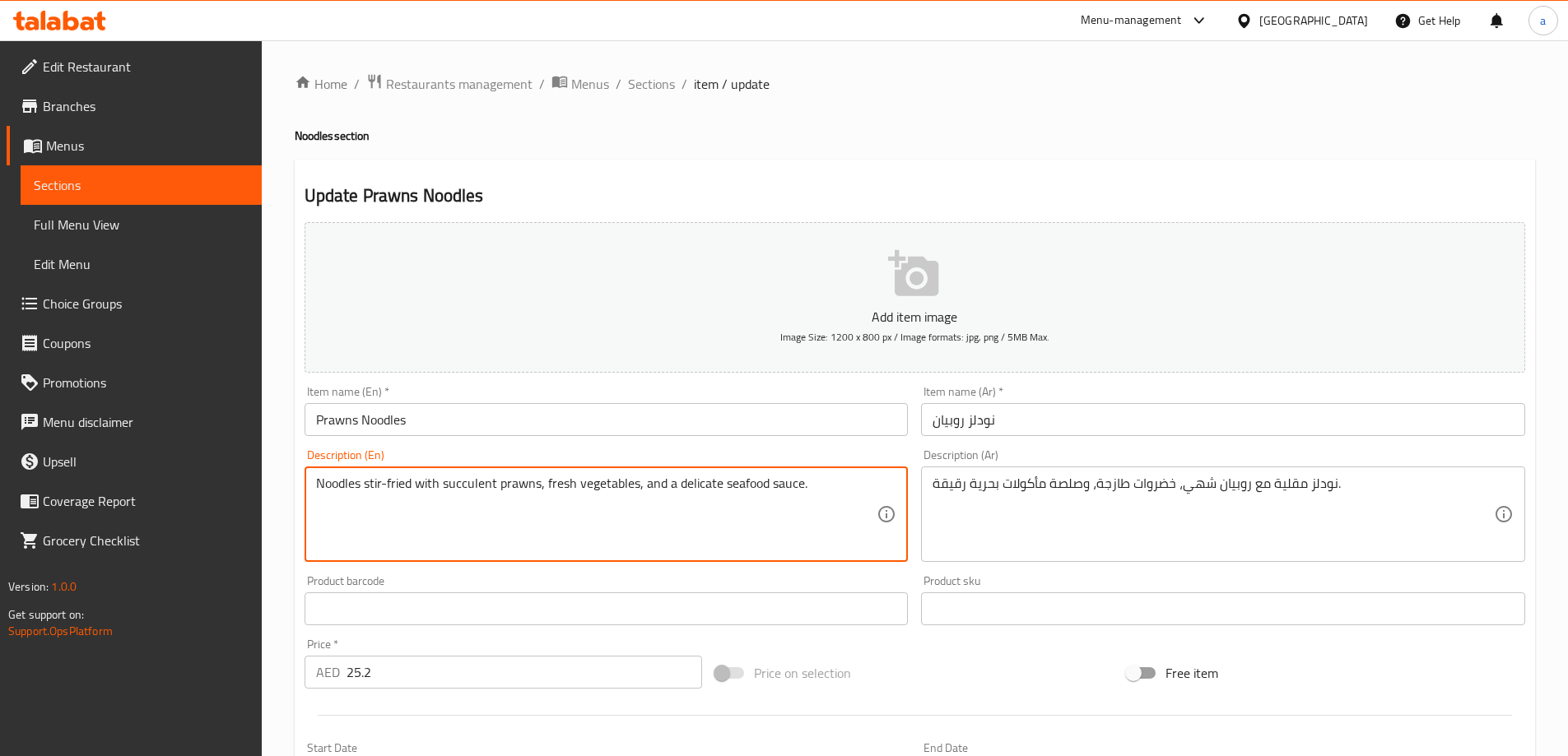
click at [745, 452] on div "Description (En) Noodles stir-fried with succulent prawns, fresh vegetables, an…" at bounding box center [607, 505] width 604 height 113
click at [708, 488] on textarea "Noodles stir-fried with succulent prawns, fresh vegetables, and a delicate seaf…" at bounding box center [596, 515] width 562 height 79
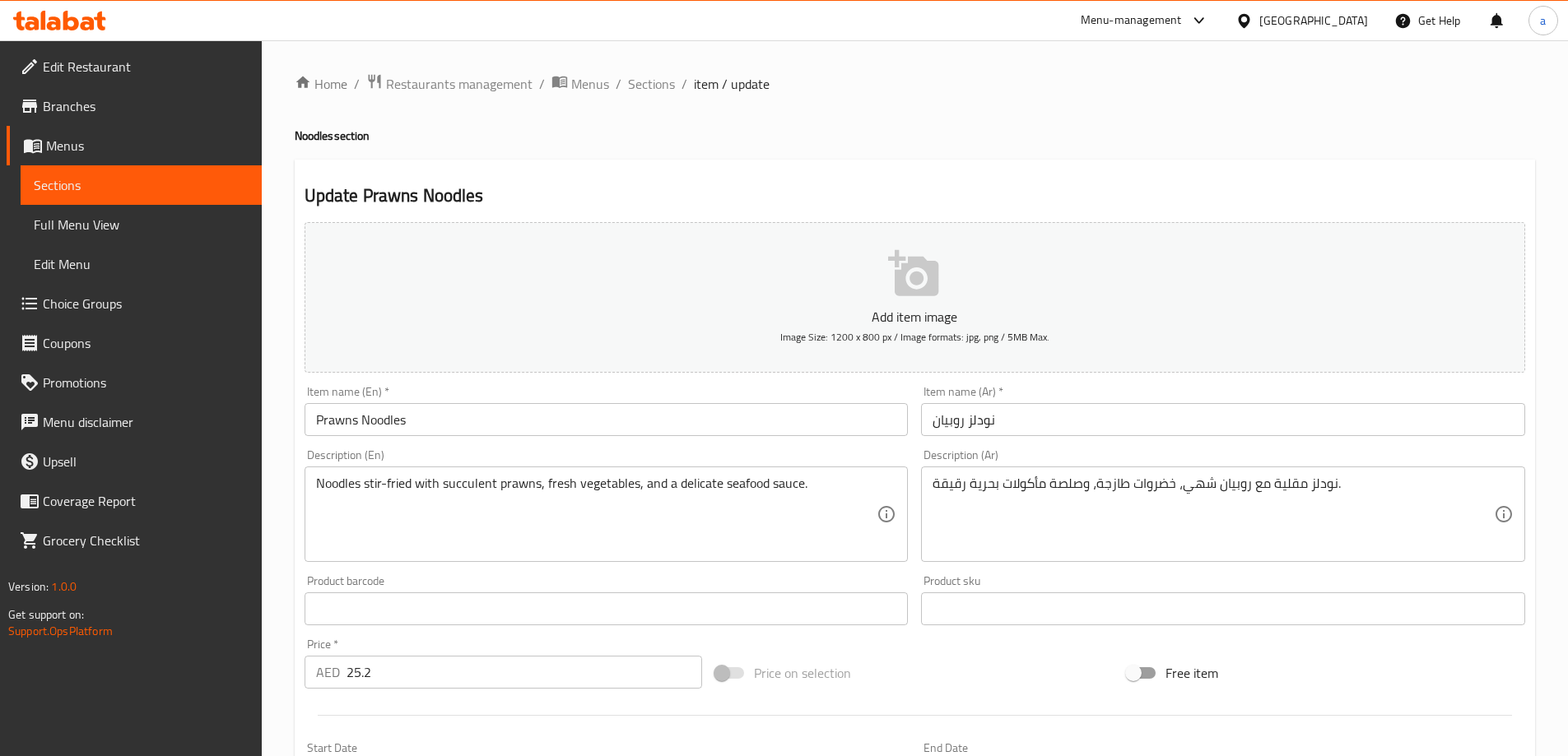
click at [868, 451] on div "Description (En) Noodles stir-fried with succulent prawns, fresh vegetables, an…" at bounding box center [607, 505] width 604 height 113
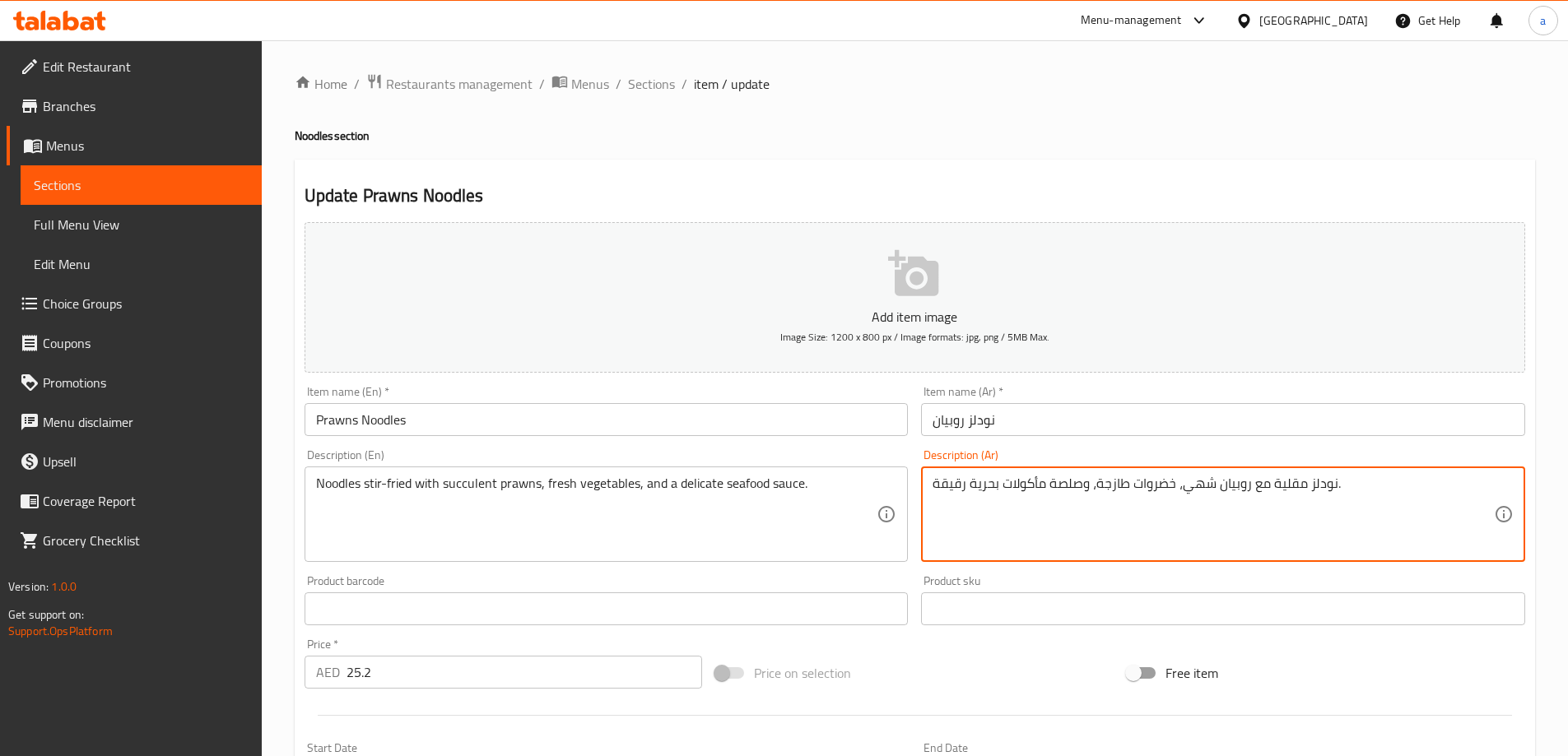
drag, startPoint x: 1049, startPoint y: 489, endPoint x: 1073, endPoint y: 500, distance: 26.4
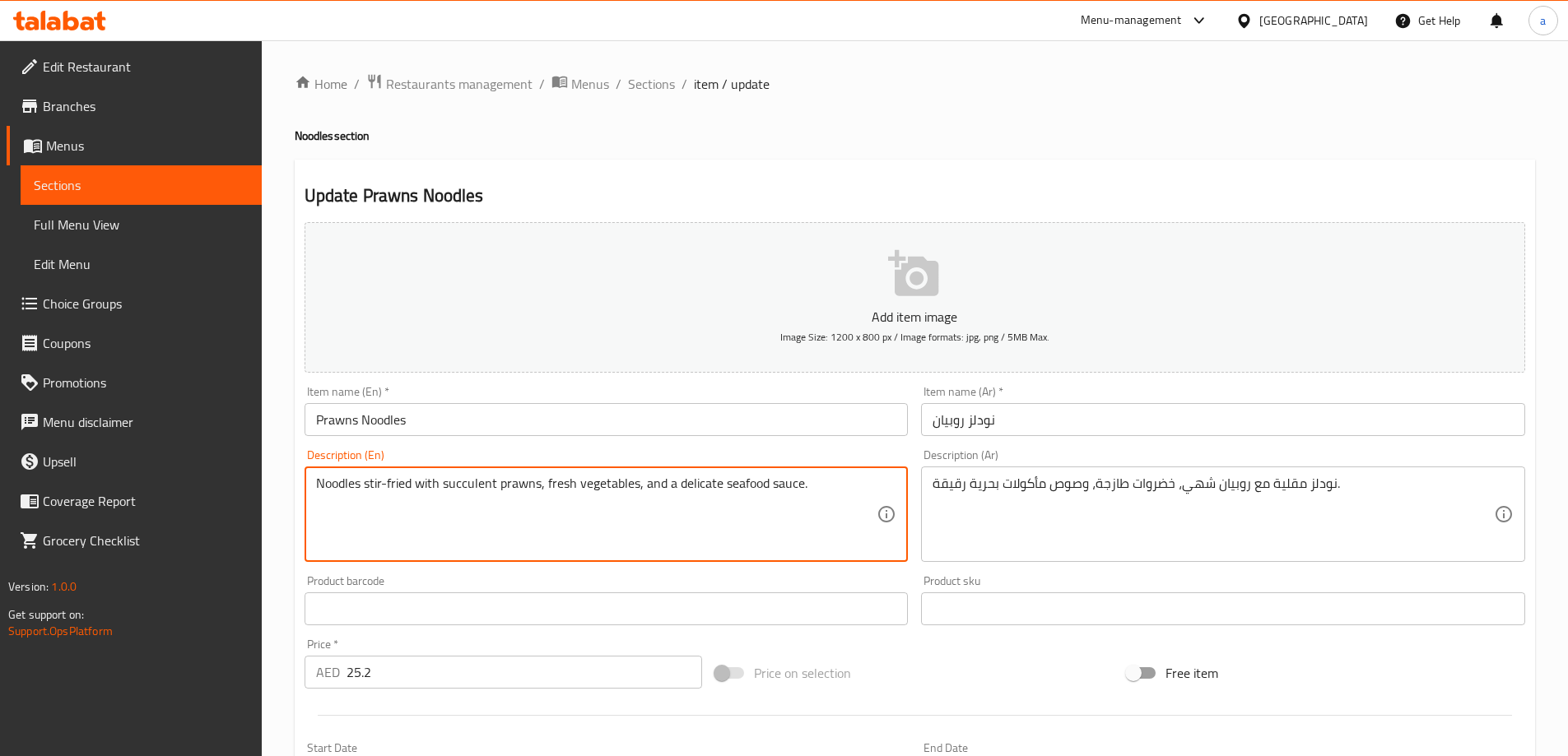
drag, startPoint x: 766, startPoint y: 484, endPoint x: 724, endPoint y: 494, distance: 43.2
click at [702, 482] on textarea "Noodles stir-fried with succulent prawns, fresh vegetables, and a delicate seaf…" at bounding box center [596, 515] width 562 height 79
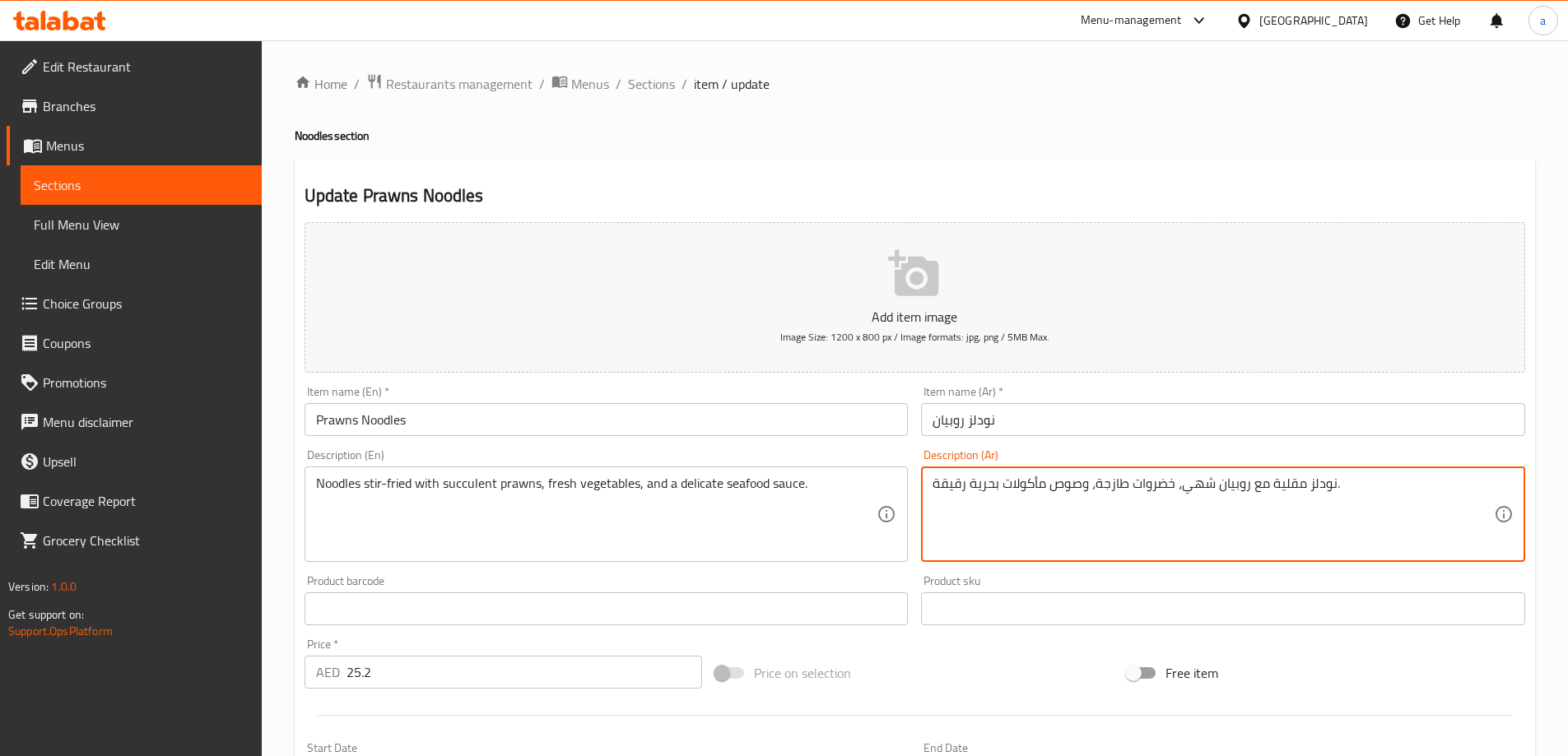
click at [944, 482] on textarea "نودلز مقلية مع روبيان شهي، خضروات طازجة، وصوص مأكولات بحرية رقيقة." at bounding box center [1213, 515] width 562 height 79
type textarea "نودلز مقلية مع روبيان شهي، خضروات طازجة، وصوص مأكولات بحرية لذيذ."
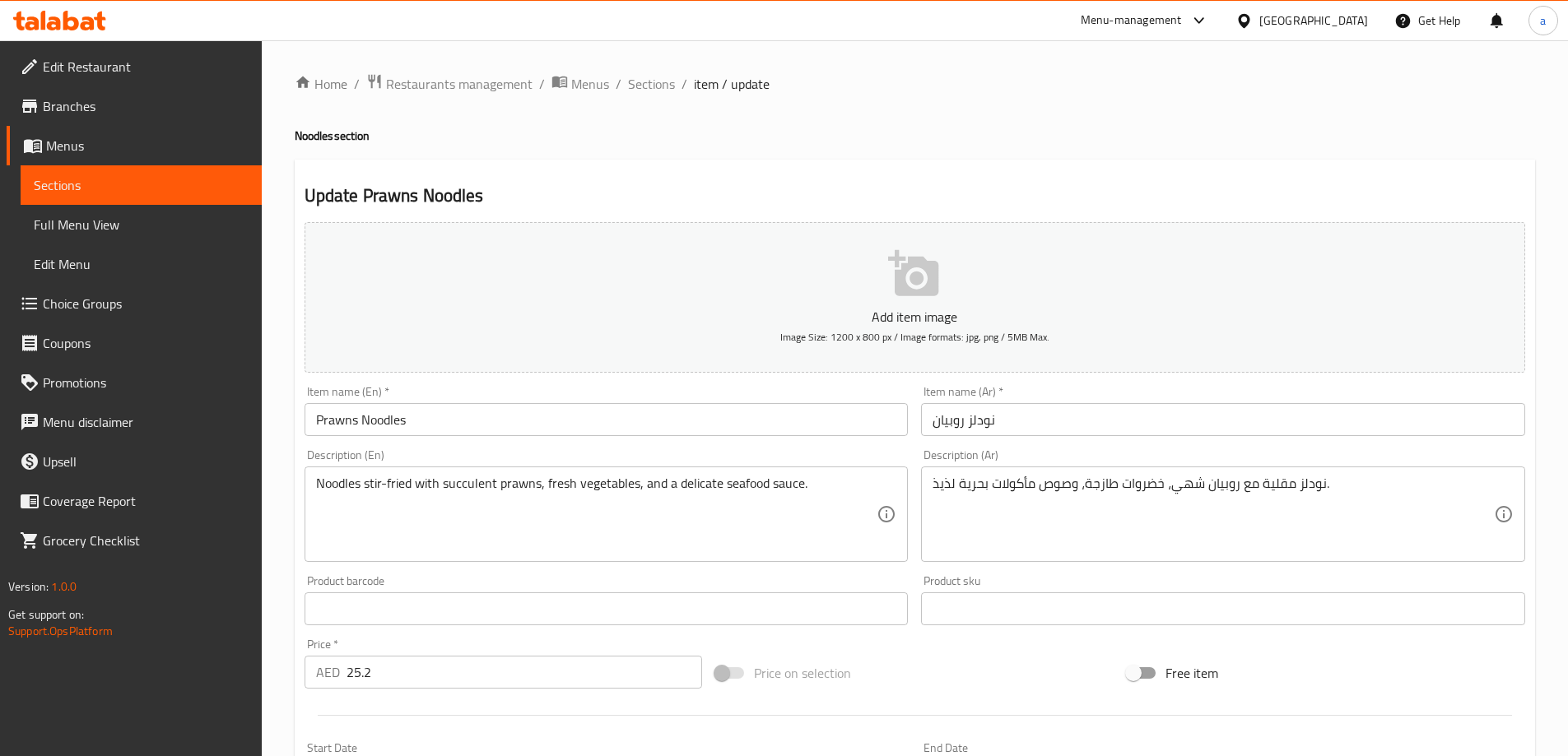
click at [1058, 447] on div "Description (Ar) نودلز مقلية مع روبيان شهي، خضروات طازجة، وصوص مأكولات بحرية لذ…" at bounding box center [1224, 505] width 618 height 126
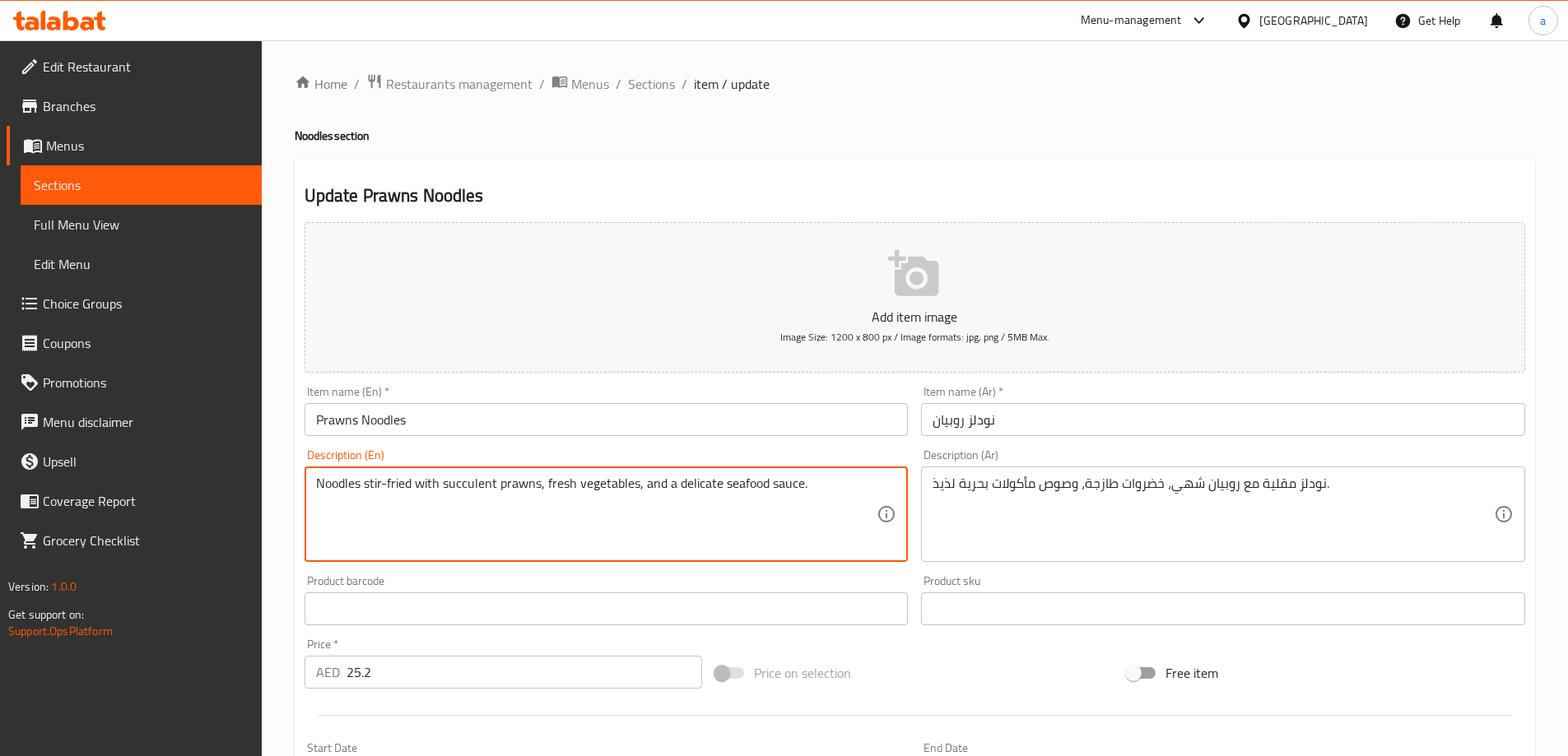
click at [694, 481] on textarea "Noodles stir-fried with succulent prawns, fresh vegetables, and a delicate seaf…" at bounding box center [596, 515] width 562 height 79
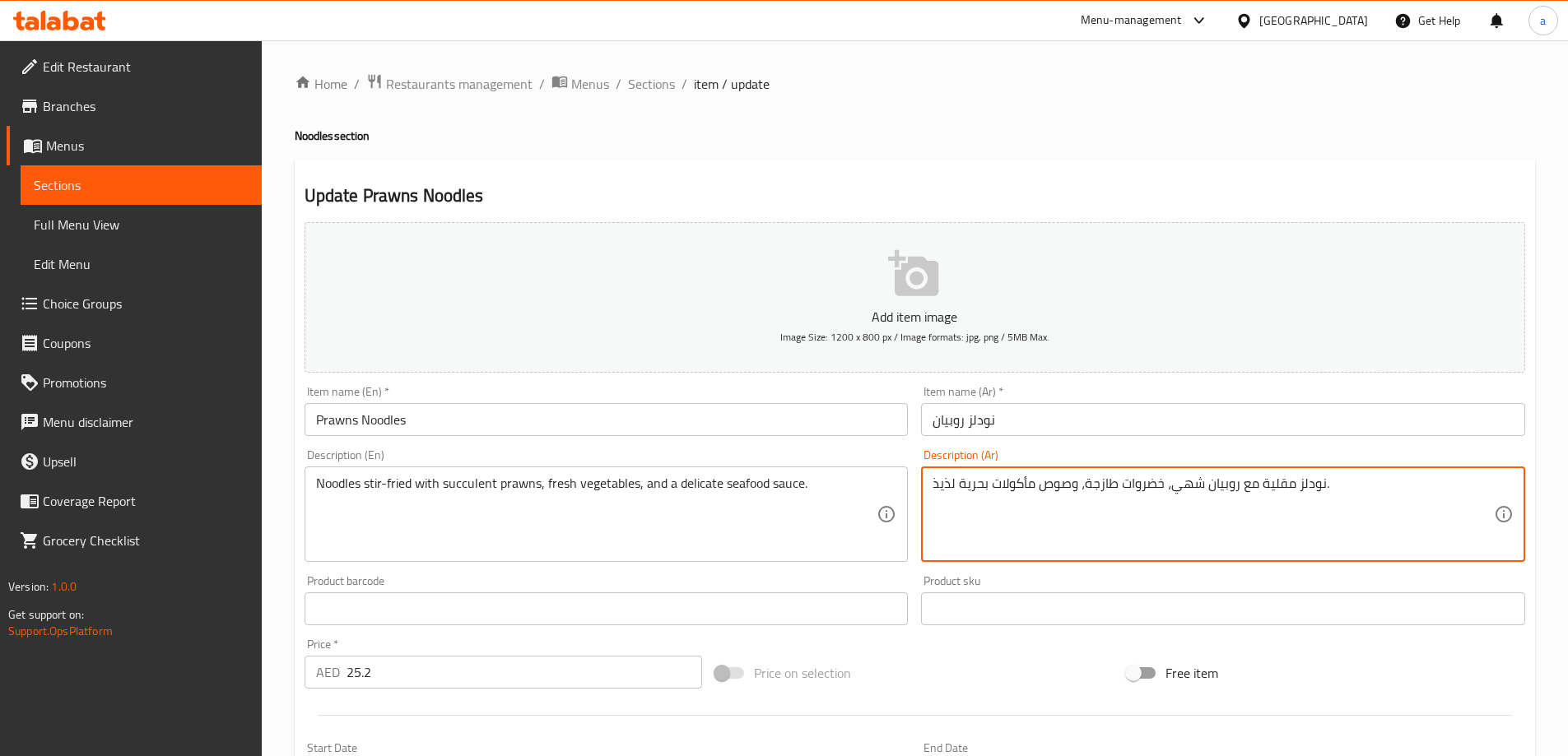
click at [948, 482] on textarea "نودلز مقلية مع روبيان شهي، خضروات طازجة، وصوص مأكولات بحرية لذيذ." at bounding box center [1213, 515] width 562 height 79
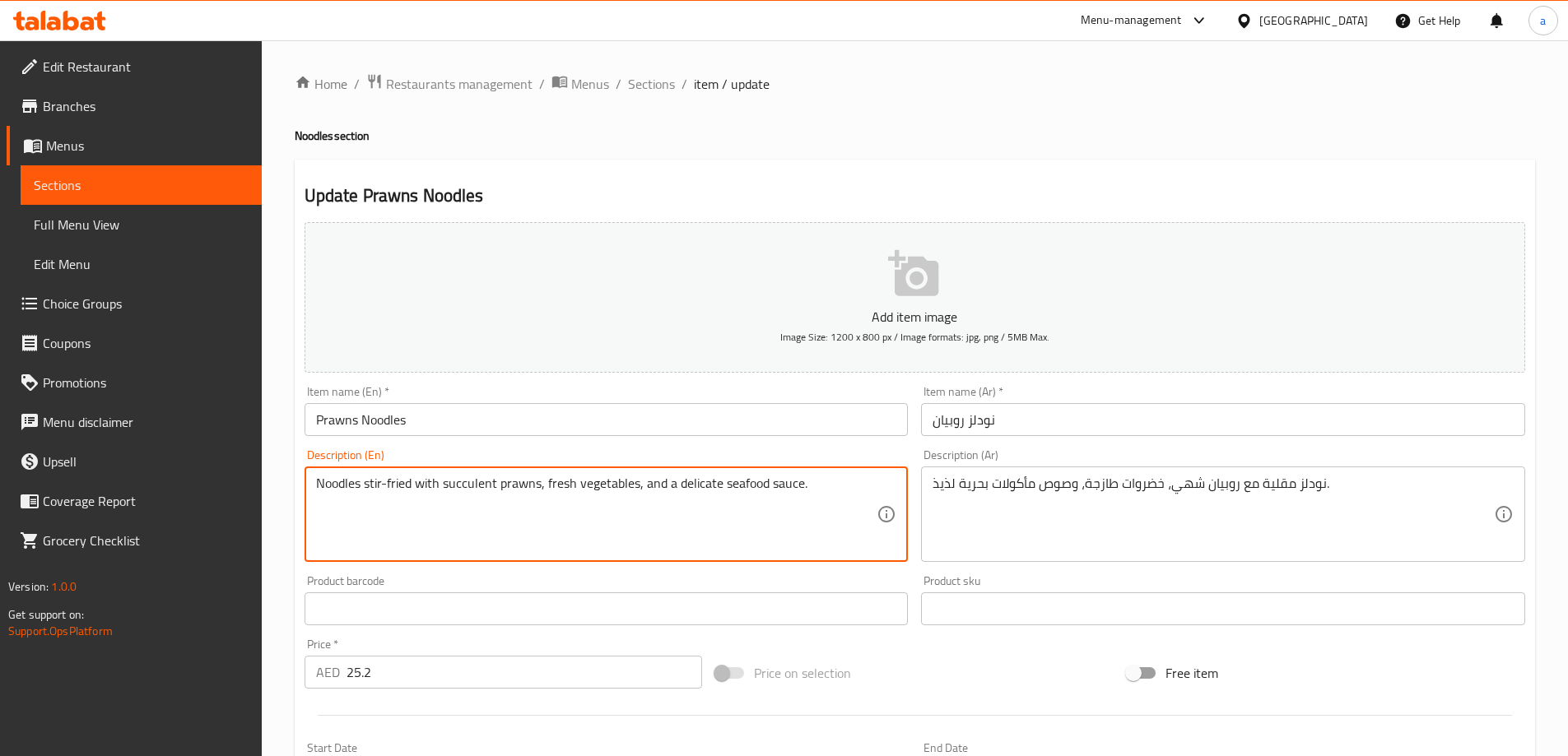
click at [486, 484] on textarea "Noodles stir-fried with succulent prawns, fresh vegetables, and a delicate seaf…" at bounding box center [596, 515] width 562 height 79
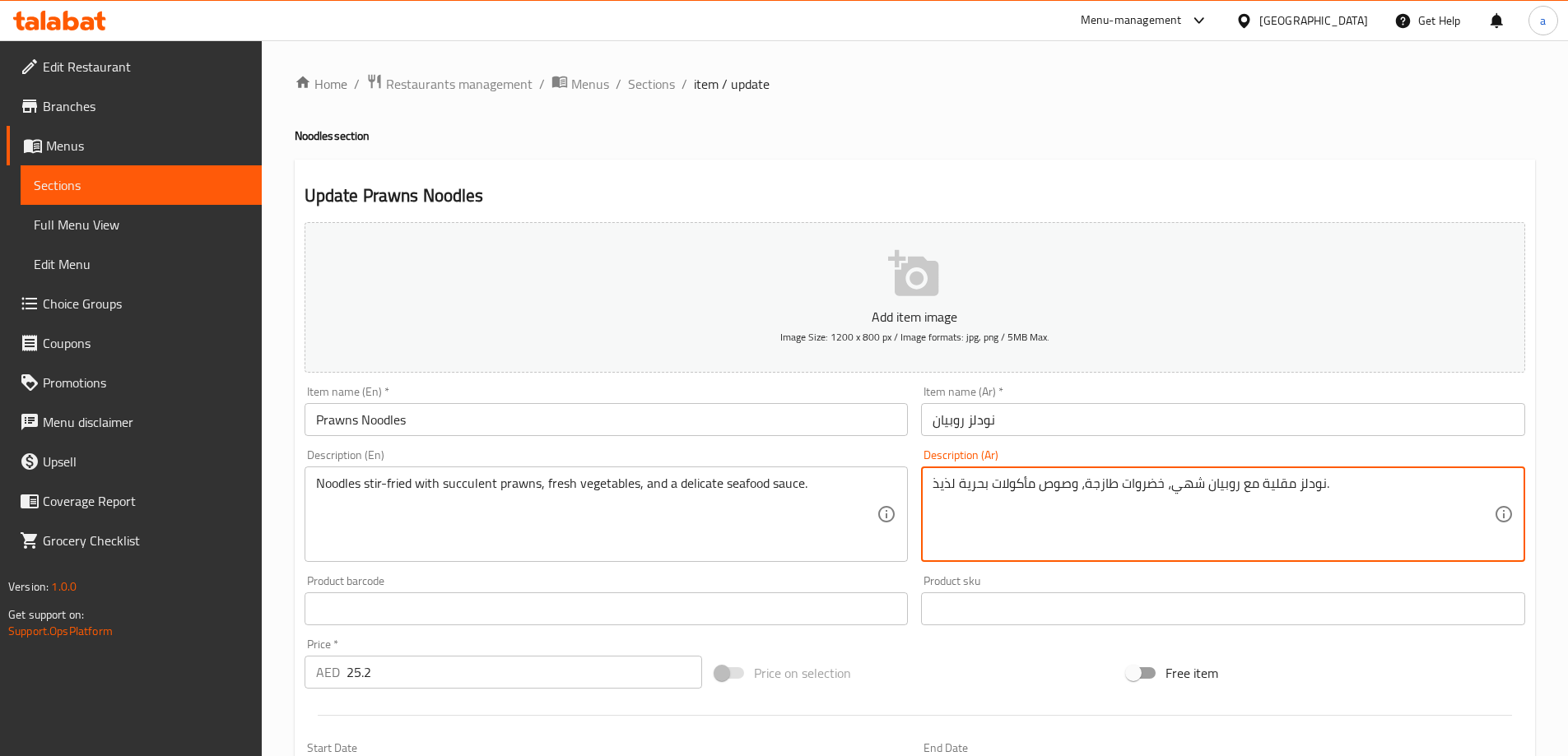
click at [1183, 490] on textarea "نودلز مقلية مع روبيان شهي، خضروات طازجة، وصوص مأكولات بحرية لذيذ." at bounding box center [1213, 515] width 562 height 79
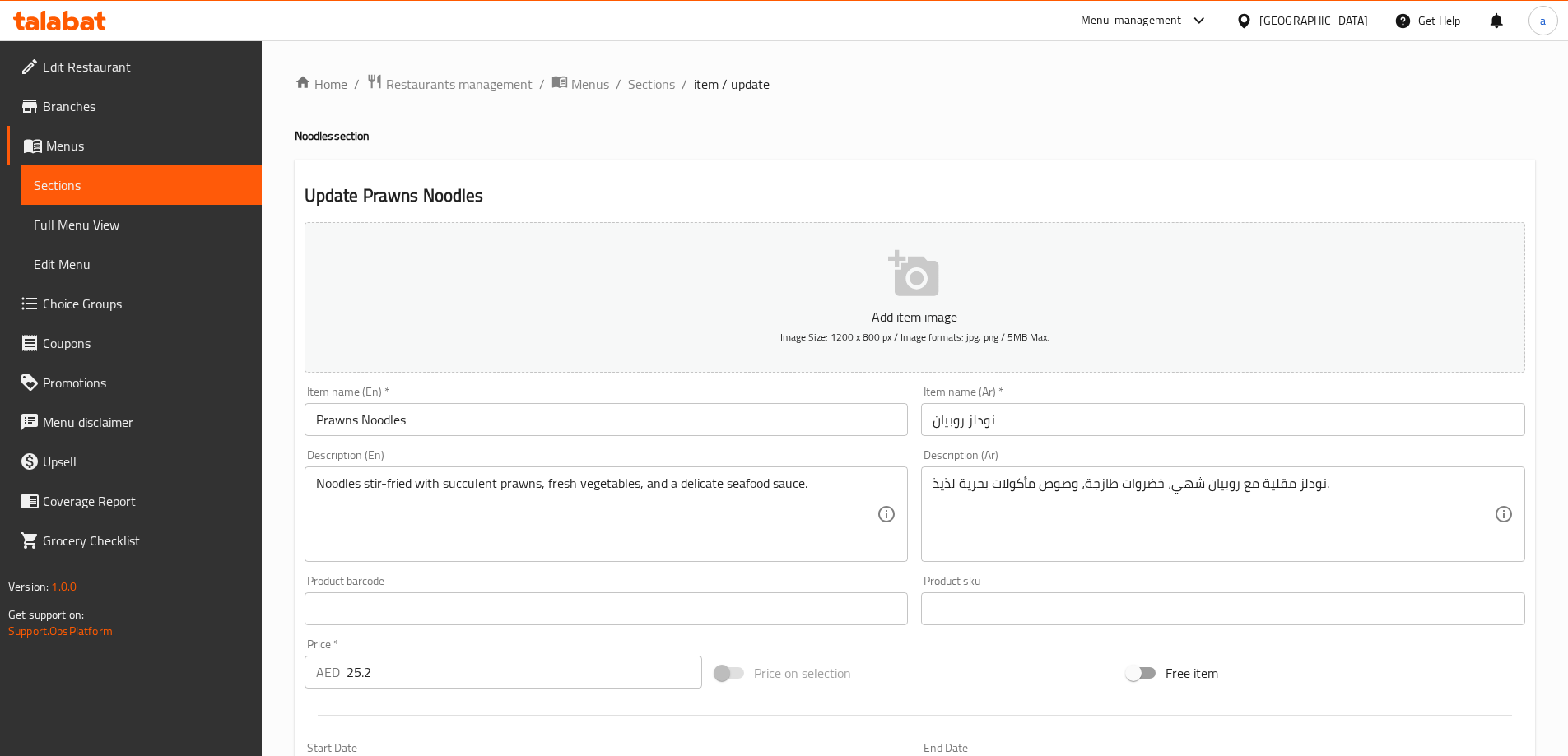
click at [1095, 387] on div "Item name (Ar)   * نودلز روبيان Item name (Ar) *" at bounding box center [1224, 411] width 604 height 50
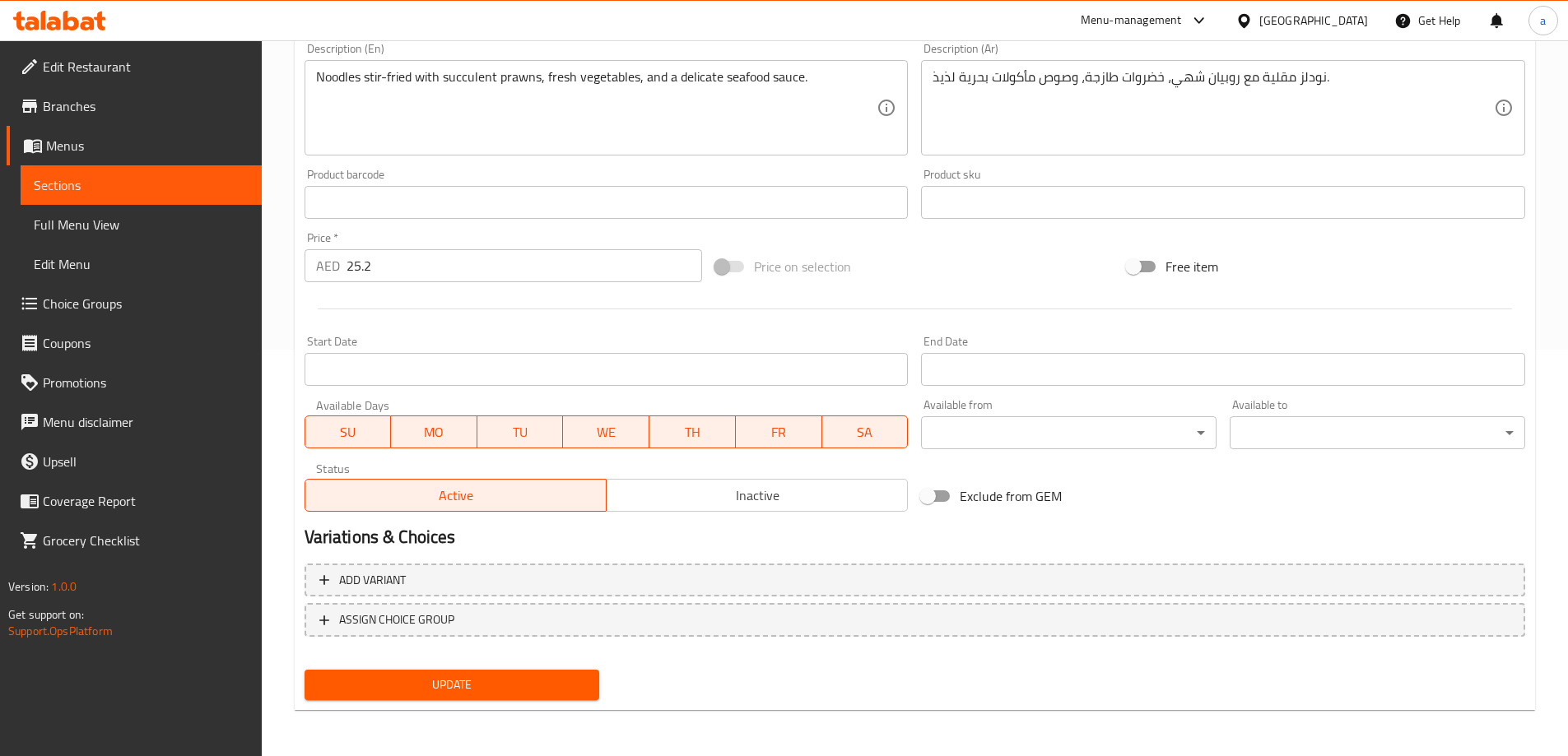
click at [537, 673] on button "Update" at bounding box center [452, 684] width 295 height 30
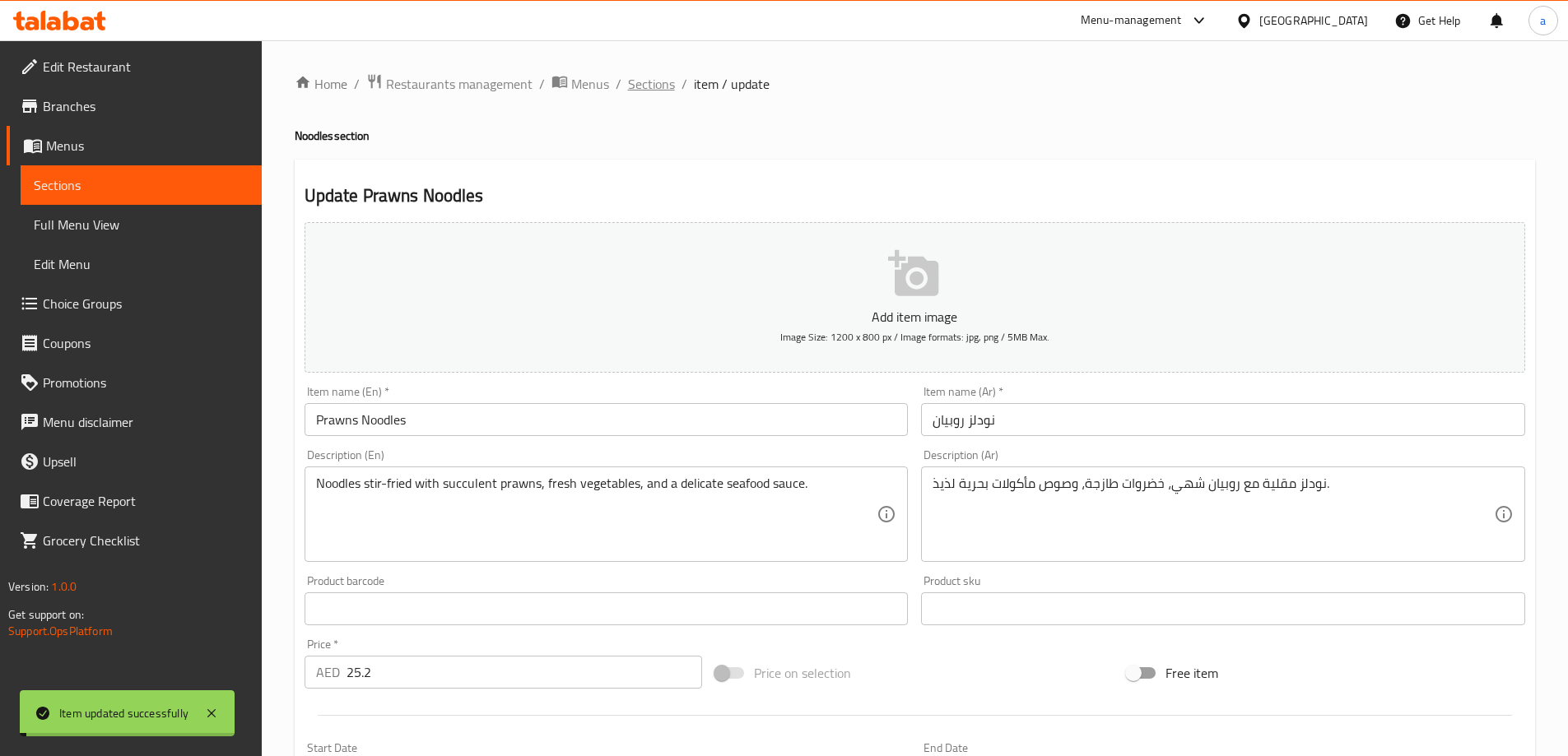
click at [656, 84] on span "Sections" at bounding box center [652, 84] width 47 height 20
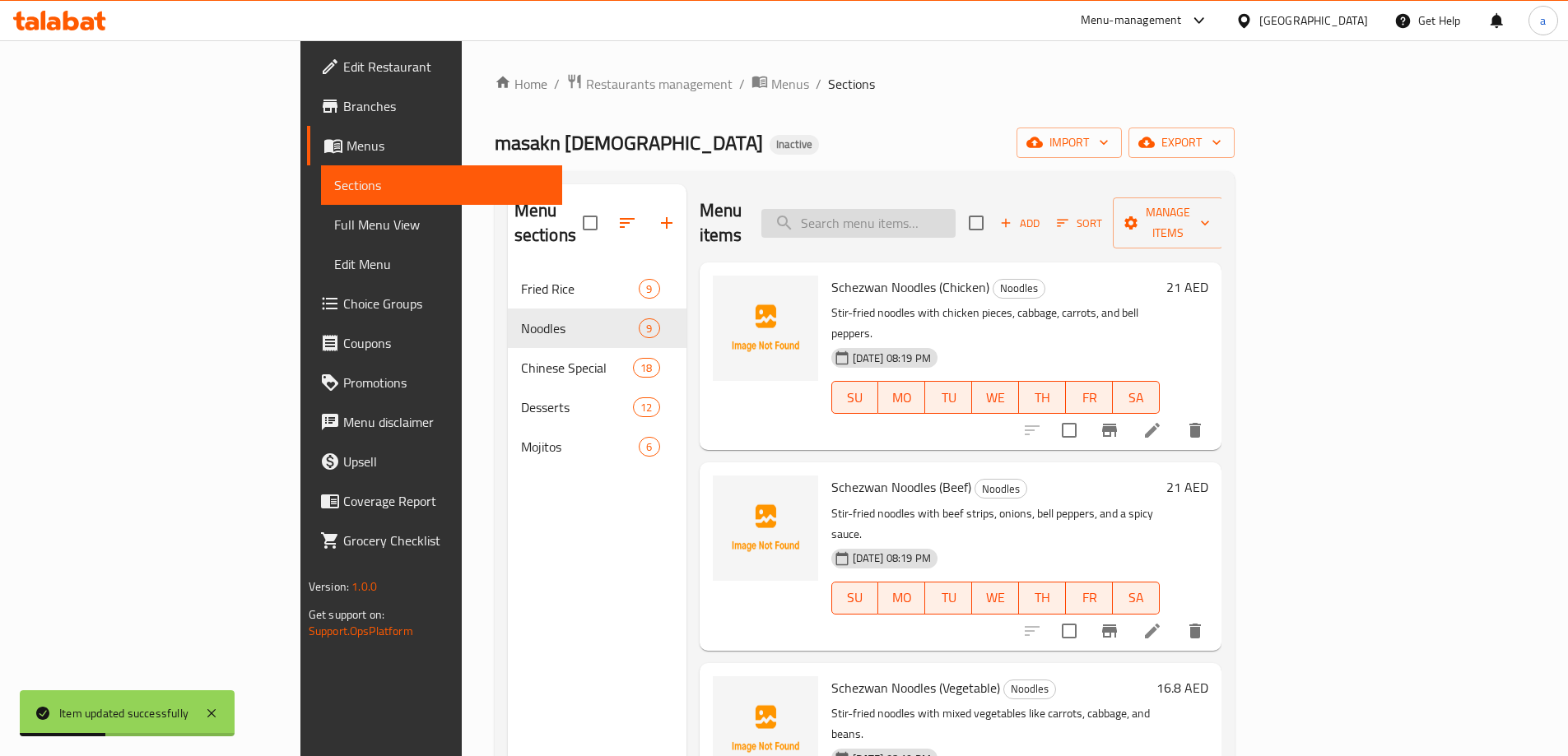
click at [956, 214] on input "search" at bounding box center [859, 223] width 195 height 29
paste input "Chicken Fried Rice"
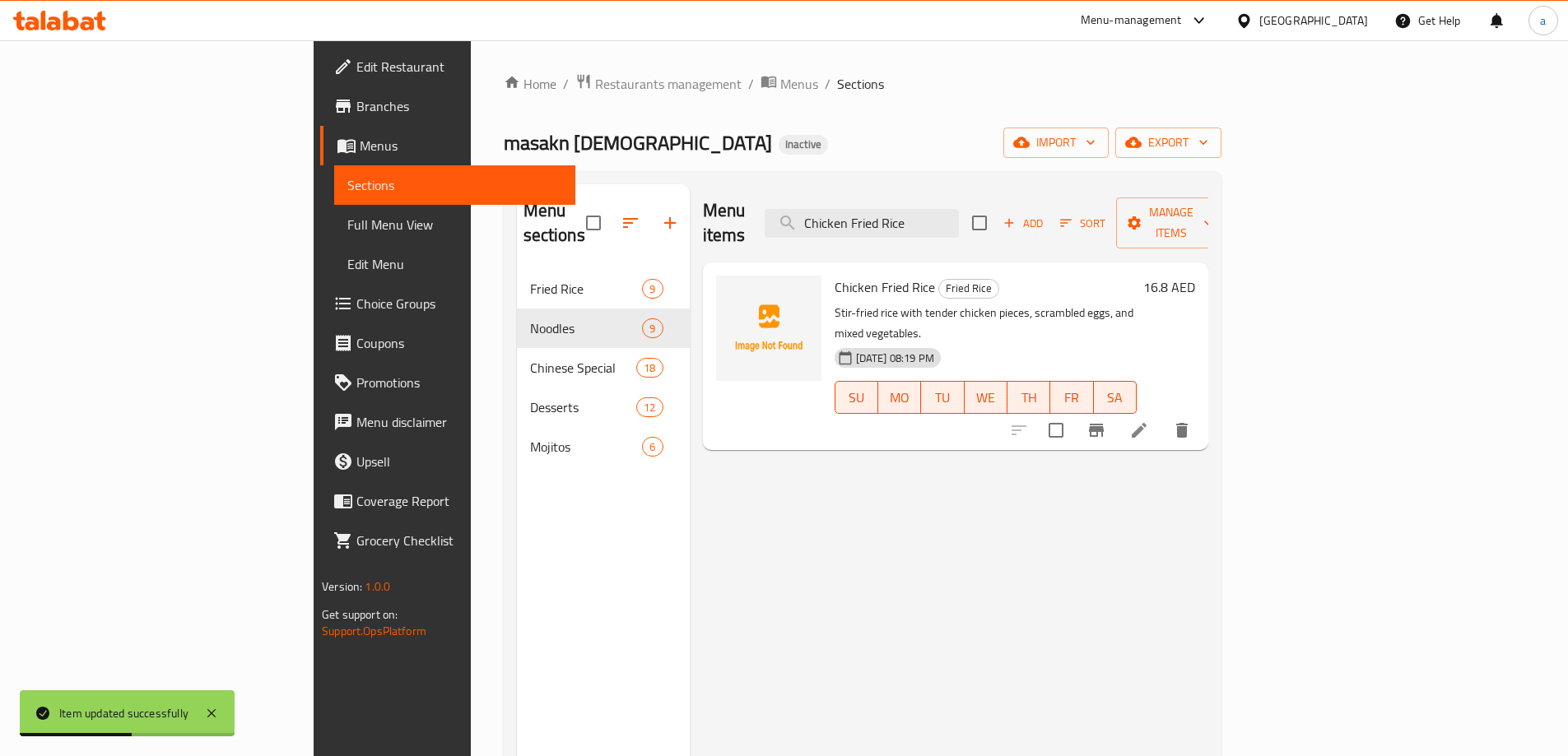
type input "Chicken Fried Rice"
click at [1149, 421] on icon at bounding box center [1139, 431] width 20 height 20
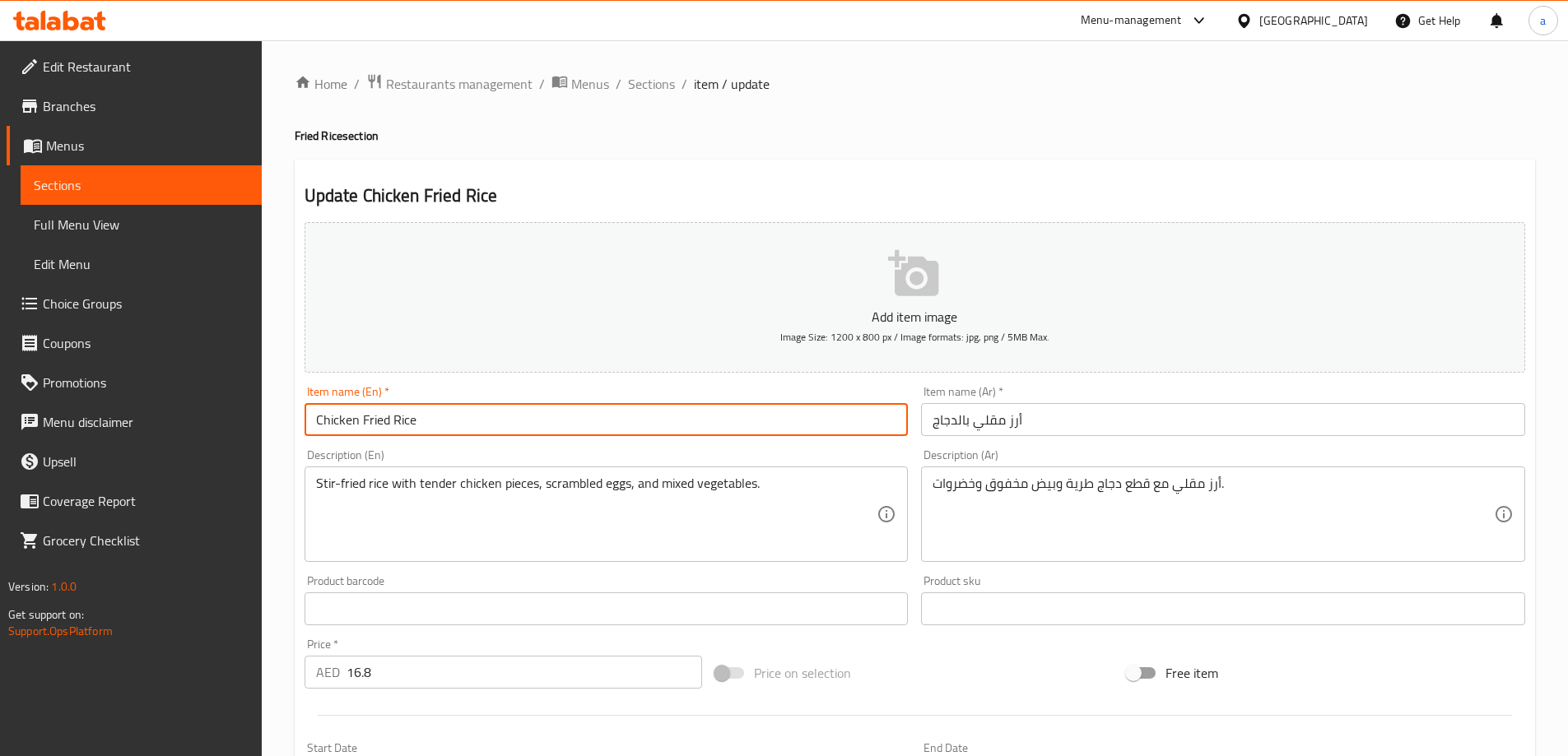
click at [363, 422] on input "Chicken Fried Rice" at bounding box center [607, 419] width 604 height 32
click at [958, 422] on input "أرز مقلي بالدجاج" at bounding box center [1224, 419] width 604 height 32
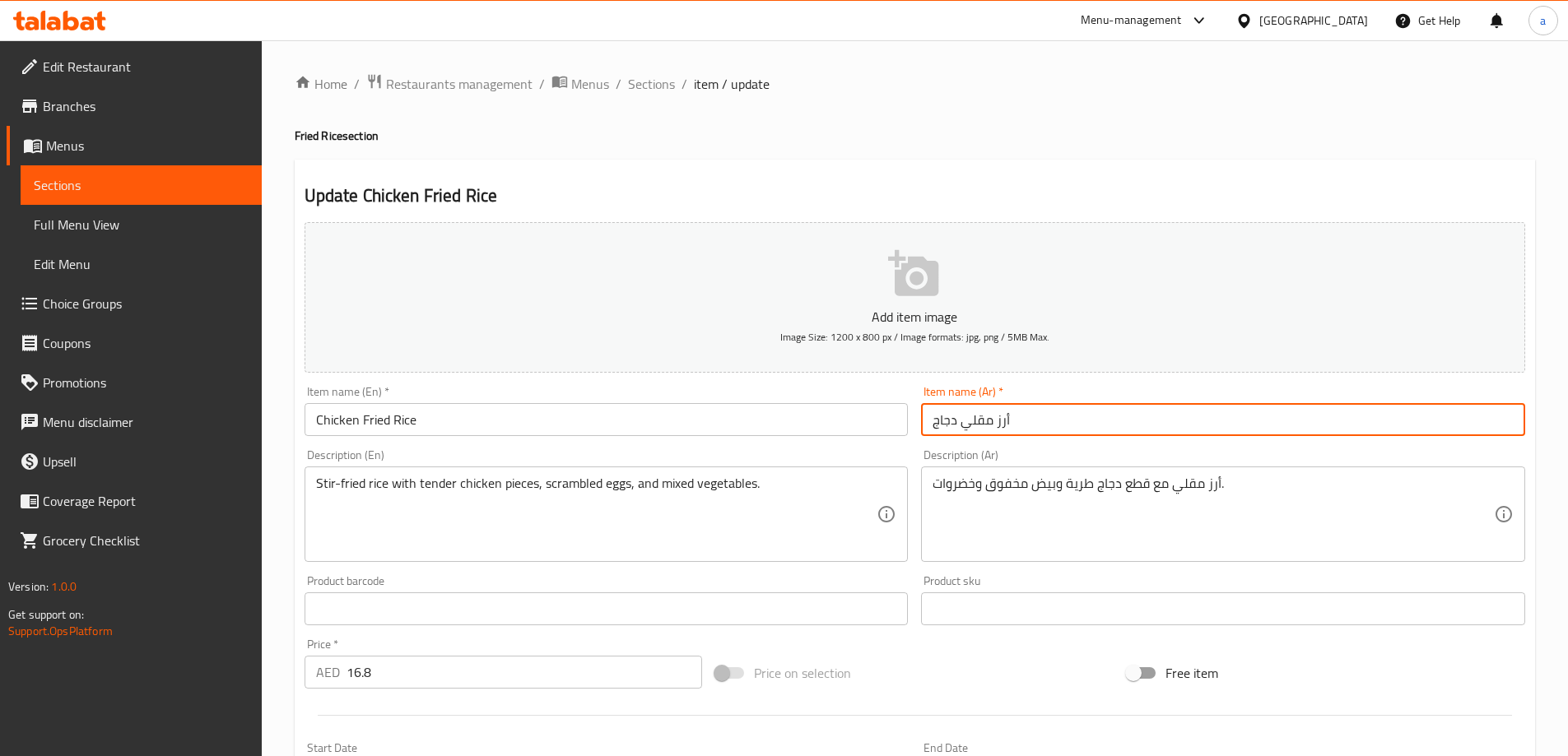
click at [961, 441] on div "Item name (Ar)   * أرز مقلي دجاج Item name (Ar) *" at bounding box center [1224, 411] width 618 height 63
click at [955, 422] on input "أرز مقلي دجاج" at bounding box center [1224, 419] width 604 height 32
click at [957, 445] on div "Description (Ar) أرز مقلي مع قطع دجاج طرية وبيض مخفوق وخضروات. Description (Ar)" at bounding box center [1224, 505] width 618 height 126
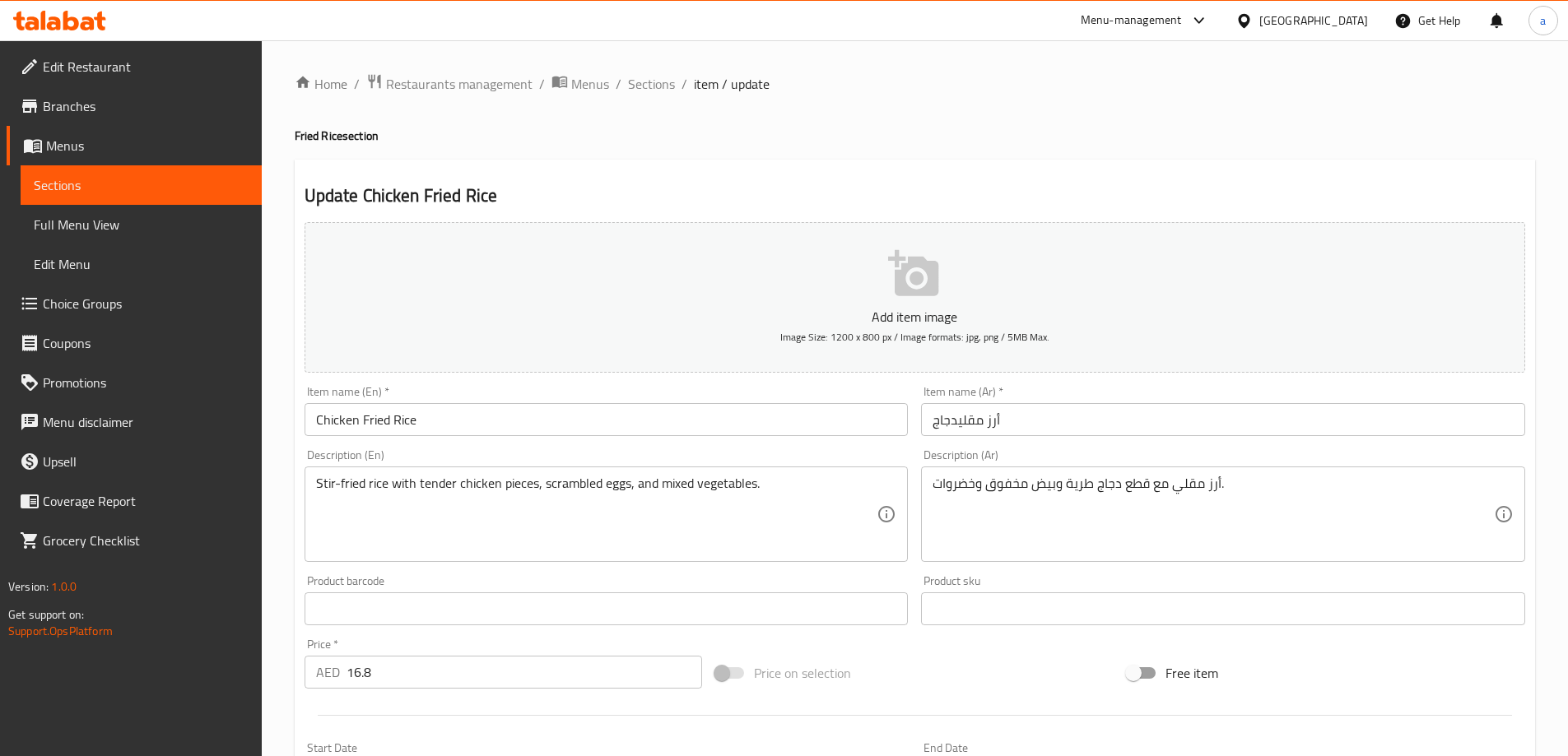
click at [959, 429] on input "أرز مقليدجاج" at bounding box center [1224, 419] width 604 height 32
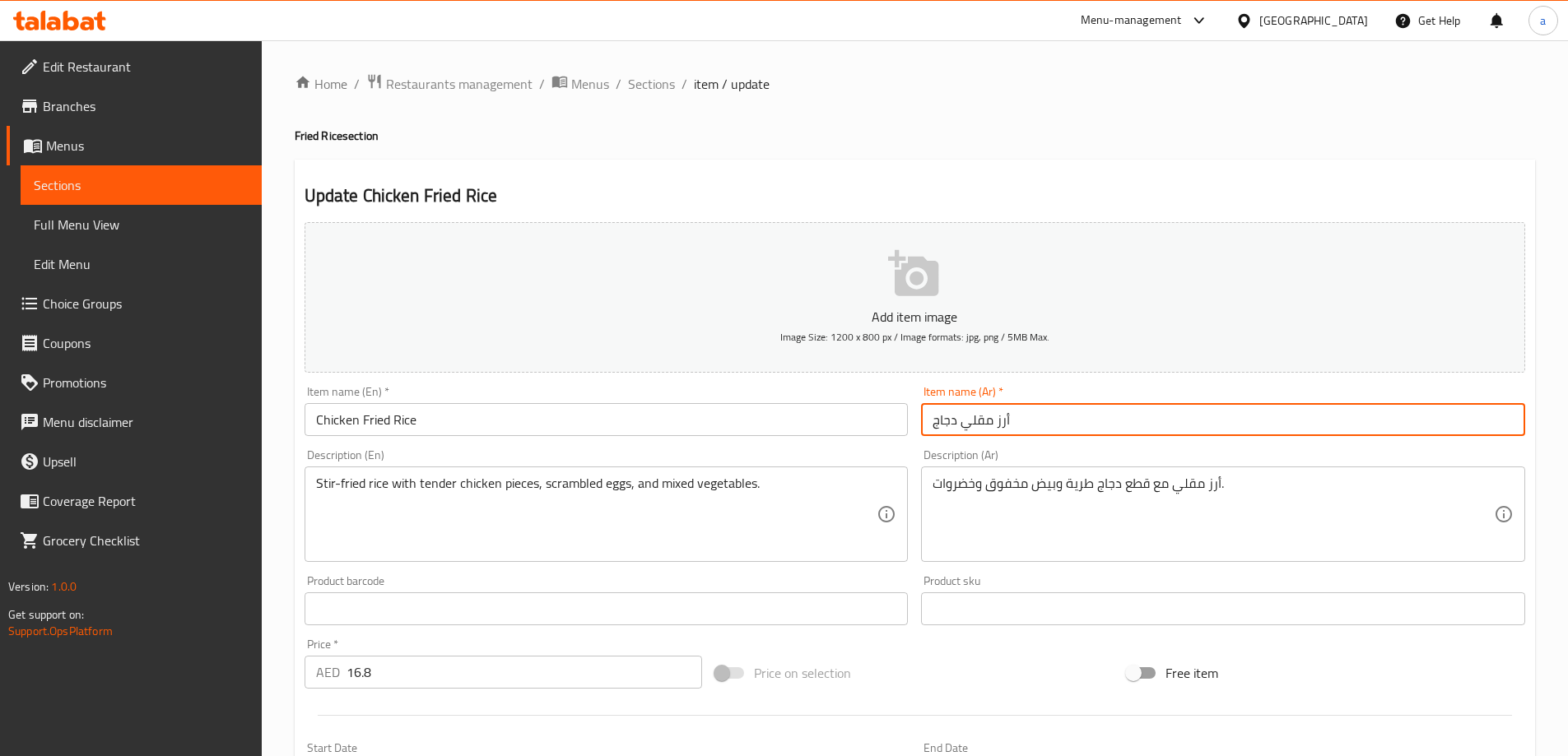
type input "أرز مقلي دجاج"
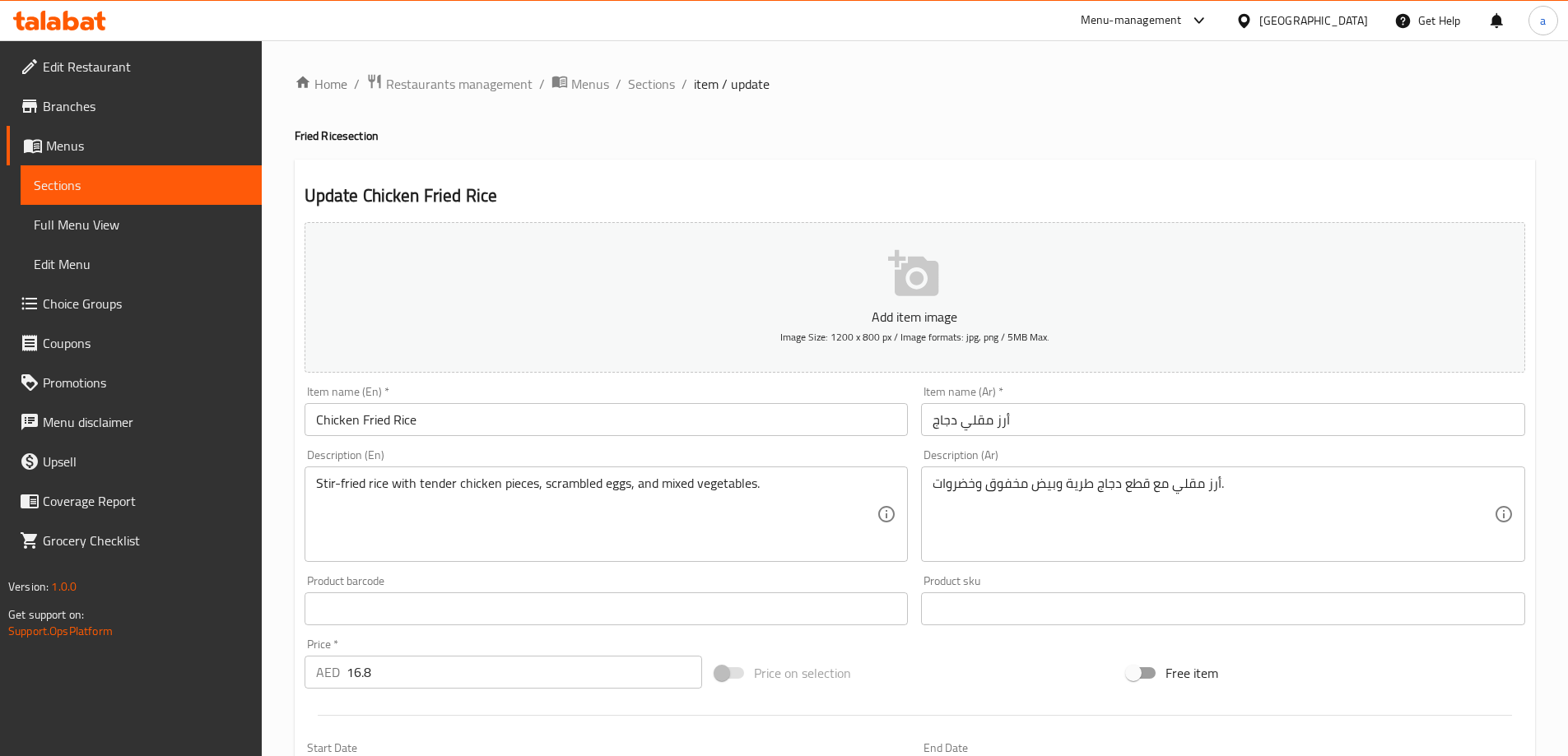
click at [973, 442] on div "Description (Ar) أرز مقلي مع قطع دجاج طرية وبيض مخفوق وخضروات. Description (Ar)" at bounding box center [1224, 505] width 618 height 126
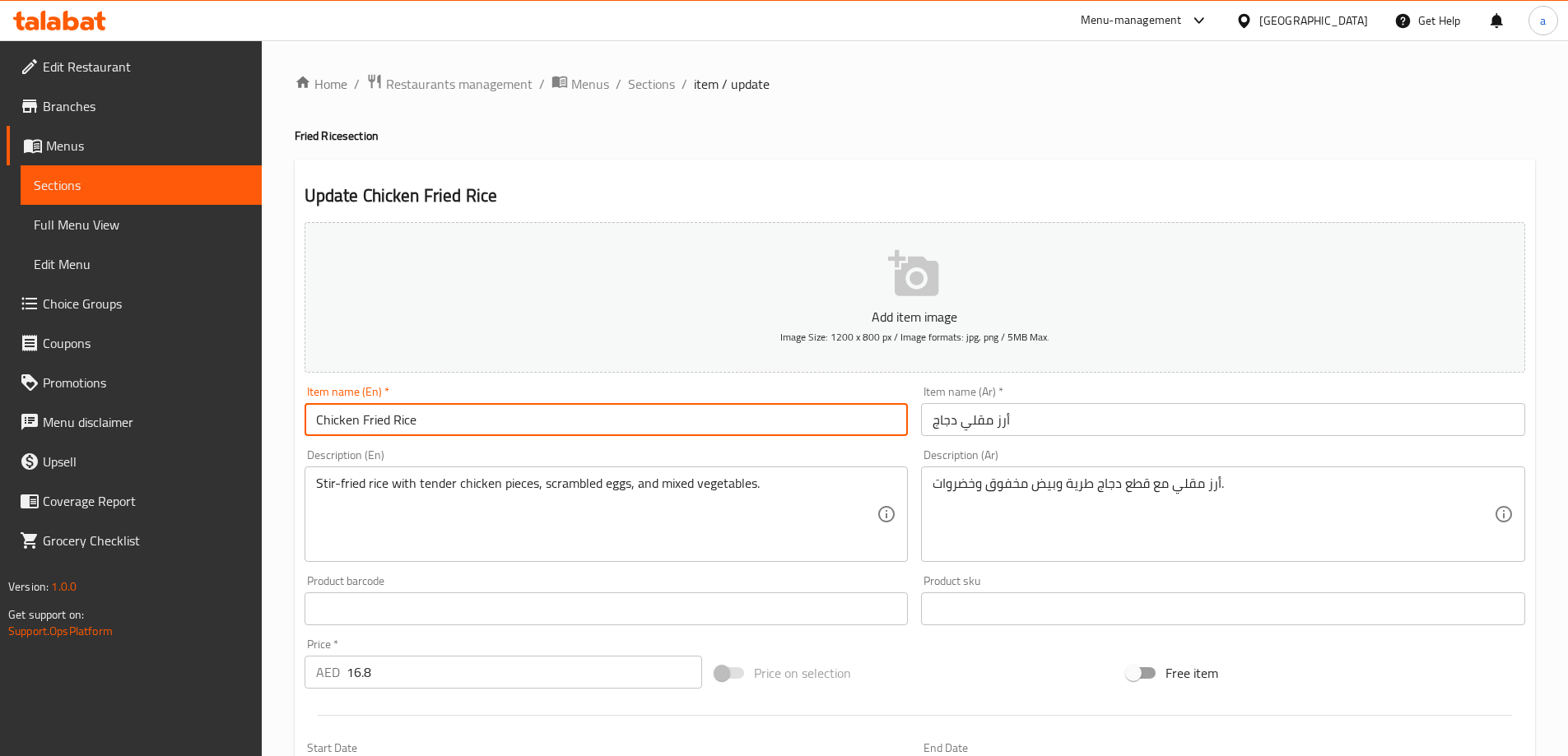
drag, startPoint x: 366, startPoint y: 424, endPoint x: 402, endPoint y: 425, distance: 36.0
click at [402, 425] on input "Chicken Fried Rice" at bounding box center [607, 419] width 604 height 32
click at [357, 423] on input "Chicken Fried Rice" at bounding box center [607, 419] width 604 height 32
drag, startPoint x: 360, startPoint y: 423, endPoint x: 408, endPoint y: 427, distance: 48.2
click at [408, 427] on input "Chicken Fried Rice" at bounding box center [607, 419] width 604 height 32
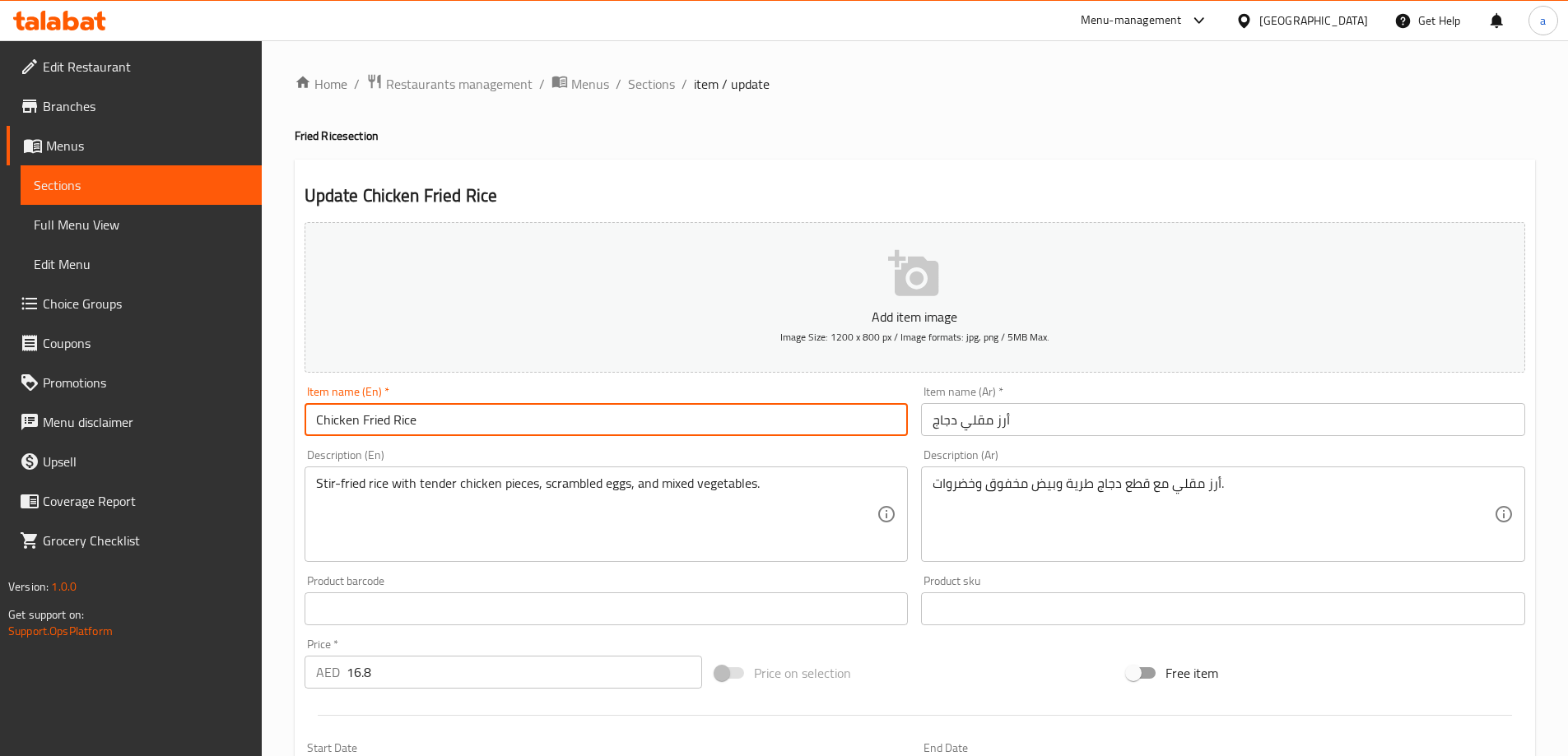
click at [409, 446] on div "Description (En) Stir-fried rice with tender chicken pieces, scrambled eggs, an…" at bounding box center [607, 505] width 618 height 126
drag, startPoint x: 365, startPoint y: 418, endPoint x: 392, endPoint y: 420, distance: 27.1
click at [392, 420] on input "Chicken Fried Rice" at bounding box center [607, 419] width 604 height 32
click at [368, 436] on div "Item name (En)   * Chicken Fried Rice Item name (En) *" at bounding box center [607, 411] width 618 height 63
drag, startPoint x: 361, startPoint y: 423, endPoint x: 432, endPoint y: 431, distance: 71.4
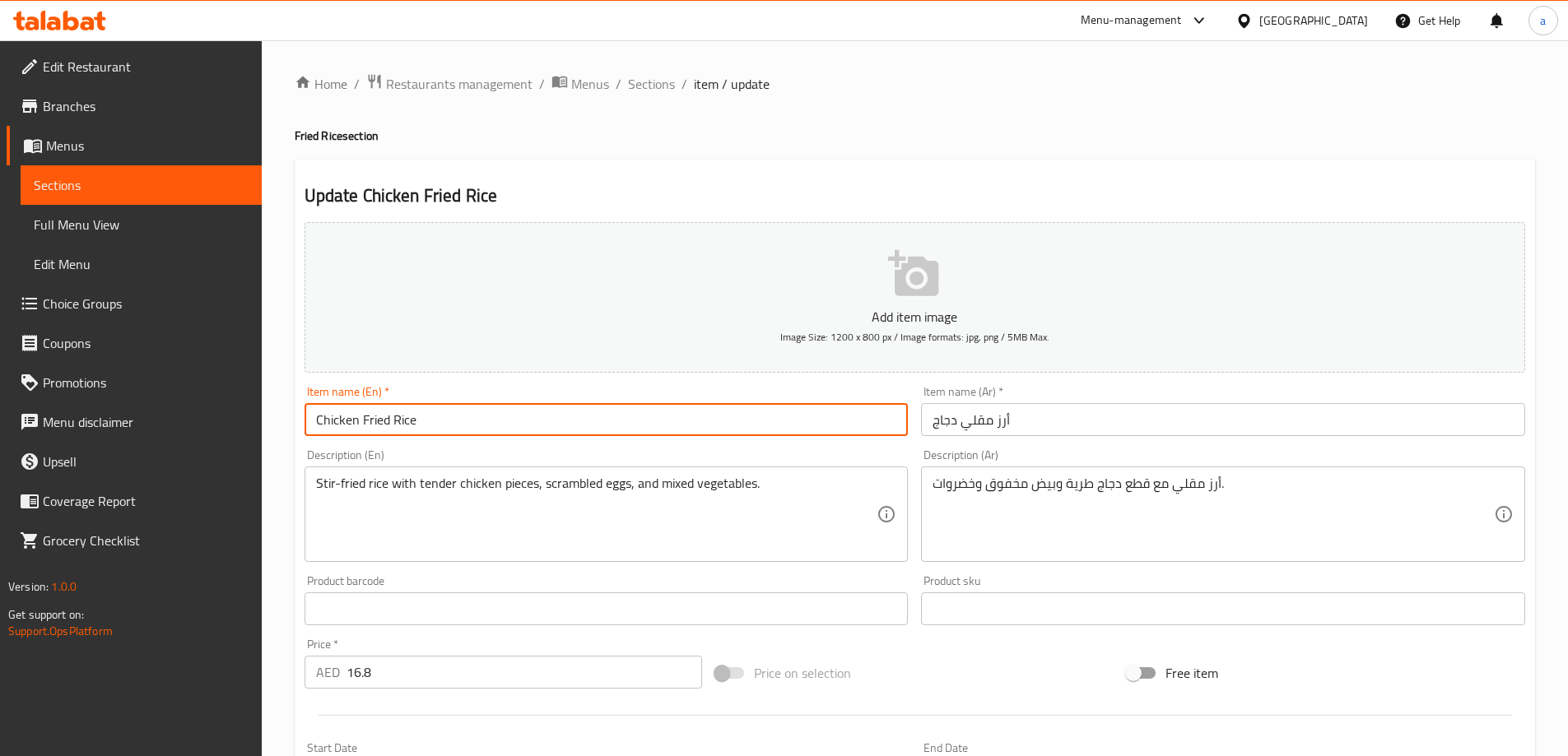
click at [432, 431] on input "Chicken Fried Rice" at bounding box center [607, 419] width 604 height 32
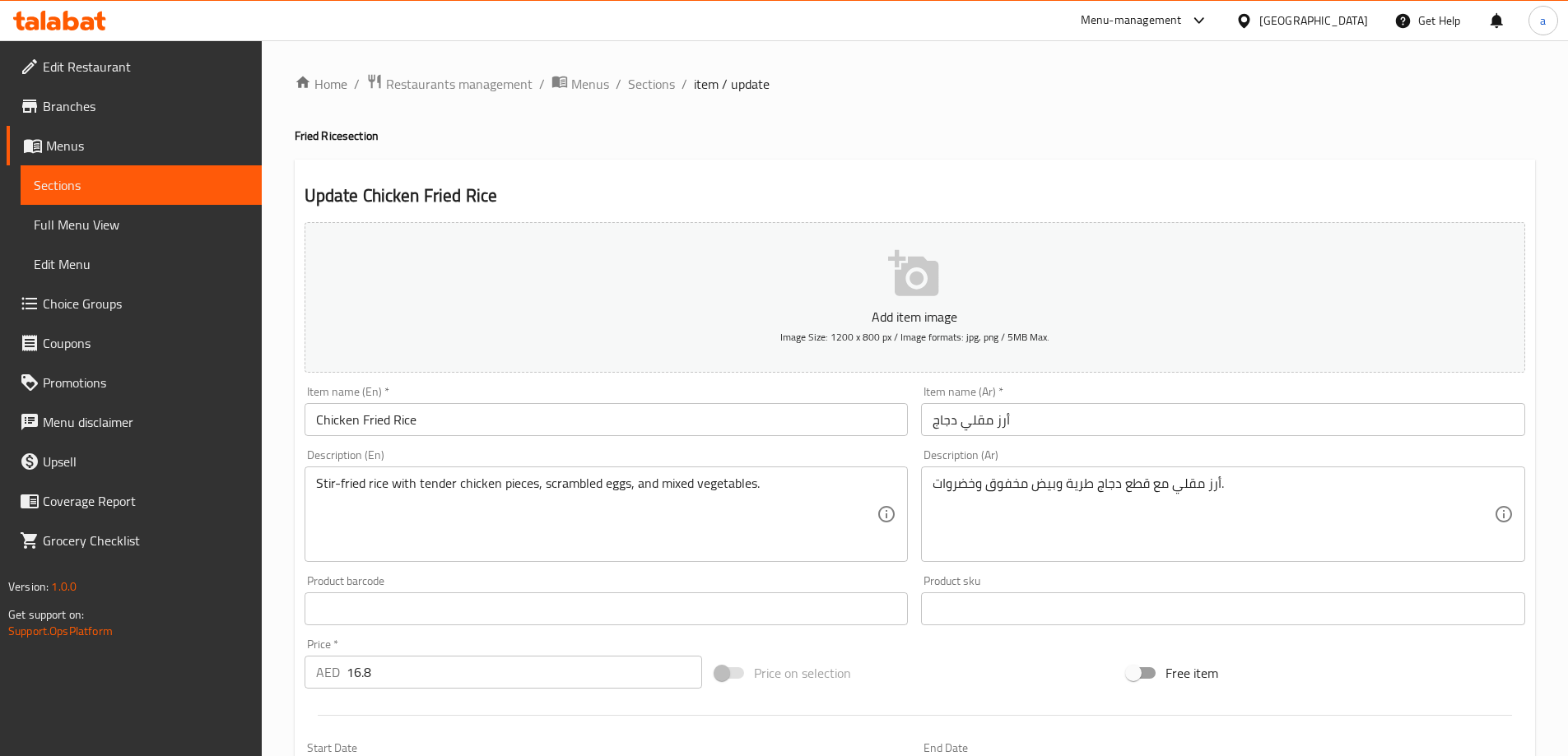
click at [1053, 166] on div "Update Chicken Fried Rice Add item image Image Size: 1200 x 800 px / Image form…" at bounding box center [915, 638] width 1240 height 958
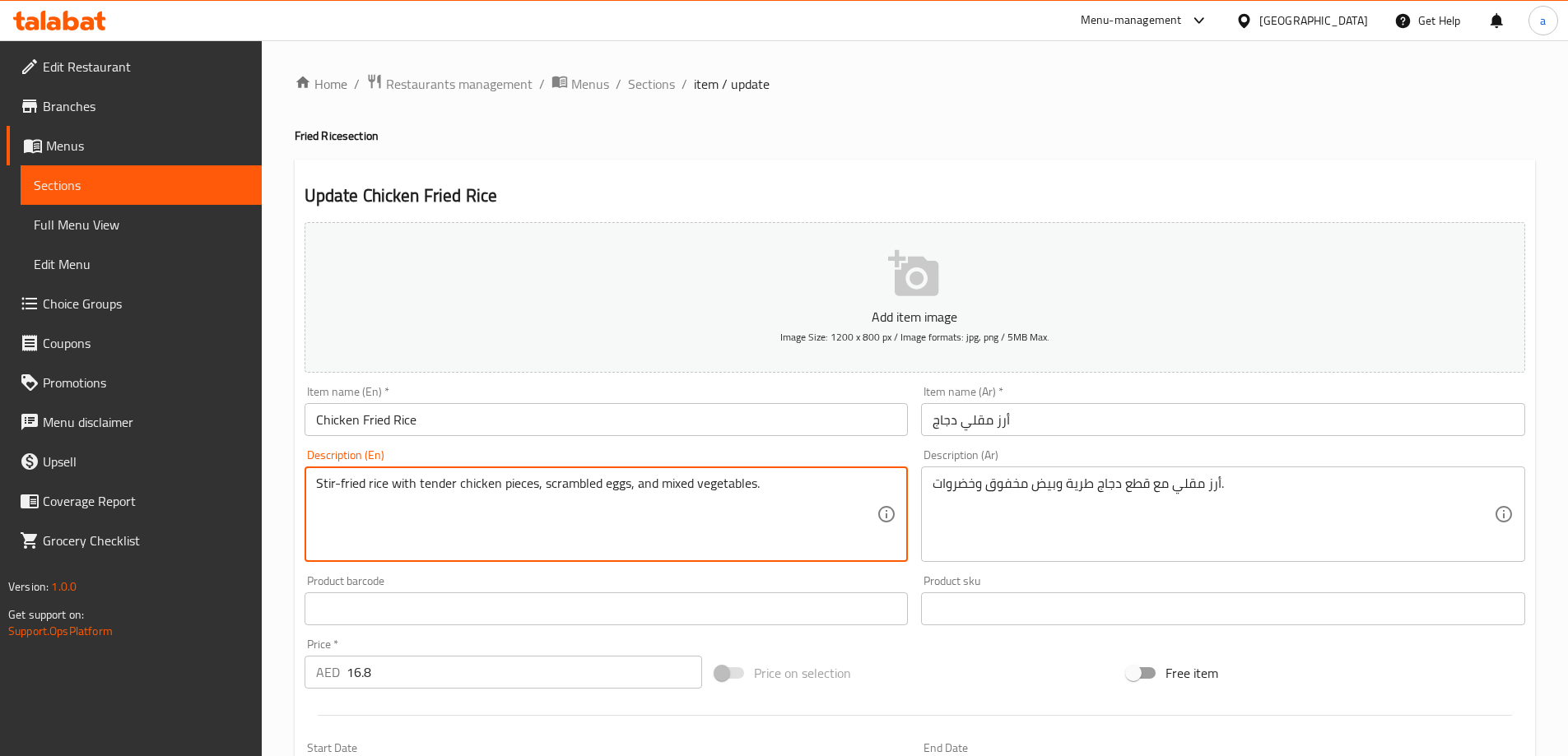
click at [1123, 185] on h2 "Update Chicken Fried Rice" at bounding box center [915, 196] width 1221 height 25
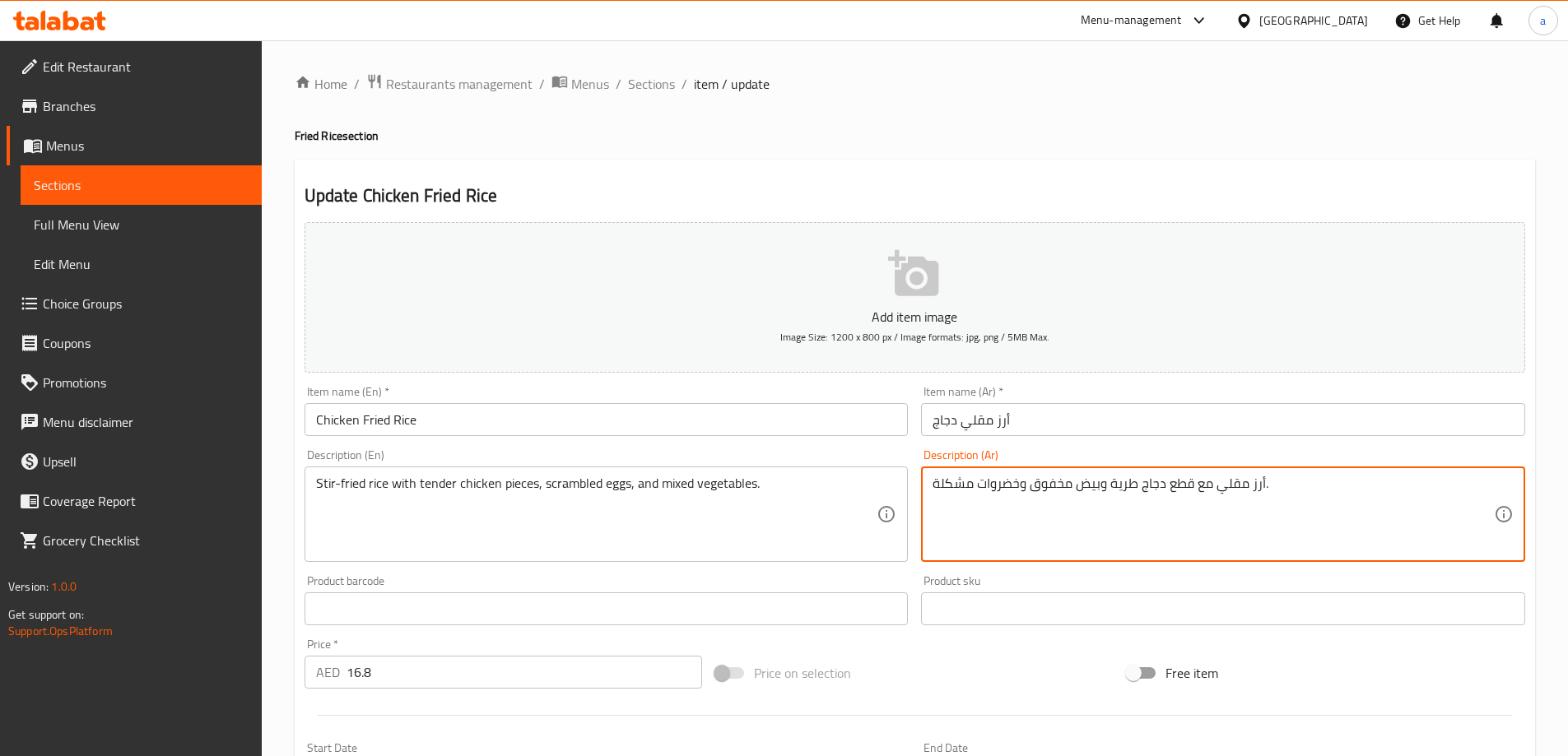
type textarea "أرز مقلي مع قطع دجاج طرية وبيض مخفوق وخضروات مشكلة."
click at [1218, 457] on div "Description (Ar) أرز مقلي مع قطع دجاج طرية وبيض مخفوق وخضروات مشكلة. Descriptio…" at bounding box center [1224, 505] width 604 height 113
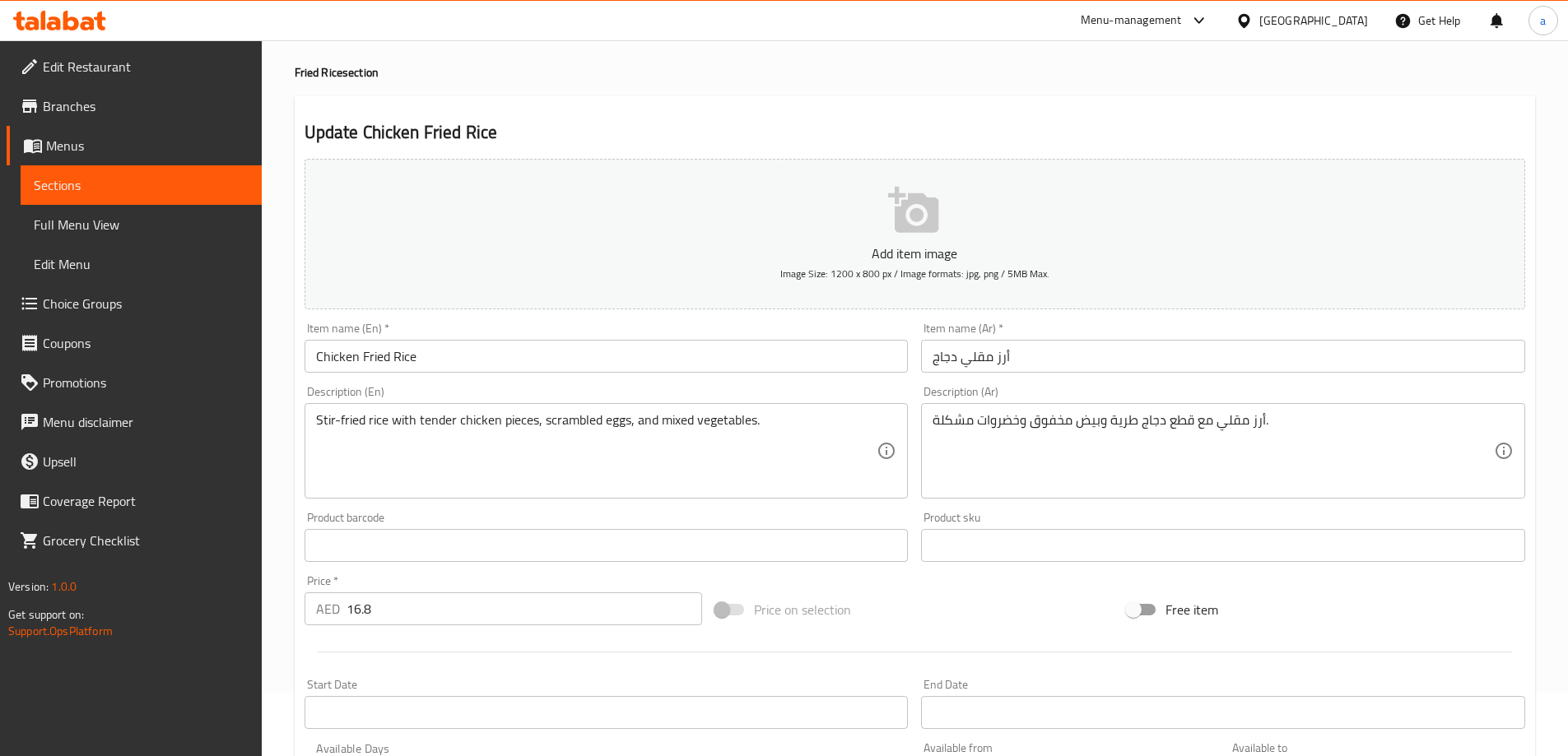
scroll to position [406, 0]
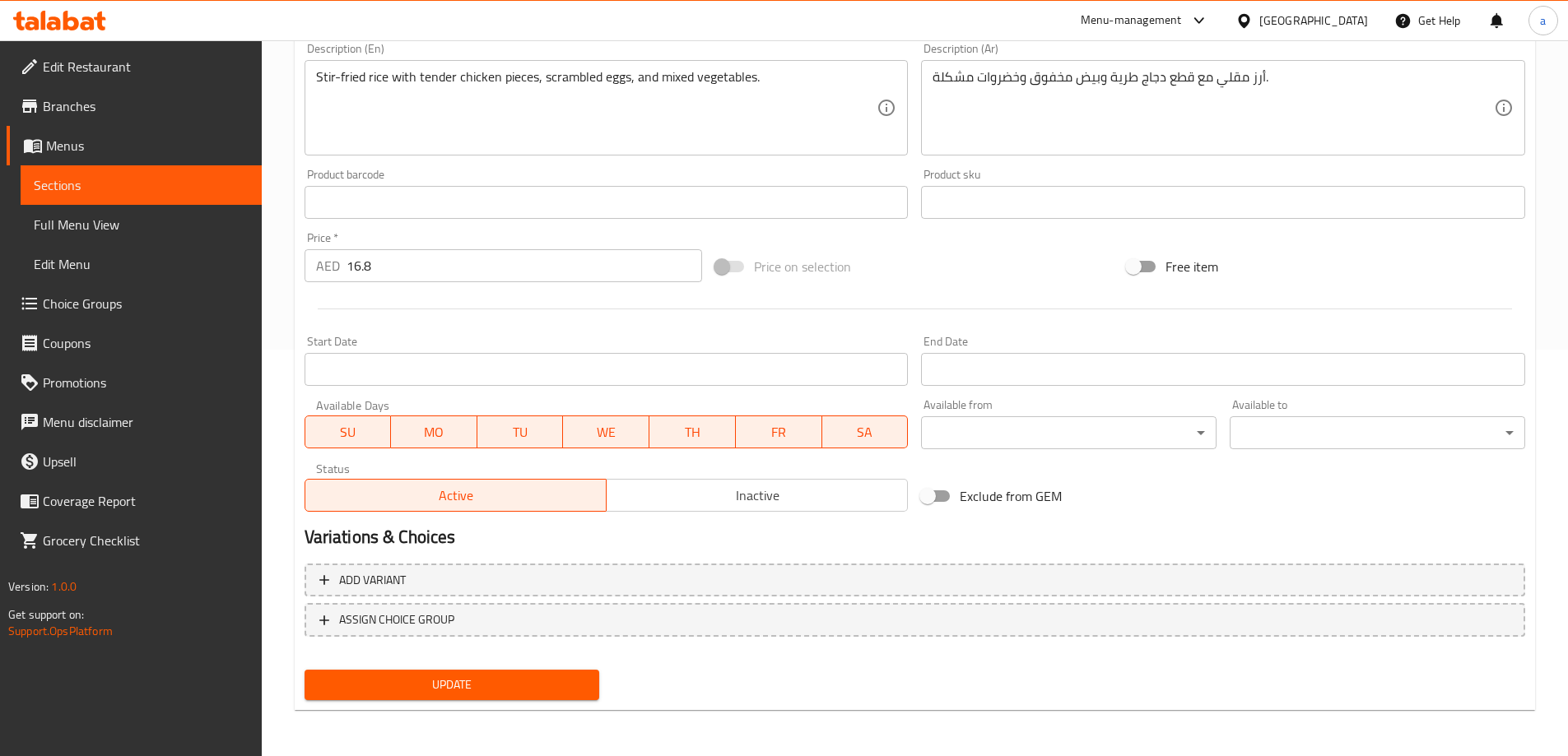
click at [538, 679] on span "Update" at bounding box center [452, 684] width 270 height 21
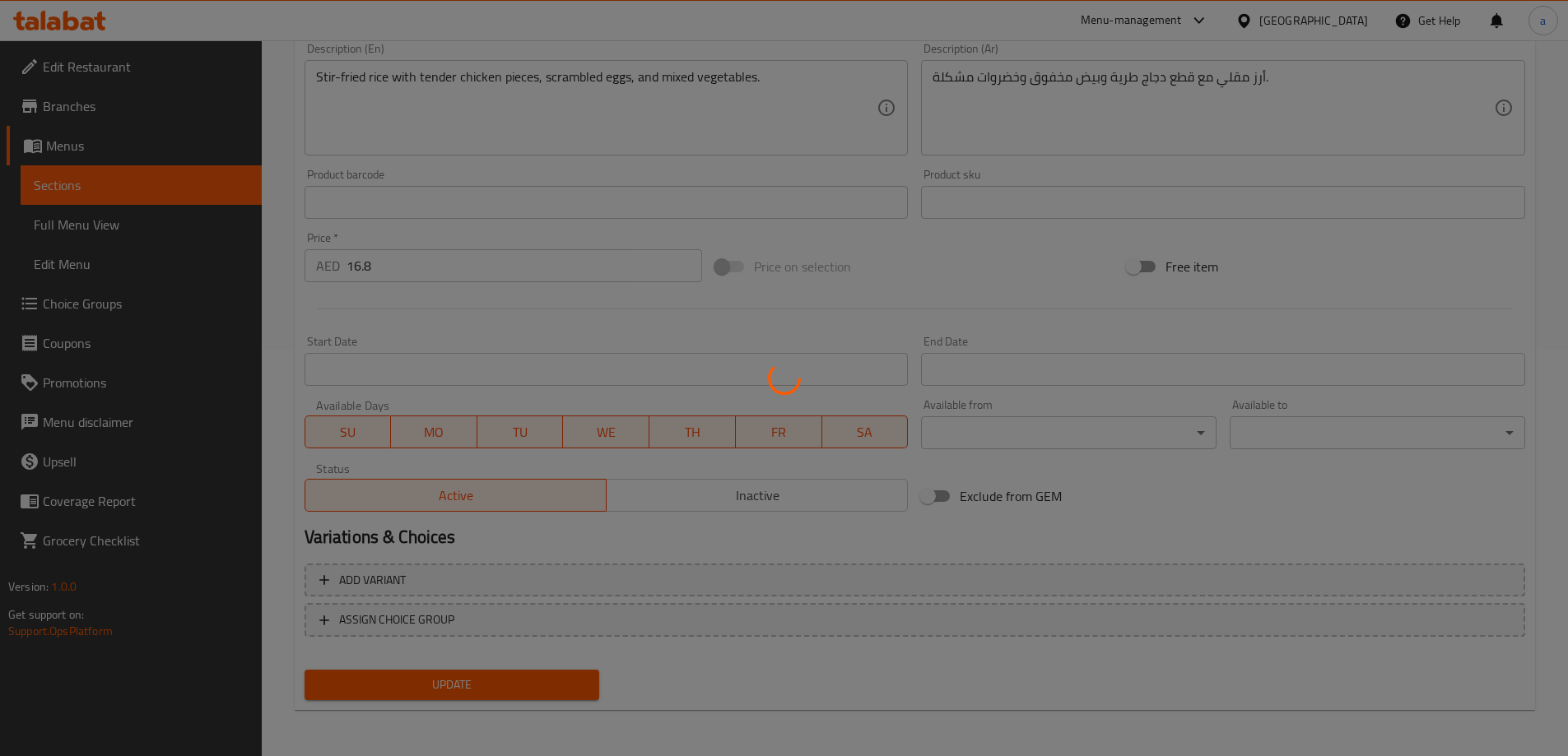
scroll to position [0, 0]
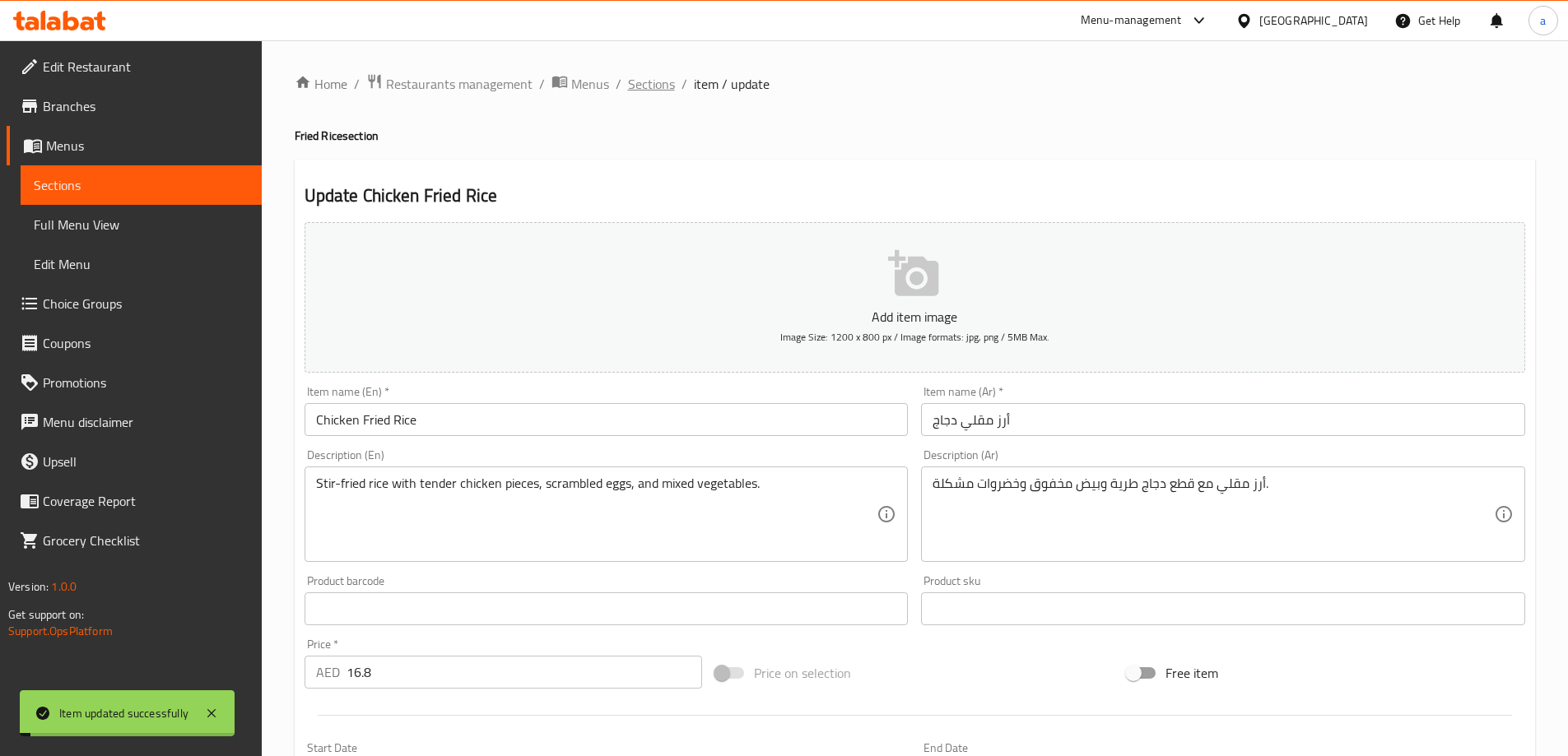
click at [652, 88] on span "Sections" at bounding box center [652, 84] width 47 height 20
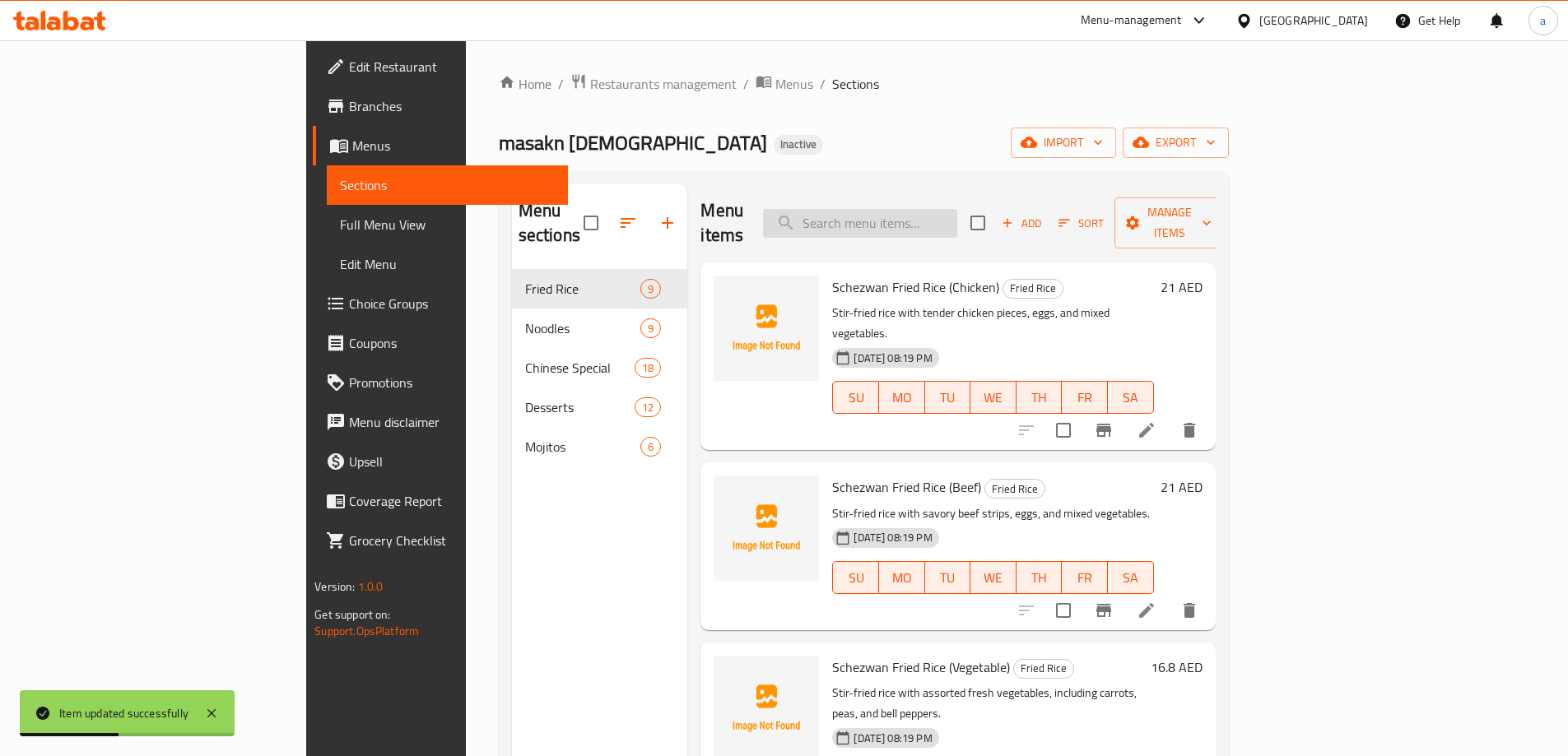
click at [957, 212] on input "search" at bounding box center [861, 223] width 195 height 29
paste input "Prawns Fried Rice"
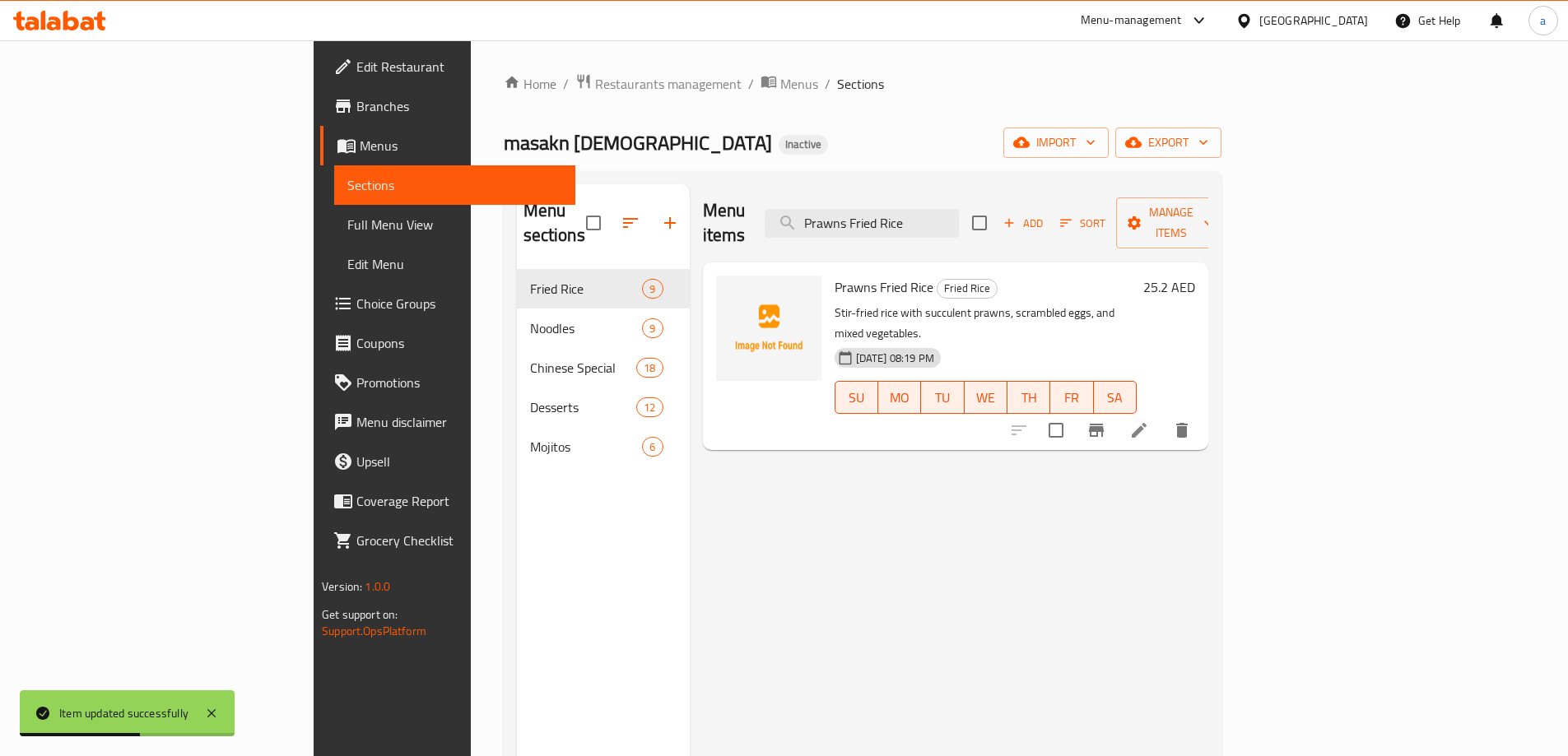
type input "Prawns Fried Rice"
click at [1163, 416] on li at bounding box center [1139, 431] width 46 height 29
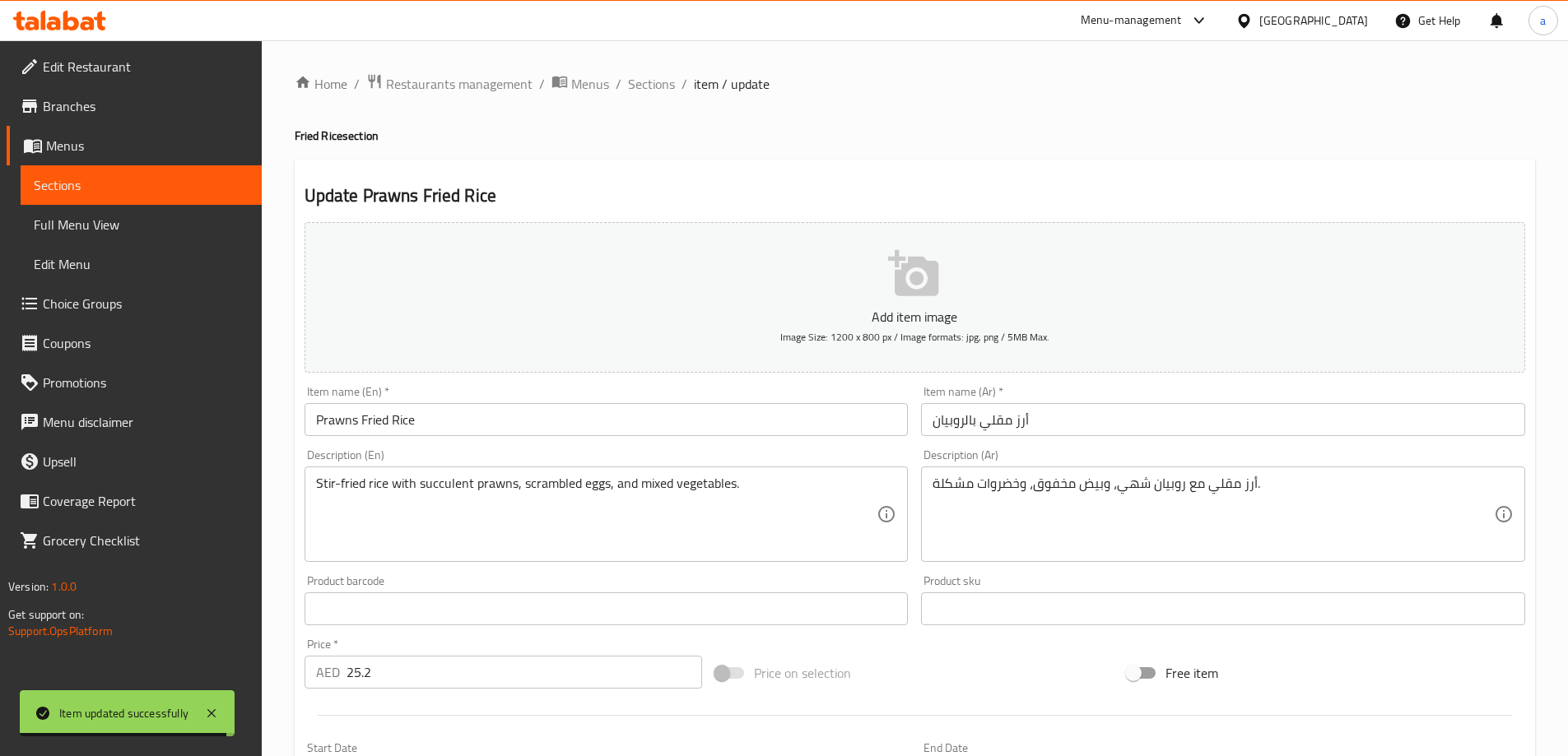
click at [964, 427] on input "أرز مقلي بالروبيان" at bounding box center [1224, 419] width 604 height 32
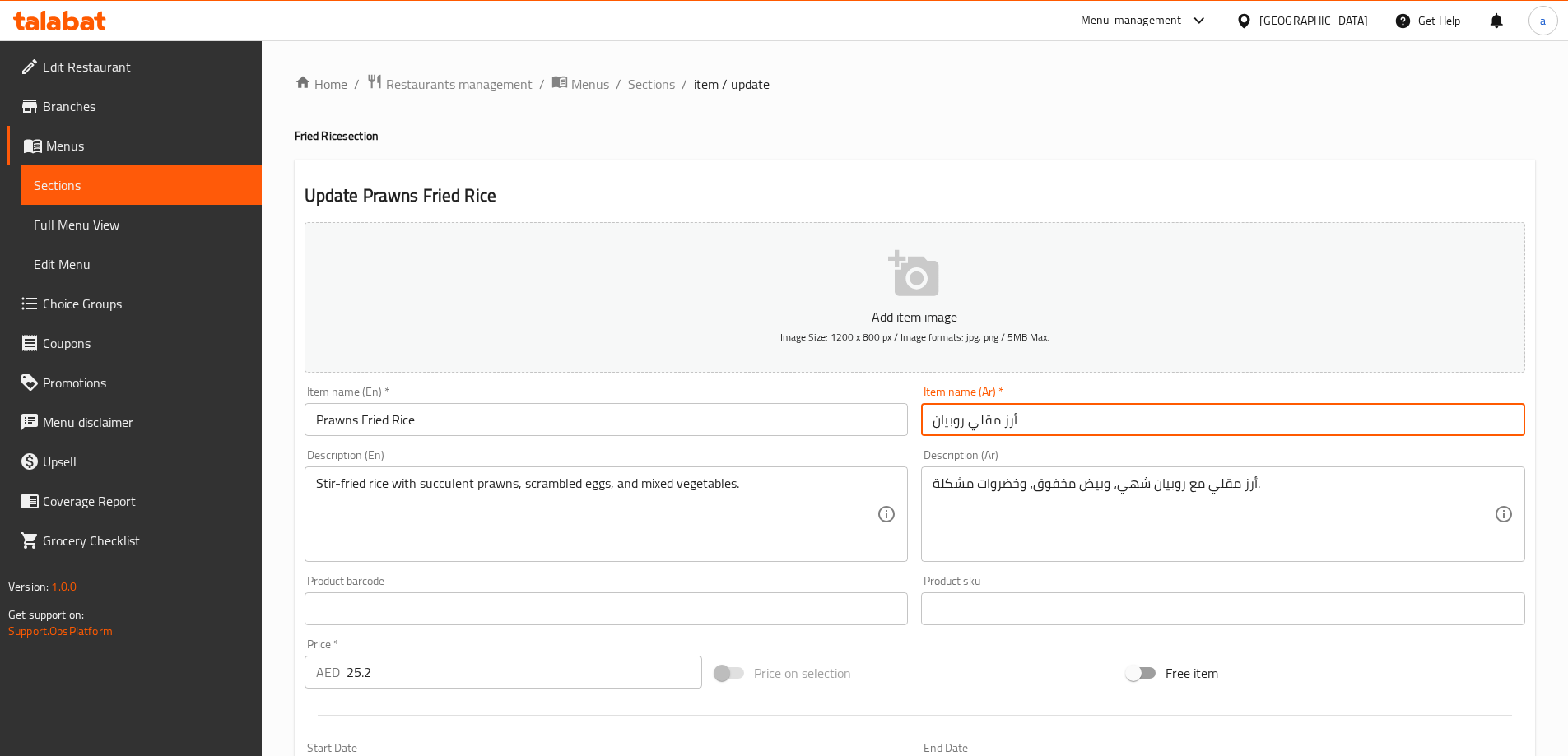
type input "أرز مقلي روبيان"
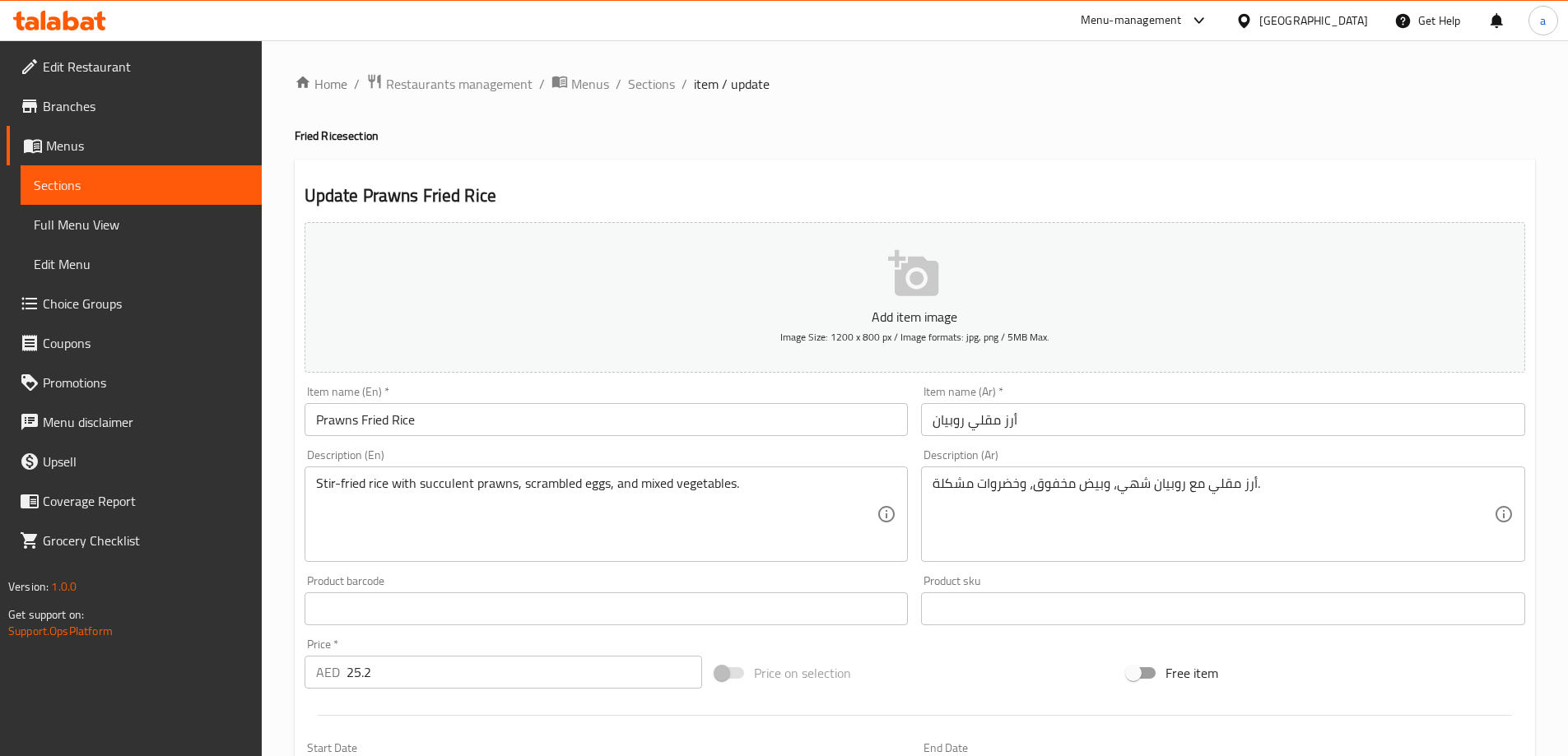
click at [967, 443] on div "Description (Ar) أرز مقلي مع روبيان شهي، وبيض مخفوق، وخضروات مشكلة. Description…" at bounding box center [1224, 505] width 618 height 126
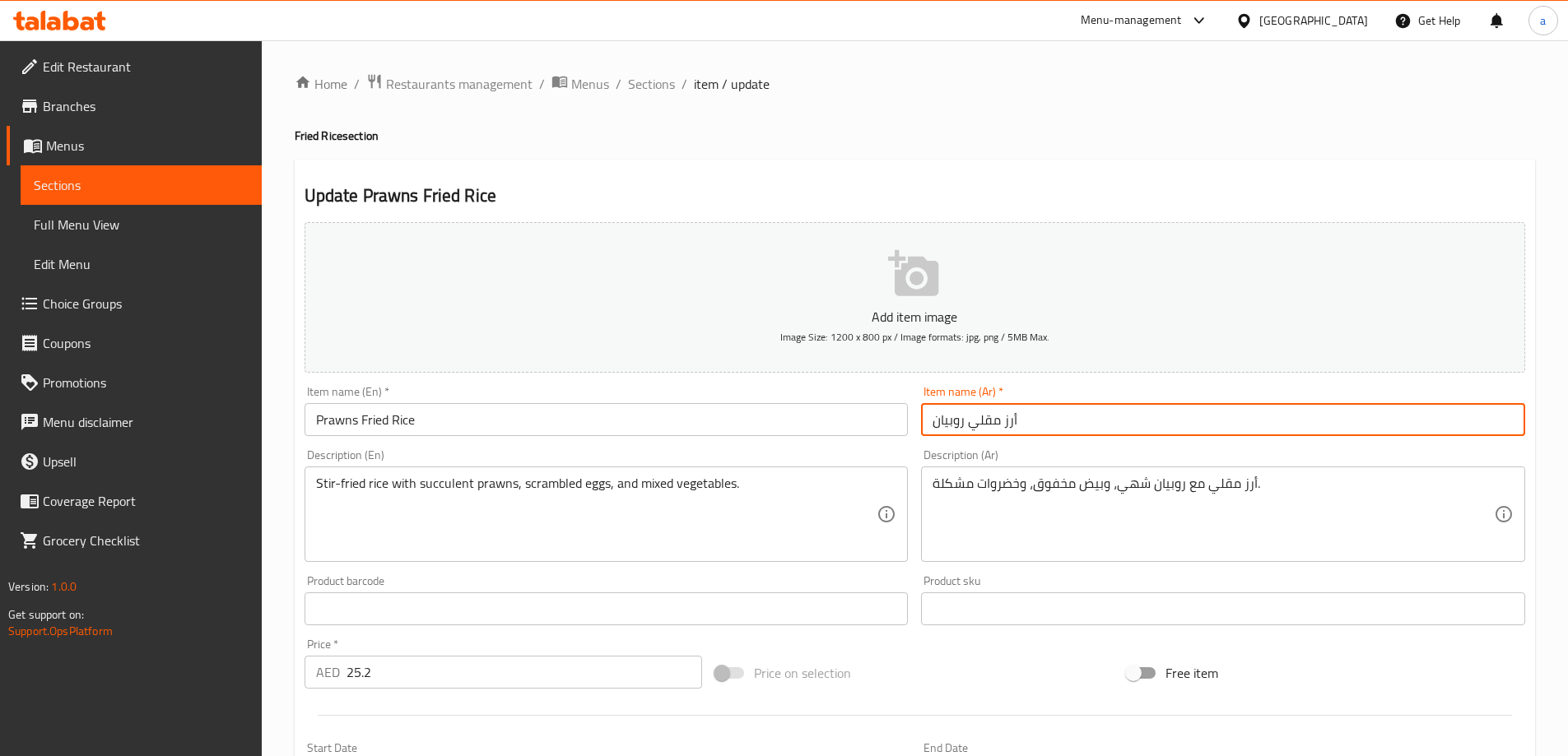
click at [967, 429] on input "أرز مقلي روبيان" at bounding box center [1224, 419] width 604 height 32
click at [967, 448] on div "Description (Ar) أرز مقلي مع روبيان شهي، وبيض مخفوق، وخضروات مشكلة. Description…" at bounding box center [1224, 505] width 618 height 126
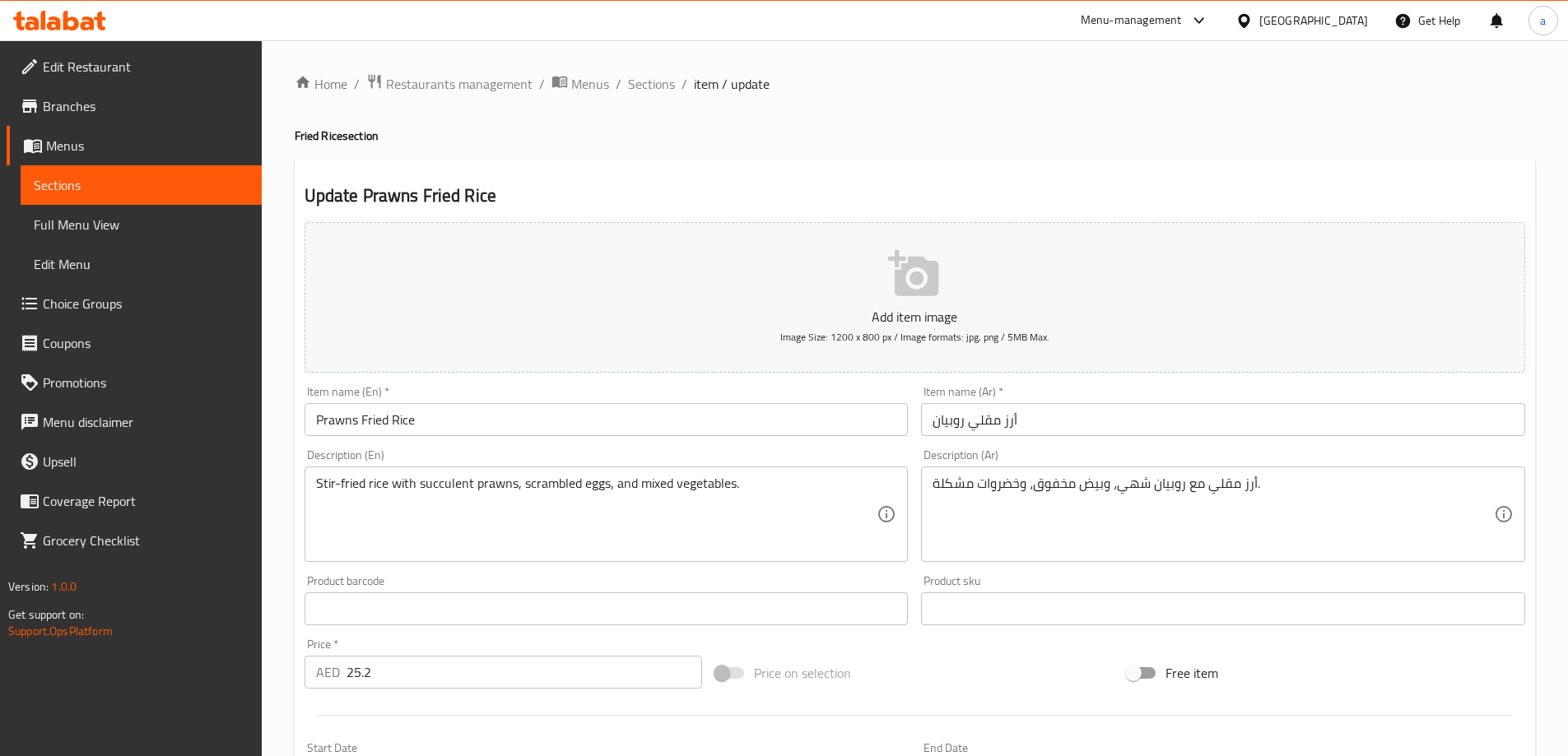
click at [1118, 191] on h2 "Update Prawns Fried Rice" at bounding box center [915, 196] width 1221 height 25
click at [1028, 176] on div "Update Prawns Fried Rice Add item image Image Size: 1200 x 800 px / Image forma…" at bounding box center [915, 638] width 1240 height 958
click at [841, 454] on div "Description (En) Stir-fried rice with succulent prawns, scrambled eggs, and mix…" at bounding box center [607, 505] width 604 height 113
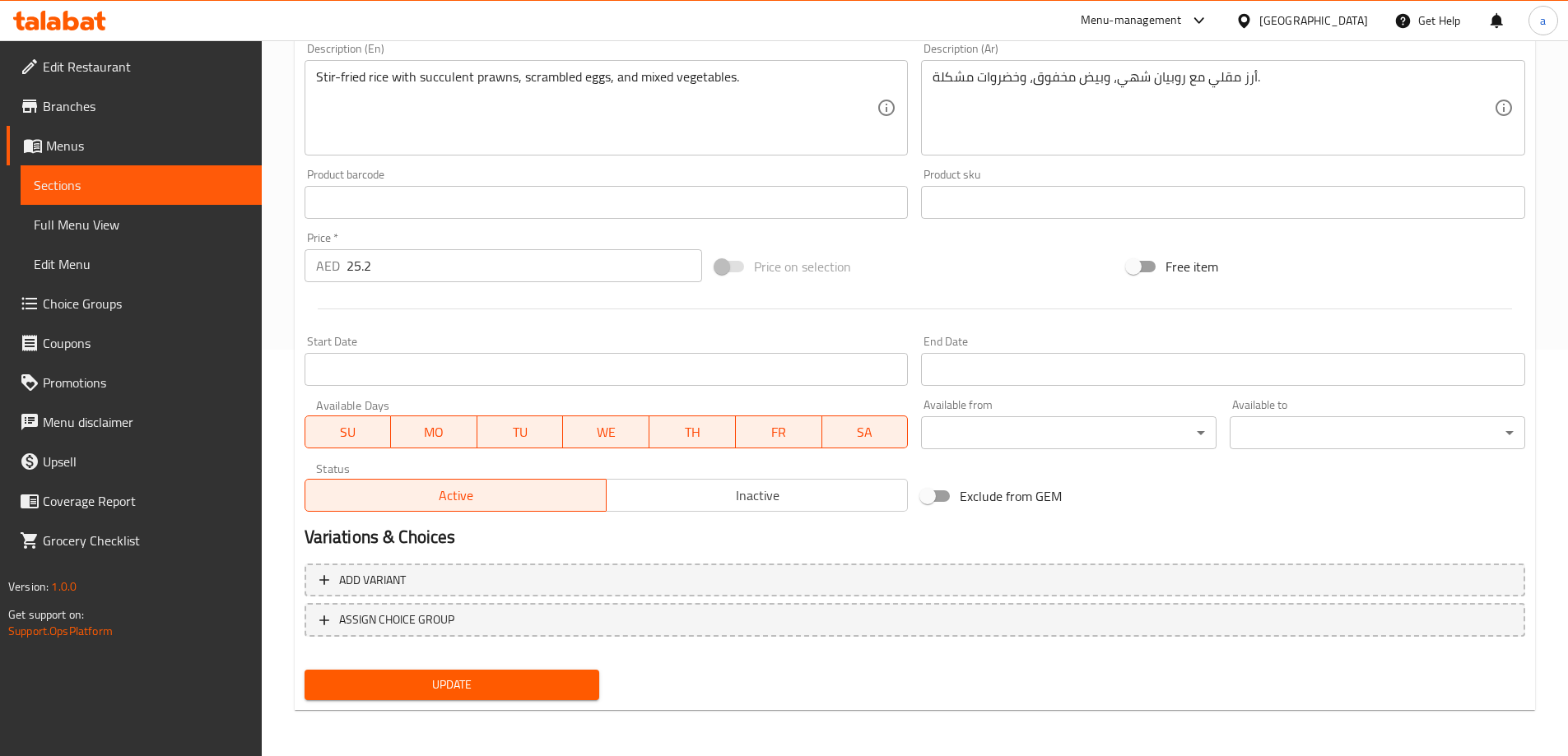
click at [437, 675] on span "Update" at bounding box center [452, 684] width 270 height 21
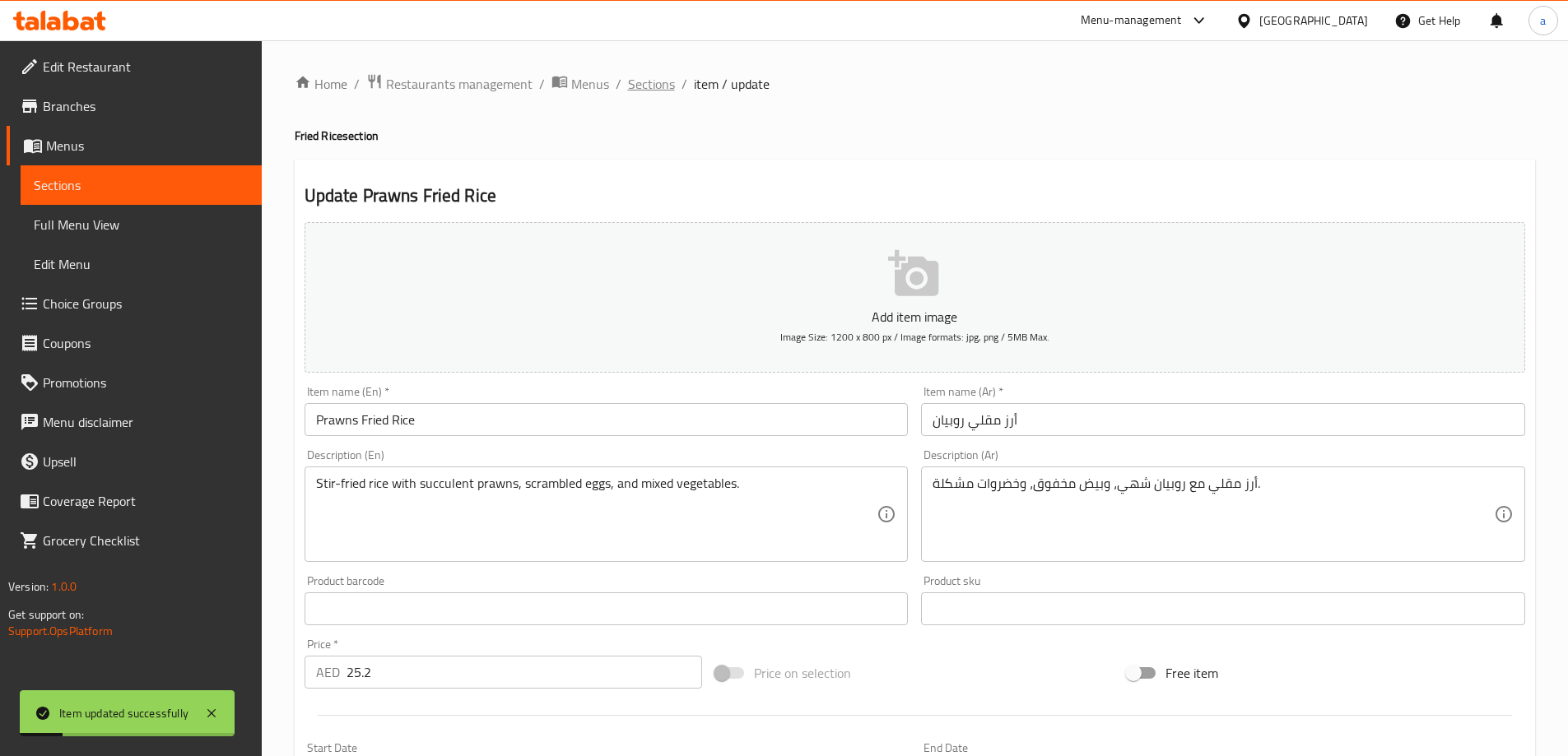
click at [663, 85] on span "Sections" at bounding box center [652, 84] width 47 height 20
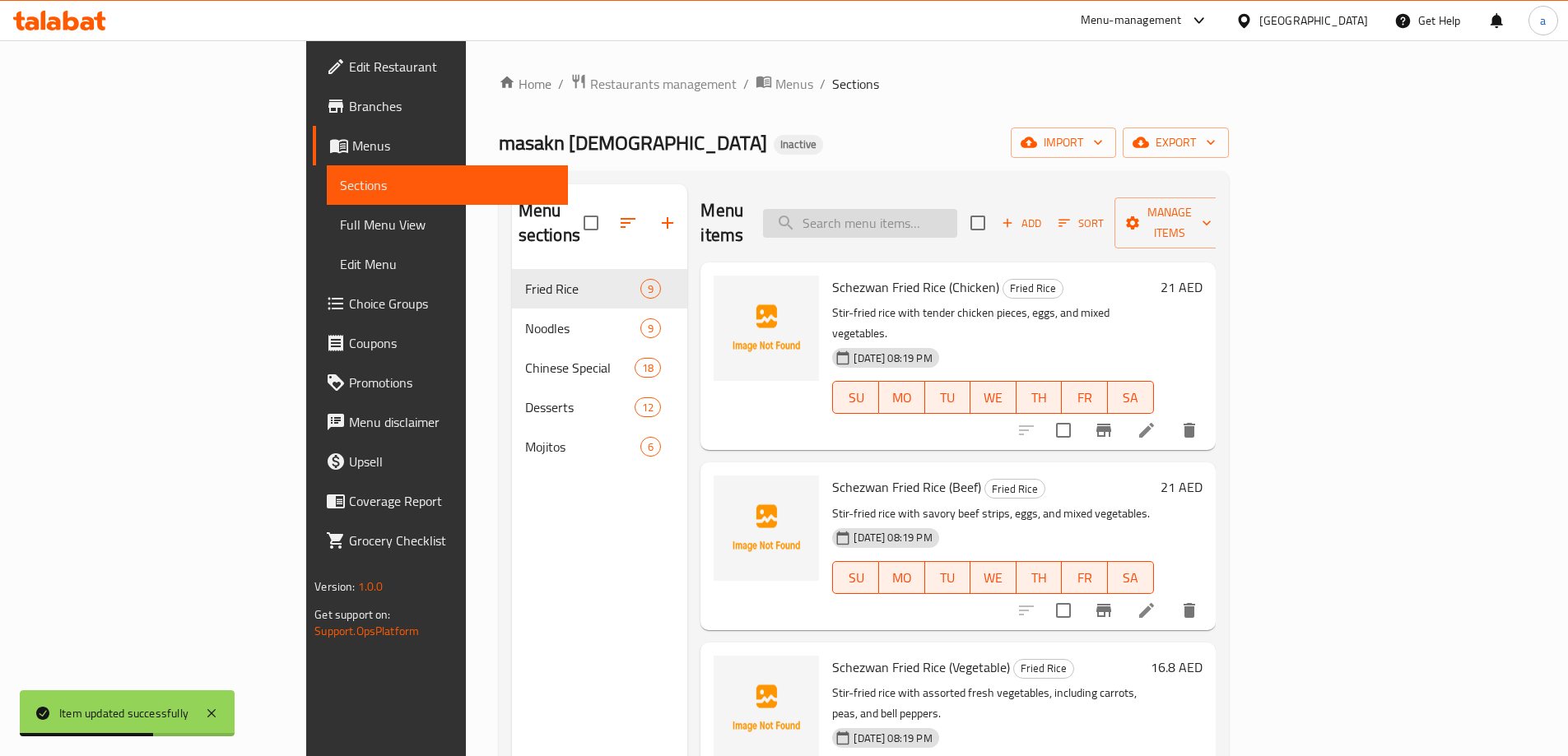
click at [957, 212] on input "search" at bounding box center [861, 223] width 195 height 29
paste input "Mix Fried Rice"
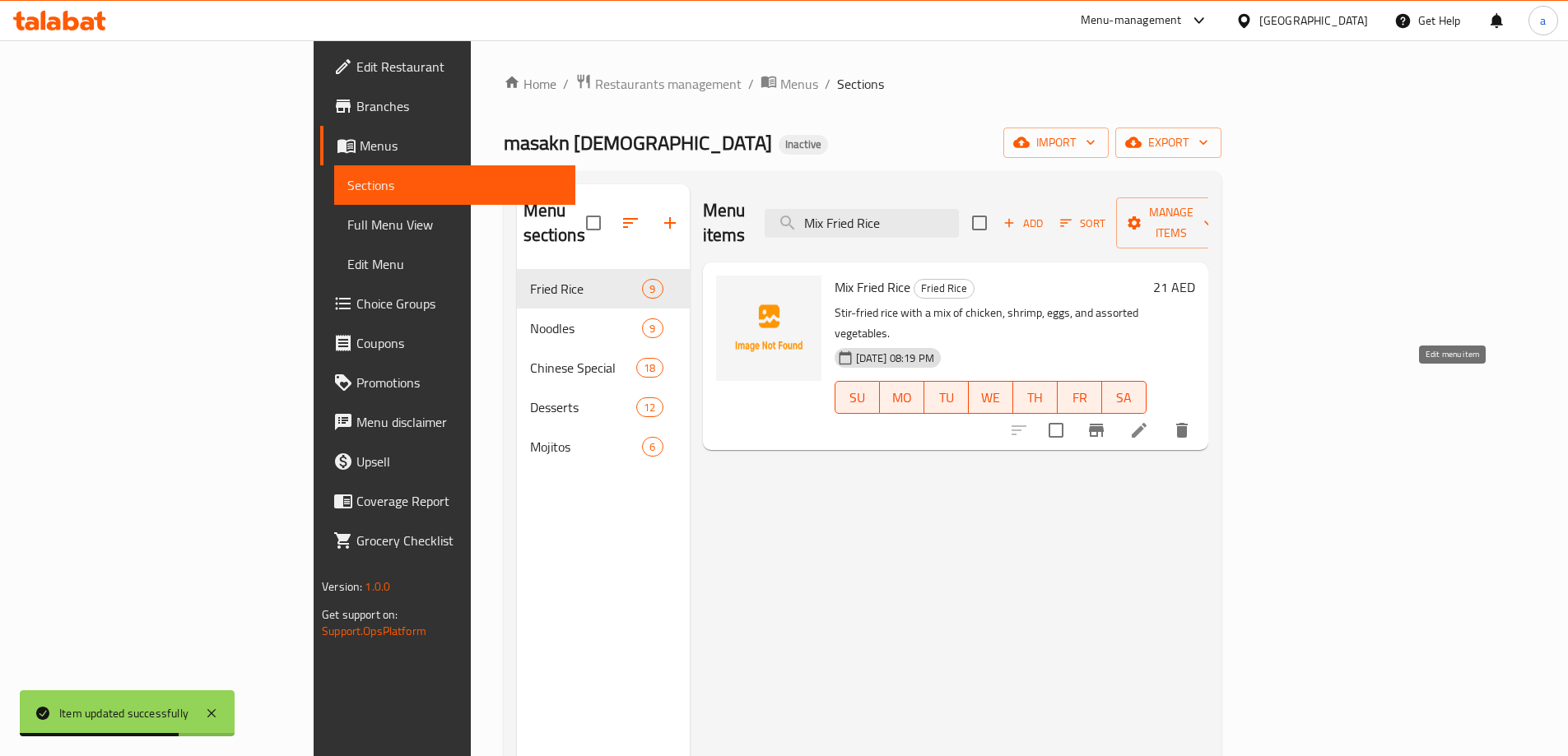
type input "Mix Fried Rice"
click at [1149, 421] on icon at bounding box center [1139, 431] width 20 height 20
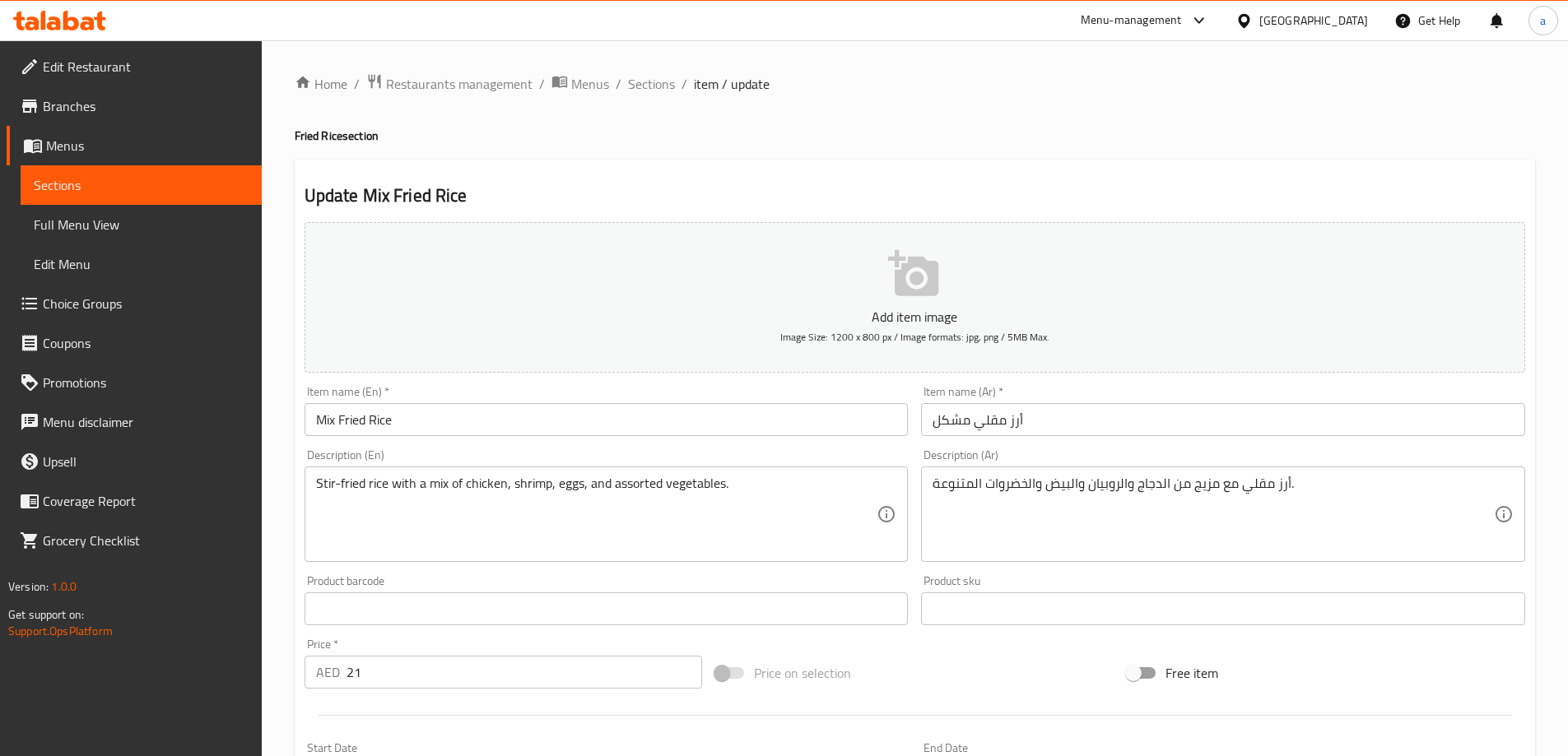
click at [1299, 174] on div "Update Mix Fried Rice Add item image Image Size: 1200 x 800 px / Image formats:…" at bounding box center [915, 638] width 1240 height 958
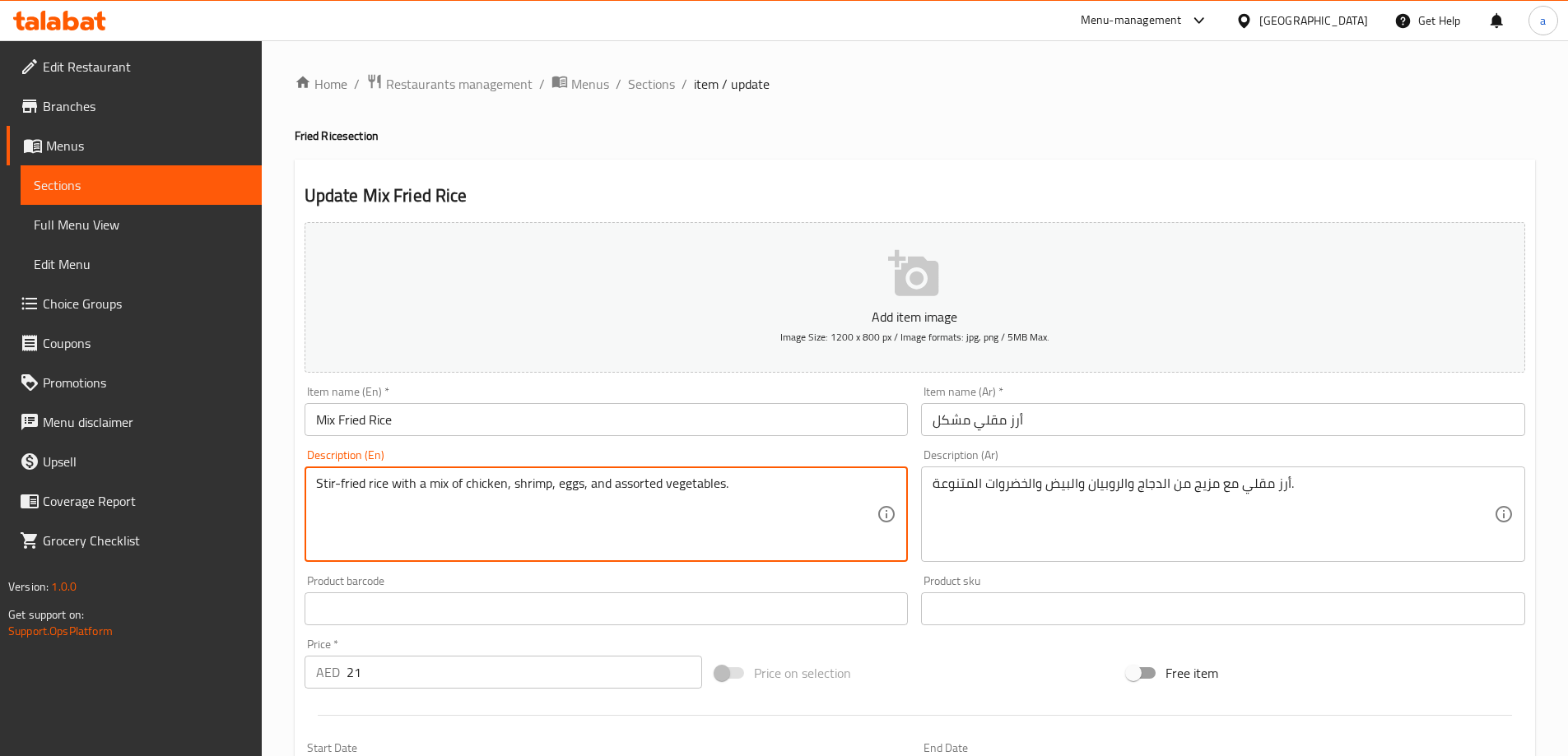
click at [1122, 187] on h2 "Update Mix Fried Rice" at bounding box center [915, 196] width 1221 height 25
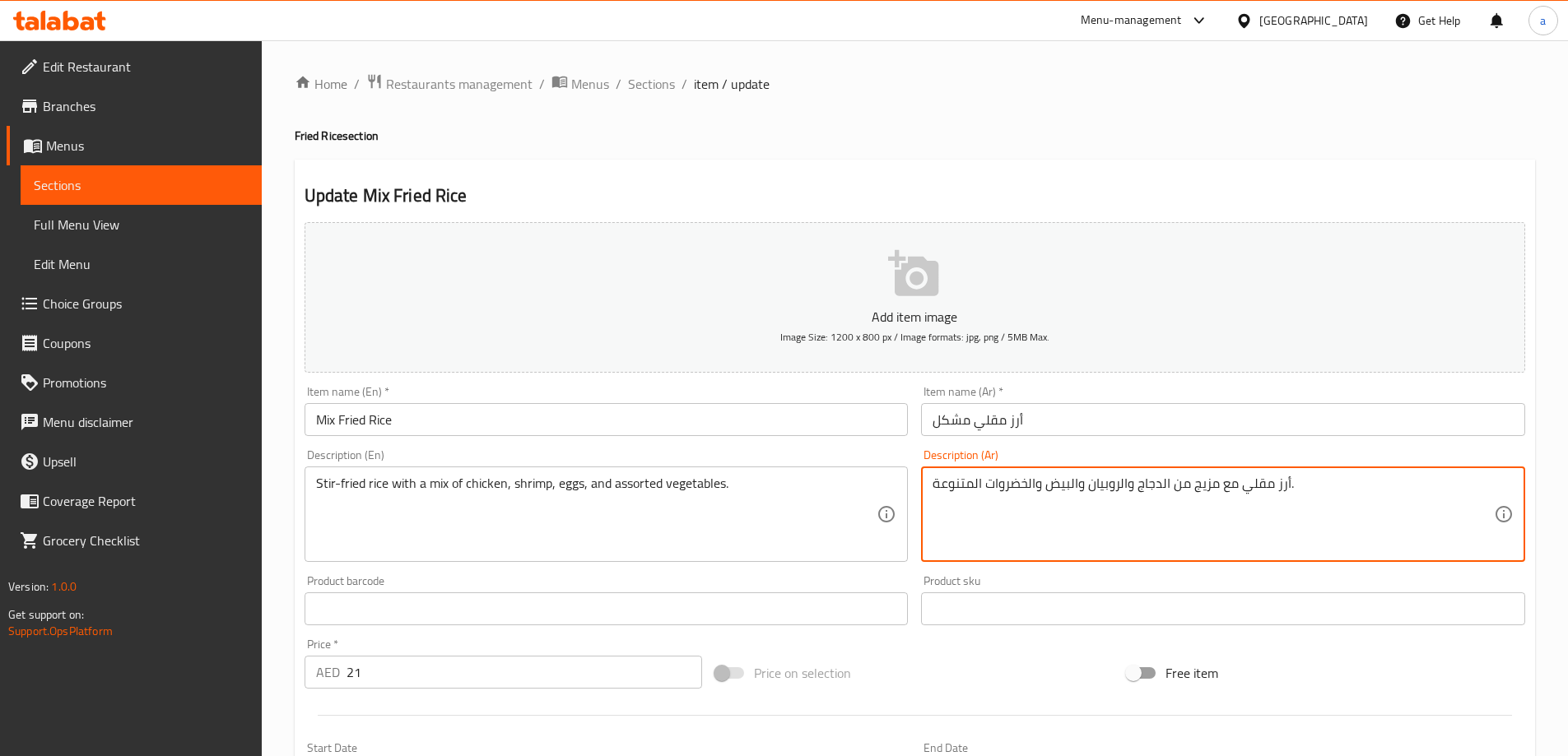
click at [1199, 490] on textarea "أرز مقلي مع مزيج من الدجاج والروبيان والبيض والخضروات المتنوعة." at bounding box center [1213, 515] width 562 height 79
type textarea "أرز مقلي مع مشكل من الدجاج والروبيان والبيض والخضروات المتنوعة."
click at [1223, 450] on div "Description (Ar) أرز مقلي مع مشكل من الدجاج والروبيان والبيض والخضروات المتنوعة…" at bounding box center [1224, 505] width 604 height 113
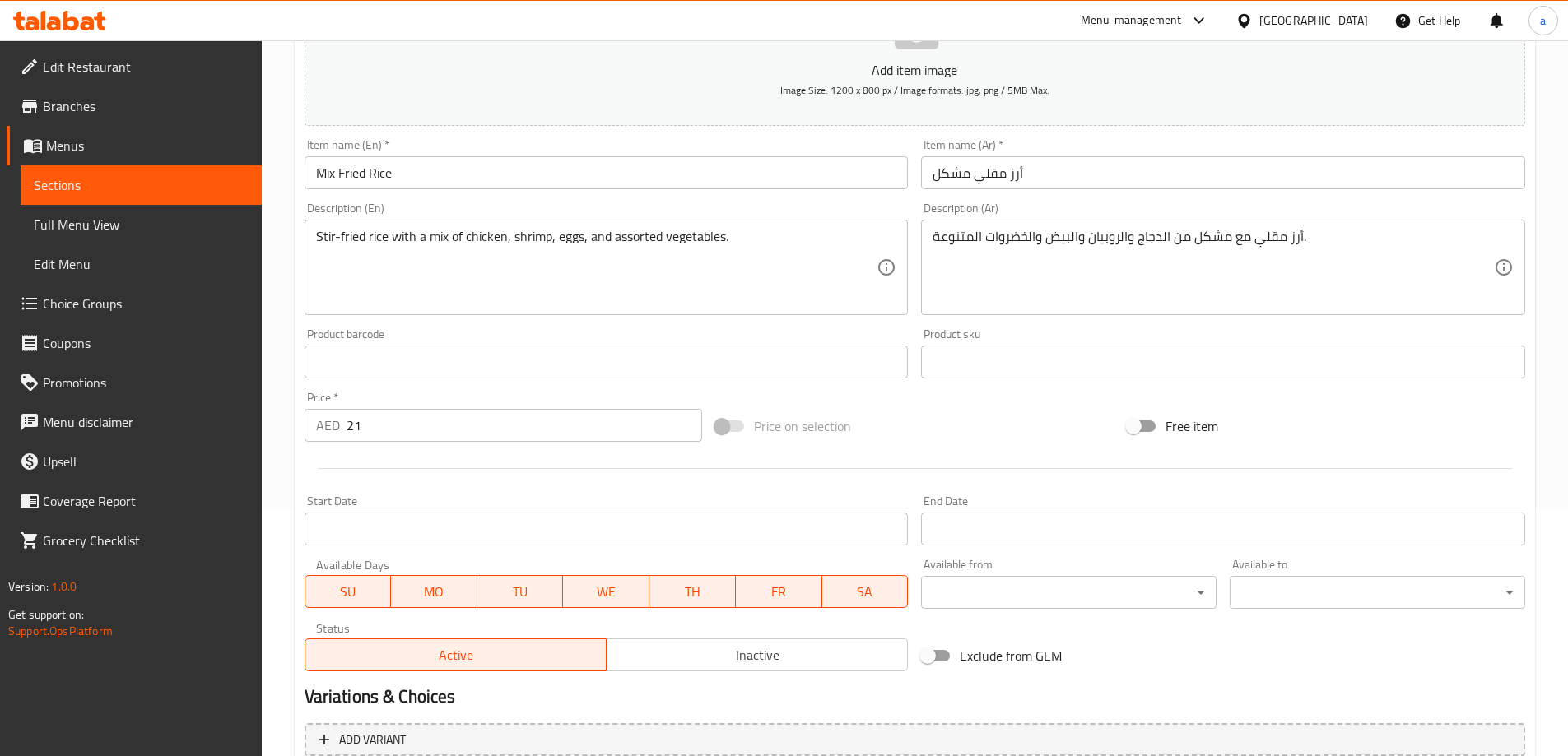
scroll to position [406, 0]
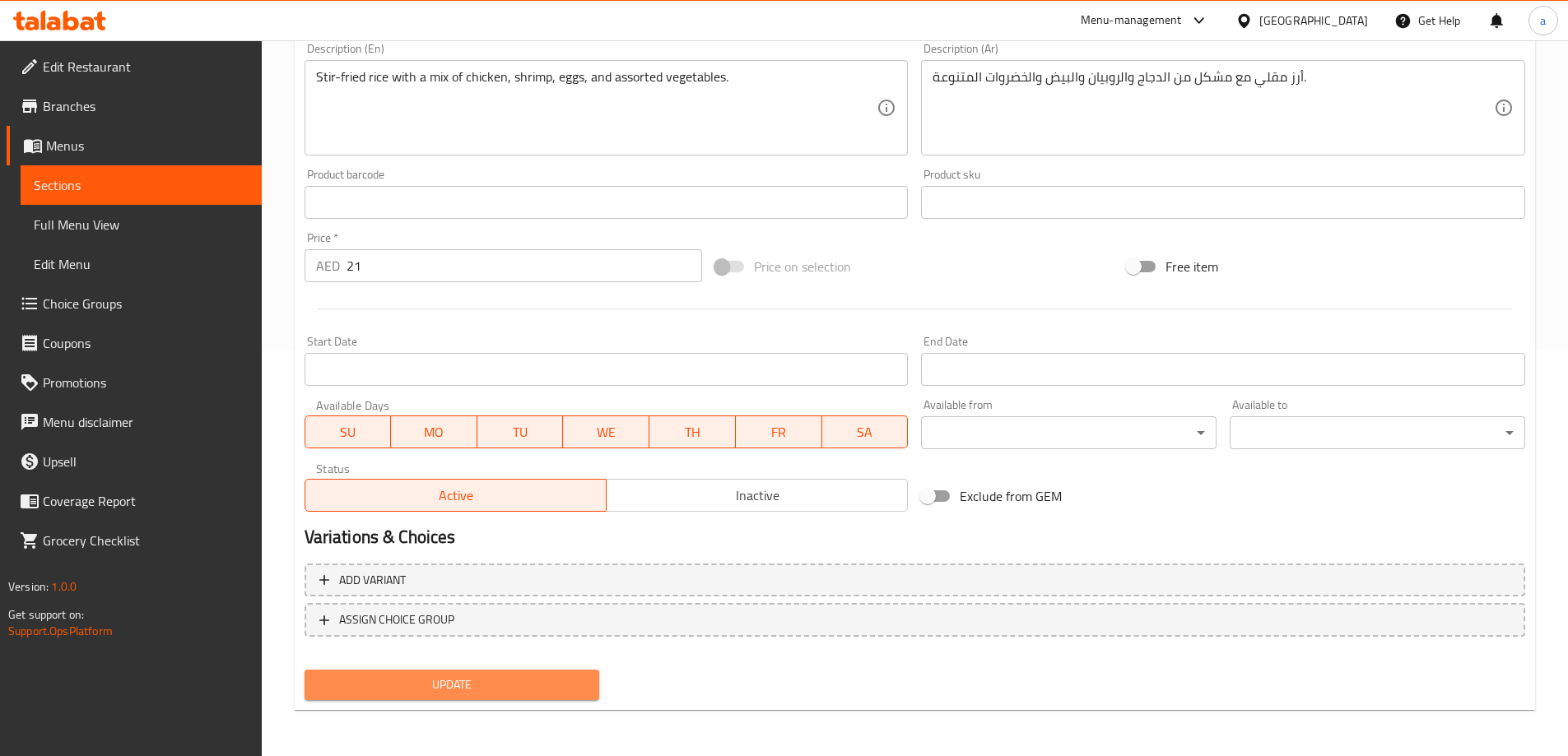
click at [520, 694] on span "Update" at bounding box center [452, 684] width 270 height 21
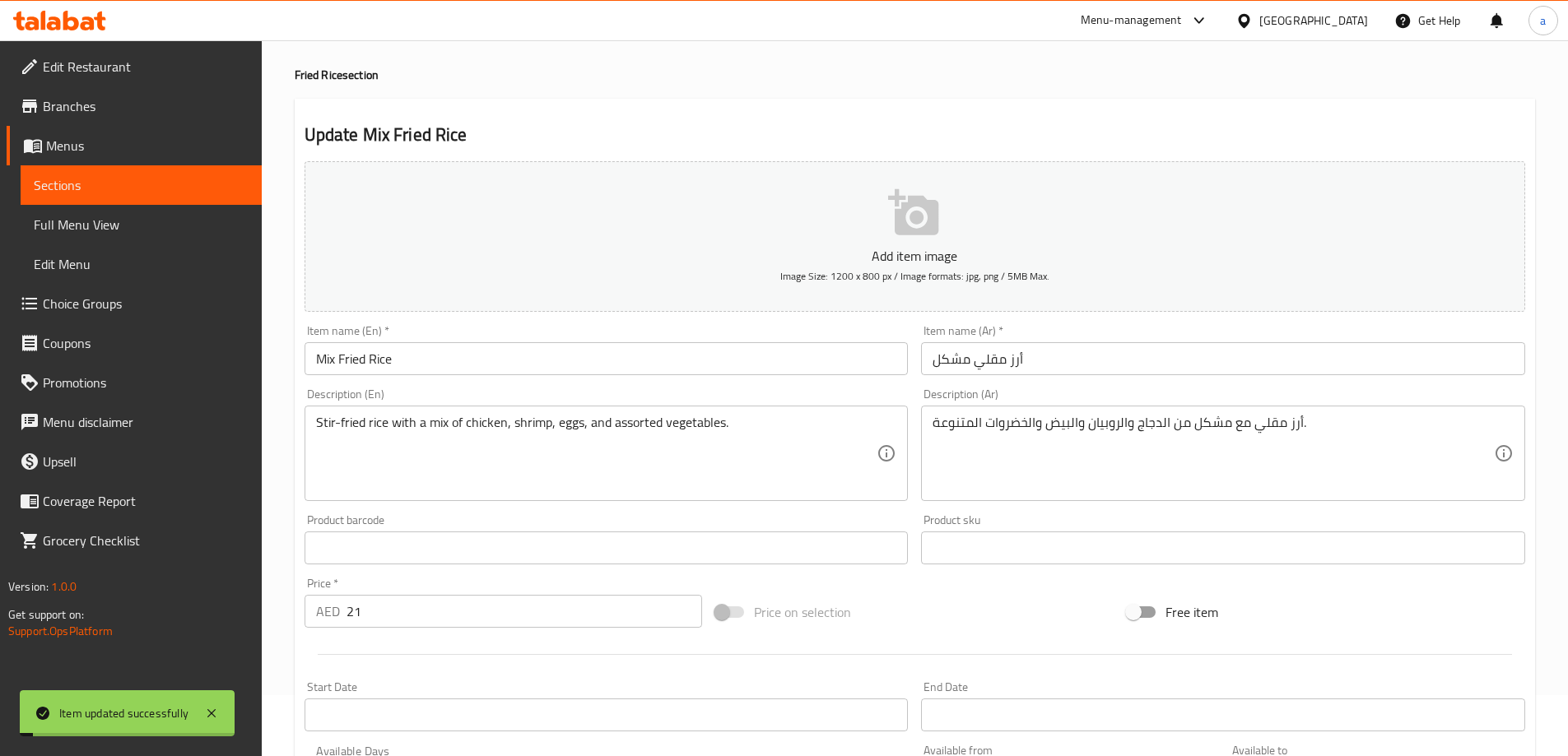
scroll to position [0, 0]
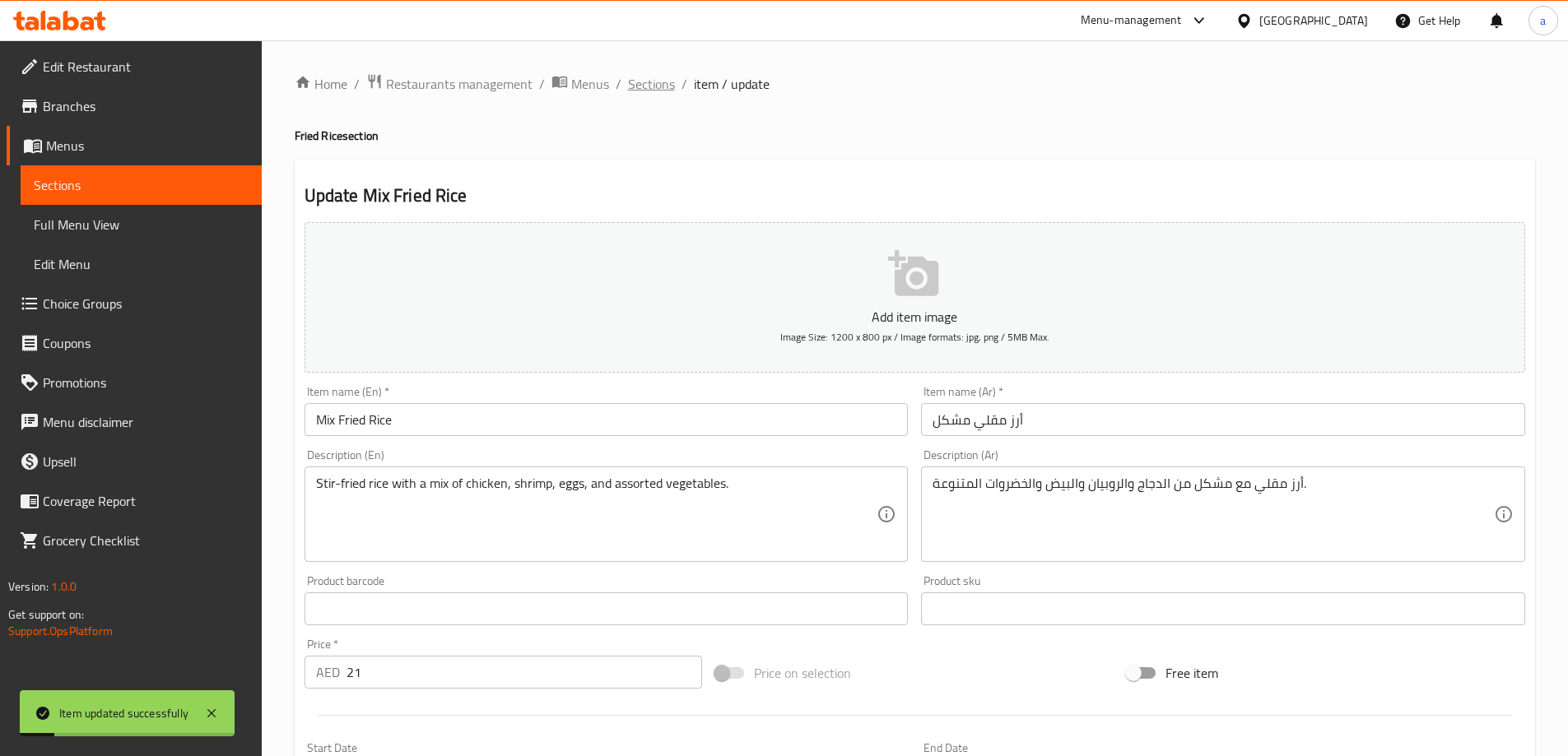
click at [669, 83] on span "Sections" at bounding box center [652, 84] width 47 height 20
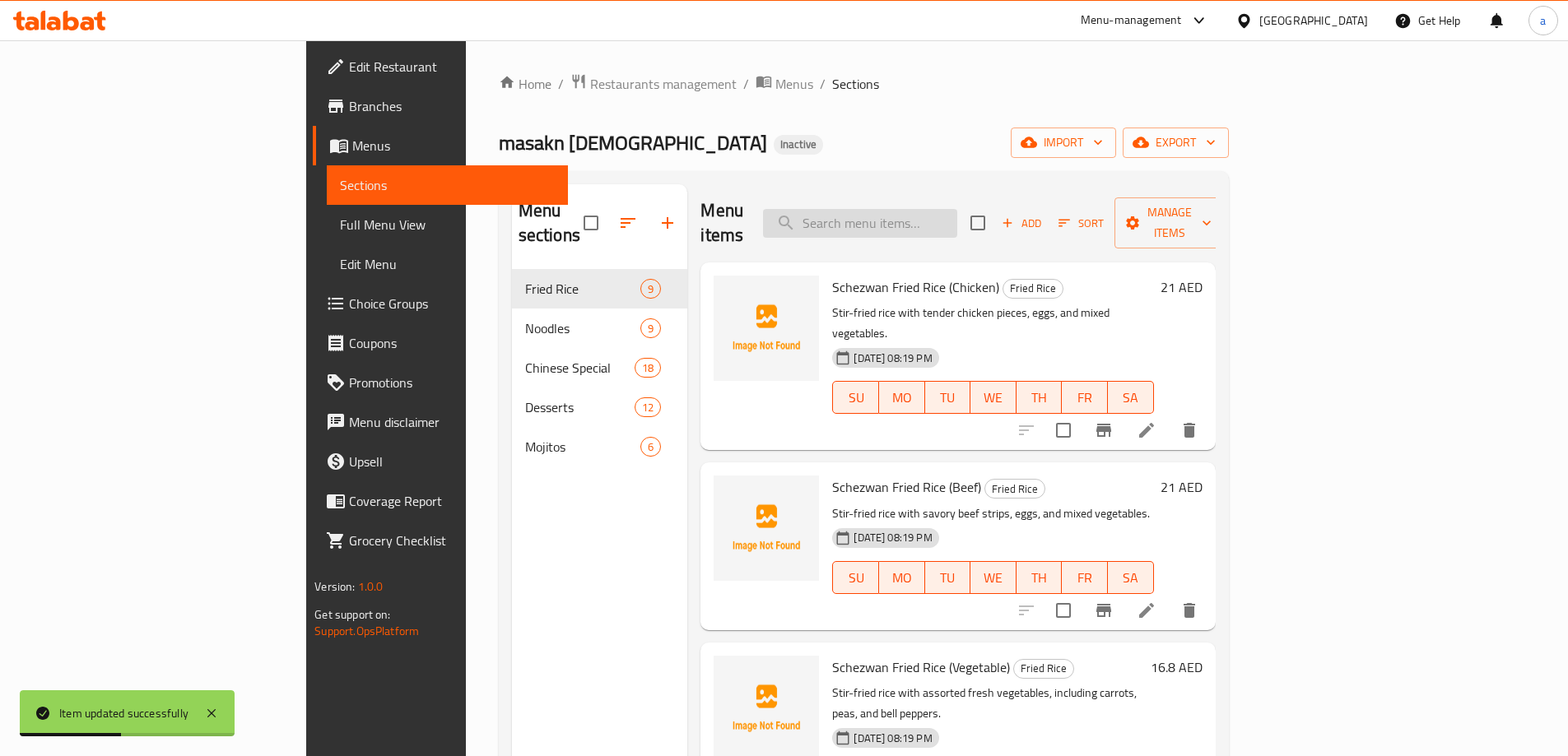
drag, startPoint x: 1035, startPoint y: 230, endPoint x: 1018, endPoint y: 206, distance: 29.4
click at [1032, 227] on div "Menu items Add Sort Manage items" at bounding box center [957, 223] width 514 height 79
paste input "Beef Fried Rice"
click at [957, 209] on input "search" at bounding box center [861, 223] width 195 height 29
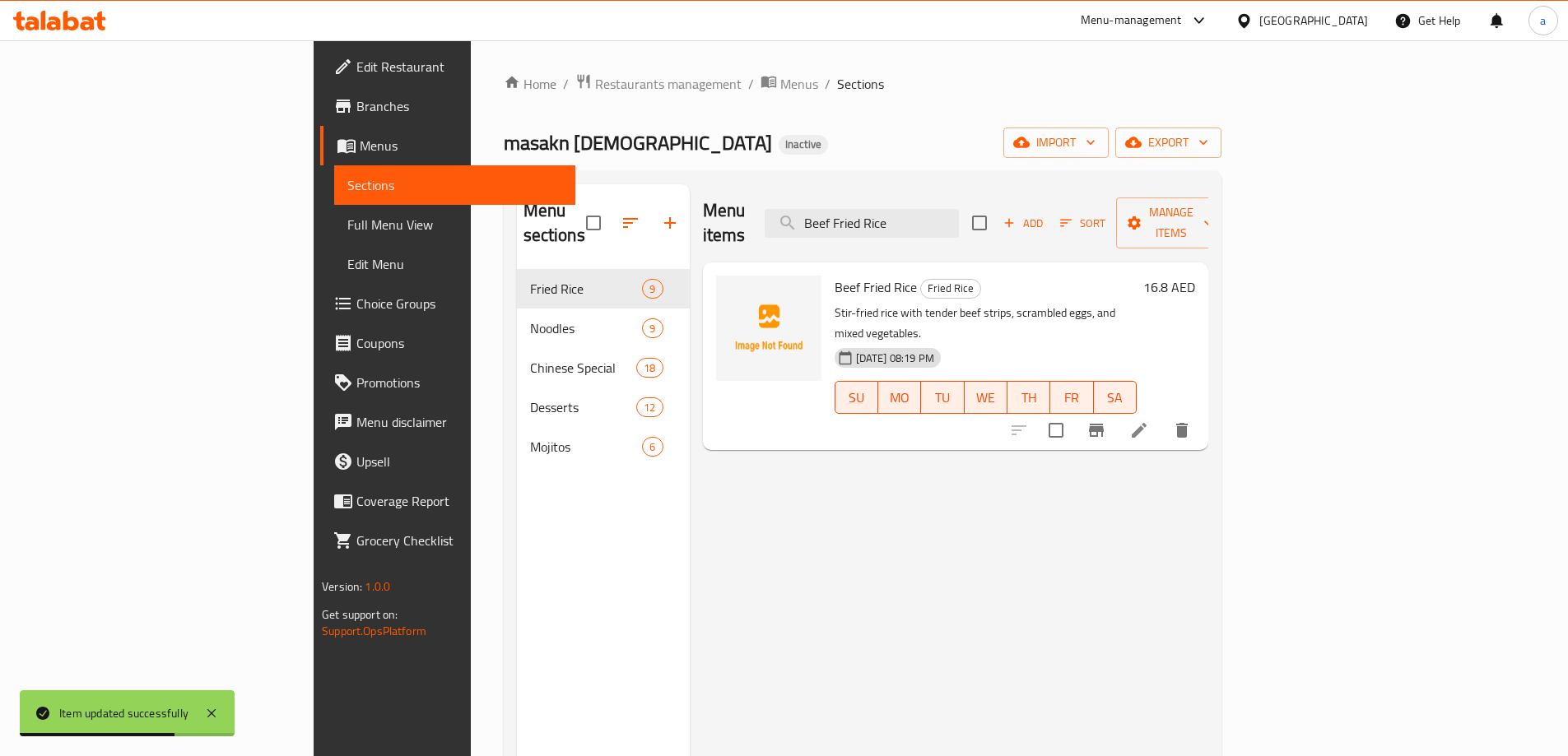
type input "Beef Fried Rice"
click at [1149, 421] on icon at bounding box center [1139, 431] width 20 height 20
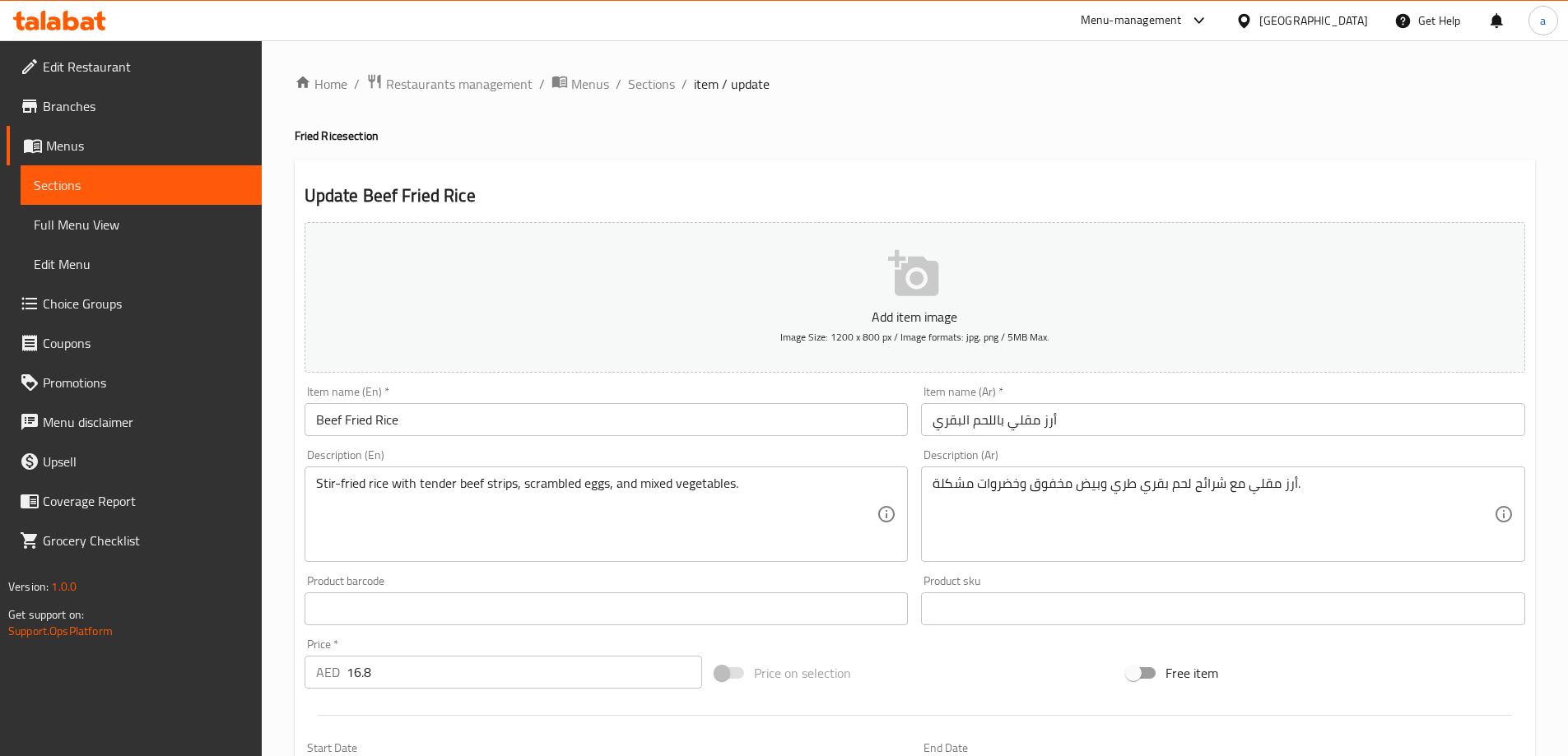
click at [996, 424] on input "أرز مقلي باللحم البقري" at bounding box center [1224, 419] width 604 height 32
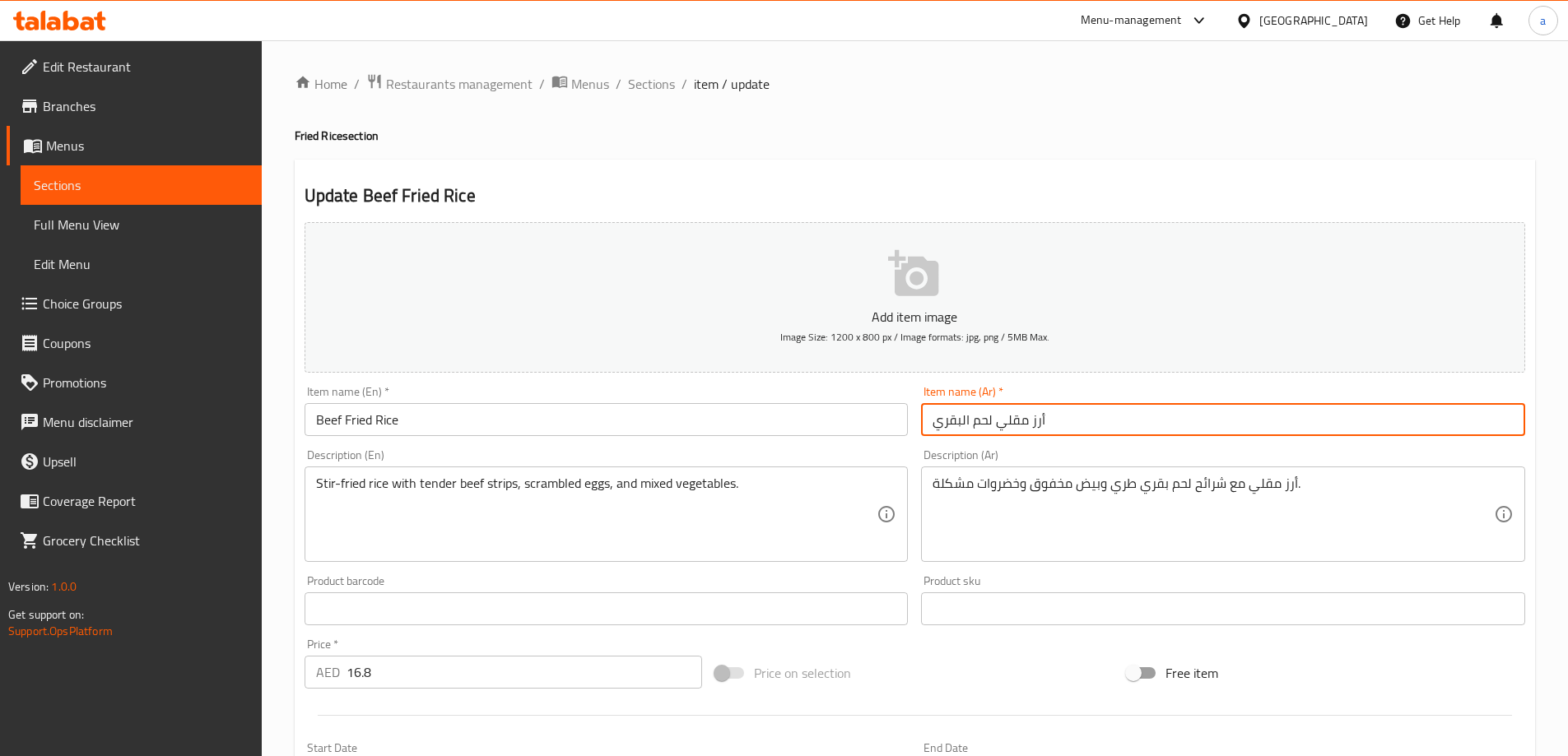
type input "أرز مقلي لحم البقري"
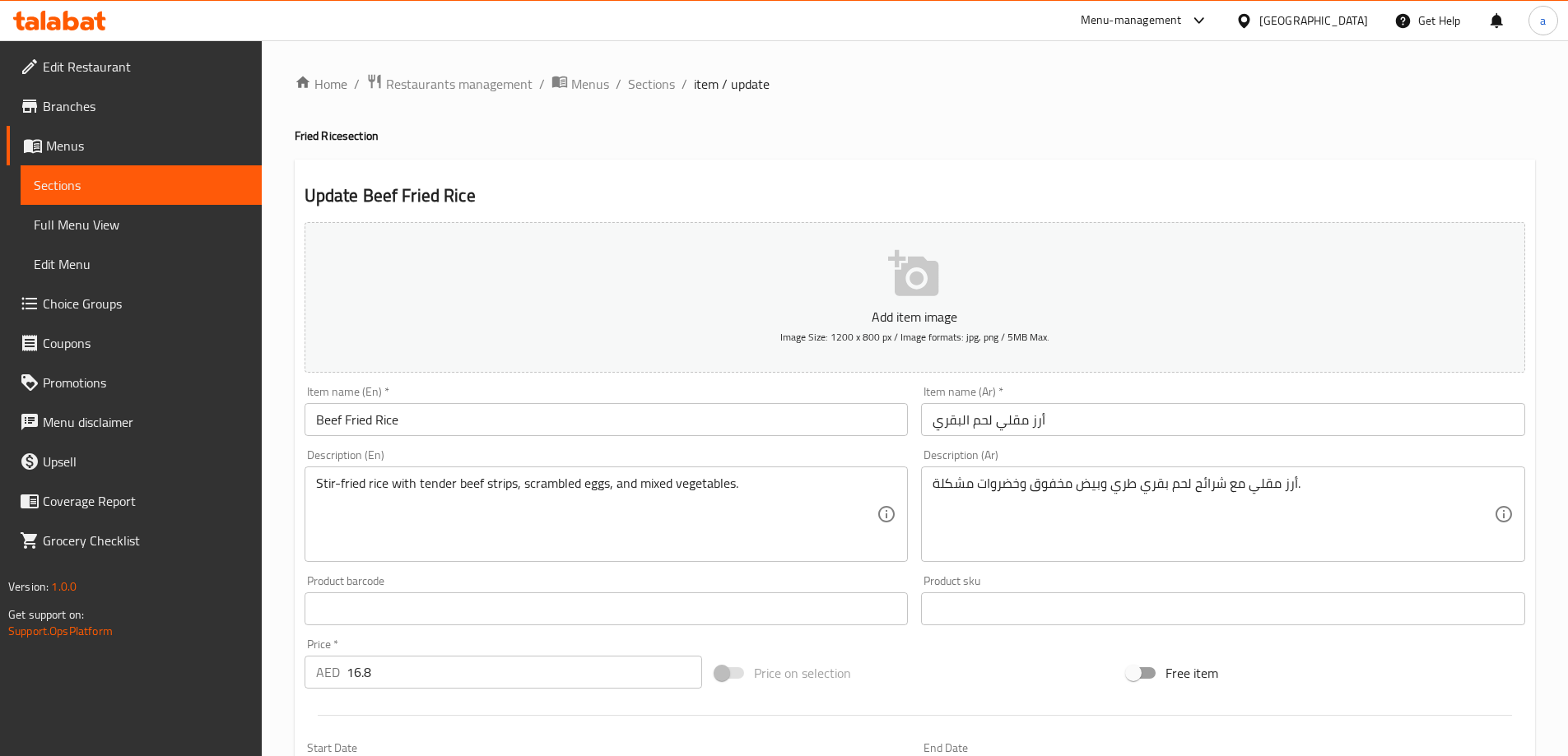
click at [998, 436] on div "Item name (Ar)   * أرز مقلي لحم البقري Item name (Ar) *" at bounding box center [1224, 411] width 618 height 63
click at [943, 184] on h2 "Update Beef Fried Rice" at bounding box center [915, 196] width 1221 height 25
click at [1101, 171] on div "Update Beef Fried Rice Add item image Image Size: 1200 x 800 px / Image formats…" at bounding box center [915, 638] width 1240 height 958
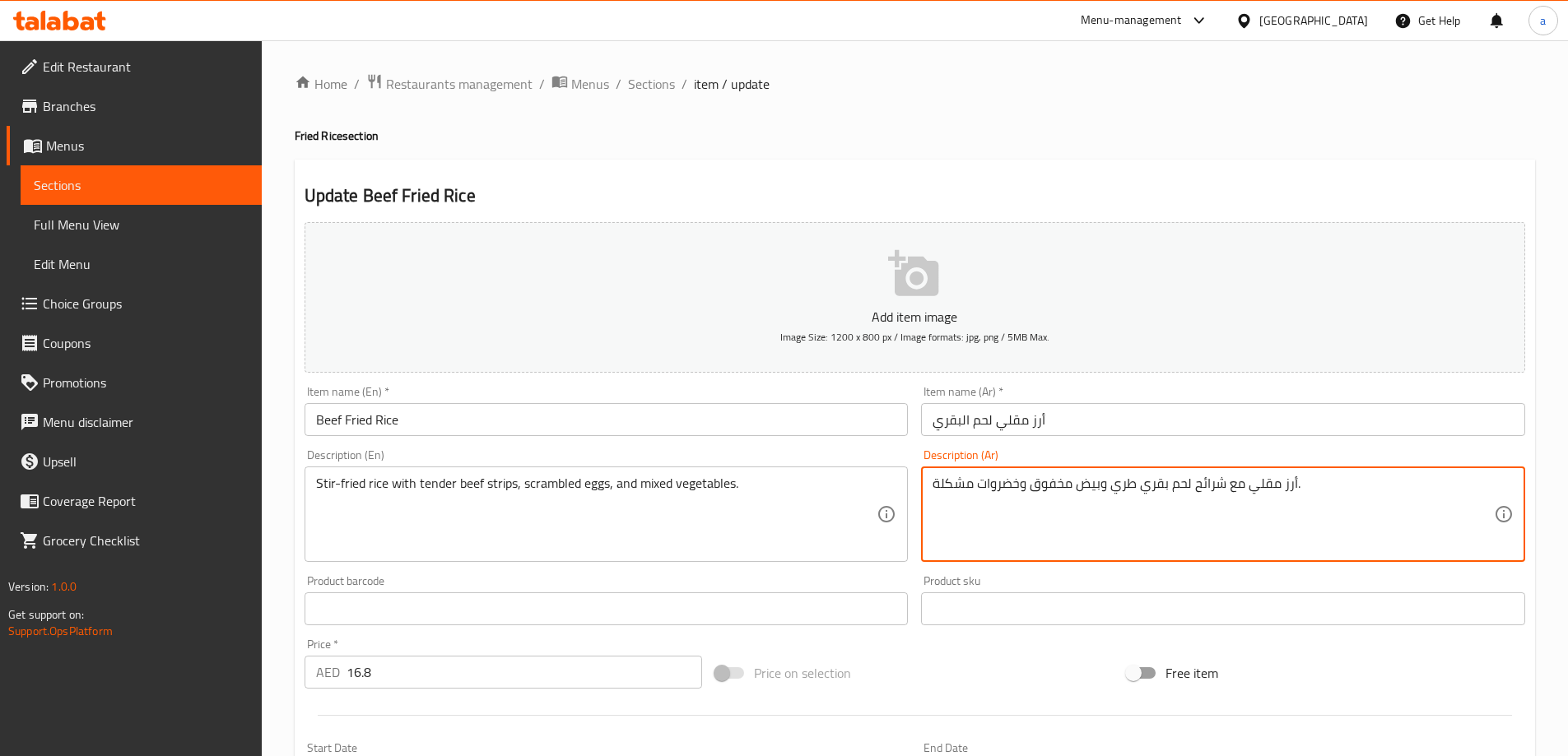
click at [1215, 477] on textarea "أرز مقلي مع شرائح لحم بقري طري وبيض مخفوق وخضروات مشكلة." at bounding box center [1213, 515] width 562 height 79
type textarea "أرز مقلي مع إستربس لحم بقري طري وبيض مخفوق وخضروات مشكلة."
click at [1227, 467] on div "أرز مقلي مع إستربس لحم بقري طري وبيض مخفوق وخضروات مشكلة. Description (Ar)" at bounding box center [1224, 514] width 604 height 95
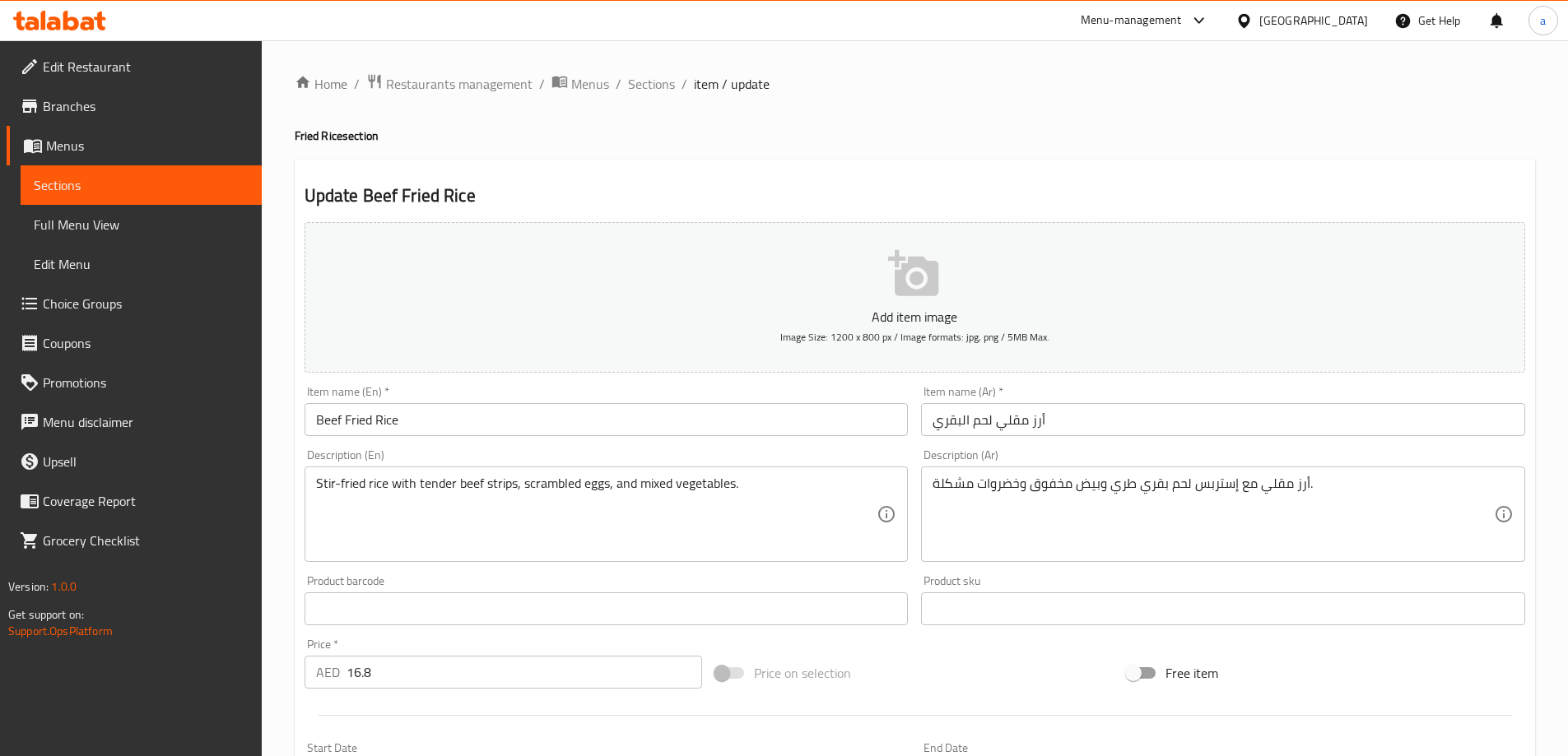
click at [1228, 460] on div "Description (Ar) أرز مقلي مع إستربس لحم بقري طري وبيض مخفوق وخضروات مشكلة. Desc…" at bounding box center [1224, 505] width 604 height 113
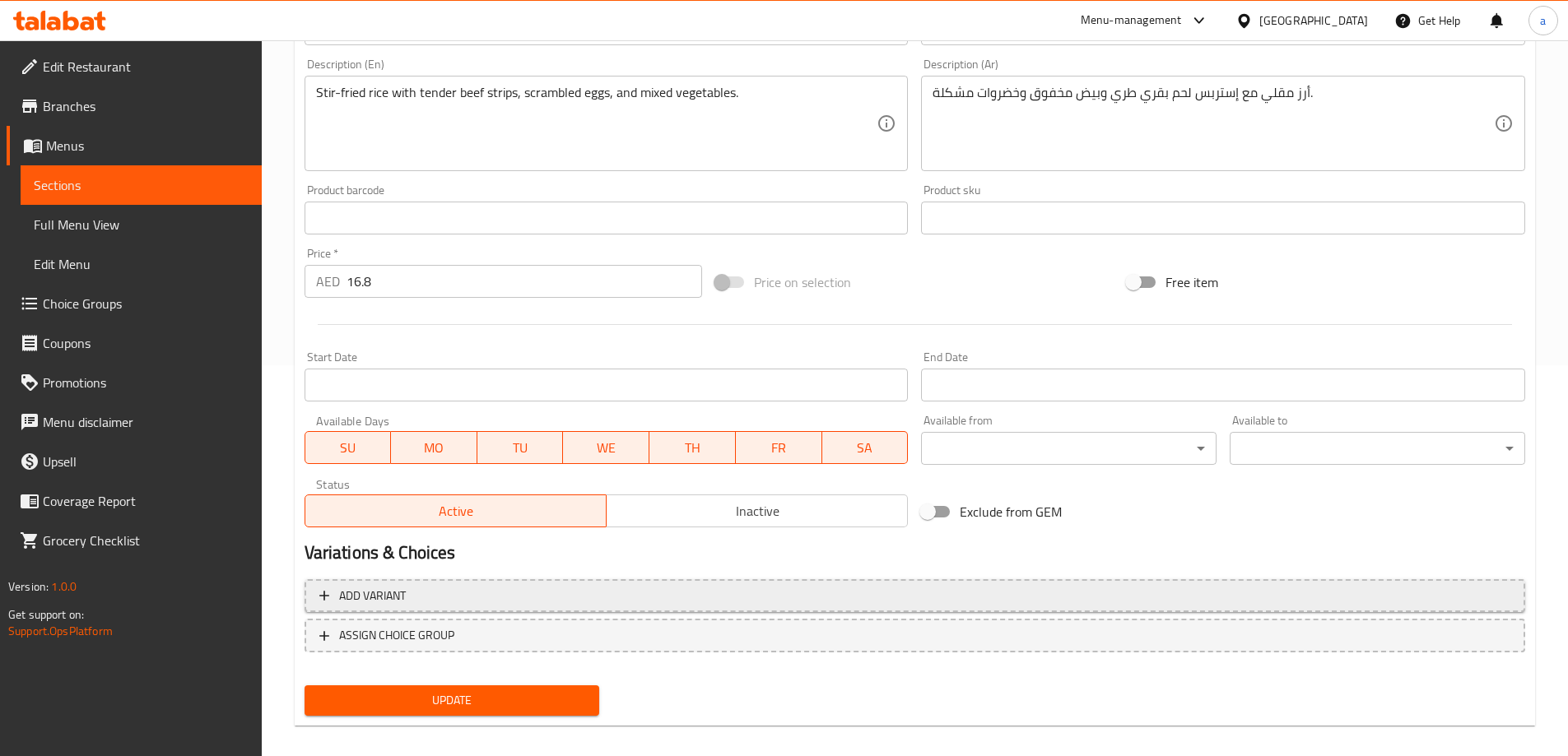
scroll to position [406, 0]
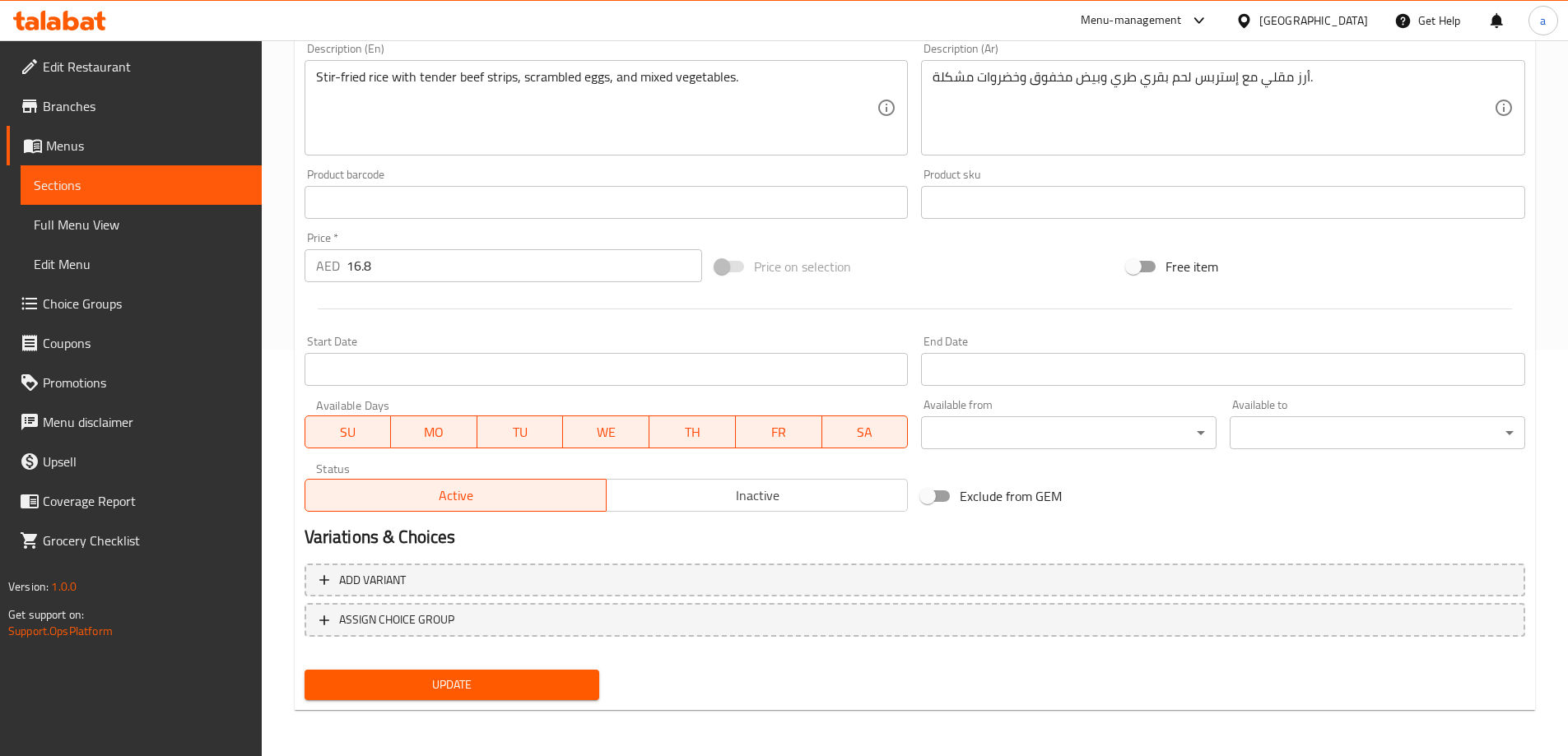
click at [546, 681] on span "Update" at bounding box center [452, 684] width 270 height 21
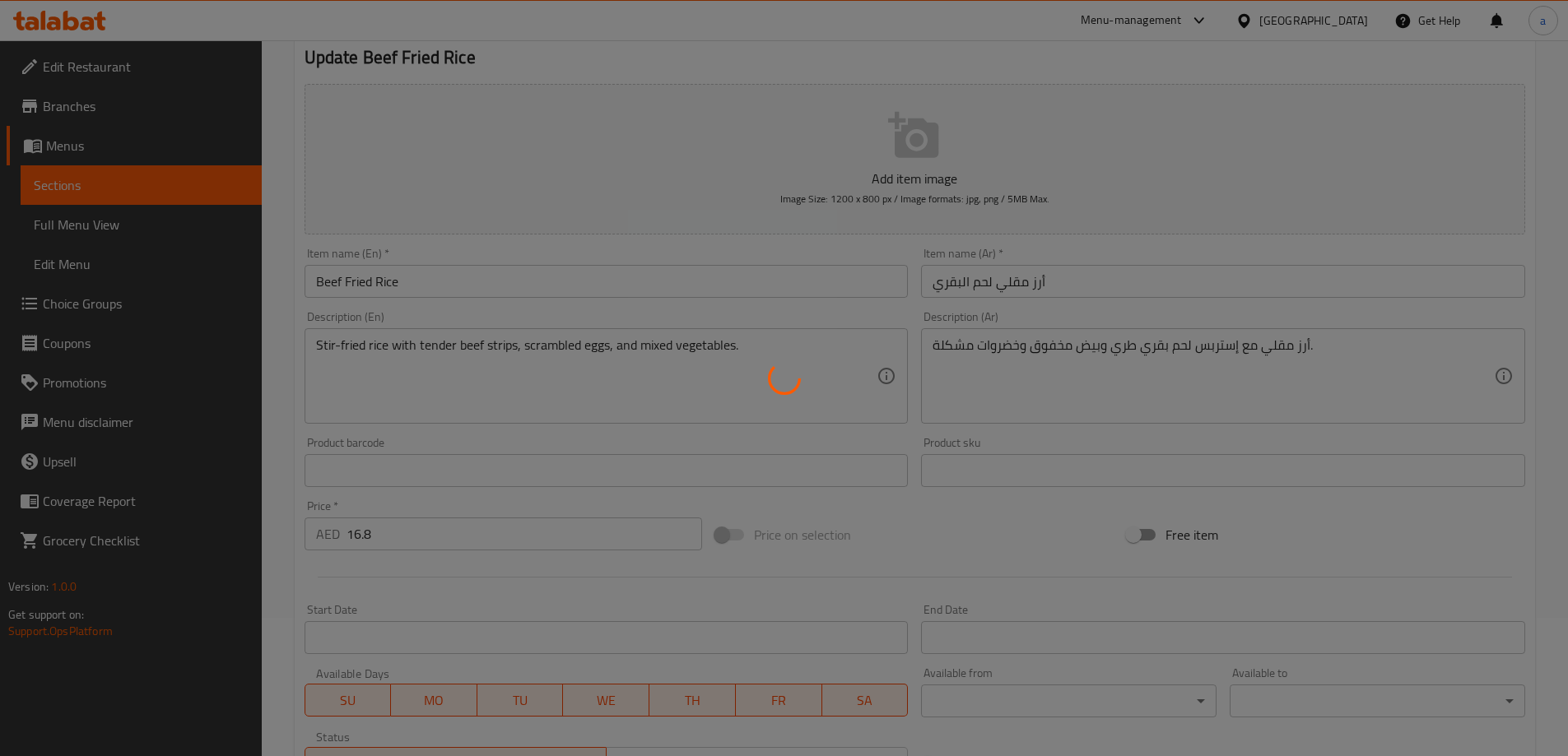
scroll to position [0, 0]
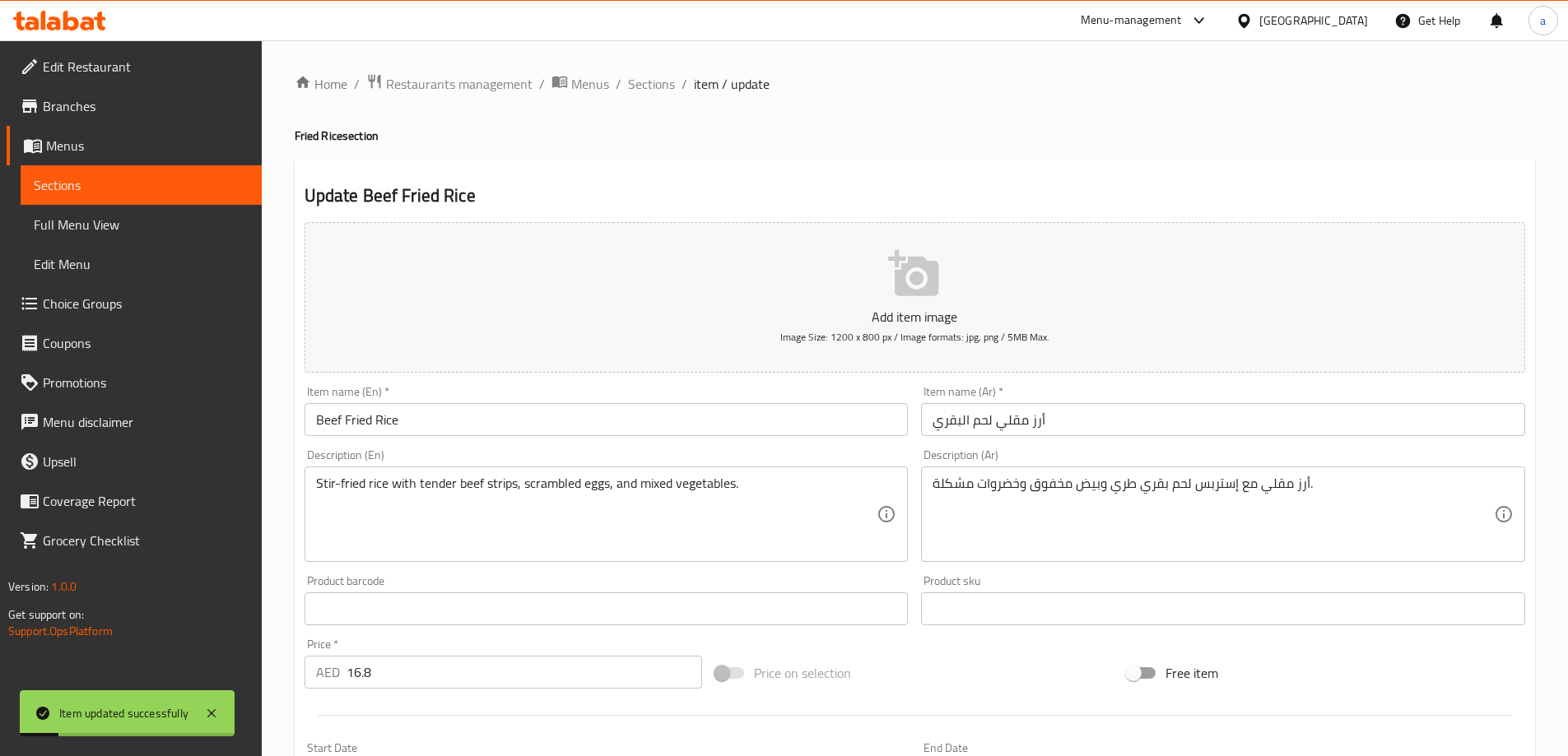
click at [653, 96] on div "Home / Restaurants management / Menus / Sections / item / update Fried Rice sec…" at bounding box center [915, 601] width 1240 height 1057
click at [651, 88] on span "Sections" at bounding box center [652, 84] width 47 height 20
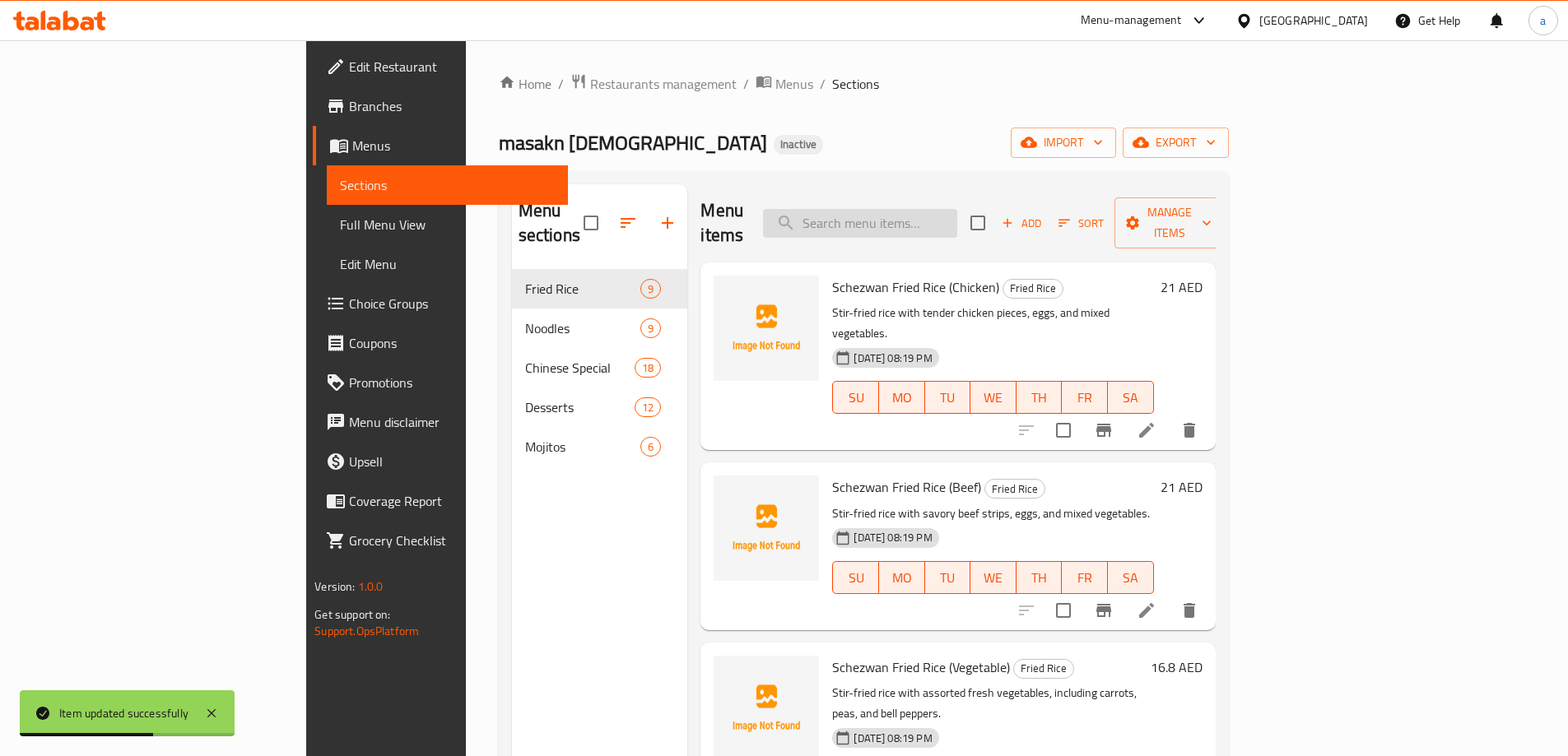
click at [957, 209] on input "search" at bounding box center [861, 223] width 195 height 29
paste input "Fried Rice (Vegetable/Egg)"
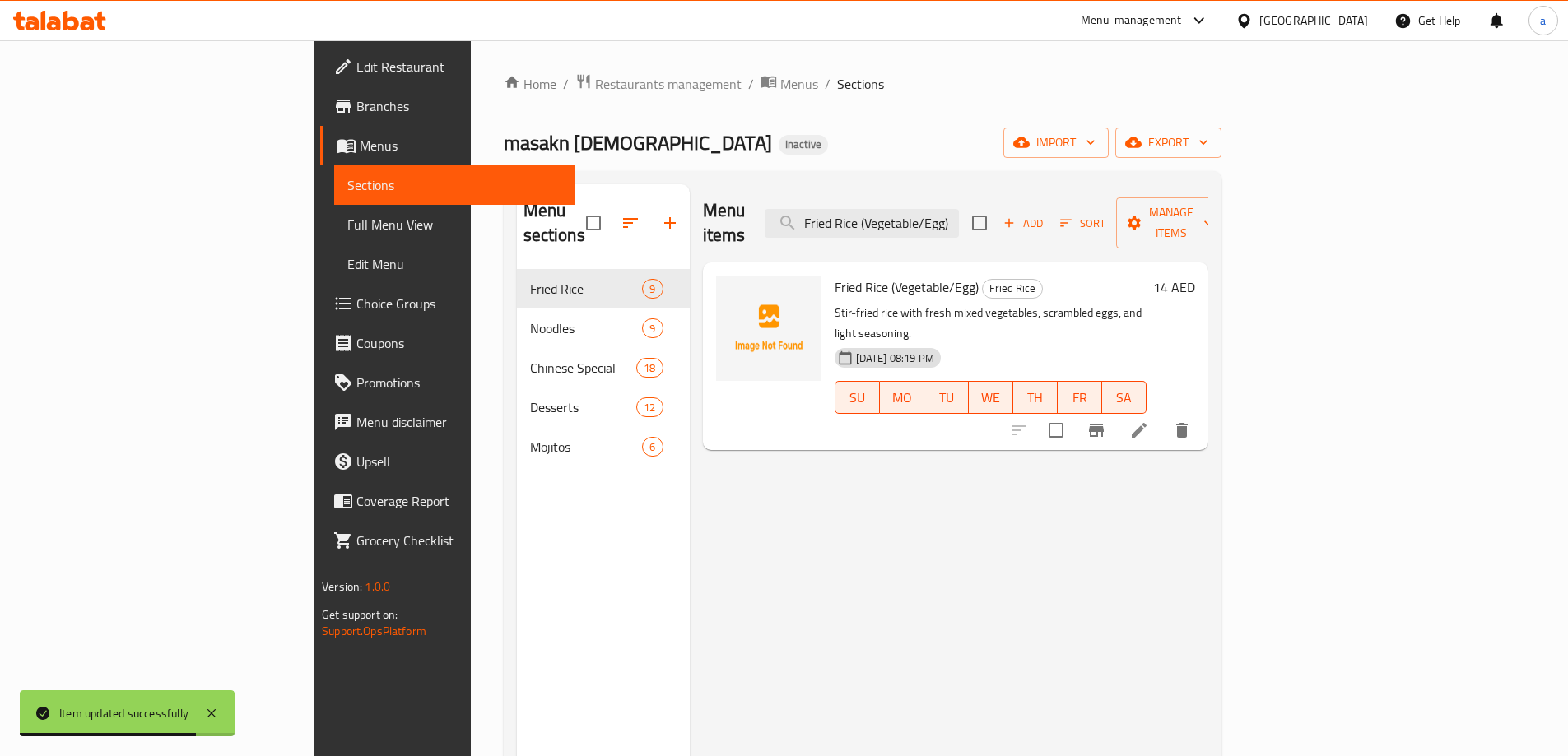
type input "Fried Rice (Vegetable/Egg)"
click at [1149, 421] on icon at bounding box center [1139, 431] width 20 height 20
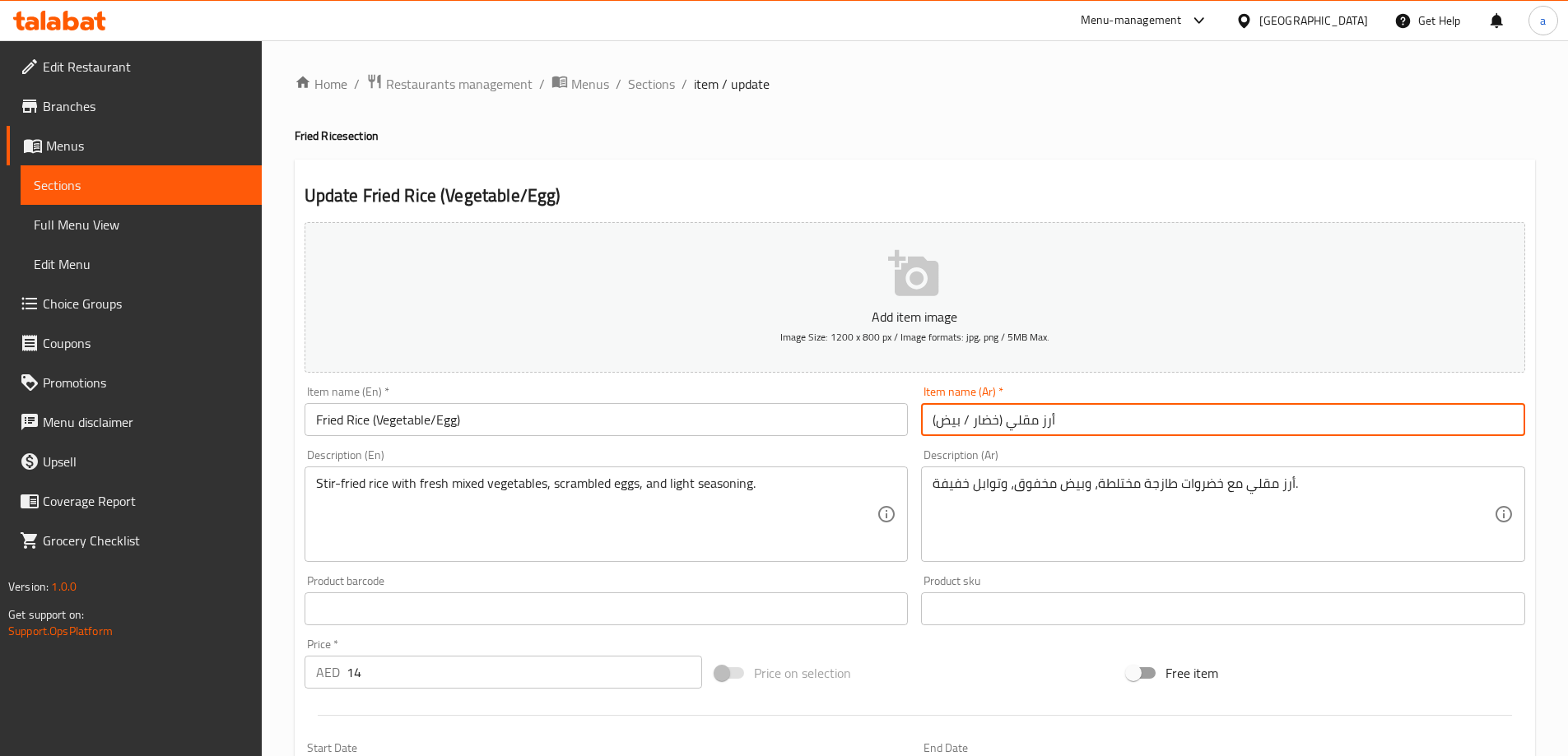
click at [988, 427] on input "أرز مقلي (خضار / بيض)" at bounding box center [1224, 419] width 604 height 32
type input "أرز مقلي (خضراوات/ بيض)"
click at [1026, 441] on div "Item name (Ar)   * أرز مقلي (خضراوات/ بيض) Item name (Ar) *" at bounding box center [1224, 411] width 618 height 63
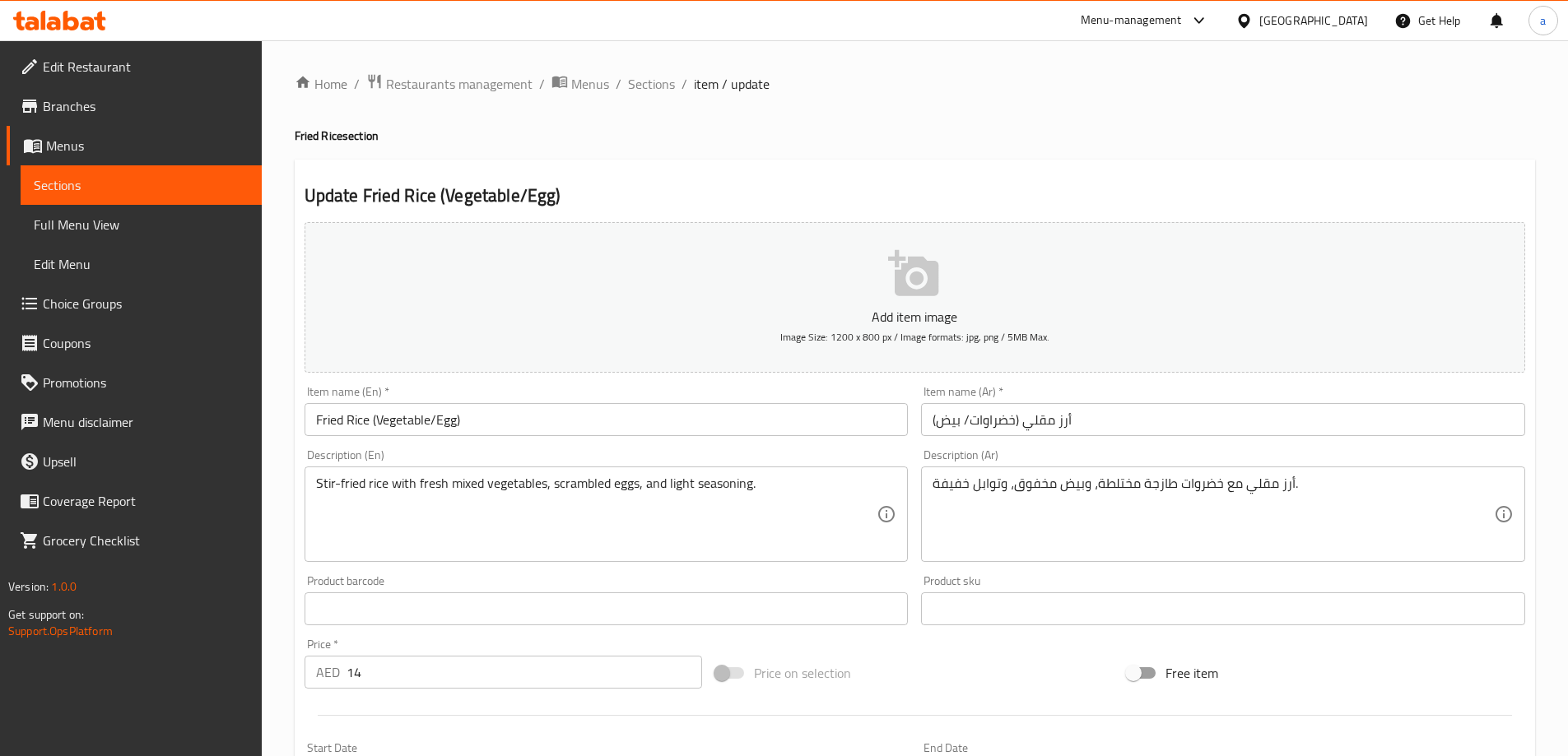
click at [1051, 186] on h2 "Update Fried Rice (Vegetable/Egg)" at bounding box center [915, 196] width 1221 height 25
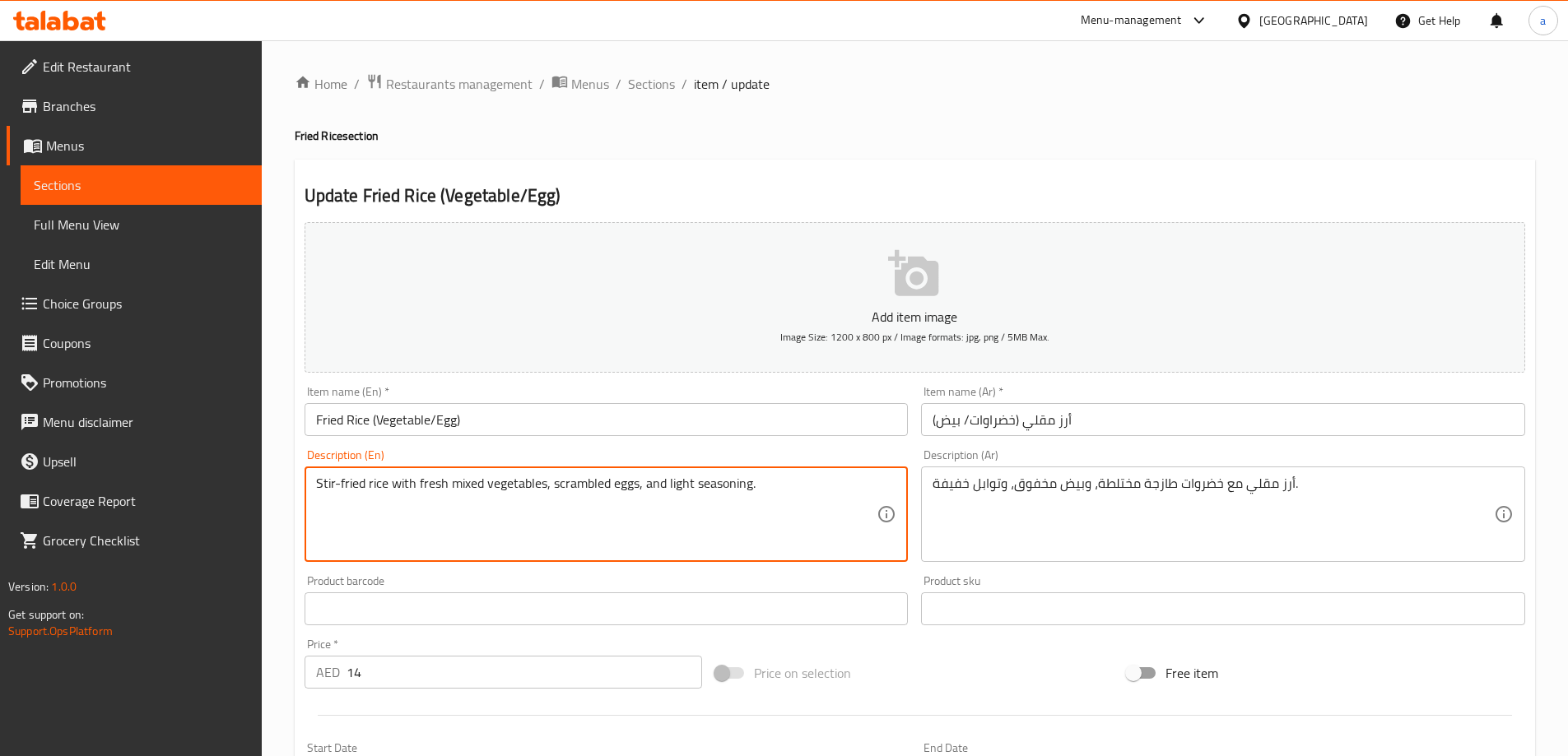
click at [1064, 177] on div "Update Fried Rice (Vegetable/Egg) Add item image Image Size: 1200 x 800 px / Im…" at bounding box center [915, 638] width 1240 height 958
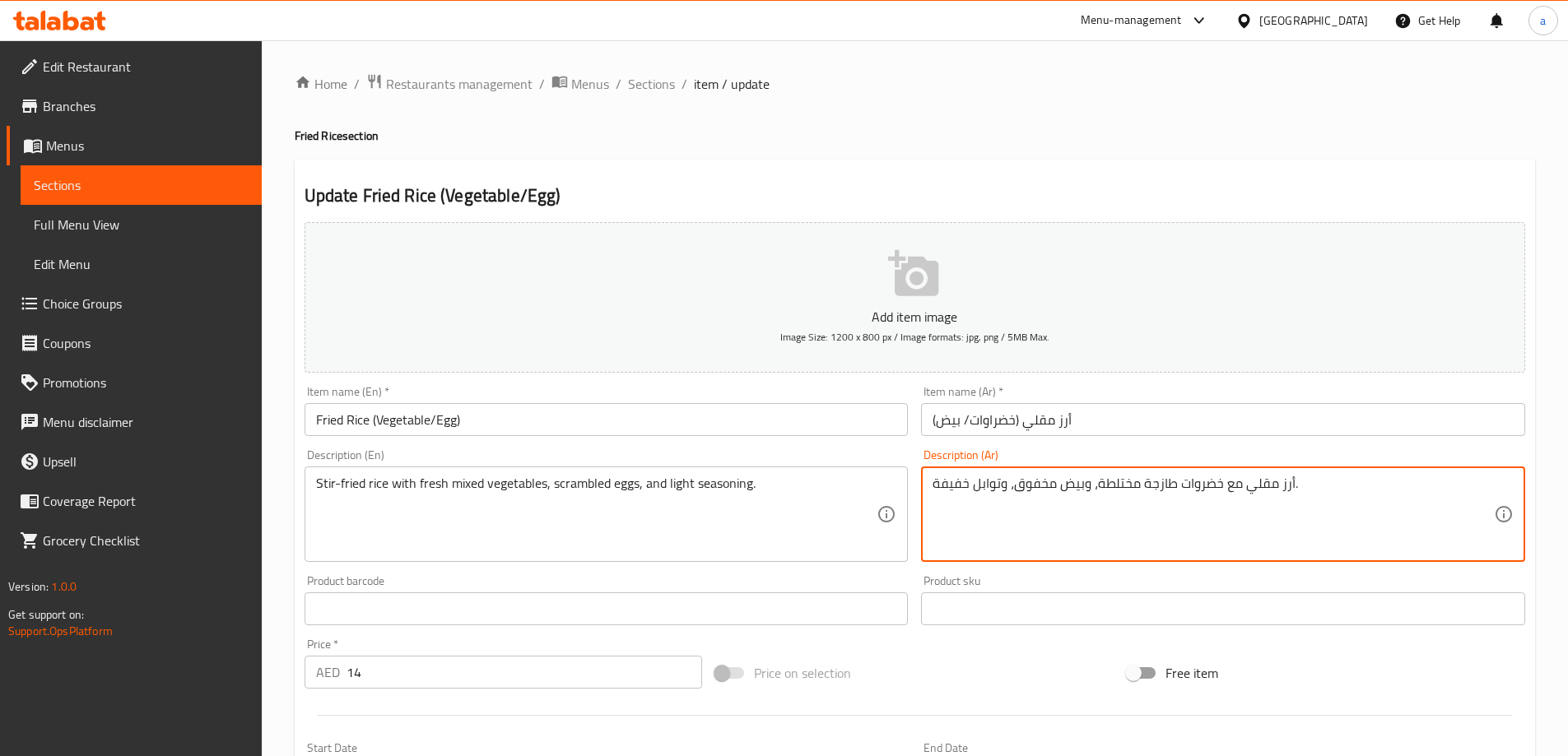
click at [1113, 483] on textarea "أرز مقلي مع خضروات طازجة مختلطة، وبيض مخفوق، وتوابل خفيفة." at bounding box center [1213, 515] width 562 height 79
type textarea "أرز مقلي مع خضروات طازجة مشكلة، وبيض مخفوق، وتوابل خفيفة."
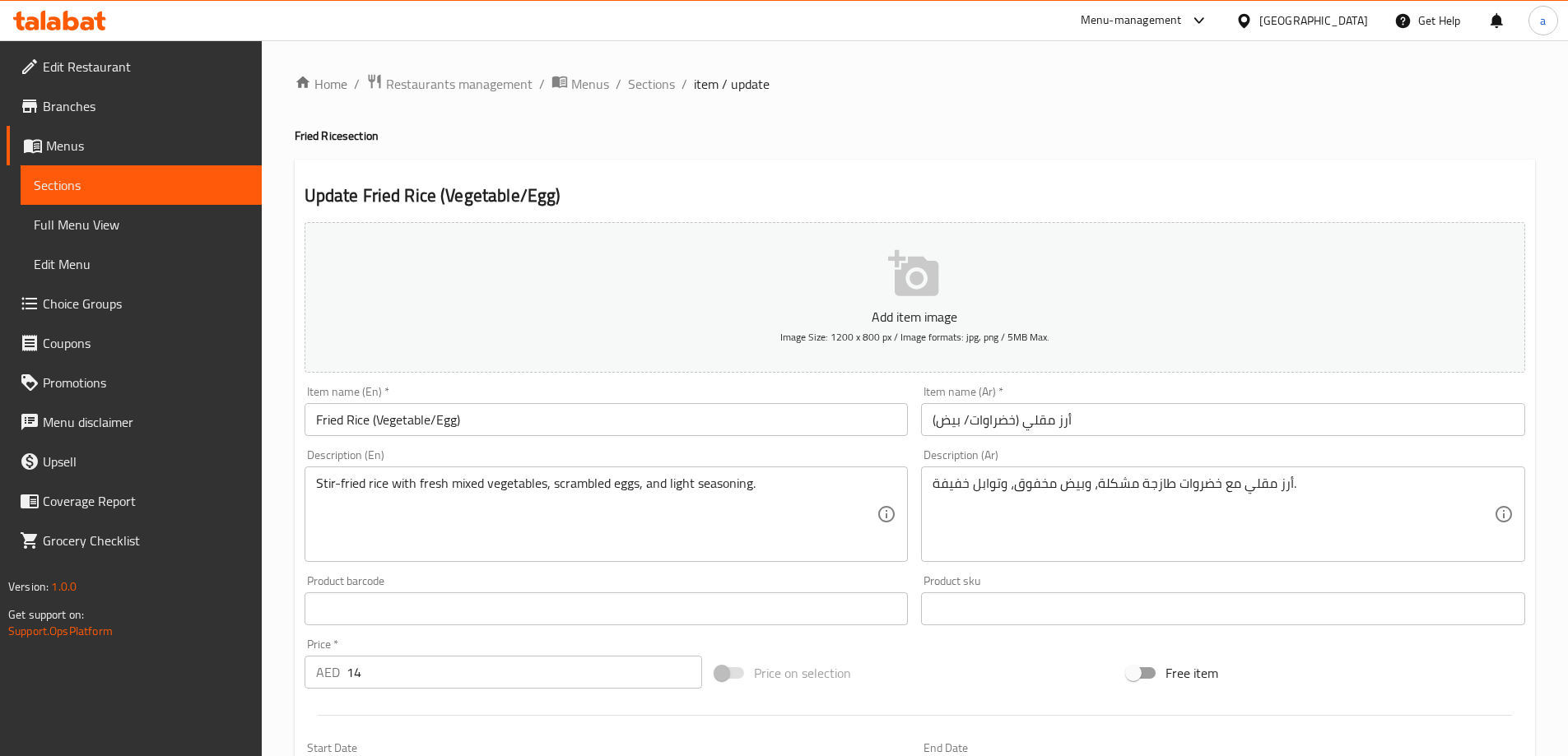
click at [1155, 454] on div "Description (Ar) أرز مقلي مع خضروات طازجة مشكلة، وبيض مخفوق، وتوابل خفيفة. Desc…" at bounding box center [1224, 505] width 604 height 113
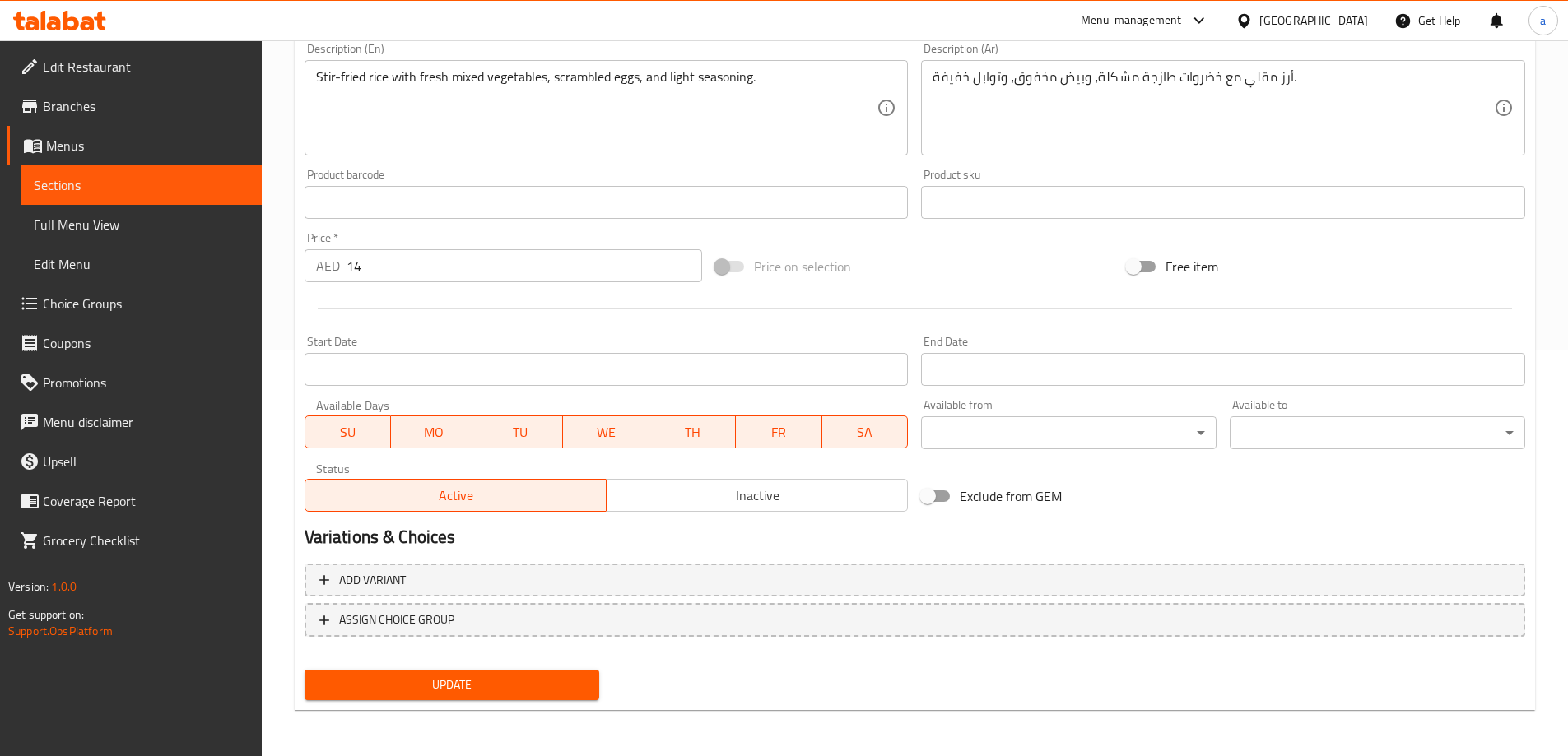
click at [493, 681] on span "Update" at bounding box center [452, 684] width 270 height 21
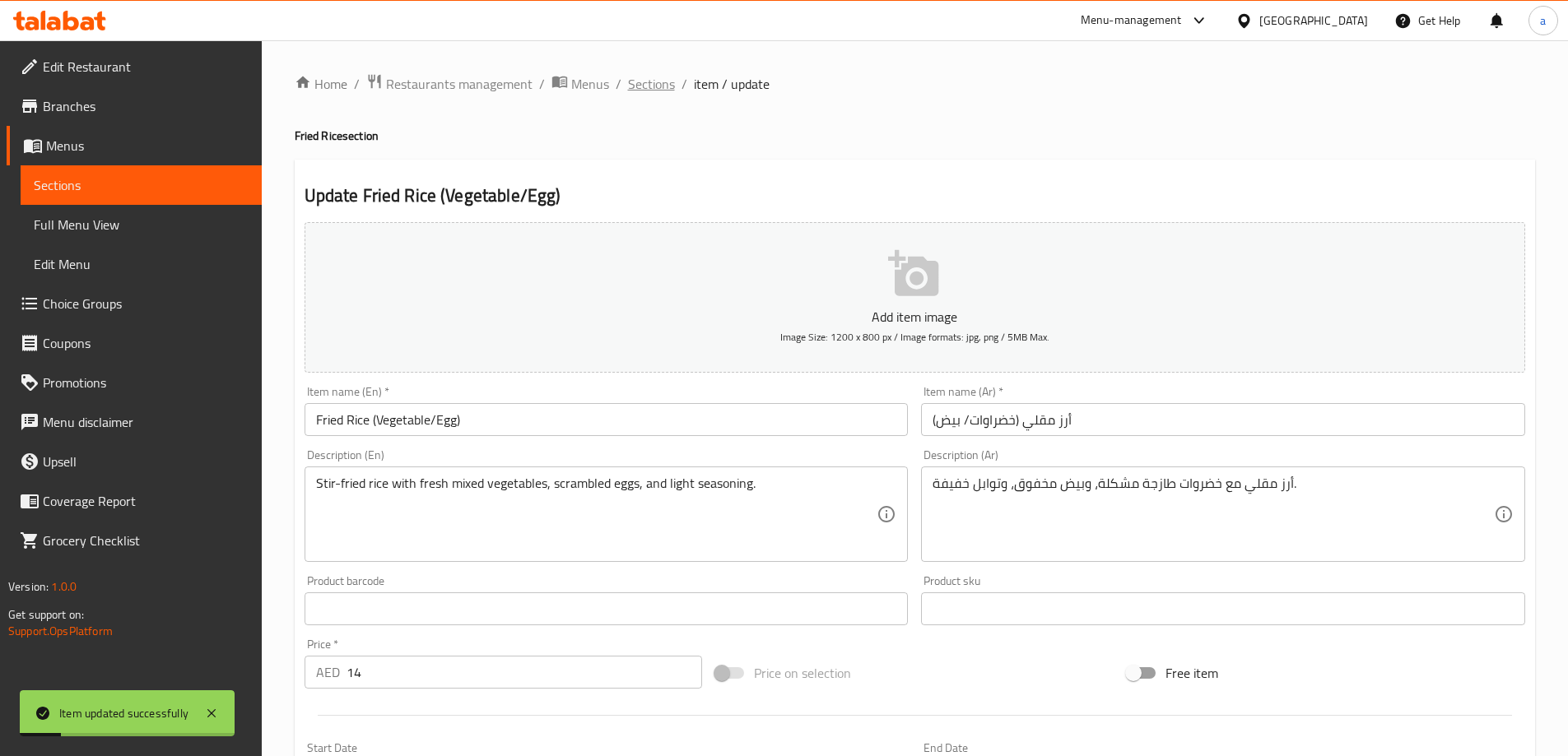
click at [636, 88] on span "Sections" at bounding box center [652, 84] width 47 height 20
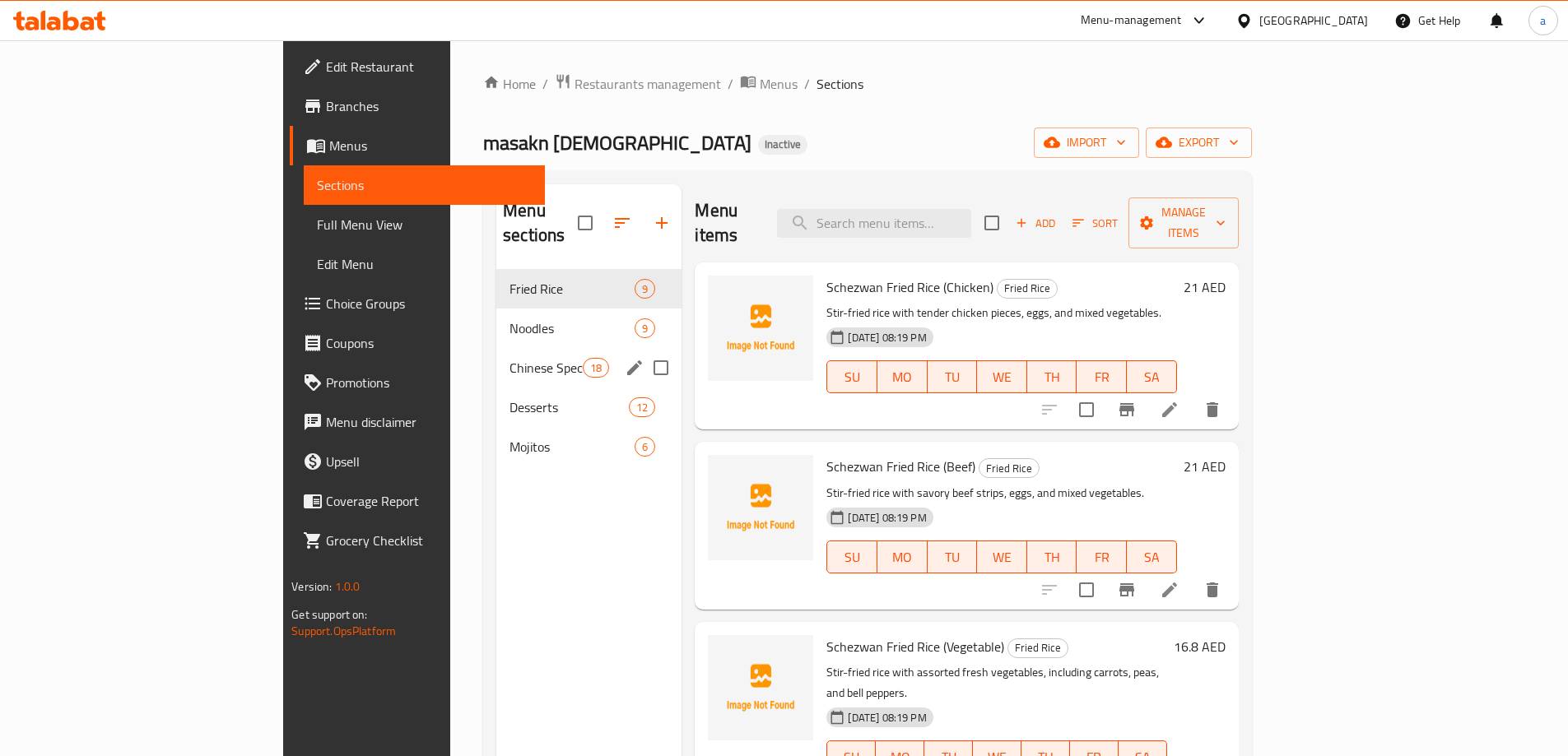
click at [644, 351] on input "Menu sections" at bounding box center [661, 368] width 34 height 34
checkbox input "true"
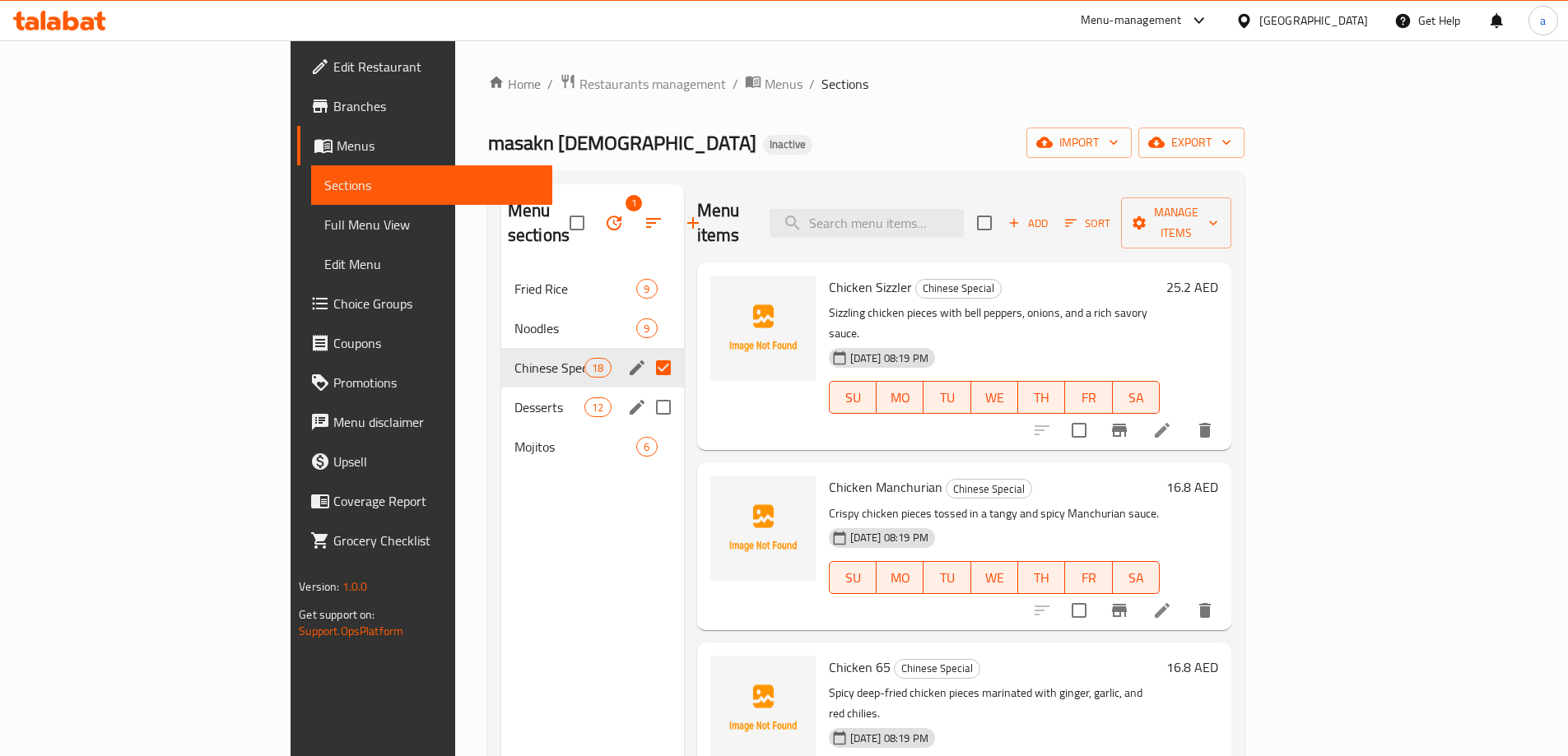
click at [646, 390] on input "Menu sections" at bounding box center [663, 407] width 34 height 34
checkbox input "true"
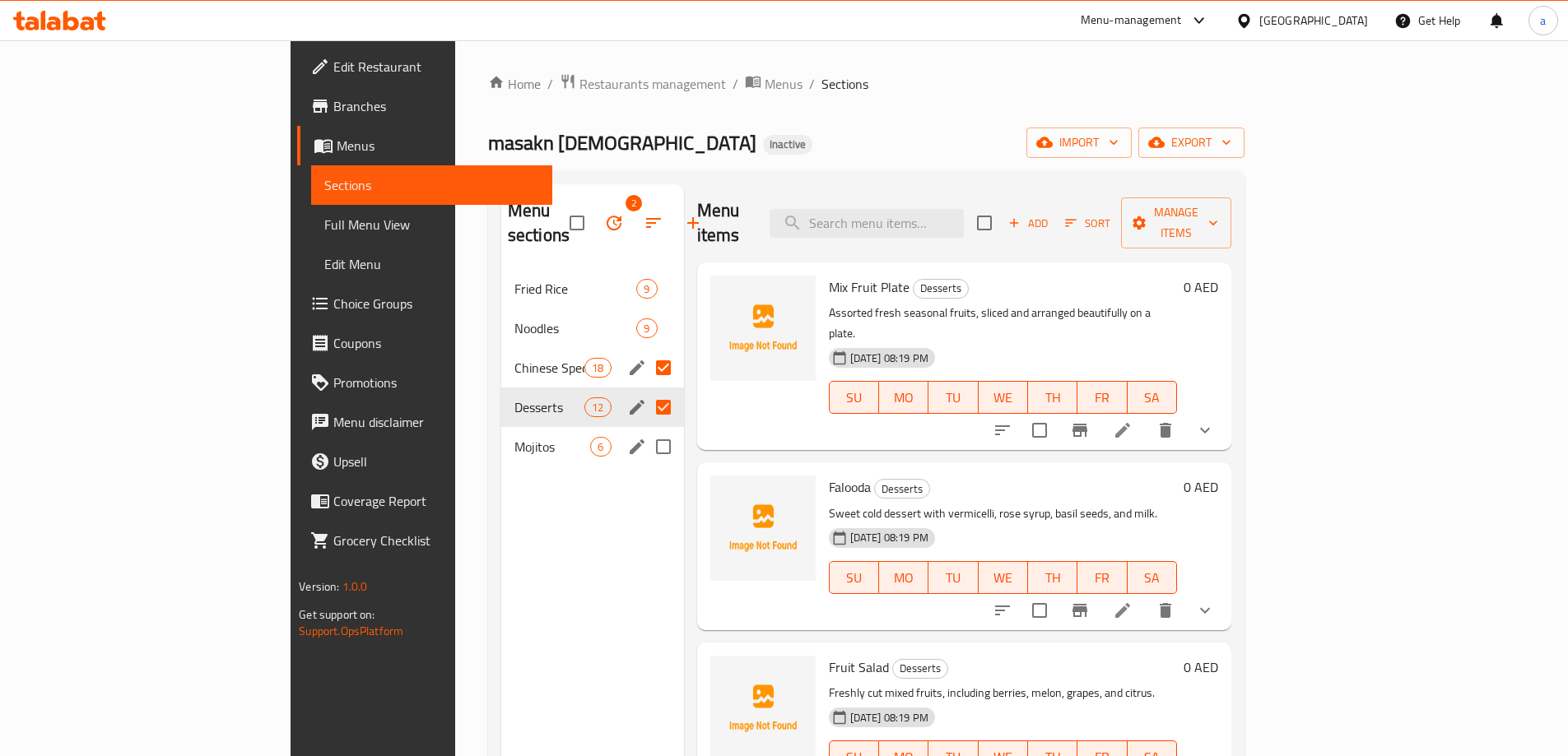
click at [646, 430] on input "Menu sections" at bounding box center [663, 446] width 34 height 34
checkbox input "true"
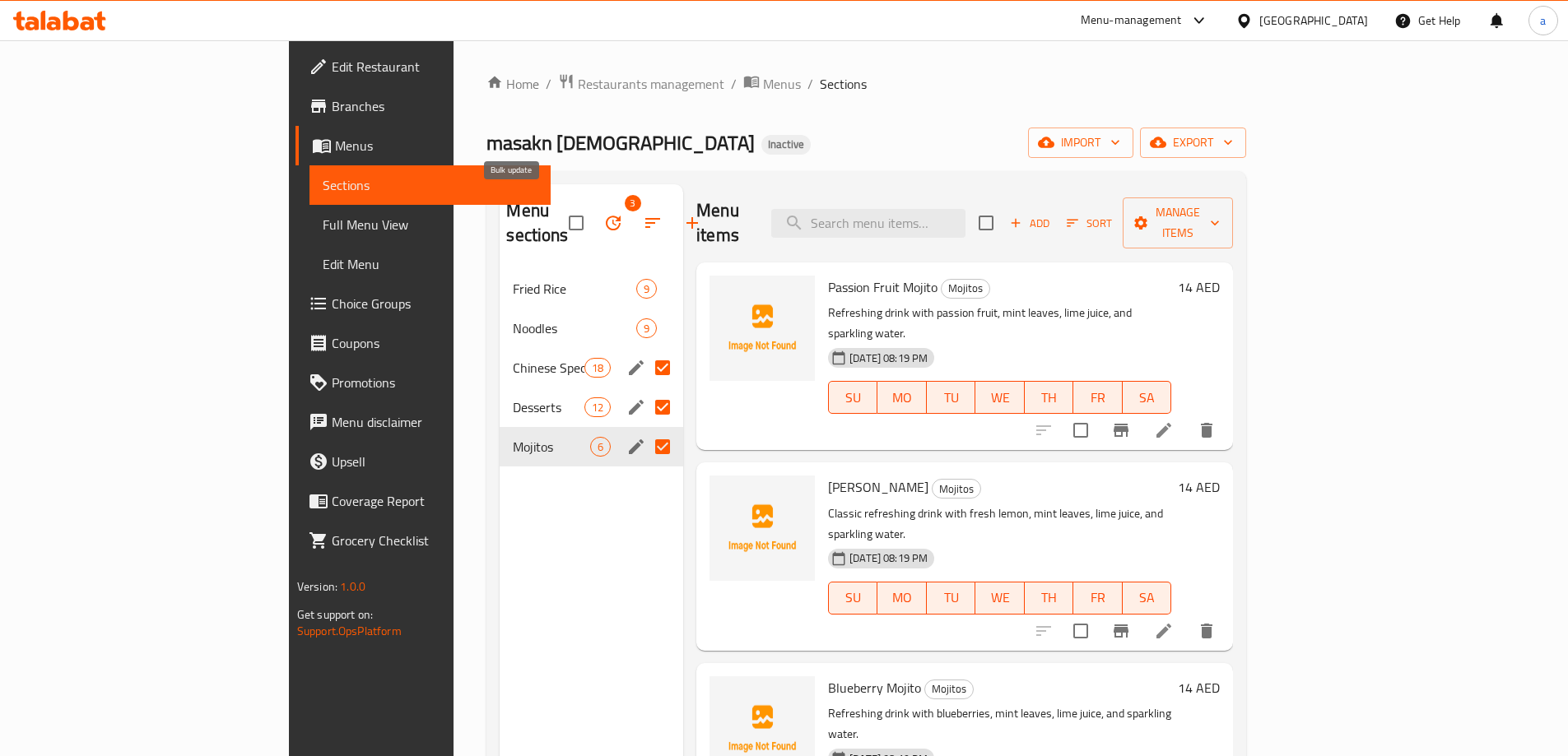
click at [604, 214] on icon "button" at bounding box center [614, 223] width 20 height 20
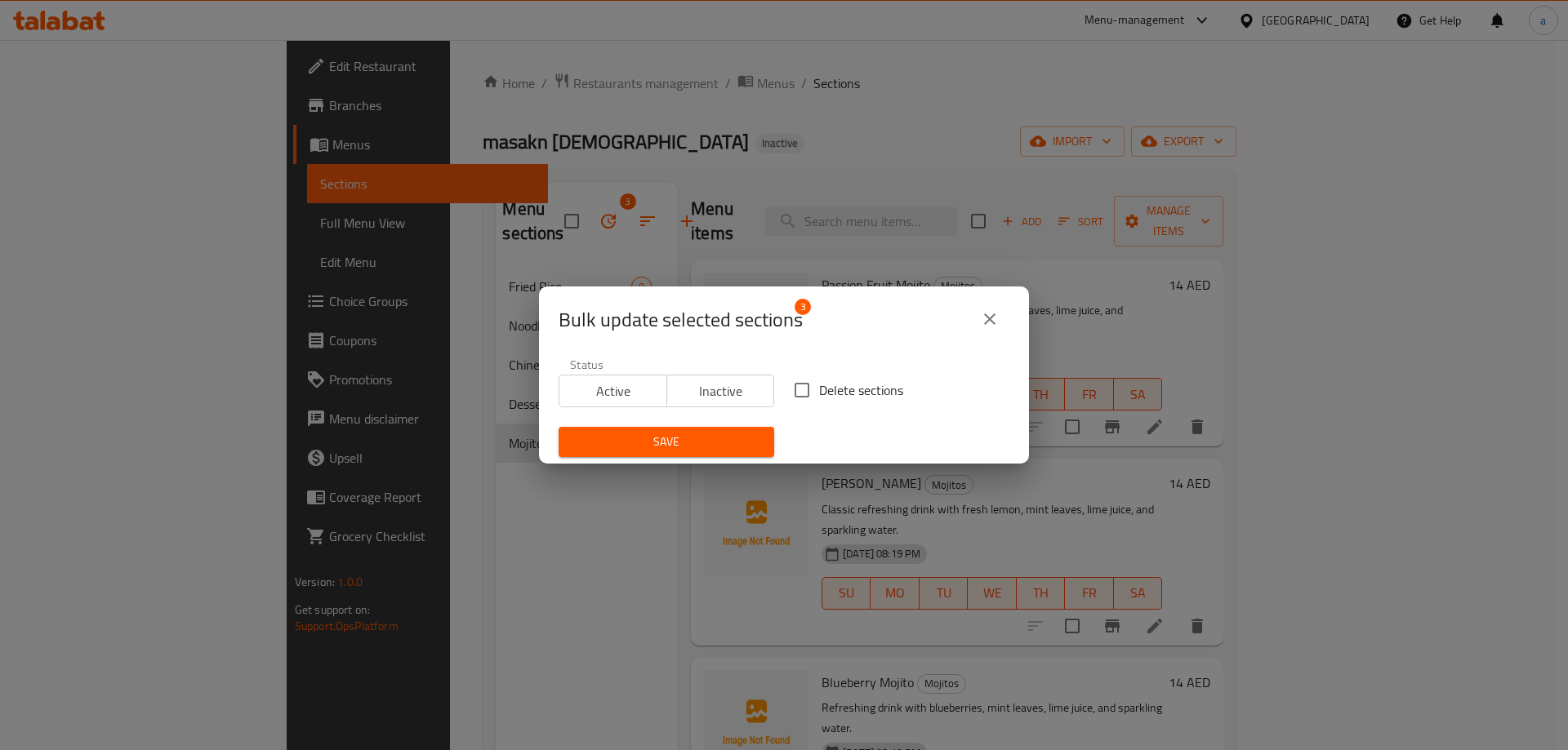
click at [804, 389] on input "Delete sections" at bounding box center [801, 390] width 34 height 34
checkbox input "true"
click at [732, 434] on span "Save" at bounding box center [666, 442] width 189 height 20
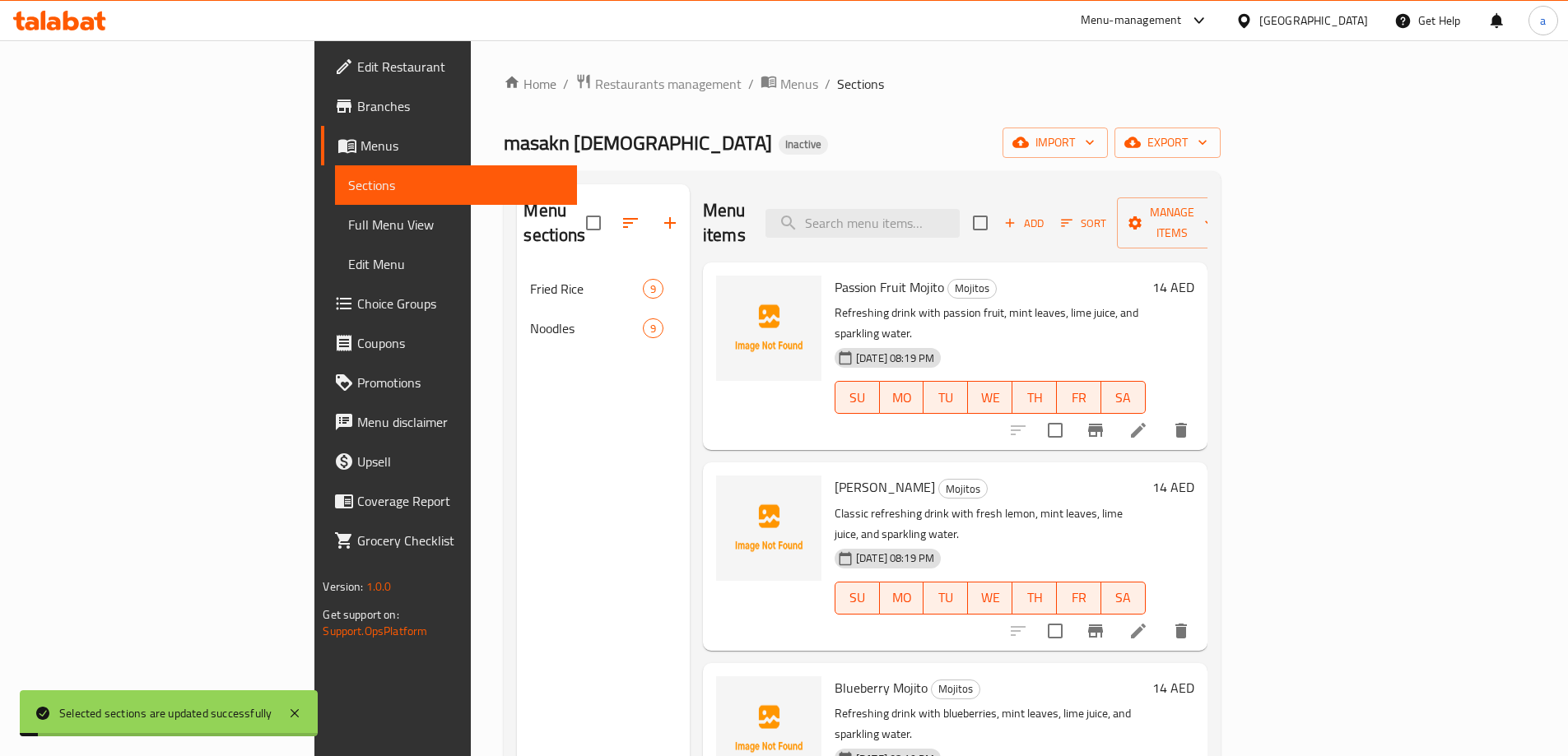
click at [517, 538] on div "Menu sections Fried Rice 9 Noodles 9" at bounding box center [604, 561] width 173 height 756
click at [357, 298] on span "Choice Groups" at bounding box center [459, 304] width 206 height 20
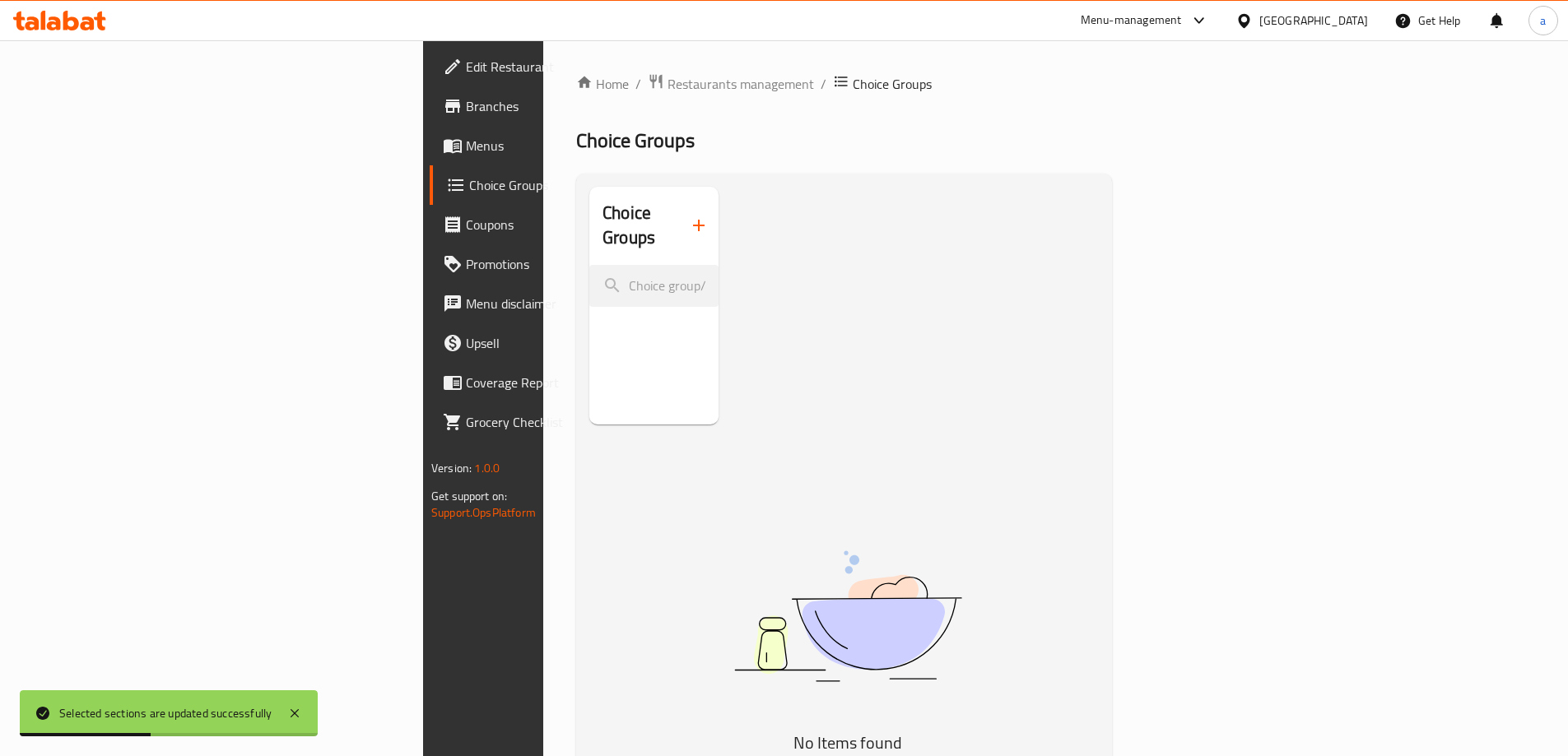
click at [690, 218] on icon "button" at bounding box center [699, 225] width 20 height 20
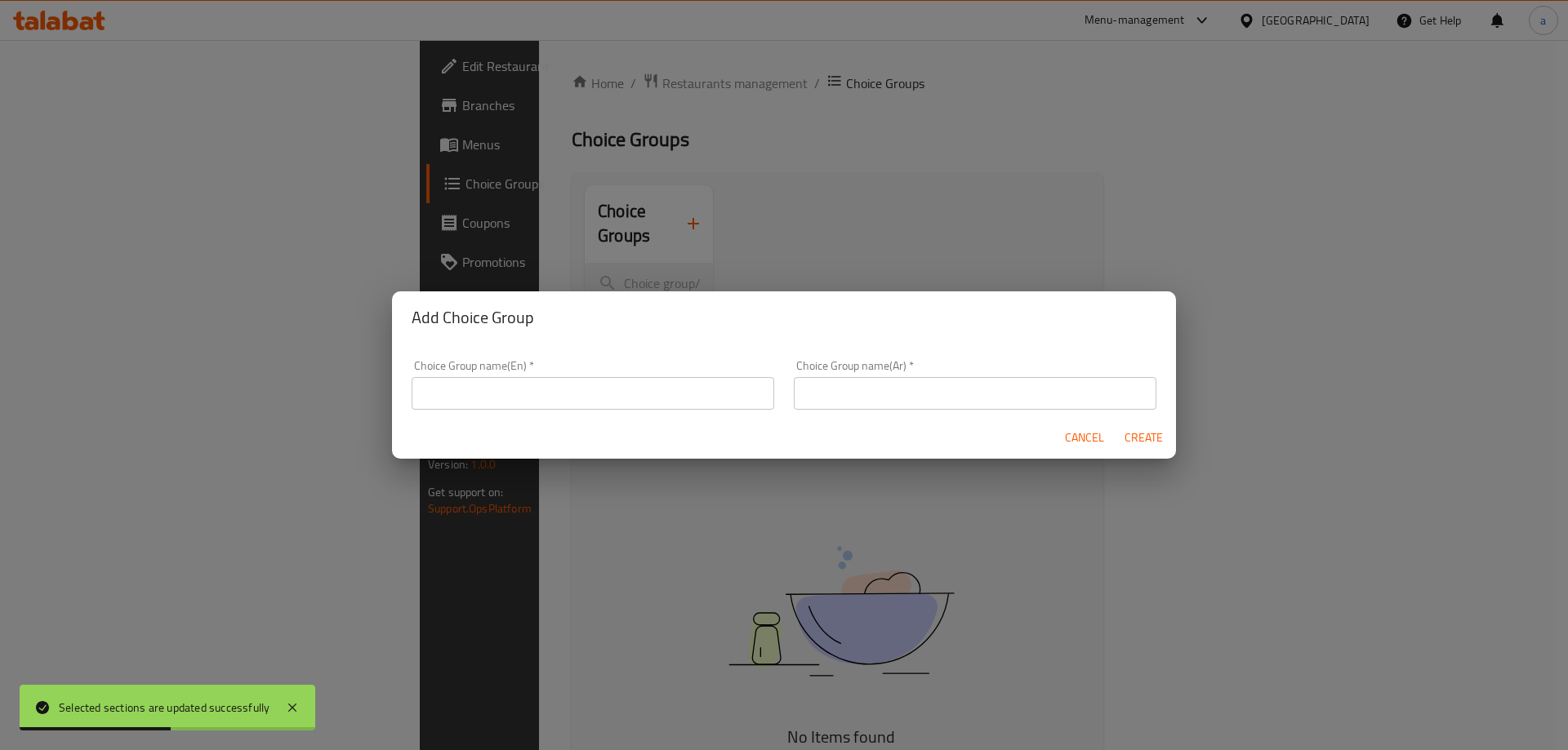
click at [627, 403] on input "text" at bounding box center [593, 393] width 363 height 32
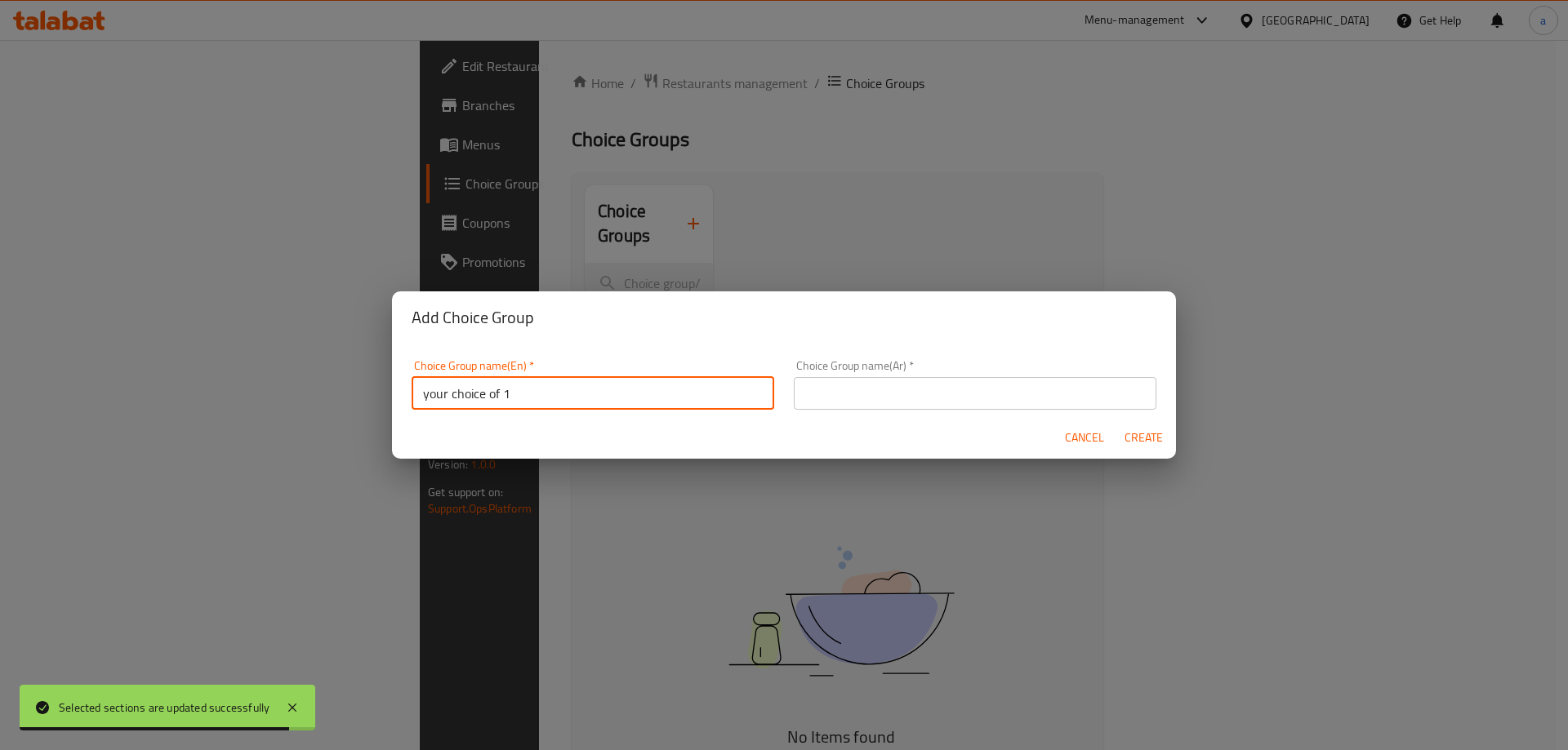
click at [593, 402] on input "your choice of 1" at bounding box center [593, 393] width 363 height 32
type input "your choice of"
click at [895, 375] on div "Choice Group name(Ar)   * Choice Group name(Ar) *" at bounding box center [976, 384] width 363 height 50
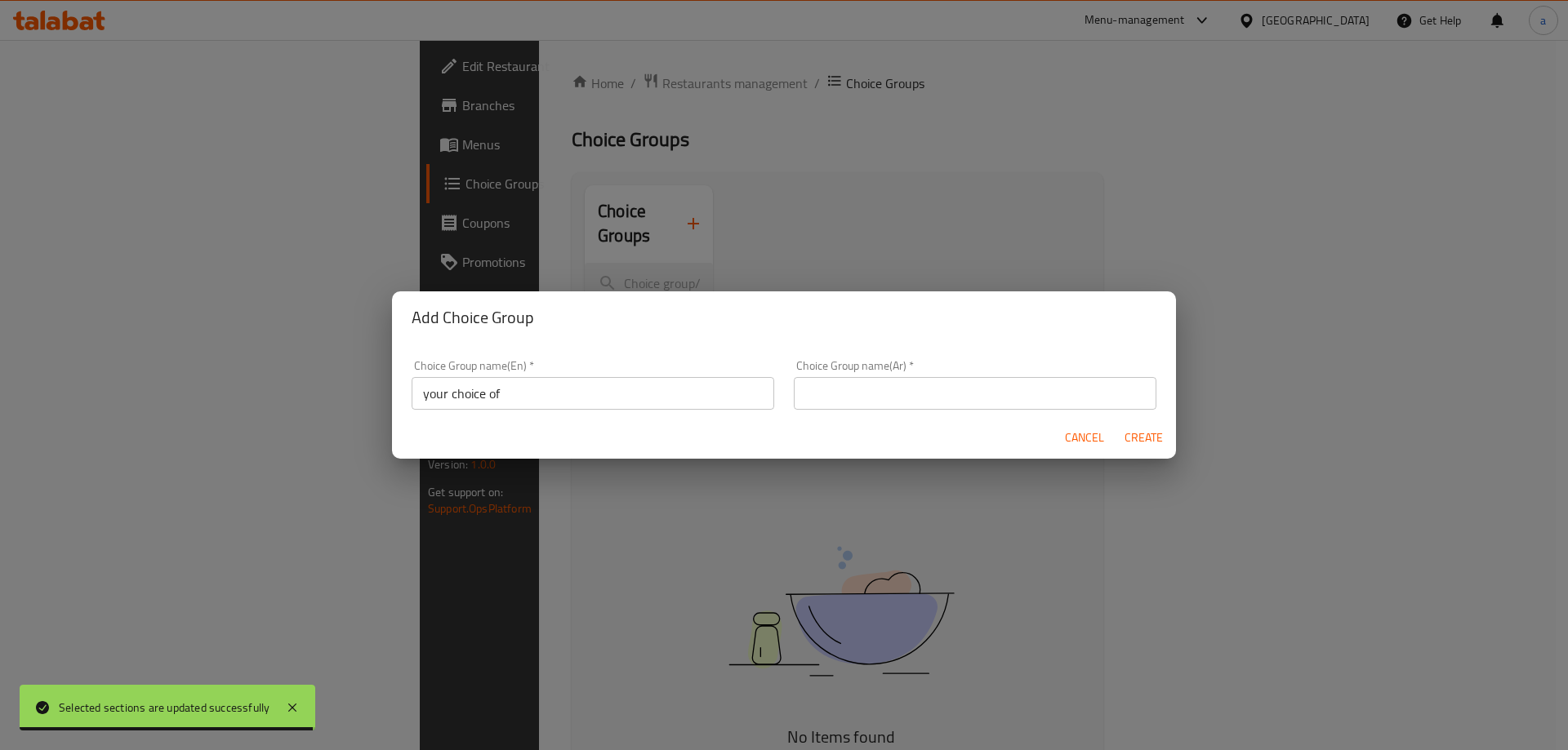
click at [900, 387] on input "text" at bounding box center [976, 393] width 363 height 32
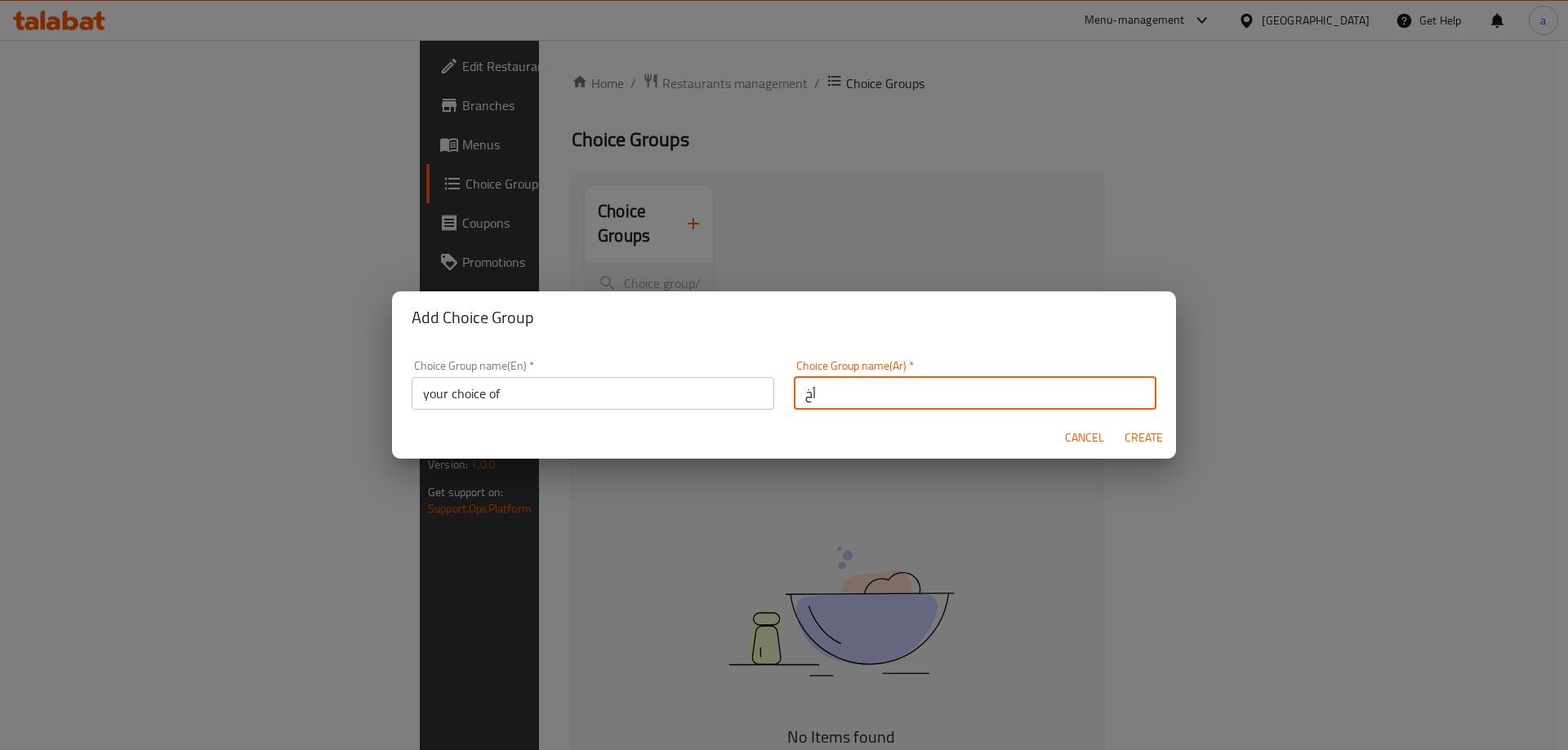
type input "أختيارك من"
click at [905, 430] on div "Cancel Create" at bounding box center [784, 438] width 784 height 43
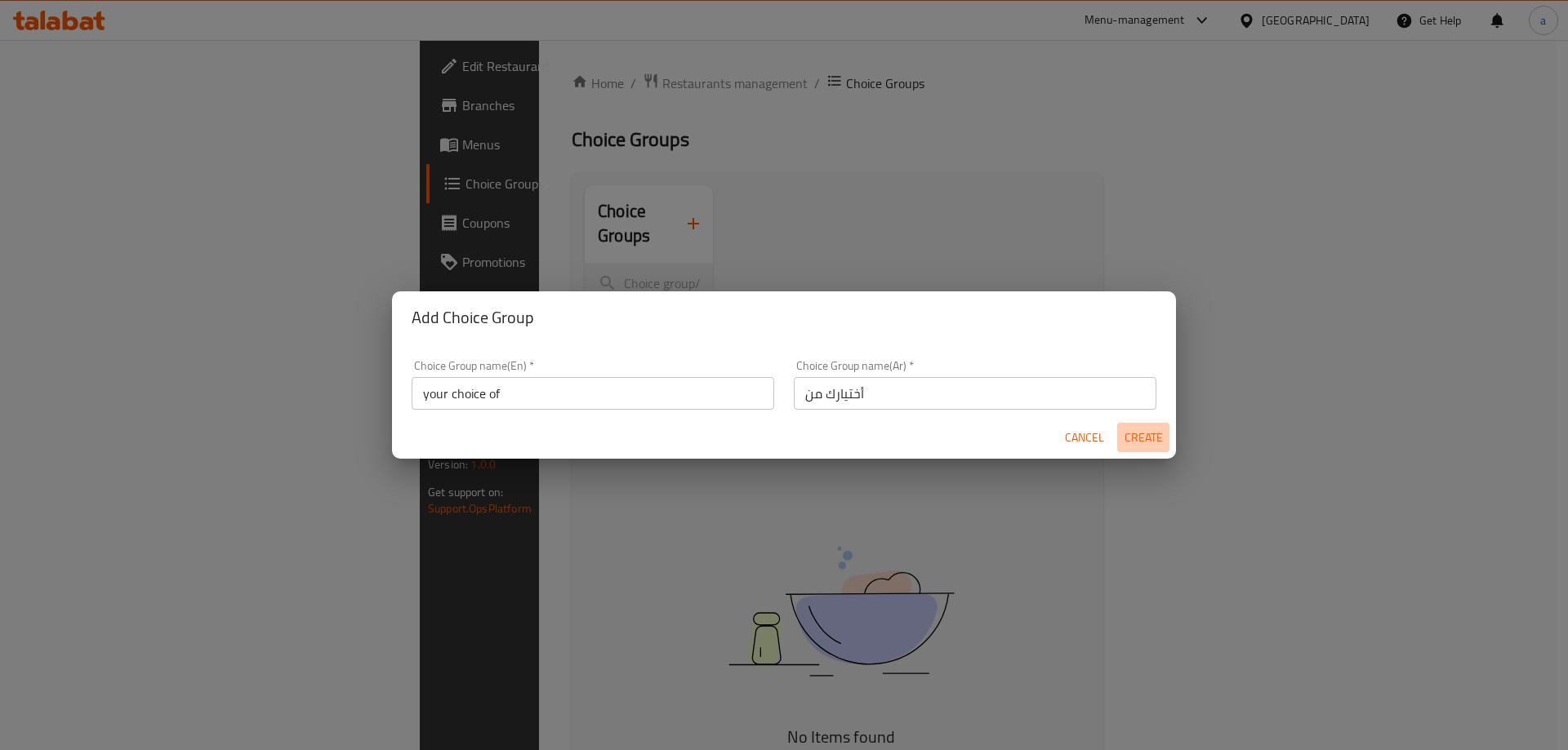
click at [1147, 436] on span "Create" at bounding box center [1144, 438] width 39 height 20
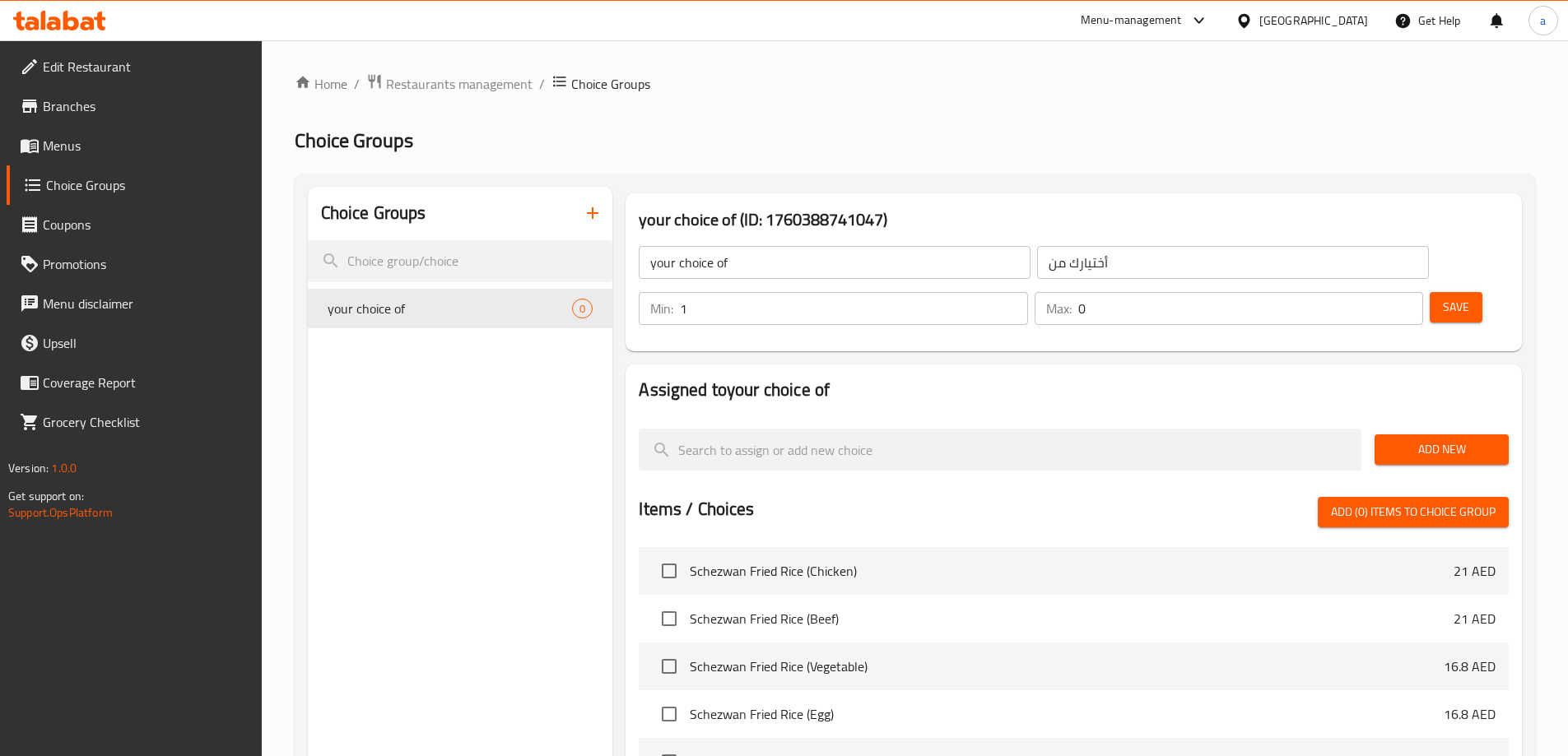
type input "1"
click at [1028, 292] on input "1" at bounding box center [853, 308] width 347 height 32
type input "1"
click at [1376, 292] on input "1" at bounding box center [1250, 308] width 345 height 32
click at [1412, 439] on span "Add New" at bounding box center [1442, 449] width 108 height 21
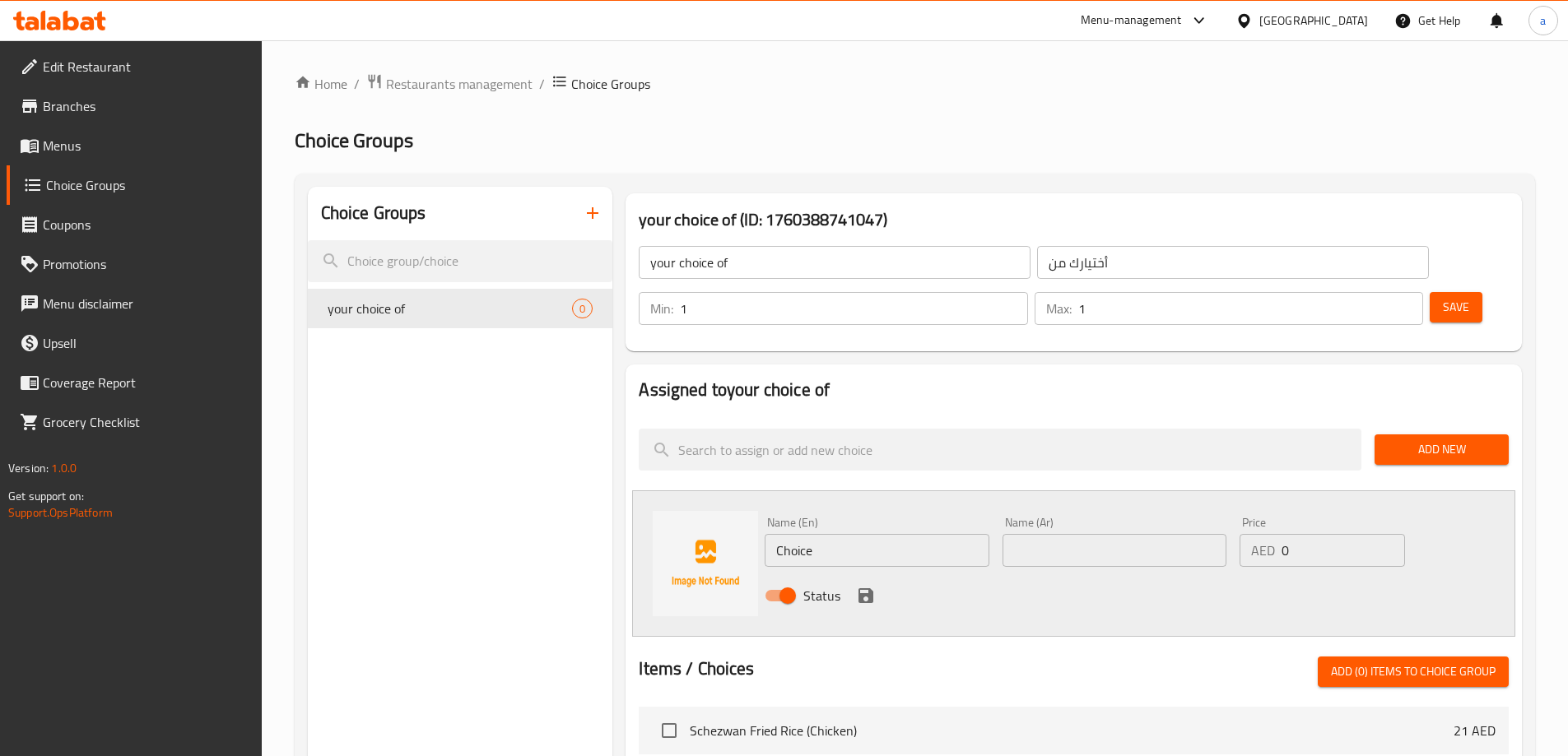
click at [813, 534] on input "Choice" at bounding box center [877, 550] width 224 height 32
click at [934, 534] on input "text" at bounding box center [877, 550] width 224 height 32
paste input "Vegetable"
type input "Vegetable"
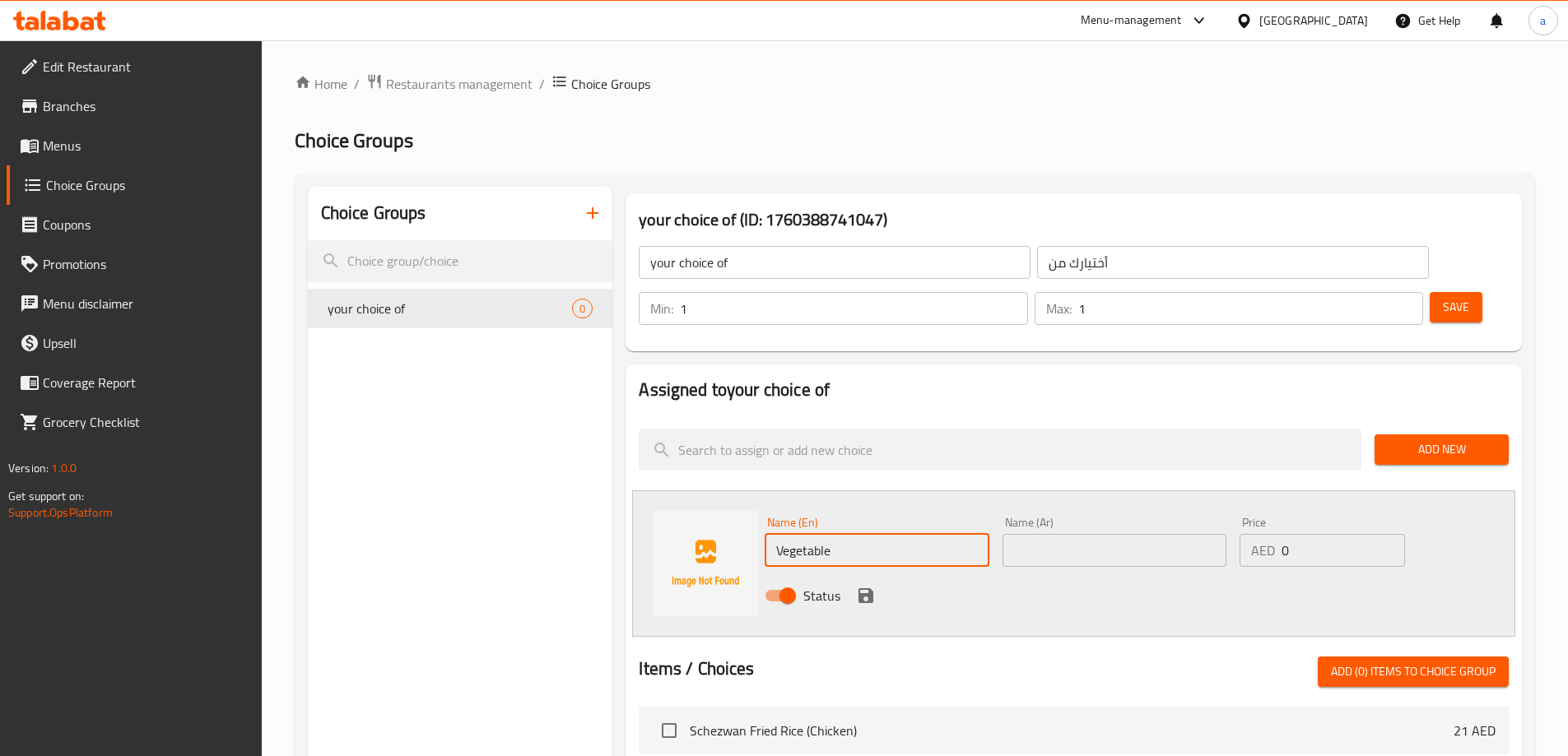
click at [1077, 534] on input "text" at bounding box center [1115, 550] width 224 height 32
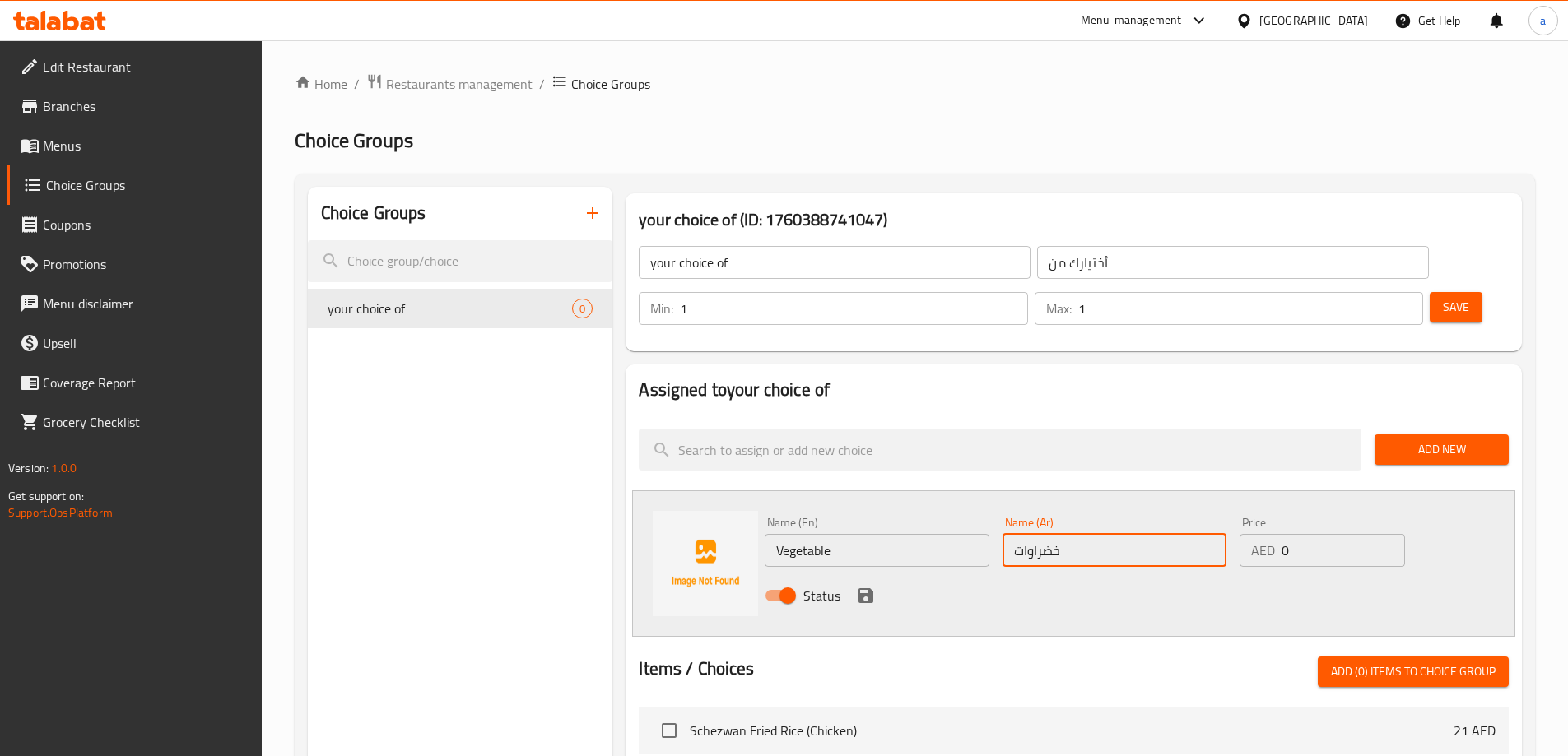
type input "خضراوات"
click at [1266, 573] on div "Status" at bounding box center [1115, 595] width 713 height 44
click at [865, 586] on icon "save" at bounding box center [866, 596] width 20 height 20
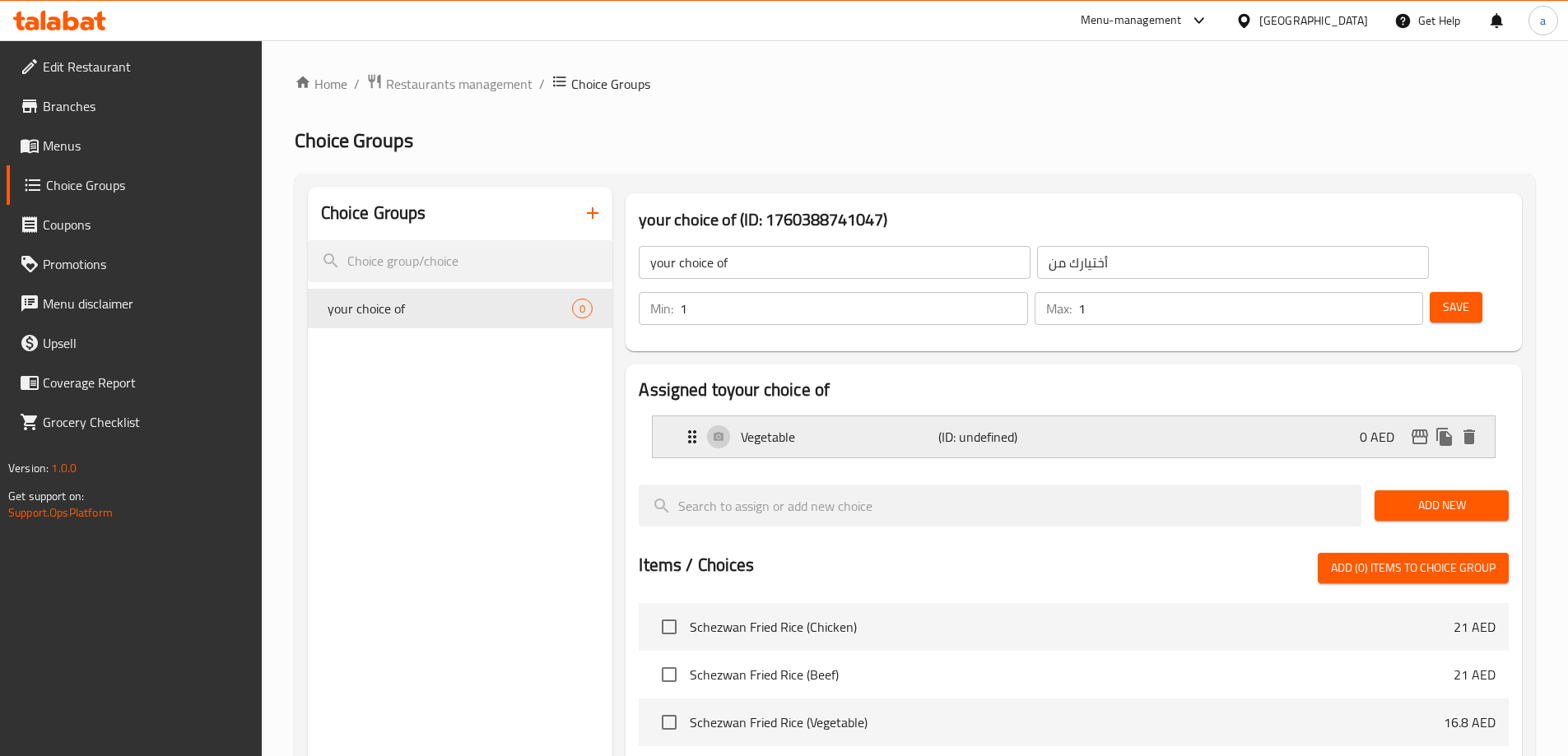
click at [1109, 417] on div "Vegetable (ID: undefined) 0 AED" at bounding box center [1079, 437] width 793 height 41
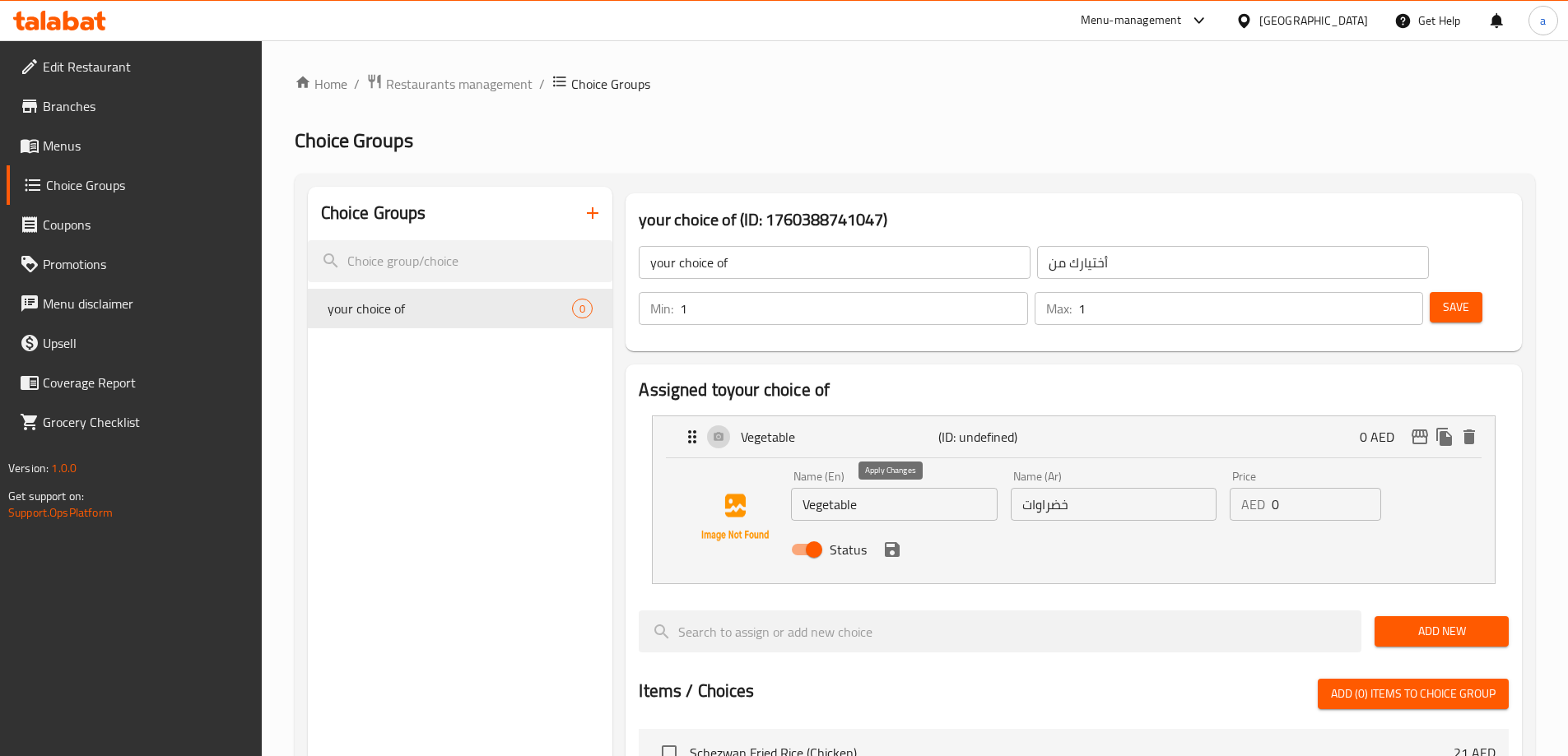
click at [885, 543] on icon "save" at bounding box center [892, 550] width 15 height 15
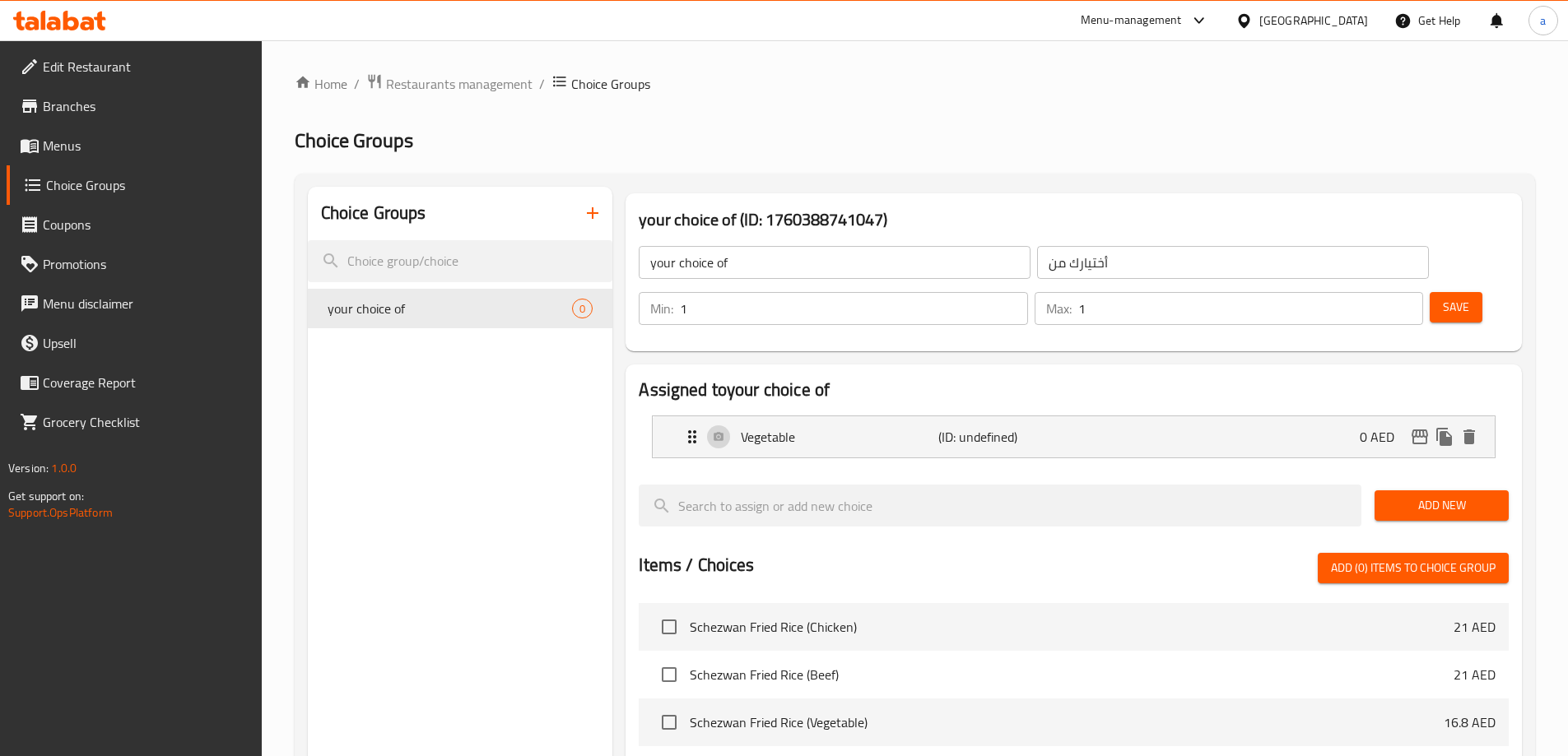
click at [1443, 297] on span "Save" at bounding box center [1456, 307] width 27 height 21
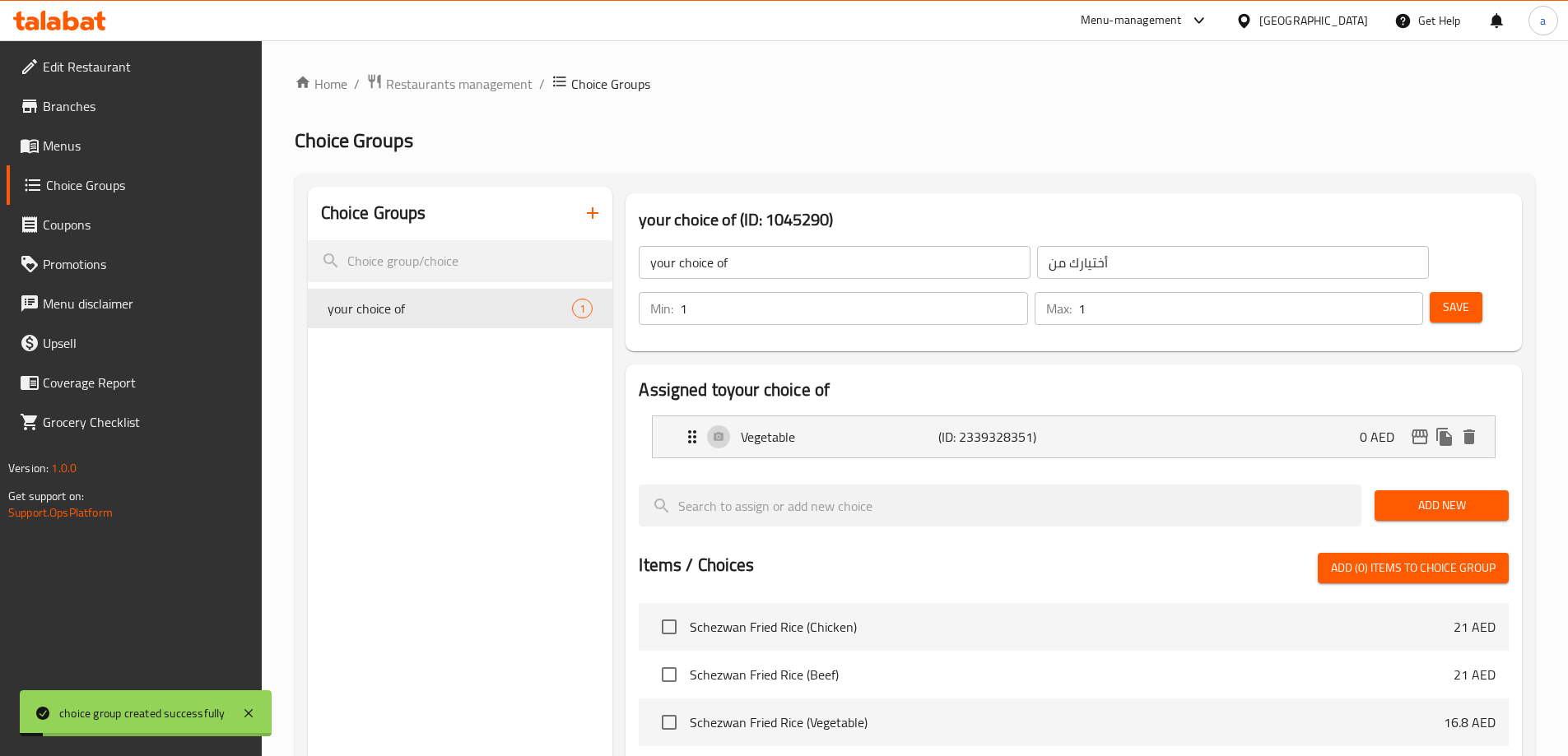
click at [1421, 495] on span "Add New" at bounding box center [1442, 505] width 108 height 21
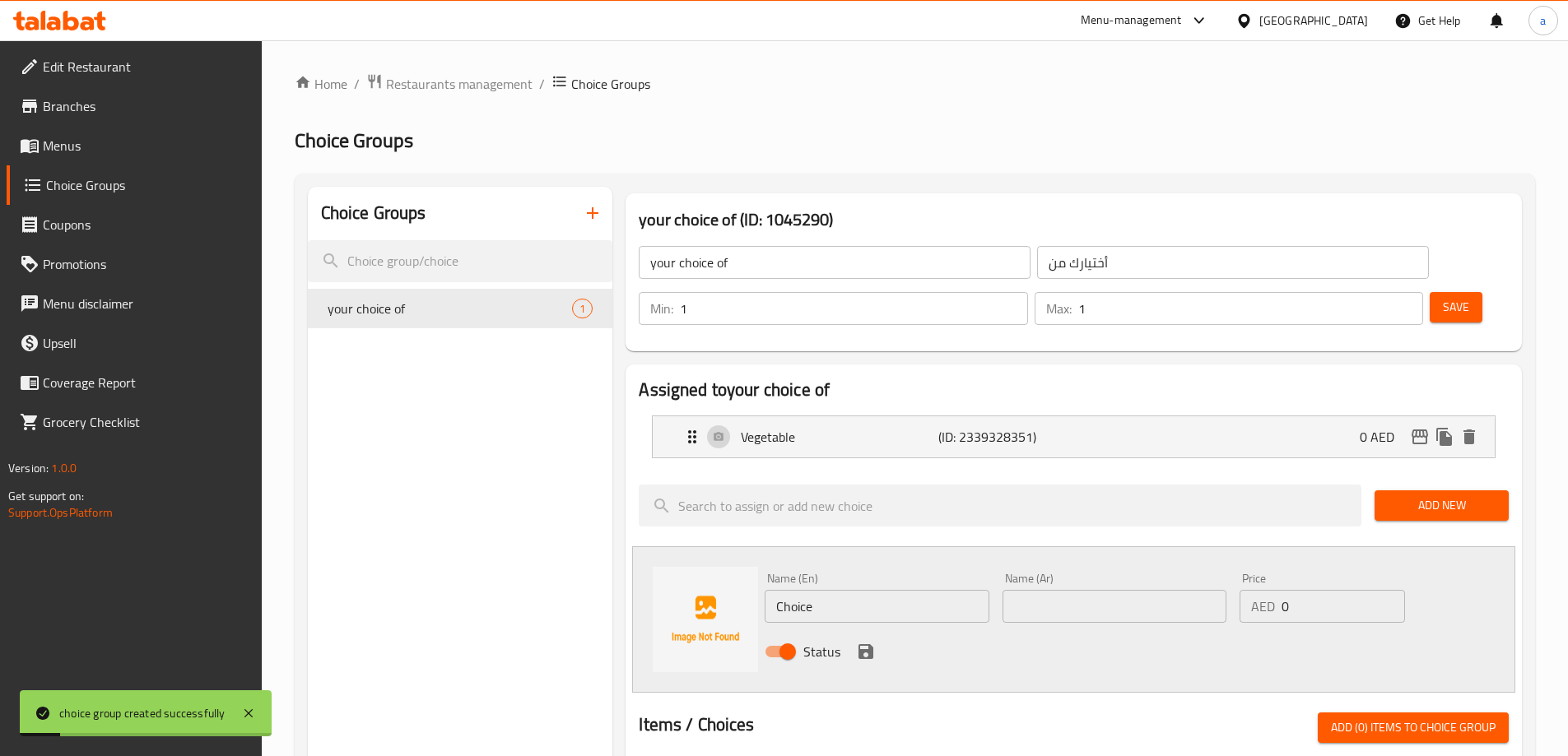
click at [971, 590] on input "Choice" at bounding box center [877, 606] width 224 height 32
click at [891, 590] on input "text" at bounding box center [877, 606] width 224 height 32
paste input "Egg"
type input "Egg"
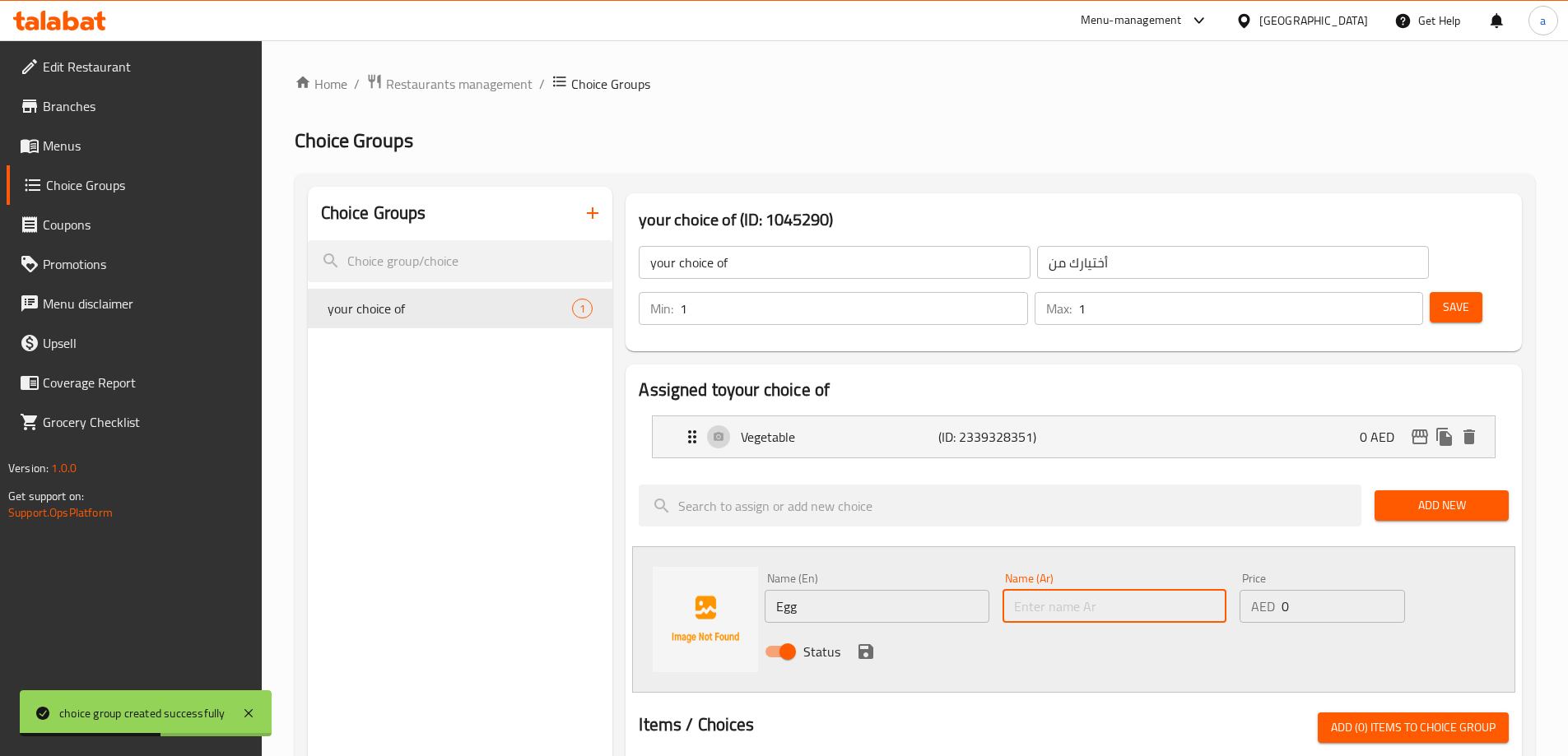
click at [1201, 590] on input "text" at bounding box center [1115, 606] width 224 height 32
type input "بيض"
click at [1010, 629] on div "Status" at bounding box center [1115, 651] width 713 height 44
click at [870, 644] on icon "save" at bounding box center [866, 651] width 15 height 15
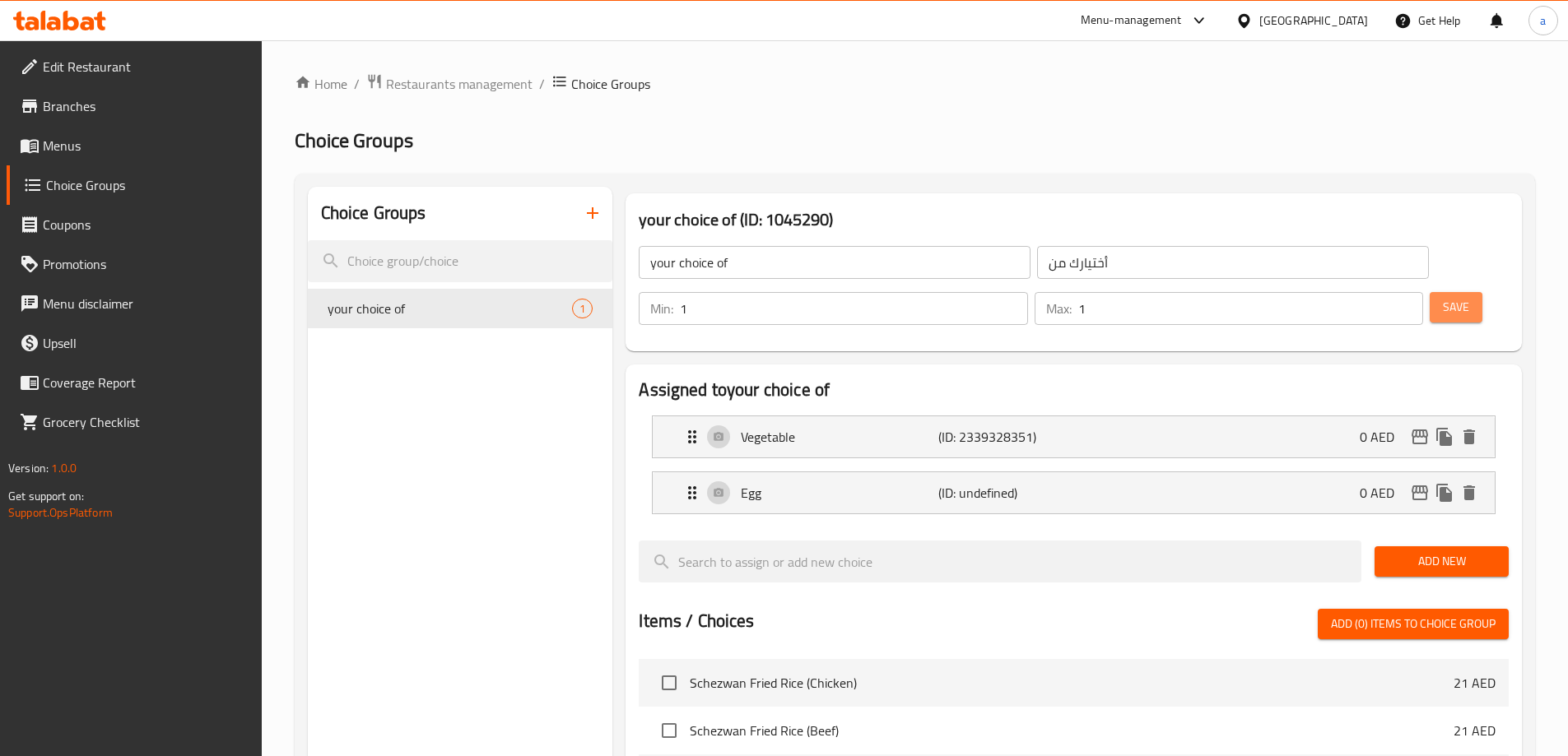
click at [1430, 292] on button "Save" at bounding box center [1457, 307] width 53 height 30
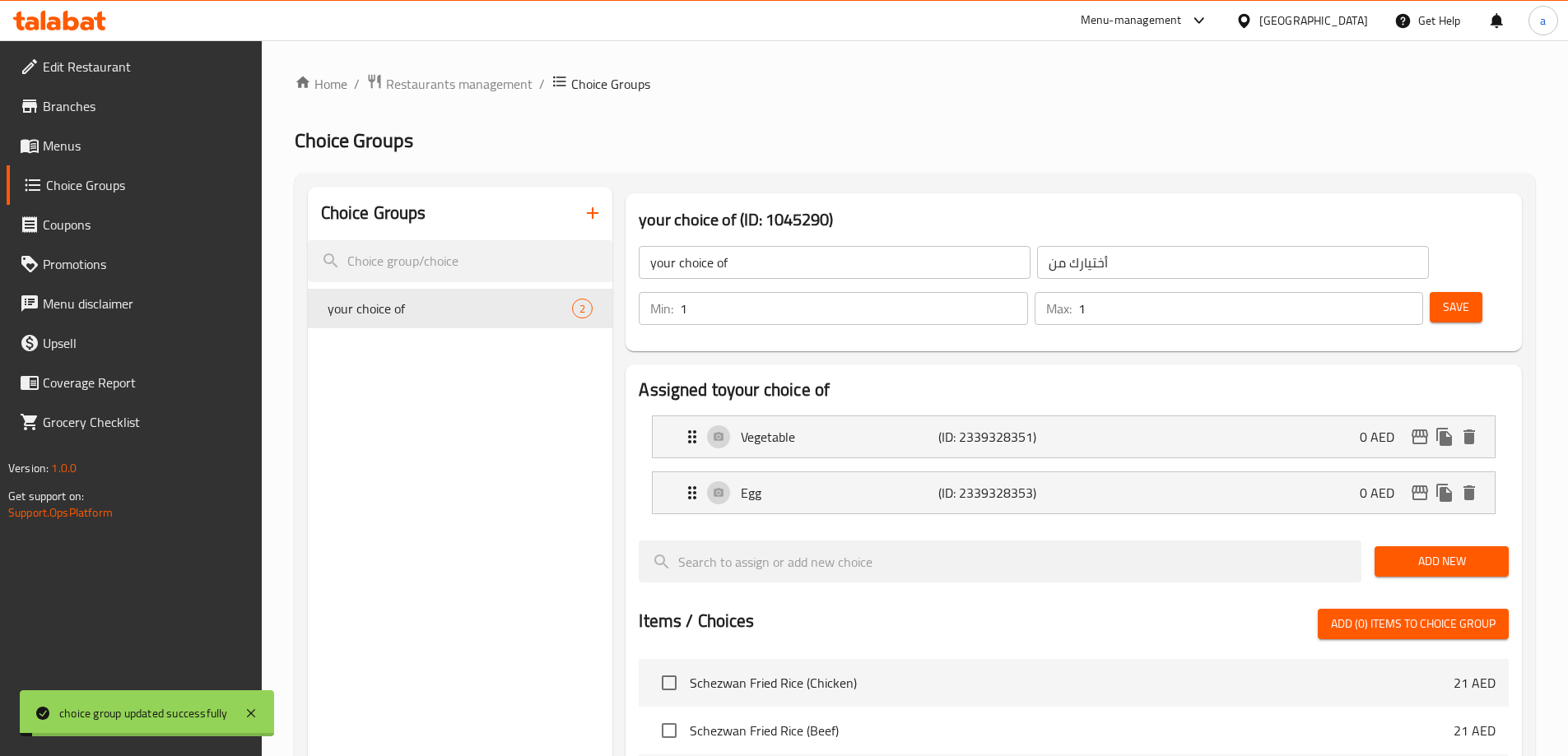
click at [1097, 472] on div "Egg (ID: 2339328353) 0 AED" at bounding box center [1079, 493] width 793 height 41
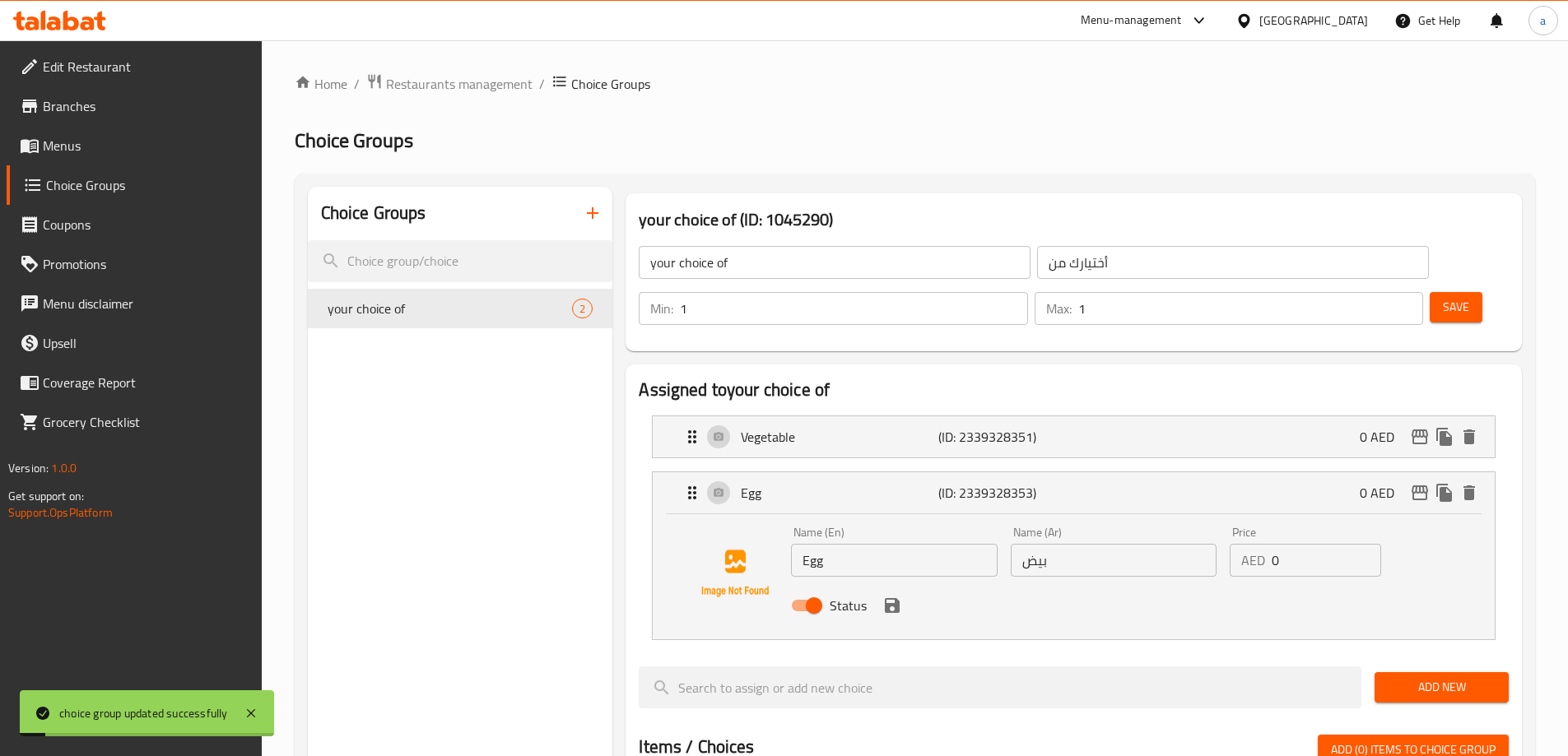
click at [1097, 472] on div "Egg (ID: 2339328353) 0 AED" at bounding box center [1079, 493] width 793 height 41
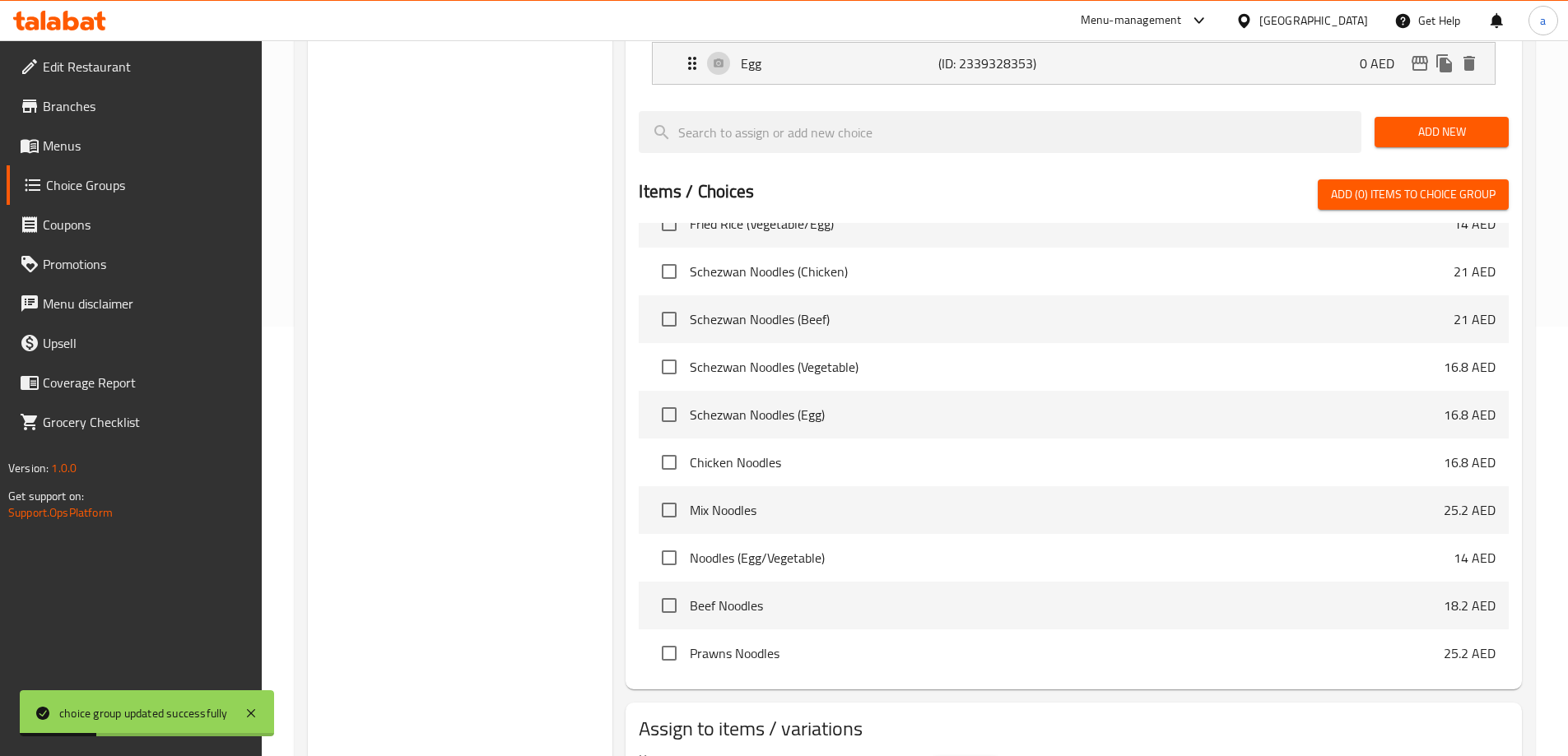
scroll to position [485, 0]
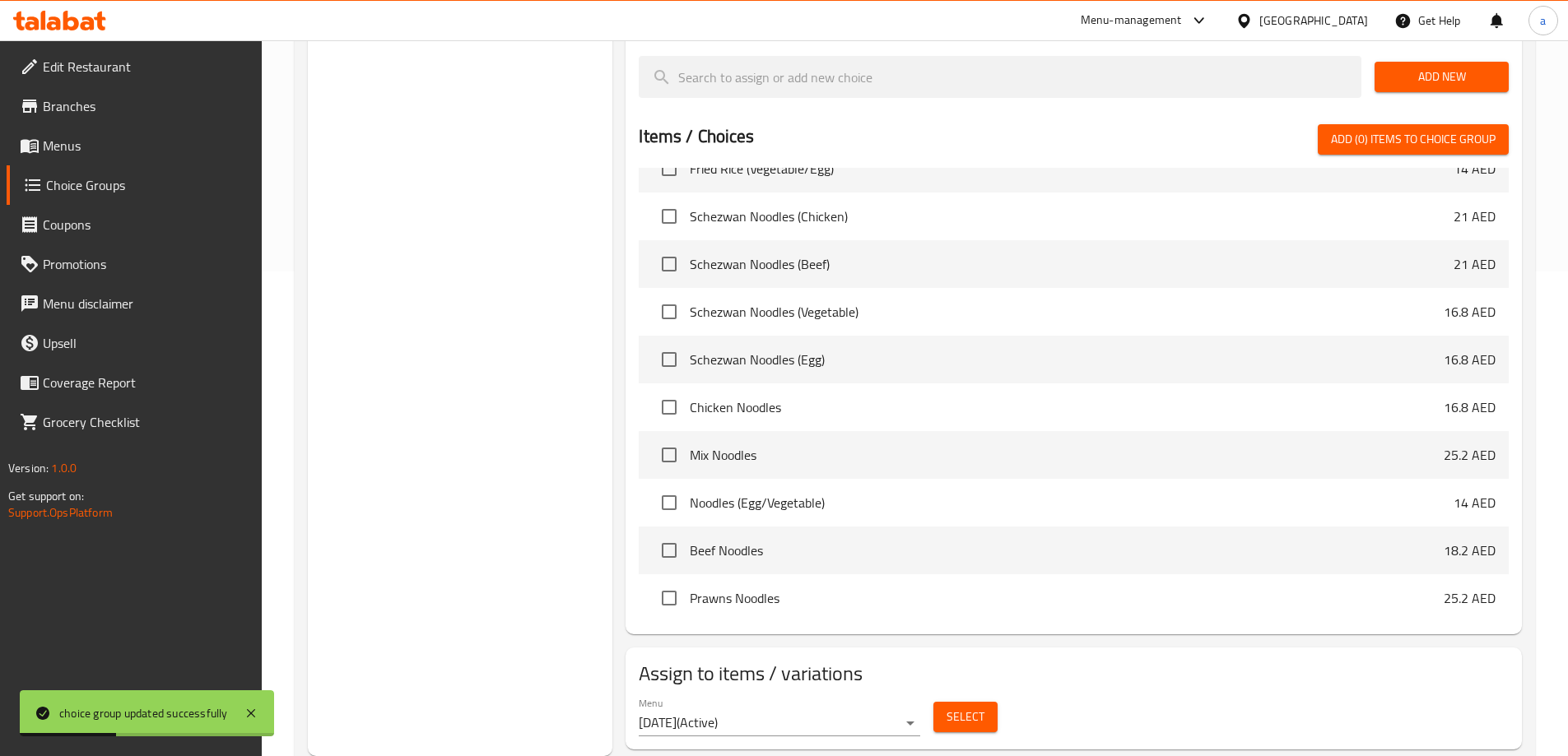
click at [969, 707] on span "Select" at bounding box center [966, 717] width 38 height 21
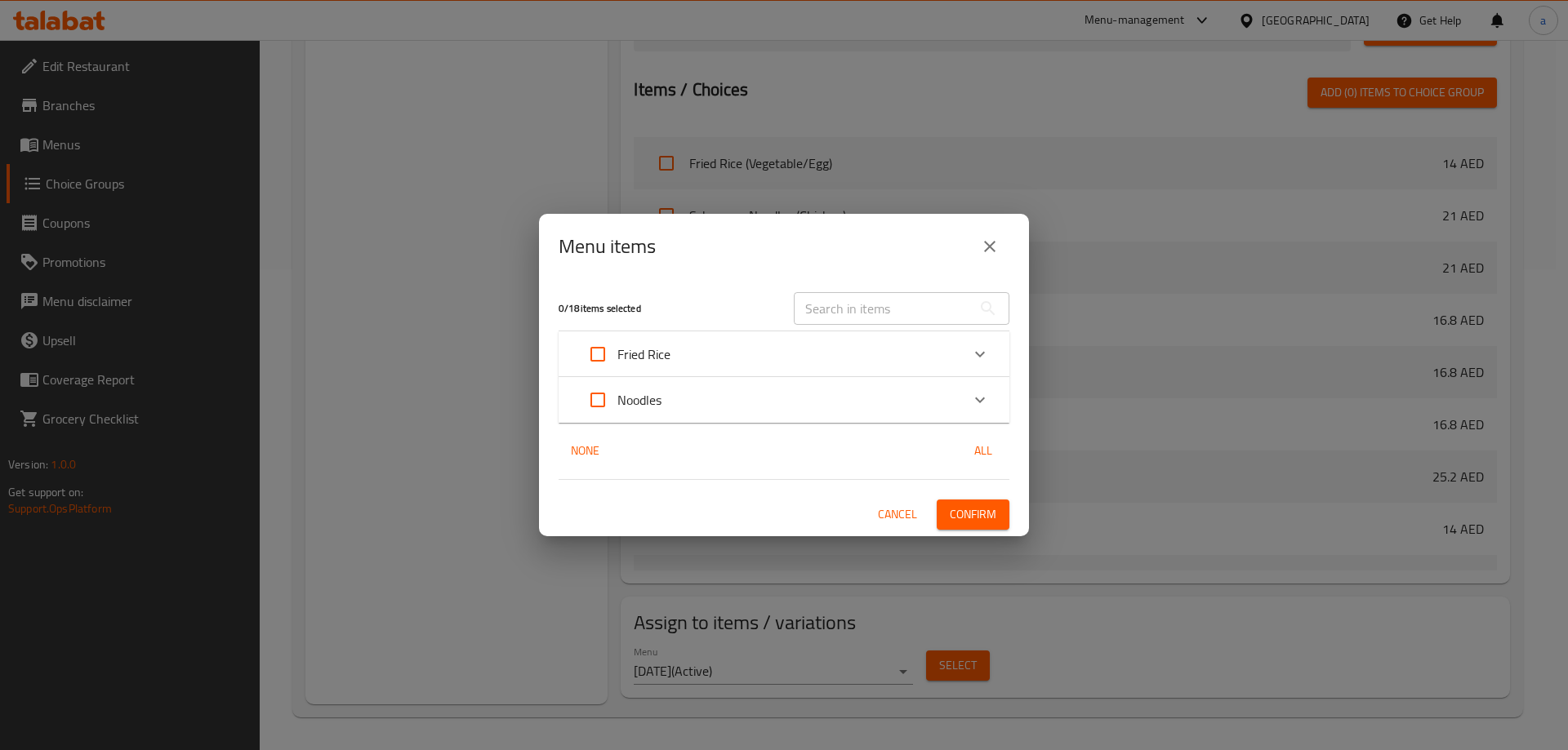
click at [903, 300] on input "text" at bounding box center [883, 308] width 178 height 32
paste input "Noodles (Egg/Vegetable)"
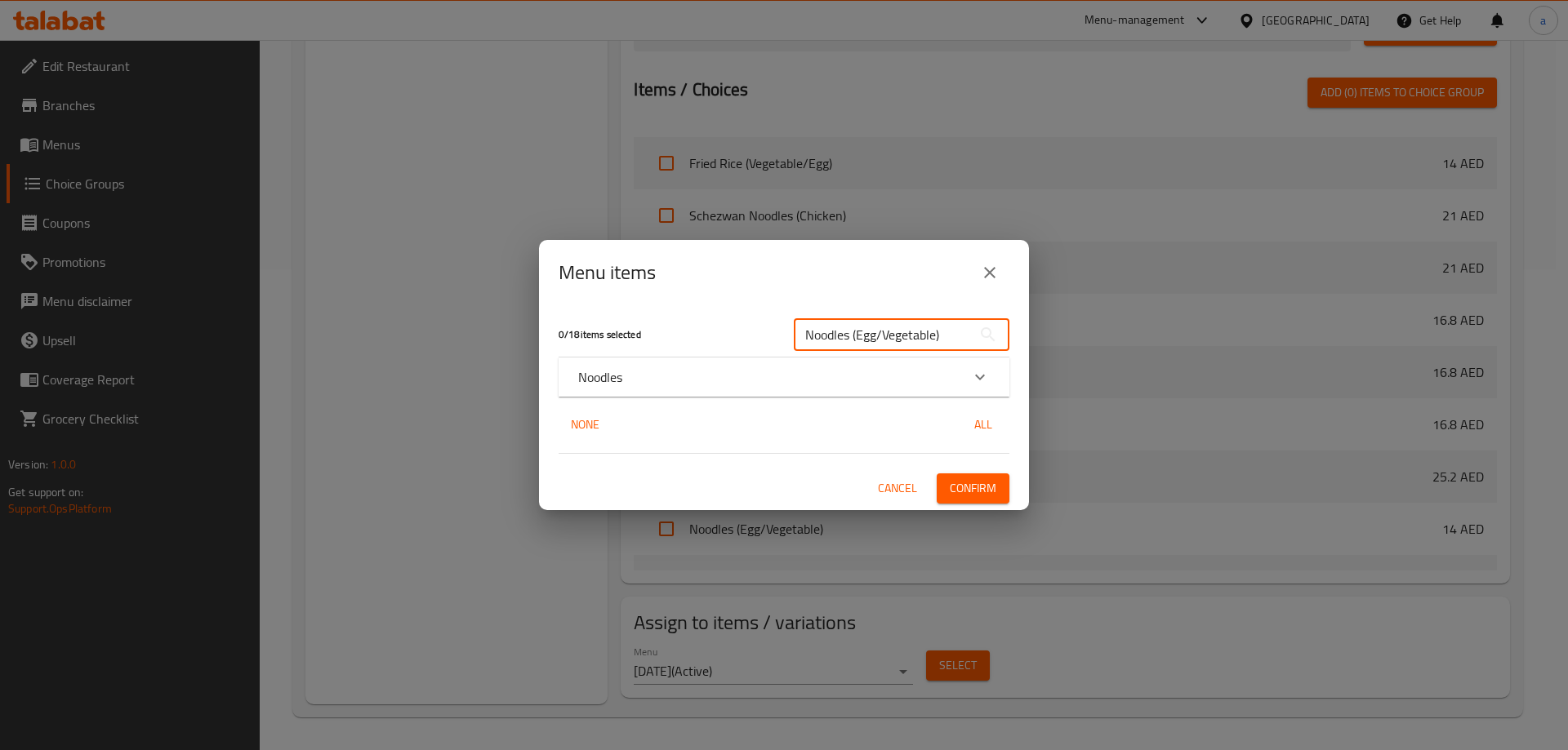
type input "Noodles (Egg/Vegetable)"
click at [916, 380] on div "Noodles" at bounding box center [770, 377] width 382 height 20
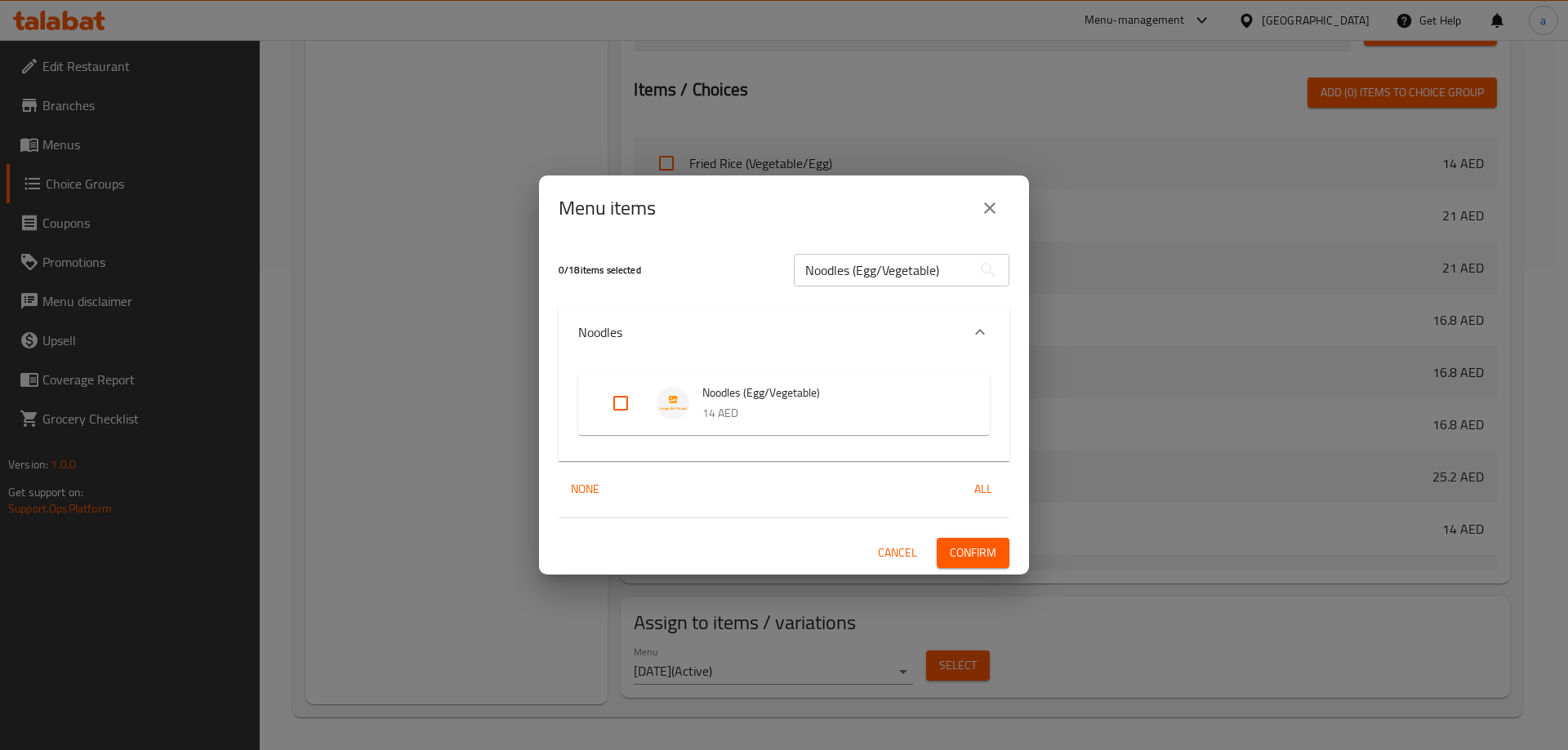
click at [625, 402] on input "Expand" at bounding box center [621, 403] width 39 height 39
checkbox input "true"
click at [940, 275] on input "Noodles (Egg/Vegetable)" at bounding box center [883, 269] width 178 height 32
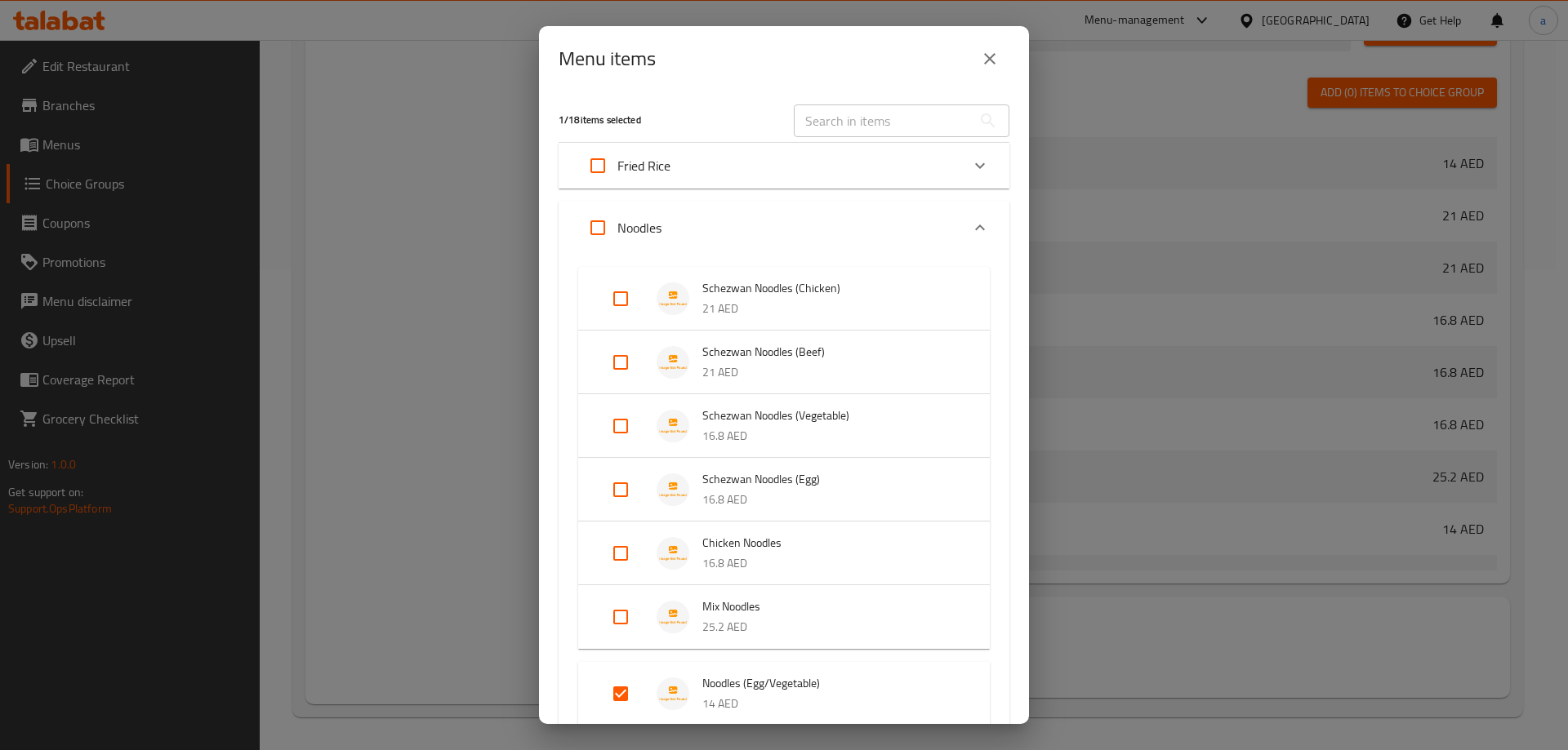
click at [887, 130] on input "text" at bounding box center [883, 120] width 178 height 32
paste input "Fried Rice (Vegetable/Egg)"
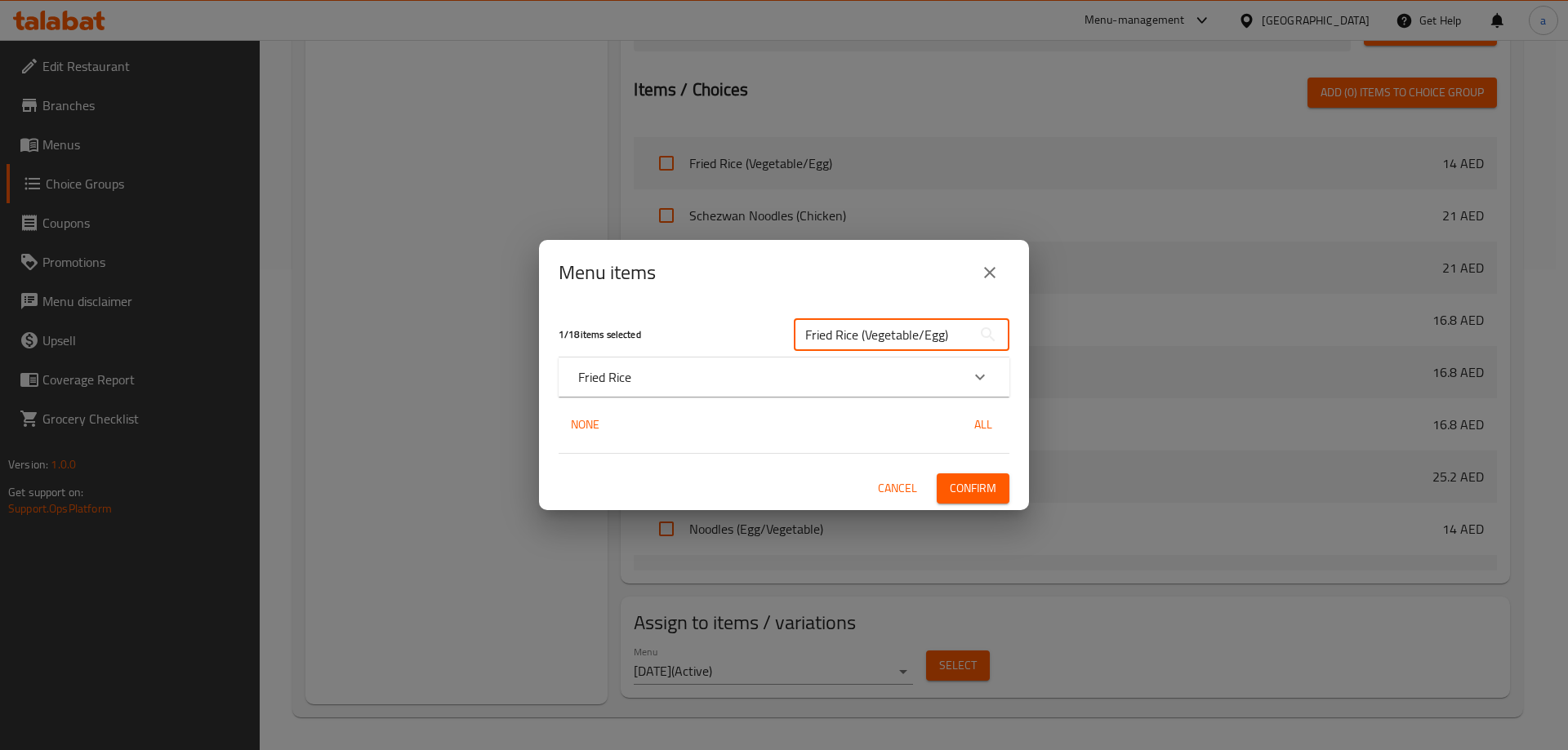
type input "Fried Rice (Vegetable/Egg)"
click at [623, 384] on p "Fried Rice" at bounding box center [605, 377] width 53 height 20
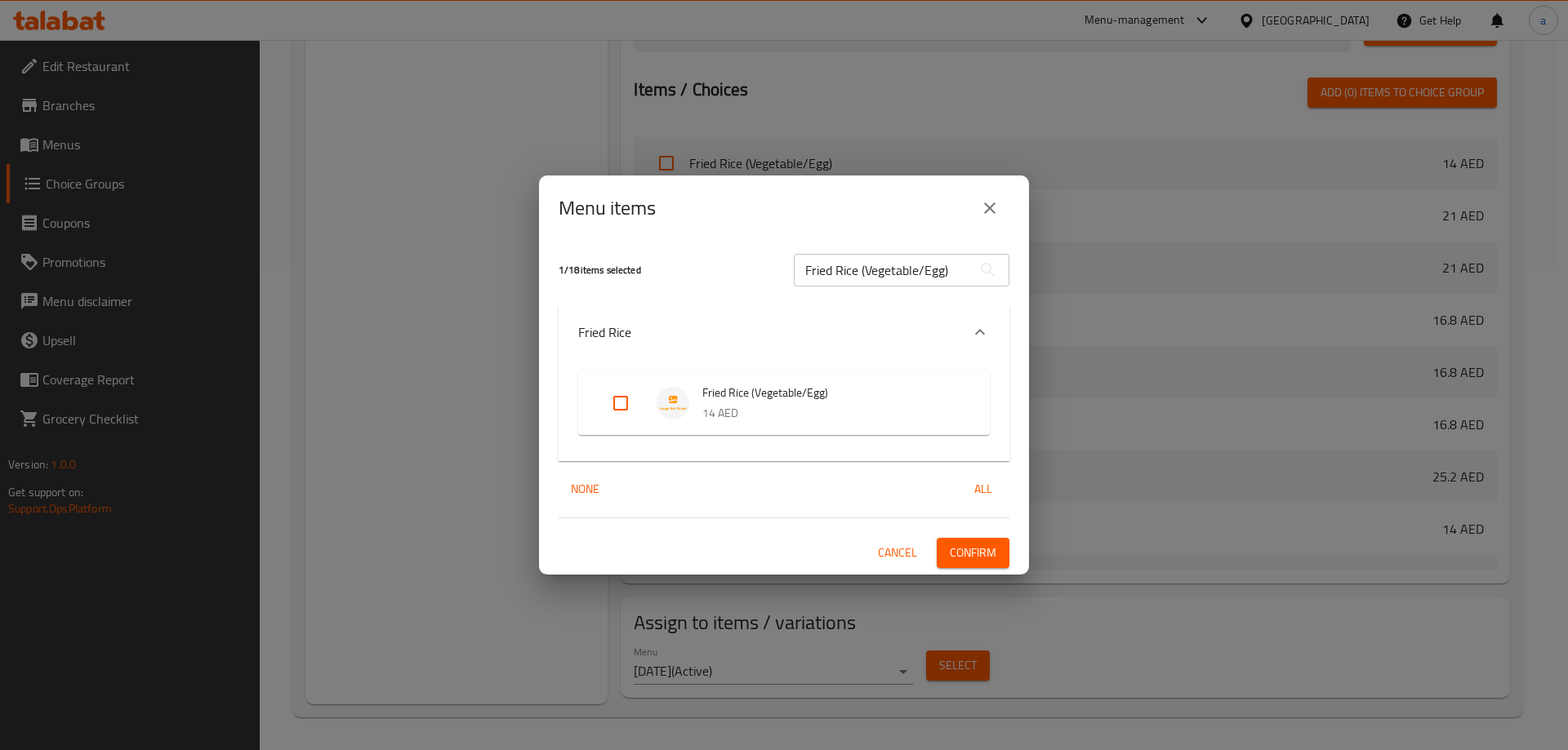
click at [609, 408] on input "Expand" at bounding box center [621, 403] width 39 height 39
checkbox input "true"
click at [976, 547] on span "Confirm" at bounding box center [973, 553] width 47 height 20
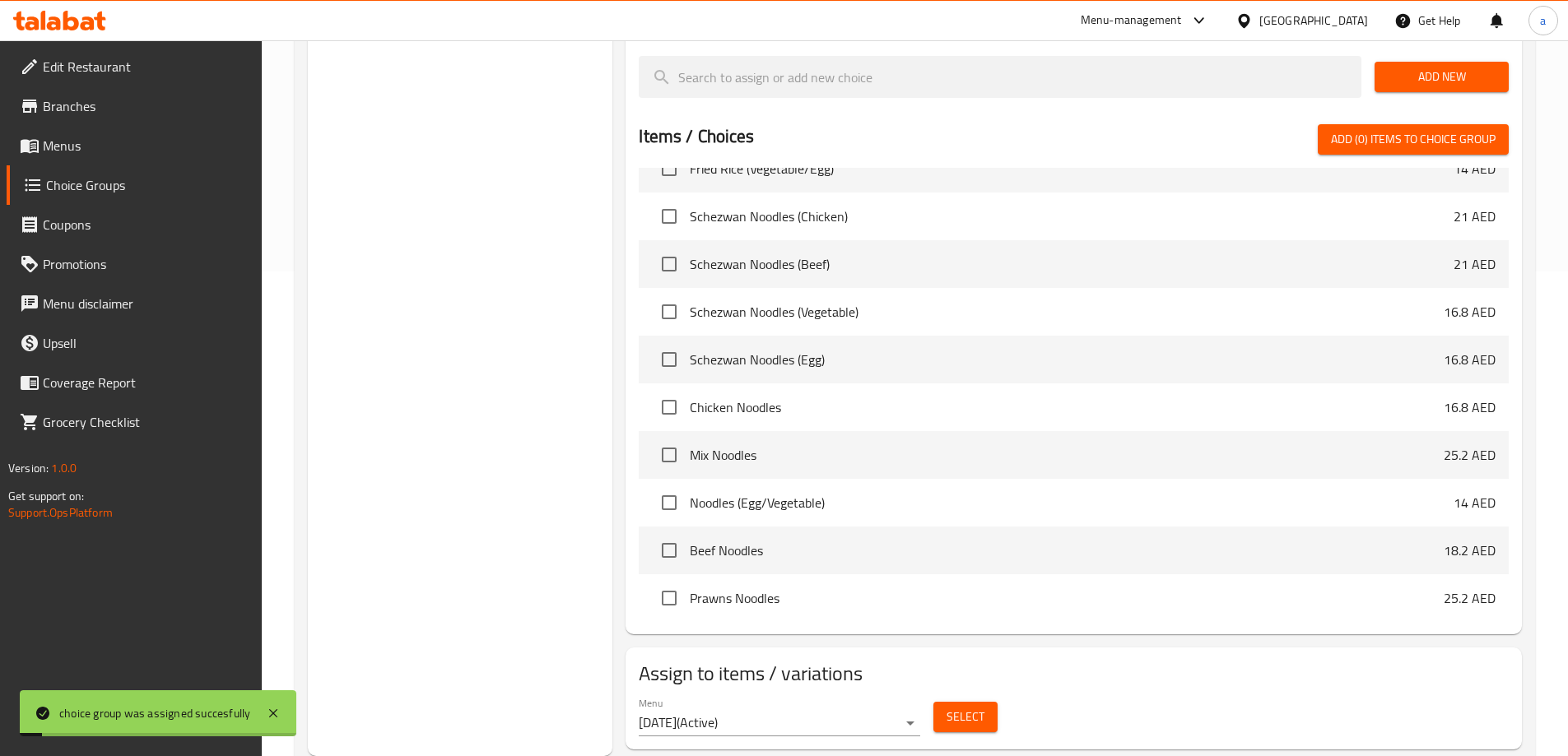
scroll to position [0, 0]
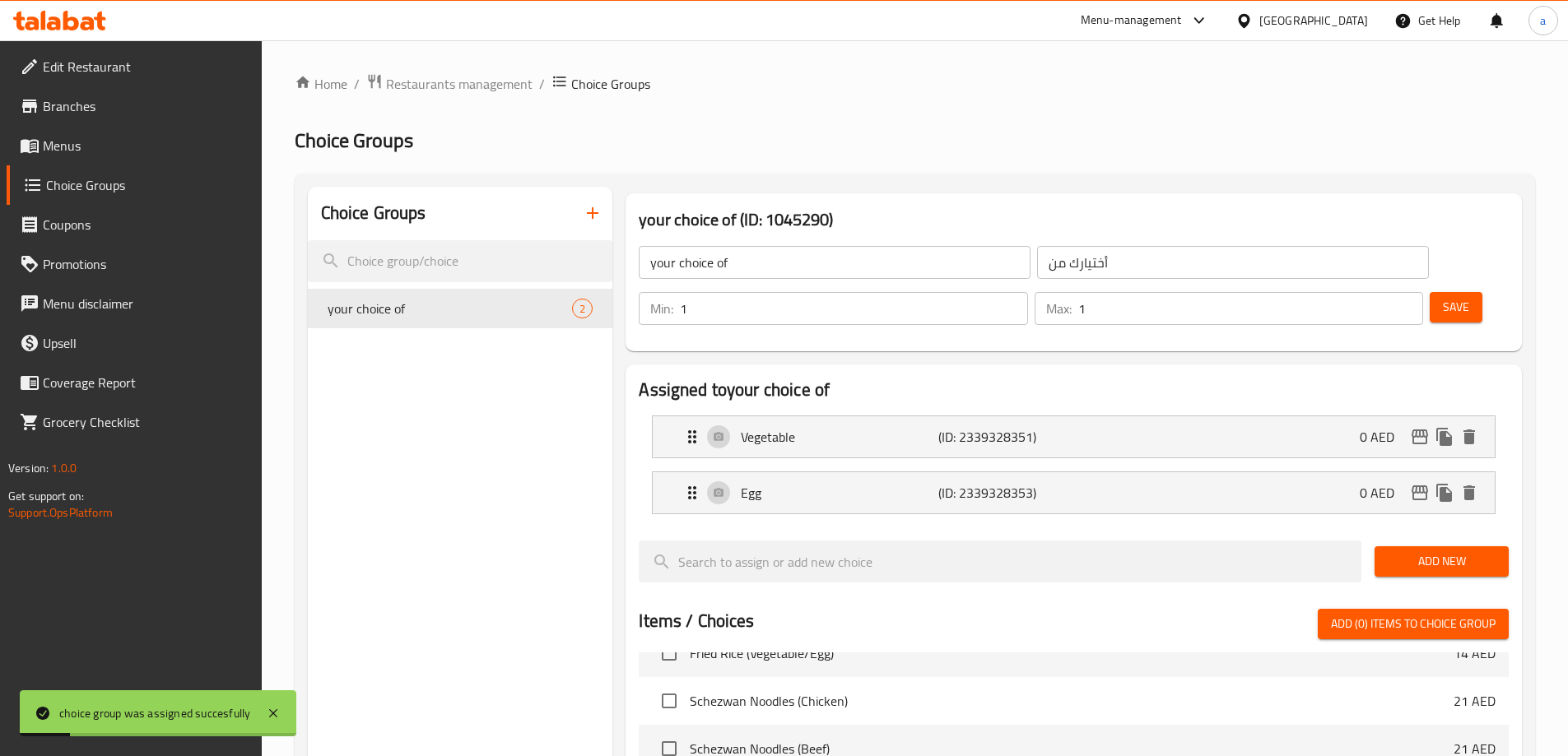
click at [70, 109] on span "Branches" at bounding box center [146, 106] width 206 height 20
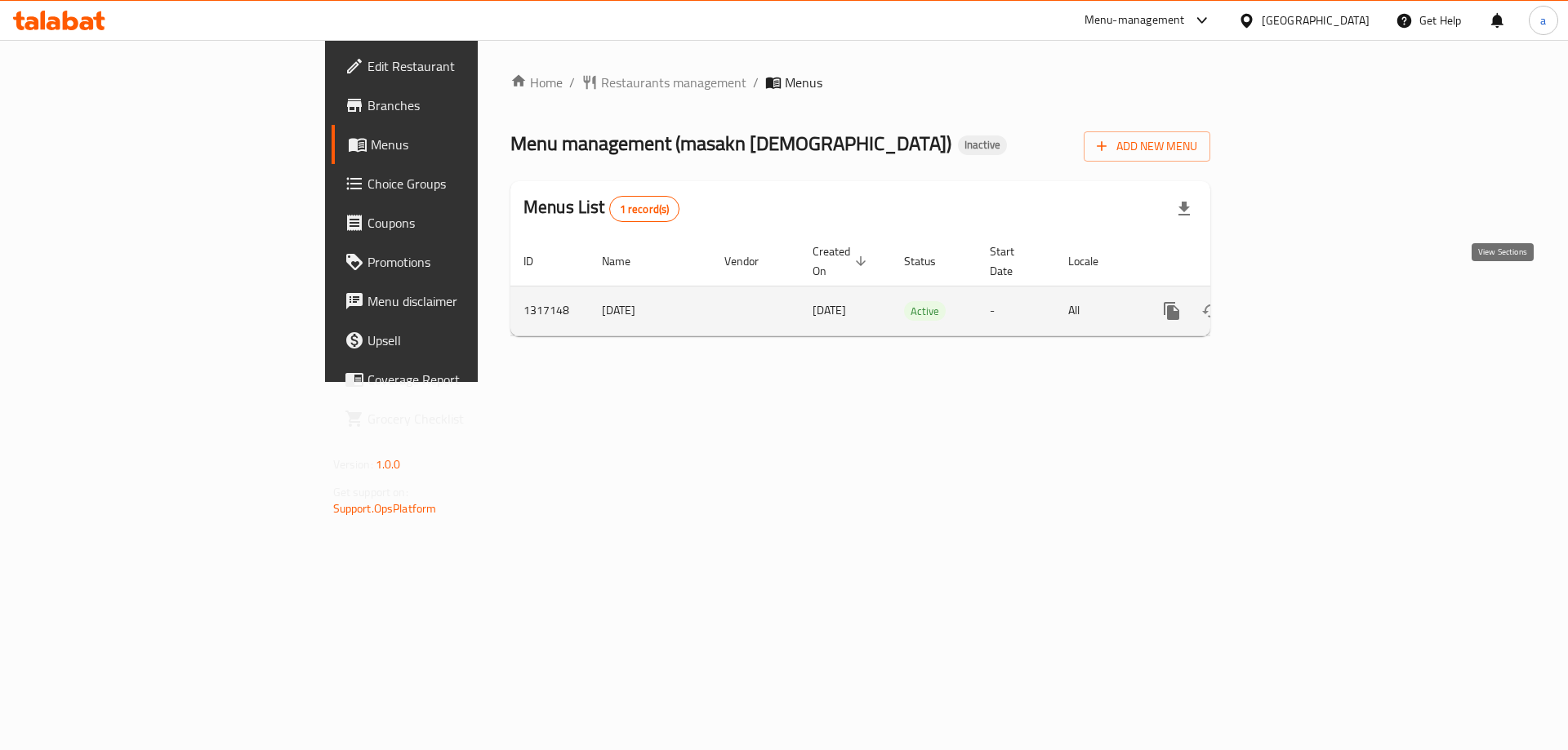
click at [1300, 301] on icon "enhanced table" at bounding box center [1290, 311] width 20 height 20
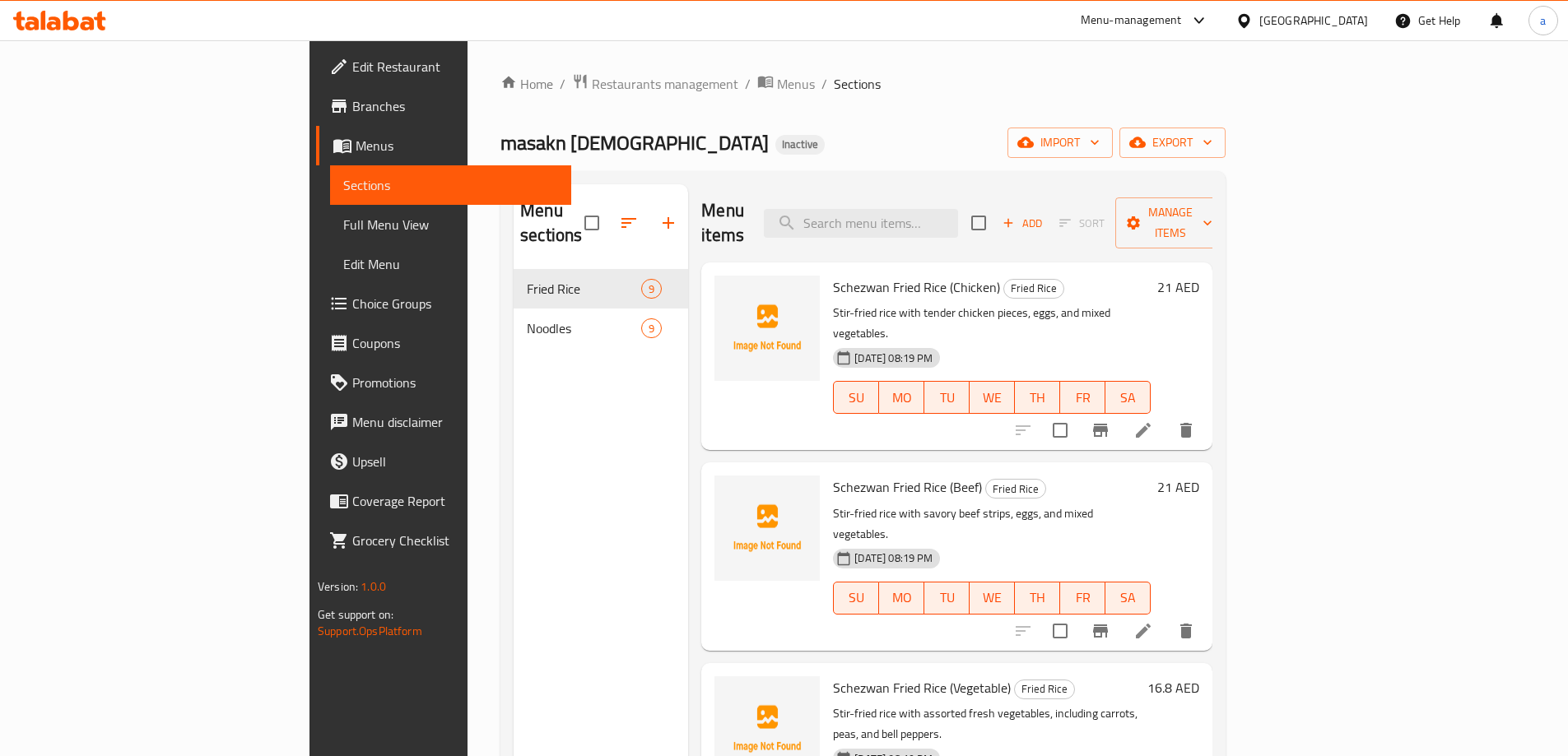
click at [1035, 229] on div "Menu items Add Sort Manage items" at bounding box center [957, 223] width 512 height 79
click at [958, 224] on input "search" at bounding box center [862, 223] width 195 height 29
paste input "Noodles (Egg/Vegetable)"
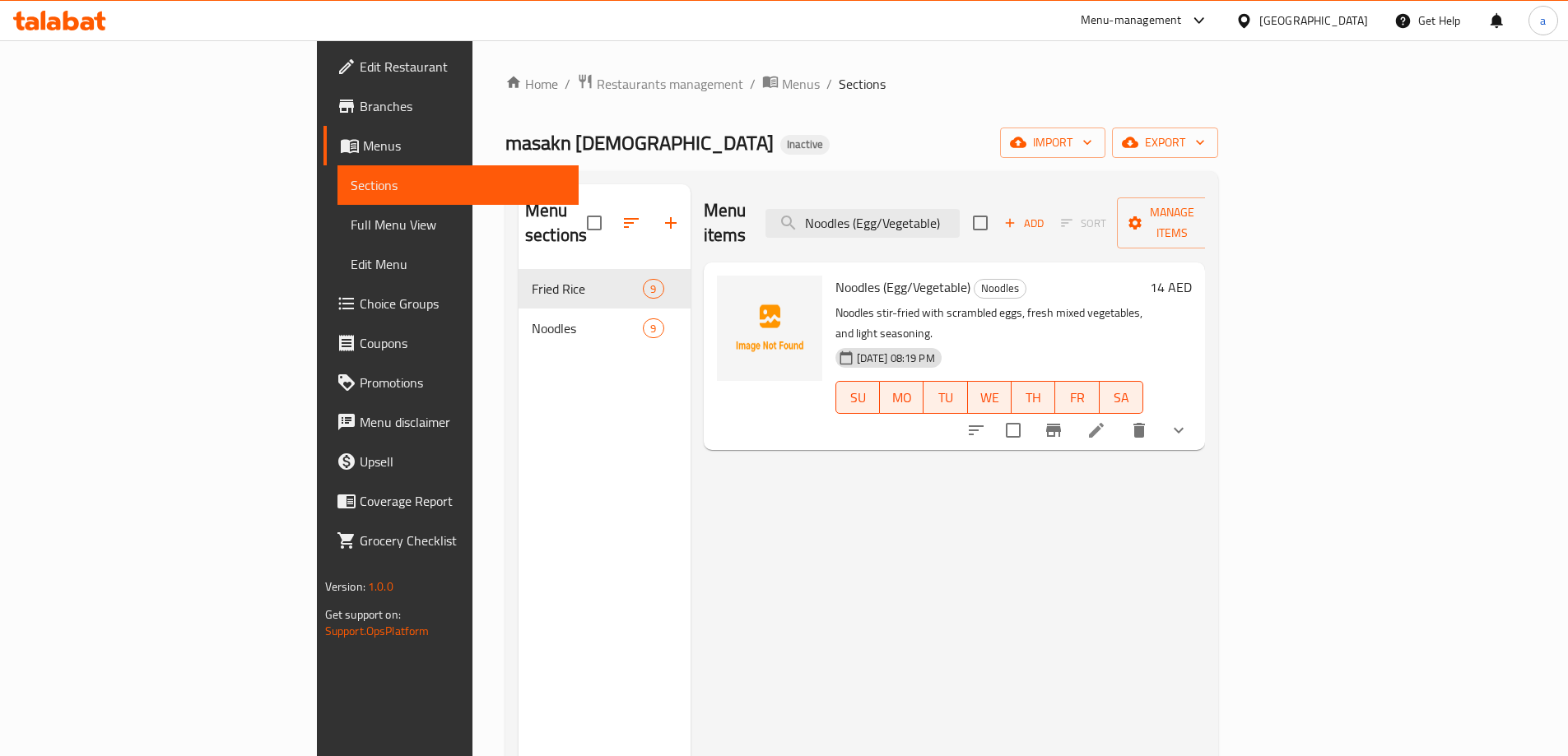
type input "Noodles (Egg/Vegetable)"
click at [1107, 421] on icon at bounding box center [1097, 431] width 20 height 20
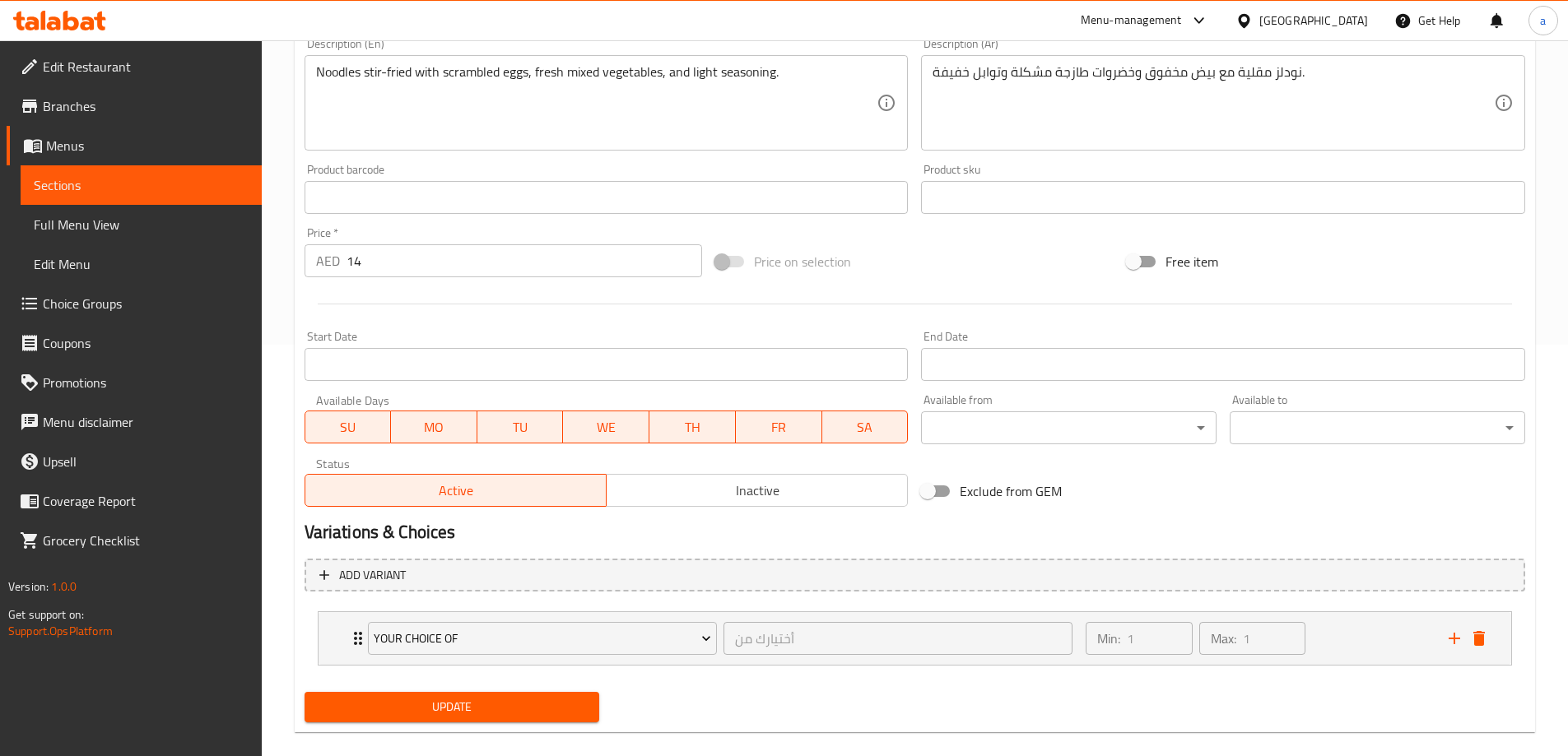
scroll to position [434, 0]
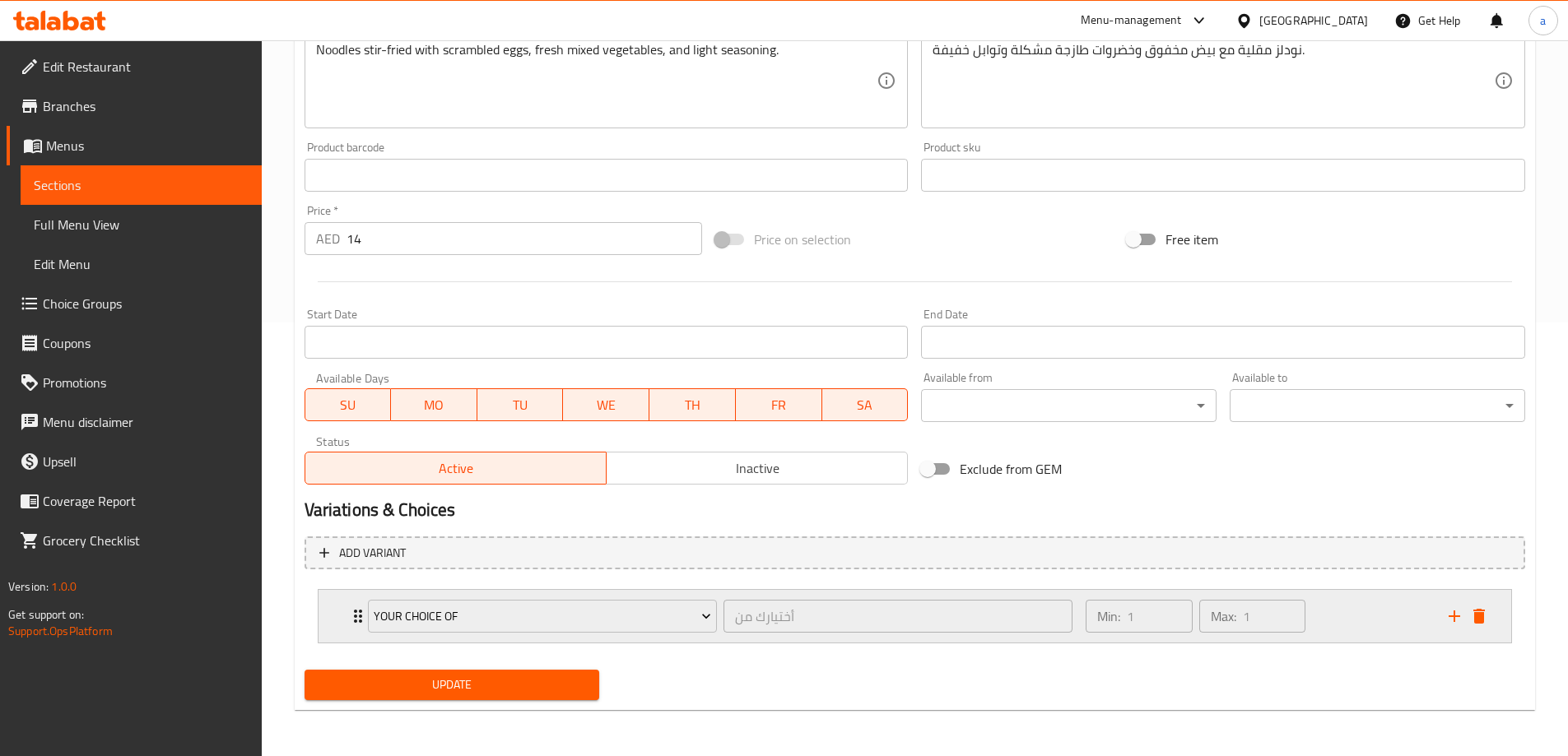
click at [355, 615] on icon "Expand" at bounding box center [358, 615] width 8 height 13
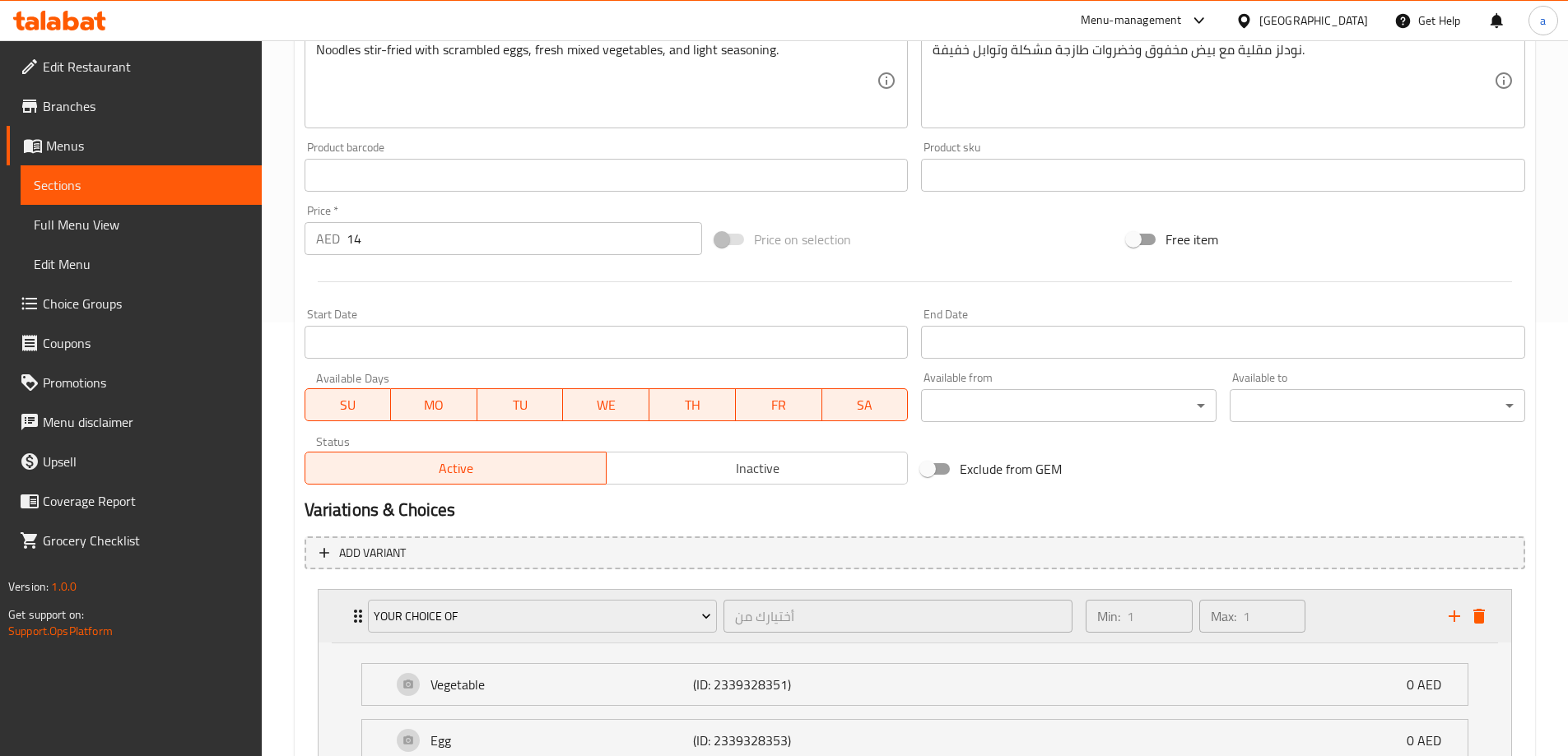
scroll to position [579, 0]
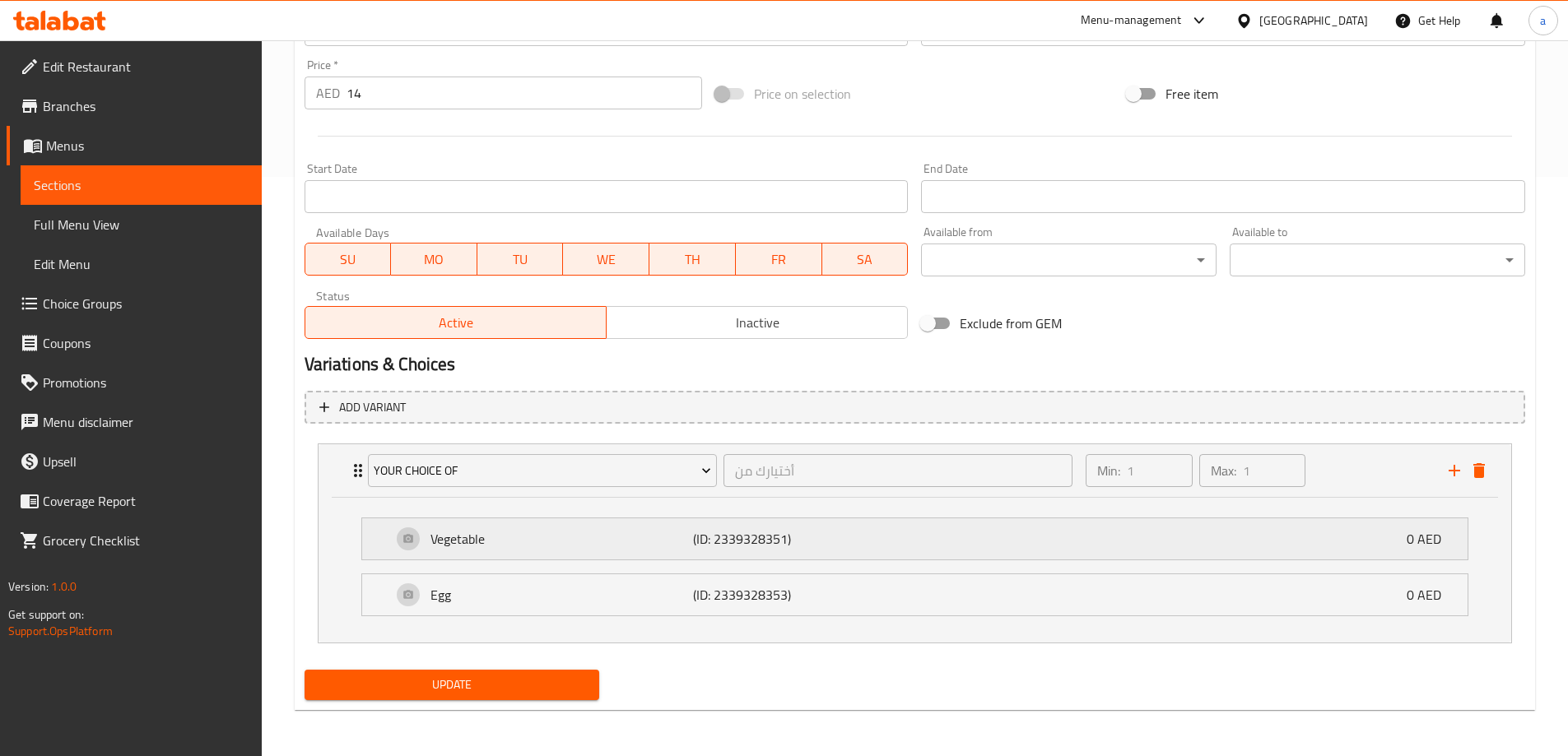
click at [832, 542] on p "(ID: 2339328351)" at bounding box center [781, 539] width 175 height 20
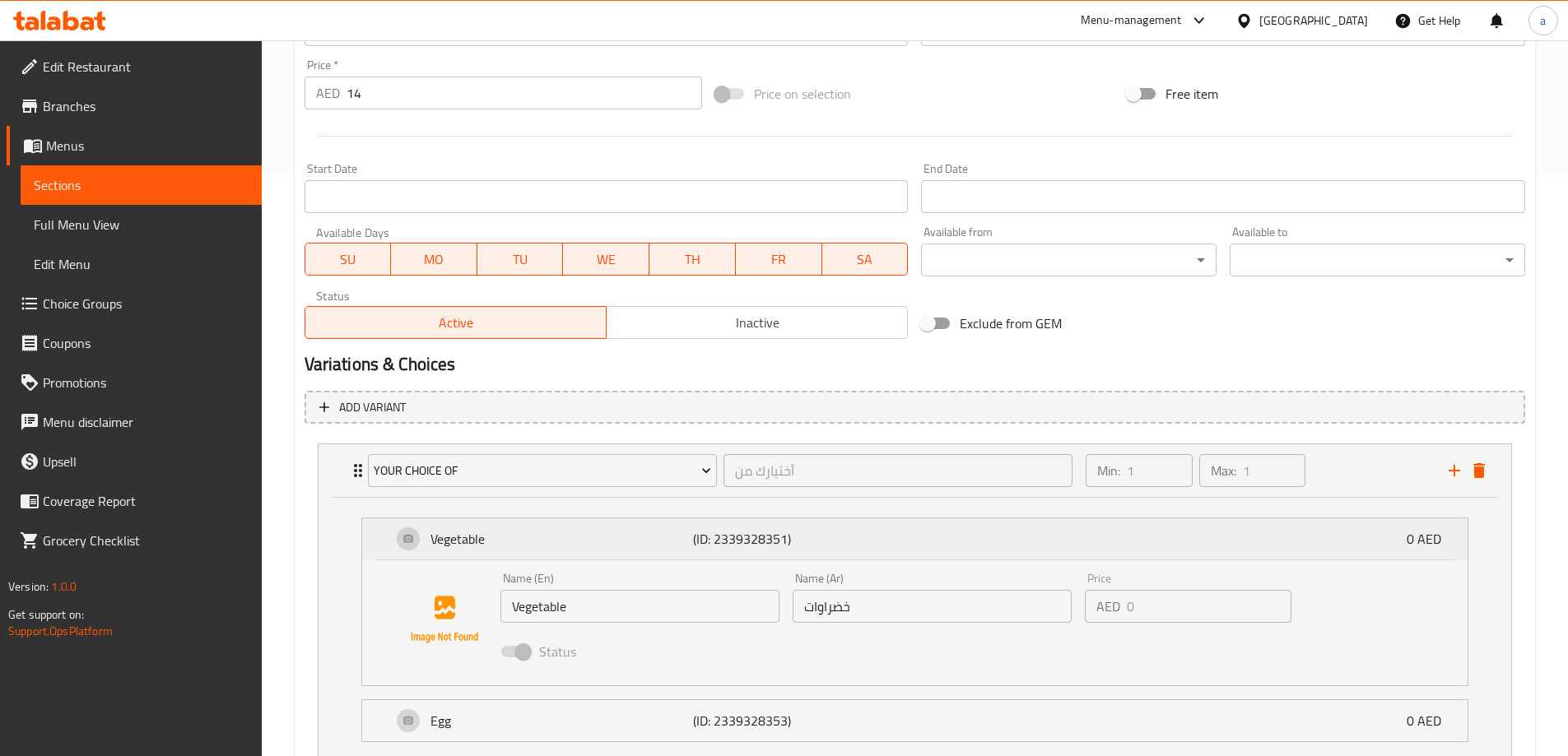
click at [831, 528] on div "Vegetable (ID: 2339328351) 0 AED" at bounding box center [920, 539] width 1056 height 41
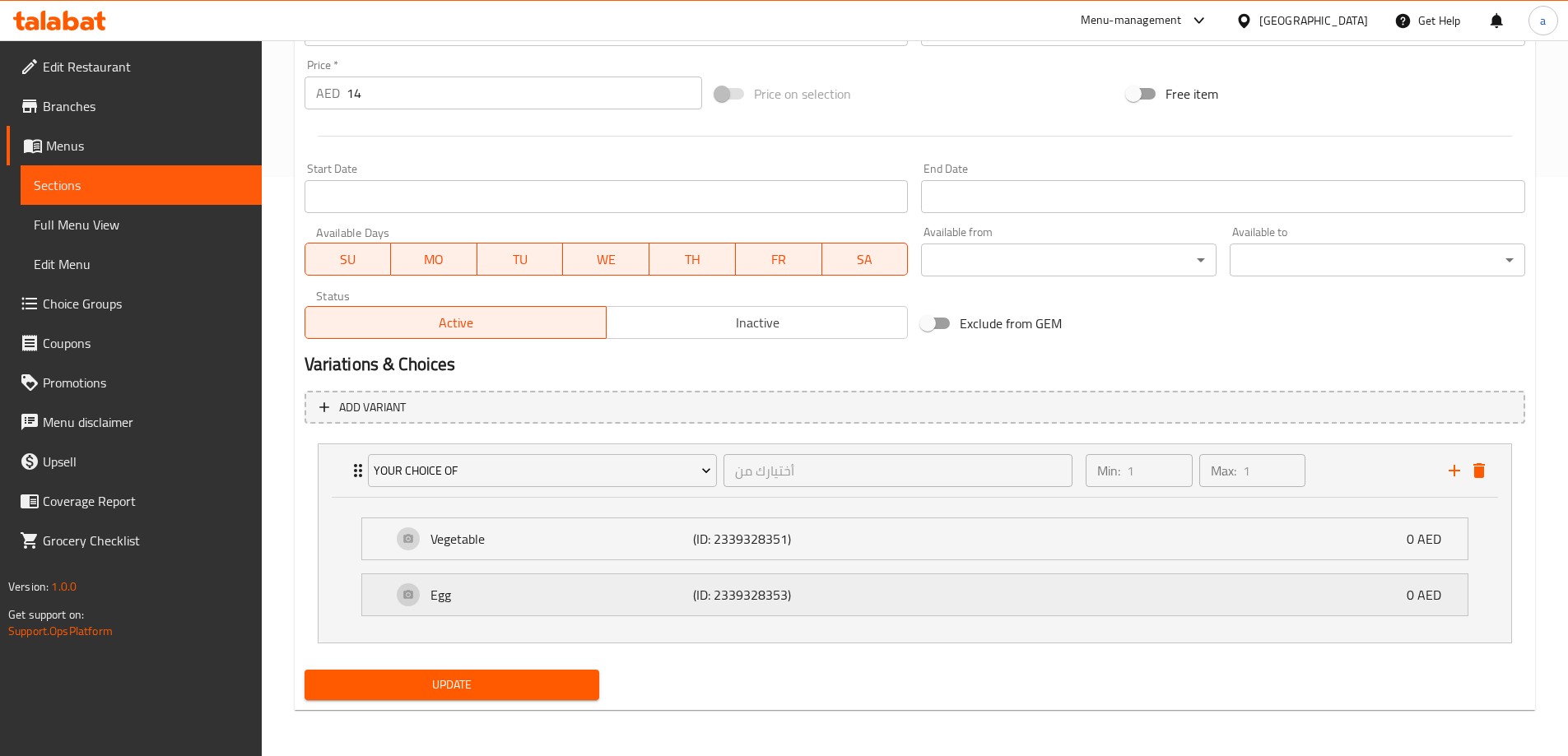
click at [820, 591] on p "(ID: 2339328353)" at bounding box center [781, 595] width 175 height 20
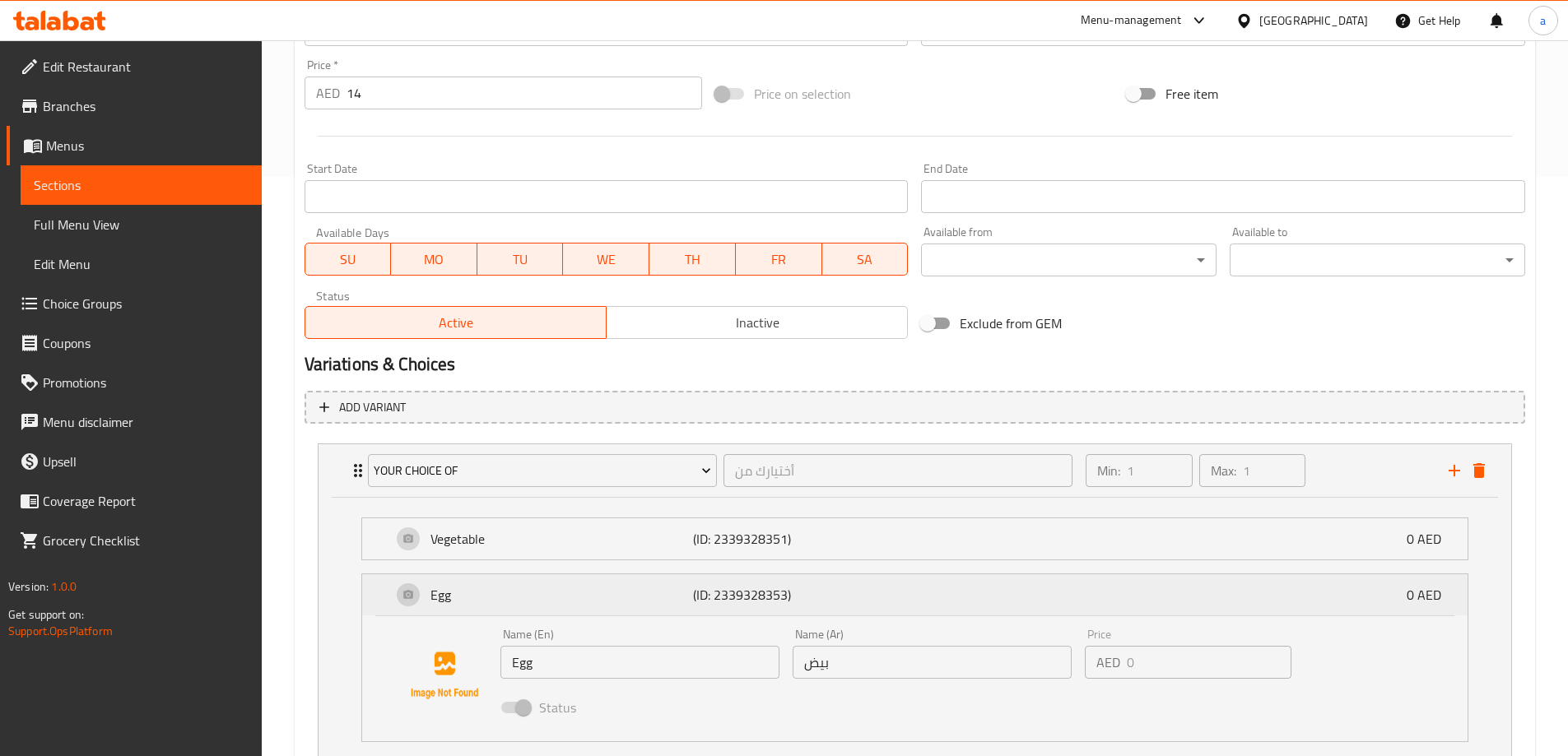
click at [820, 591] on p "(ID: 2339328353)" at bounding box center [781, 595] width 175 height 20
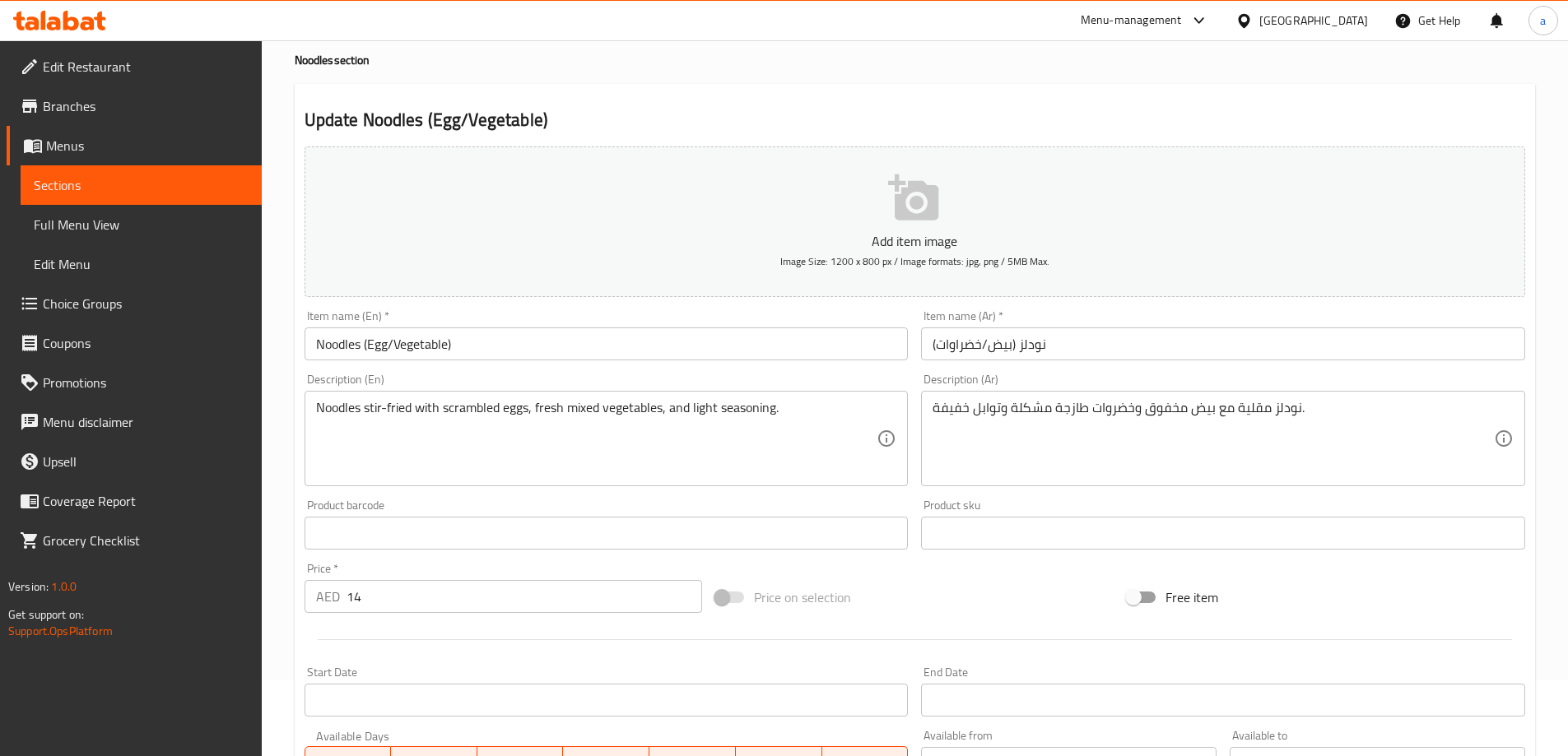
scroll to position [0, 0]
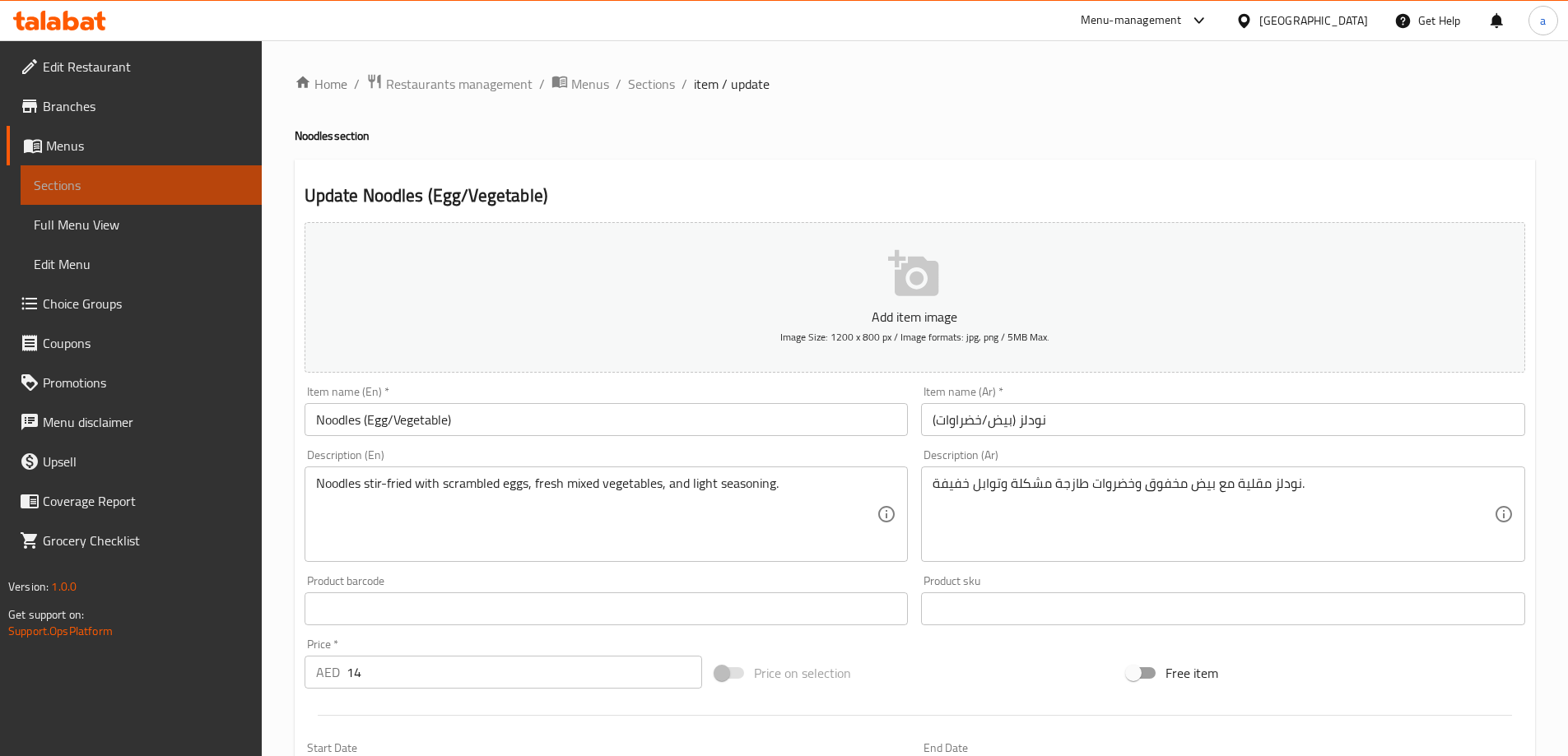
click at [154, 190] on span "Sections" at bounding box center [141, 185] width 214 height 20
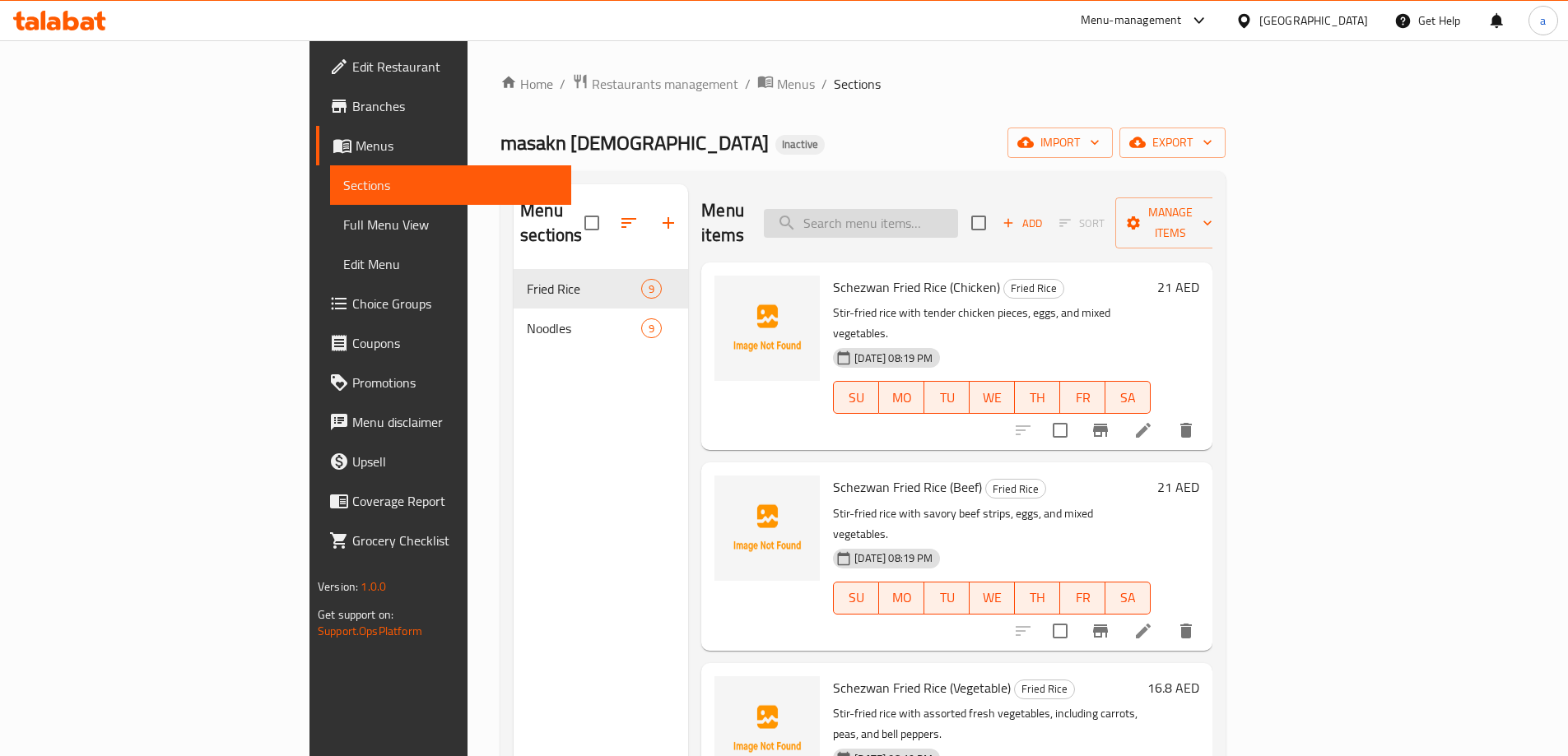
drag, startPoint x: 950, startPoint y: 204, endPoint x: 1013, endPoint y: 219, distance: 64.8
click at [950, 209] on input "search" at bounding box center [862, 223] width 195 height 29
click at [958, 214] on input "search" at bounding box center [862, 223] width 195 height 29
paste input "Fried Rice (Vegetable/Egg)"
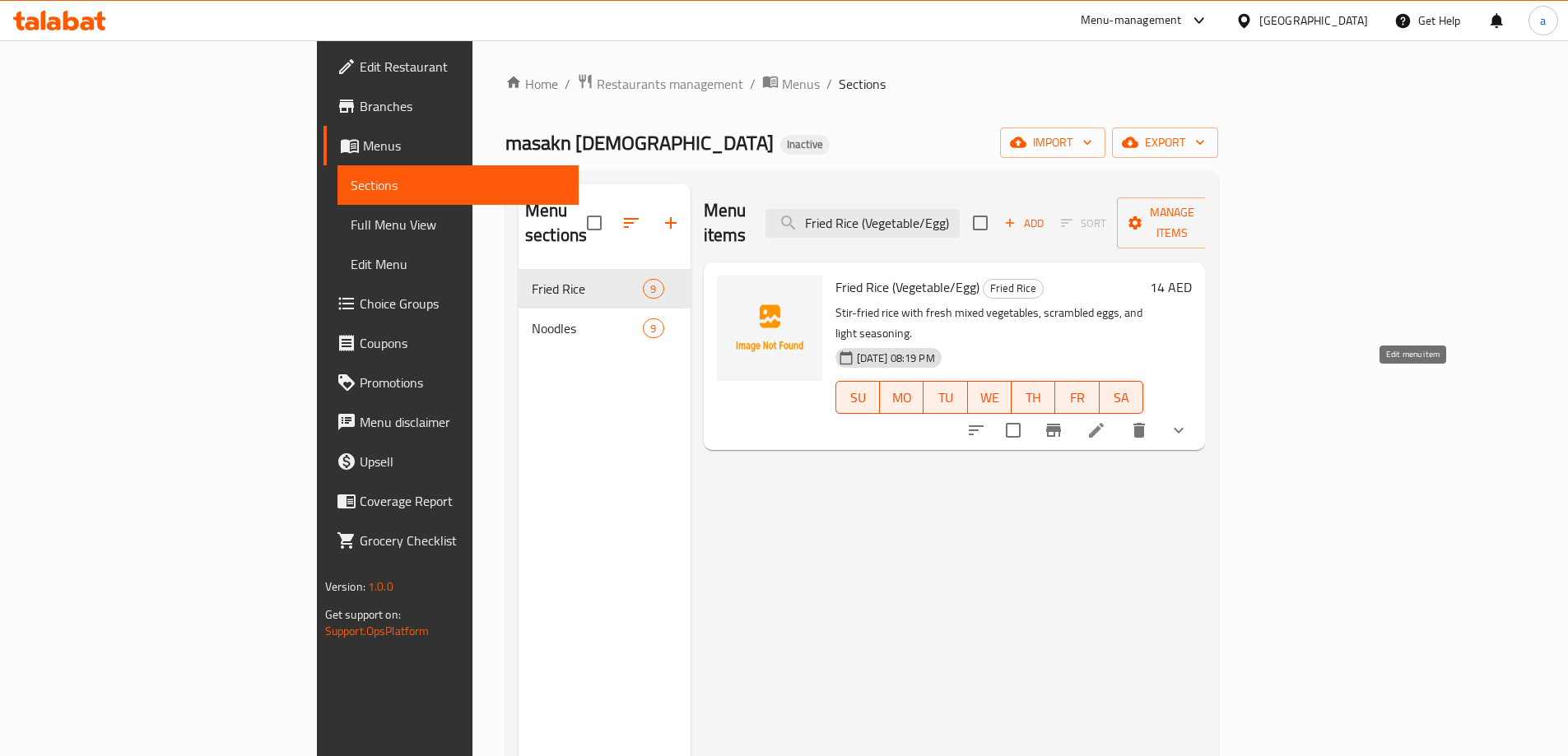
type input "Fried Rice (Vegetable/Egg)"
click at [1107, 421] on icon at bounding box center [1097, 431] width 20 height 20
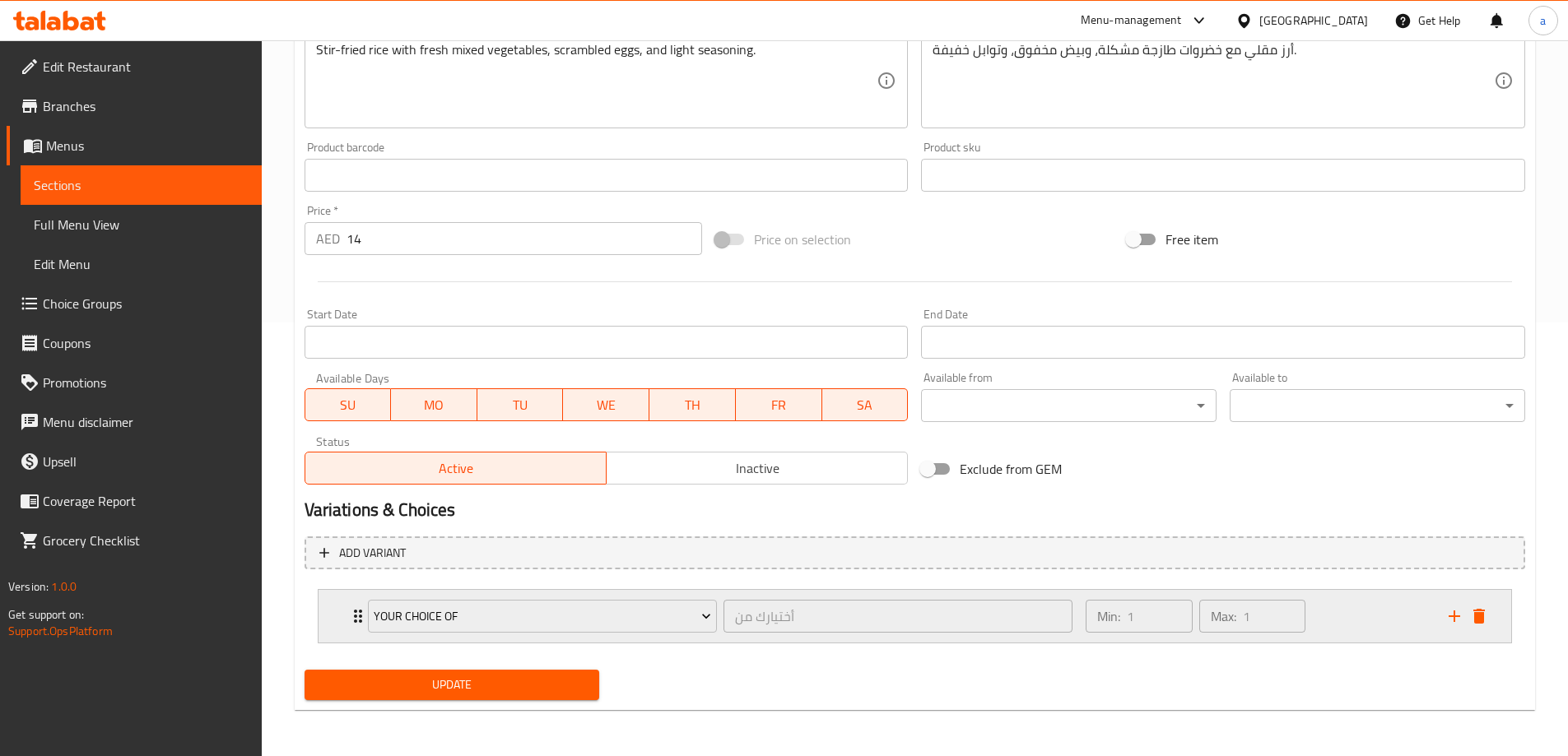
click at [348, 614] on icon "Expand" at bounding box center [358, 616] width 20 height 20
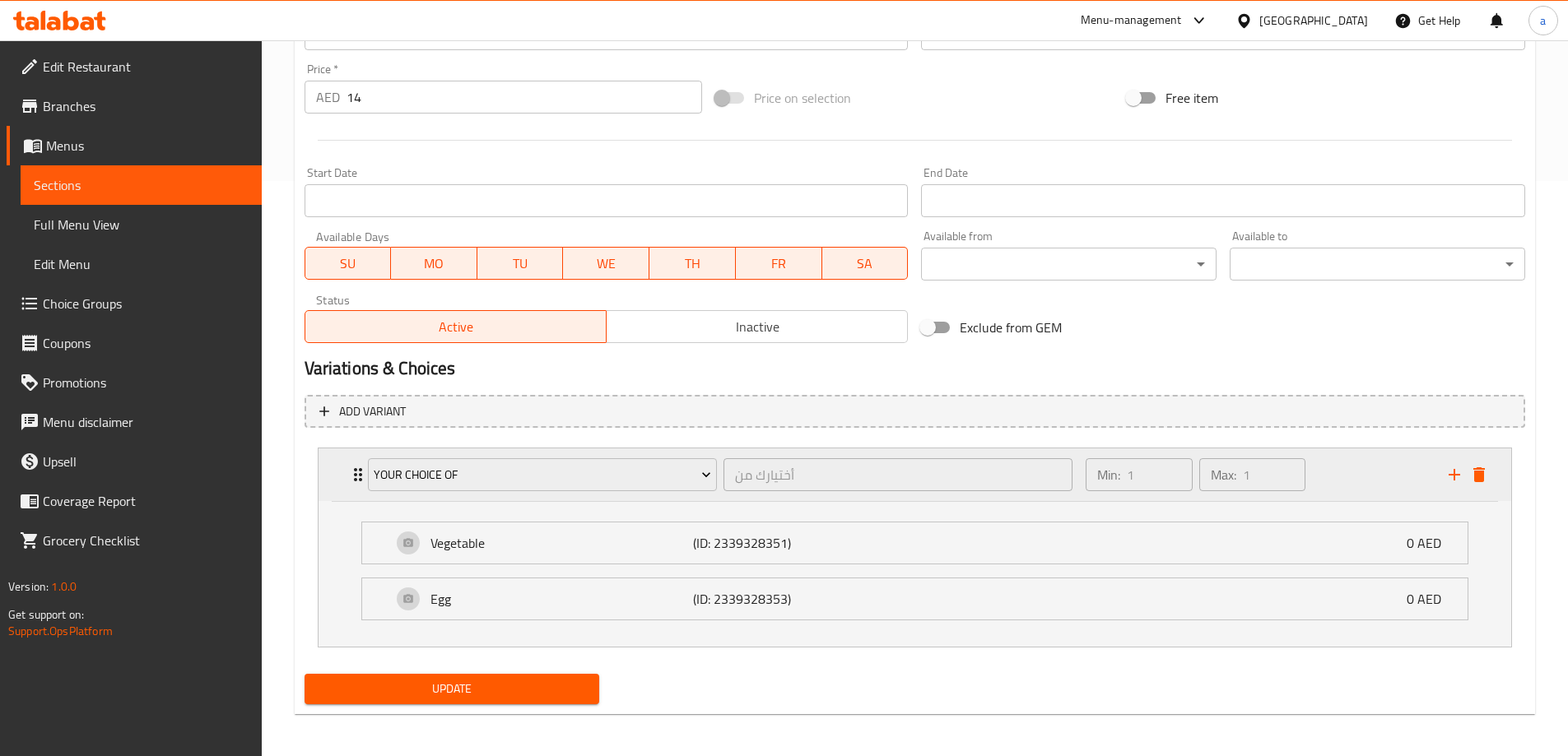
scroll to position [579, 0]
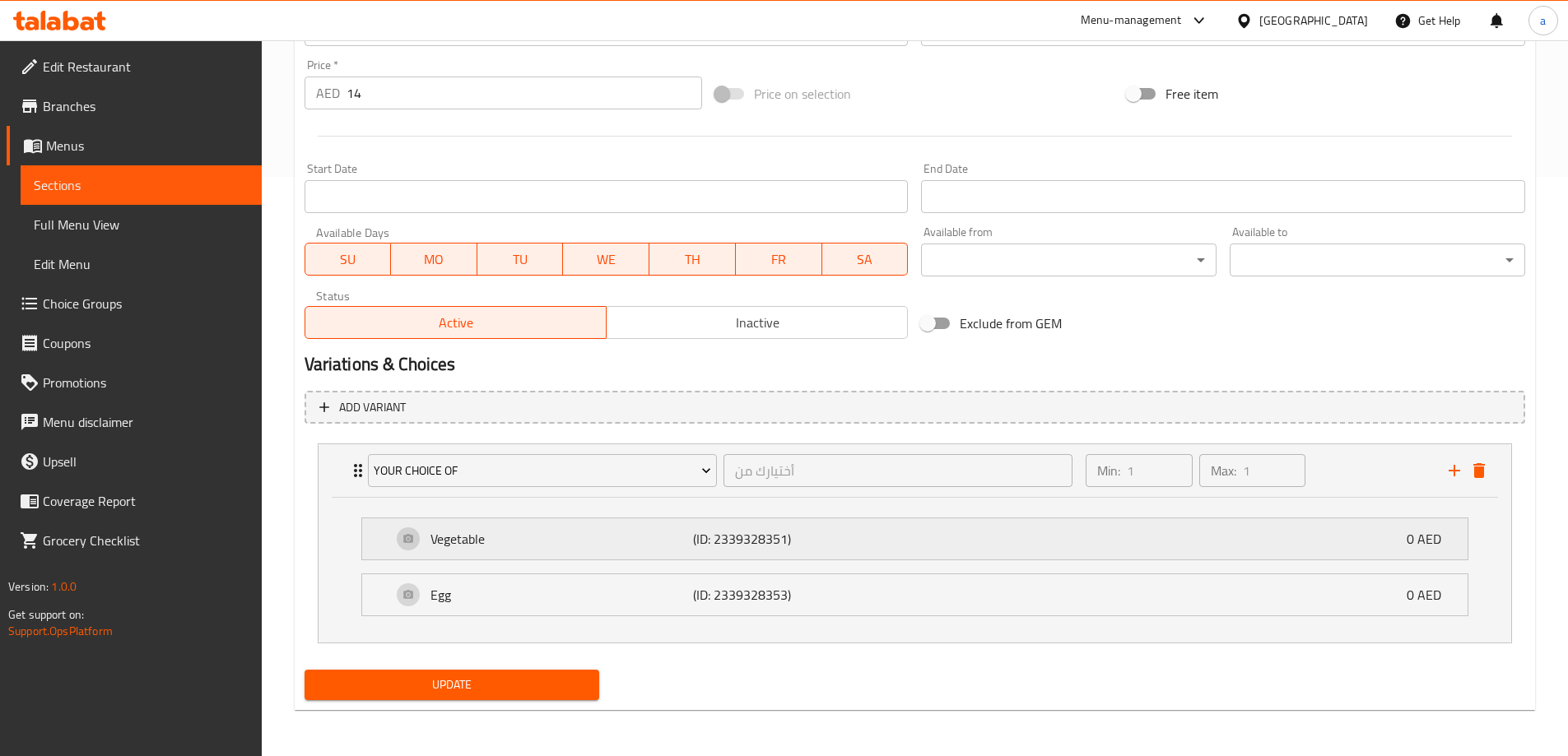
click at [620, 549] on p "Vegetable" at bounding box center [563, 539] width 264 height 20
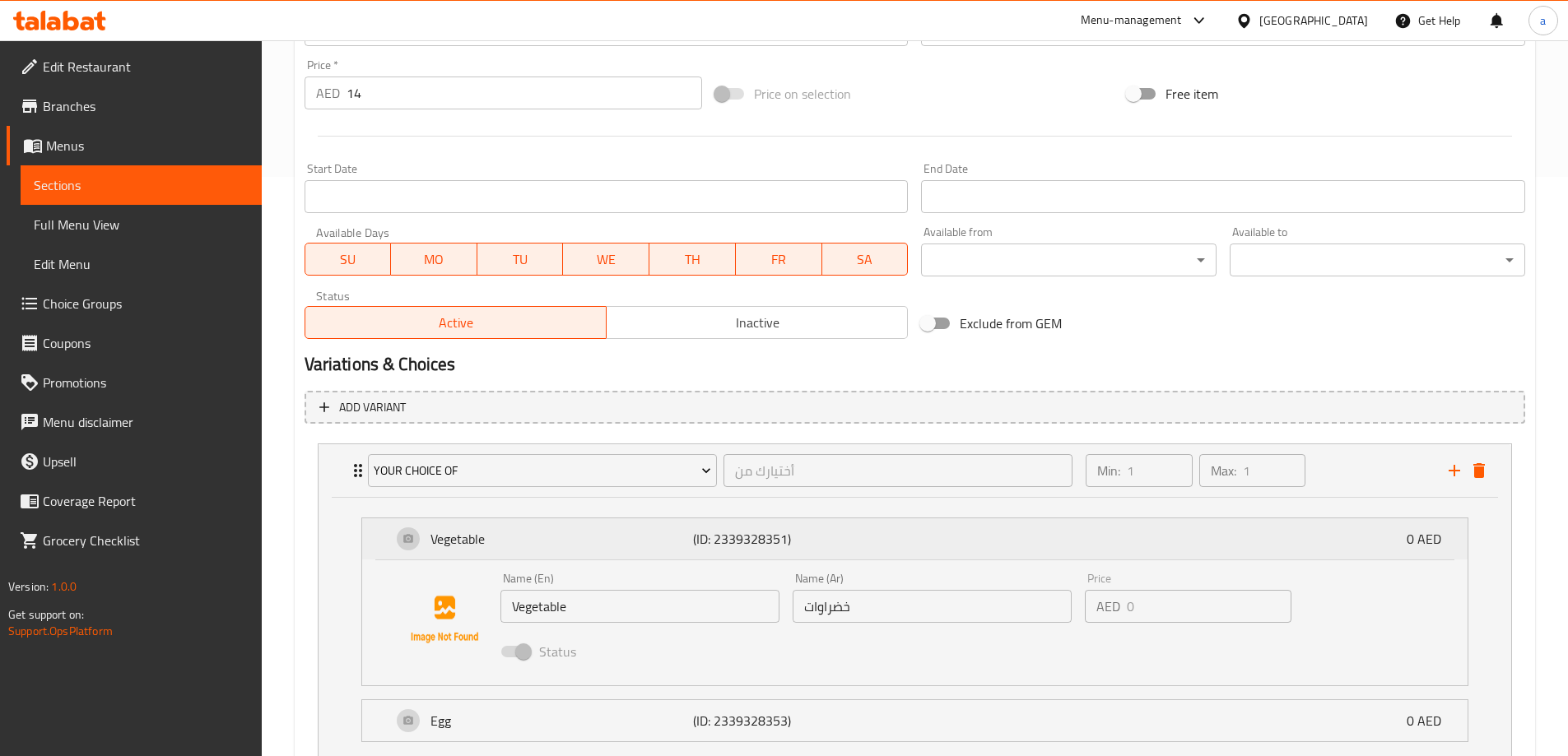
click at [620, 549] on p "Vegetable" at bounding box center [563, 539] width 264 height 20
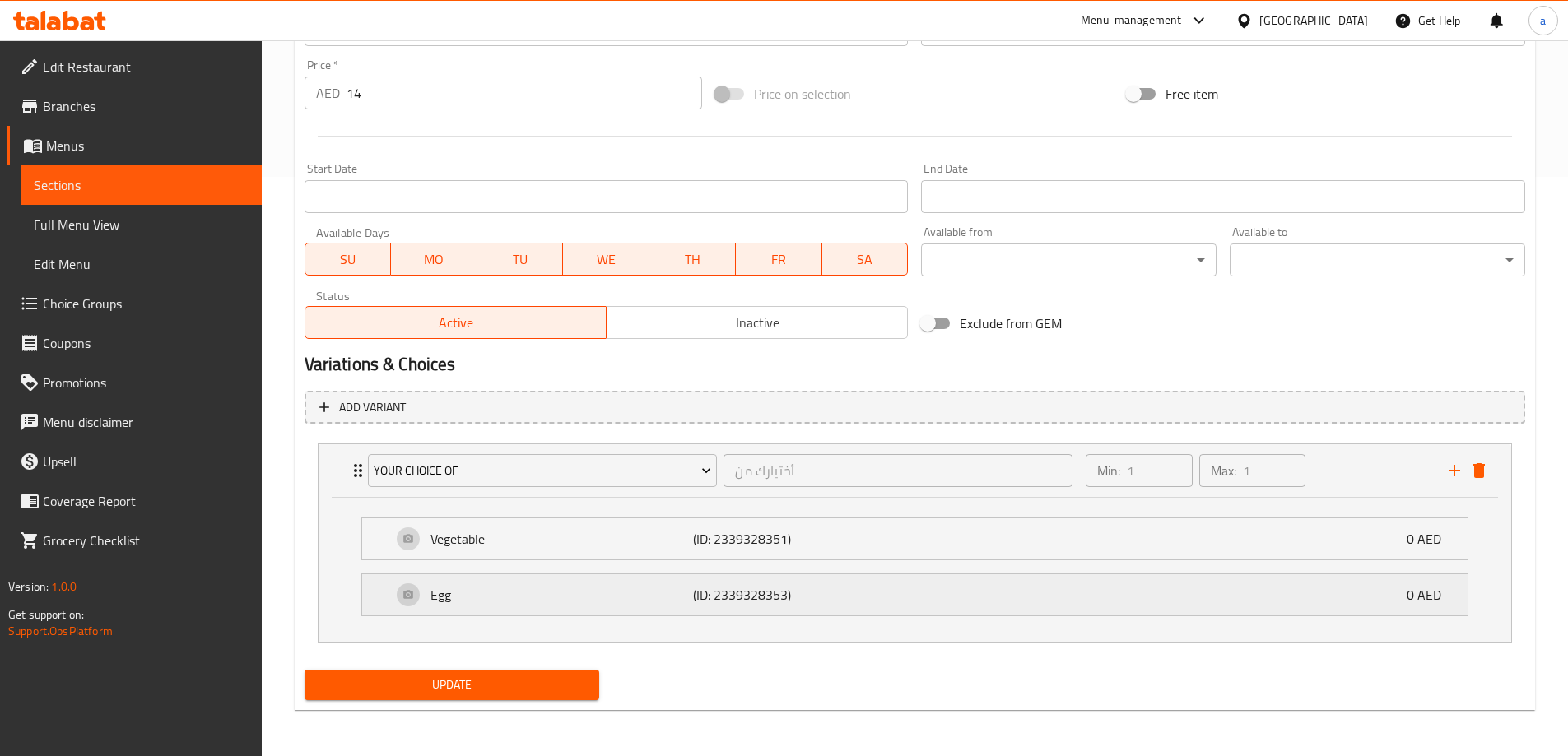
click at [621, 588] on p "Egg" at bounding box center [563, 595] width 264 height 20
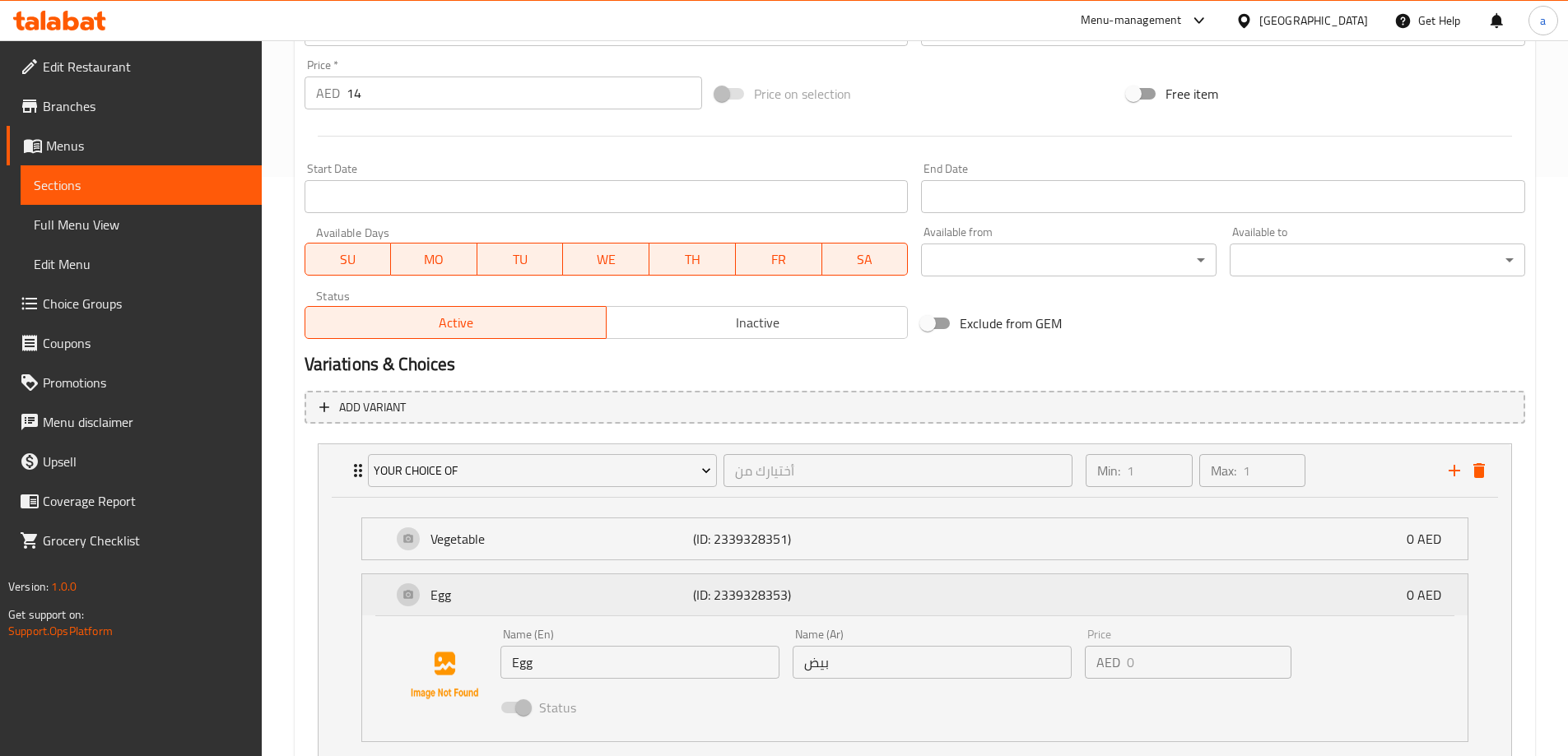
click at [621, 588] on p "Egg" at bounding box center [563, 595] width 264 height 20
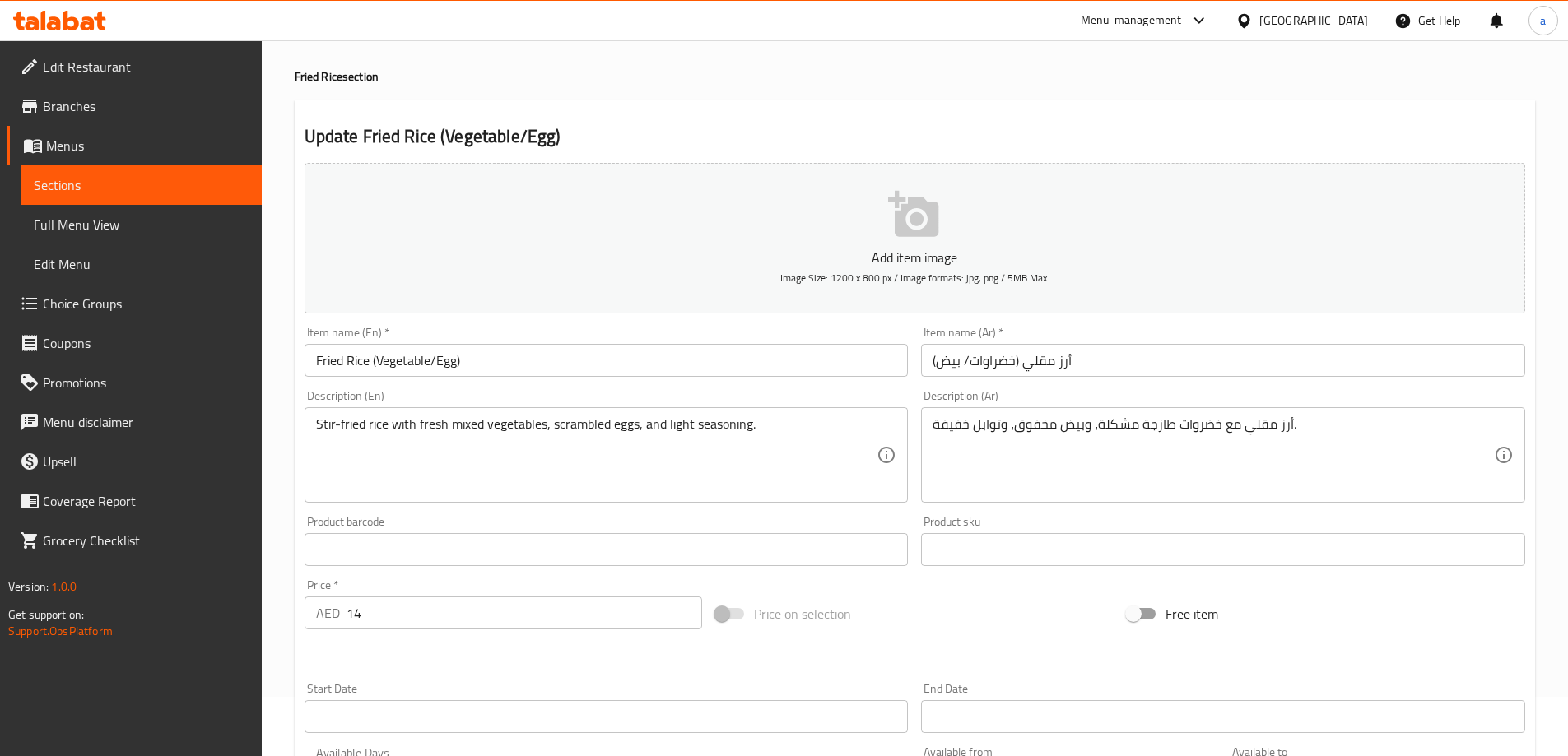
scroll to position [0, 0]
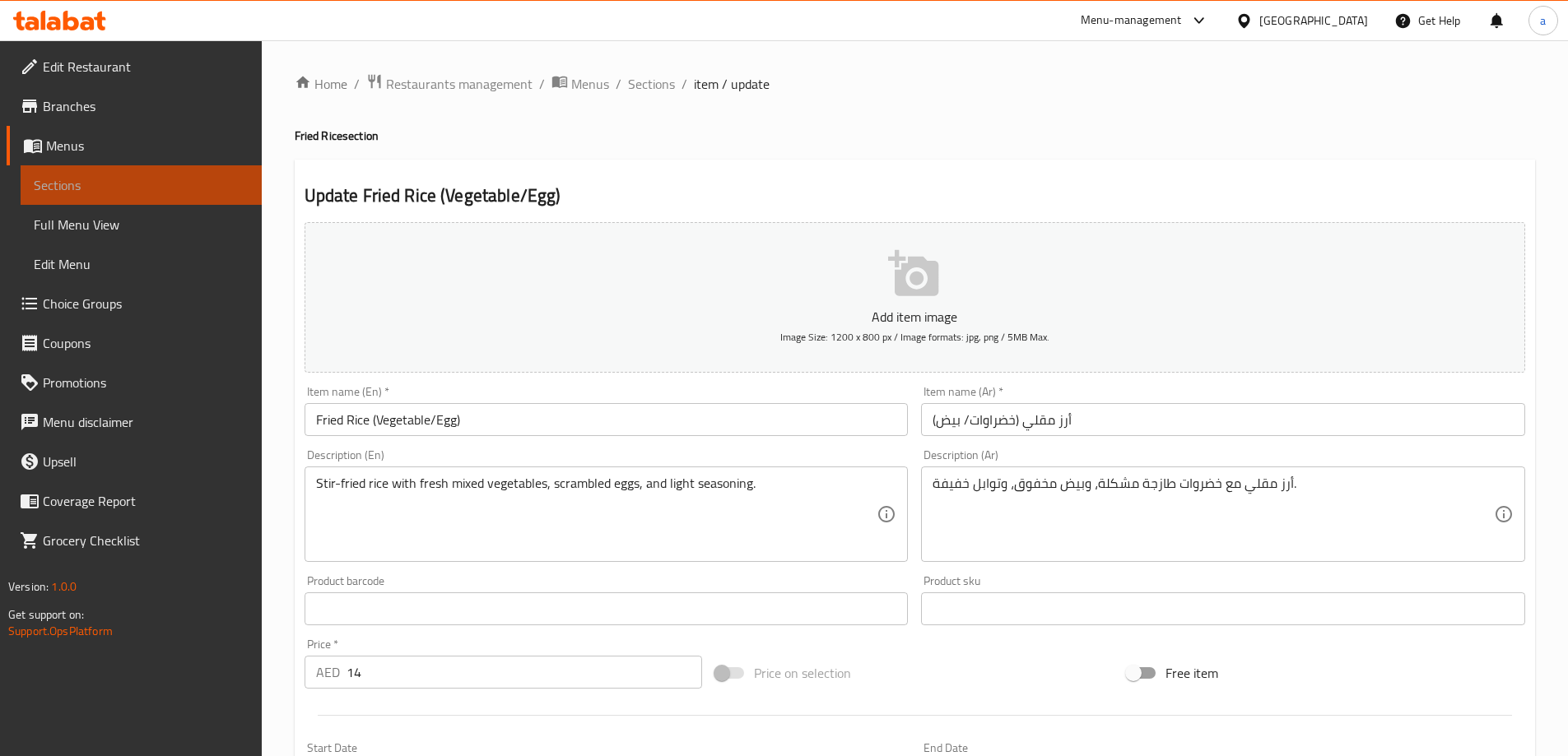
click at [149, 191] on span "Sections" at bounding box center [141, 185] width 214 height 20
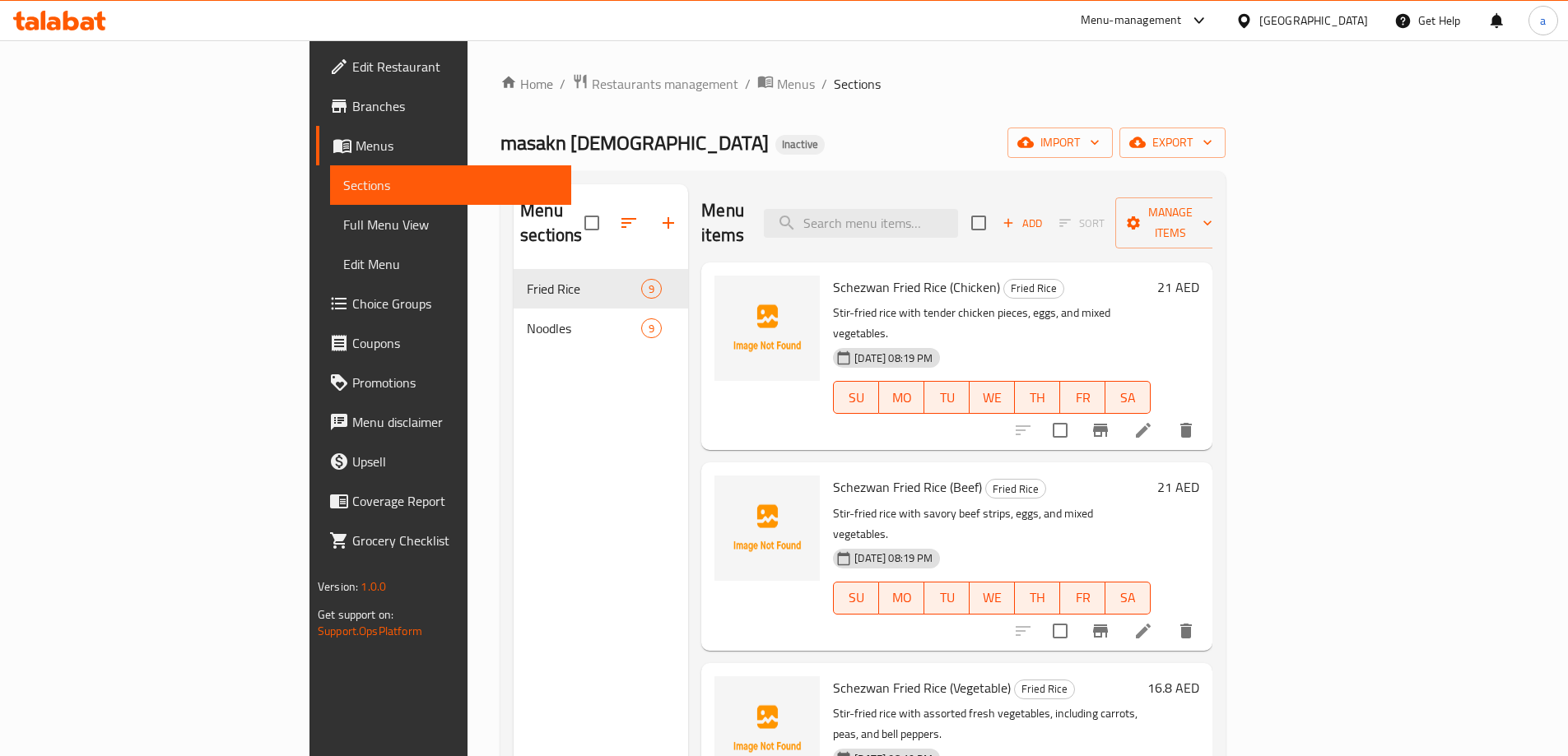
click at [513, 397] on div "Menu sections Fried Rice 9 Noodles 9" at bounding box center [600, 561] width 174 height 756
click at [513, 404] on div "Menu sections Fried Rice 9 Noodles 9" at bounding box center [600, 561] width 174 height 756
click at [1107, 131] on div "masakn chinese Inactive import export" at bounding box center [863, 143] width 725 height 30
click at [352, 68] on span "Edit Restaurant" at bounding box center [454, 67] width 206 height 20
